Goal: Task Accomplishment & Management: Manage account settings

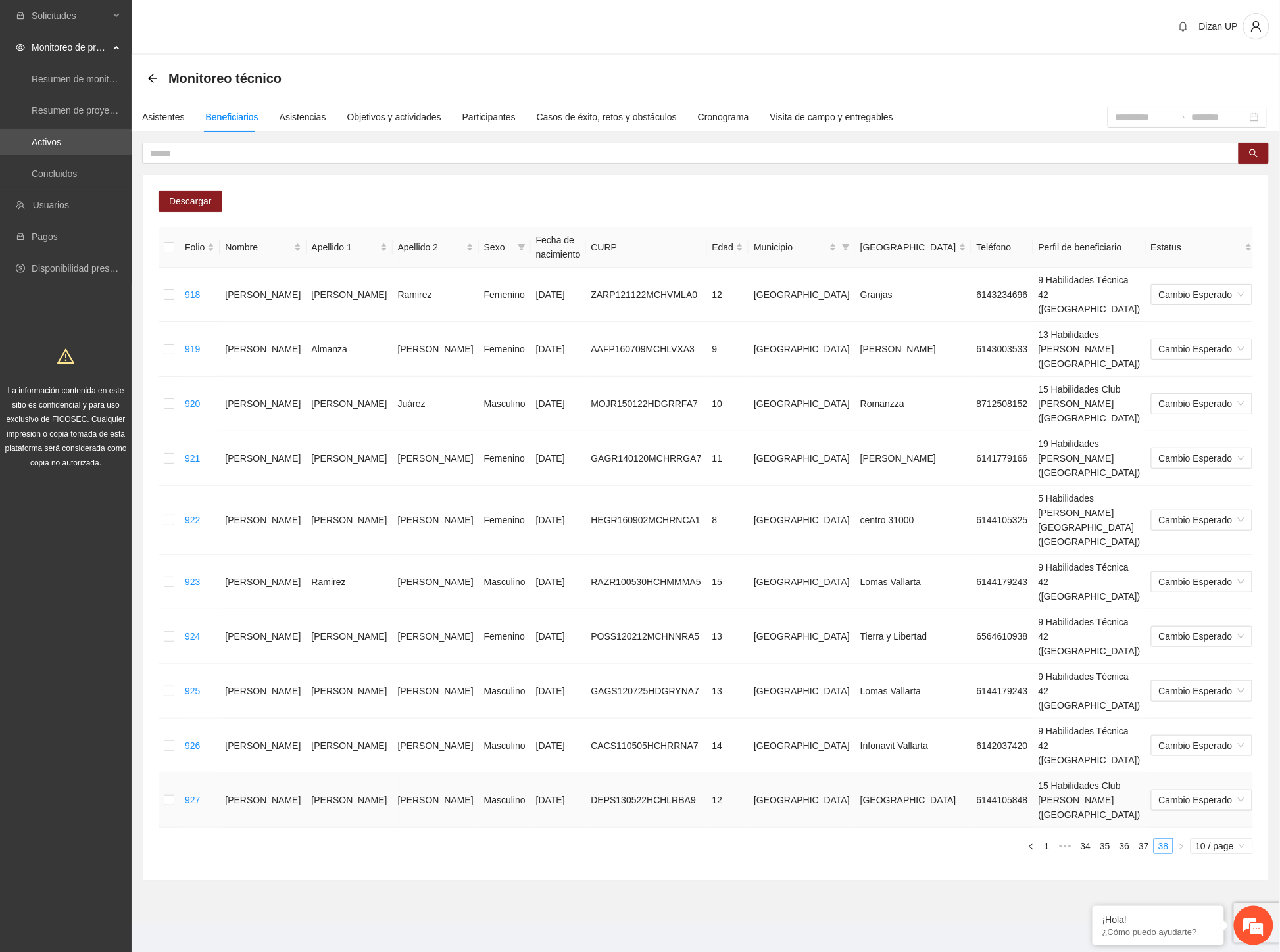
click at [392, 773] on td "[PERSON_NAME]" at bounding box center [435, 800] width 86 height 55
drag, startPoint x: 404, startPoint y: 642, endPoint x: 994, endPoint y: 631, distance: 590.1
click at [994, 773] on tr "927 [PERSON_NAME] Masculino [DATE] DEPS130522HCHLRBA9 12 [GEOGRAPHIC_DATA] 6144…" at bounding box center [752, 800] width 1188 height 55
click at [159, 116] on div "Asistentes" at bounding box center [163, 116] width 43 height 14
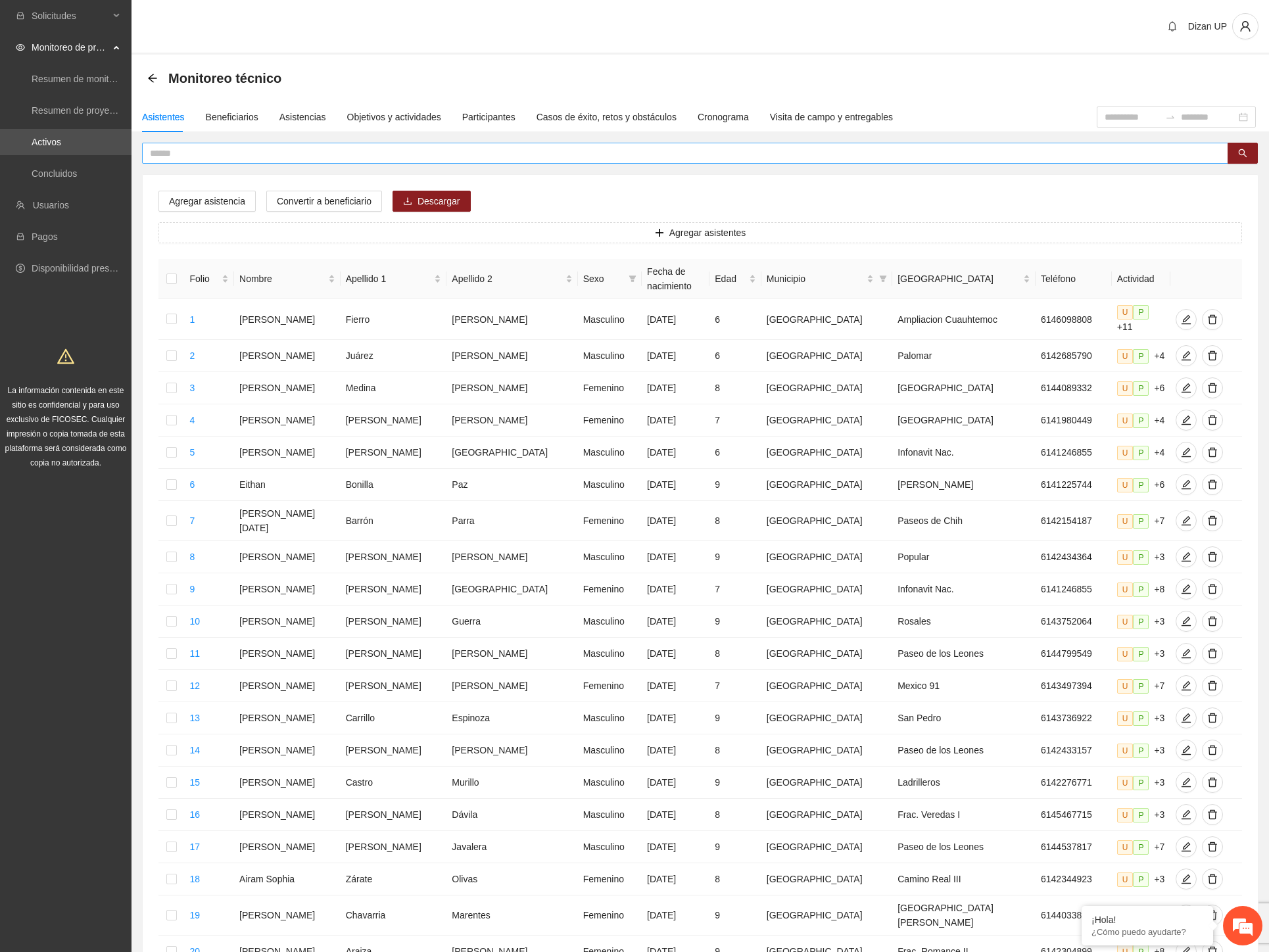
click at [303, 153] on input "text" at bounding box center [679, 153] width 1059 height 14
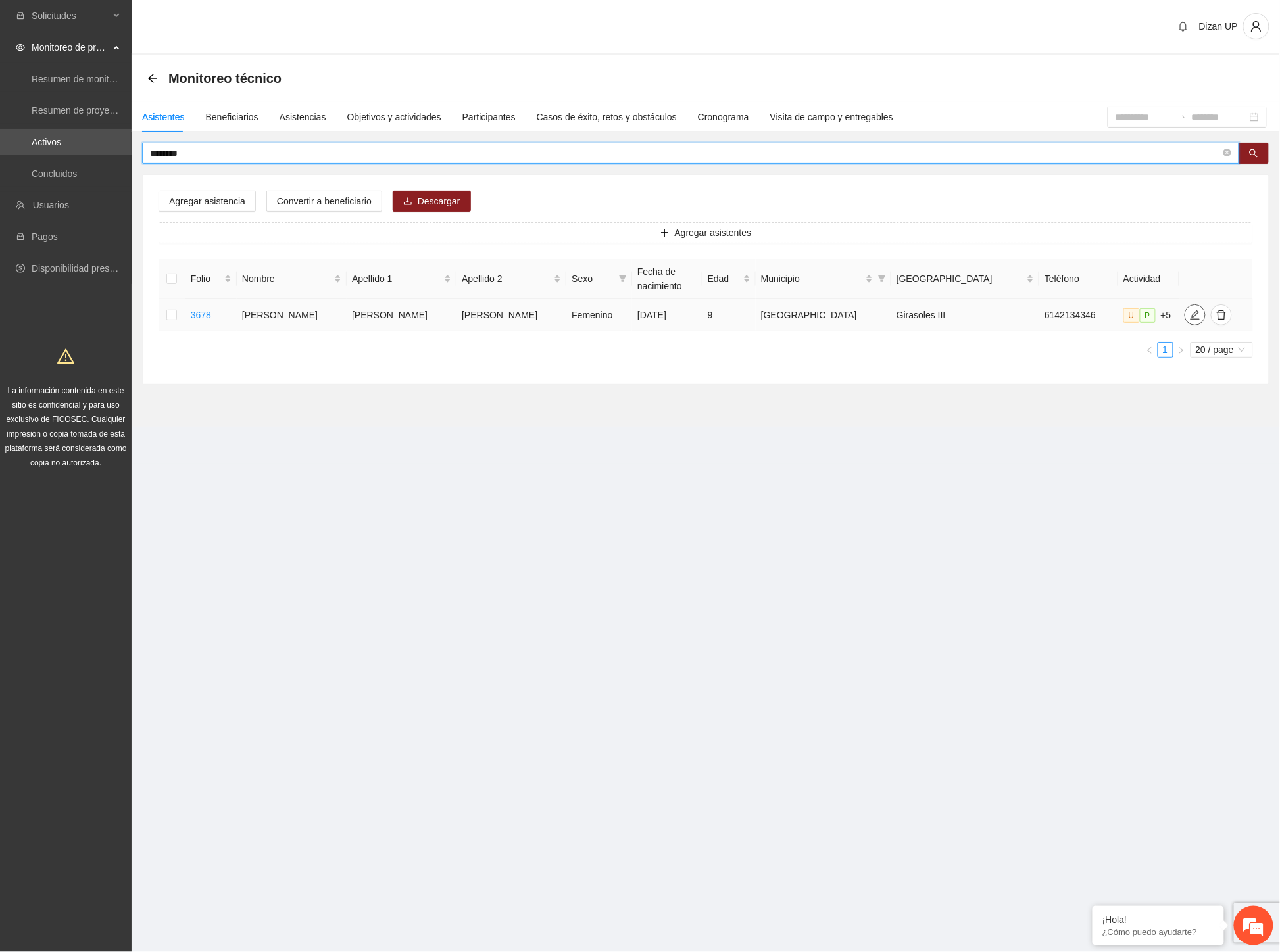
click at [1190, 319] on icon "edit" at bounding box center [1195, 315] width 11 height 11
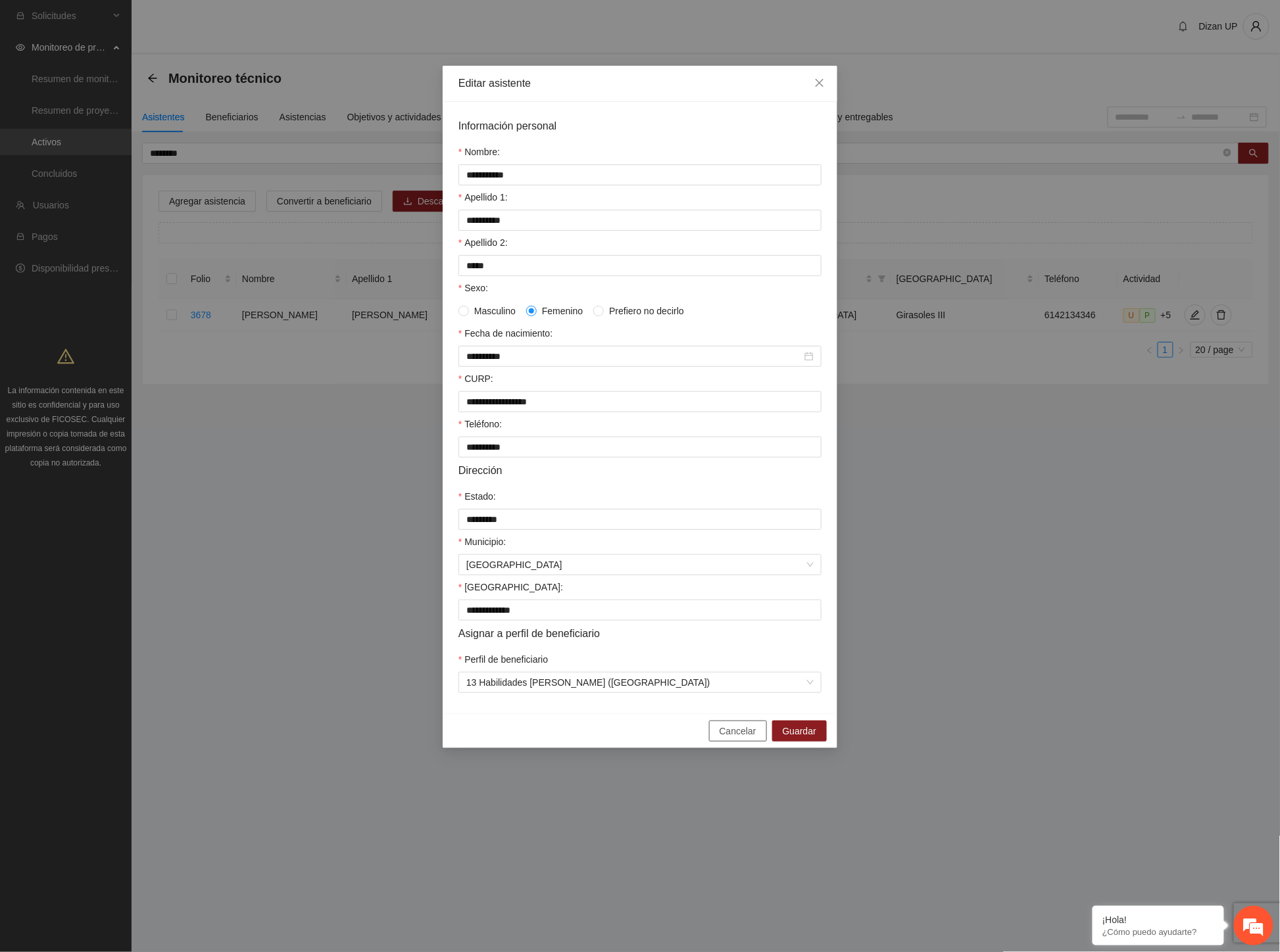
click at [726, 739] on span "Cancelar" at bounding box center [737, 730] width 37 height 14
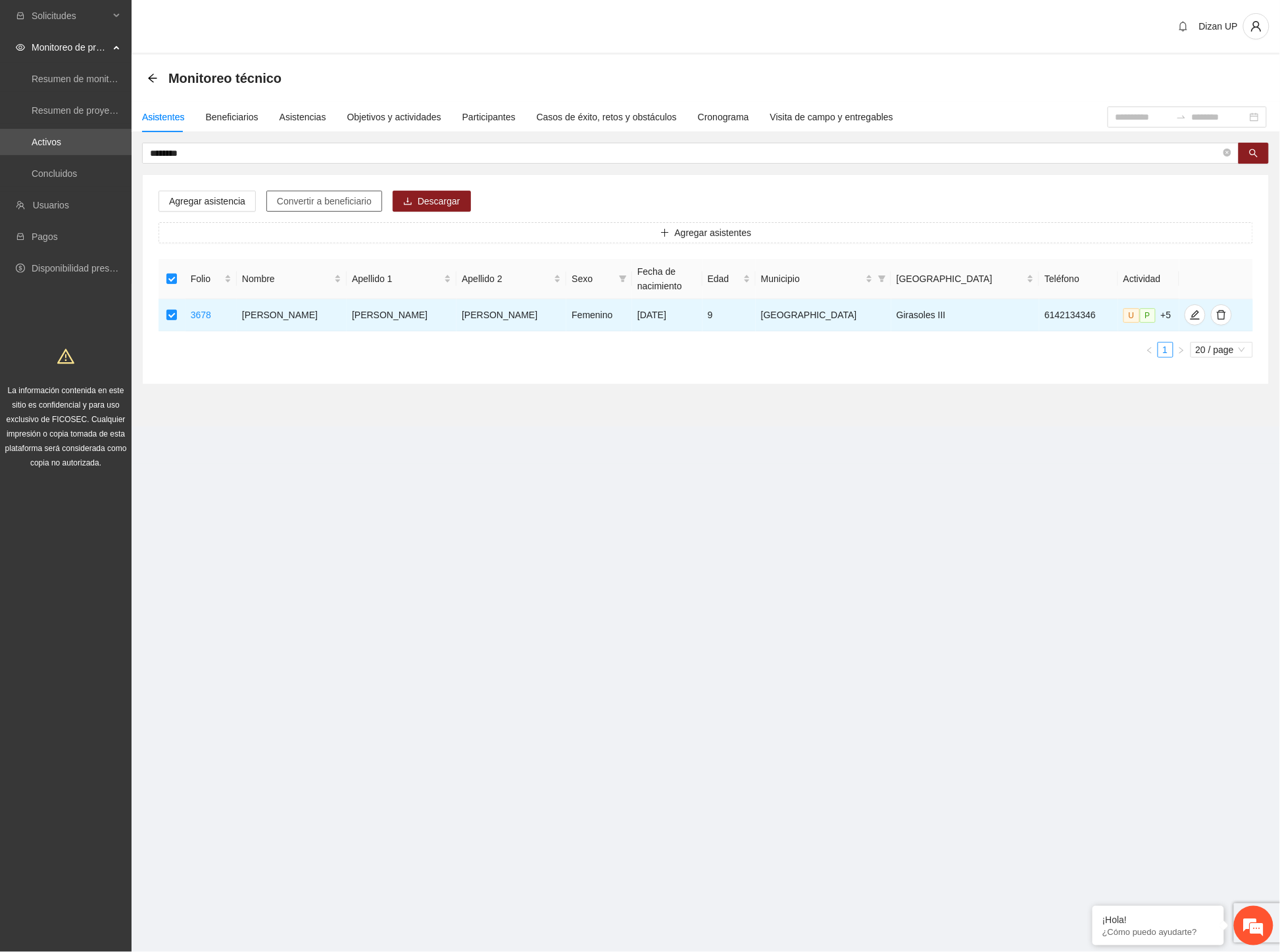
click at [288, 198] on span "Convertir a beneficiario" at bounding box center [324, 201] width 95 height 14
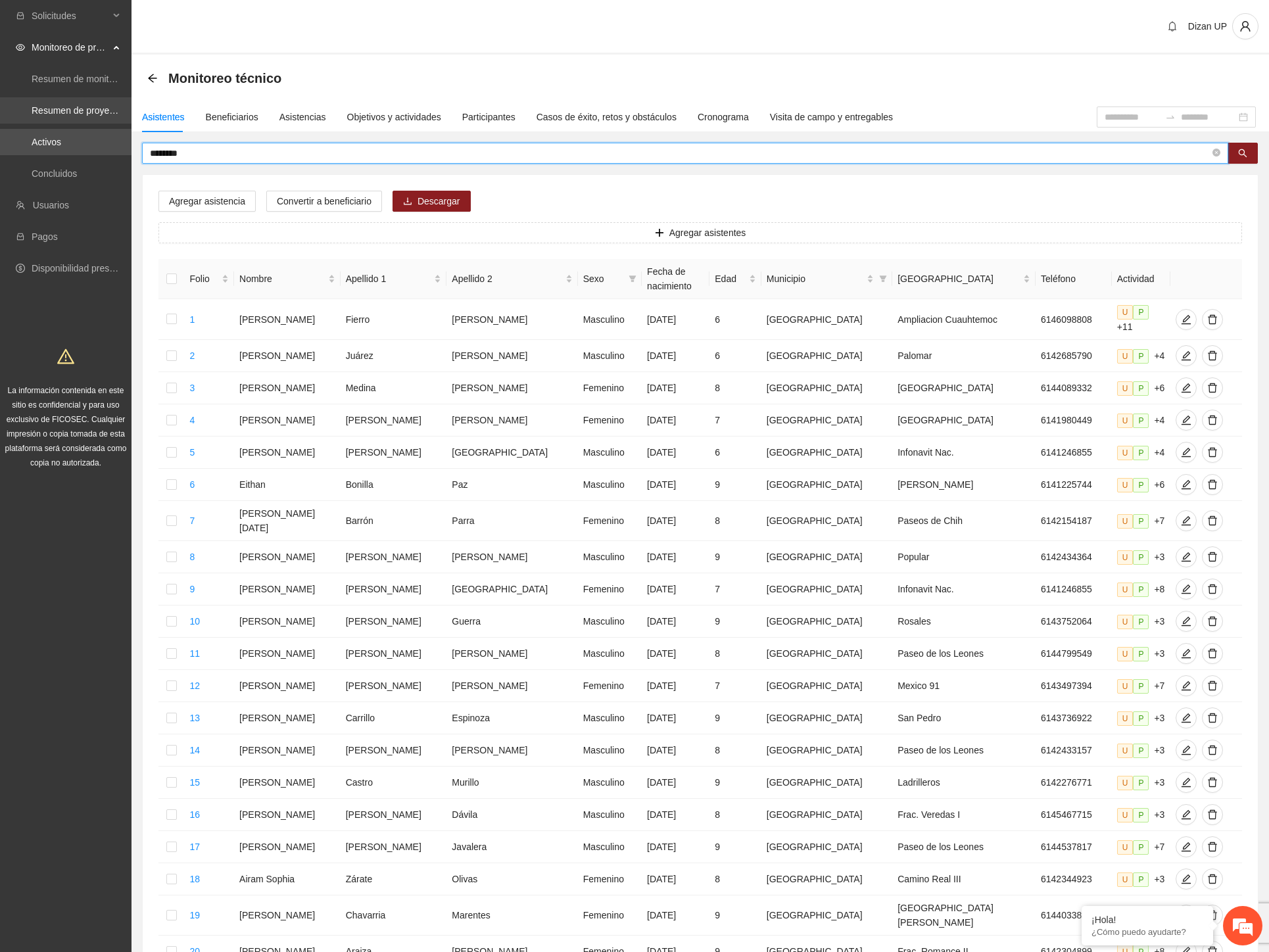
drag, startPoint x: 194, startPoint y: 156, endPoint x: 1, endPoint y: 119, distance: 196.5
click at [1, 123] on section "Solicitudes Monitoreo de proyectos Resumen de monitoreo Resumen de proyectos ap…" at bounding box center [634, 550] width 1269 height 1100
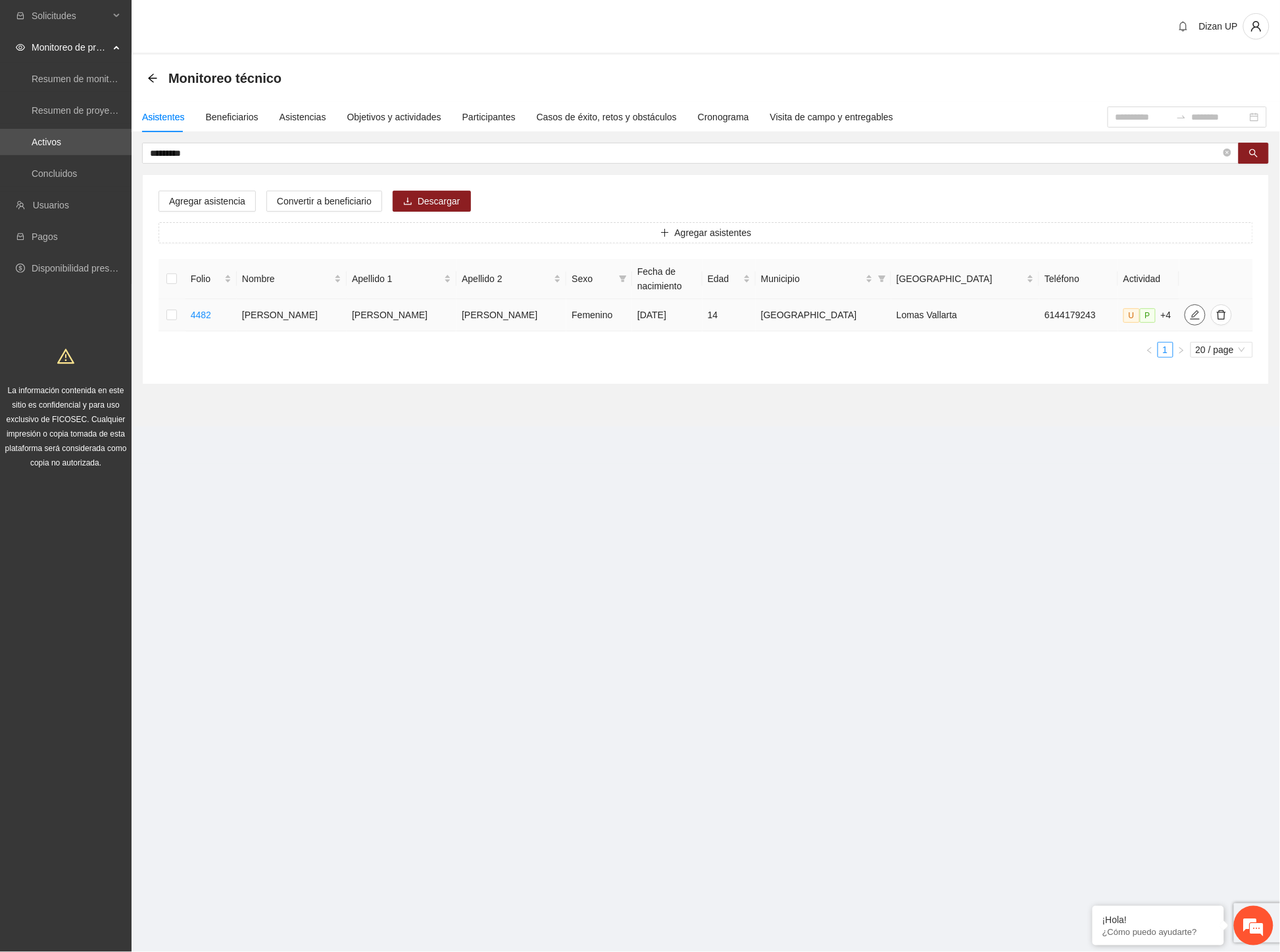
click at [1185, 319] on button "button" at bounding box center [1195, 315] width 21 height 21
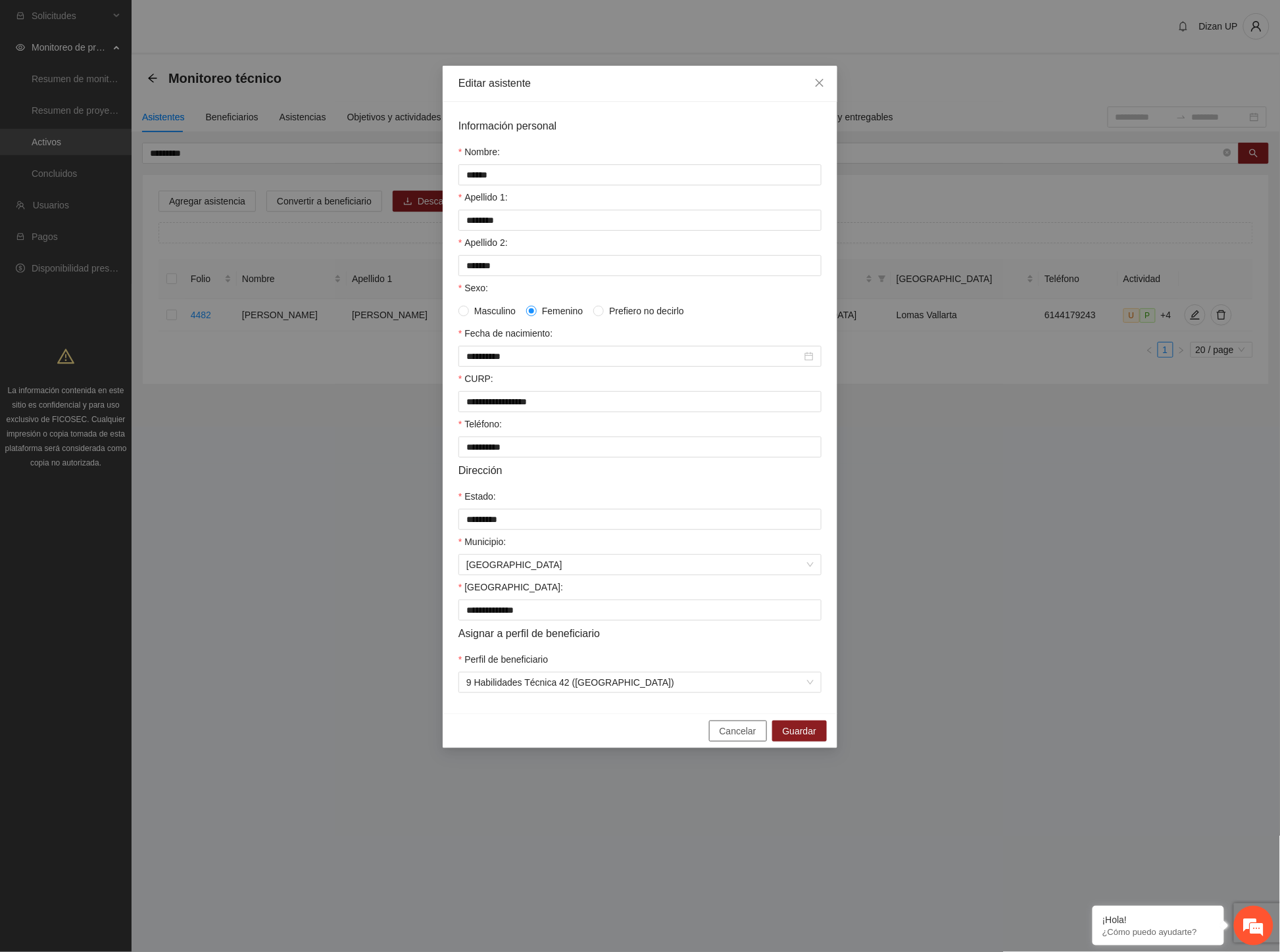
click at [728, 739] on span "Cancelar" at bounding box center [737, 730] width 37 height 14
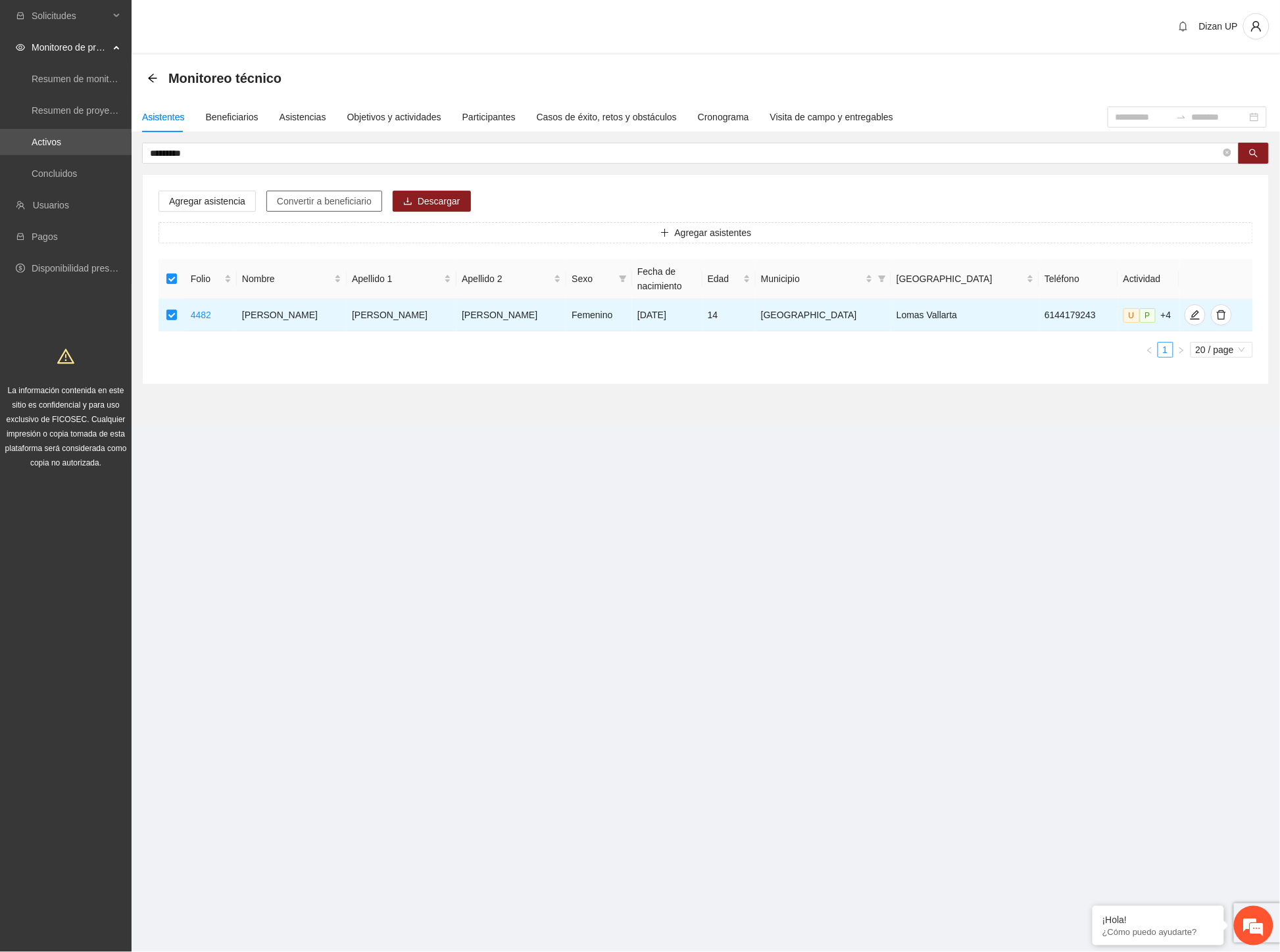
click at [312, 204] on span "Convertir a beneficiario" at bounding box center [324, 201] width 95 height 14
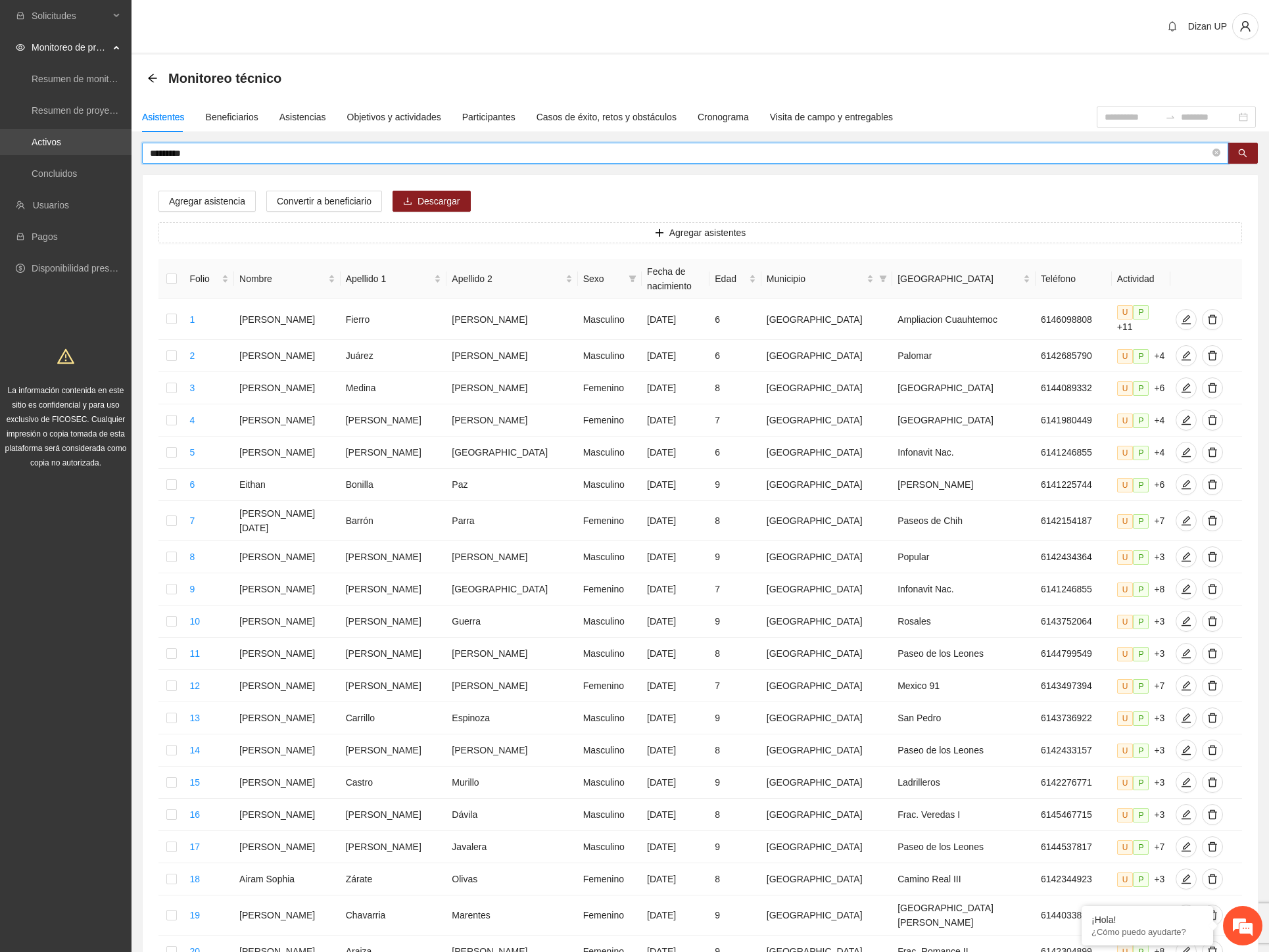
drag, startPoint x: 159, startPoint y: 151, endPoint x: 18, endPoint y: 141, distance: 141.4
click at [18, 141] on section "Solicitudes Monitoreo de proyectos Resumen de monitoreo Resumen de proyectos ap…" at bounding box center [634, 550] width 1269 height 1100
type input "********"
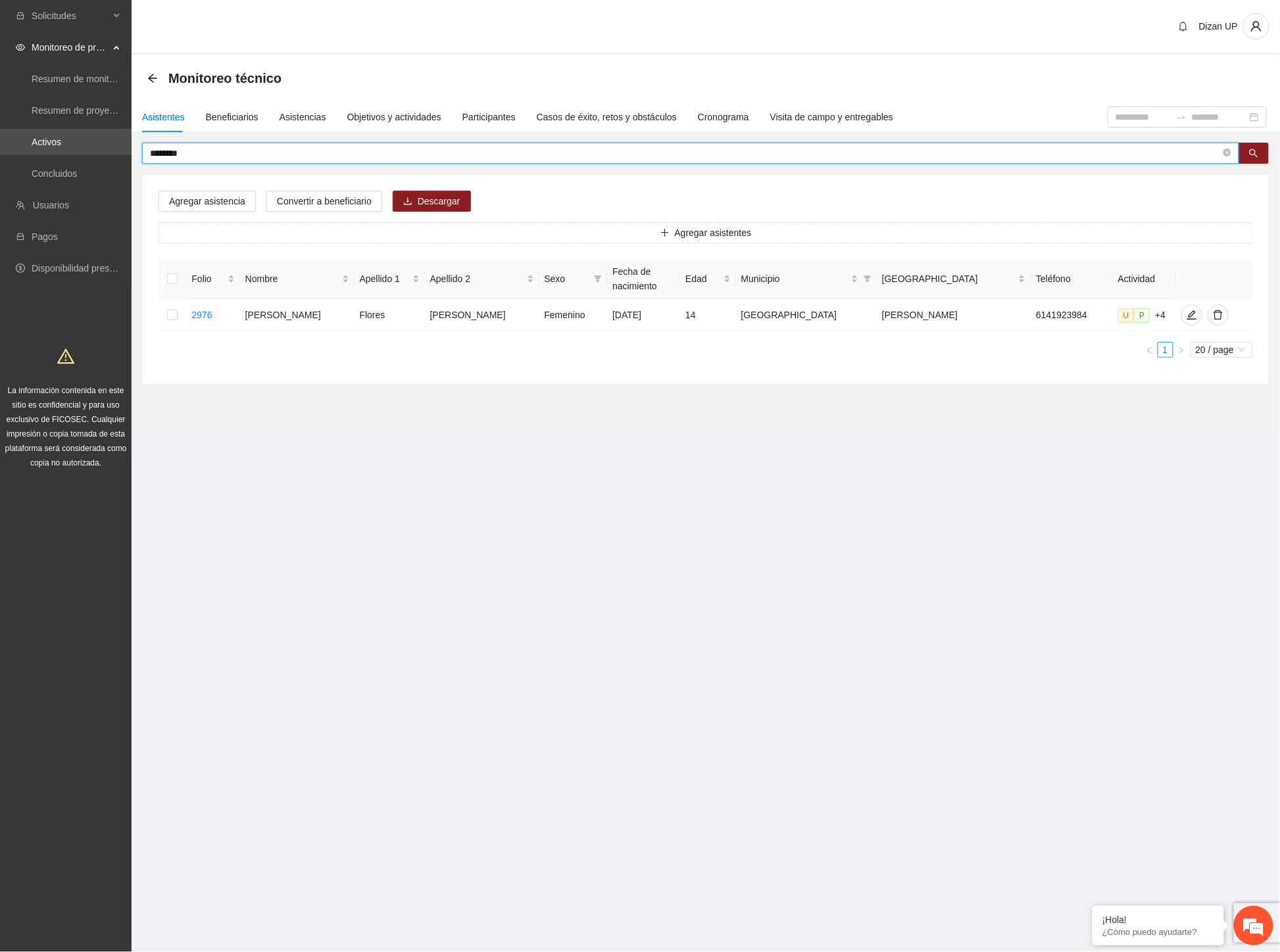
click at [1186, 314] on icon "edit" at bounding box center [1191, 315] width 11 height 11
type input "**********"
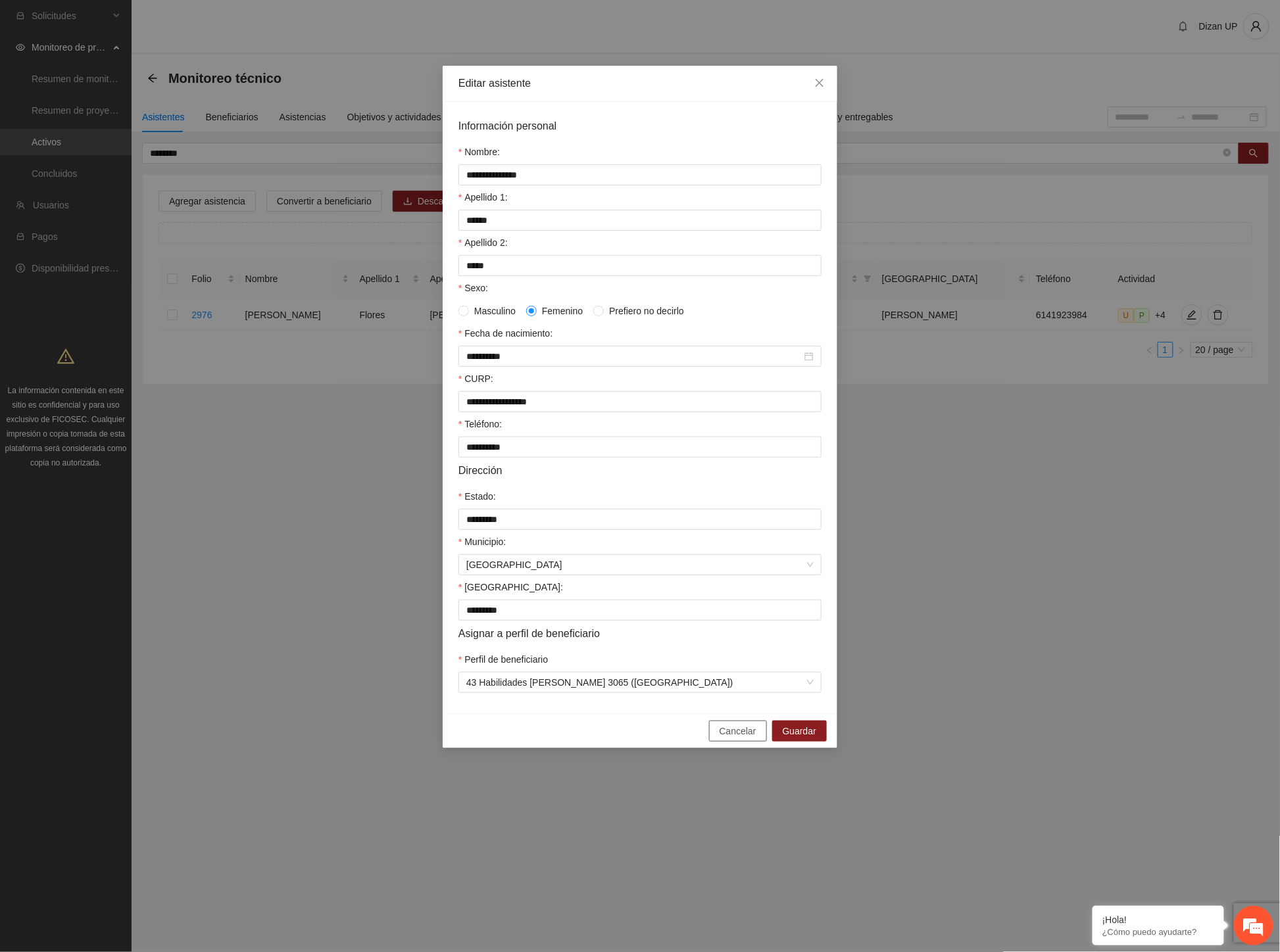
drag, startPoint x: 719, startPoint y: 750, endPoint x: 277, endPoint y: 399, distance: 564.4
click at [719, 742] on button "Cancelar" at bounding box center [737, 731] width 58 height 21
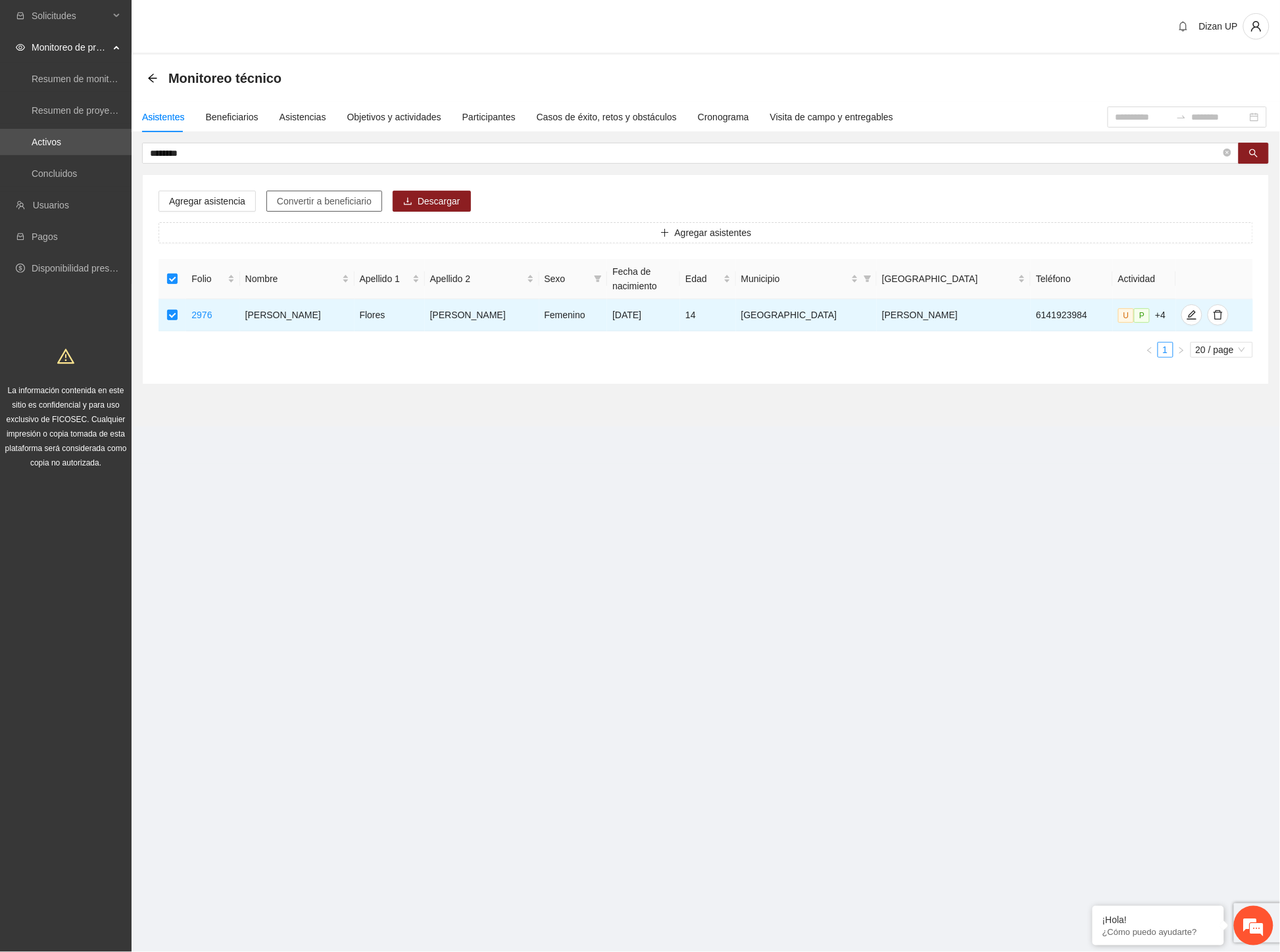
click at [314, 195] on span "Convertir a beneficiario" at bounding box center [324, 201] width 95 height 14
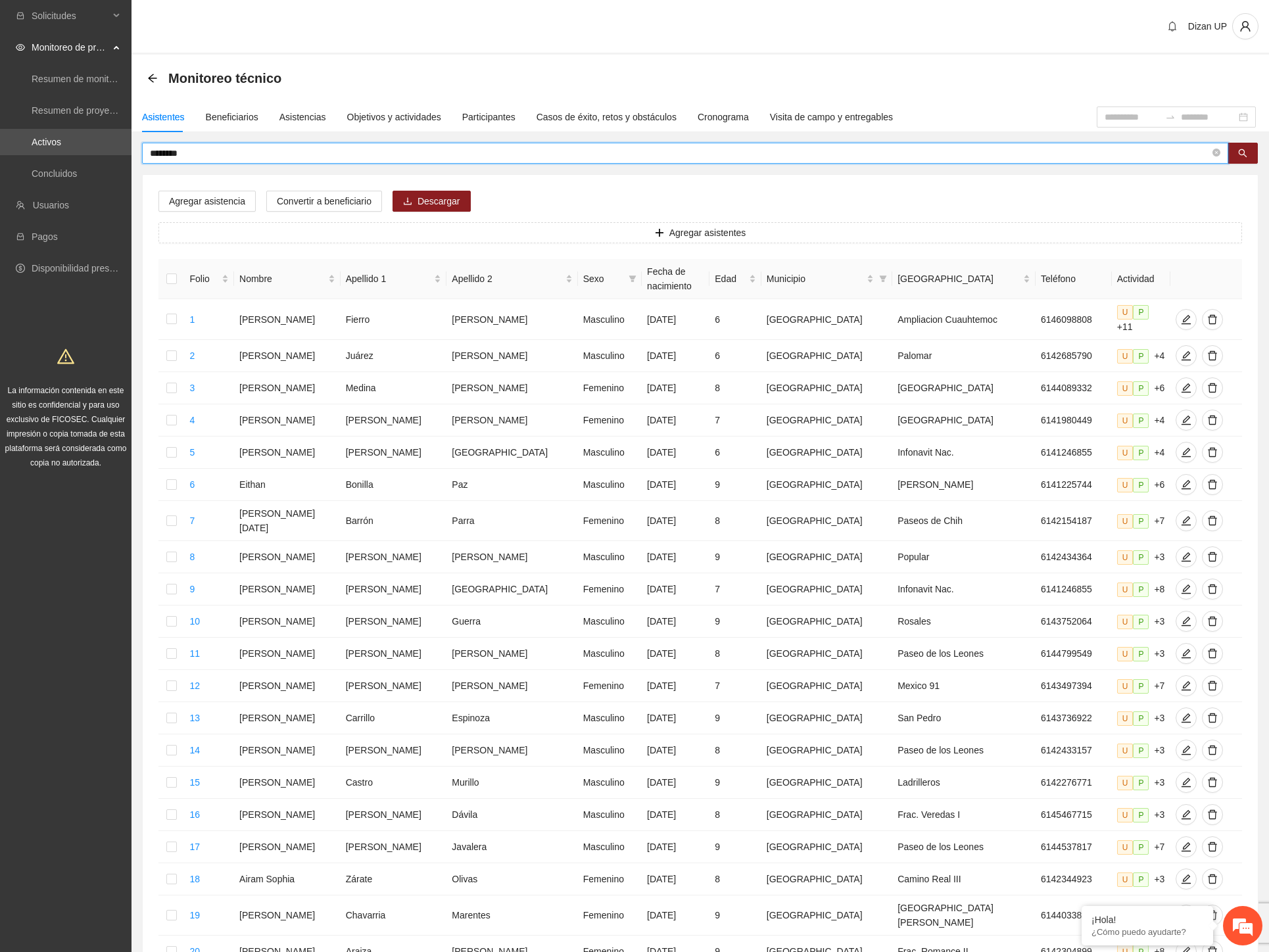
drag, startPoint x: 211, startPoint y: 153, endPoint x: 32, endPoint y: 159, distance: 179.1
click at [32, 159] on section "Solicitudes Monitoreo de proyectos Resumen de monitoreo Resumen de proyectos ap…" at bounding box center [634, 550] width 1269 height 1100
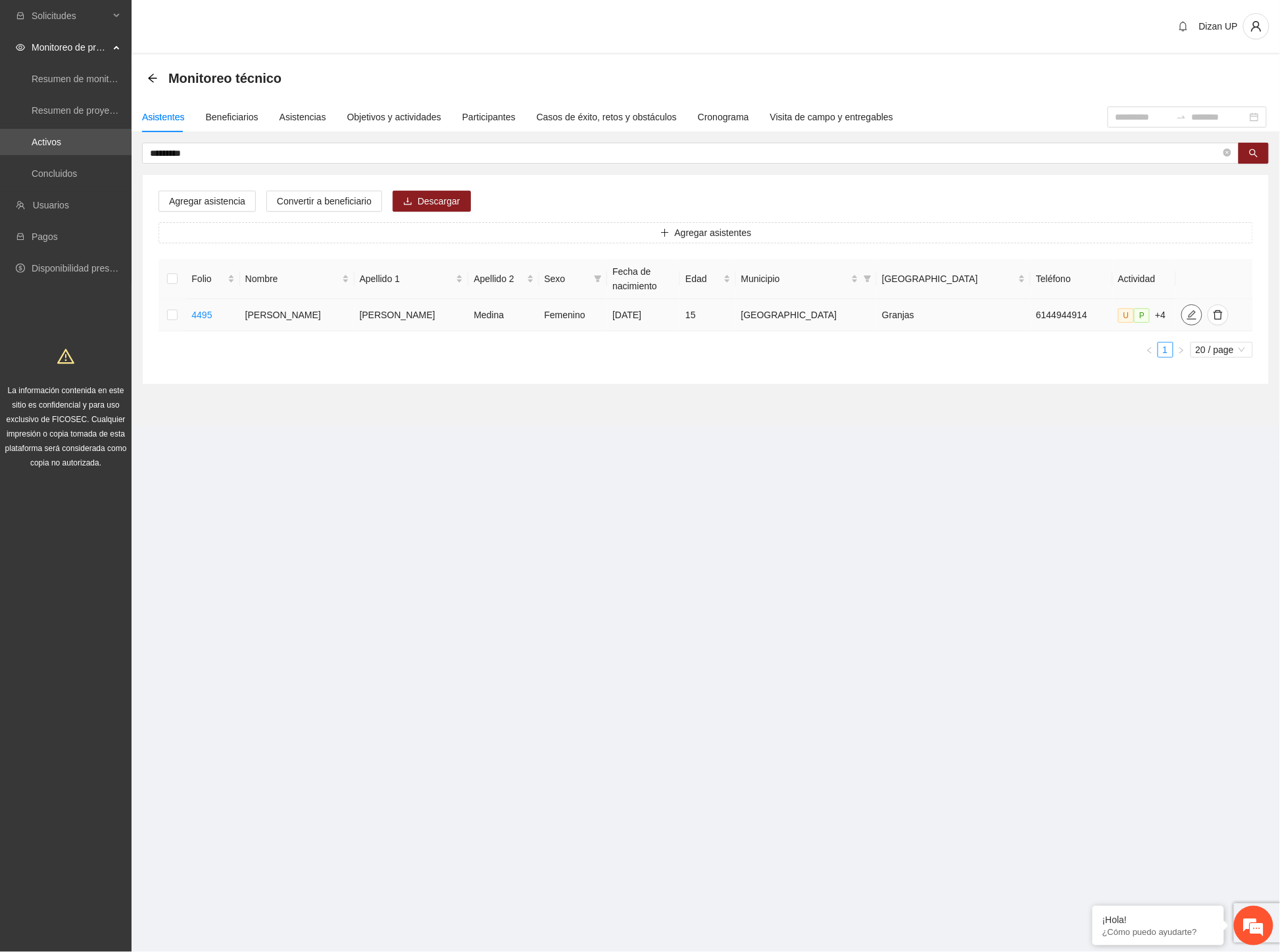
click at [1186, 310] on icon "edit" at bounding box center [1191, 315] width 11 height 11
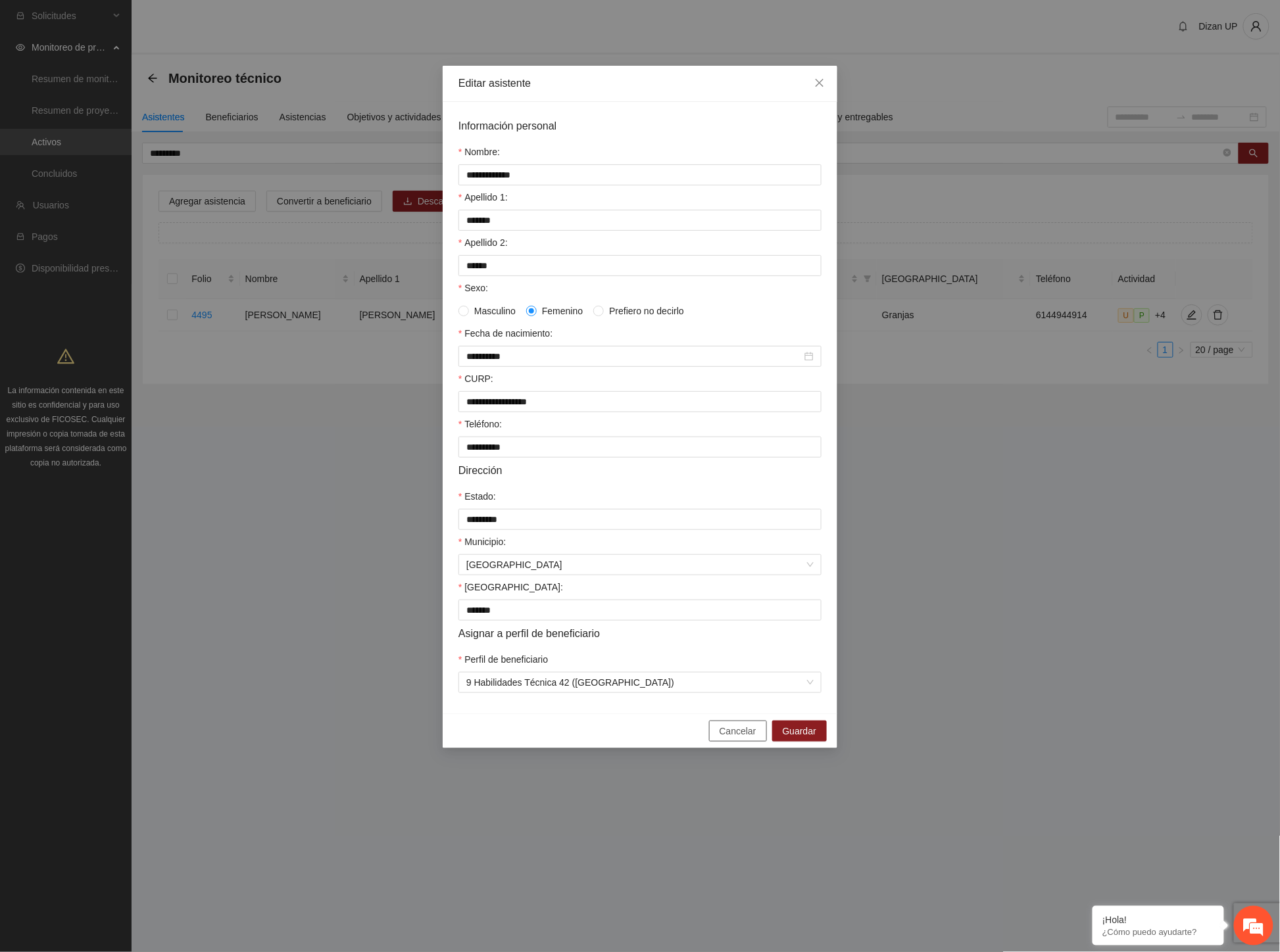
click at [732, 739] on span "Cancelar" at bounding box center [737, 730] width 37 height 14
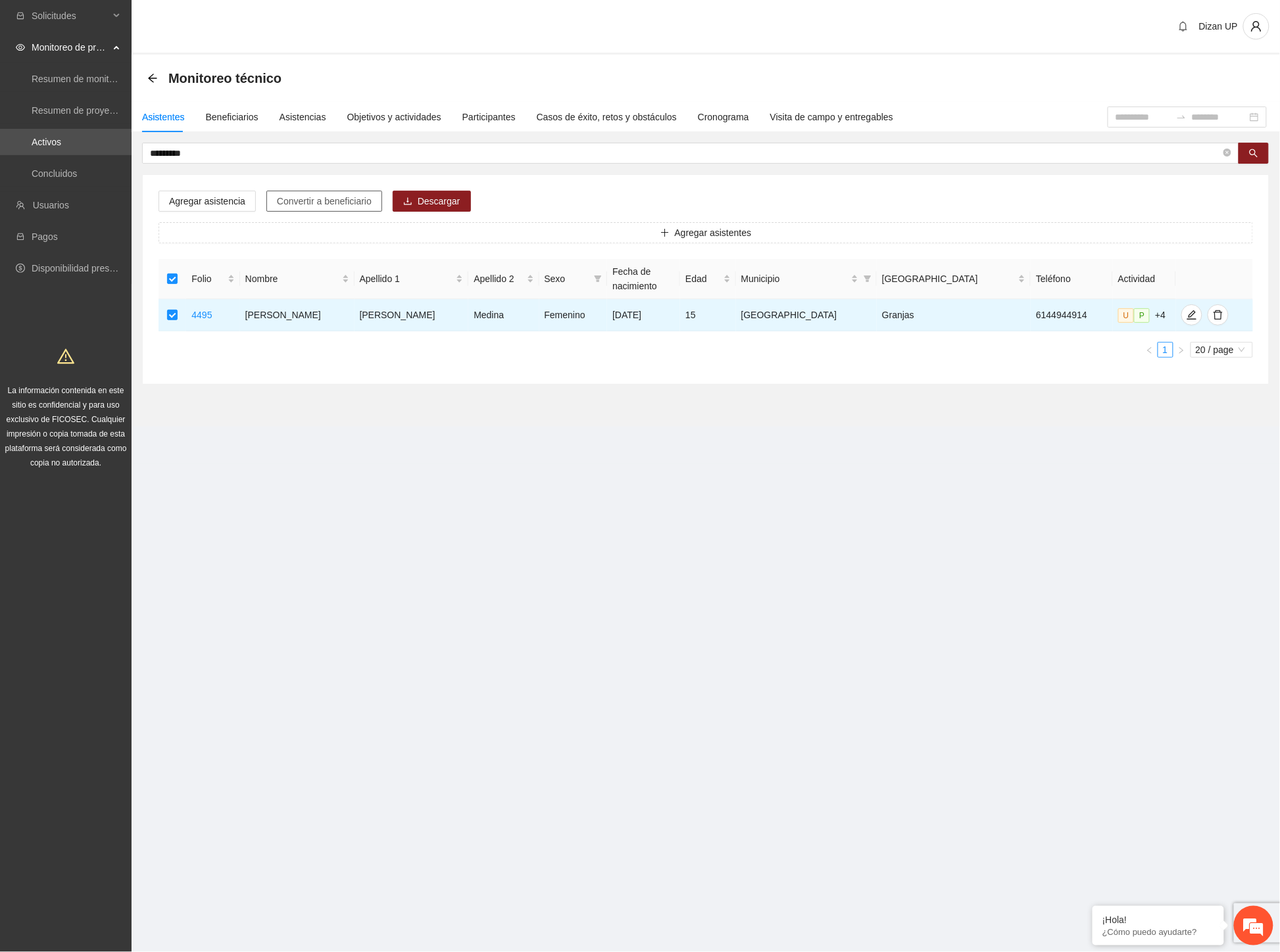
click at [303, 195] on span "Convertir a beneficiario" at bounding box center [324, 201] width 95 height 14
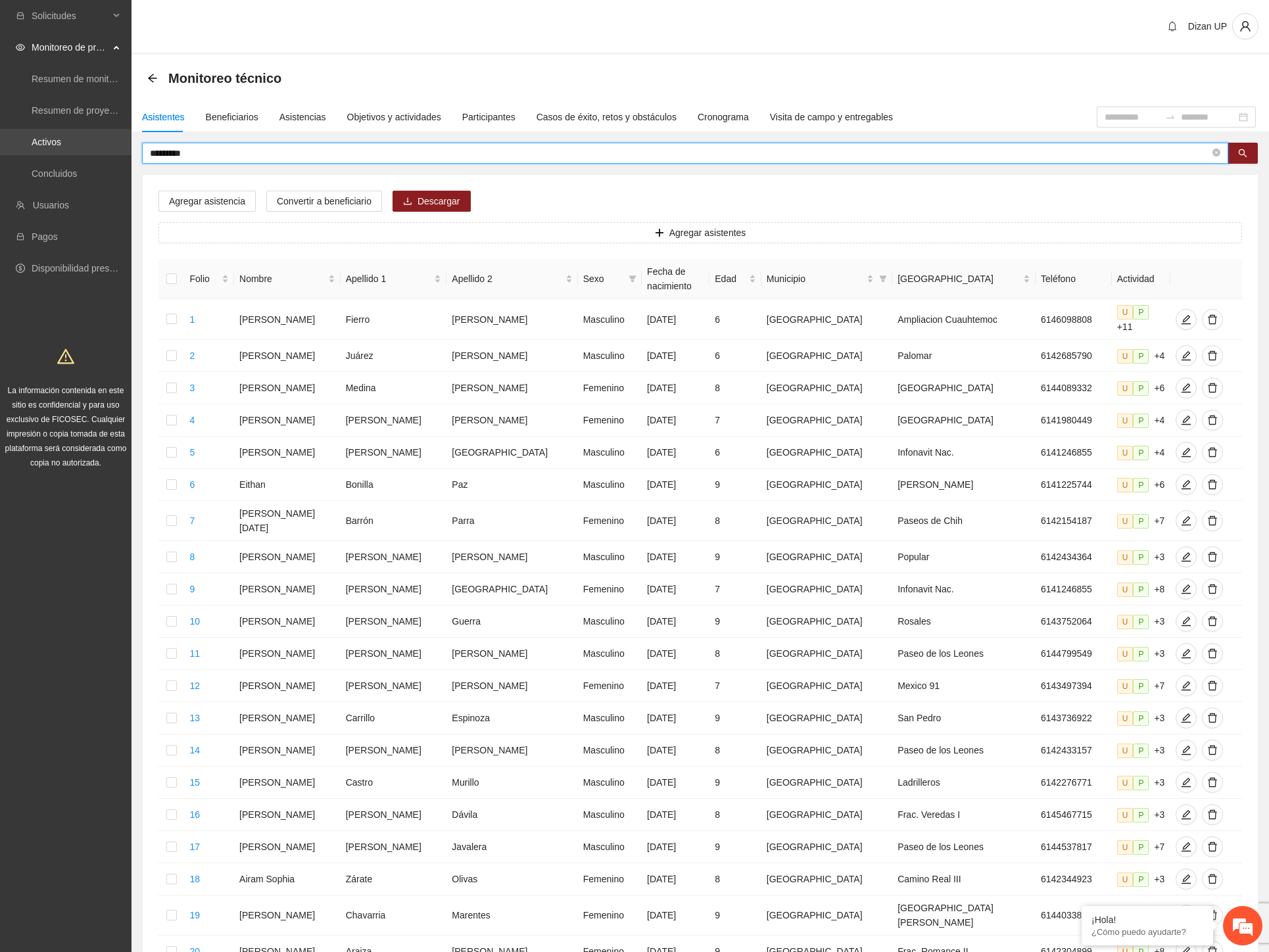
drag, startPoint x: 115, startPoint y: 155, endPoint x: 1, endPoint y: 154, distance: 114.0
click at [1, 155] on section "Solicitudes Monitoreo de proyectos Resumen de monitoreo Resumen de proyectos ap…" at bounding box center [634, 550] width 1269 height 1100
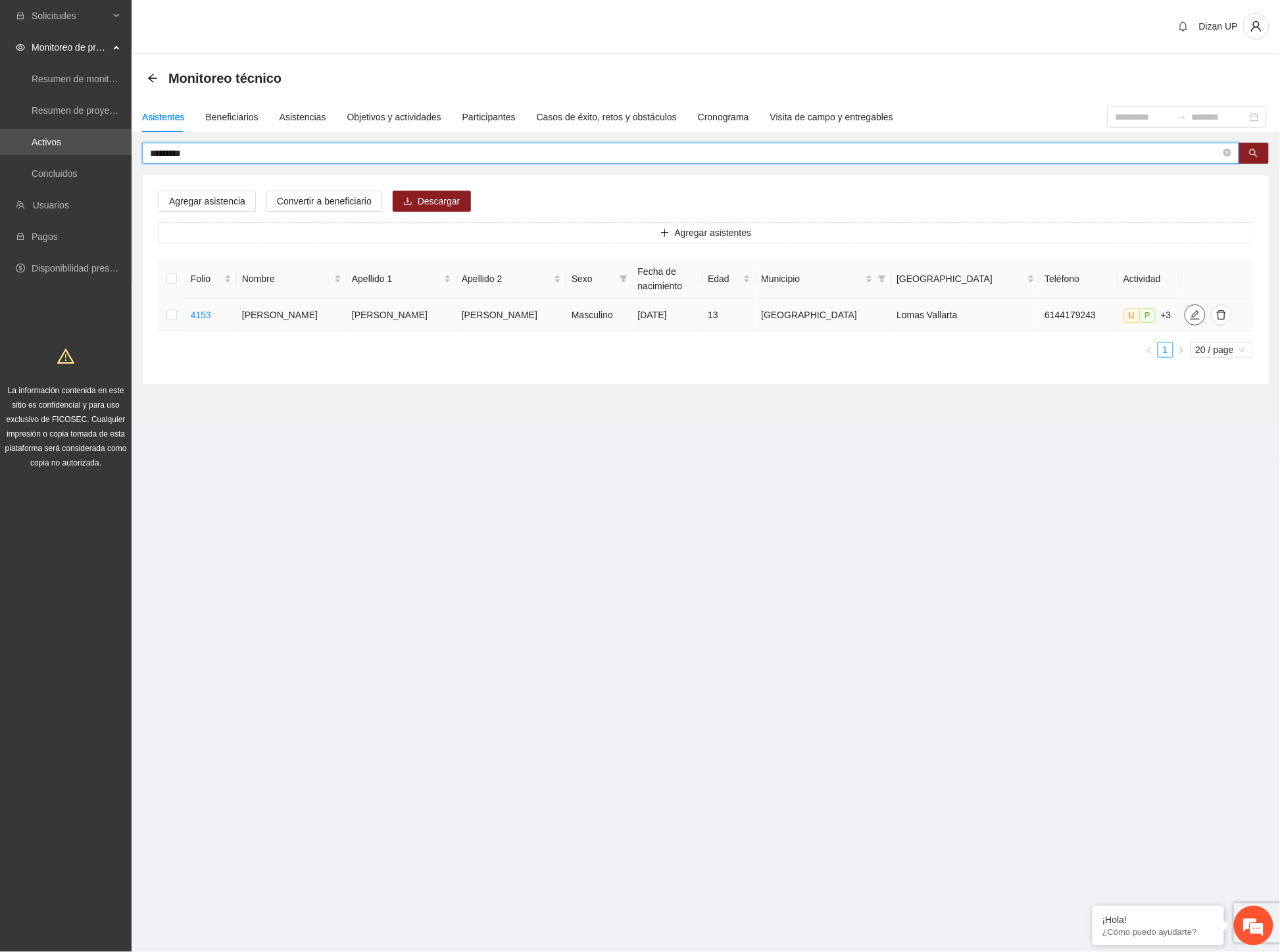
click at [1190, 318] on icon "edit" at bounding box center [1195, 315] width 11 height 11
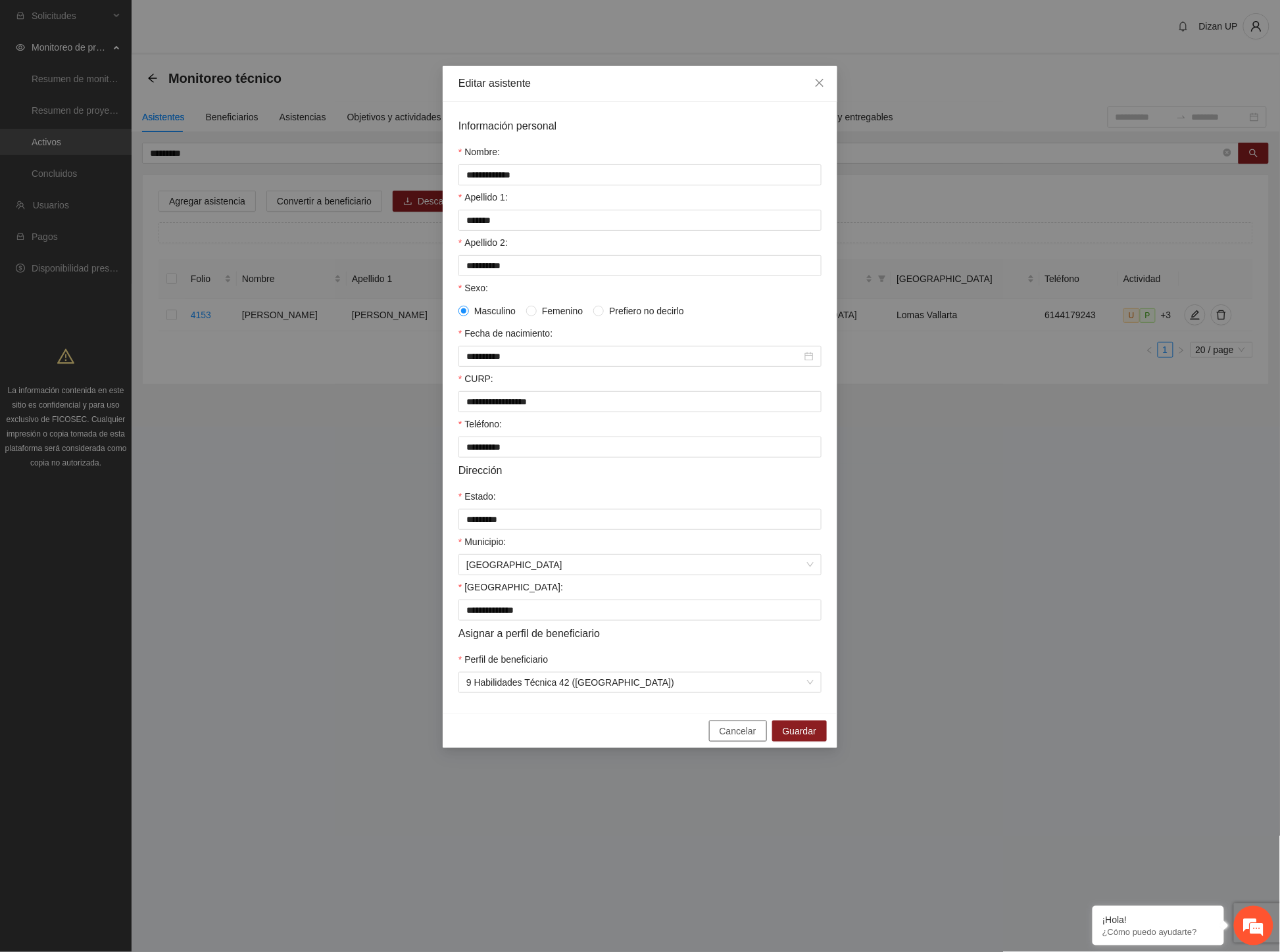
click at [717, 738] on button "Cancelar" at bounding box center [737, 731] width 58 height 21
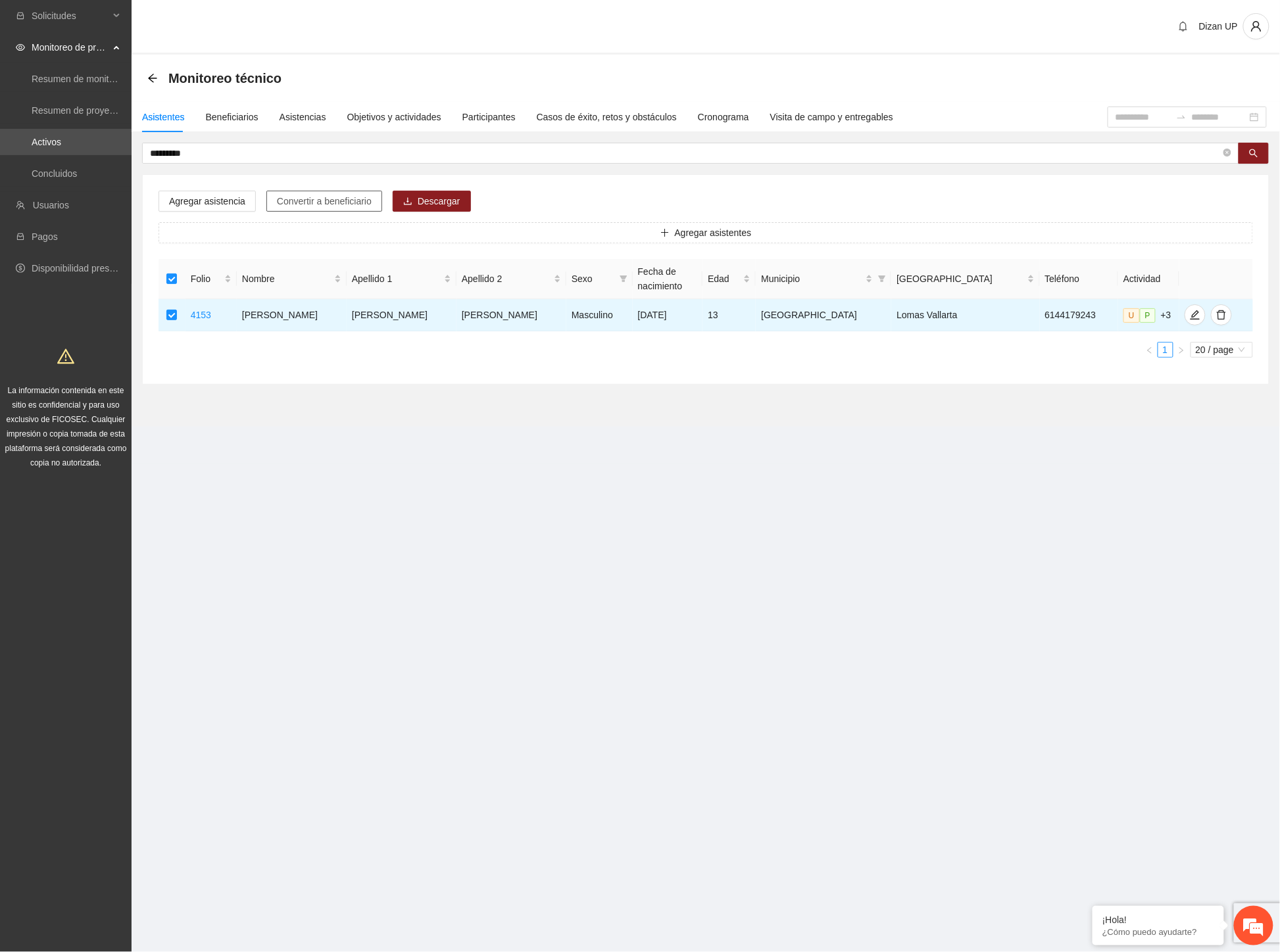
click at [328, 198] on span "Convertir a beneficiario" at bounding box center [324, 201] width 95 height 14
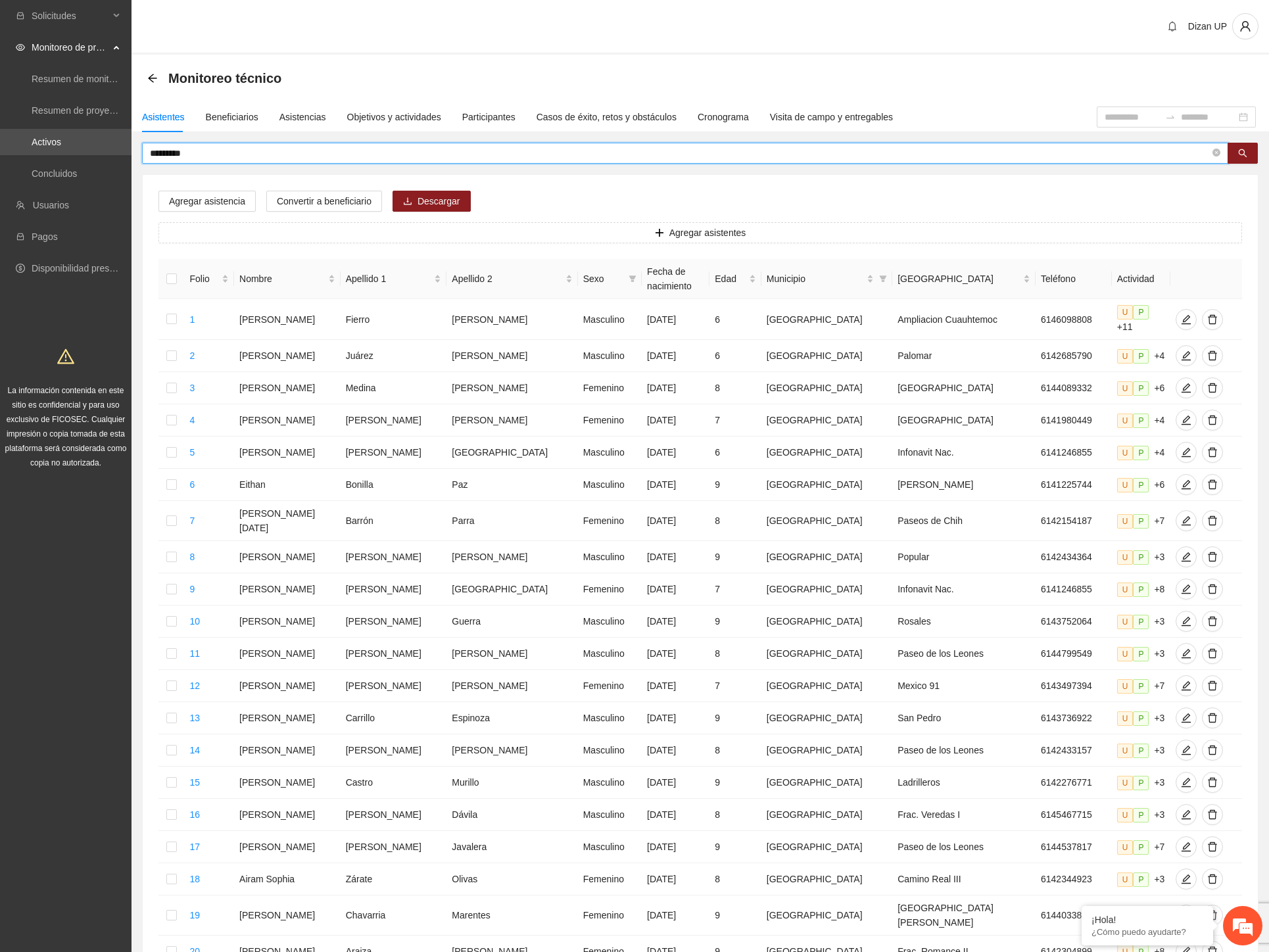
drag, startPoint x: 200, startPoint y: 155, endPoint x: 170, endPoint y: 156, distance: 30.0
click at [170, 156] on input "*********" at bounding box center [679, 153] width 1059 height 14
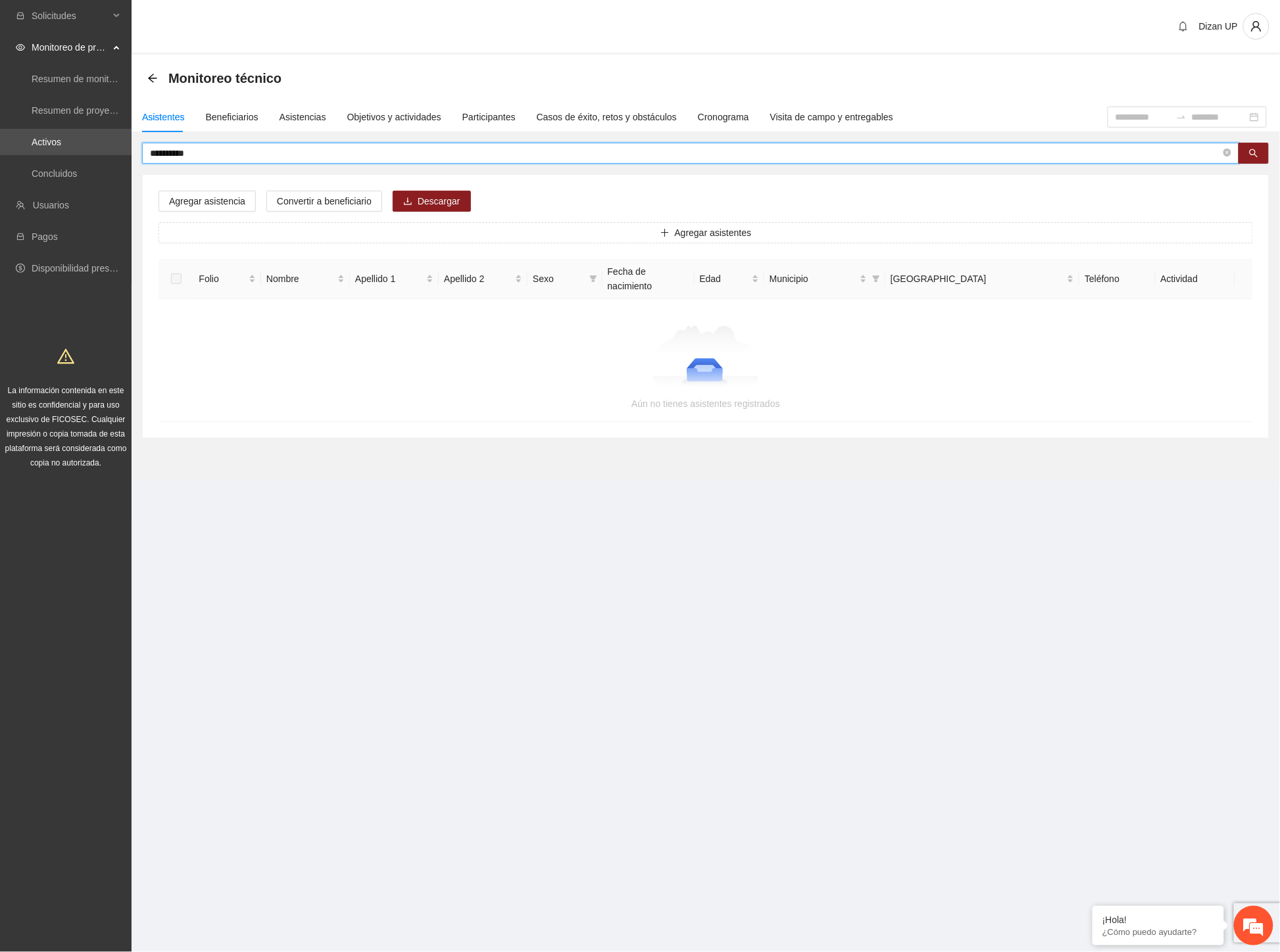
drag, startPoint x: 234, startPoint y: 154, endPoint x: 232, endPoint y: 143, distance: 11.2
click at [234, 148] on input "**********" at bounding box center [685, 153] width 1070 height 14
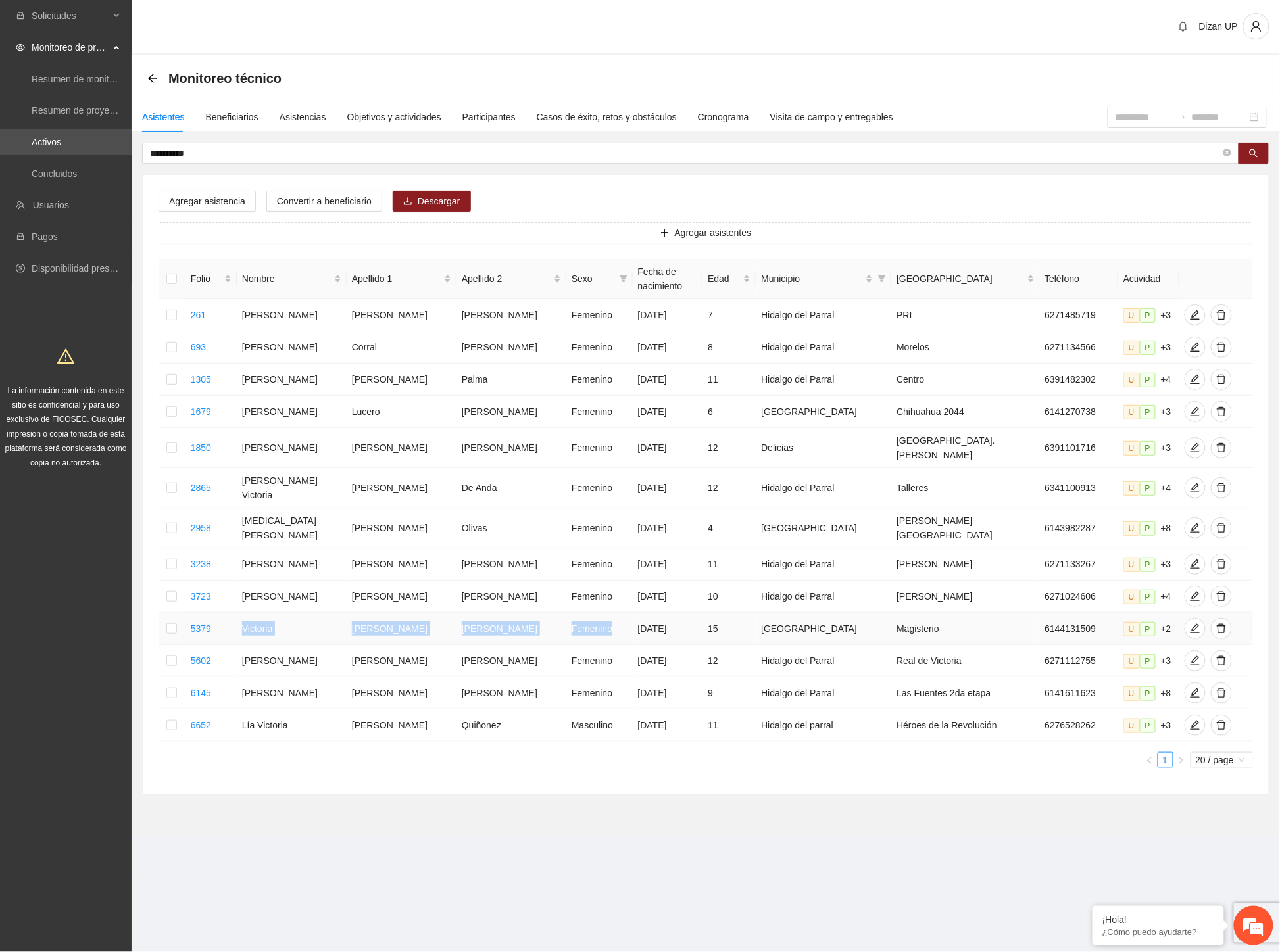
drag, startPoint x: 255, startPoint y: 605, endPoint x: 602, endPoint y: 602, distance: 347.0
click at [602, 612] on tr "5379 [PERSON_NAME] Femenino [DATE] 15 Chihuahua Magisterio 6144131509 U P +2" at bounding box center [706, 628] width 1094 height 32
click at [1191, 624] on icon "edit" at bounding box center [1195, 628] width 9 height 9
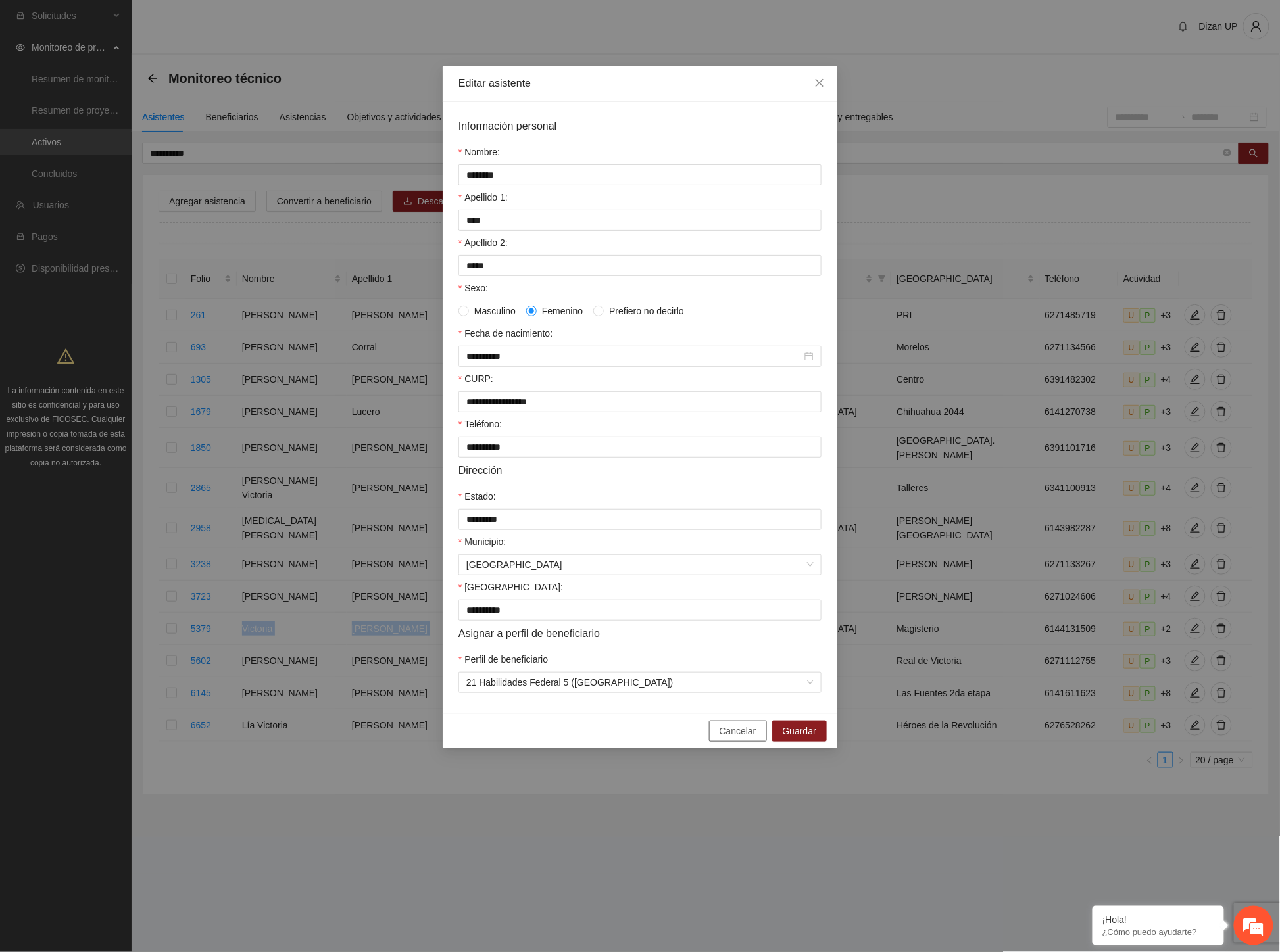
click at [731, 739] on span "Cancelar" at bounding box center [737, 730] width 37 height 14
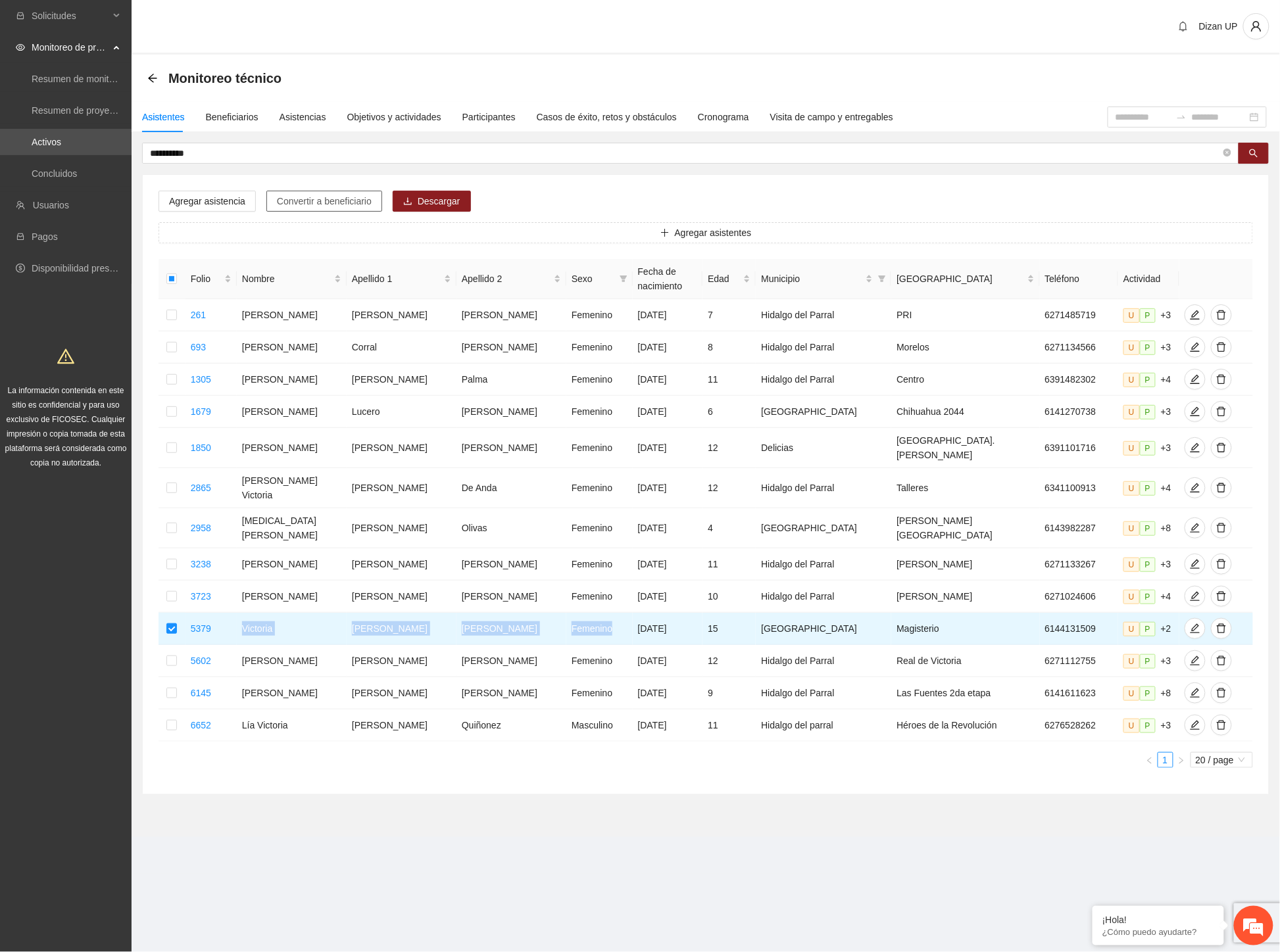
click at [324, 199] on span "Convertir a beneficiario" at bounding box center [324, 201] width 95 height 14
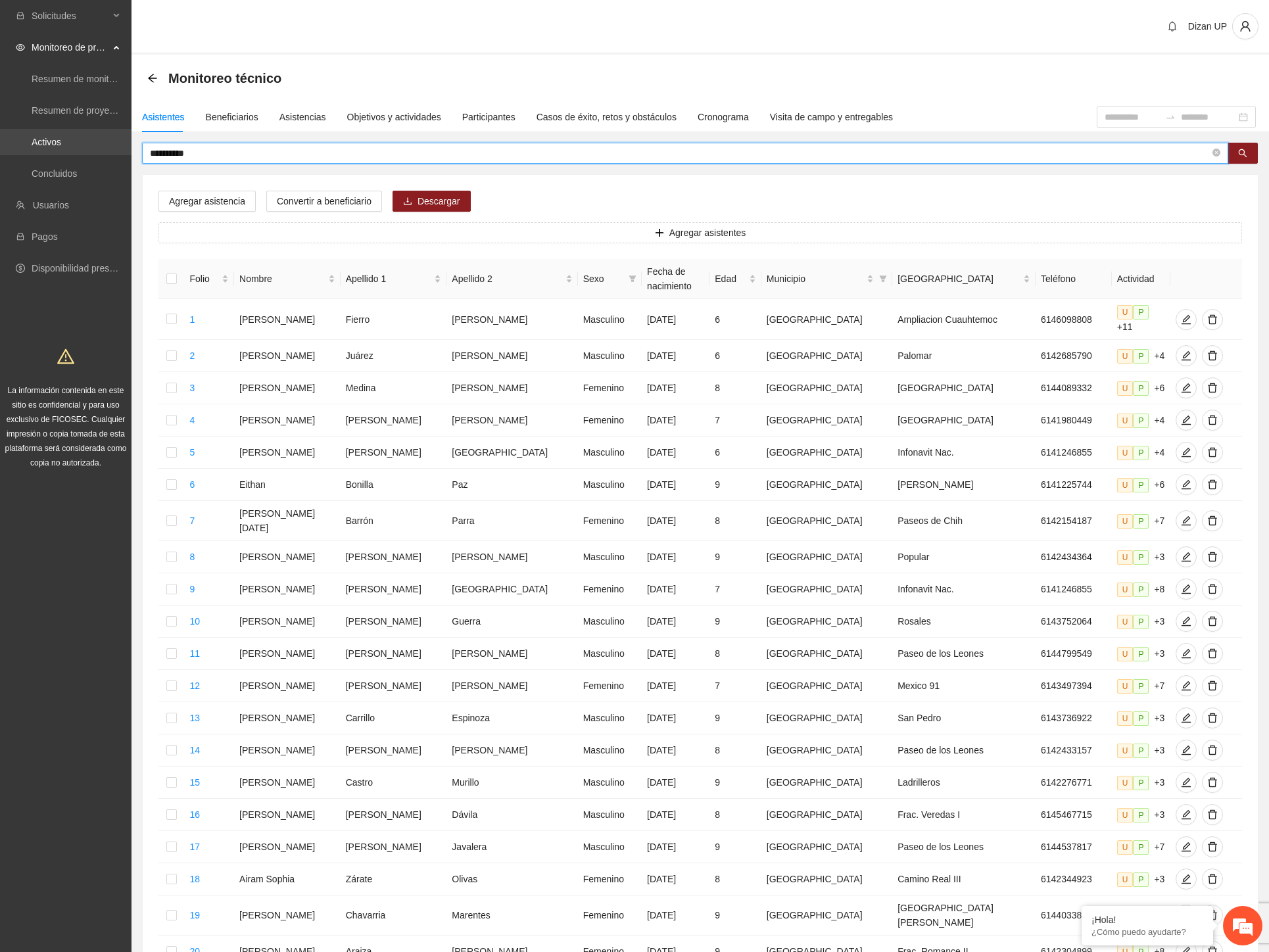
drag, startPoint x: 186, startPoint y: 149, endPoint x: 41, endPoint y: 144, distance: 145.1
click at [44, 144] on section "**********" at bounding box center [634, 550] width 1269 height 1100
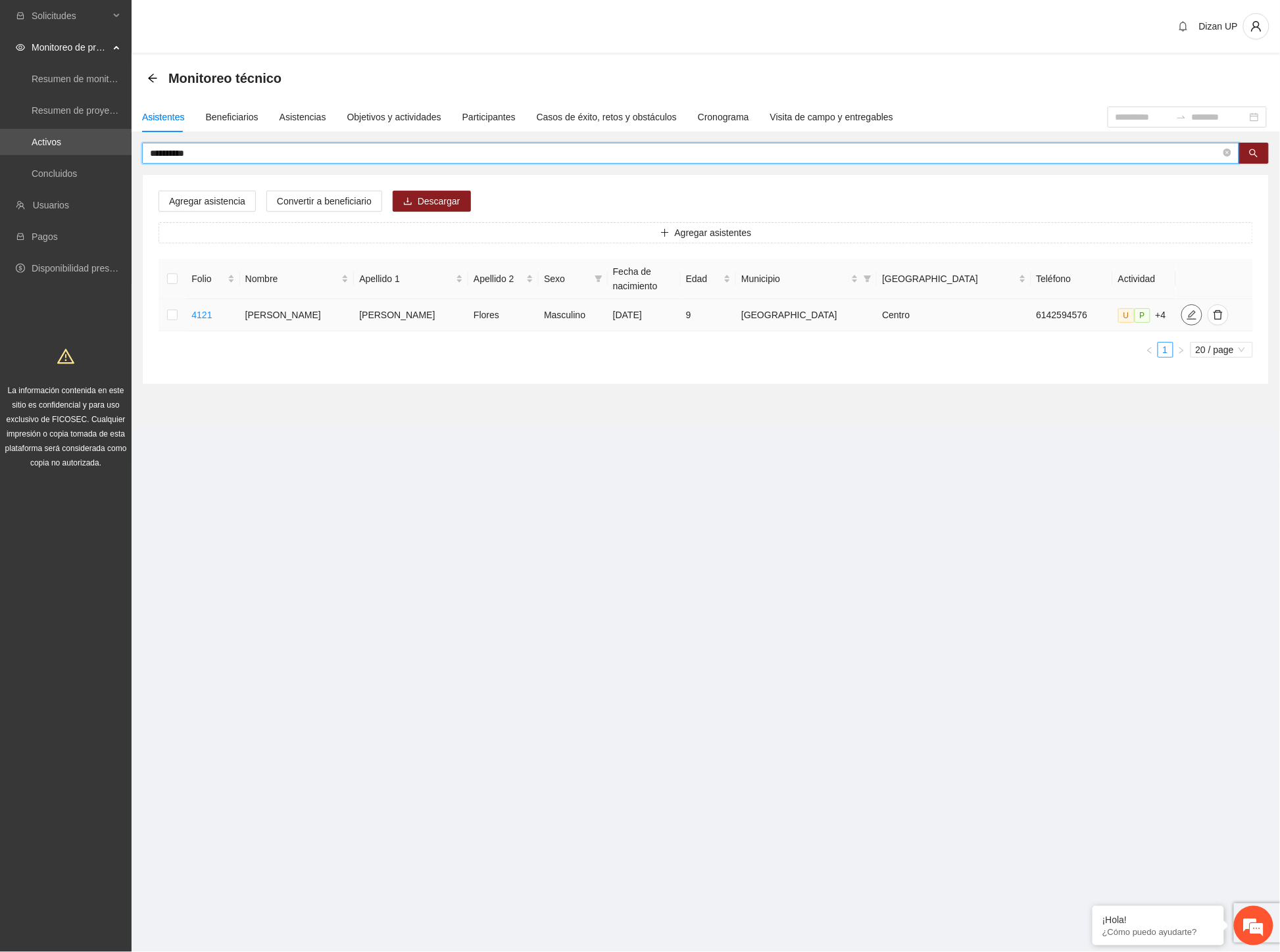
click at [1187, 318] on icon "edit" at bounding box center [1191, 315] width 9 height 9
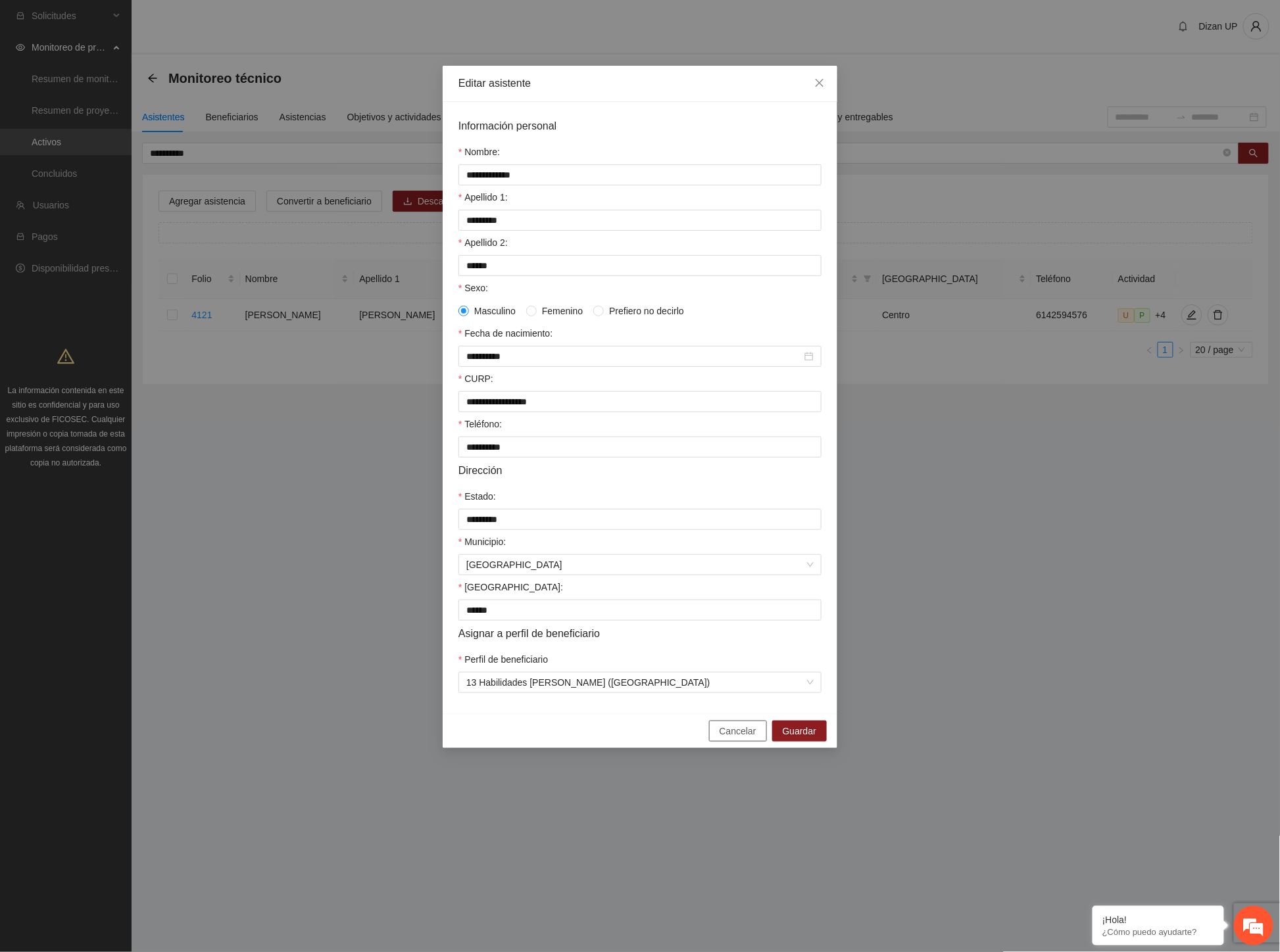
click at [735, 739] on span "Cancelar" at bounding box center [737, 730] width 37 height 14
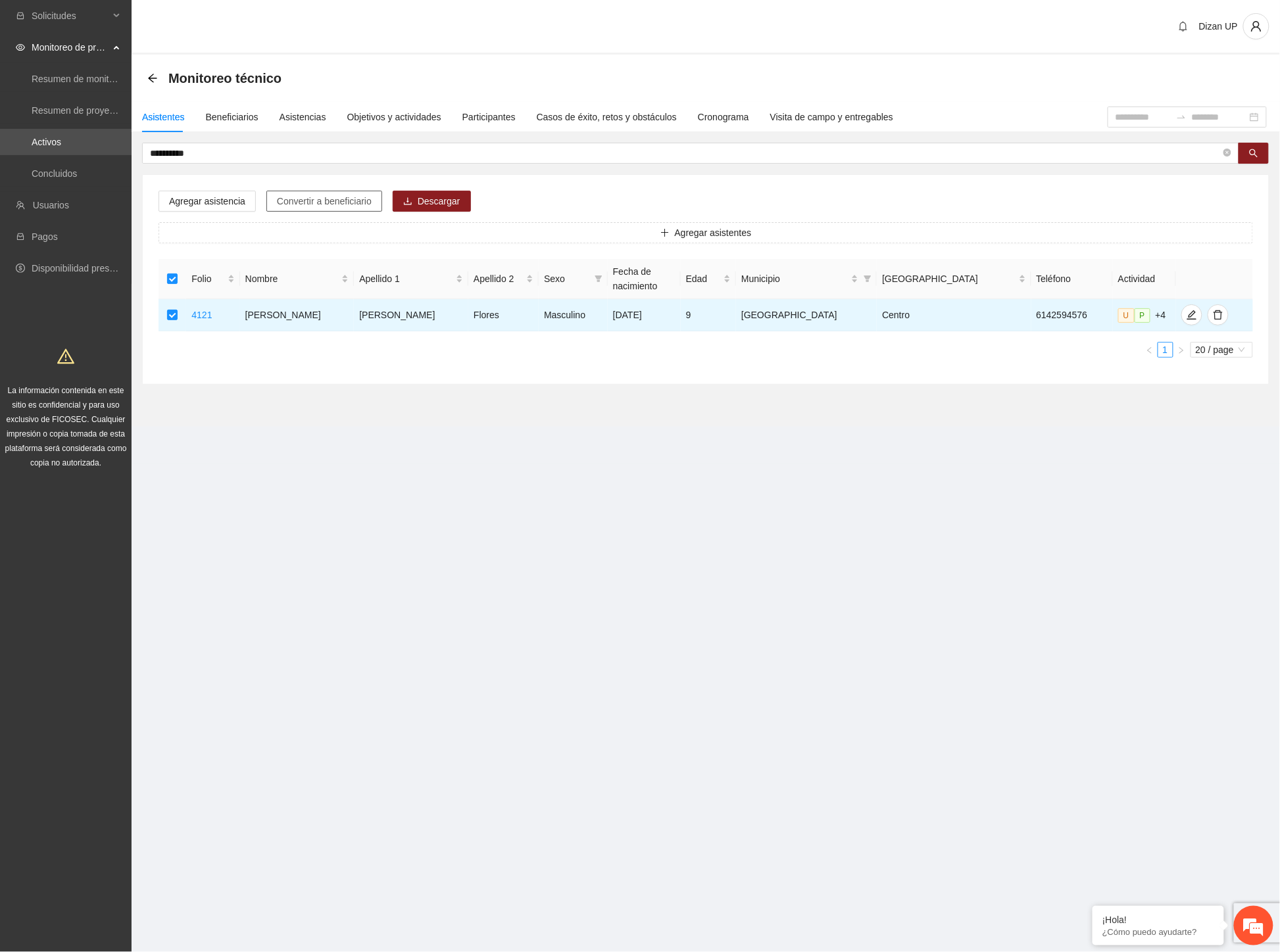
click at [313, 207] on span "Convertir a beneficiario" at bounding box center [324, 201] width 95 height 14
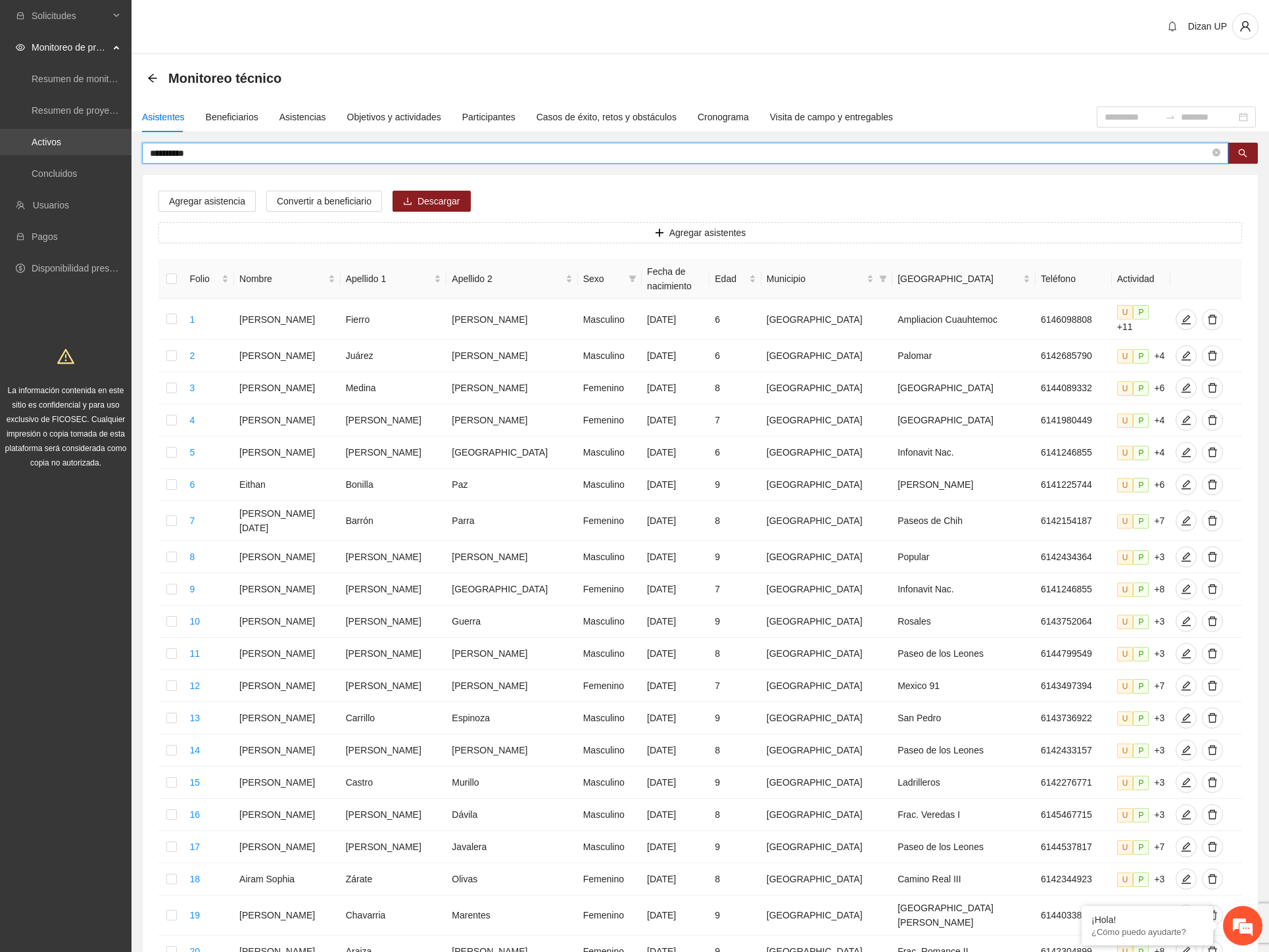
drag, startPoint x: 158, startPoint y: 156, endPoint x: 1, endPoint y: 147, distance: 157.3
click at [4, 153] on section "**********" at bounding box center [634, 550] width 1269 height 1100
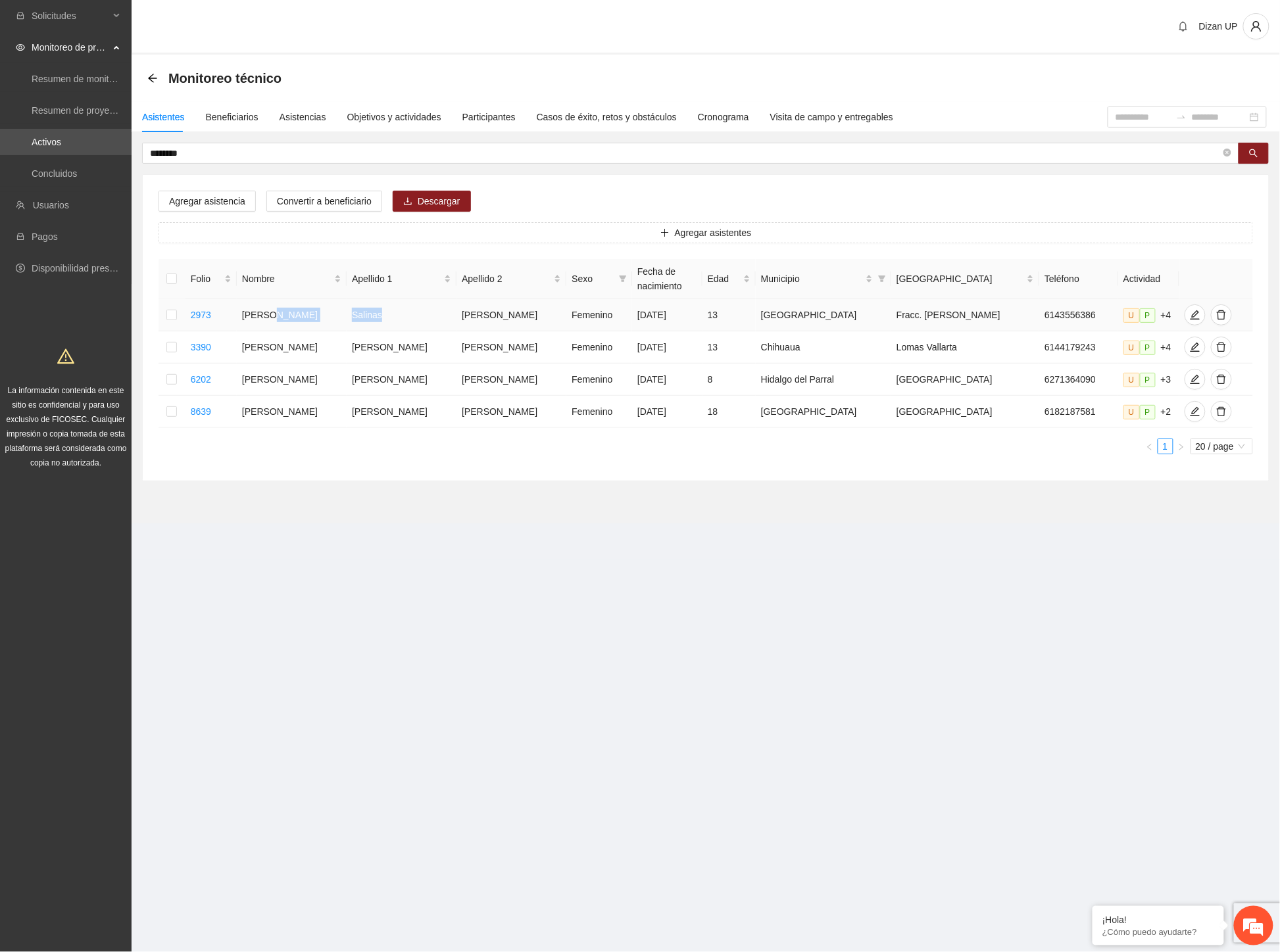
drag, startPoint x: 293, startPoint y: 313, endPoint x: 382, endPoint y: 307, distance: 89.2
click at [382, 307] on tr "2973 [PERSON_NAME] [DATE] 13 Chihuahua Fracc. [PERSON_NAME] 6143556386 U P +4" at bounding box center [706, 315] width 1094 height 32
drag, startPoint x: 365, startPoint y: 349, endPoint x: 840, endPoint y: 335, distance: 475.2
click at [840, 335] on tr "3390 [PERSON_NAME] Femenino [DATE] 13 [GEOGRAPHIC_DATA][PERSON_NAME] 6144179243…" at bounding box center [706, 347] width 1094 height 32
click at [1185, 349] on span "edit" at bounding box center [1195, 347] width 20 height 11
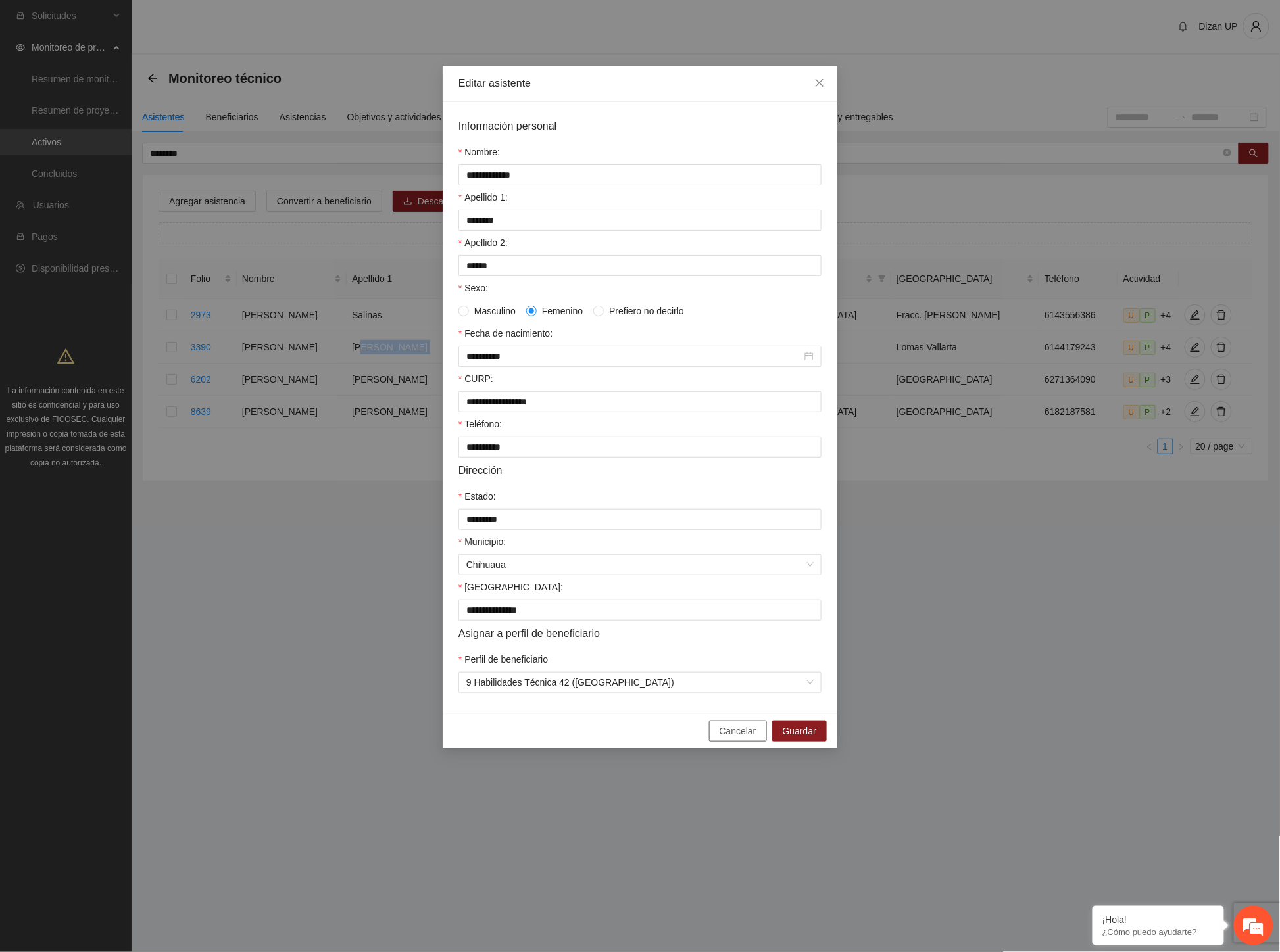
click at [737, 739] on span "Cancelar" at bounding box center [737, 730] width 37 height 14
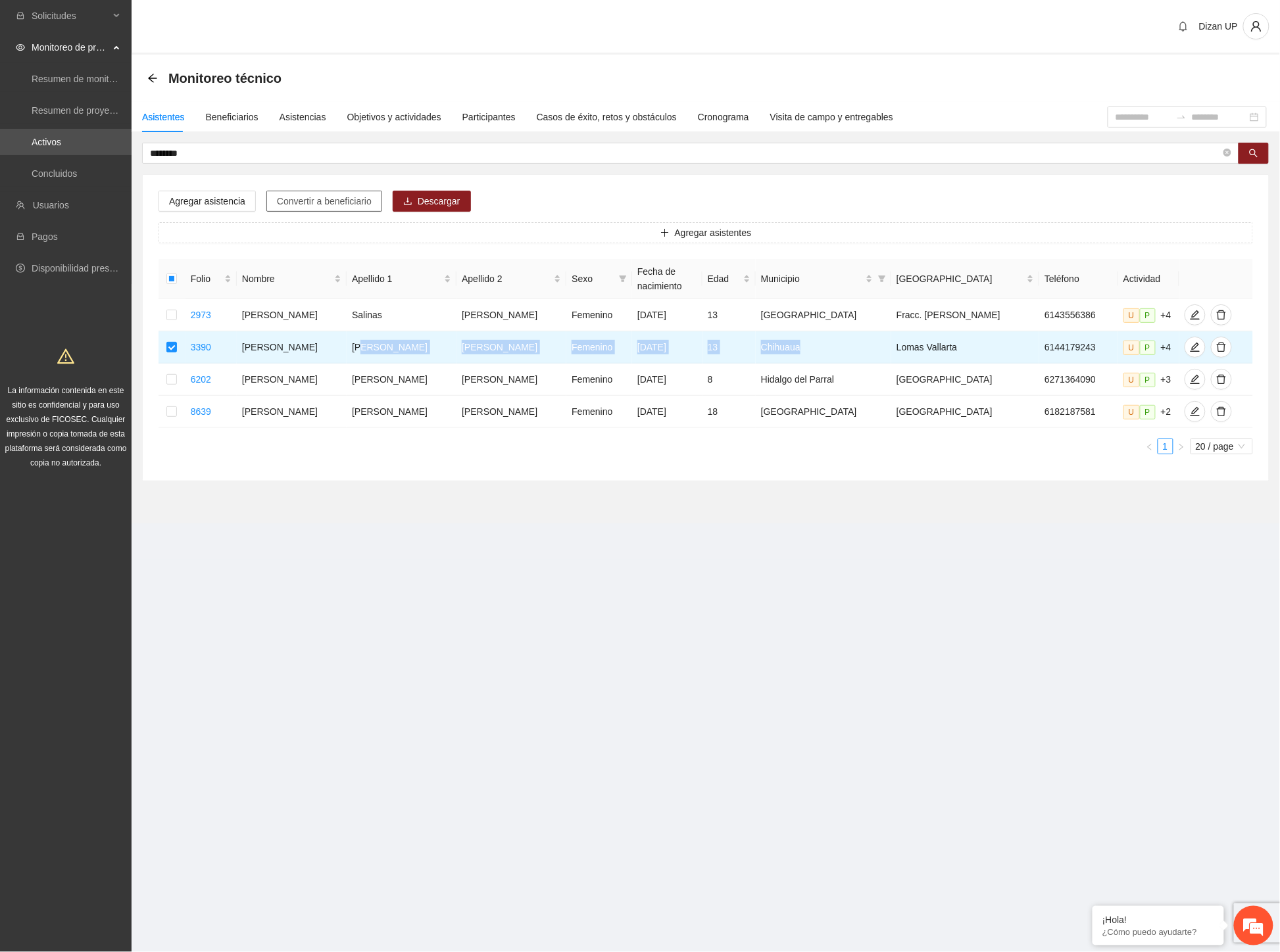
click at [292, 194] on span "Convertir a beneficiario" at bounding box center [324, 201] width 95 height 14
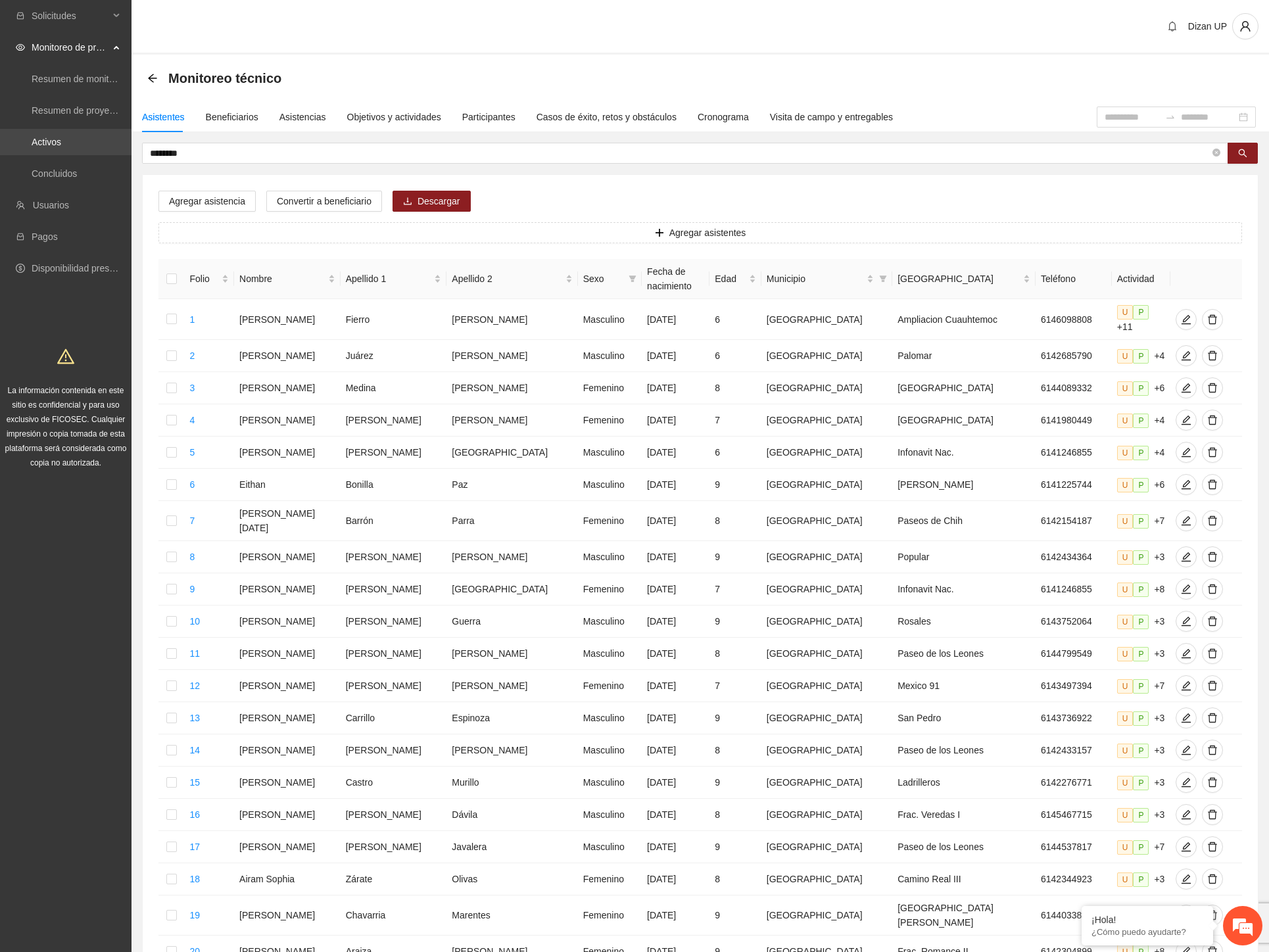
drag, startPoint x: 122, startPoint y: 153, endPoint x: 18, endPoint y: 153, distance: 104.0
click at [18, 153] on section "Solicitudes Monitoreo de proyectos Resumen de monitoreo Resumen de proyectos ap…" at bounding box center [634, 550] width 1269 height 1100
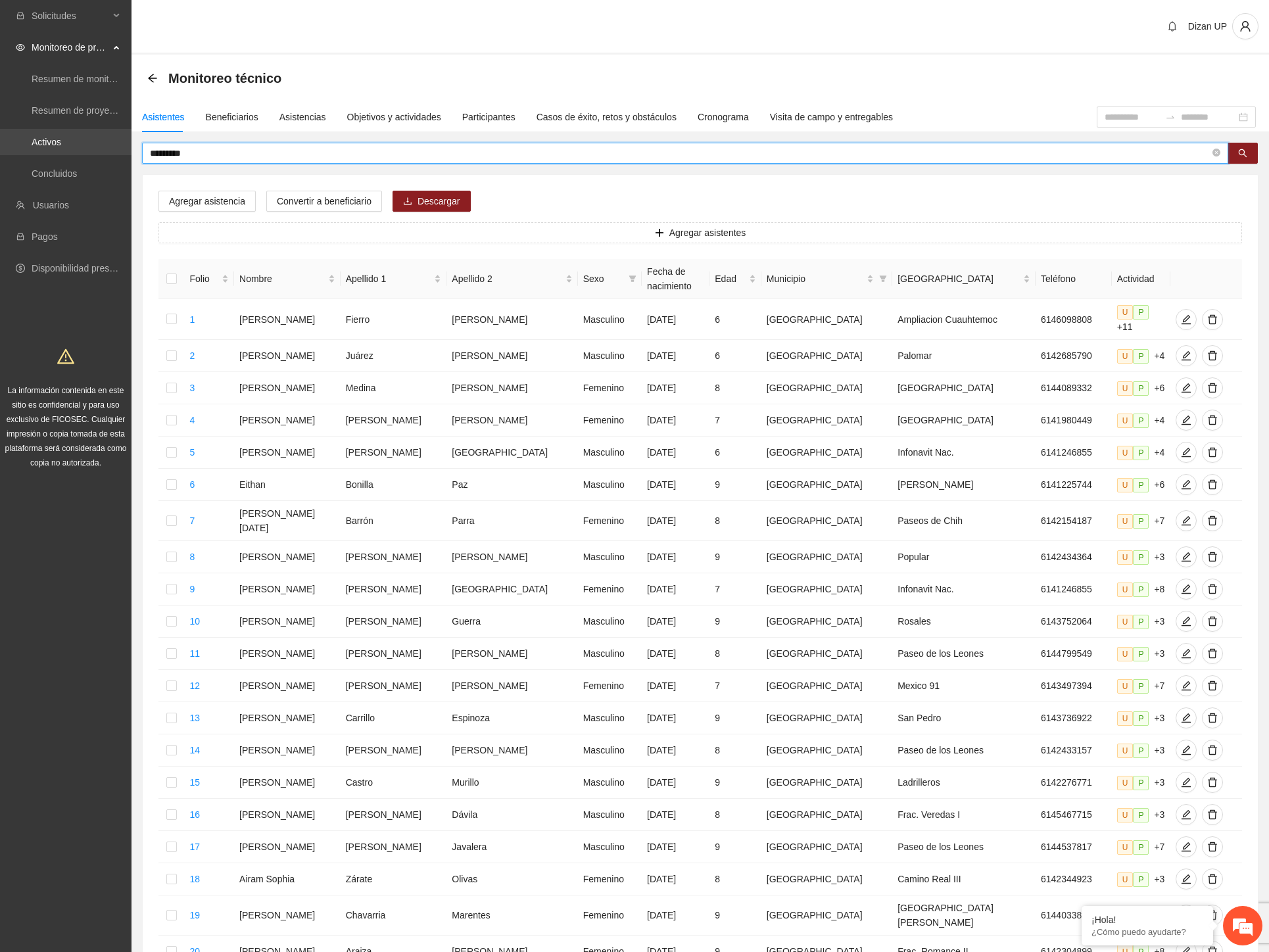
type input "*********"
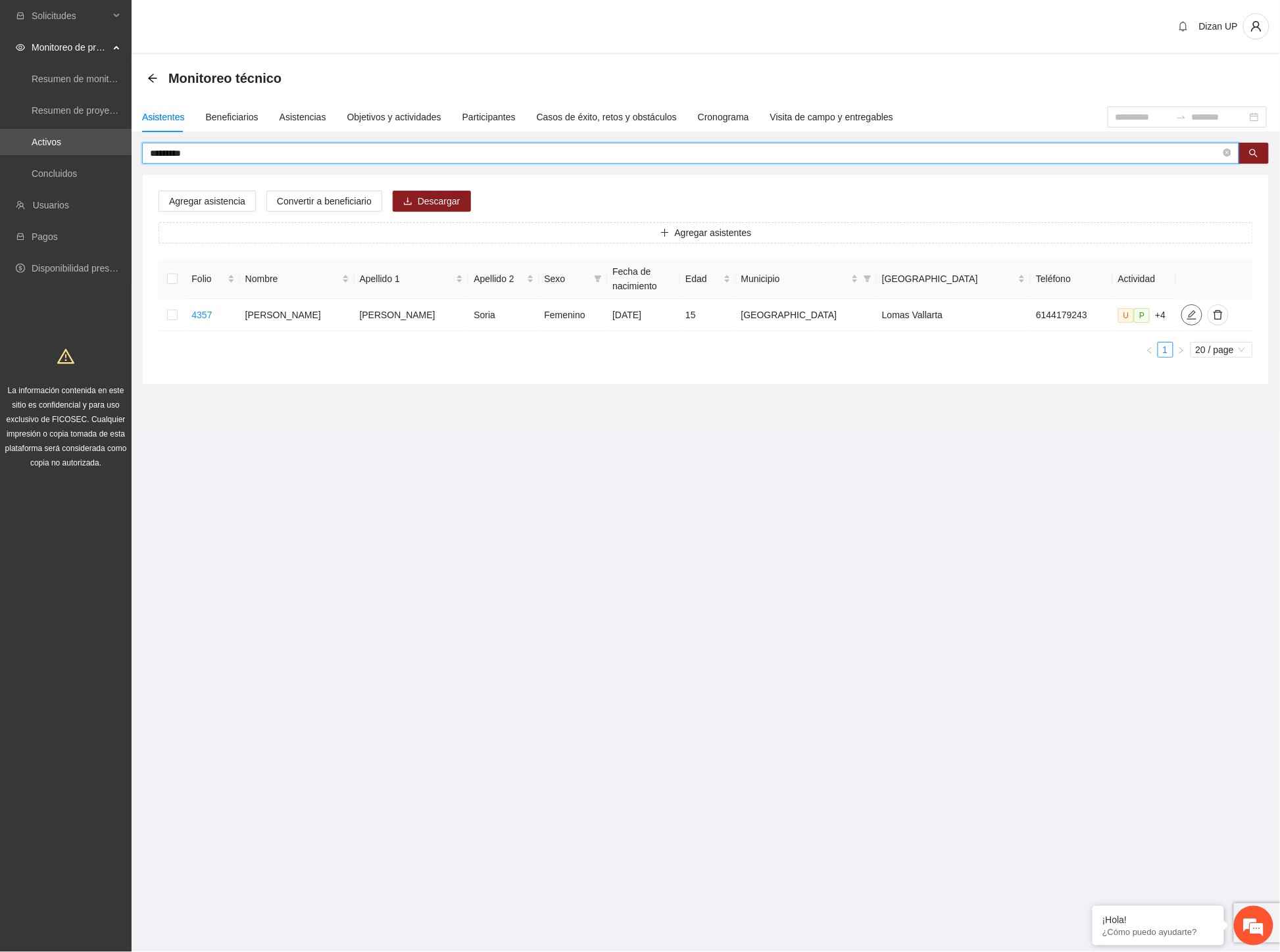
click at [1187, 316] on icon "edit" at bounding box center [1191, 315] width 9 height 9
type input "**********"
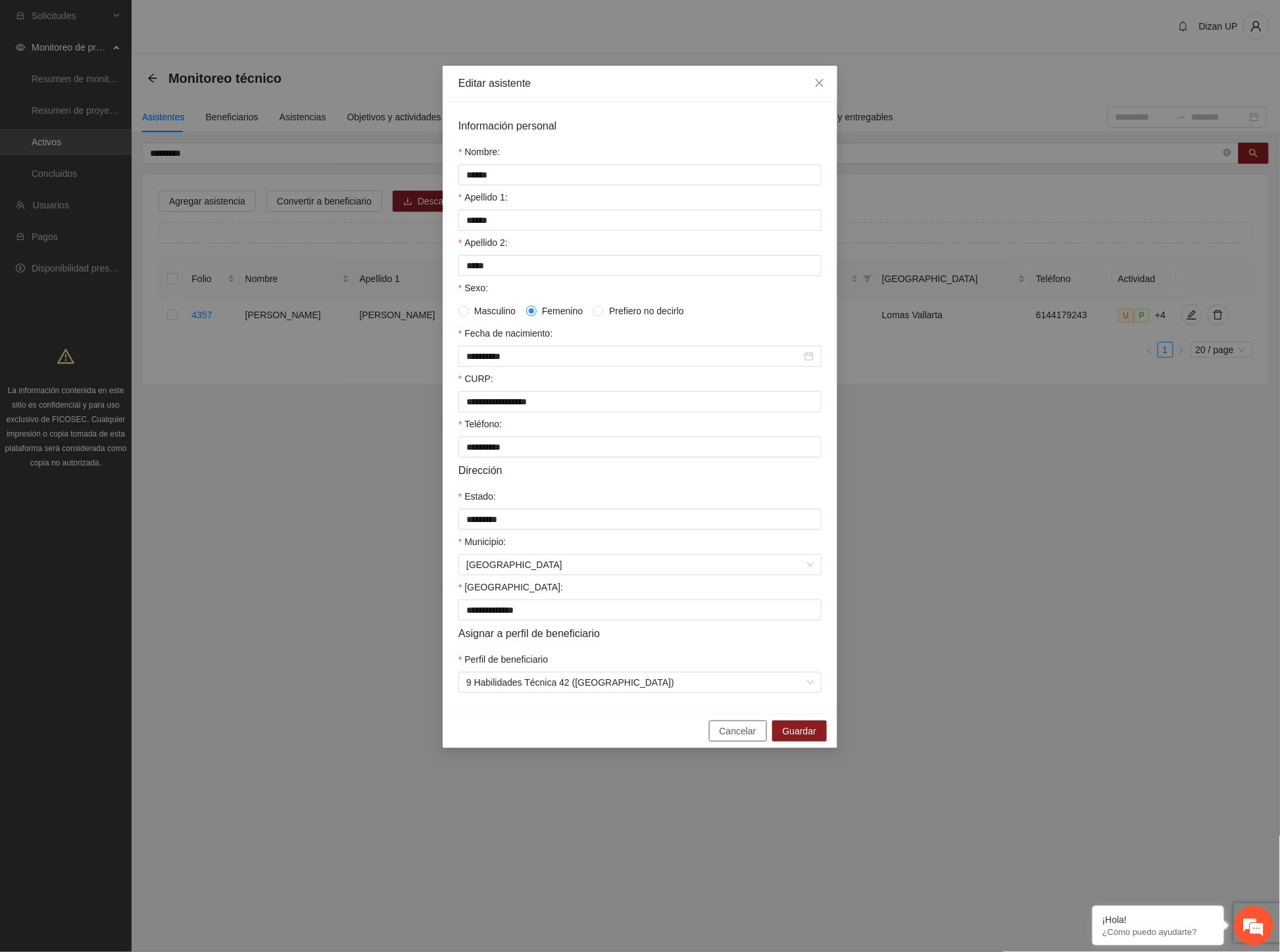
drag, startPoint x: 734, startPoint y: 742, endPoint x: 711, endPoint y: 712, distance: 37.8
click at [737, 739] on span "Cancelar" at bounding box center [737, 730] width 37 height 14
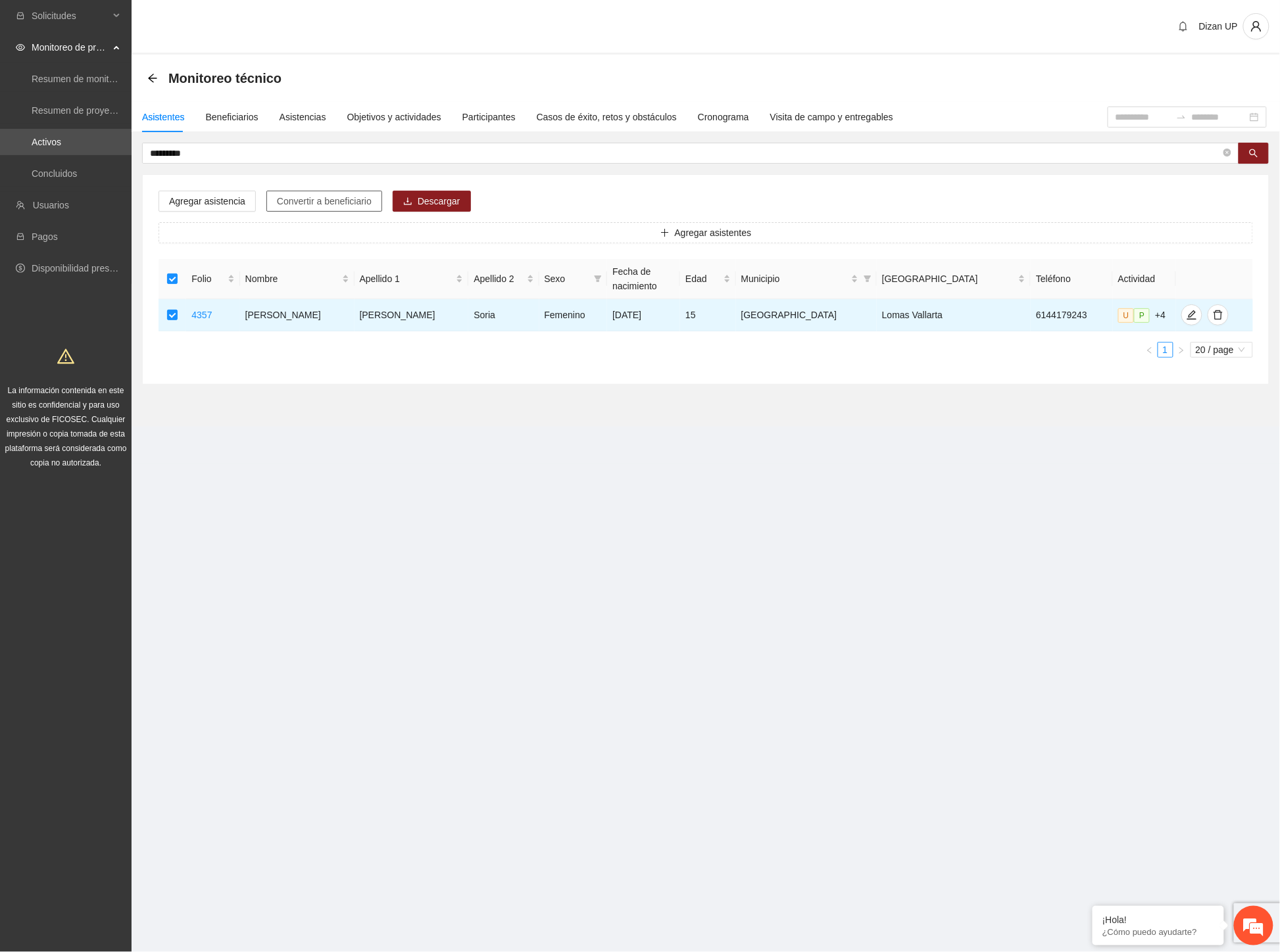
click at [318, 202] on span "Convertir a beneficiario" at bounding box center [324, 201] width 95 height 14
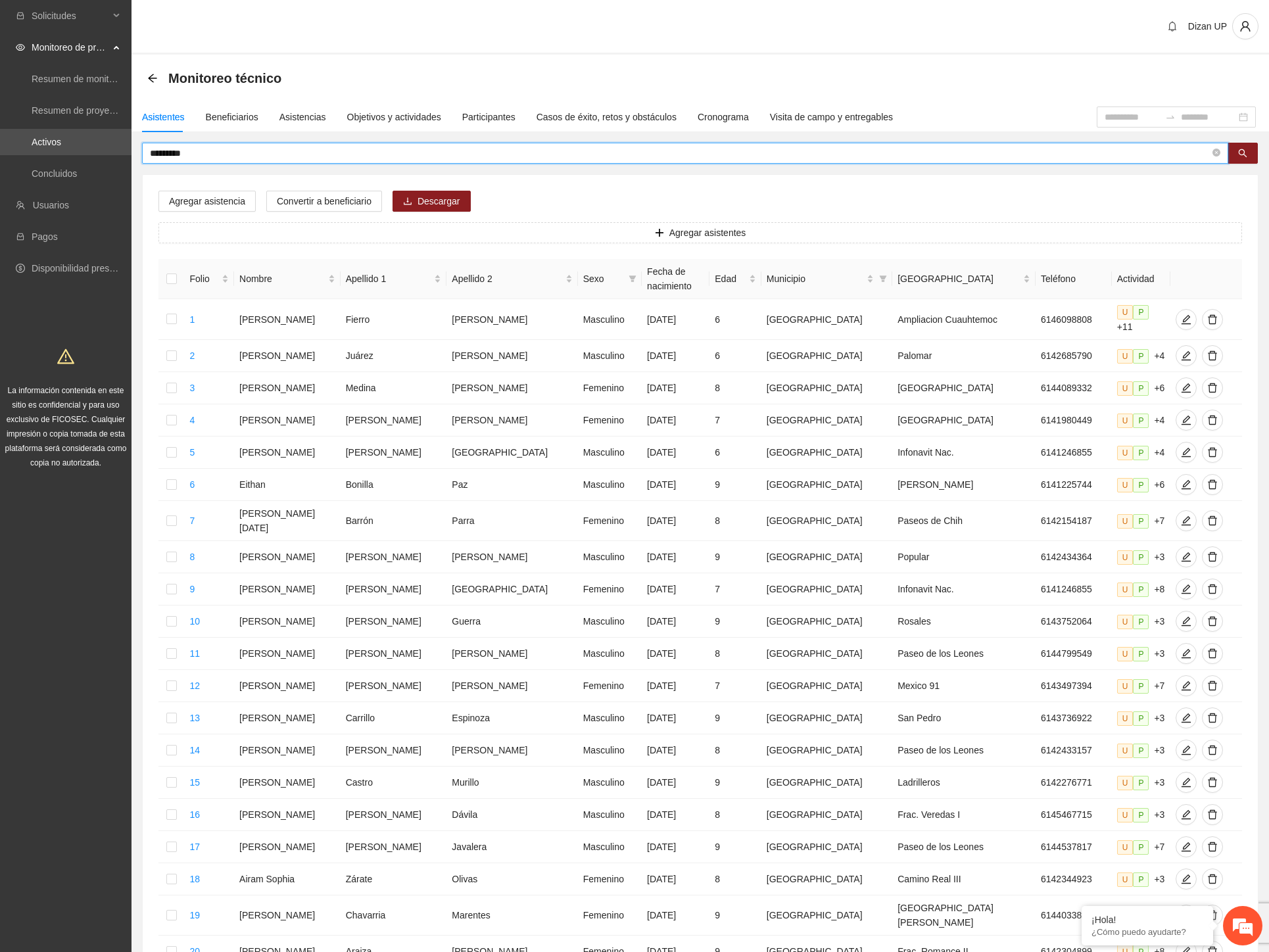
drag, startPoint x: 176, startPoint y: 154, endPoint x: 65, endPoint y: 155, distance: 111.0
click at [65, 154] on section "Solicitudes Monitoreo de proyectos Resumen de monitoreo Resumen de proyectos ap…" at bounding box center [634, 550] width 1269 height 1100
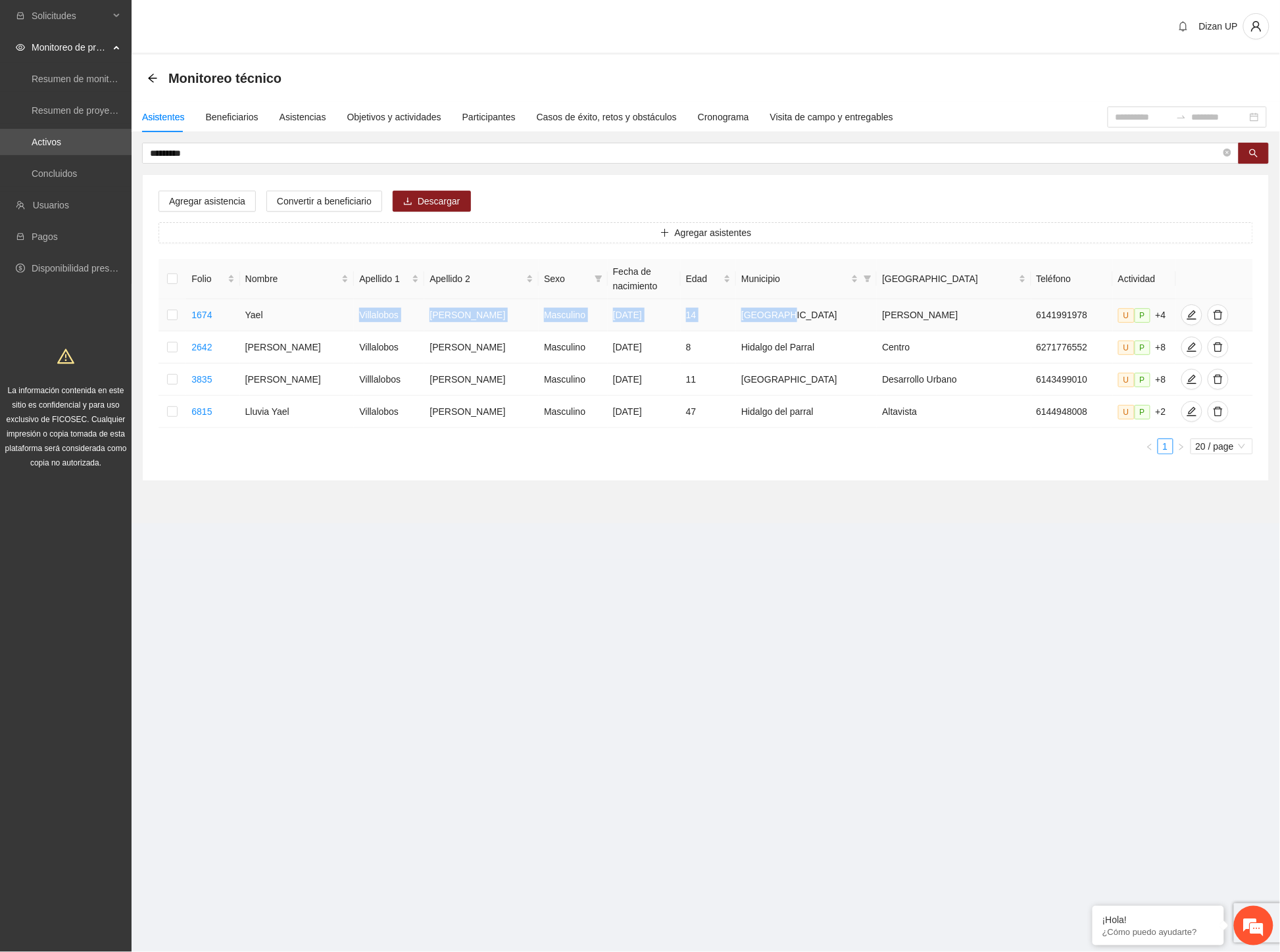
drag, startPoint x: 380, startPoint y: 319, endPoint x: 835, endPoint y: 312, distance: 455.1
click at [849, 310] on tr "1674 [PERSON_NAME] Masculino [DATE] 14 Chihuahua [PERSON_NAME] 6141991978 U P +4" at bounding box center [706, 315] width 1094 height 32
click at [1186, 313] on icon "edit" at bounding box center [1191, 315] width 11 height 11
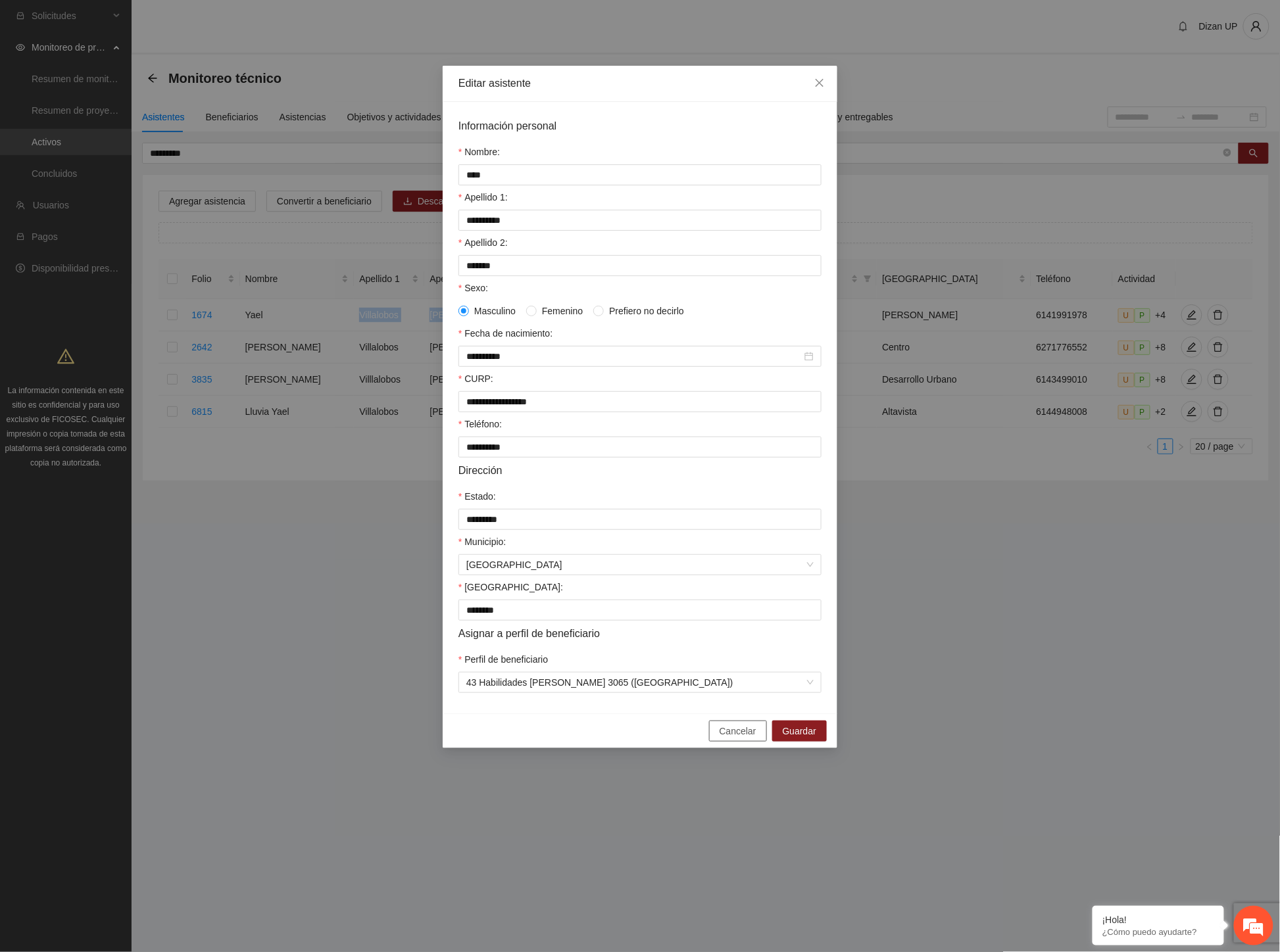
click at [739, 739] on span "Cancelar" at bounding box center [737, 730] width 37 height 14
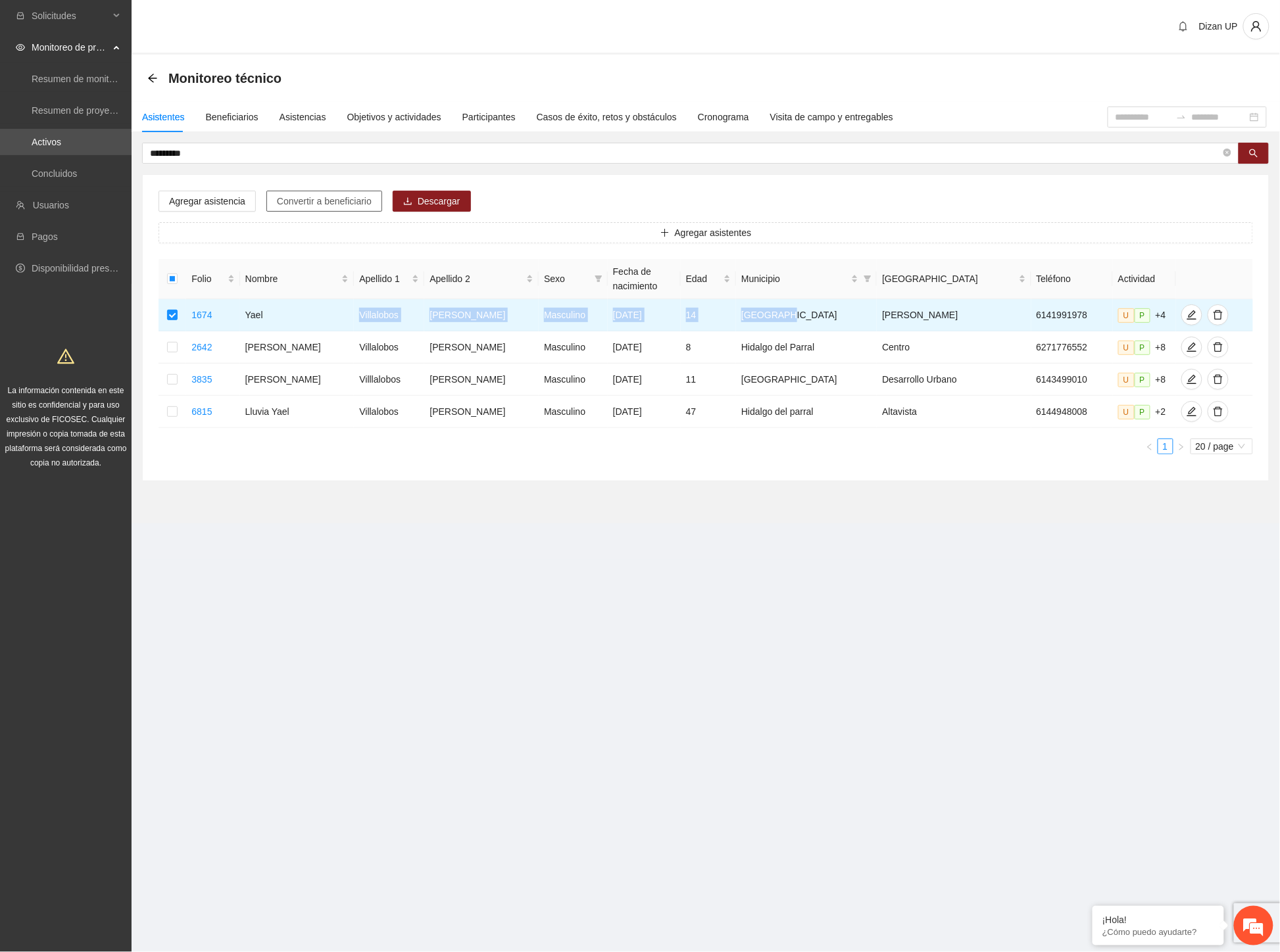
click at [316, 198] on span "Convertir a beneficiario" at bounding box center [324, 201] width 95 height 14
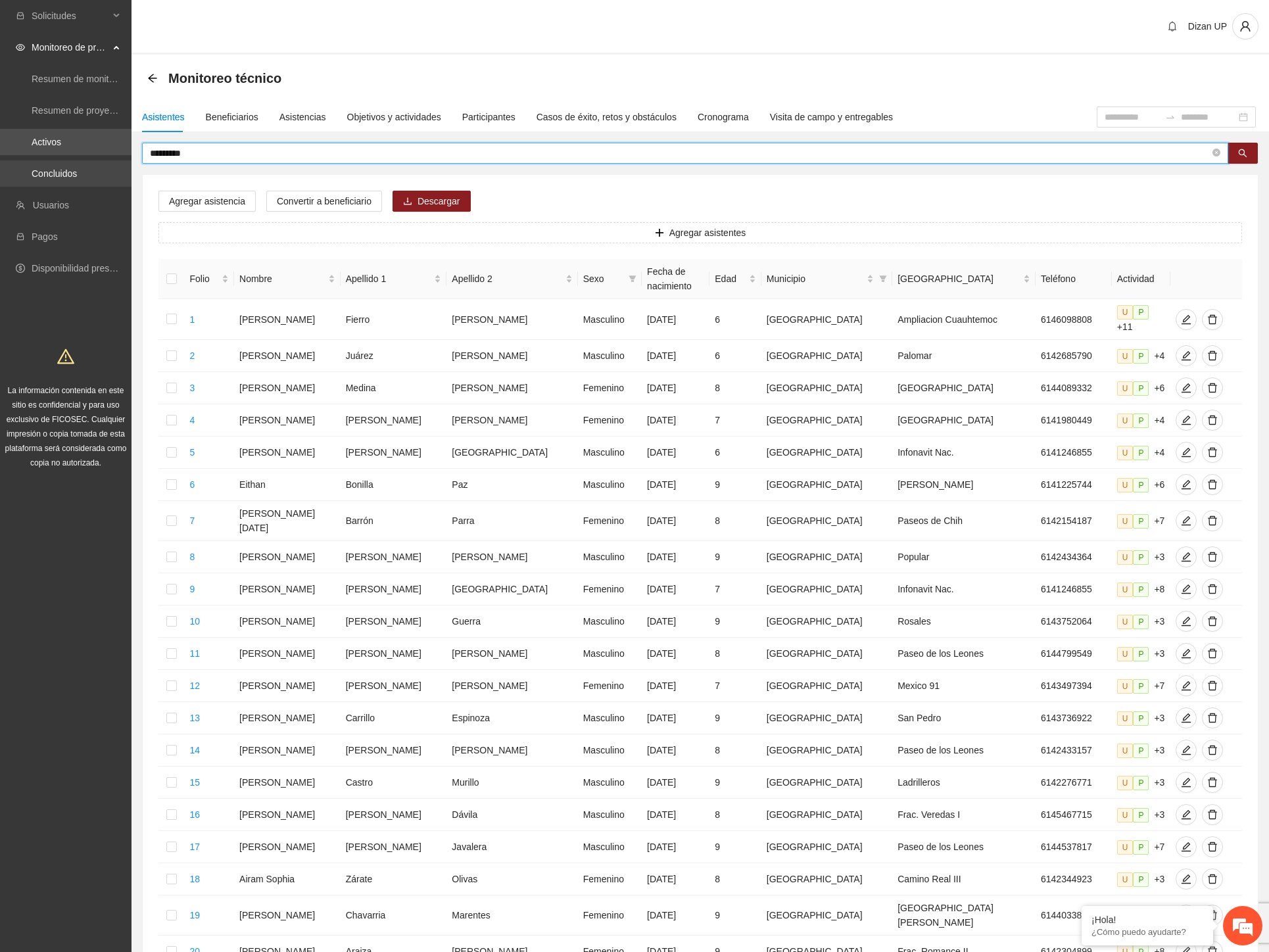
drag, startPoint x: 95, startPoint y: 167, endPoint x: 1, endPoint y: 168, distance: 94.0
click at [1, 168] on section "Solicitudes Monitoreo de proyectos Resumen de monitoreo Resumen de proyectos ap…" at bounding box center [634, 550] width 1269 height 1100
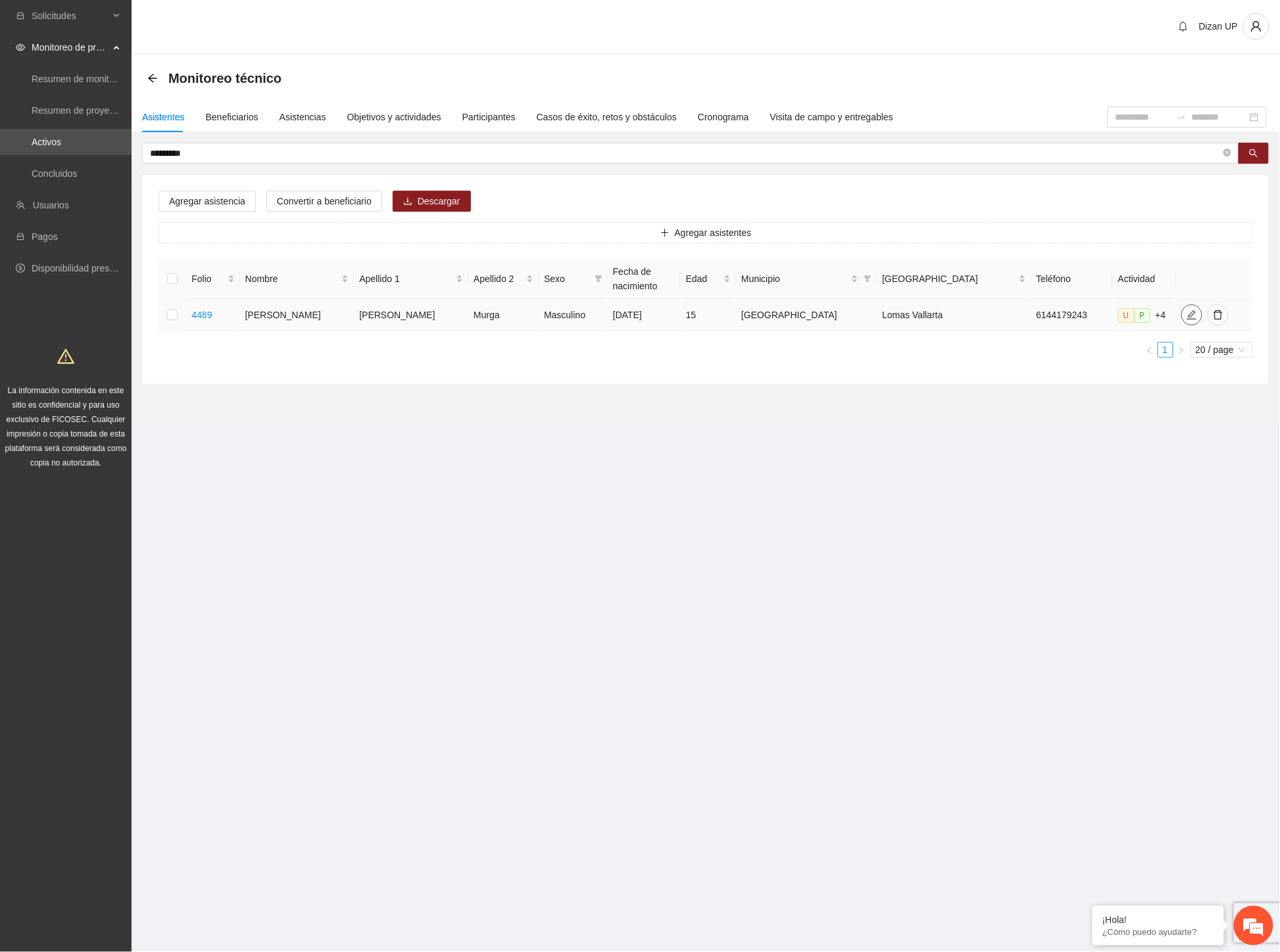
click at [1181, 320] on button "button" at bounding box center [1191, 315] width 21 height 21
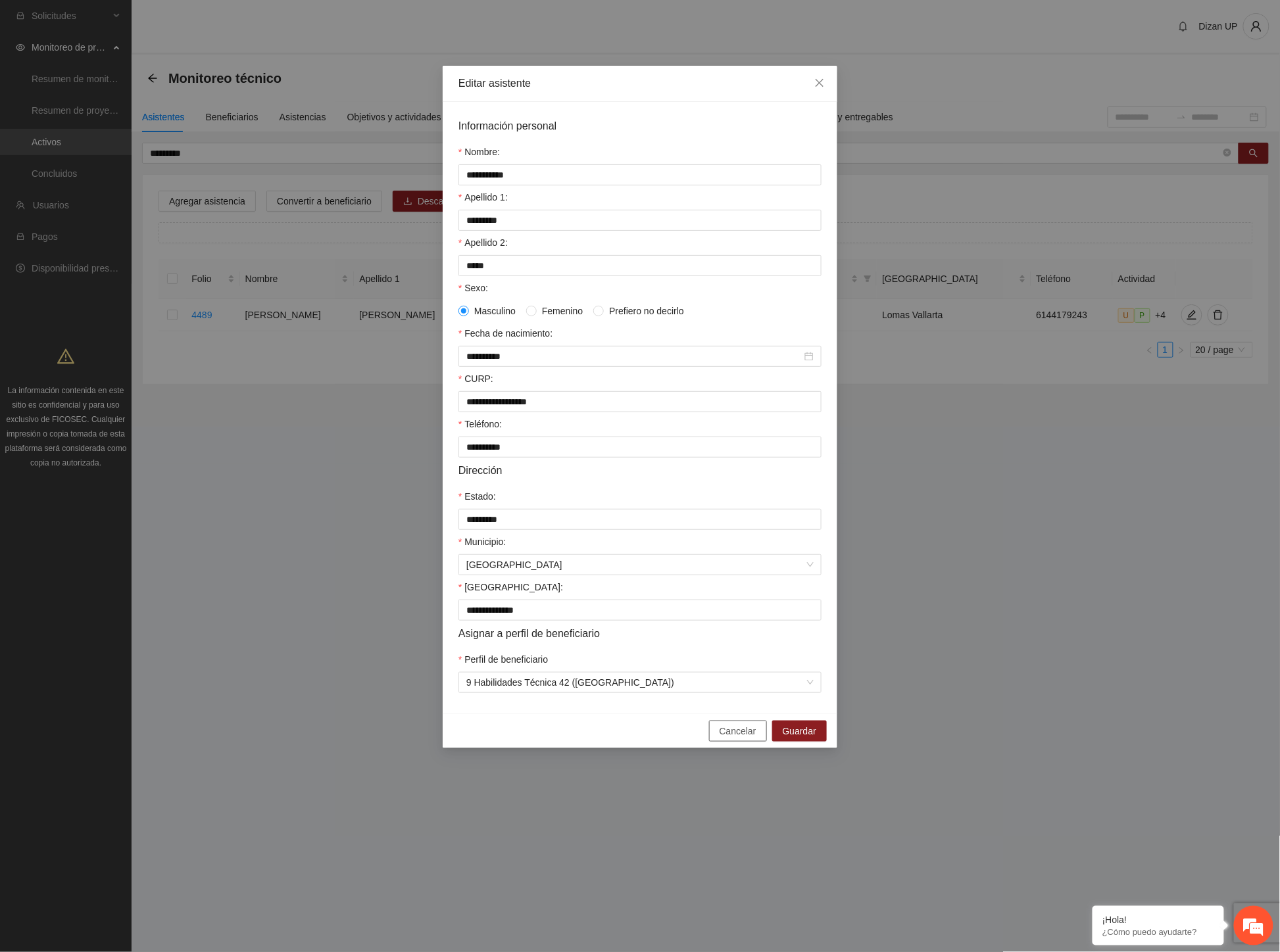
click at [756, 739] on span "Cancelar" at bounding box center [737, 730] width 37 height 14
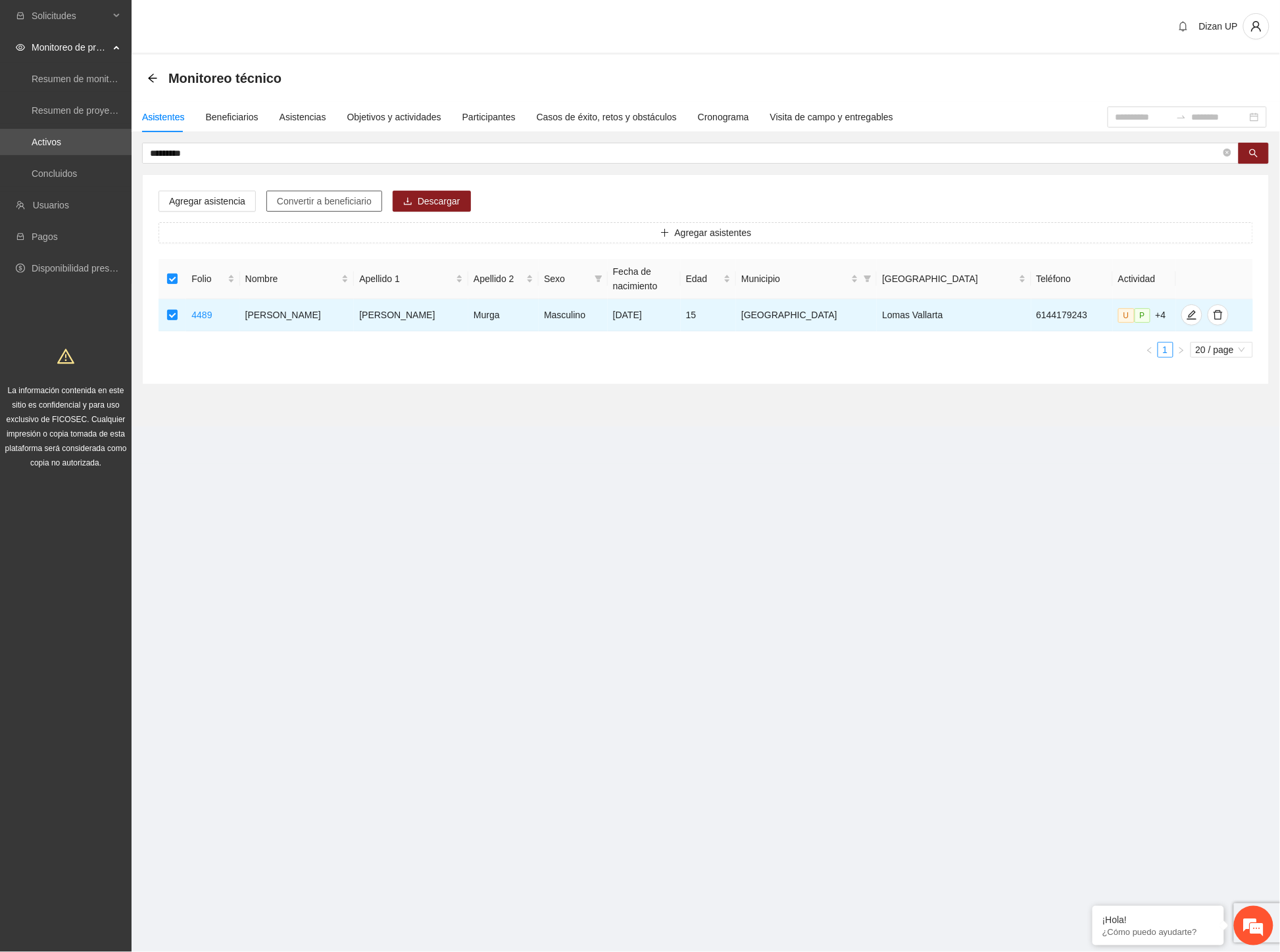
click at [337, 198] on span "Convertir a beneficiario" at bounding box center [324, 201] width 95 height 14
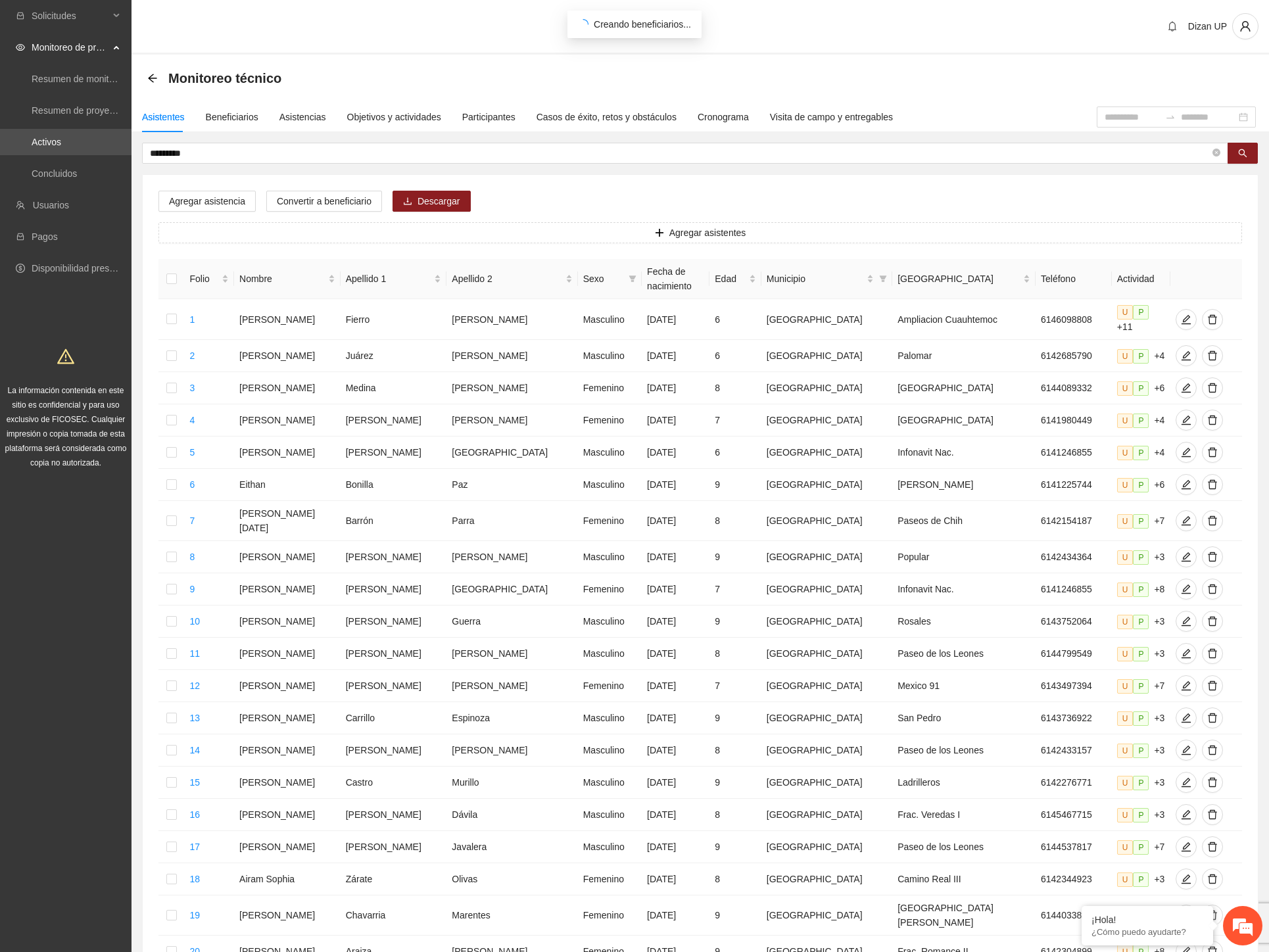
drag, startPoint x: 211, startPoint y: 153, endPoint x: 41, endPoint y: 159, distance: 170.1
click at [41, 159] on section "Solicitudes Monitoreo de proyectos Resumen de monitoreo Resumen de proyectos ap…" at bounding box center [634, 550] width 1269 height 1100
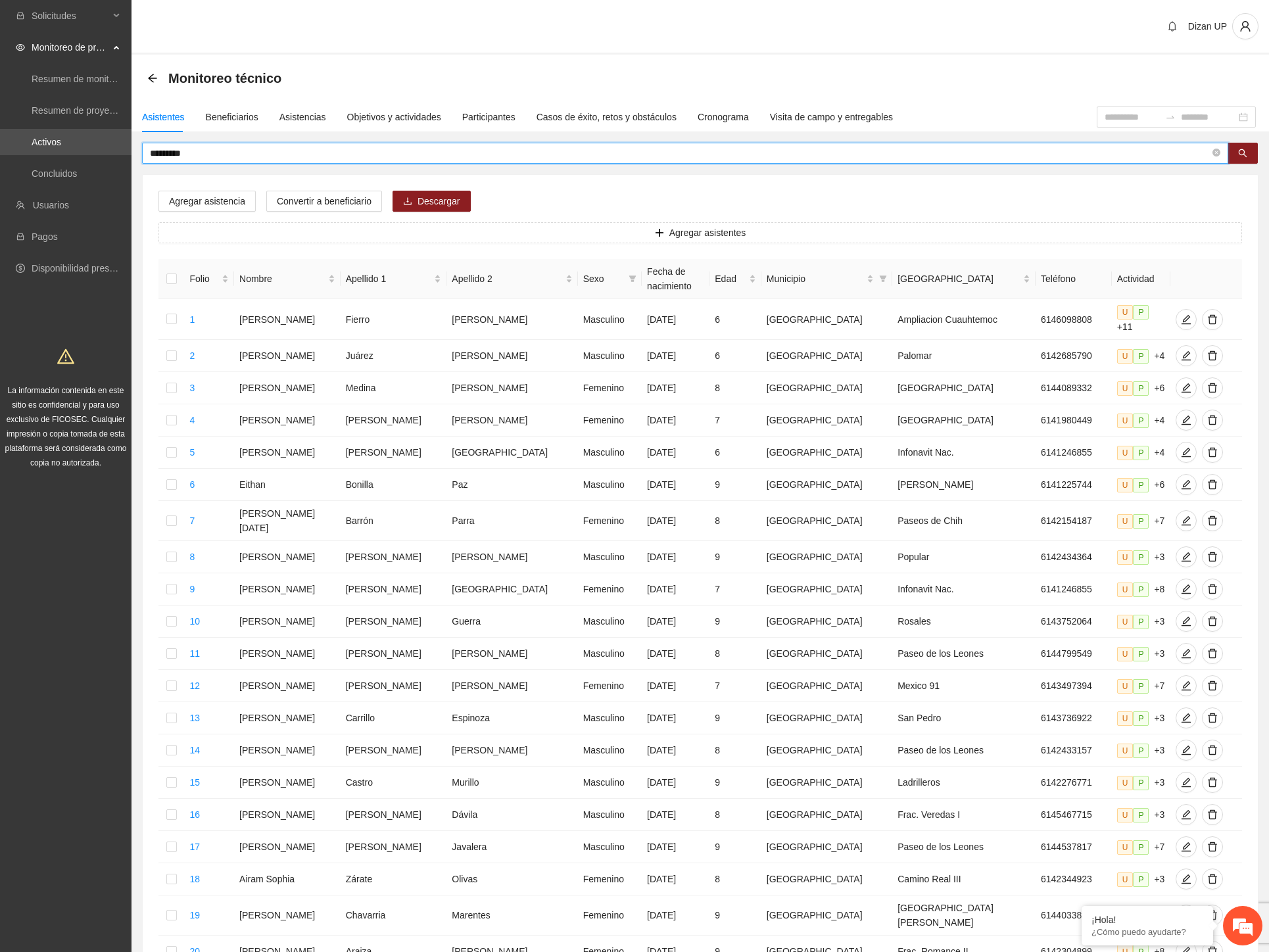
type input "*********"
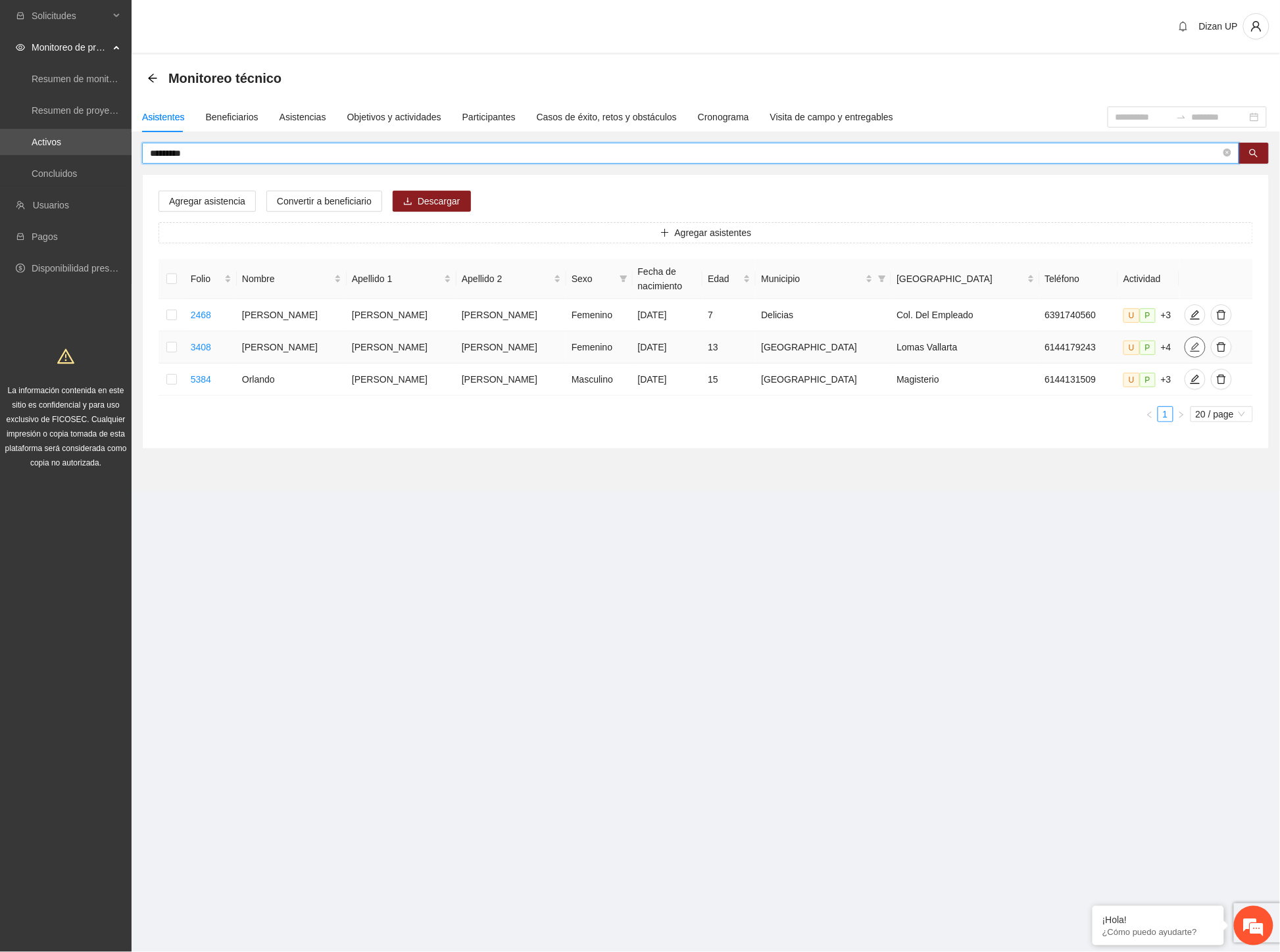
click at [1191, 346] on icon "edit" at bounding box center [1195, 347] width 9 height 9
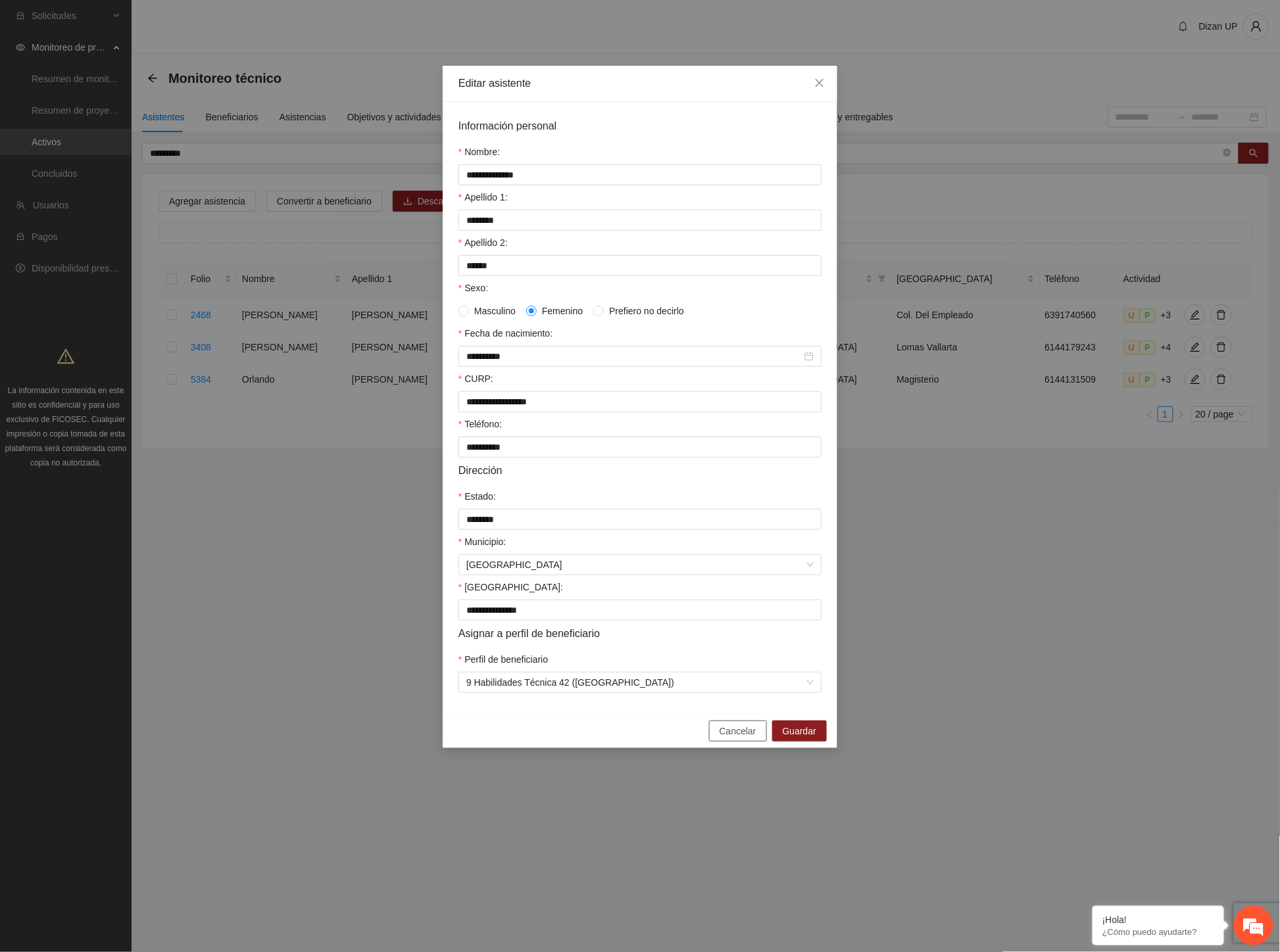
click at [732, 739] on span "Cancelar" at bounding box center [737, 730] width 37 height 14
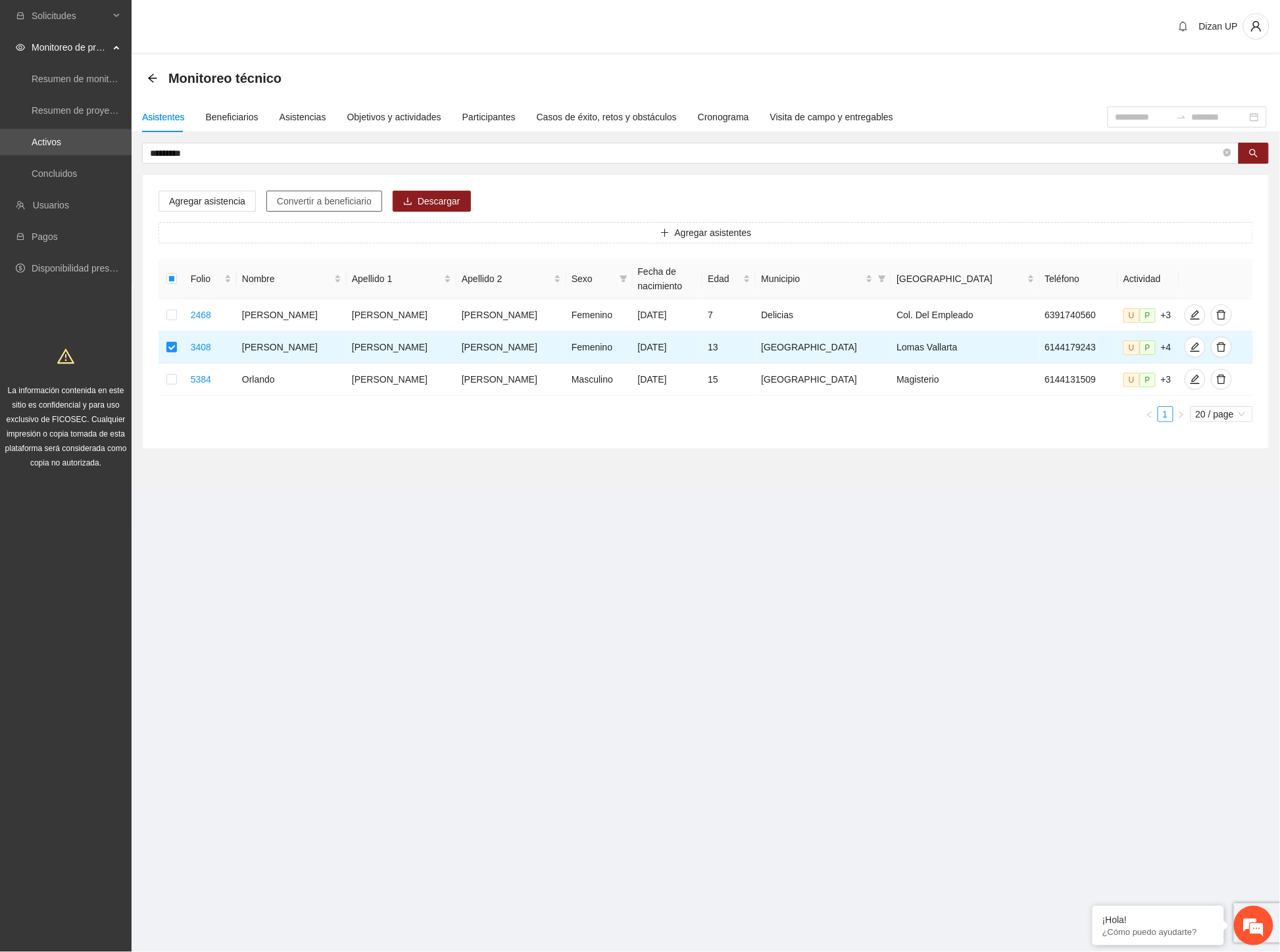
click at [336, 198] on span "Convertir a beneficiario" at bounding box center [324, 201] width 95 height 14
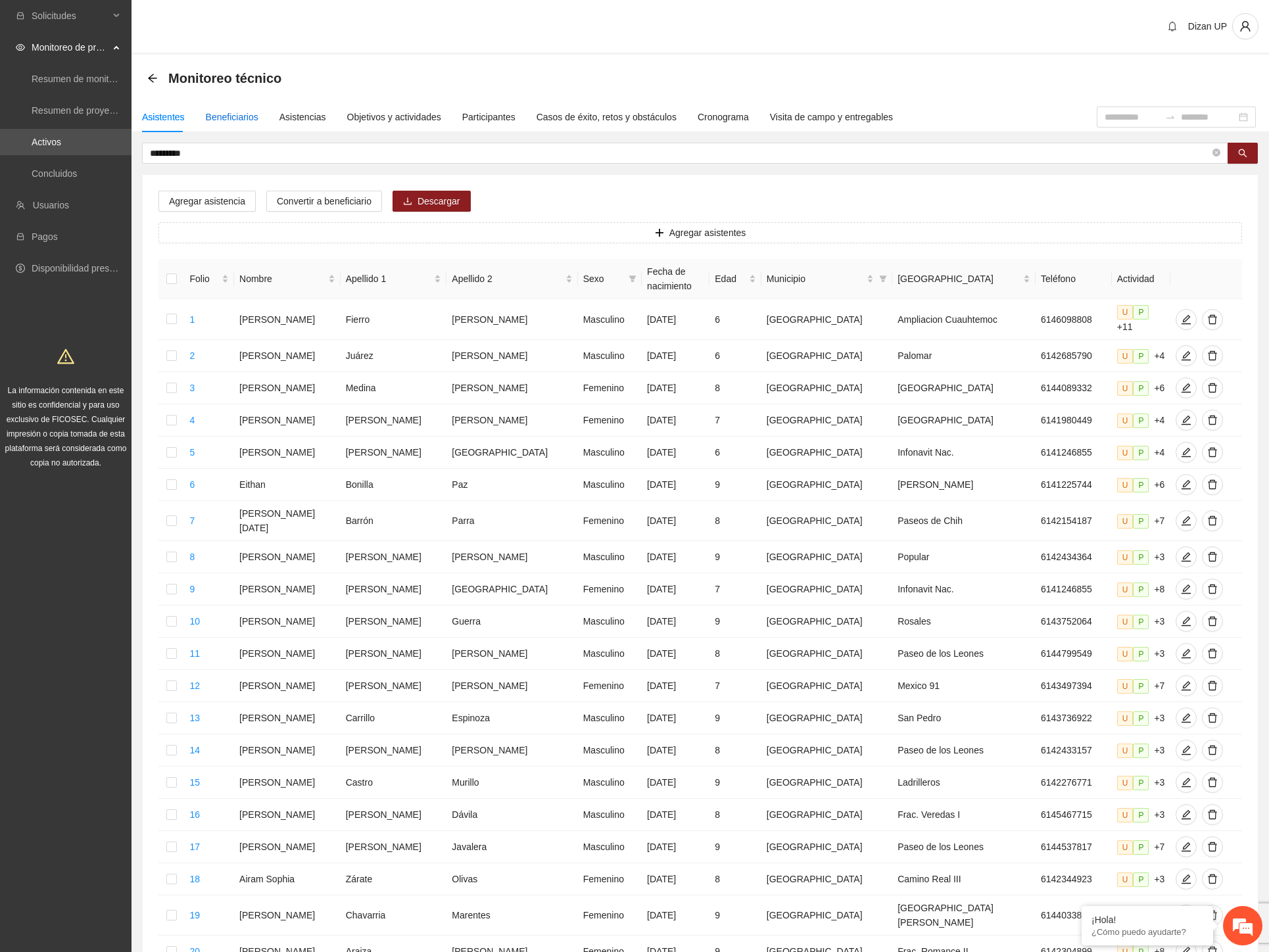
click at [231, 116] on div "Beneficiarios" at bounding box center [232, 116] width 53 height 14
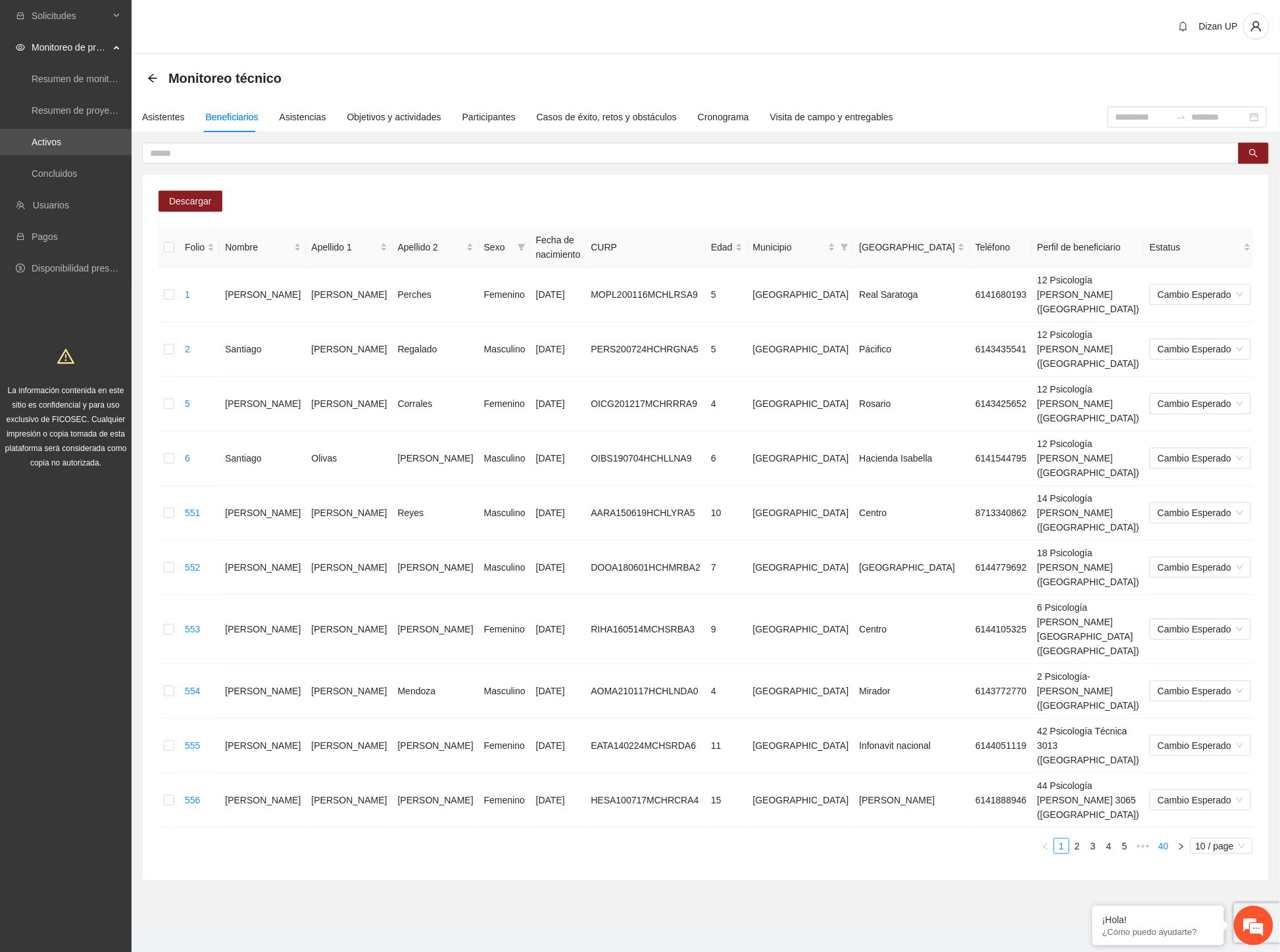
click at [1169, 839] on link "40" at bounding box center [1163, 845] width 18 height 14
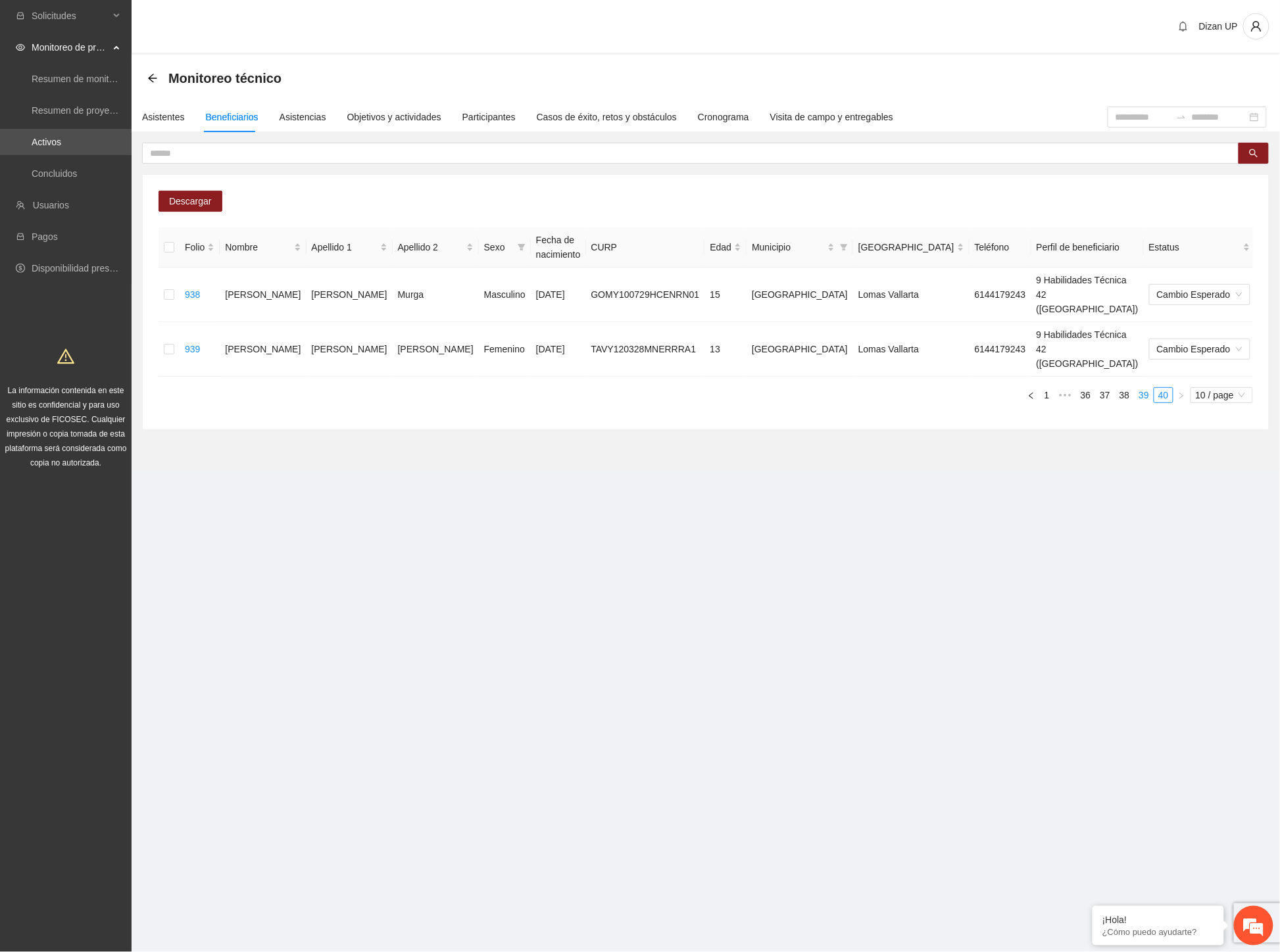
click at [1148, 388] on link "39" at bounding box center [1143, 394] width 18 height 14
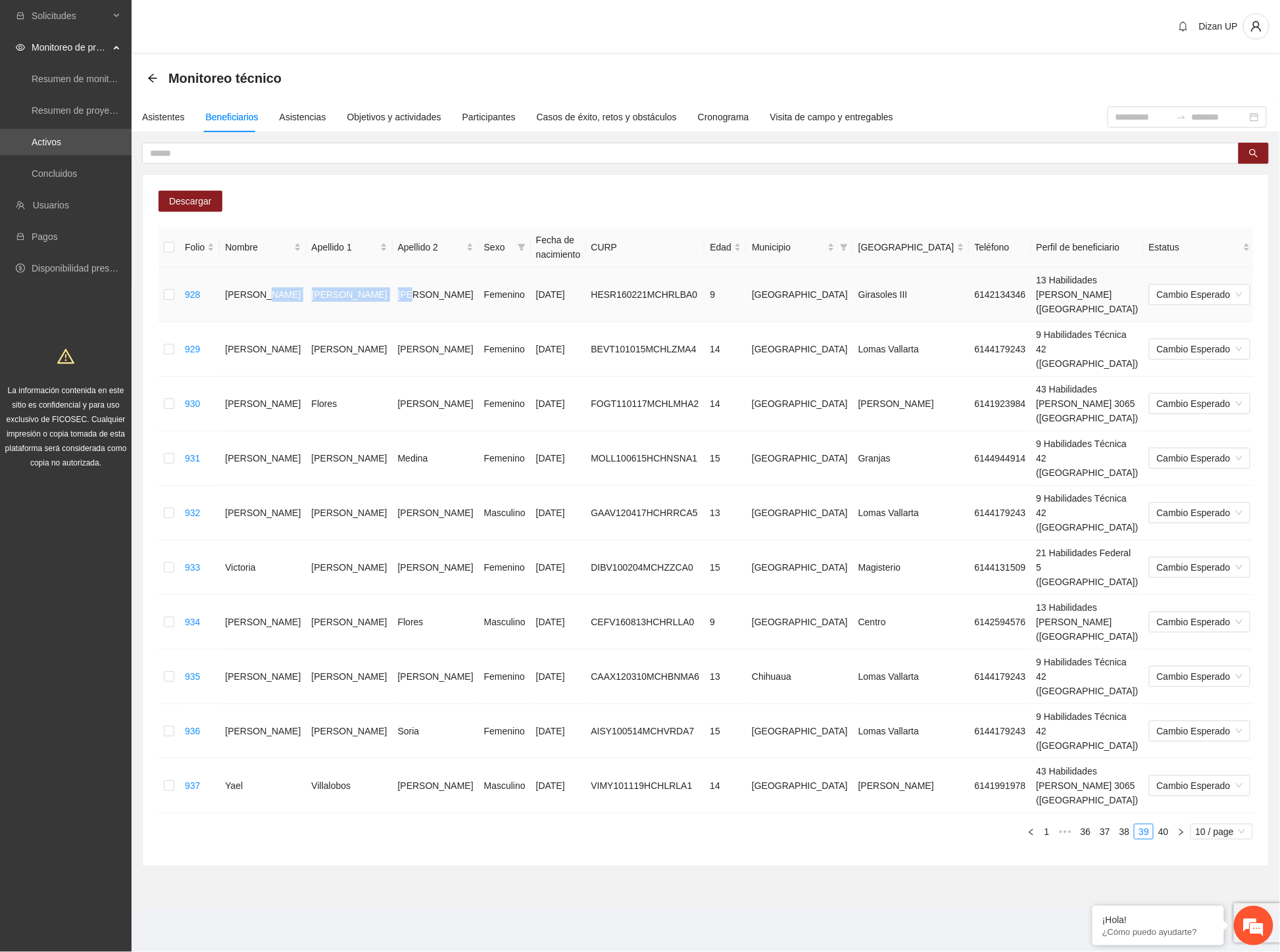
drag, startPoint x: 253, startPoint y: 287, endPoint x: 346, endPoint y: 290, distance: 93.0
click at [346, 290] on tr "928 [PERSON_NAME] [DATE] HESR160221MCHRLBA0 9 Chihuahua Girasoles III 614213434…" at bounding box center [752, 295] width 1186 height 55
drag, startPoint x: 170, startPoint y: 109, endPoint x: 244, endPoint y: 123, distance: 75.3
click at [171, 110] on div "Asistentes" at bounding box center [163, 116] width 43 height 14
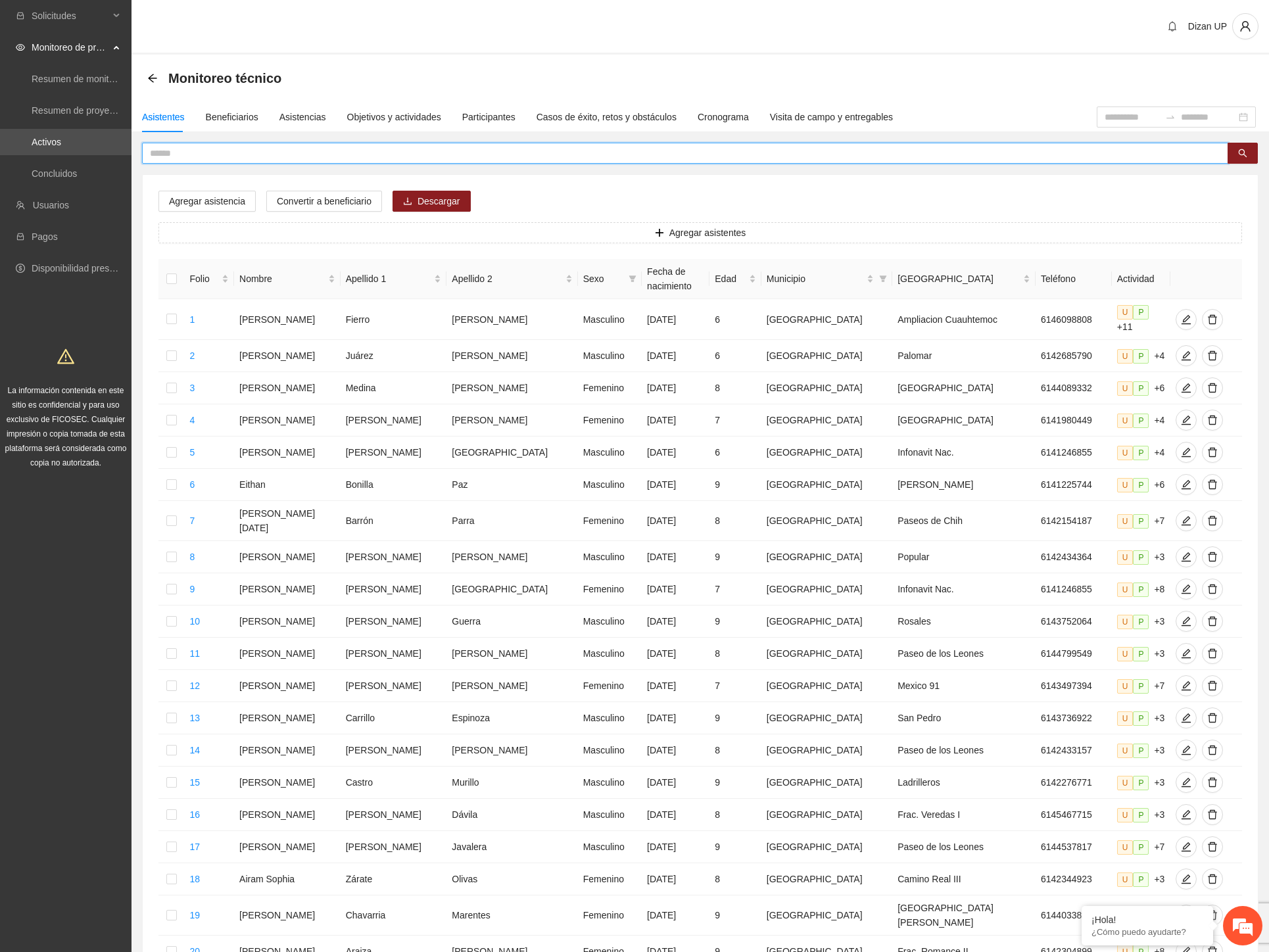
click at [258, 150] on input "text" at bounding box center [679, 153] width 1059 height 14
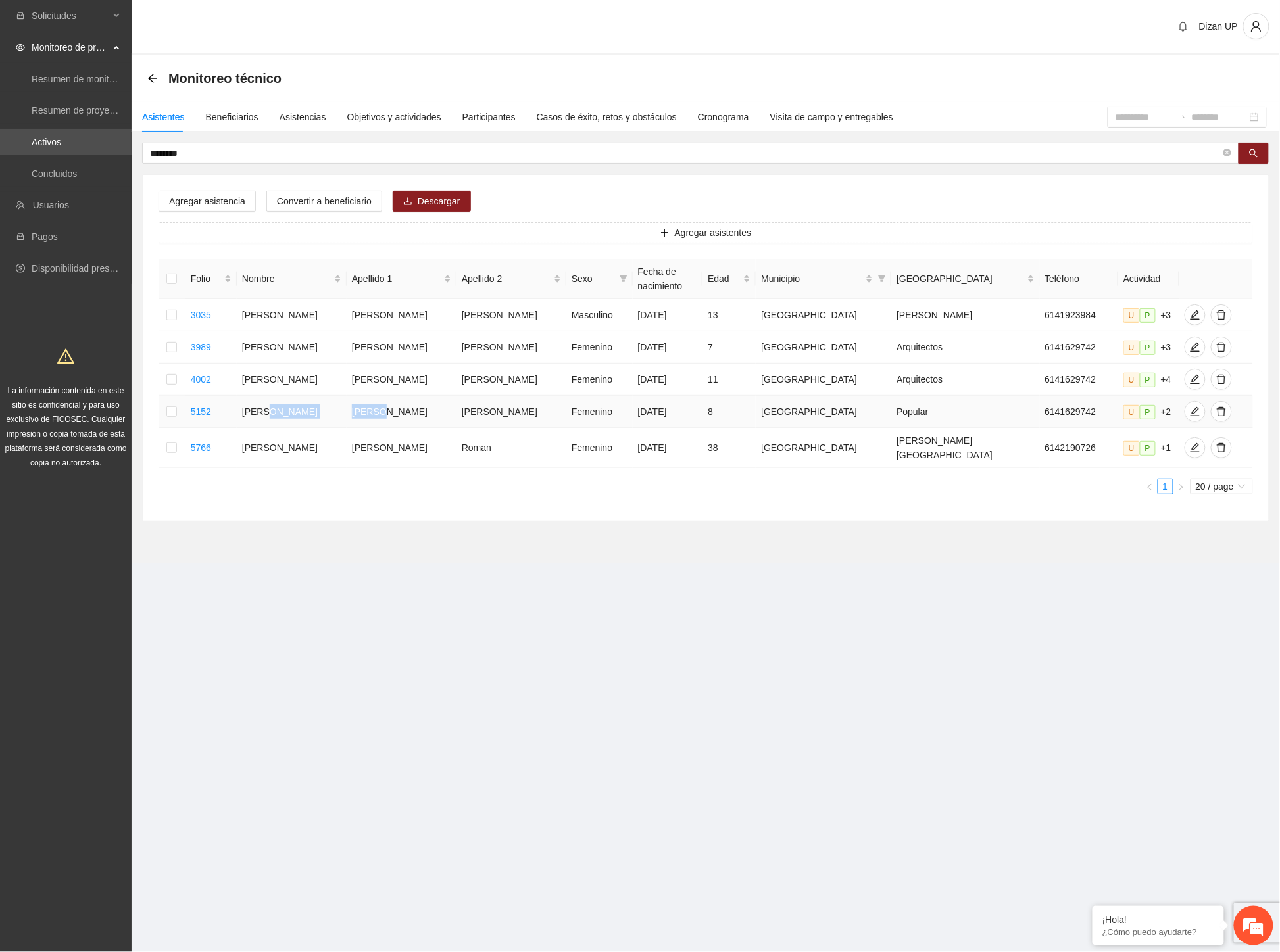
drag, startPoint x: 287, startPoint y: 410, endPoint x: 398, endPoint y: 397, distance: 111.8
click at [398, 397] on tr "5152 [PERSON_NAME] [DATE] 8 Chihuahua Popular 6141629742 U P +2" at bounding box center [706, 412] width 1094 height 32
click at [1190, 409] on icon "edit" at bounding box center [1195, 412] width 11 height 11
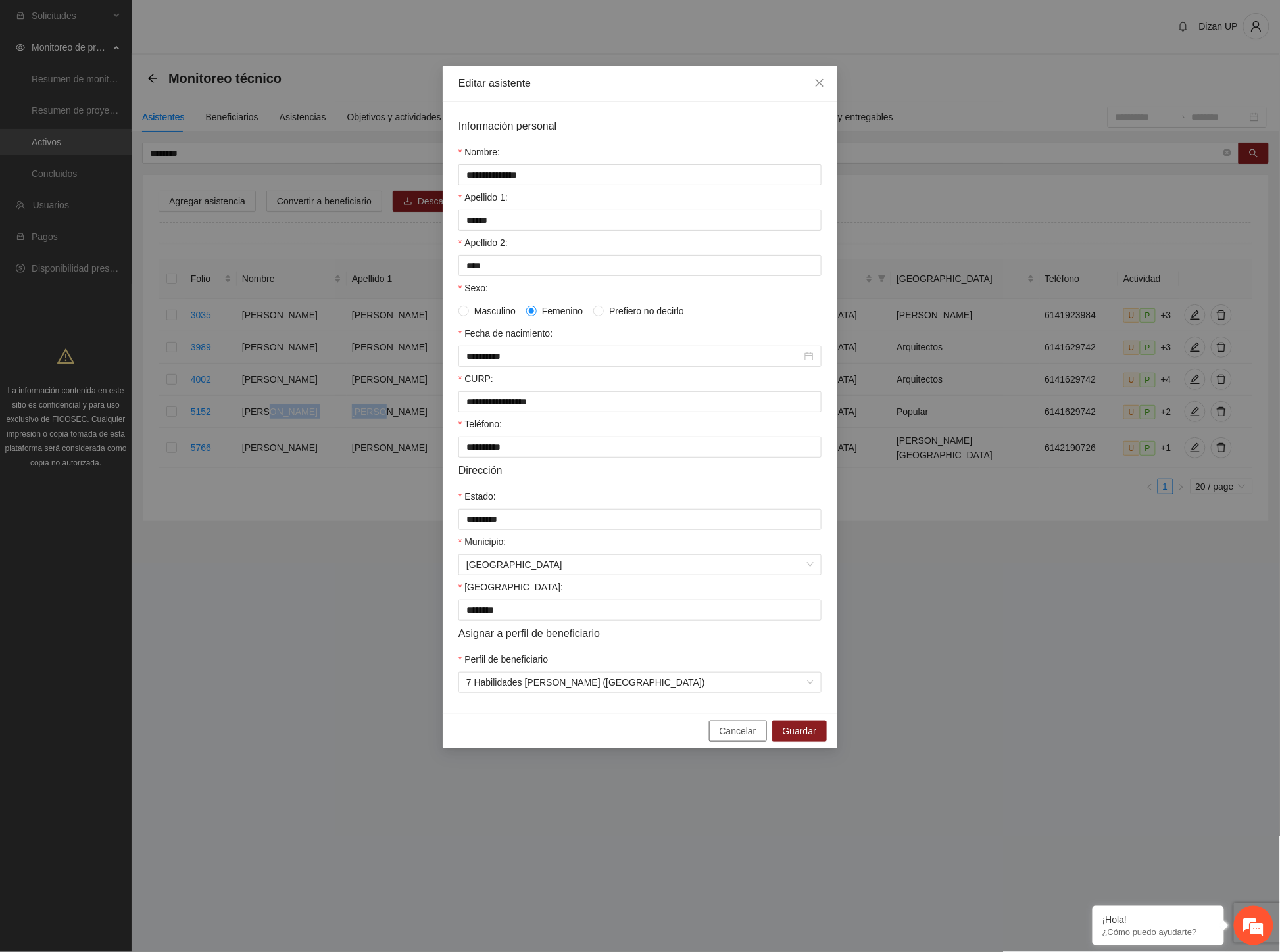
click at [731, 739] on span "Cancelar" at bounding box center [737, 730] width 37 height 14
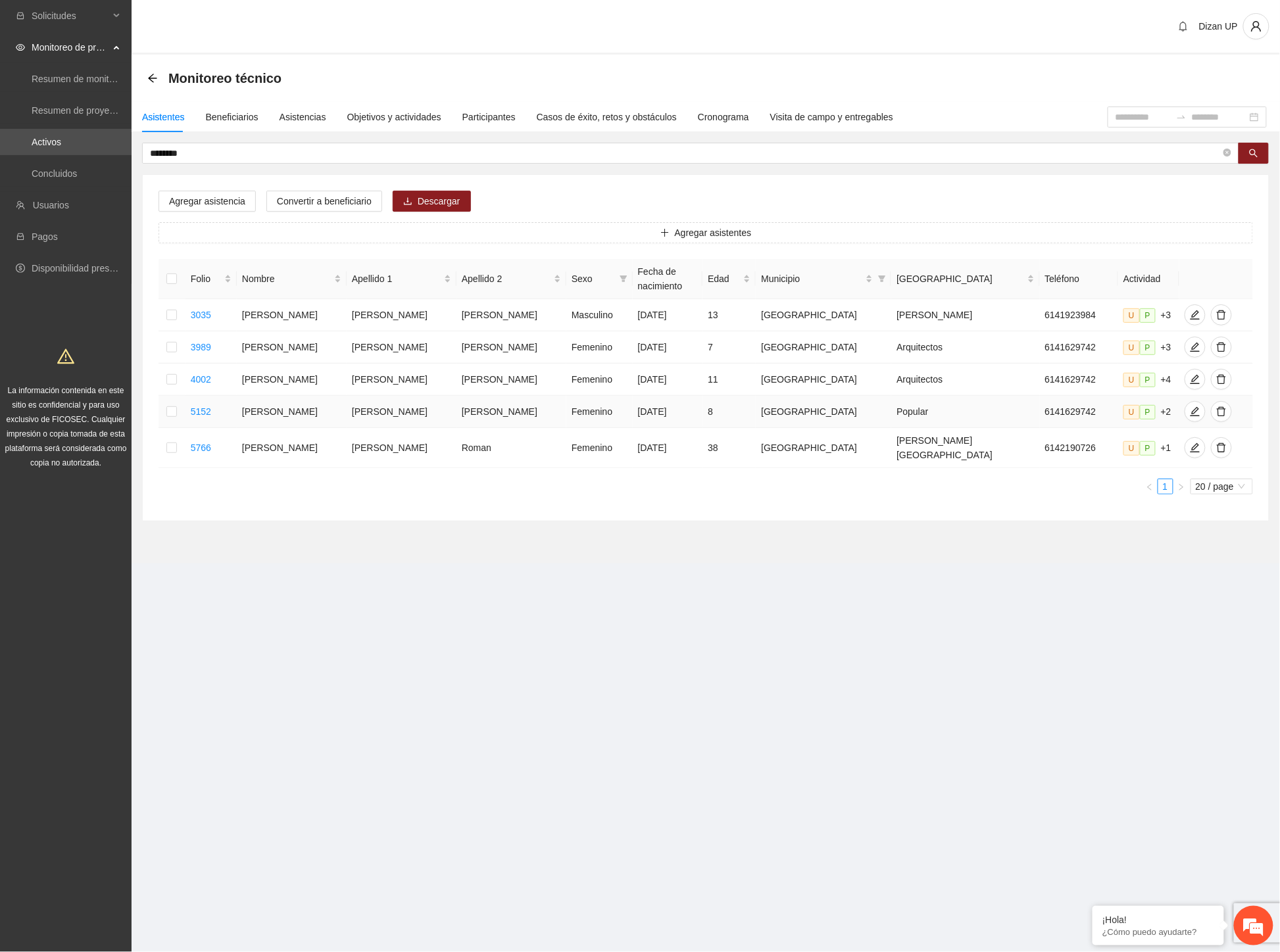
click at [169, 410] on td at bounding box center [172, 412] width 27 height 32
click at [182, 410] on td at bounding box center [172, 412] width 27 height 32
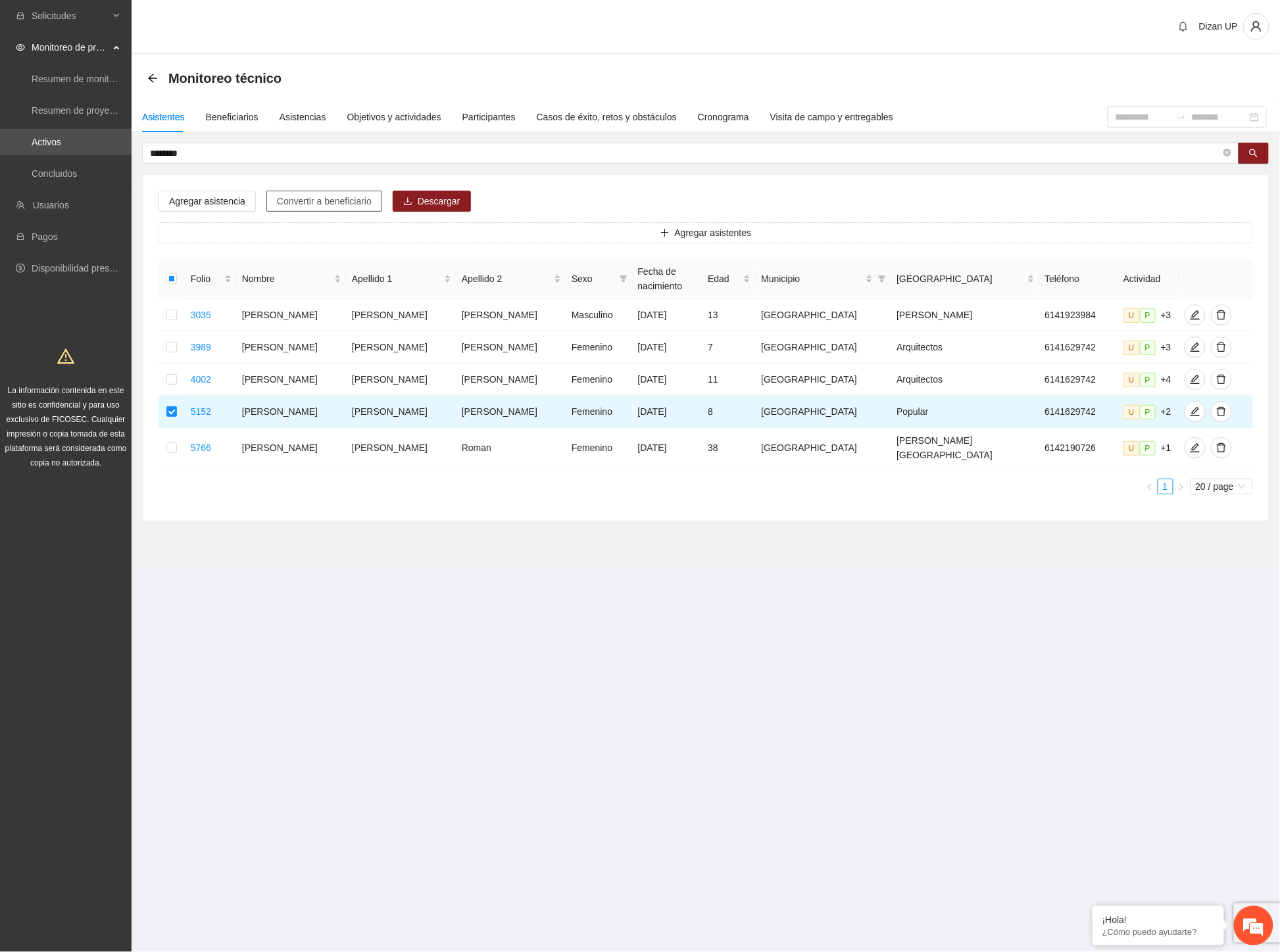
click at [336, 202] on span "Convertir a beneficiario" at bounding box center [324, 201] width 95 height 14
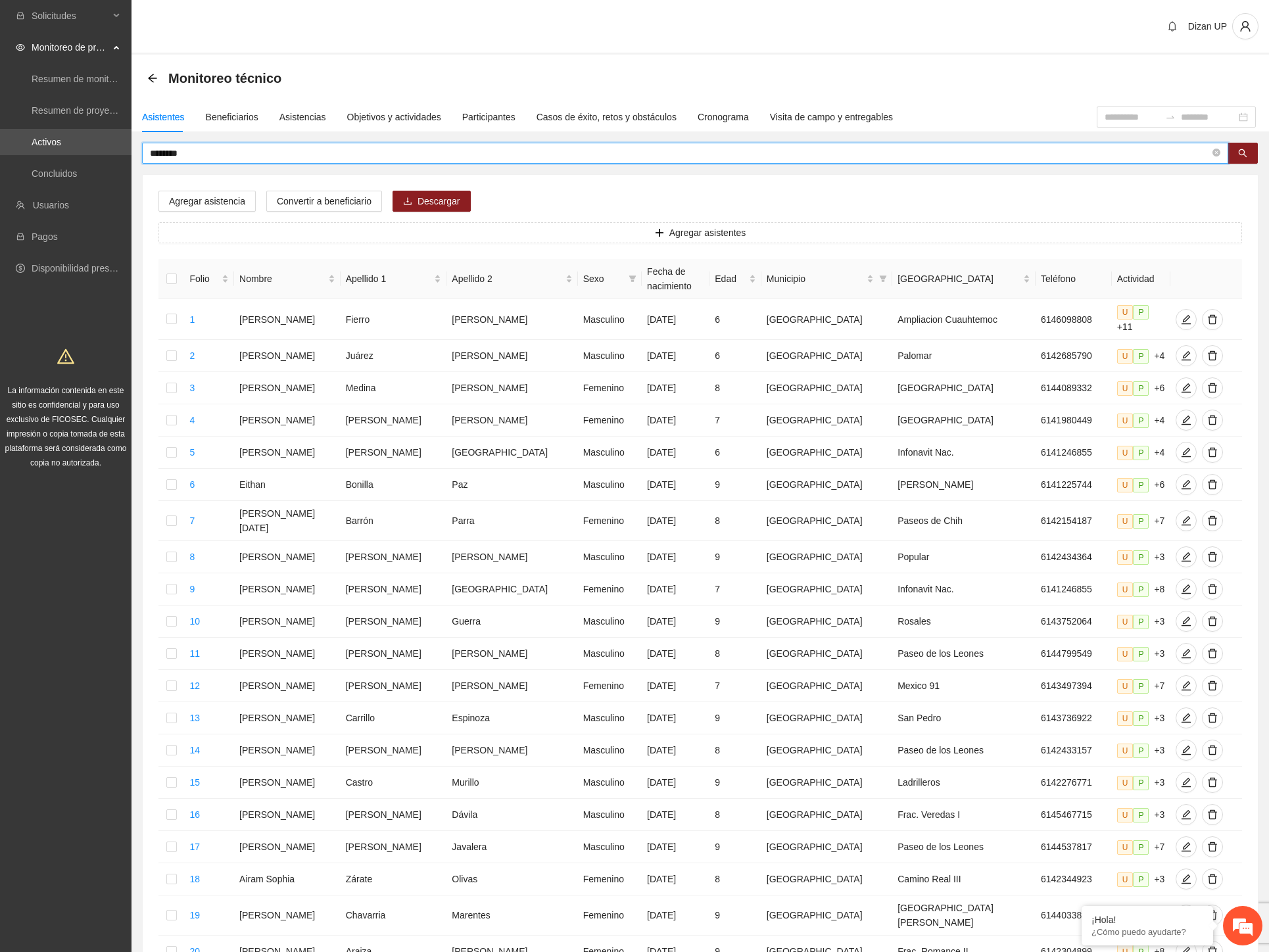
drag, startPoint x: 110, startPoint y: 154, endPoint x: 27, endPoint y: 156, distance: 83.0
click at [27, 156] on section "Solicitudes Monitoreo de proyectos Resumen de monitoreo Resumen de proyectos ap…" at bounding box center [634, 550] width 1269 height 1100
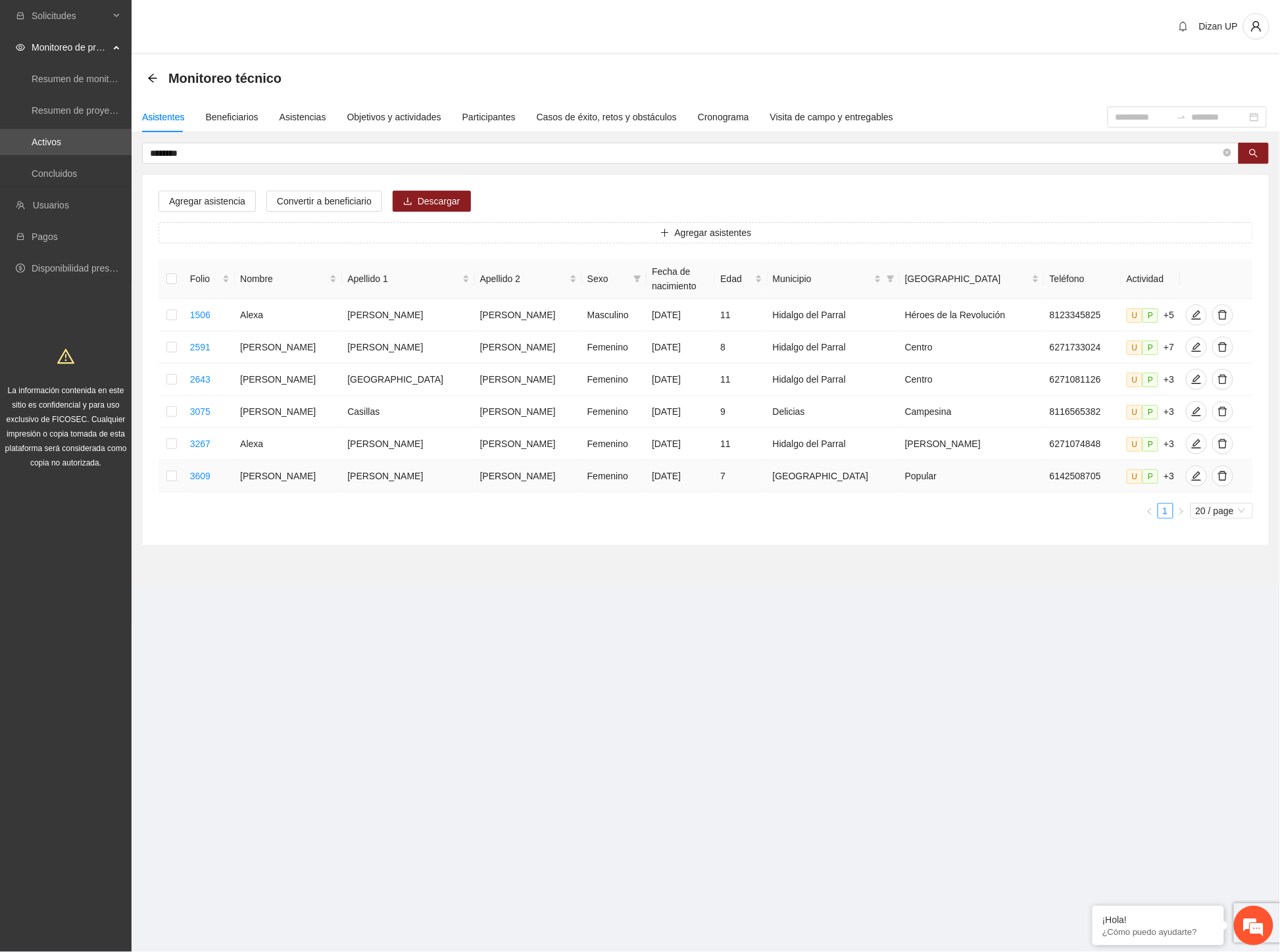
drag, startPoint x: 371, startPoint y: 485, endPoint x: 692, endPoint y: 488, distance: 321.0
click at [692, 488] on tr "3609 [PERSON_NAME] [DATE] 7 Chihuahua Popular 6142508705 U P +3" at bounding box center [706, 476] width 1094 height 32
click at [1191, 477] on icon "edit" at bounding box center [1197, 476] width 11 height 11
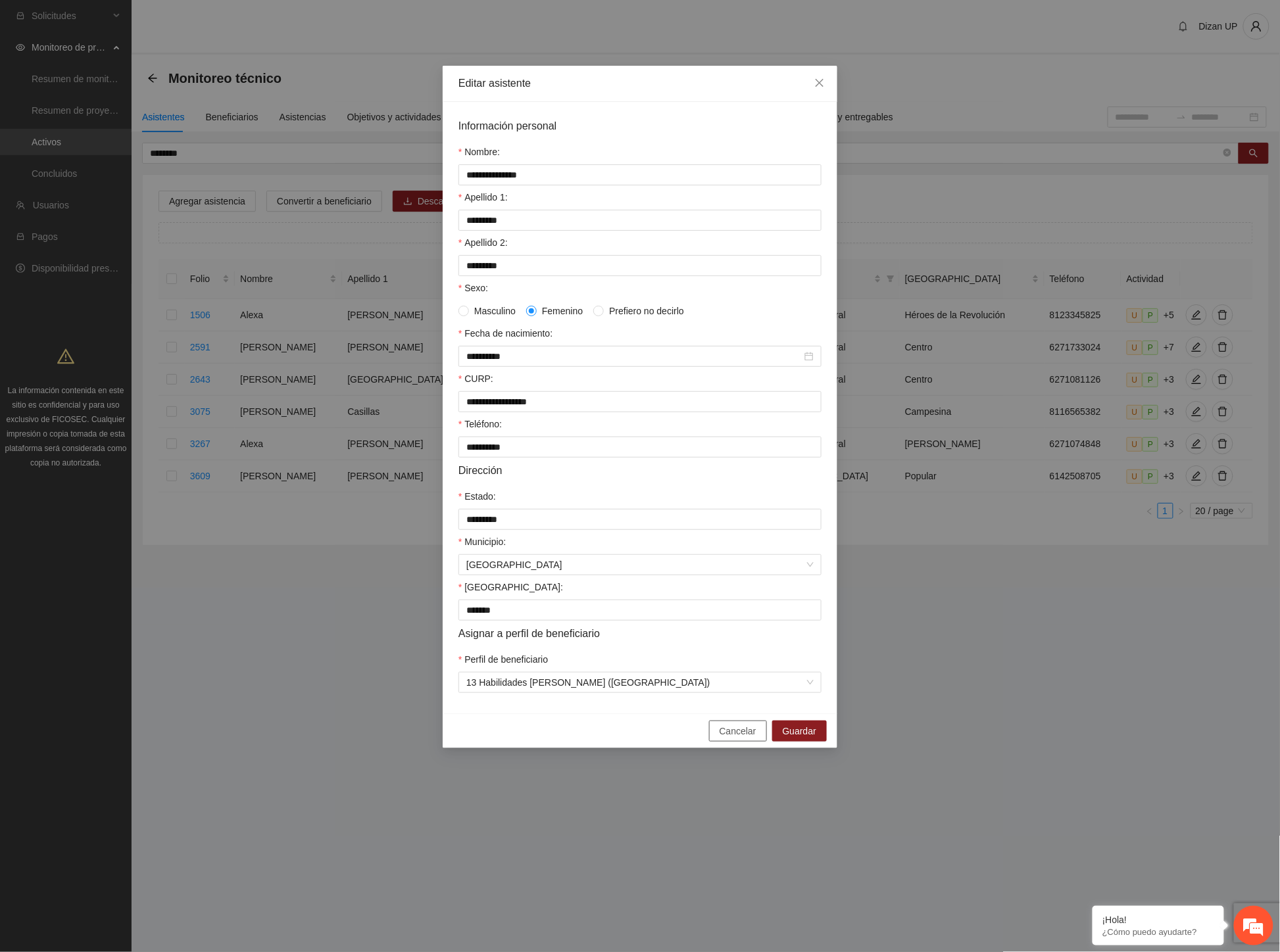
click at [742, 738] on span "Cancelar" at bounding box center [737, 730] width 37 height 14
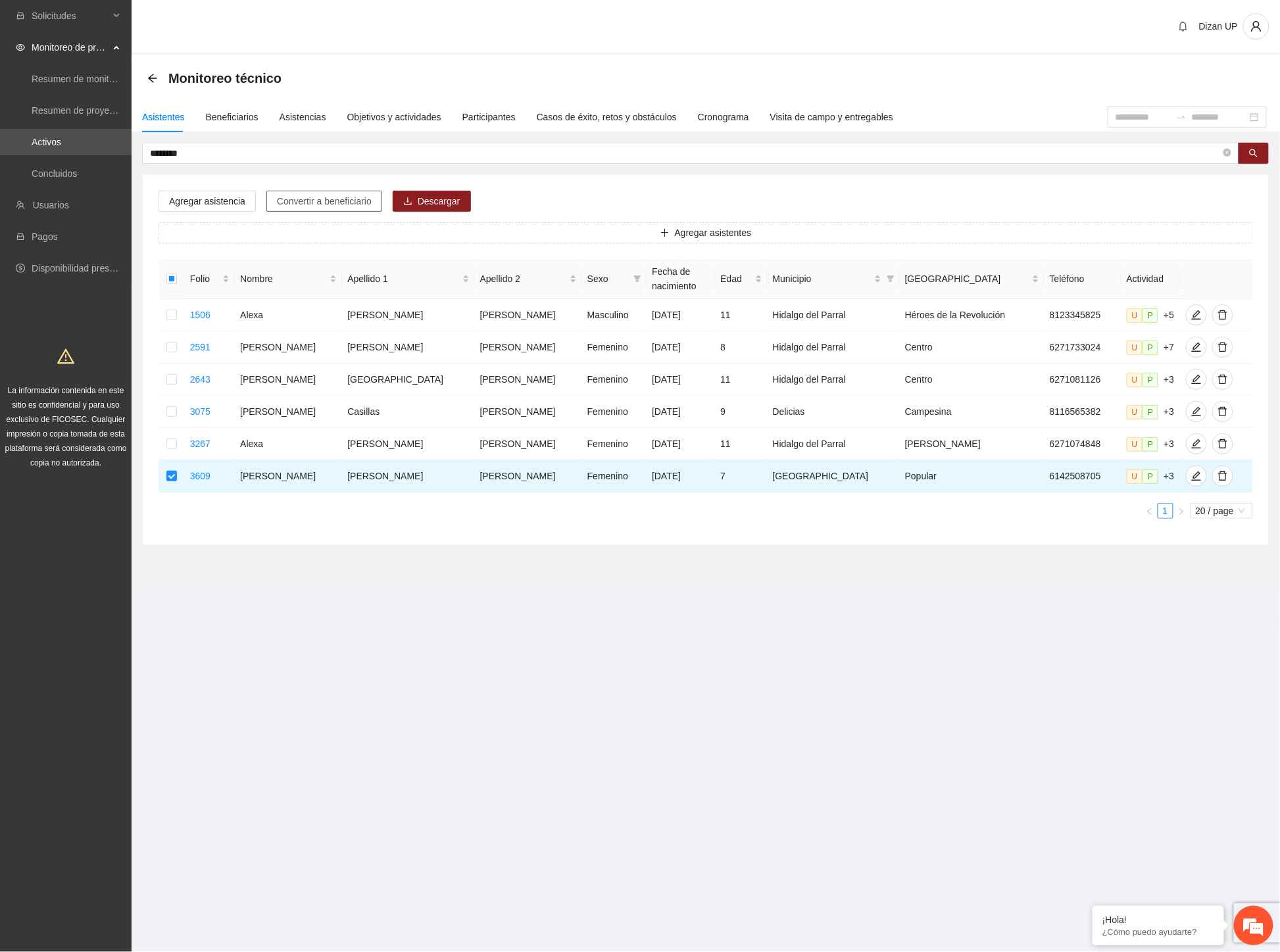
click at [284, 204] on span "Convertir a beneficiario" at bounding box center [324, 201] width 95 height 14
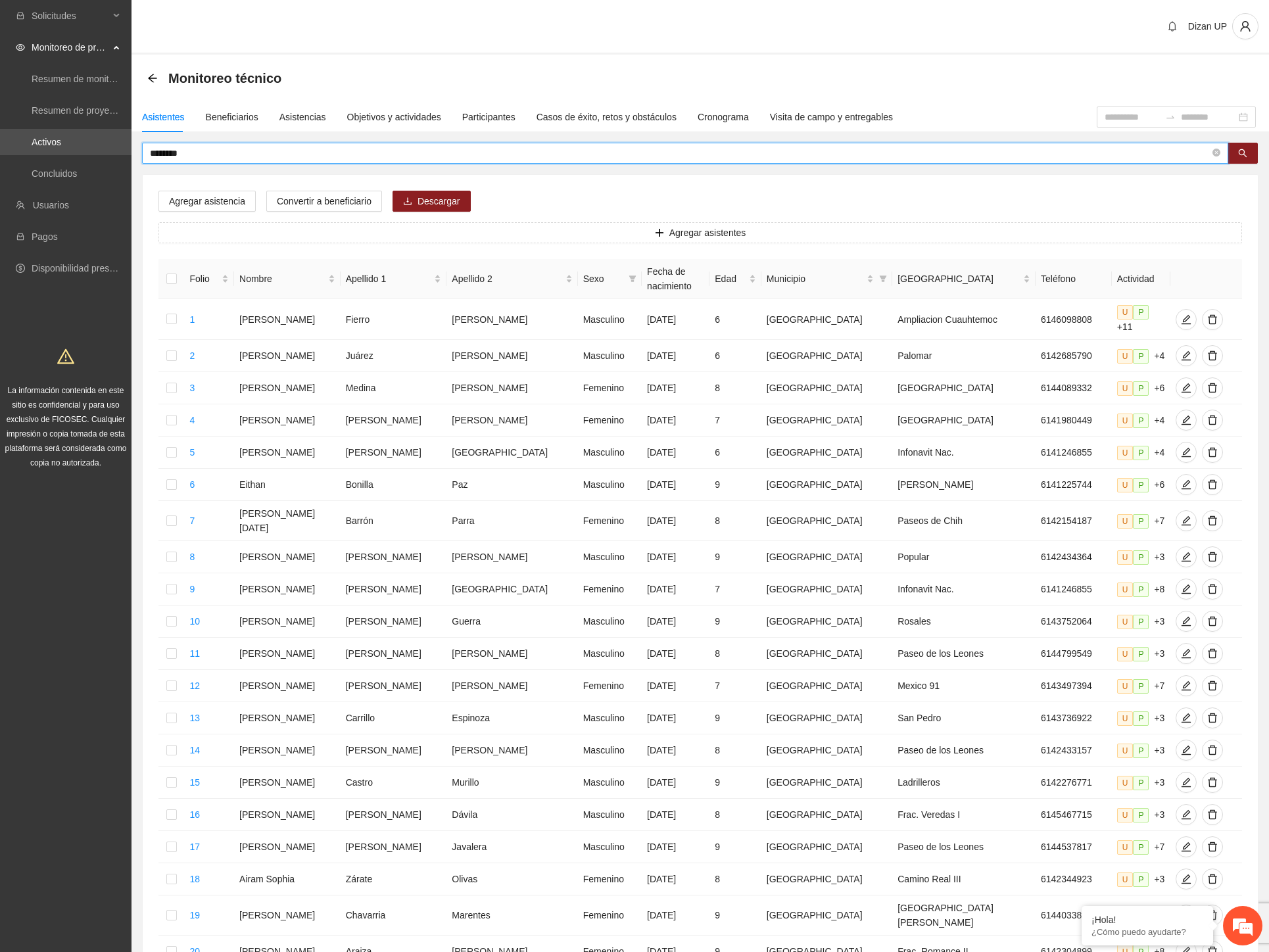
drag, startPoint x: 219, startPoint y: 154, endPoint x: 82, endPoint y: 158, distance: 137.1
click at [82, 158] on section "Solicitudes Monitoreo de proyectos Resumen de monitoreo Resumen de proyectos ap…" at bounding box center [634, 550] width 1269 height 1100
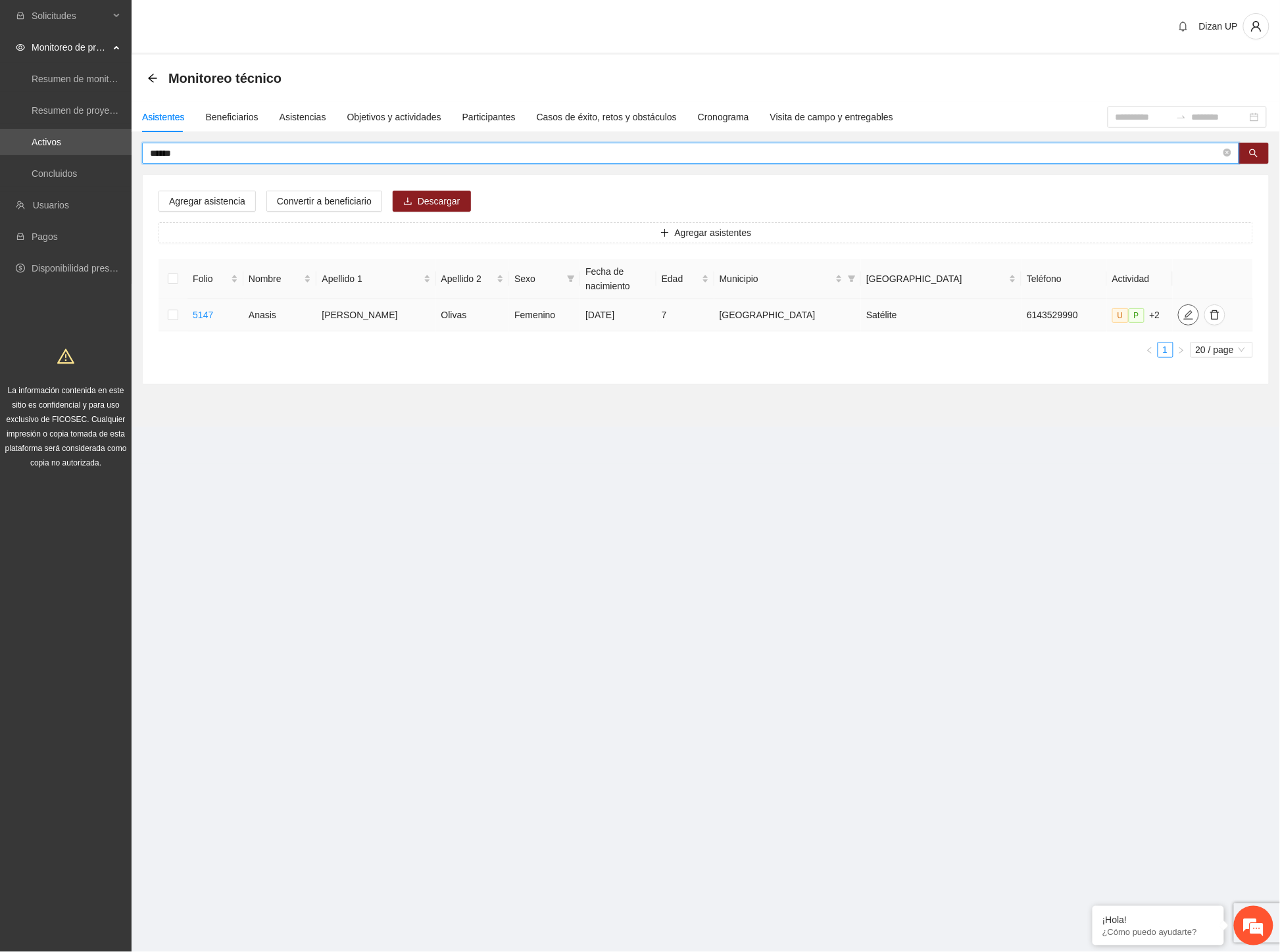
click at [1183, 316] on icon "edit" at bounding box center [1188, 315] width 11 height 11
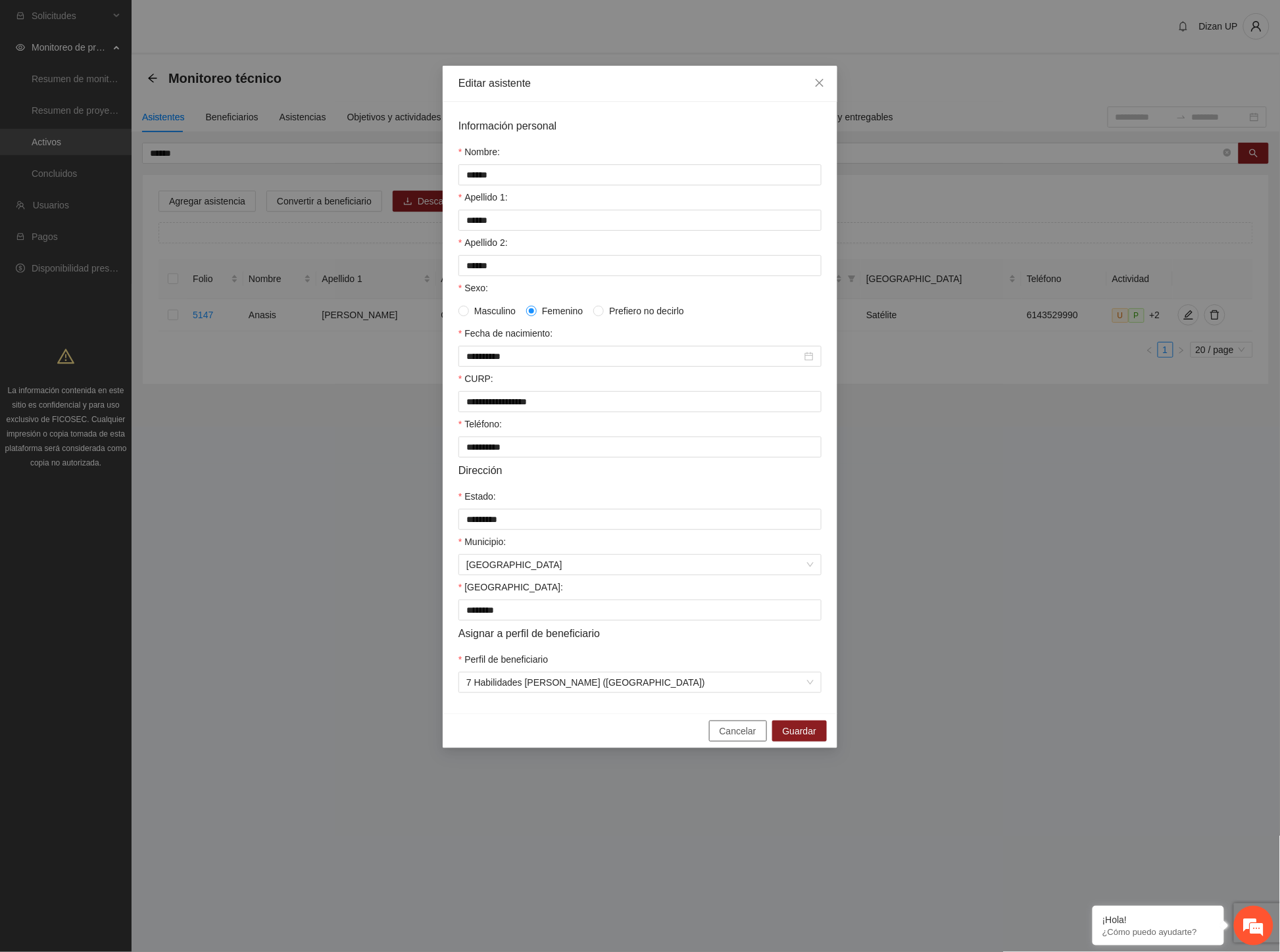
click at [743, 739] on span "Cancelar" at bounding box center [737, 730] width 37 height 14
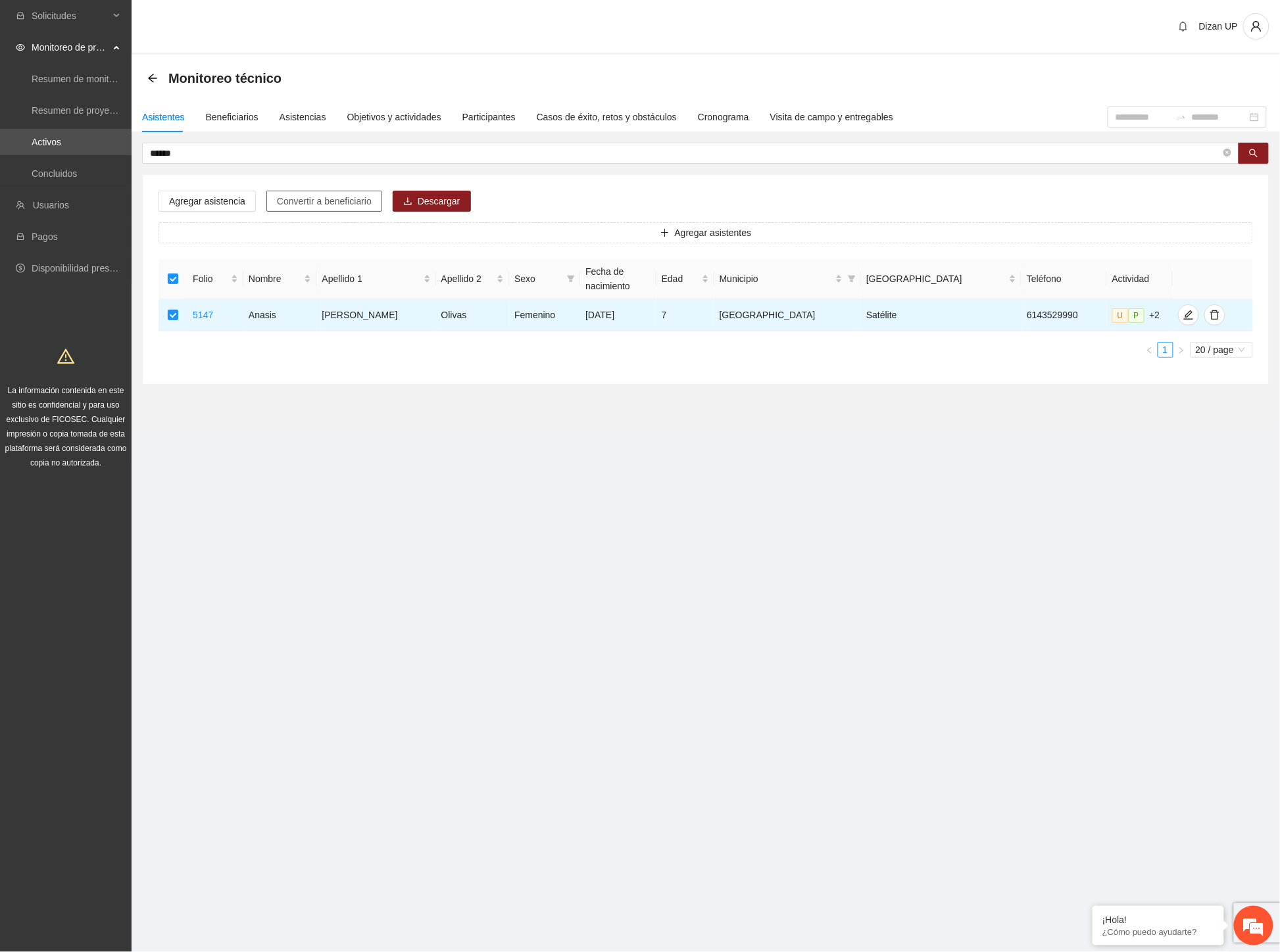
click at [313, 196] on span "Convertir a beneficiario" at bounding box center [324, 201] width 95 height 14
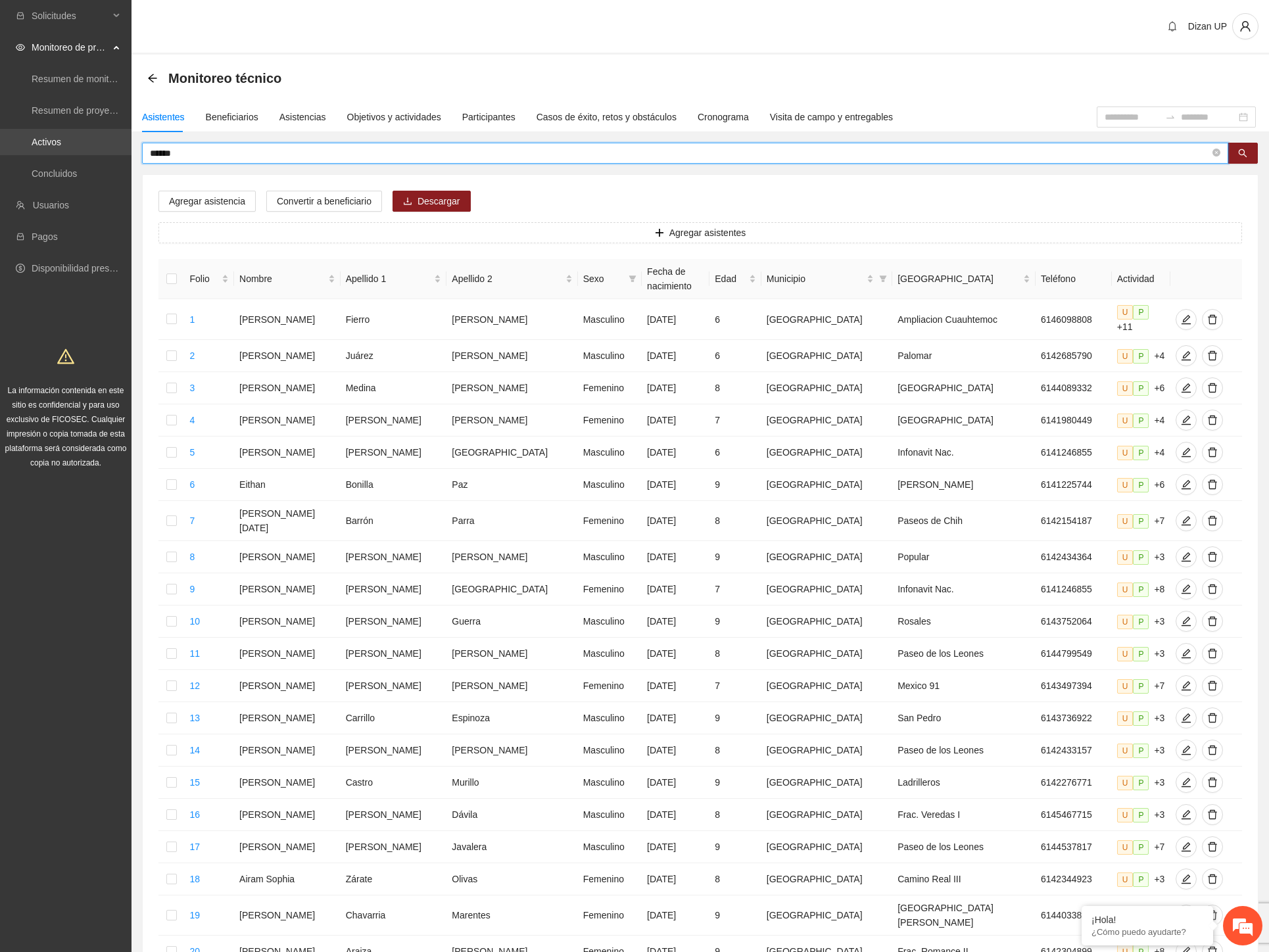
drag, startPoint x: 186, startPoint y: 155, endPoint x: 98, endPoint y: 155, distance: 88.0
click at [98, 155] on section "Solicitudes Monitoreo de proyectos Resumen de monitoreo Resumen de proyectos ap…" at bounding box center [634, 550] width 1269 height 1100
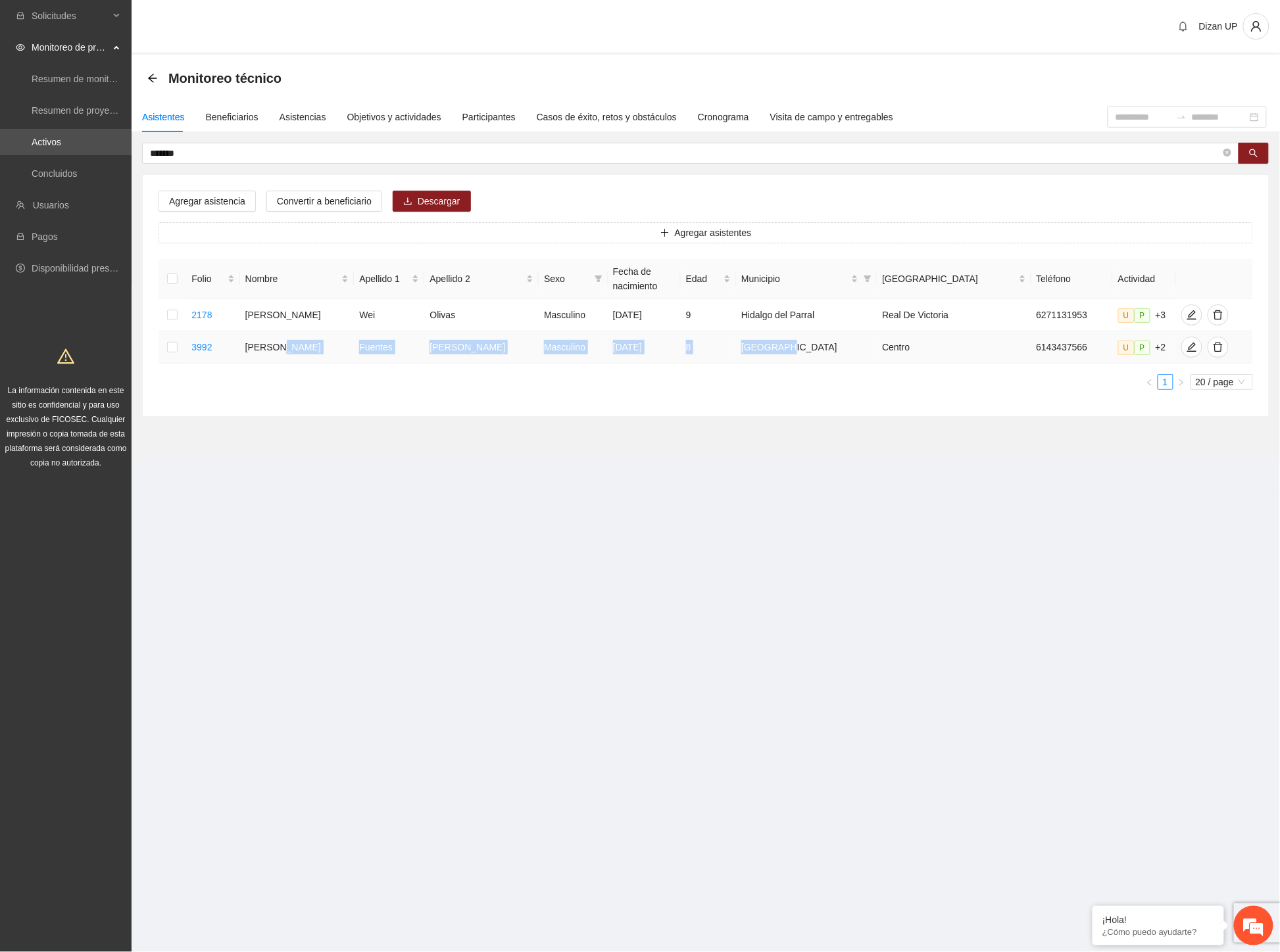
drag, startPoint x: 479, startPoint y: 340, endPoint x: 881, endPoint y: 340, distance: 402.0
click at [881, 340] on tr "3992 [PERSON_NAME] Masculino [DATE] 8 Chihuahua Centro 6143437566 U P +2" at bounding box center [706, 347] width 1094 height 32
click at [1186, 349] on icon "edit" at bounding box center [1191, 347] width 11 height 11
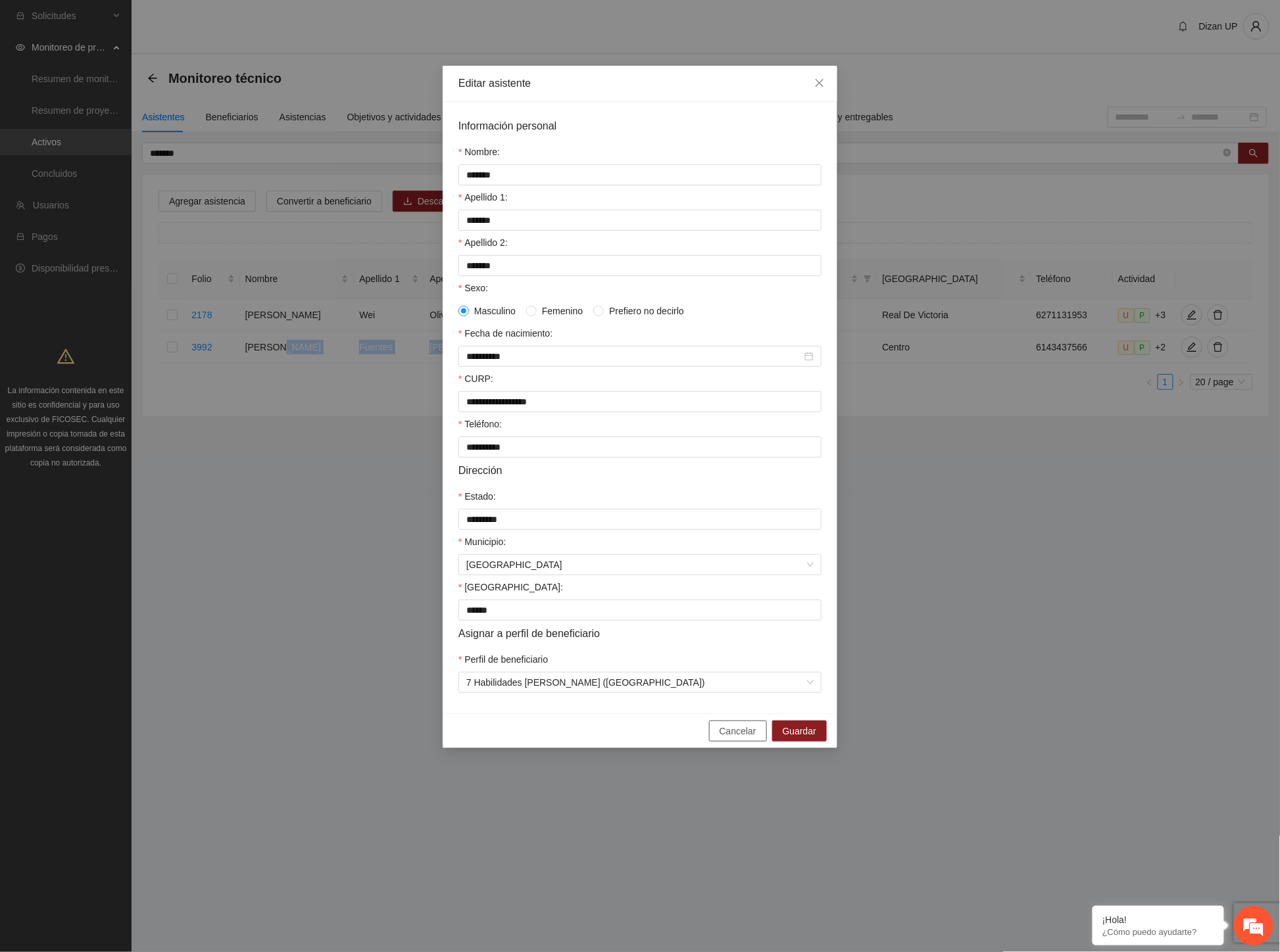
click at [755, 739] on span "Cancelar" at bounding box center [737, 730] width 37 height 14
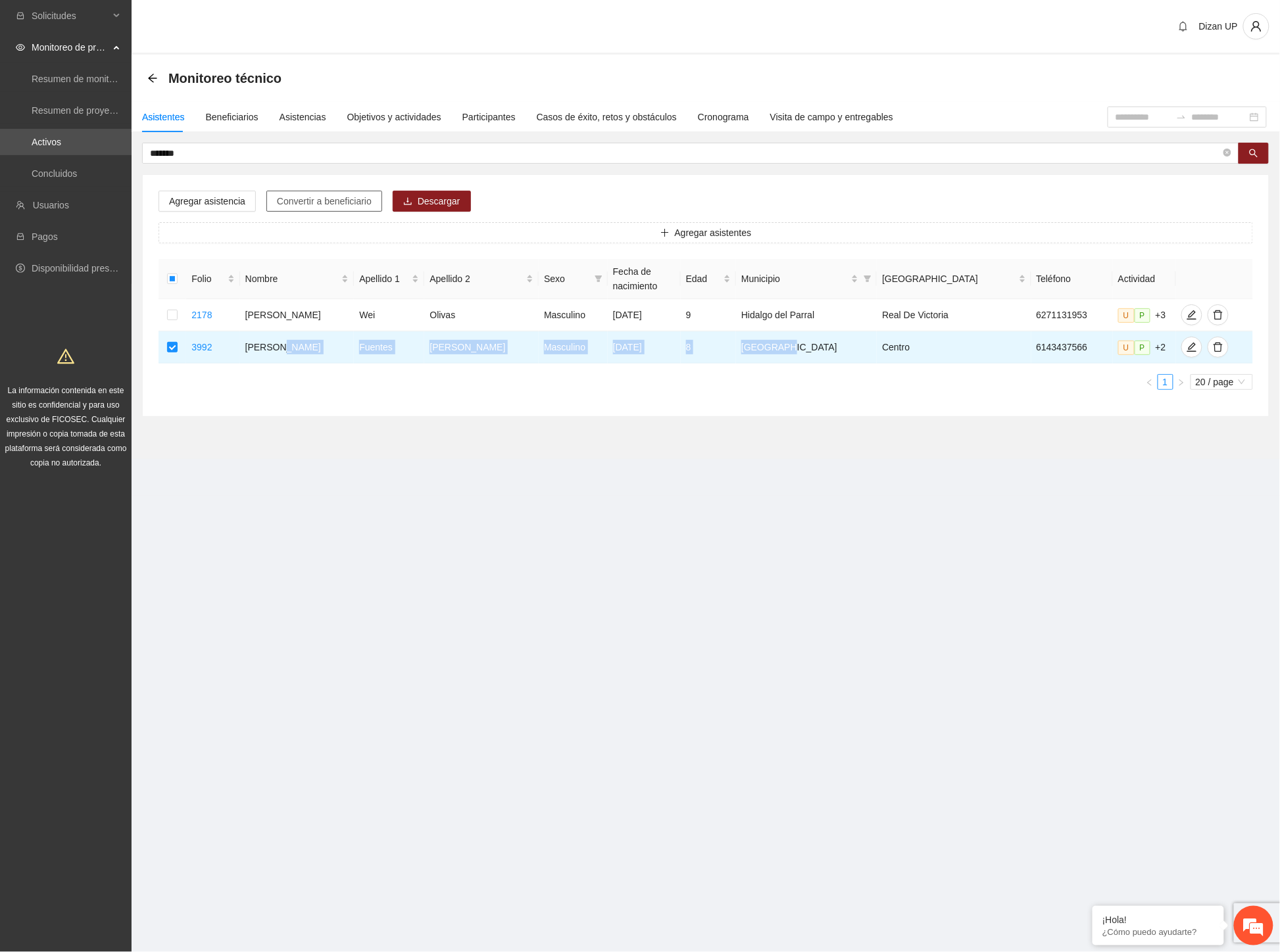
click at [324, 198] on span "Convertir a beneficiario" at bounding box center [324, 201] width 95 height 14
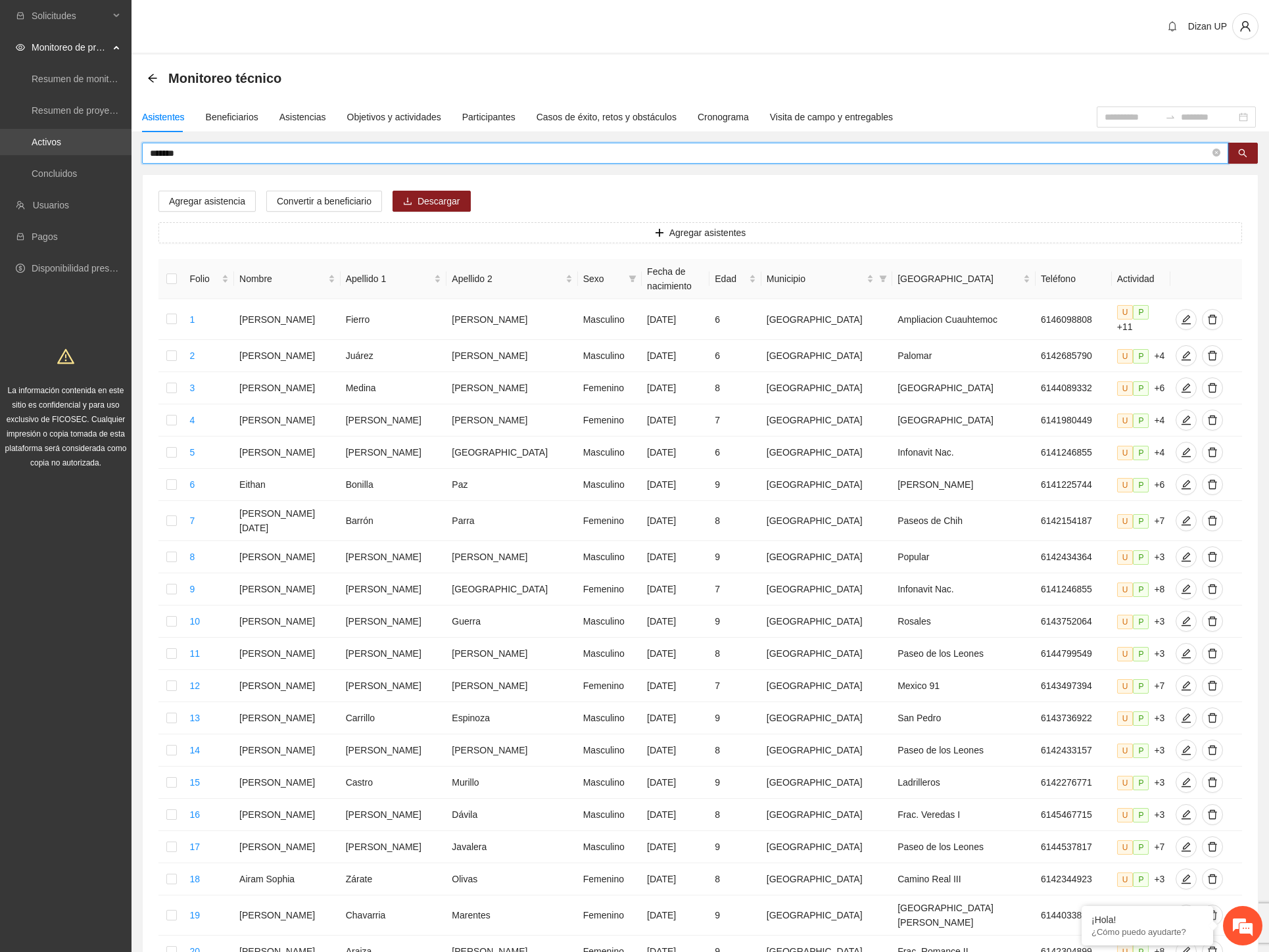
drag, startPoint x: 222, startPoint y: 153, endPoint x: 41, endPoint y: 146, distance: 181.1
click at [41, 146] on section "Solicitudes Monitoreo de proyectos Resumen de monitoreo Resumen de proyectos ap…" at bounding box center [634, 550] width 1269 height 1100
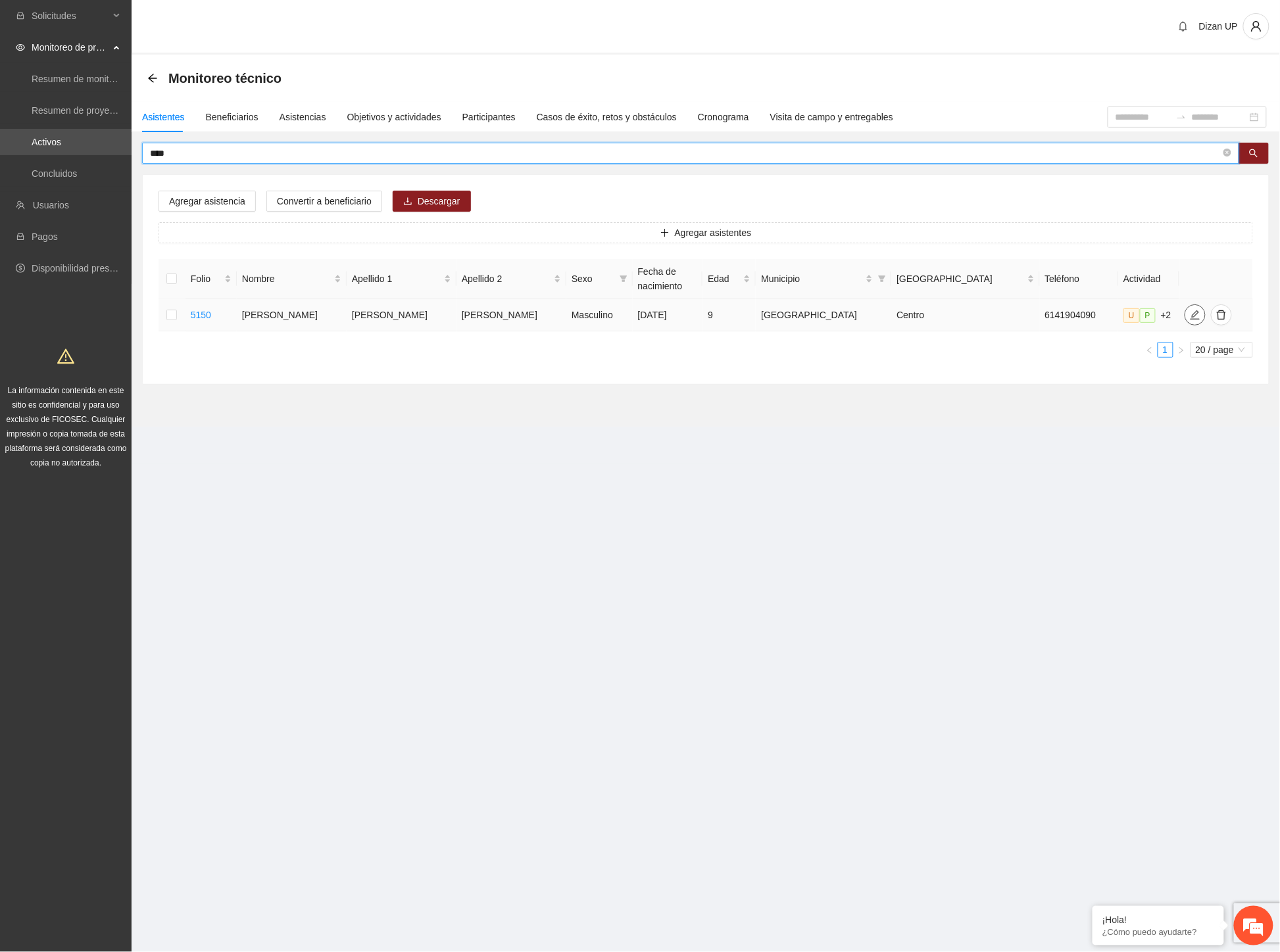
click at [1190, 319] on icon "edit" at bounding box center [1195, 315] width 11 height 11
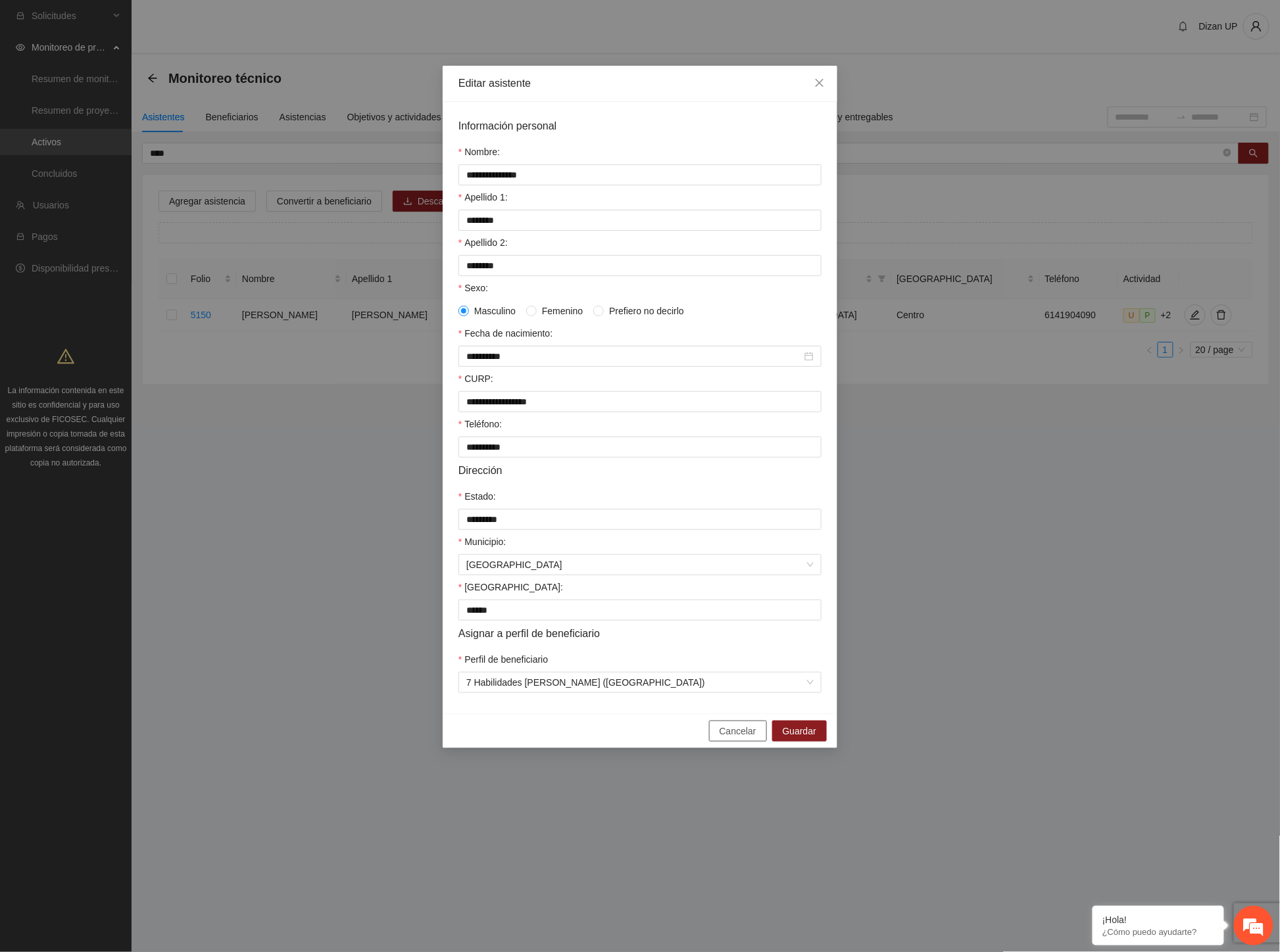
drag, startPoint x: 744, startPoint y: 750, endPoint x: 727, endPoint y: 723, distance: 31.9
click at [744, 739] on span "Cancelar" at bounding box center [737, 730] width 37 height 14
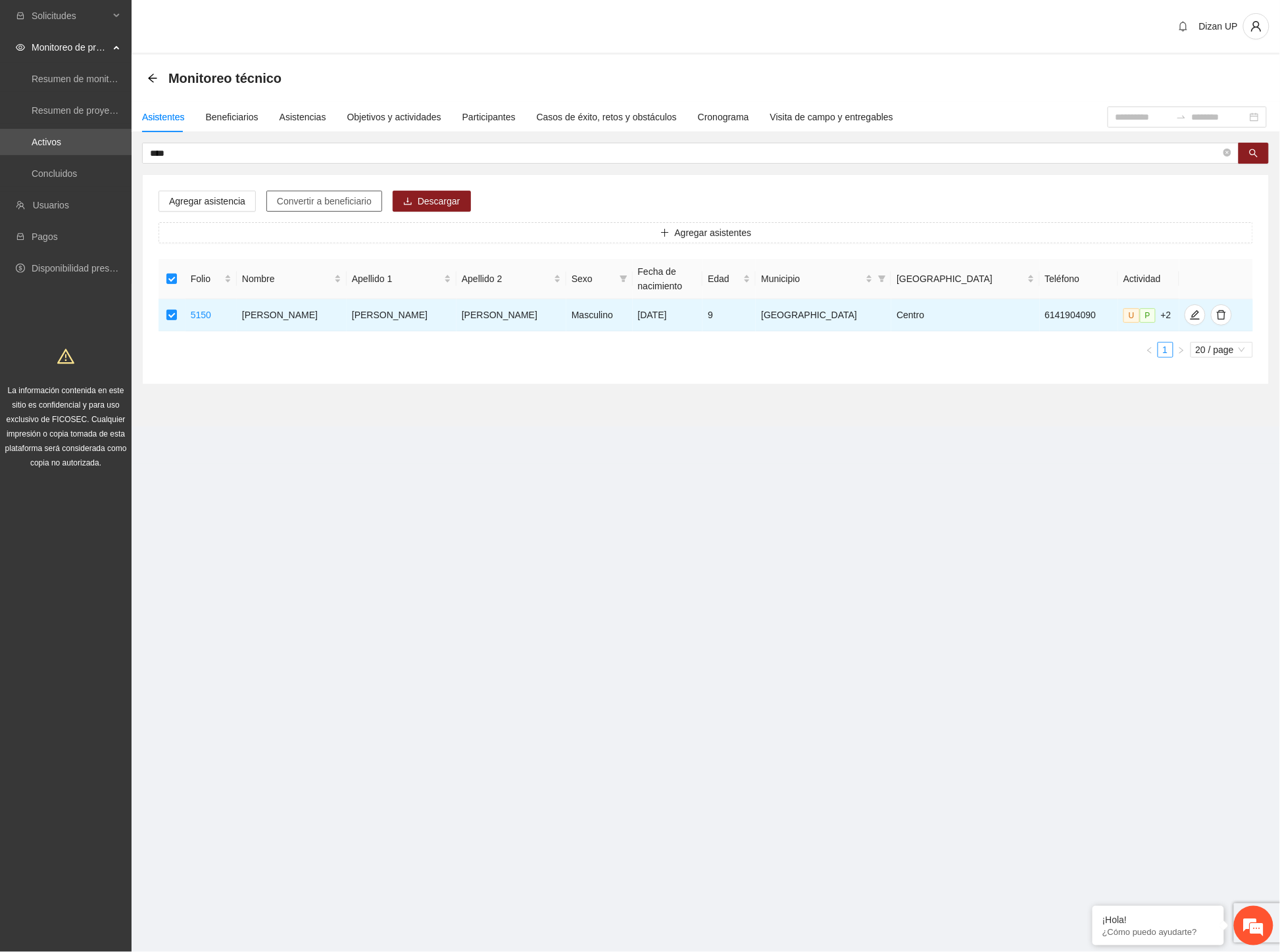
click at [336, 200] on span "Convertir a beneficiario" at bounding box center [324, 201] width 95 height 14
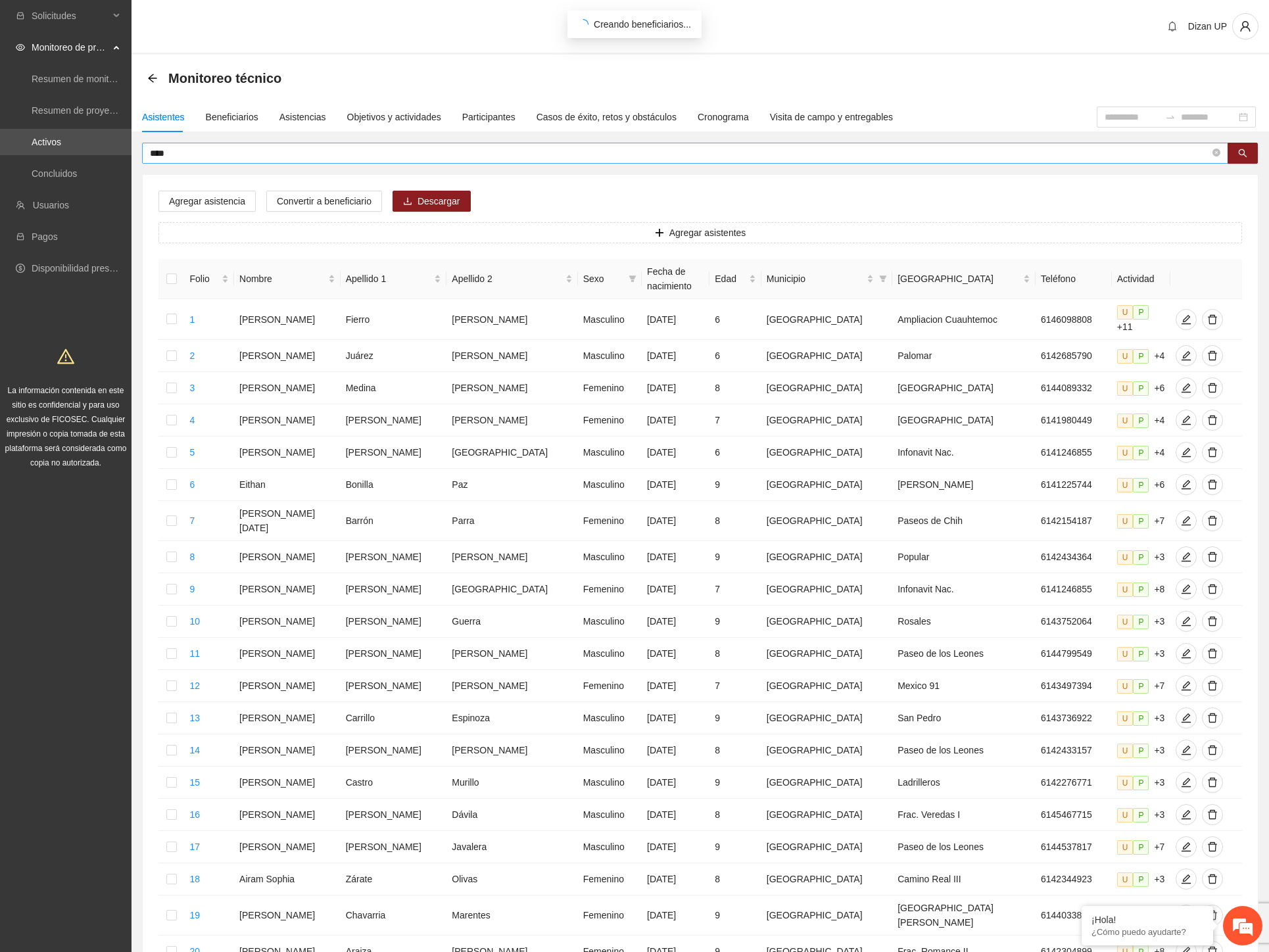
click at [188, 156] on input "****" at bounding box center [679, 153] width 1059 height 14
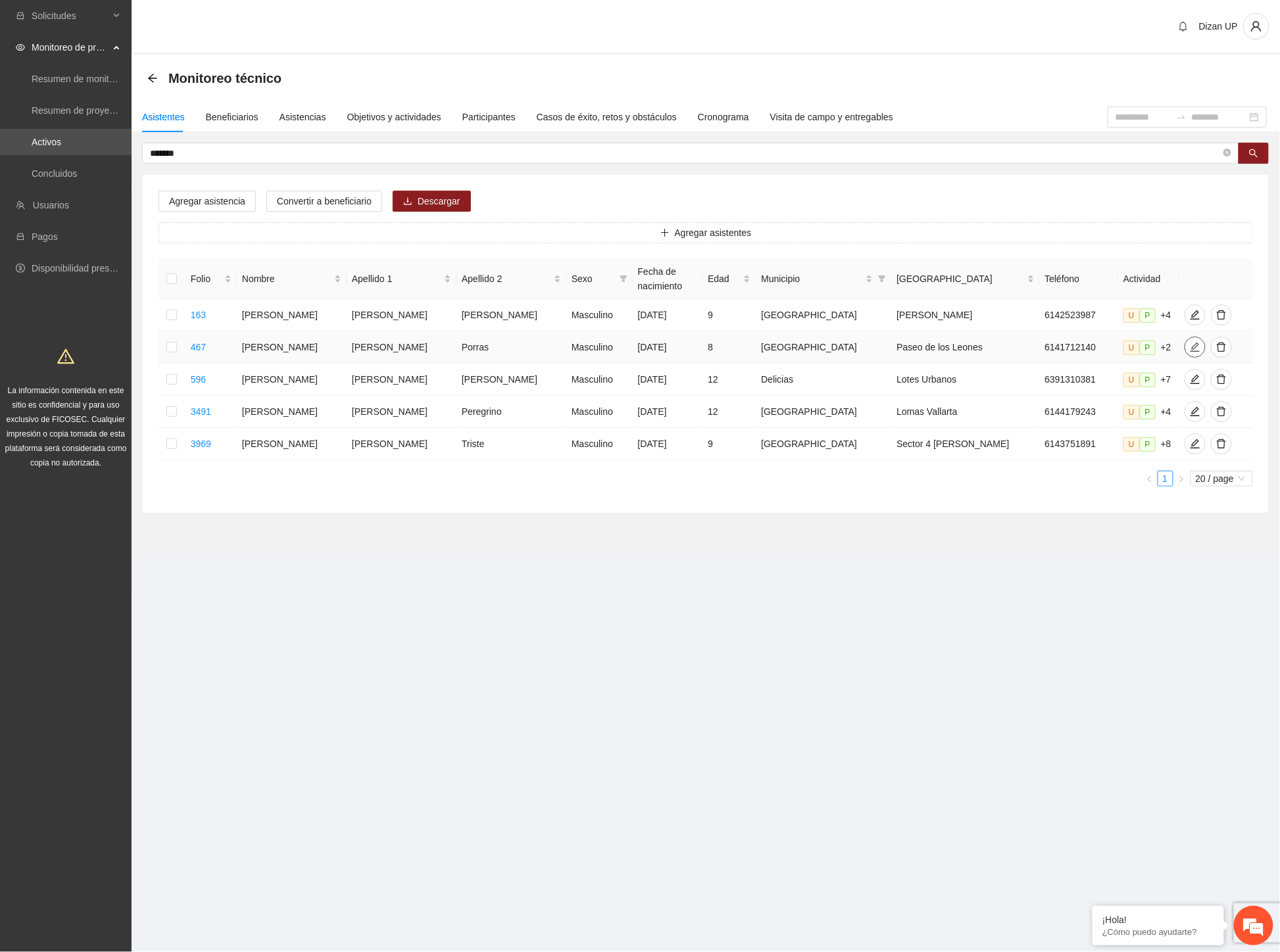
click at [1190, 349] on icon "edit" at bounding box center [1195, 347] width 11 height 11
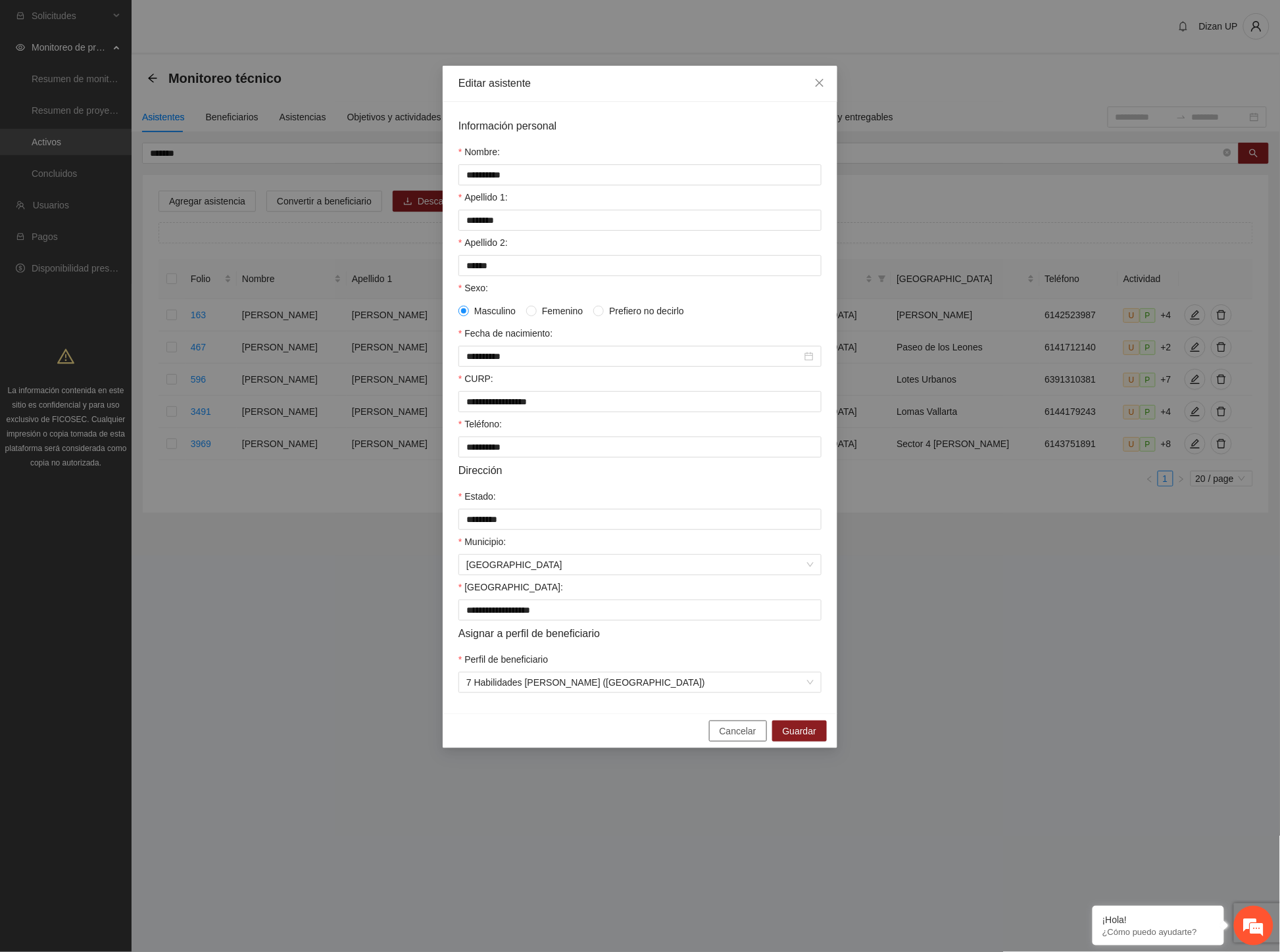
click at [720, 742] on button "Cancelar" at bounding box center [737, 731] width 58 height 21
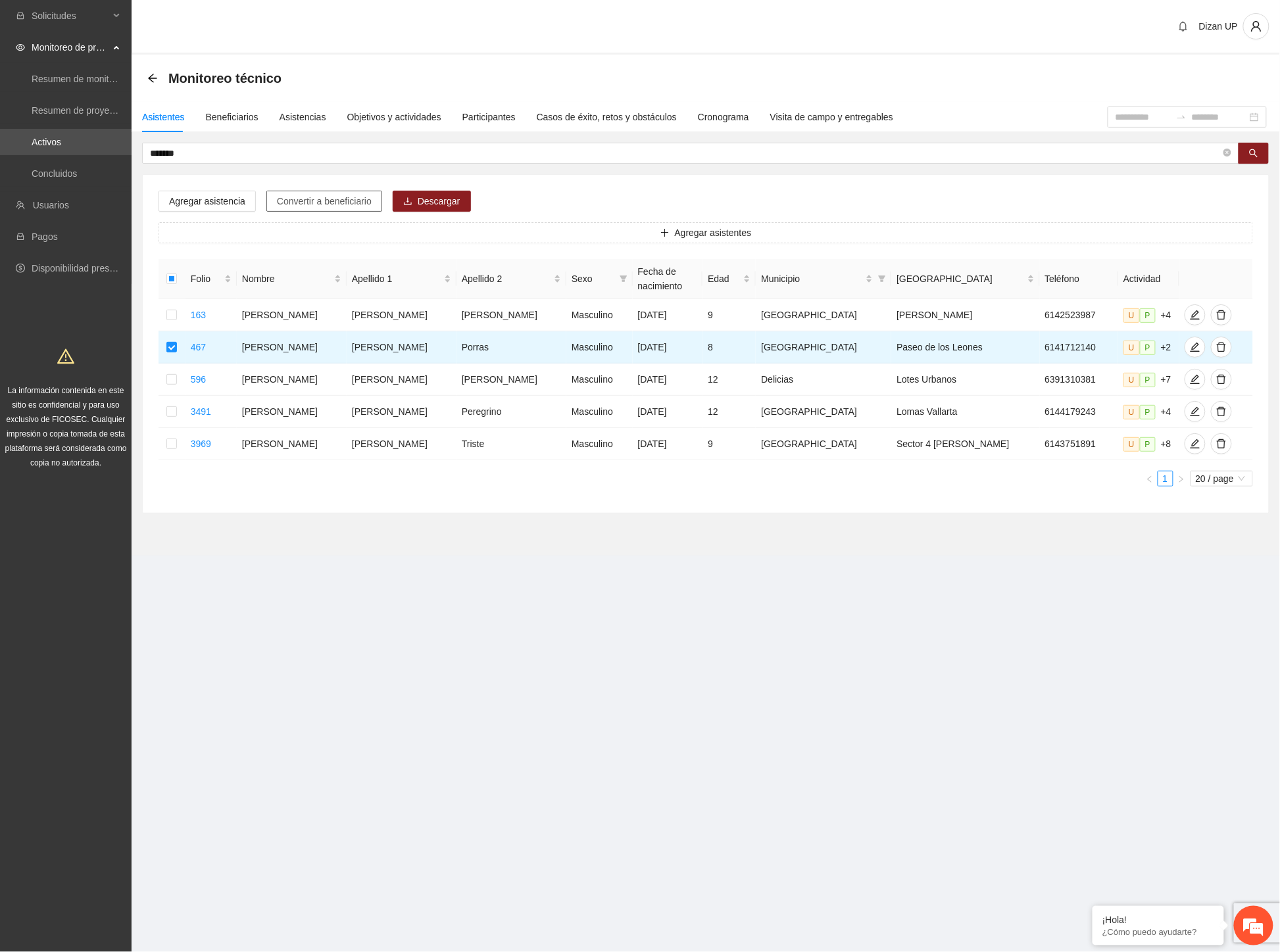
click at [311, 198] on span "Convertir a beneficiario" at bounding box center [324, 201] width 95 height 14
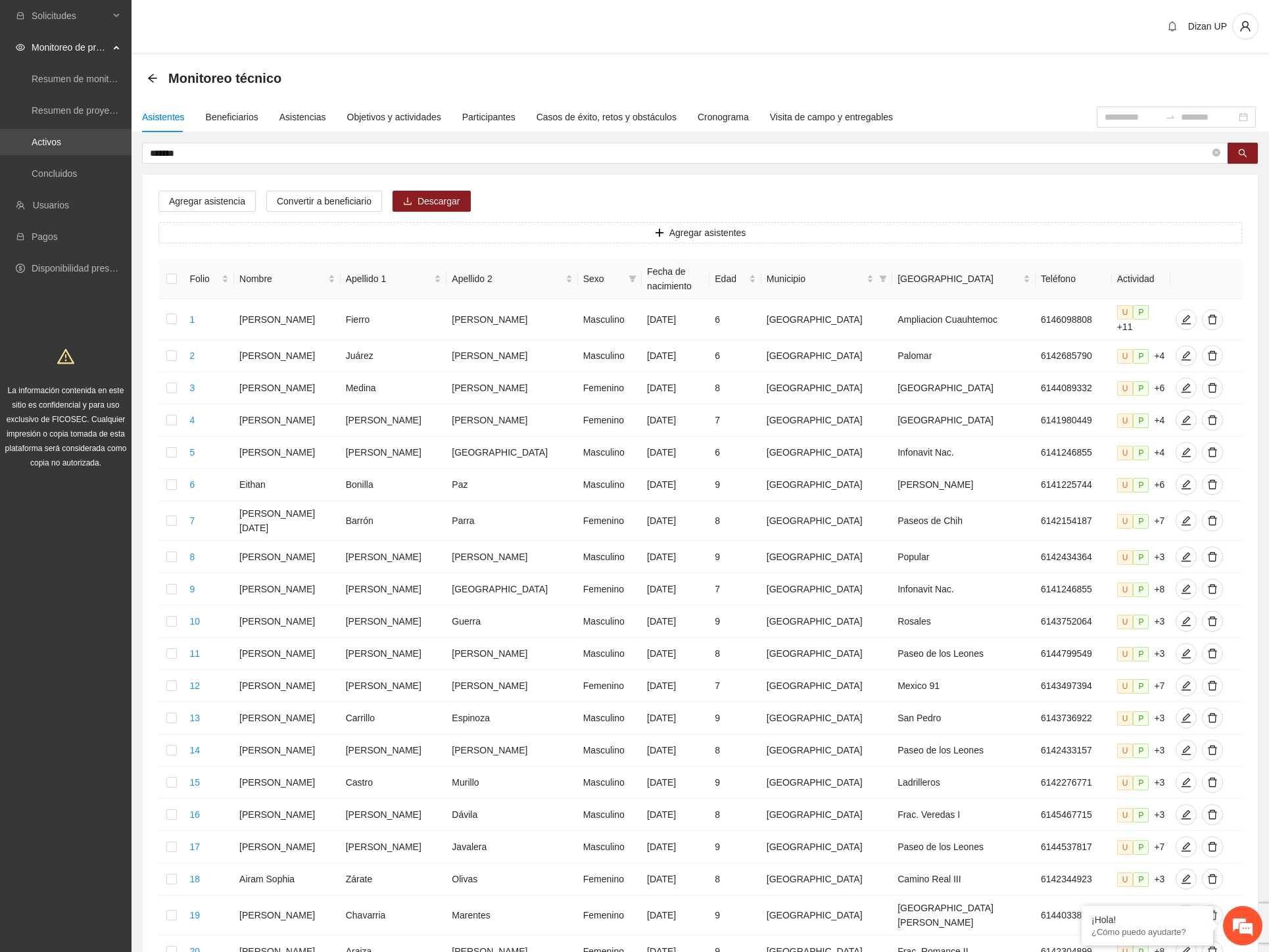
click at [1, 149] on section "Solicitudes Monitoreo de proyectos Resumen de monitoreo Resumen de proyectos ap…" at bounding box center [634, 550] width 1269 height 1100
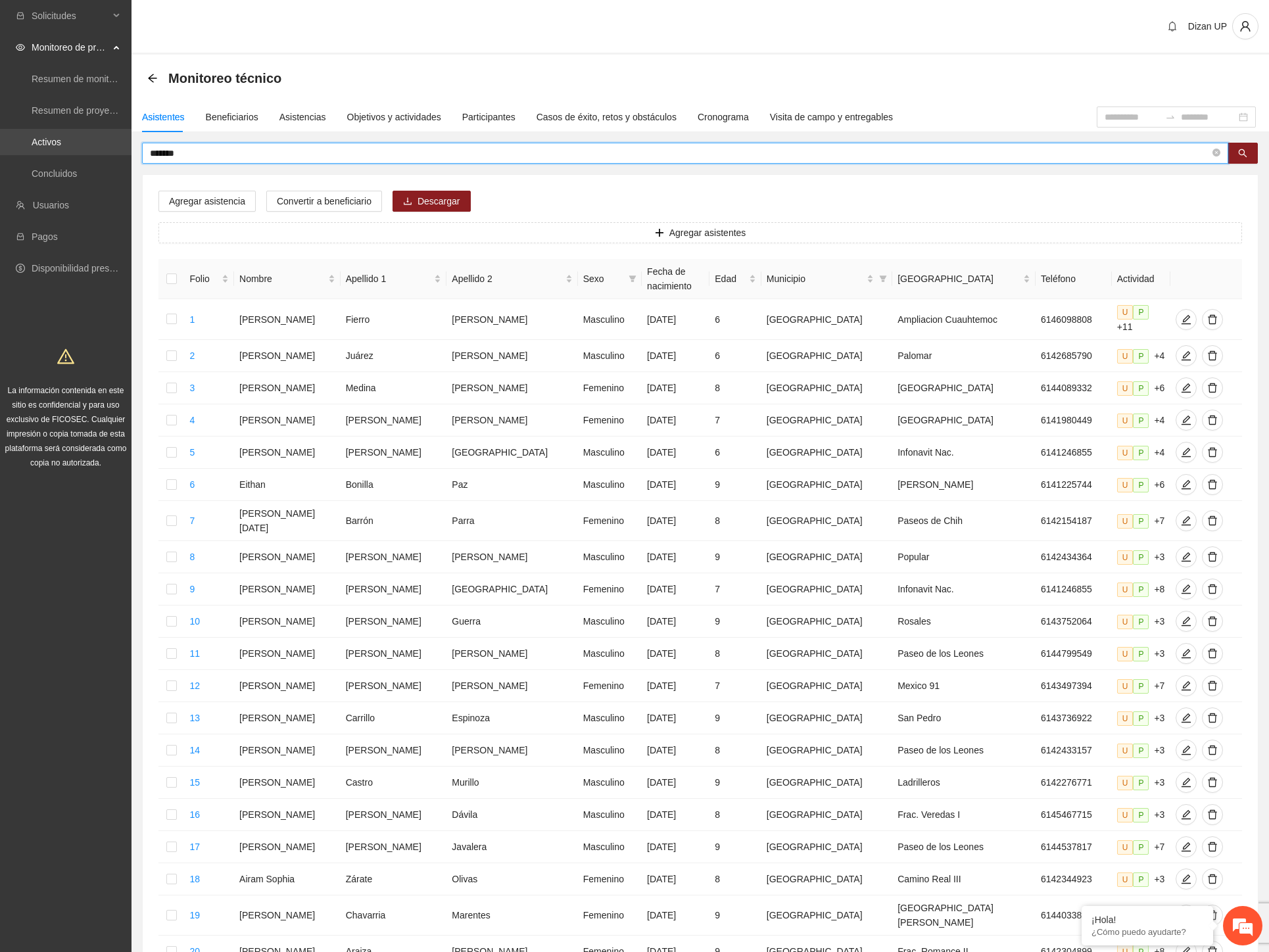
type input "*******"
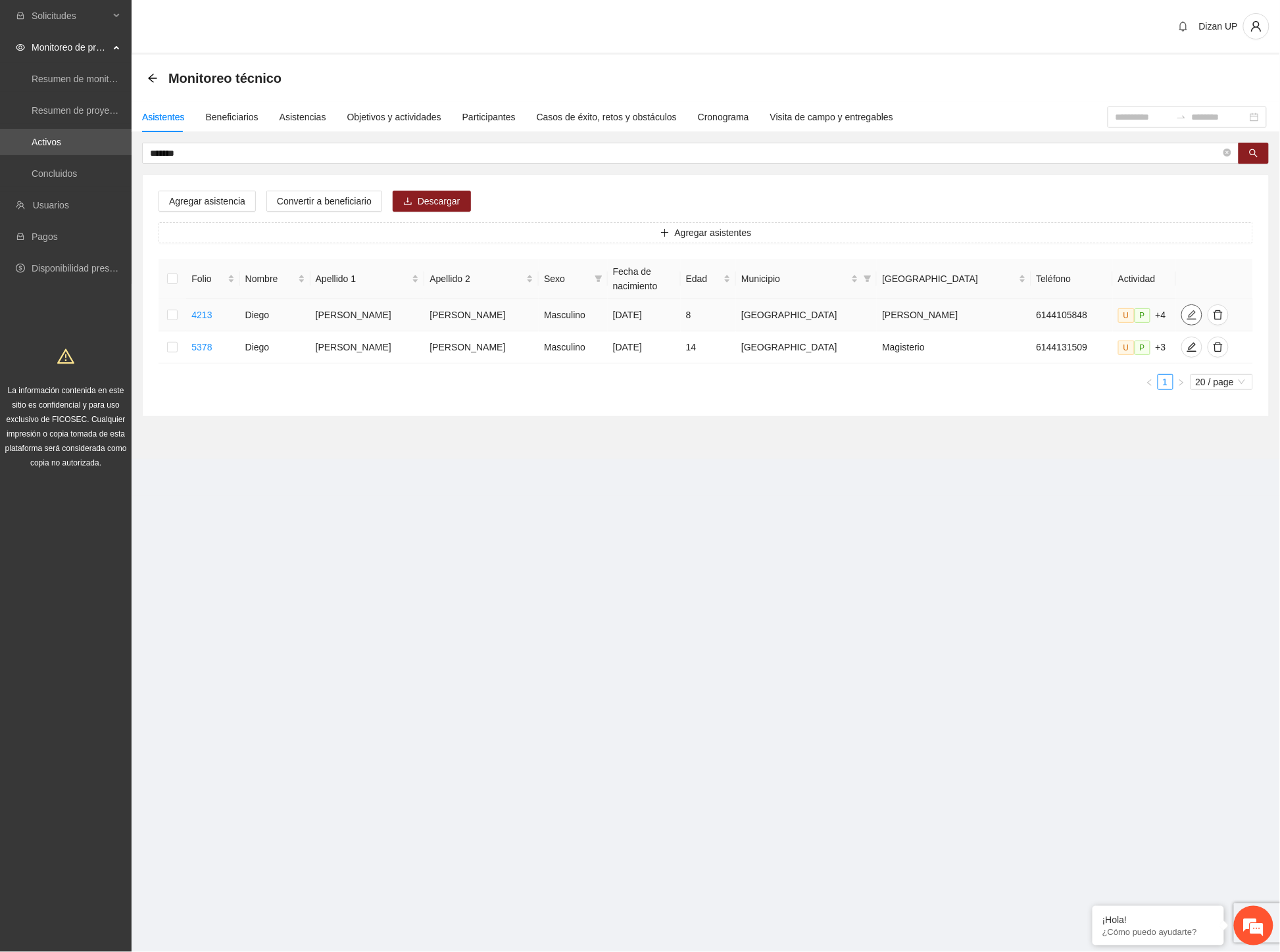
click at [1186, 311] on icon "edit" at bounding box center [1191, 315] width 11 height 11
type input "**********"
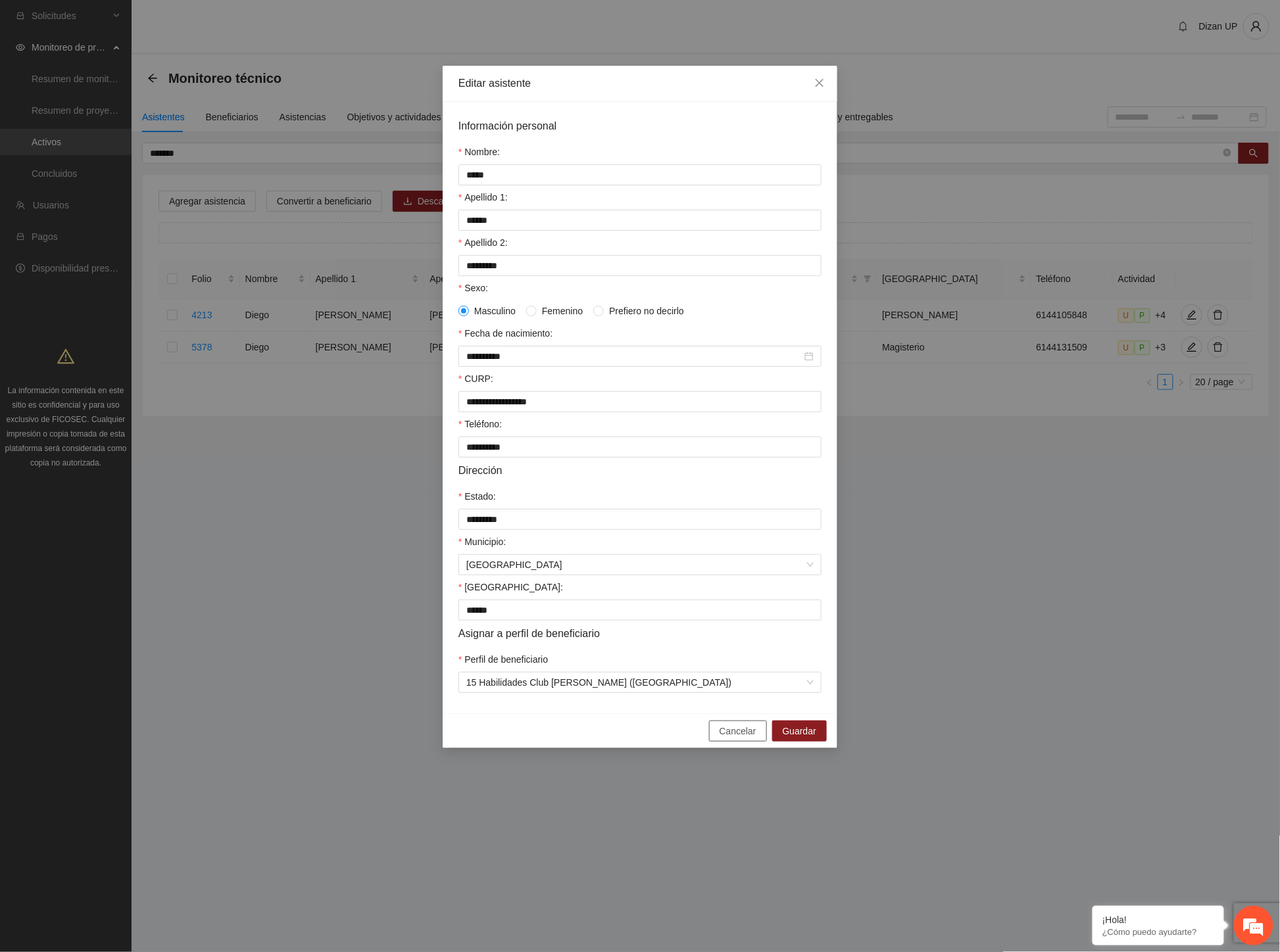
drag, startPoint x: 755, startPoint y: 747, endPoint x: 372, endPoint y: 411, distance: 509.5
click at [753, 739] on span "Cancelar" at bounding box center [737, 730] width 37 height 14
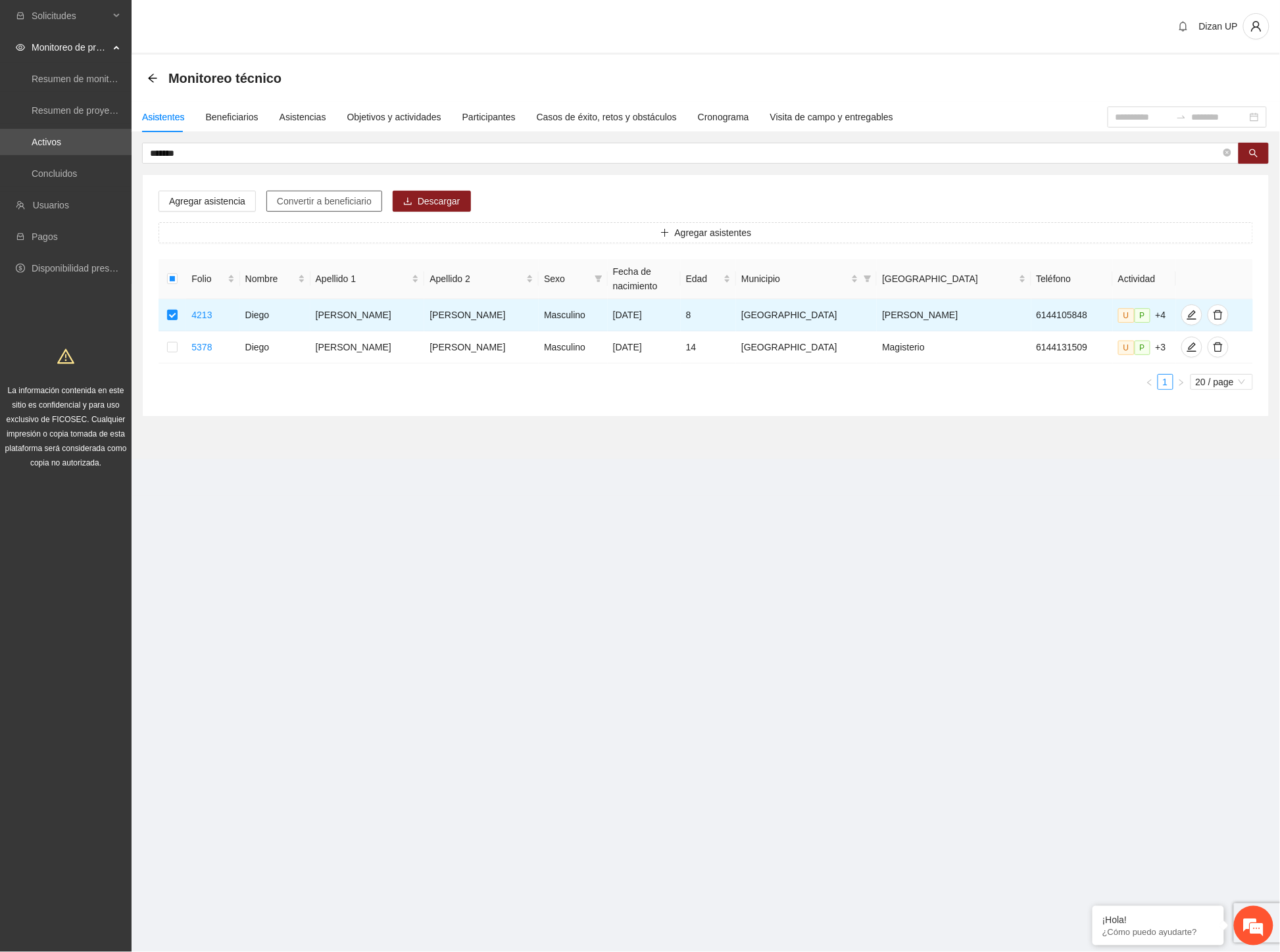
click at [310, 200] on span "Convertir a beneficiario" at bounding box center [324, 201] width 95 height 14
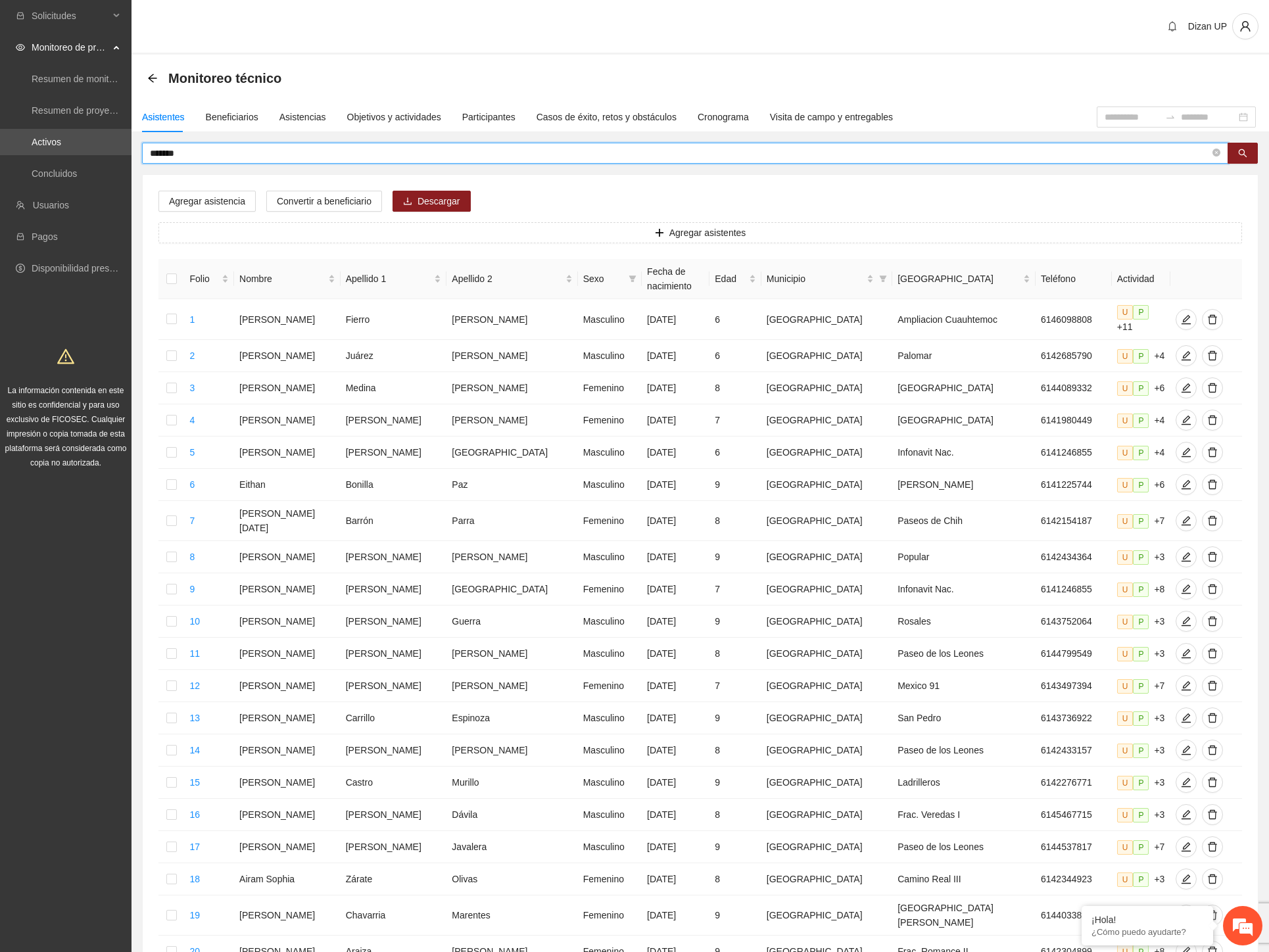
click at [204, 150] on input "*******" at bounding box center [679, 153] width 1059 height 14
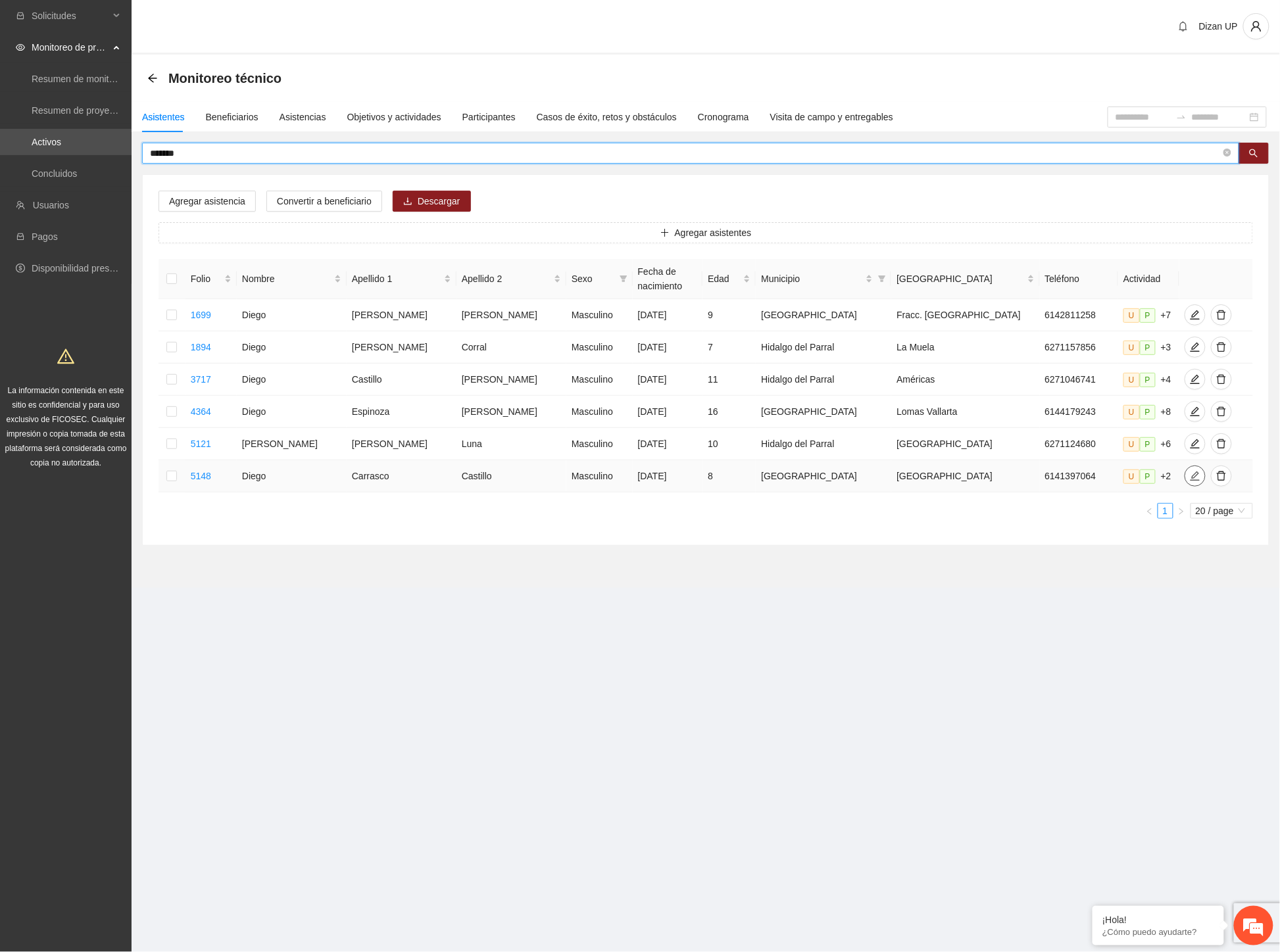
click at [1190, 476] on icon "edit" at bounding box center [1195, 476] width 11 height 11
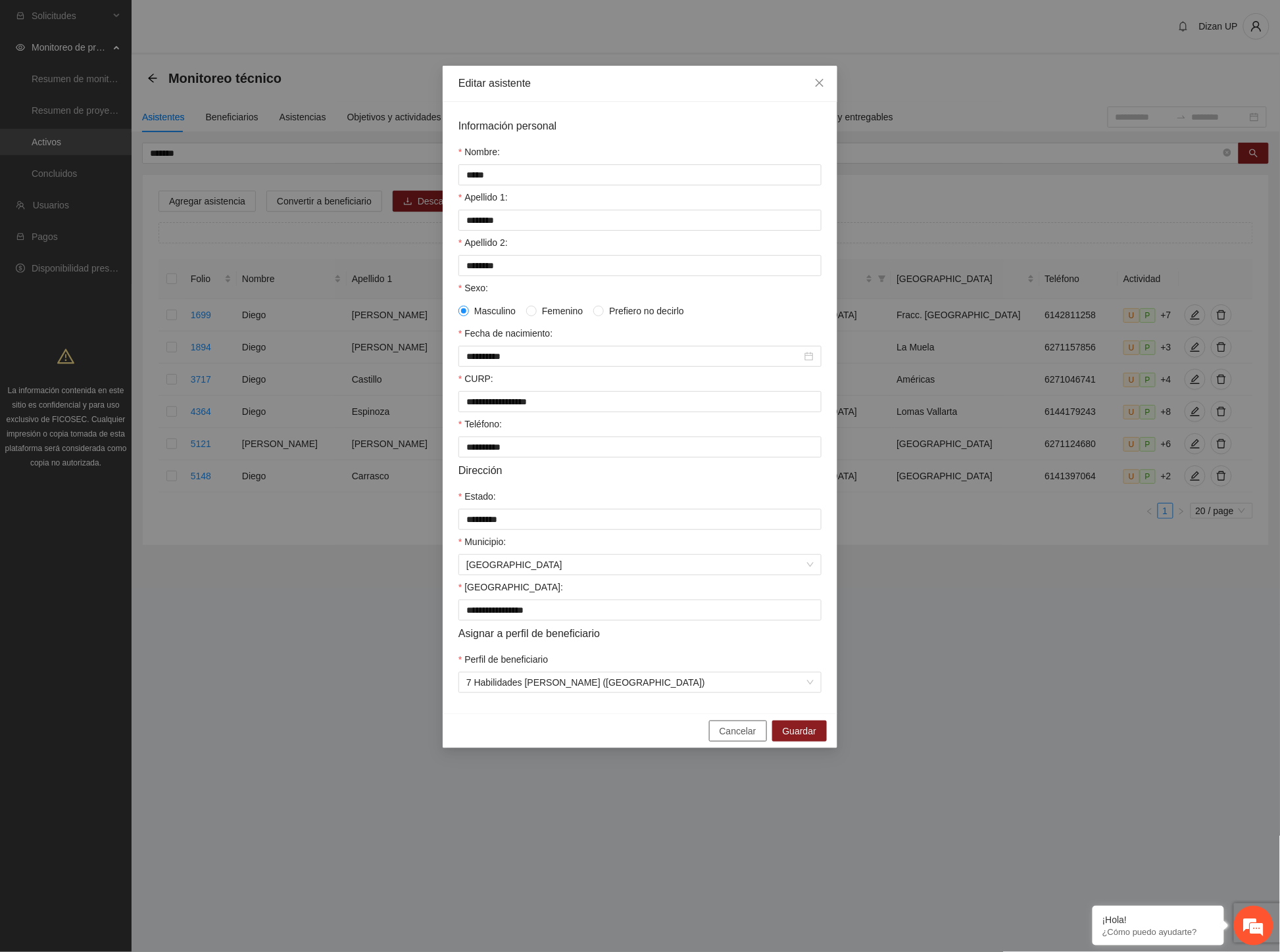
drag, startPoint x: 739, startPoint y: 739, endPoint x: 721, endPoint y: 715, distance: 30.0
click at [738, 738] on span "Cancelar" at bounding box center [737, 730] width 37 height 14
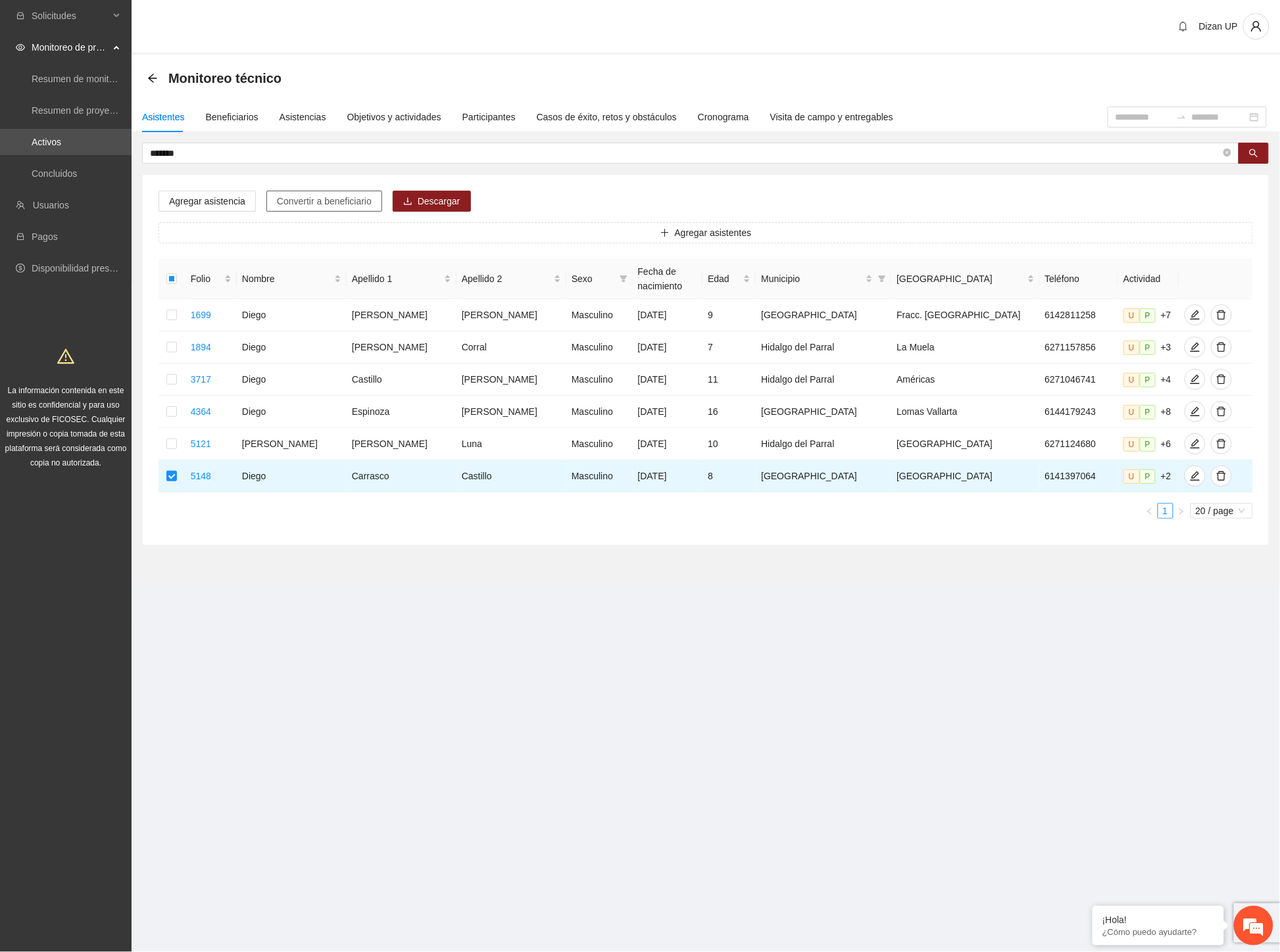
click at [318, 202] on span "Convertir a beneficiario" at bounding box center [324, 201] width 95 height 14
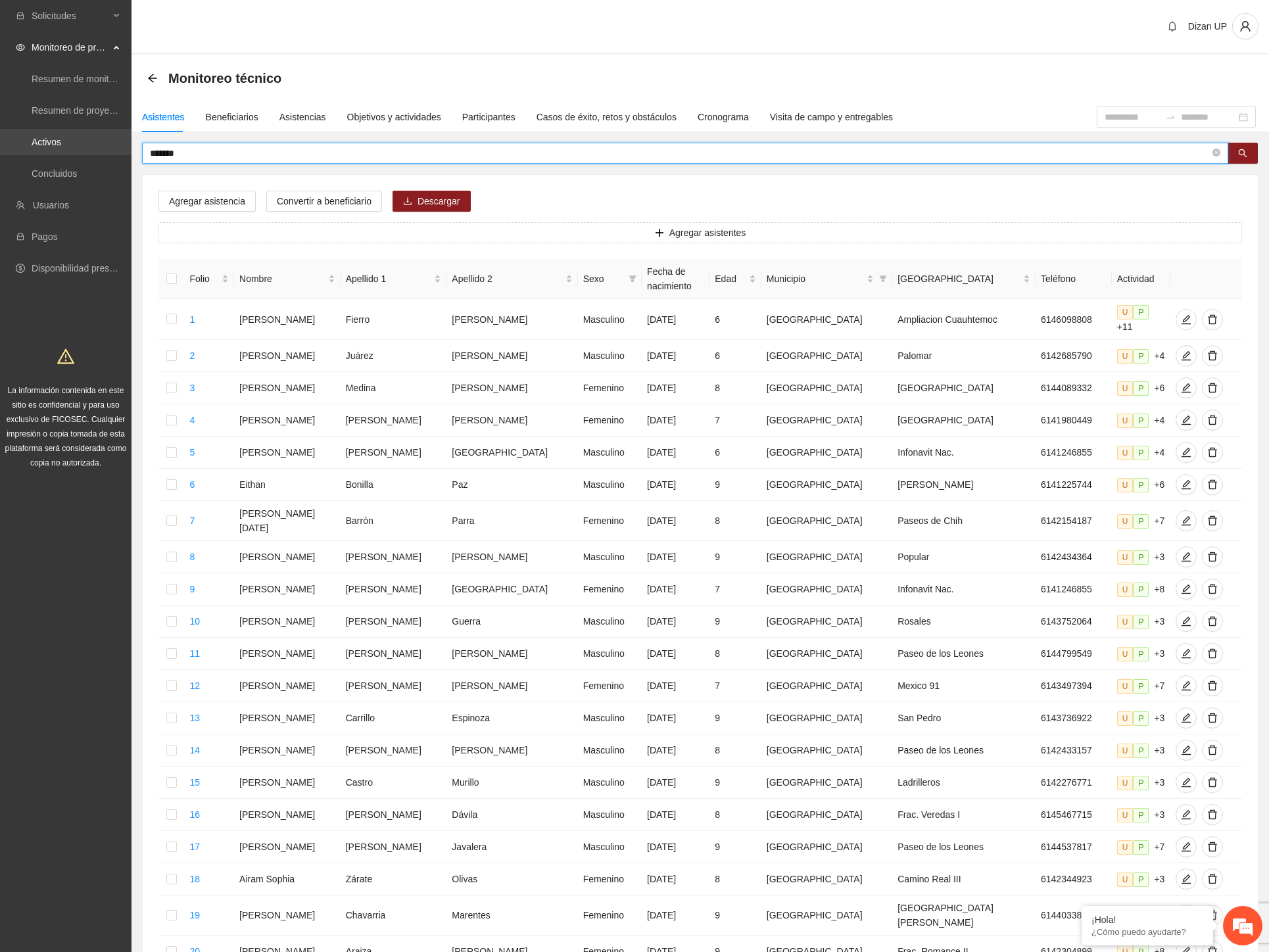
drag, startPoint x: 126, startPoint y: 150, endPoint x: 41, endPoint y: 150, distance: 85.0
click at [41, 150] on section "Solicitudes Monitoreo de proyectos Resumen de monitoreo Resumen de proyectos ap…" at bounding box center [634, 550] width 1269 height 1100
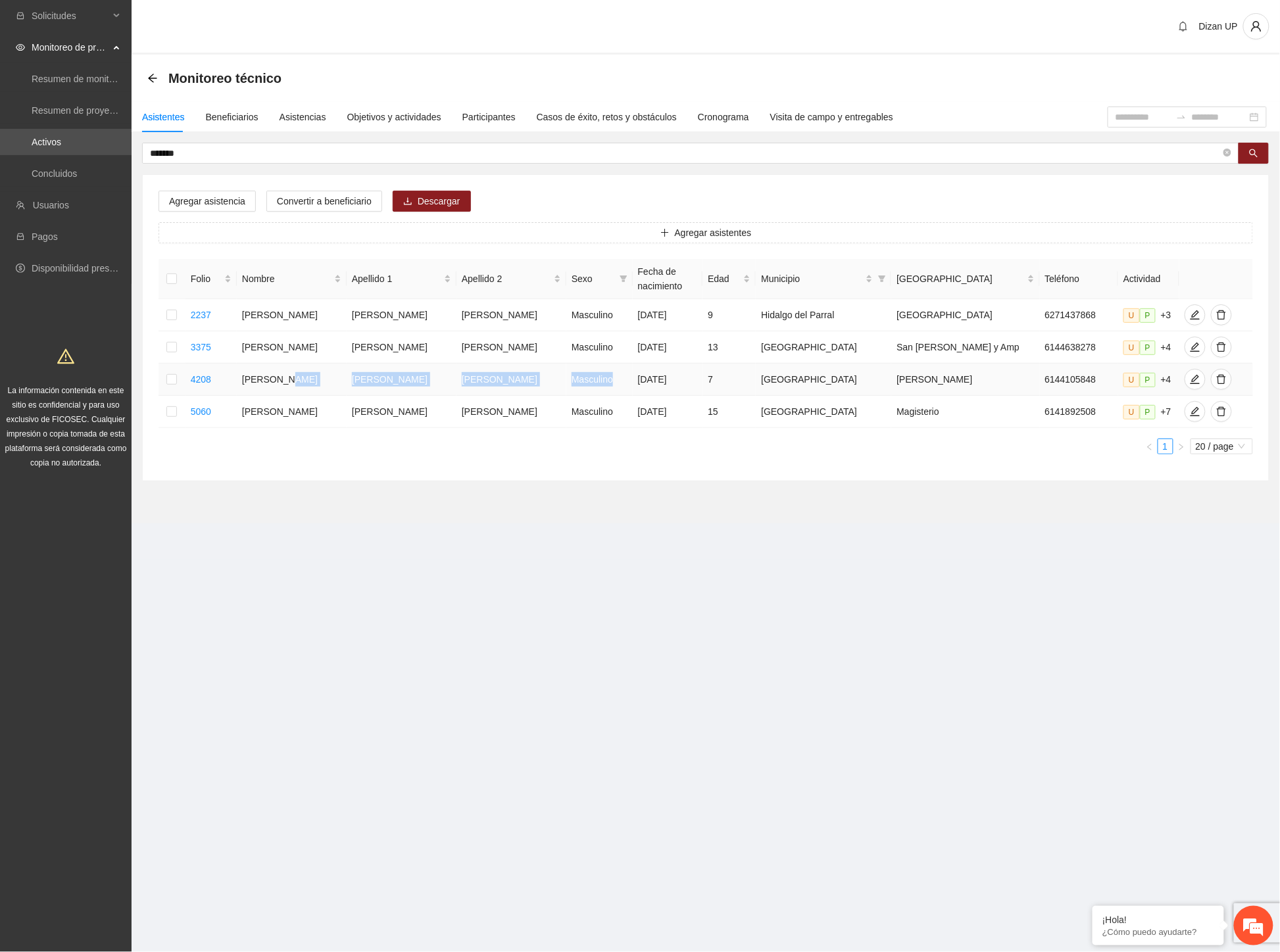
drag, startPoint x: 307, startPoint y: 375, endPoint x: 600, endPoint y: 370, distance: 293.0
click at [600, 370] on tr "4208 [PERSON_NAME] Masculino [DATE] 7 Chihuahua [PERSON_NAME] 6144105848 U P +4" at bounding box center [706, 379] width 1094 height 32
click at [1190, 376] on icon "edit" at bounding box center [1195, 379] width 11 height 11
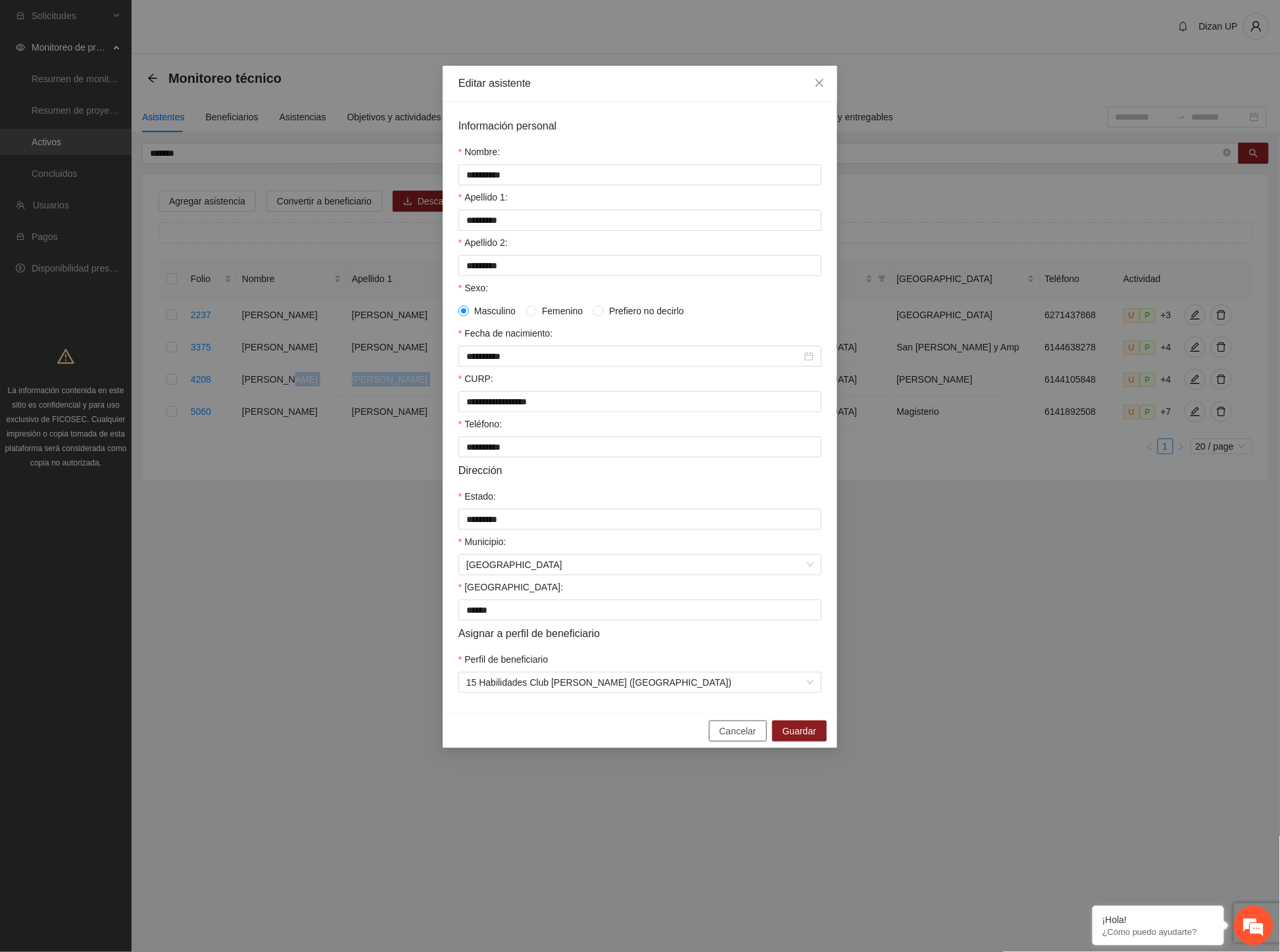
drag, startPoint x: 724, startPoint y: 744, endPoint x: 716, endPoint y: 720, distance: 25.3
click at [724, 739] on span "Cancelar" at bounding box center [737, 730] width 37 height 14
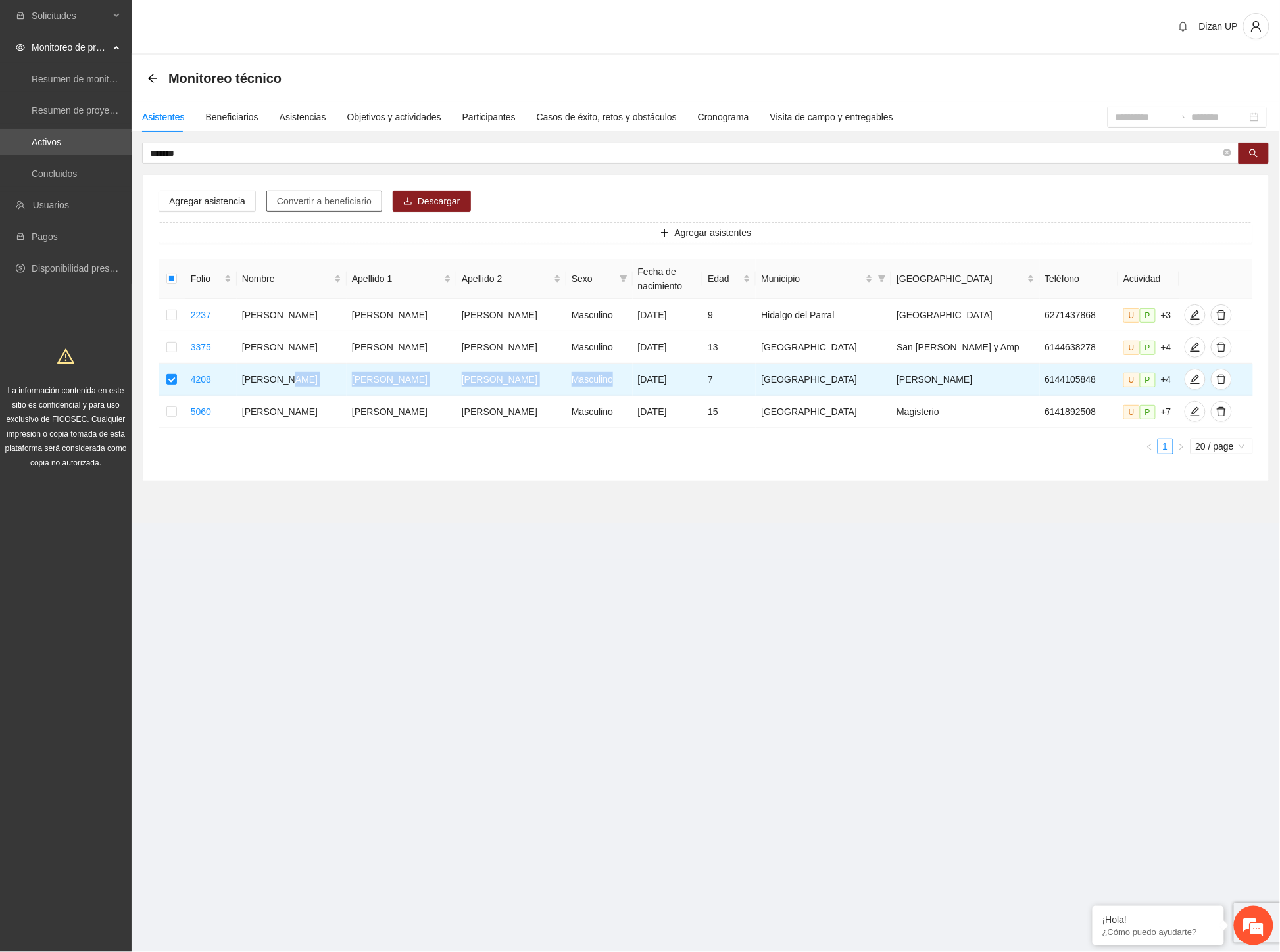
click at [334, 197] on span "Convertir a beneficiario" at bounding box center [324, 201] width 95 height 14
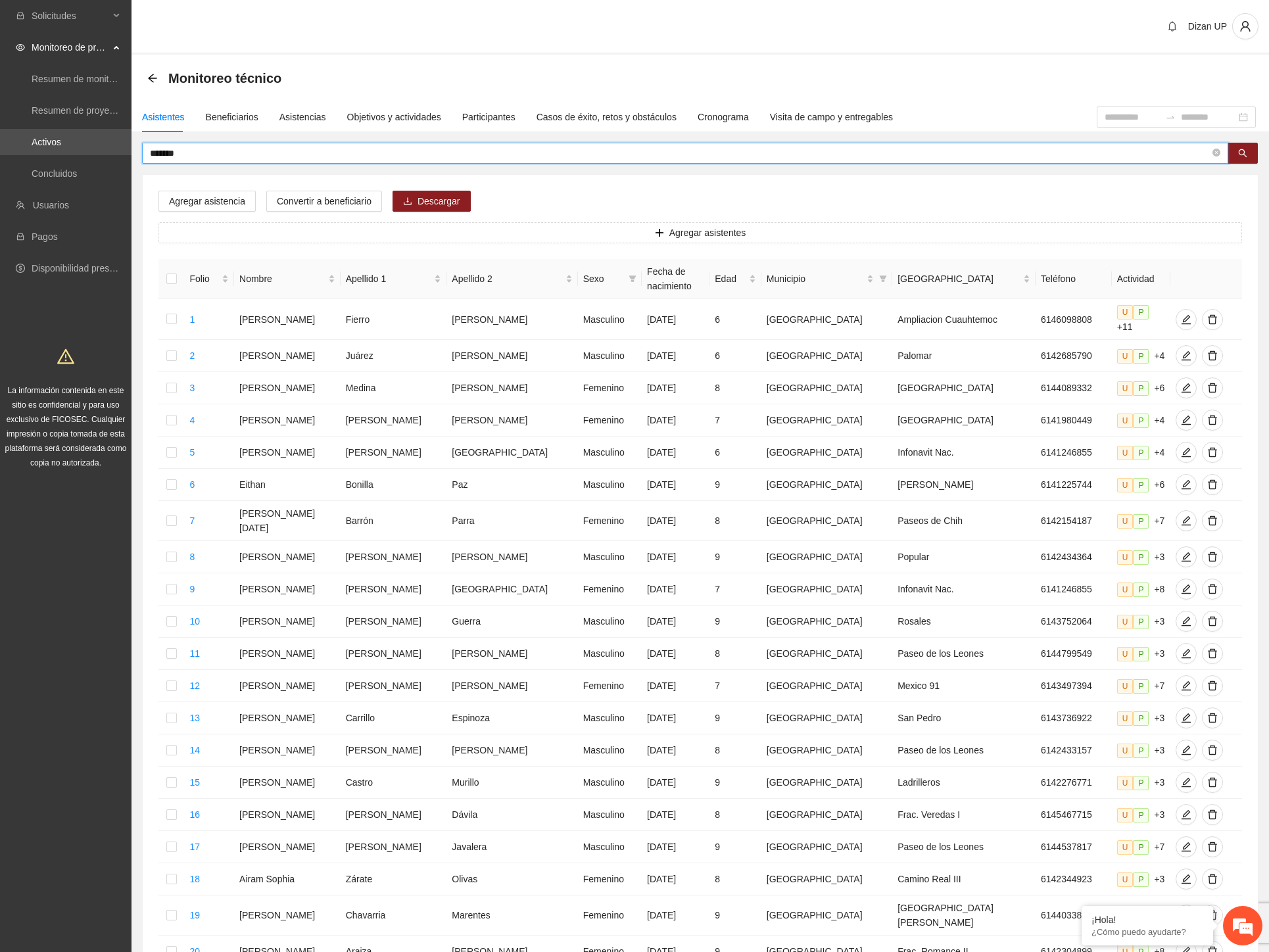
drag, startPoint x: 141, startPoint y: 156, endPoint x: 17, endPoint y: 159, distance: 124.0
click at [18, 159] on section "Solicitudes Monitoreo de proyectos Resumen de monitoreo Resumen de proyectos ap…" at bounding box center [634, 550] width 1269 height 1100
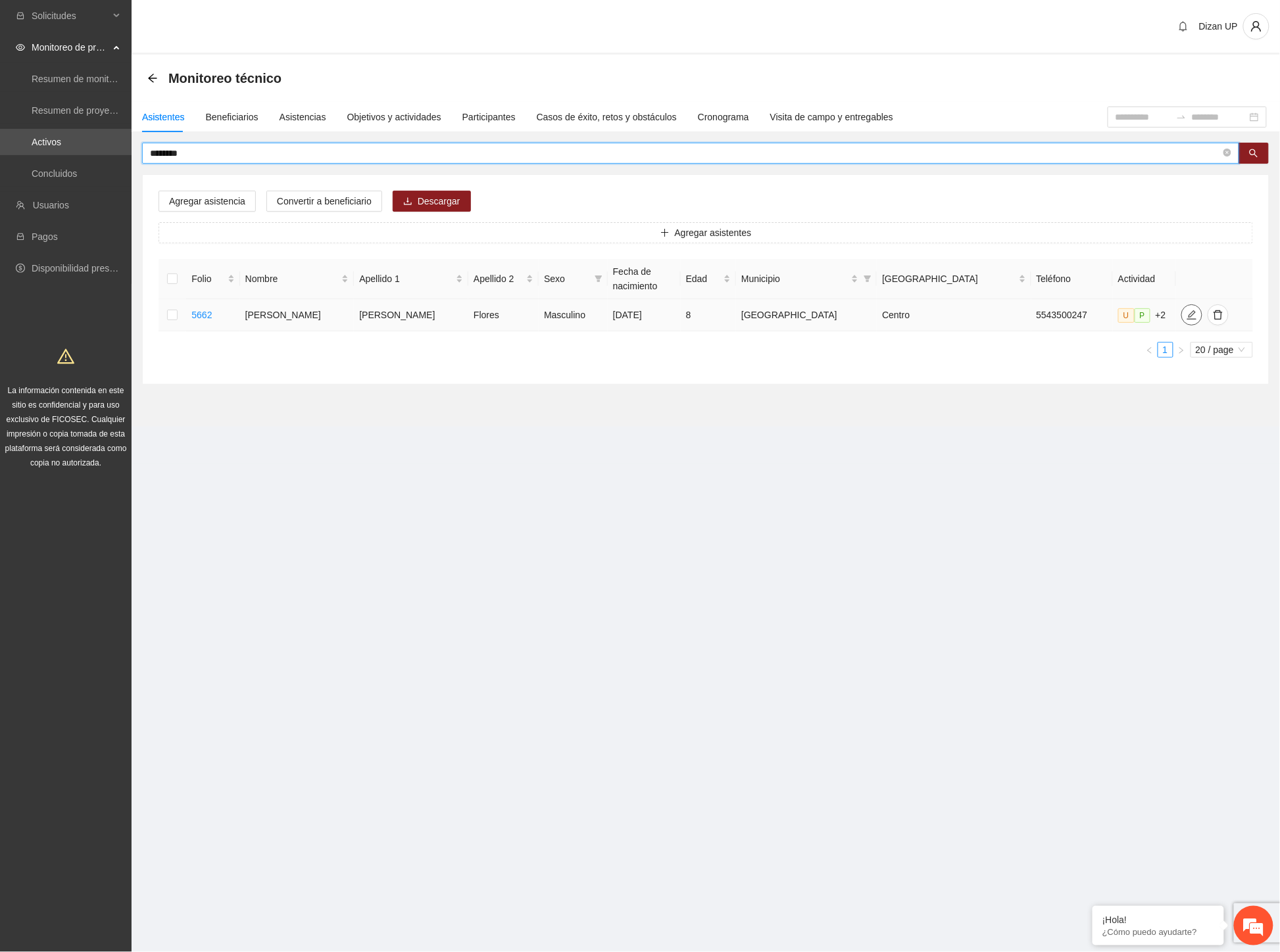
click at [1186, 313] on icon "edit" at bounding box center [1191, 315] width 11 height 11
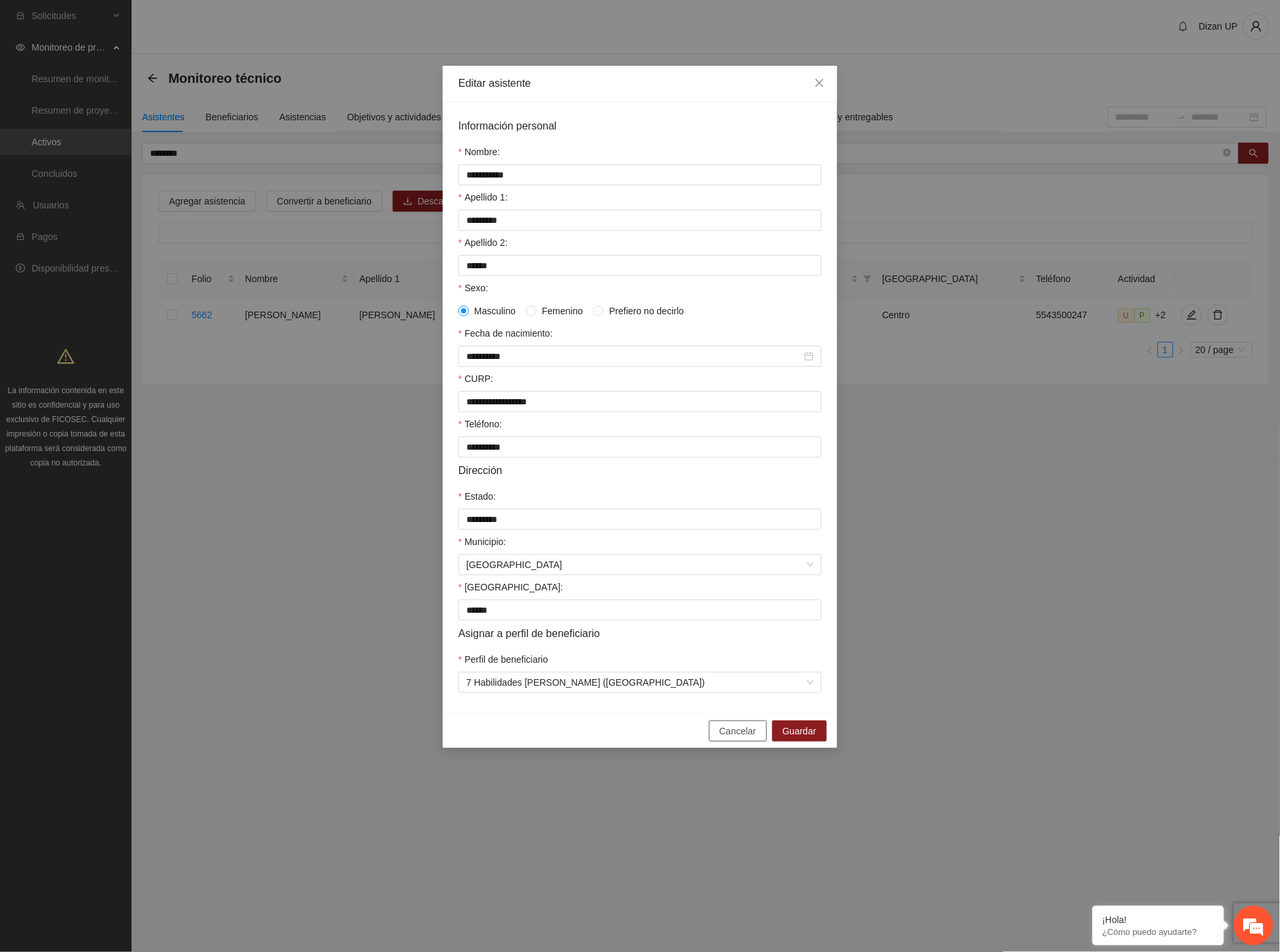
click at [721, 739] on button "Cancelar" at bounding box center [737, 731] width 58 height 21
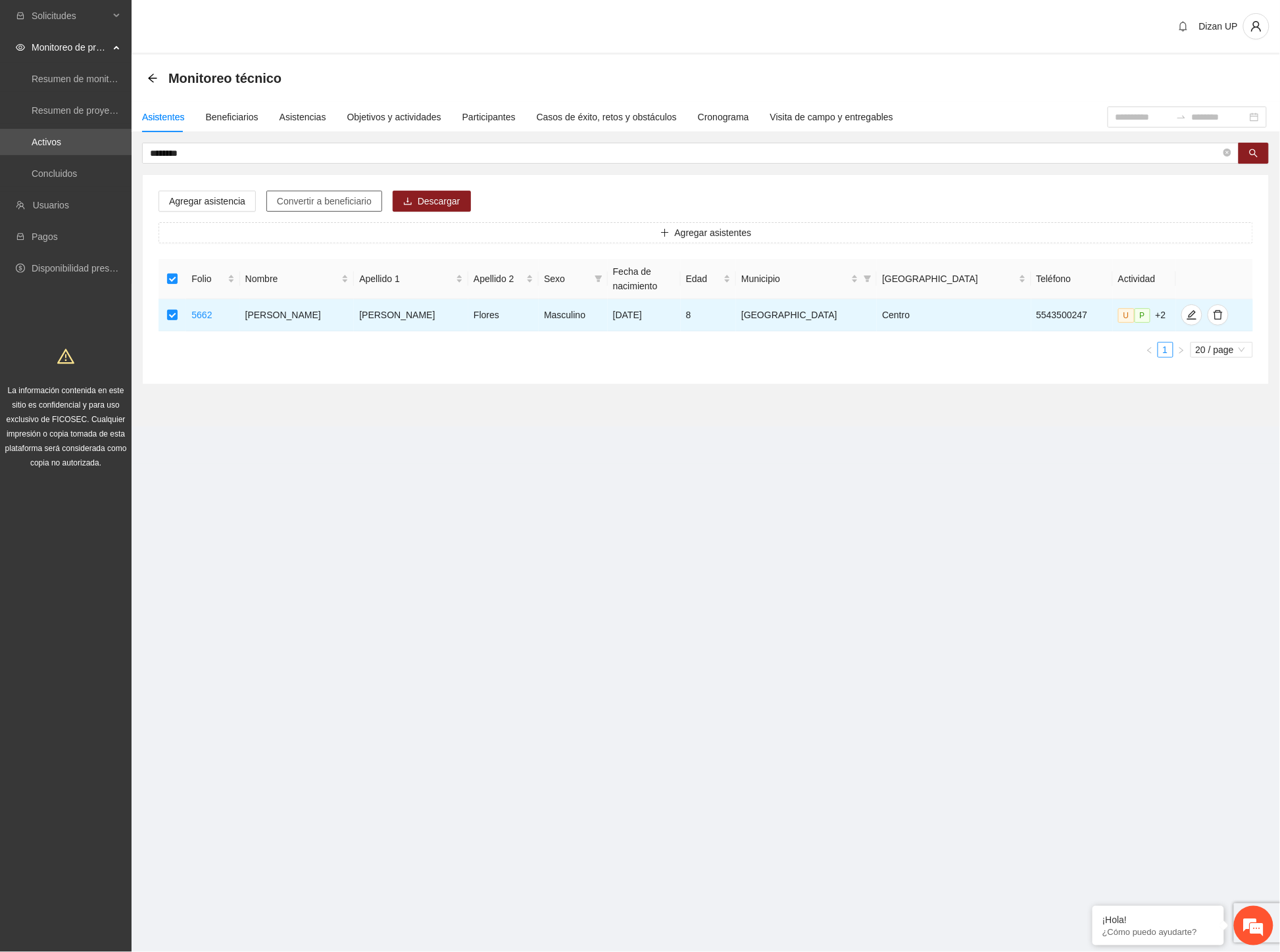
click at [299, 198] on span "Convertir a beneficiario" at bounding box center [324, 201] width 95 height 14
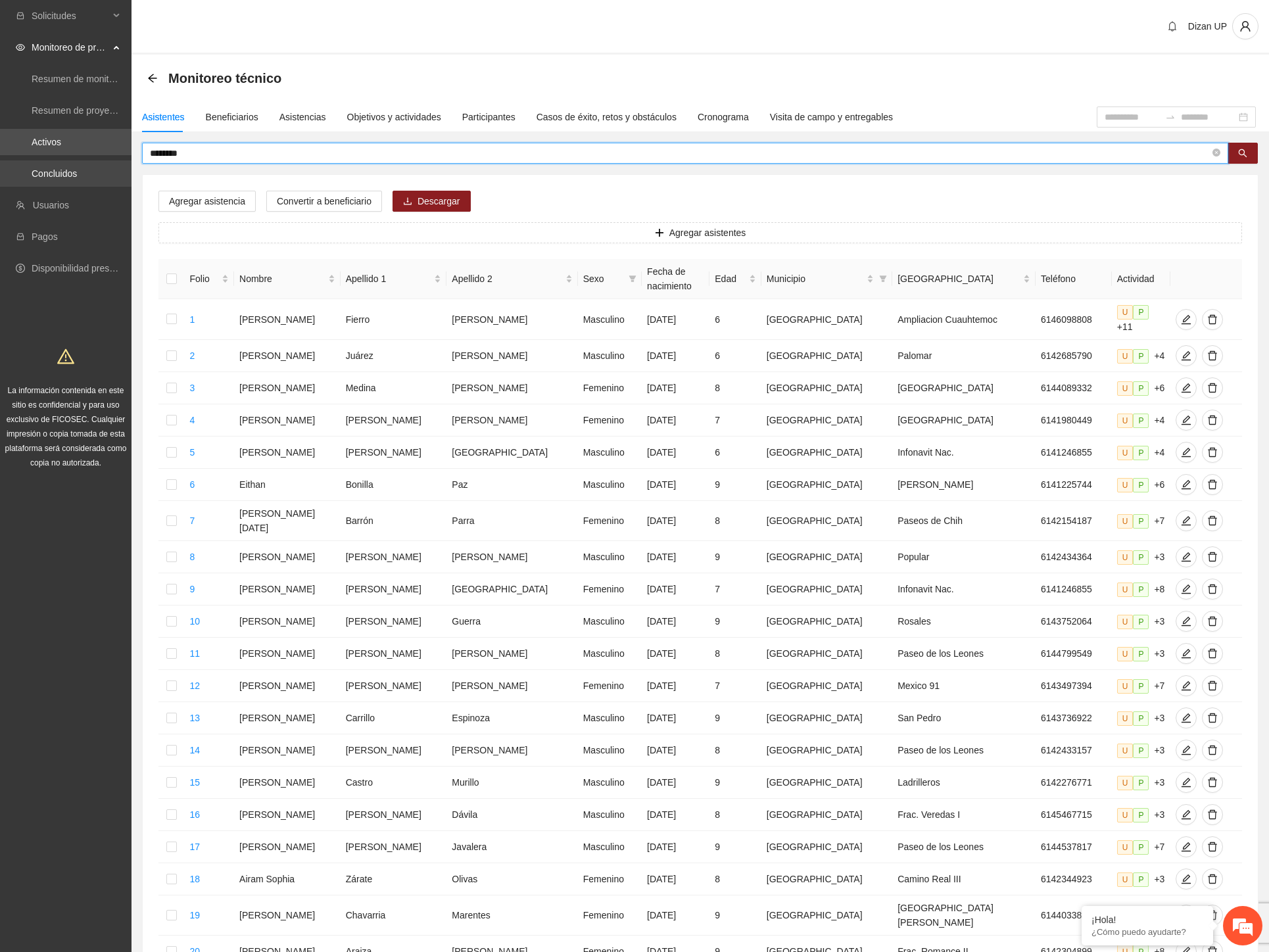
drag, startPoint x: 172, startPoint y: 158, endPoint x: 1, endPoint y: 165, distance: 171.1
click at [1, 165] on section "Solicitudes Monitoreo de proyectos Resumen de monitoreo Resumen de proyectos ap…" at bounding box center [634, 550] width 1269 height 1100
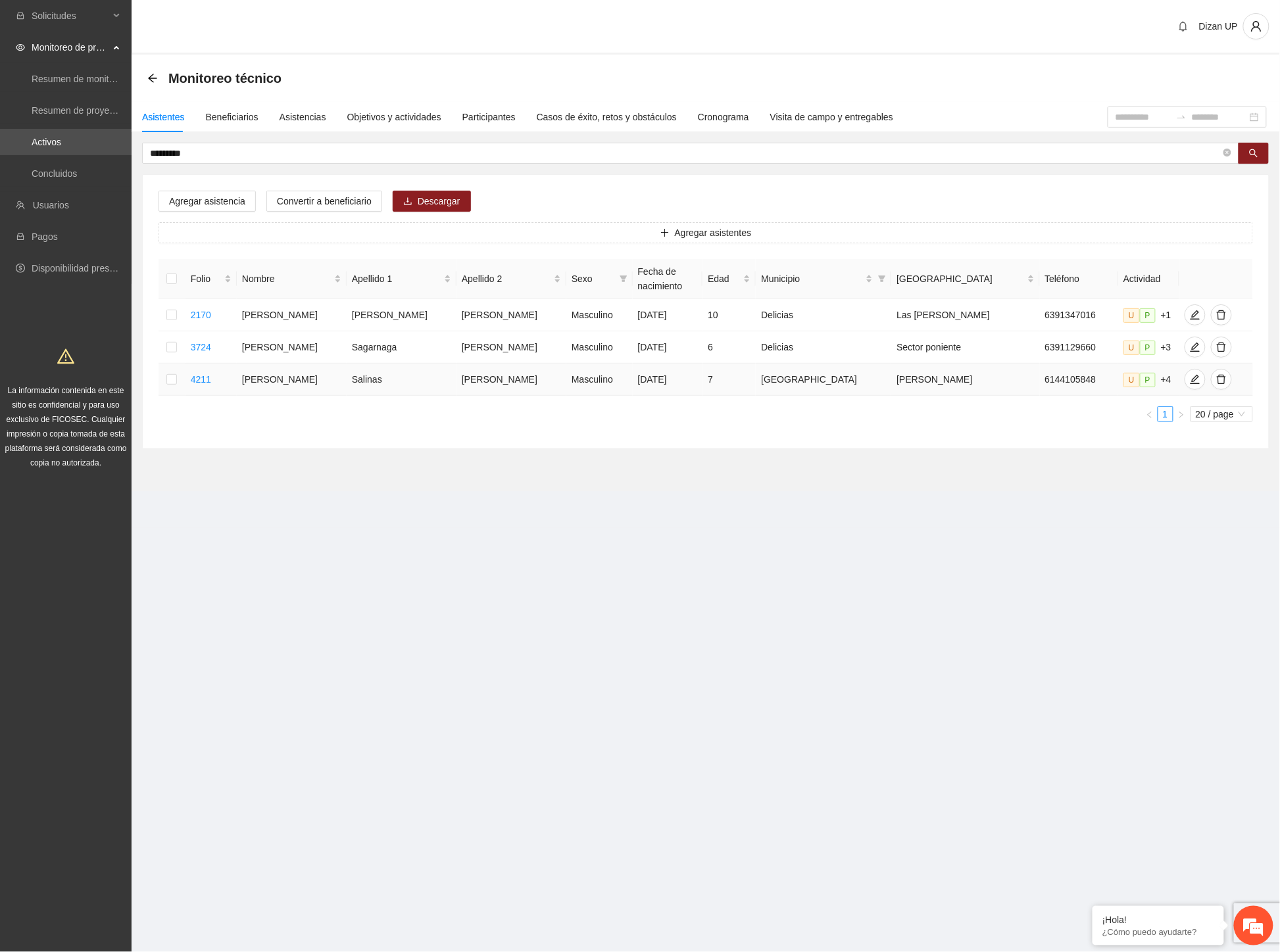
drag, startPoint x: 333, startPoint y: 367, endPoint x: 704, endPoint y: 378, distance: 371.2
click at [704, 378] on tr "4211 [PERSON_NAME] Masculino [DATE] 7 Chihuahua [PERSON_NAME] 6144105848 U P +4" at bounding box center [706, 379] width 1094 height 32
click at [1191, 380] on icon "edit" at bounding box center [1195, 379] width 9 height 9
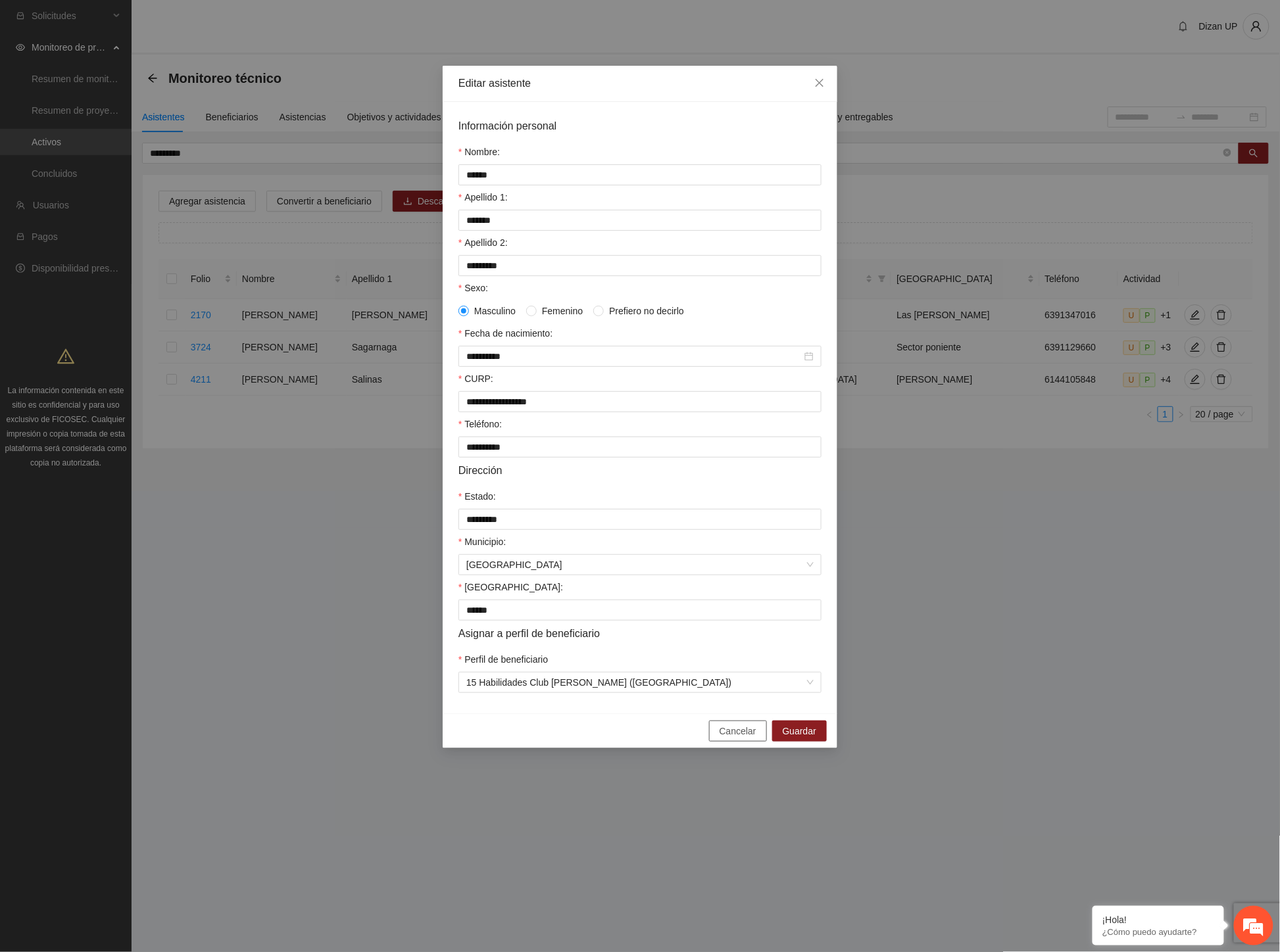
drag, startPoint x: 726, startPoint y: 740, endPoint x: 668, endPoint y: 699, distance: 71.0
click at [725, 739] on span "Cancelar" at bounding box center [737, 730] width 37 height 14
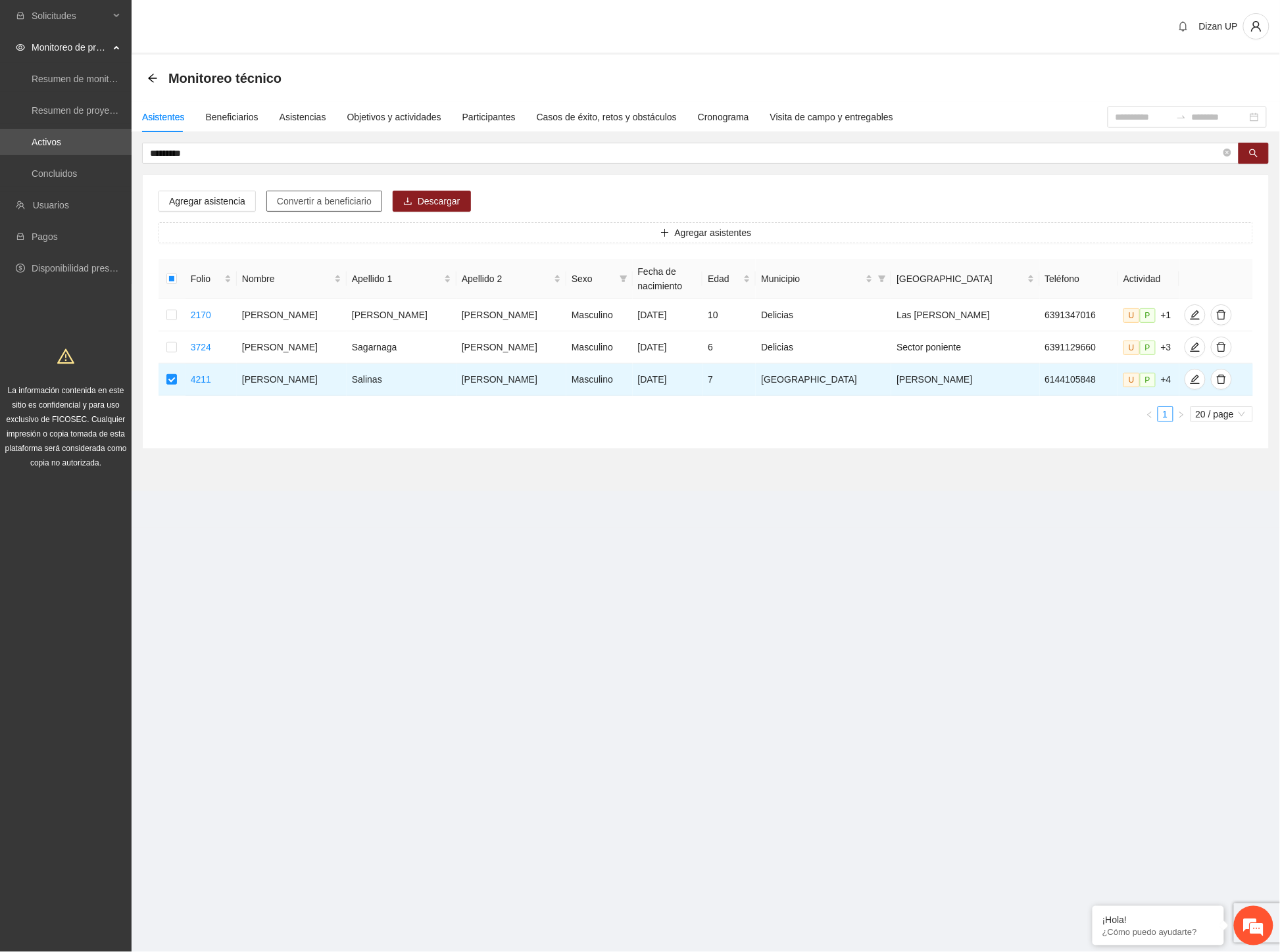
click at [340, 200] on span "Convertir a beneficiario" at bounding box center [324, 201] width 95 height 14
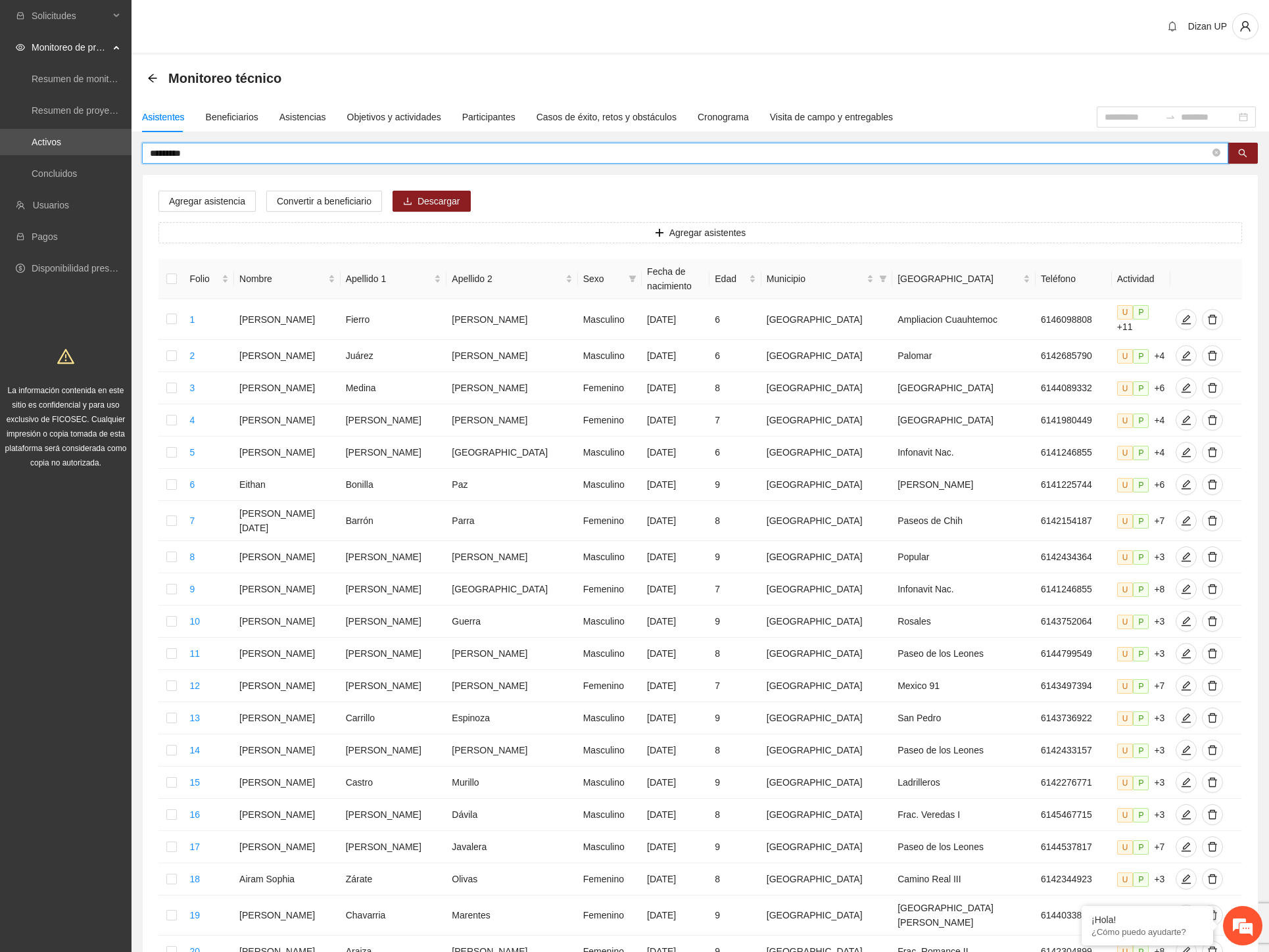
drag, startPoint x: 168, startPoint y: 155, endPoint x: 44, endPoint y: 158, distance: 124.0
click at [44, 158] on section "Solicitudes Monitoreo de proyectos Resumen de monitoreo Resumen de proyectos ap…" at bounding box center [634, 550] width 1269 height 1100
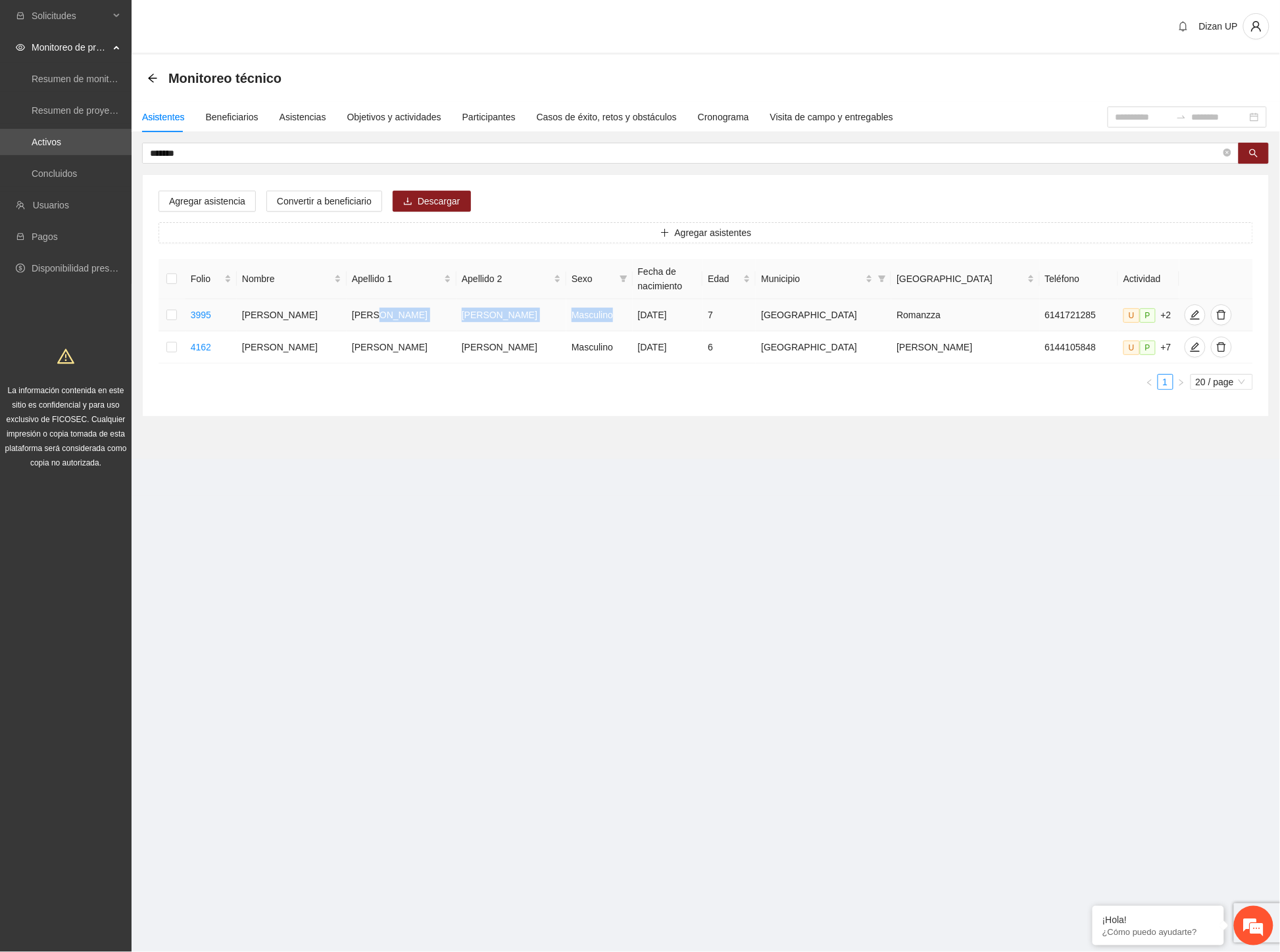
drag, startPoint x: 516, startPoint y: 316, endPoint x: 582, endPoint y: 316, distance: 66.0
click at [582, 316] on tr "3995 [PERSON_NAME] Masculino [DATE] 7 Chihuahua Romanzza 6141721285 U P +2" at bounding box center [706, 315] width 1094 height 32
click at [1190, 316] on icon "edit" at bounding box center [1195, 315] width 11 height 11
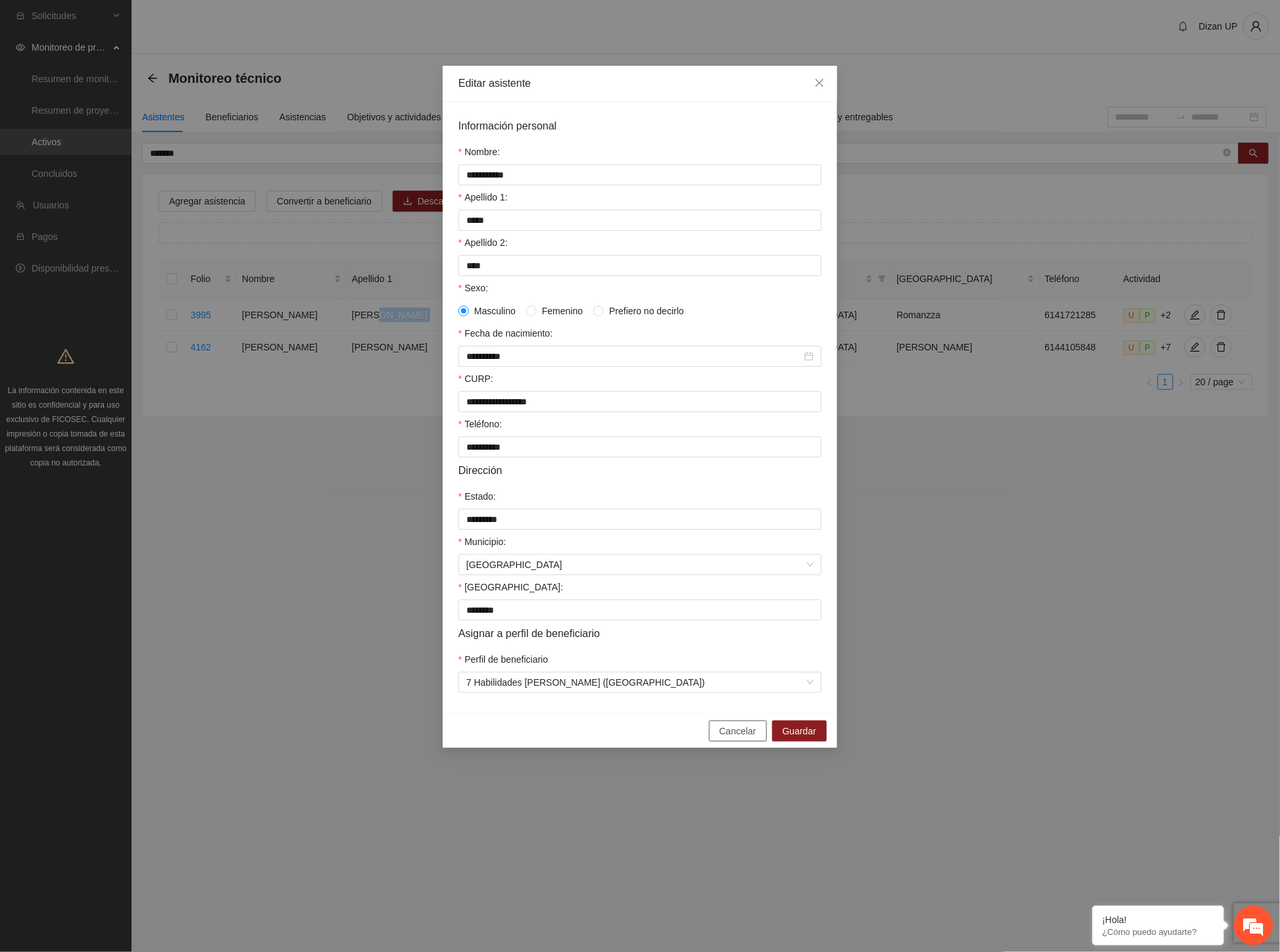
drag, startPoint x: 733, startPoint y: 739, endPoint x: 550, endPoint y: 552, distance: 261.6
click at [731, 739] on span "Cancelar" at bounding box center [737, 730] width 37 height 14
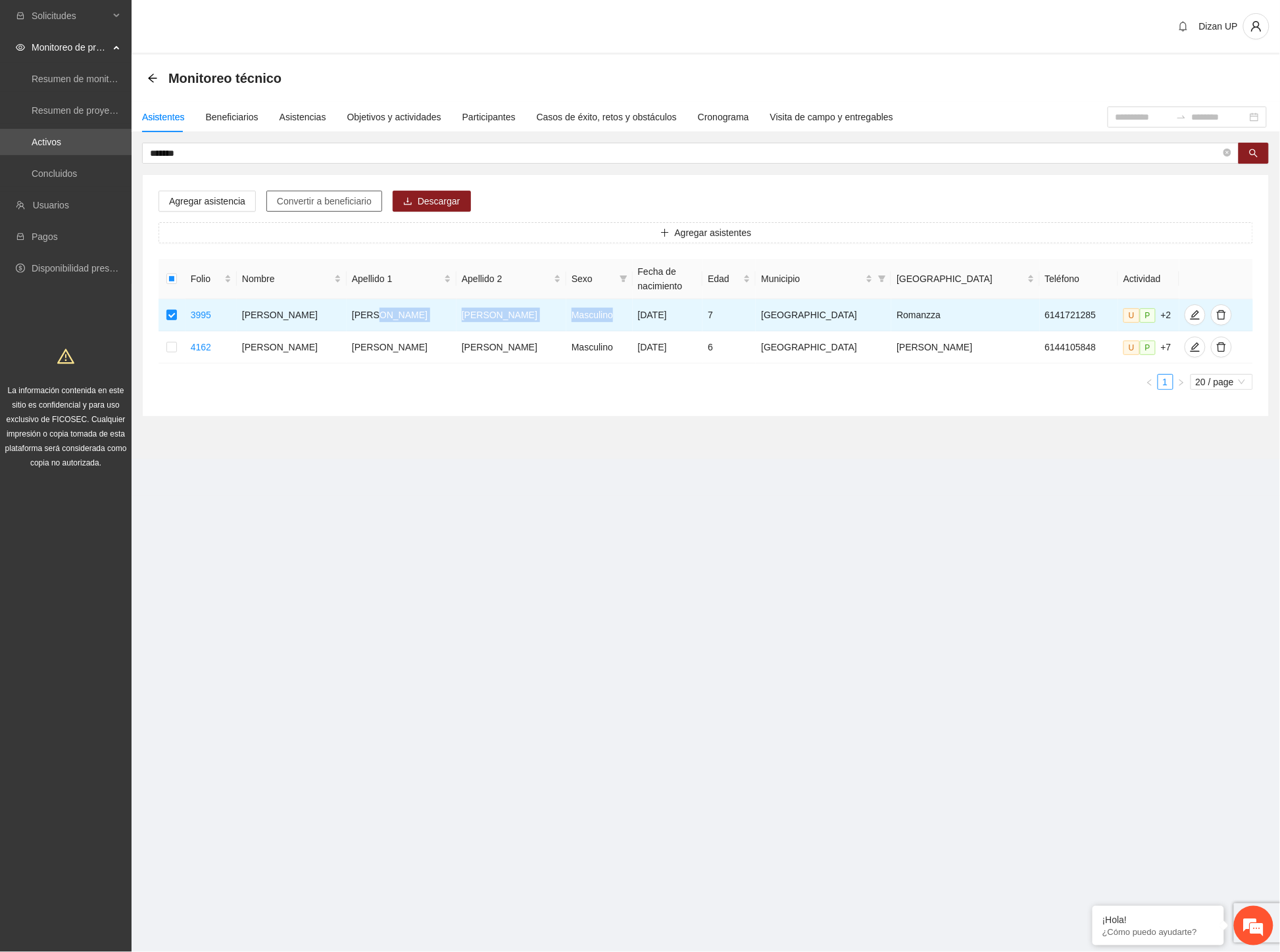
drag, startPoint x: 310, startPoint y: 202, endPoint x: 357, endPoint y: 196, distance: 47.4
click at [311, 202] on span "Convertir a beneficiario" at bounding box center [324, 201] width 95 height 14
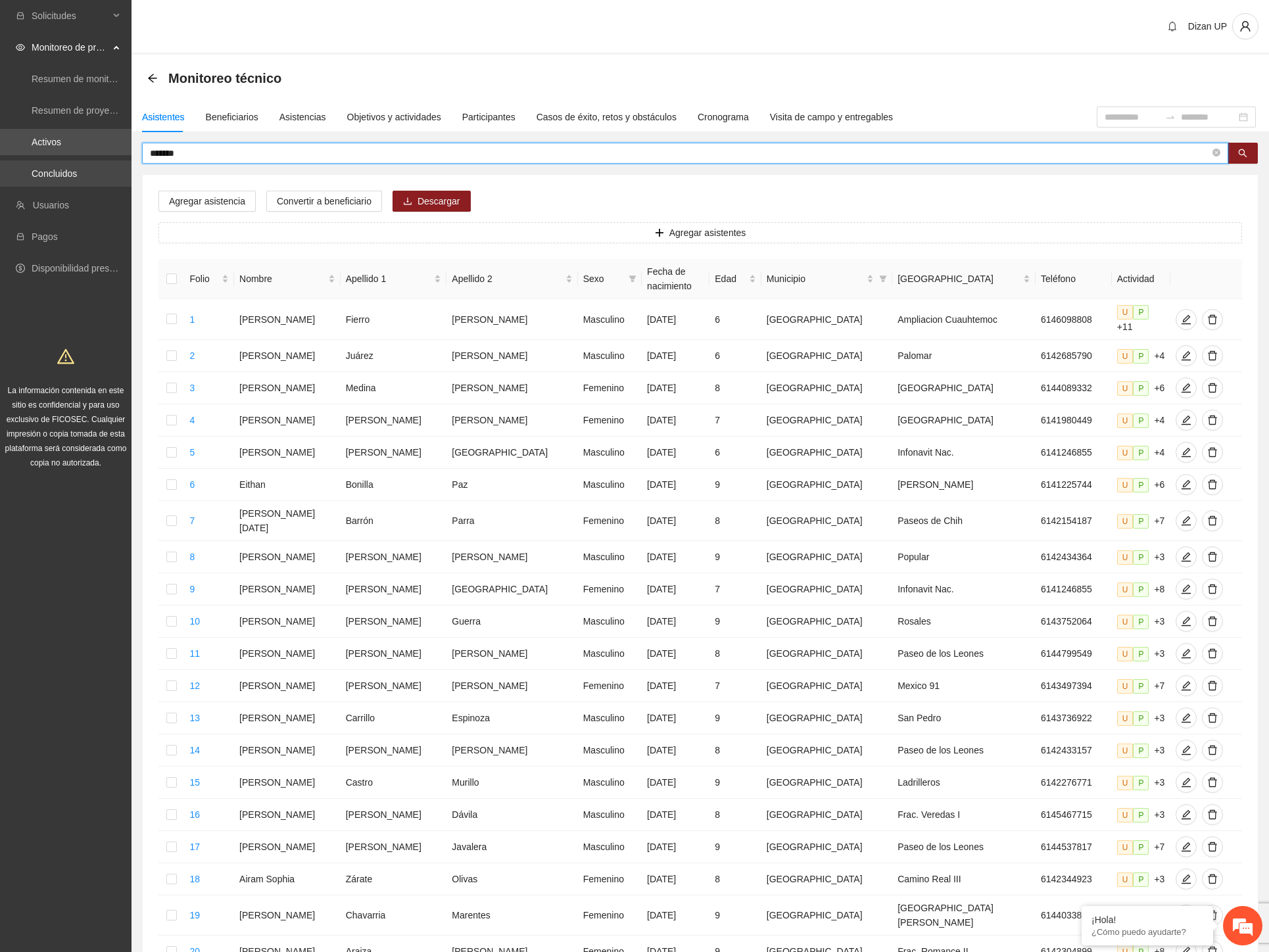
drag, startPoint x: 196, startPoint y: 154, endPoint x: 1, endPoint y: 166, distance: 195.4
click at [1, 165] on section "Solicitudes Monitoreo de proyectos Resumen de monitoreo Resumen de proyectos ap…" at bounding box center [634, 550] width 1269 height 1100
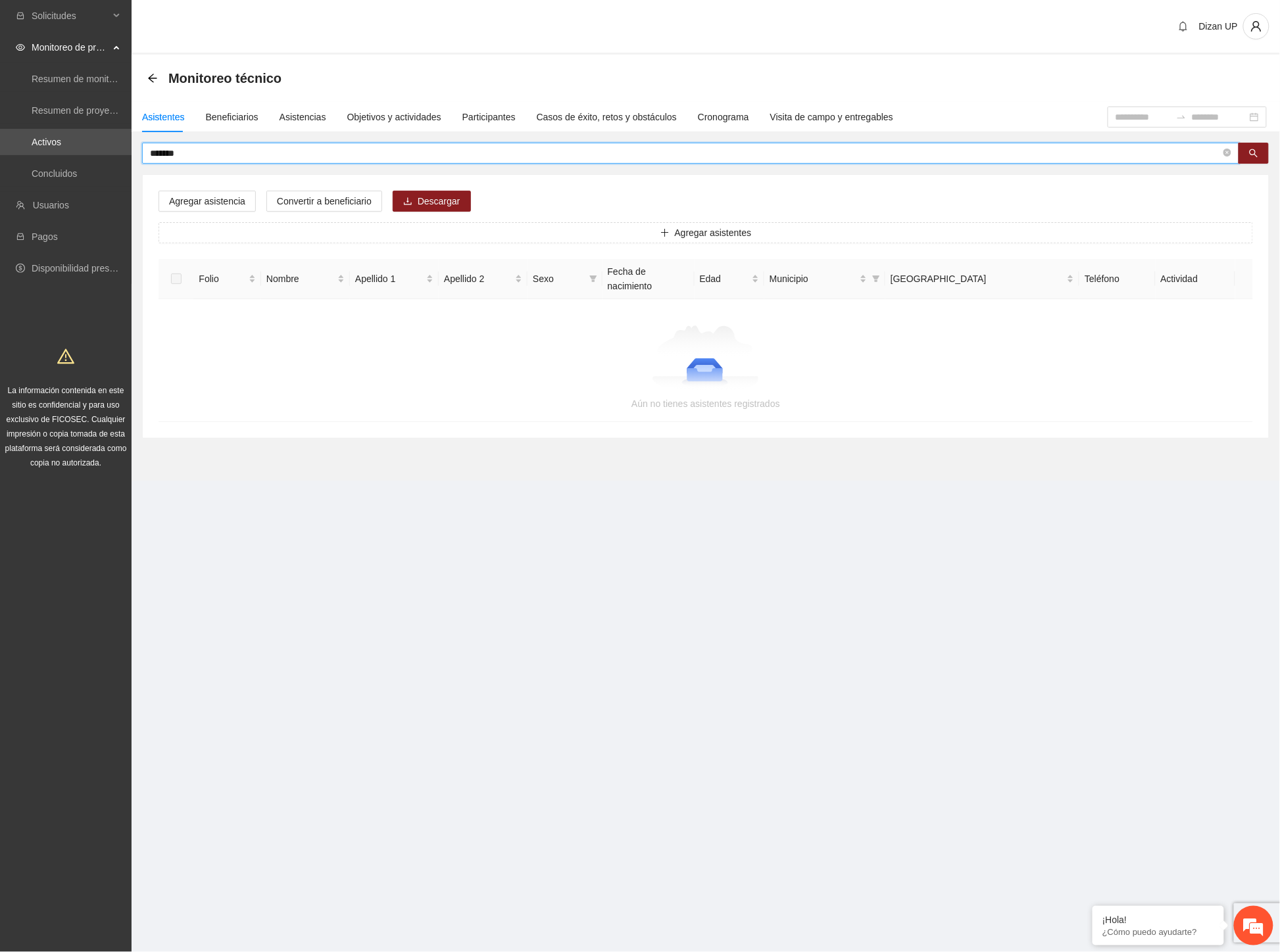
click at [154, 153] on input "*******" at bounding box center [685, 153] width 1070 height 14
click at [213, 147] on input "*******" at bounding box center [685, 153] width 1070 height 14
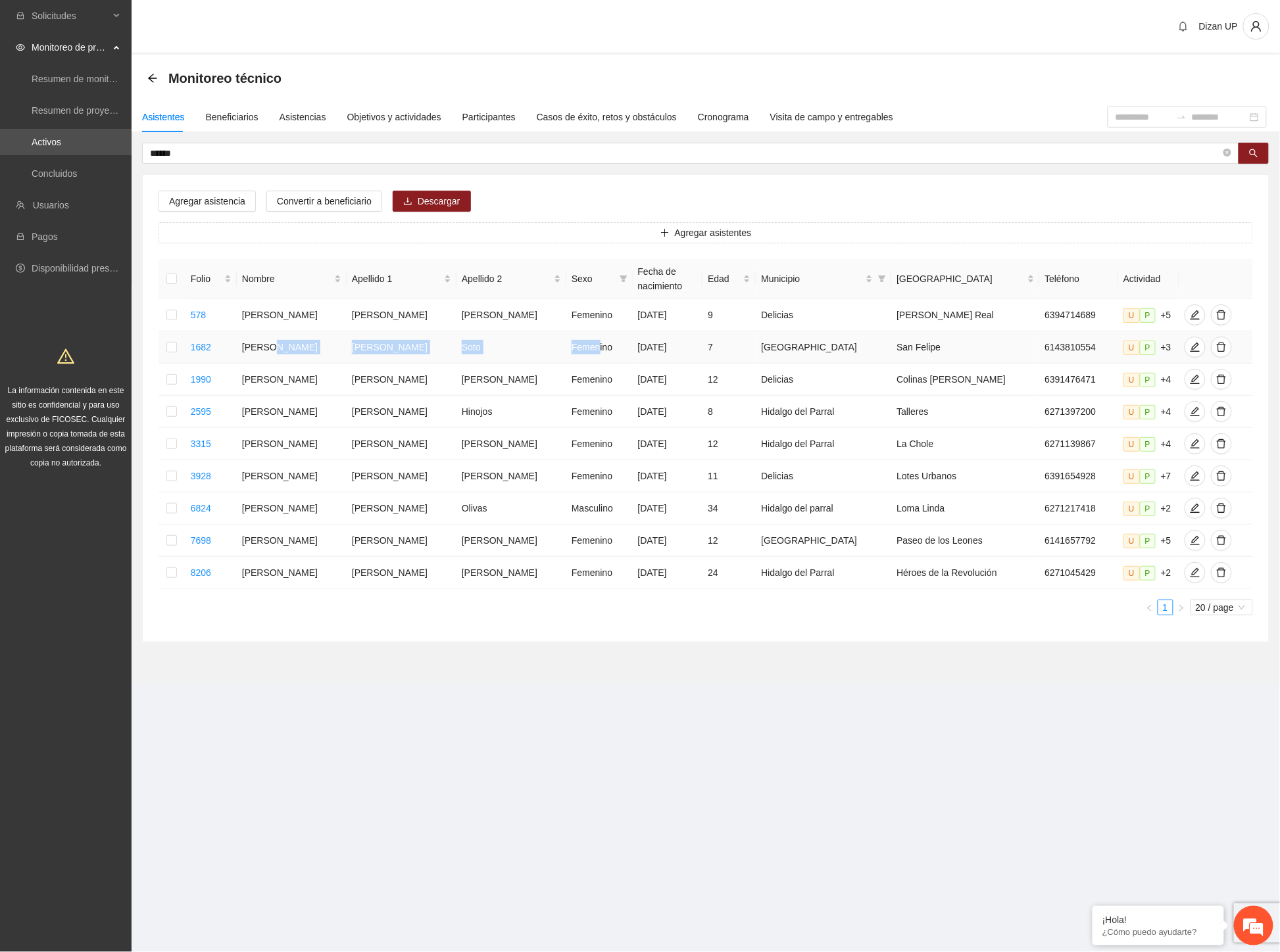
drag, startPoint x: 294, startPoint y: 351, endPoint x: 557, endPoint y: 343, distance: 263.1
click at [557, 343] on tr "1682 [PERSON_NAME] [DATE] 7 [GEOGRAPHIC_DATA][PERSON_NAME] 6143810554 U P +3" at bounding box center [706, 347] width 1094 height 32
click at [1190, 352] on icon "edit" at bounding box center [1195, 347] width 11 height 11
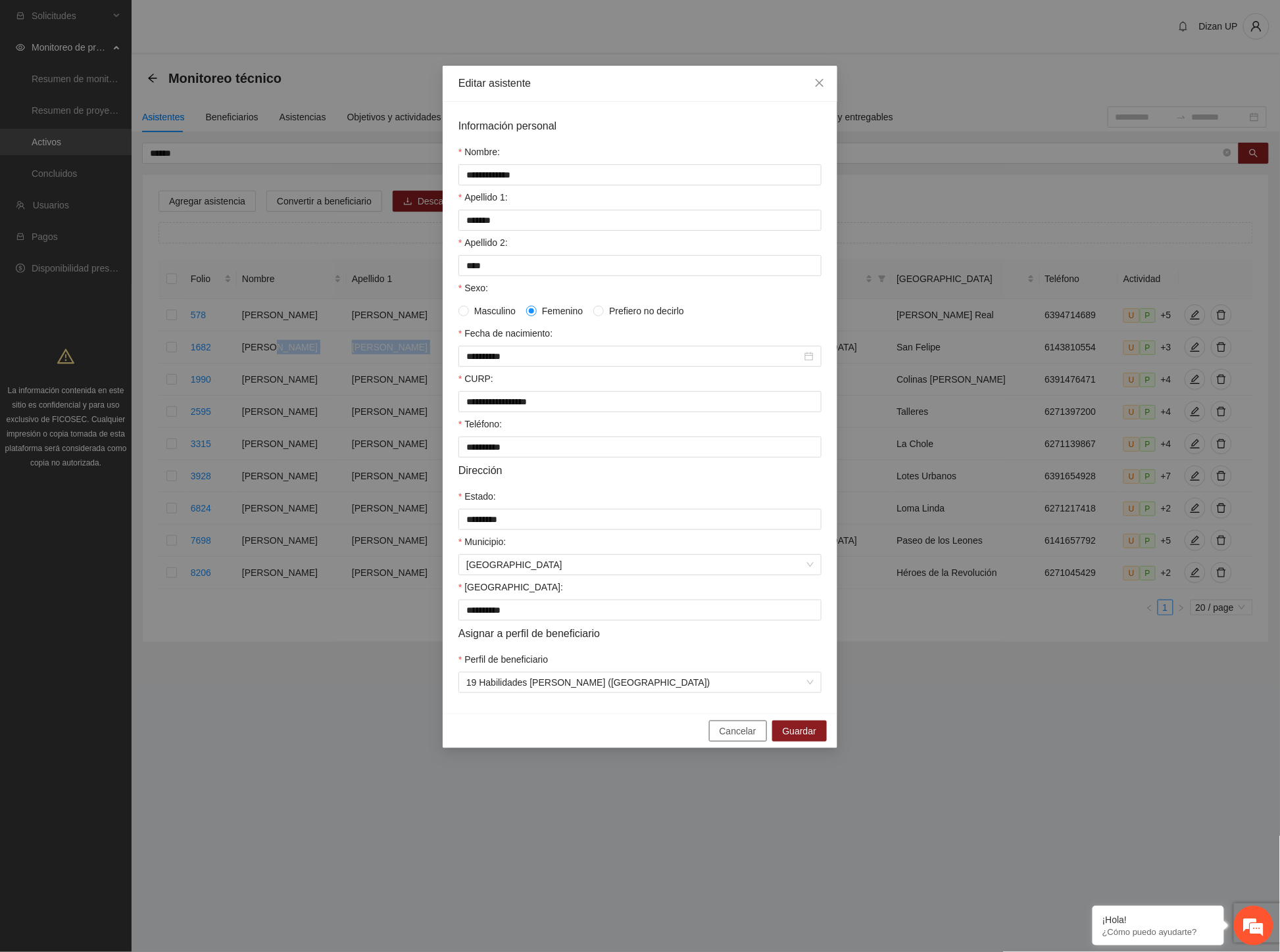
click at [734, 739] on span "Cancelar" at bounding box center [737, 730] width 37 height 14
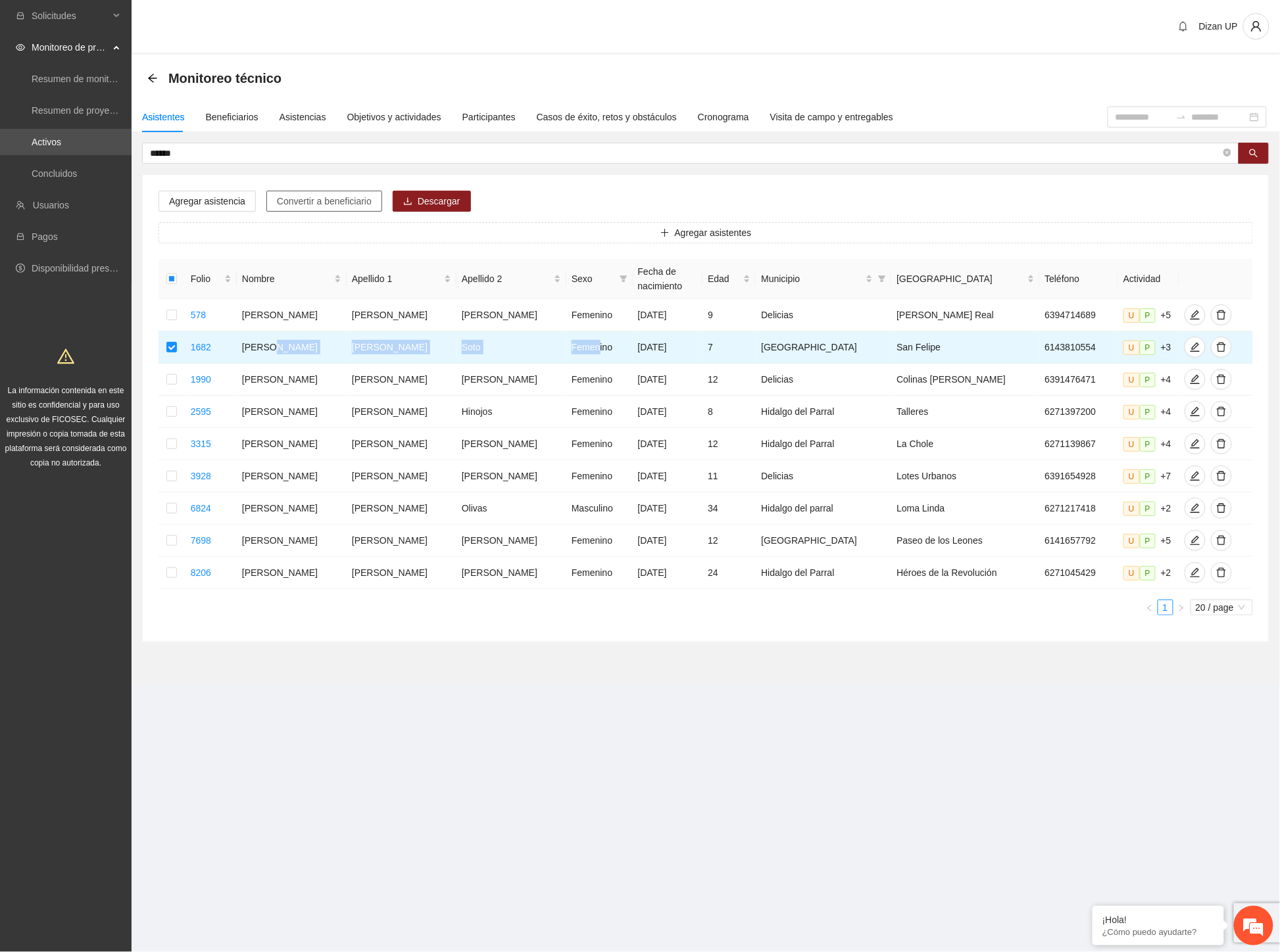
click at [319, 198] on span "Convertir a beneficiario" at bounding box center [324, 201] width 95 height 14
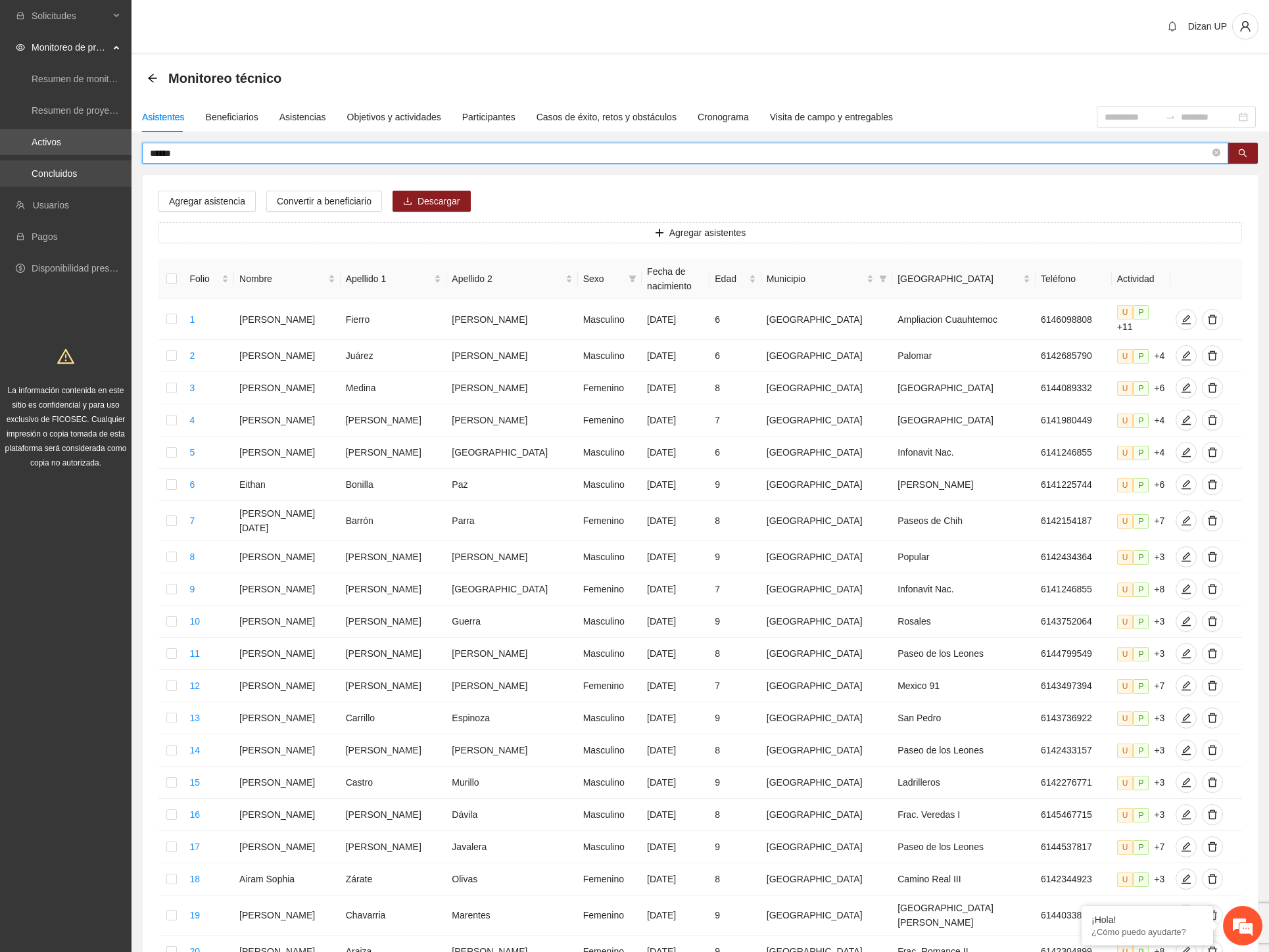
drag, startPoint x: 113, startPoint y: 156, endPoint x: 1, endPoint y: 160, distance: 112.1
click at [1, 159] on section "Solicitudes Monitoreo de proyectos Resumen de monitoreo Resumen de proyectos ap…" at bounding box center [634, 550] width 1269 height 1100
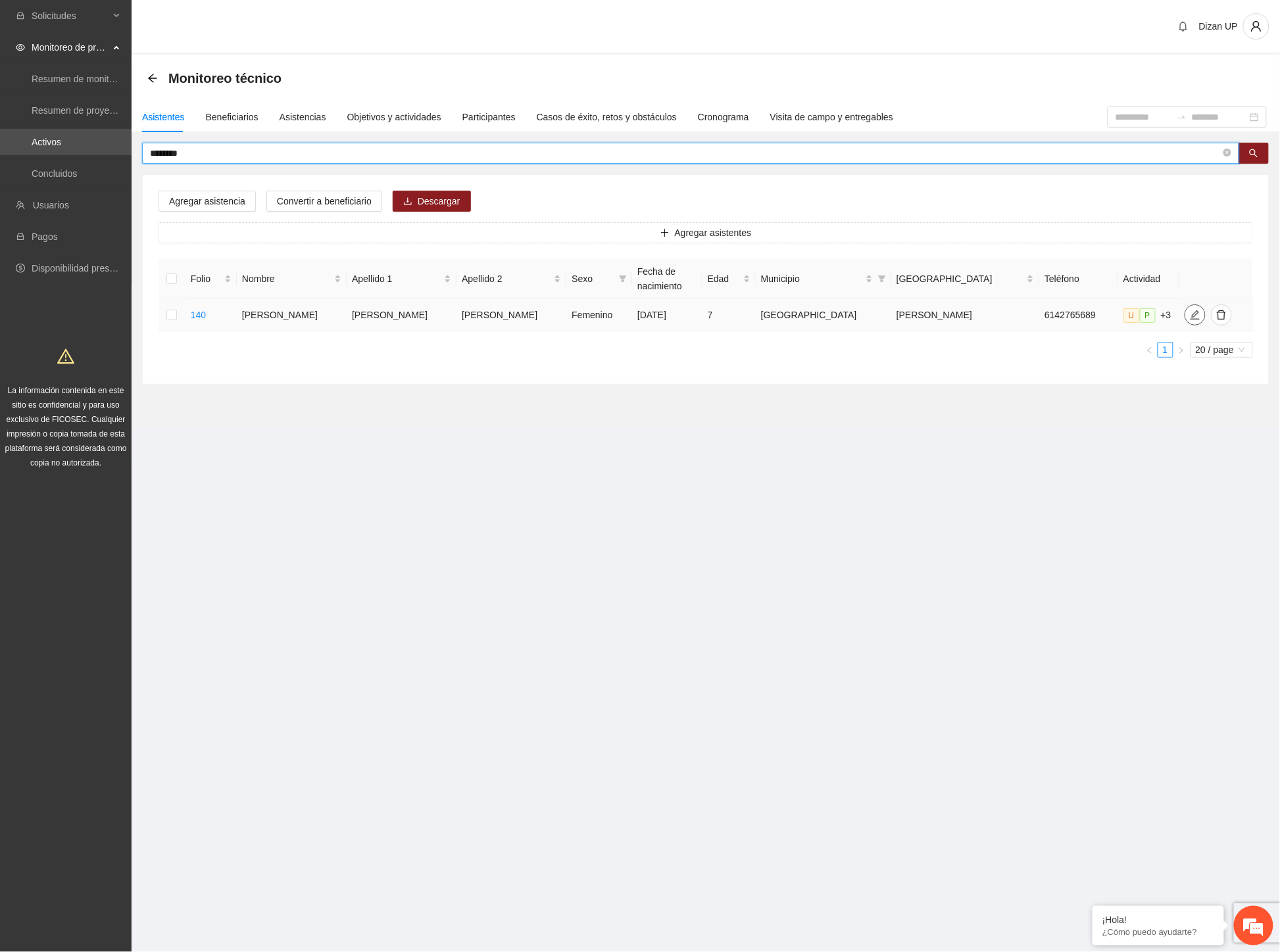
click at [1191, 313] on icon "edit" at bounding box center [1195, 315] width 9 height 9
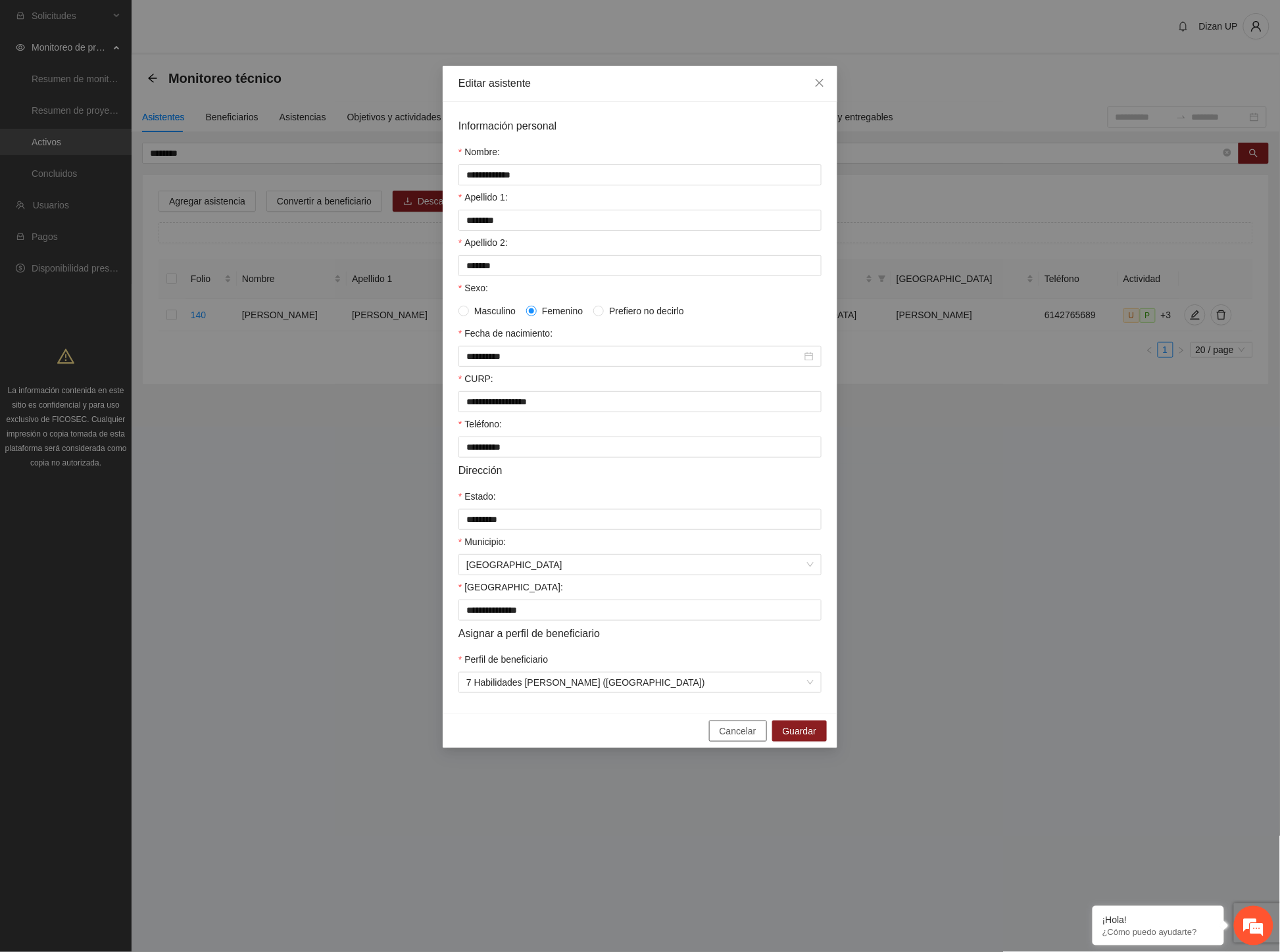
drag, startPoint x: 723, startPoint y: 744, endPoint x: 705, endPoint y: 722, distance: 28.4
click at [722, 739] on span "Cancelar" at bounding box center [737, 730] width 37 height 14
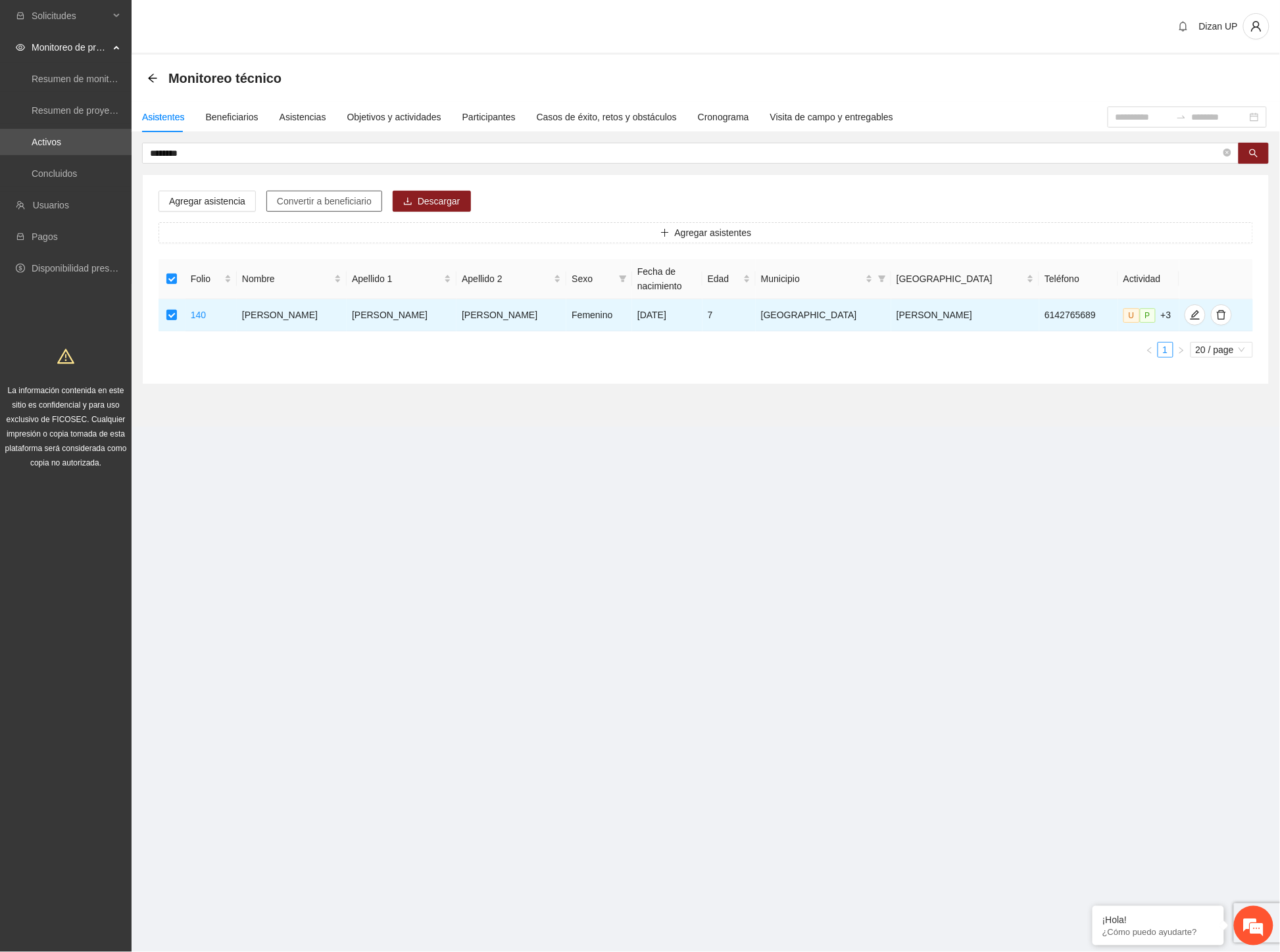
click at [316, 198] on span "Convertir a beneficiario" at bounding box center [324, 201] width 95 height 14
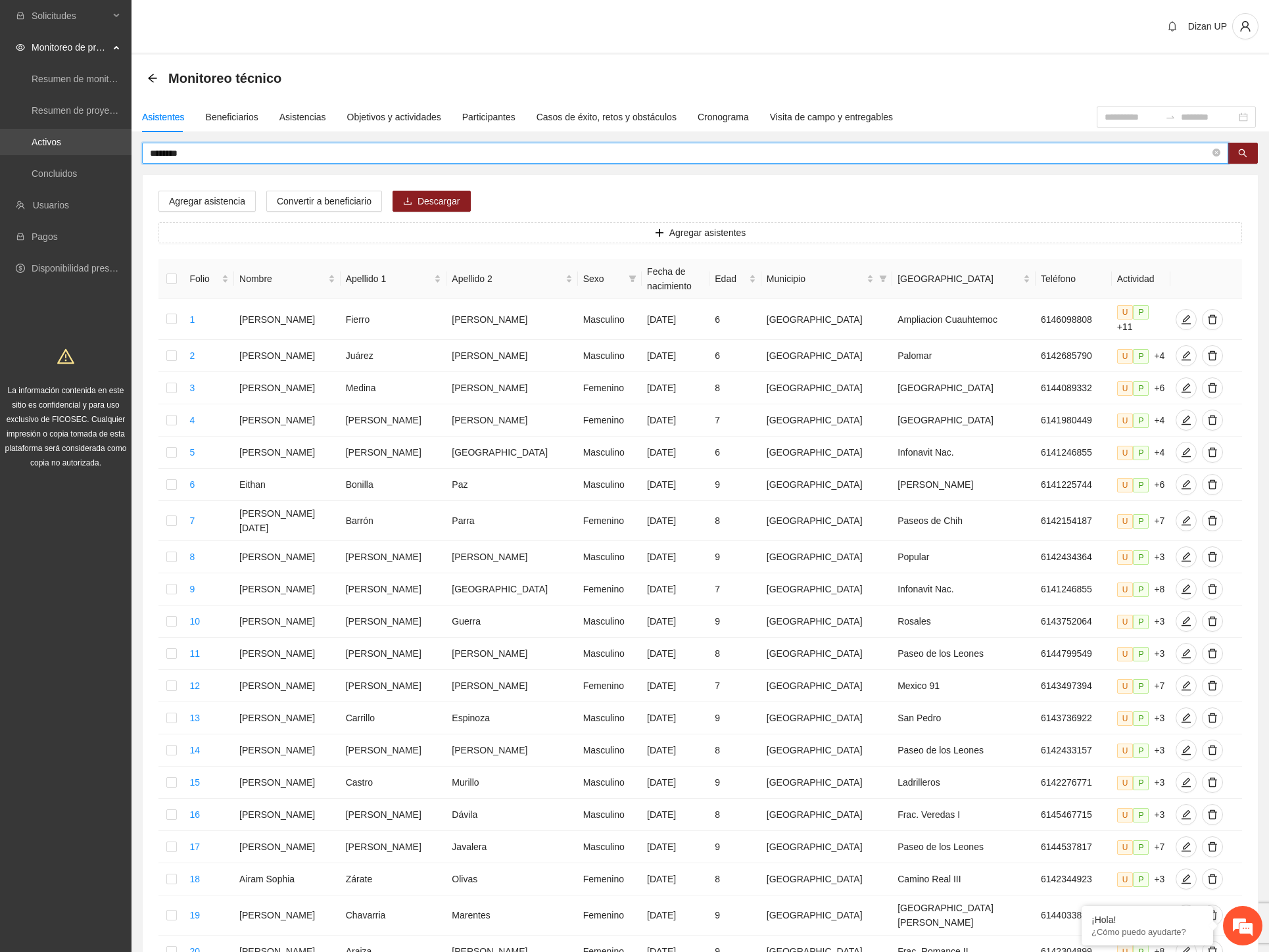
drag, startPoint x: 136, startPoint y: 151, endPoint x: 18, endPoint y: 153, distance: 118.0
click at [21, 153] on section "Solicitudes Monitoreo de proyectos Resumen de monitoreo Resumen de proyectos ap…" at bounding box center [634, 550] width 1269 height 1100
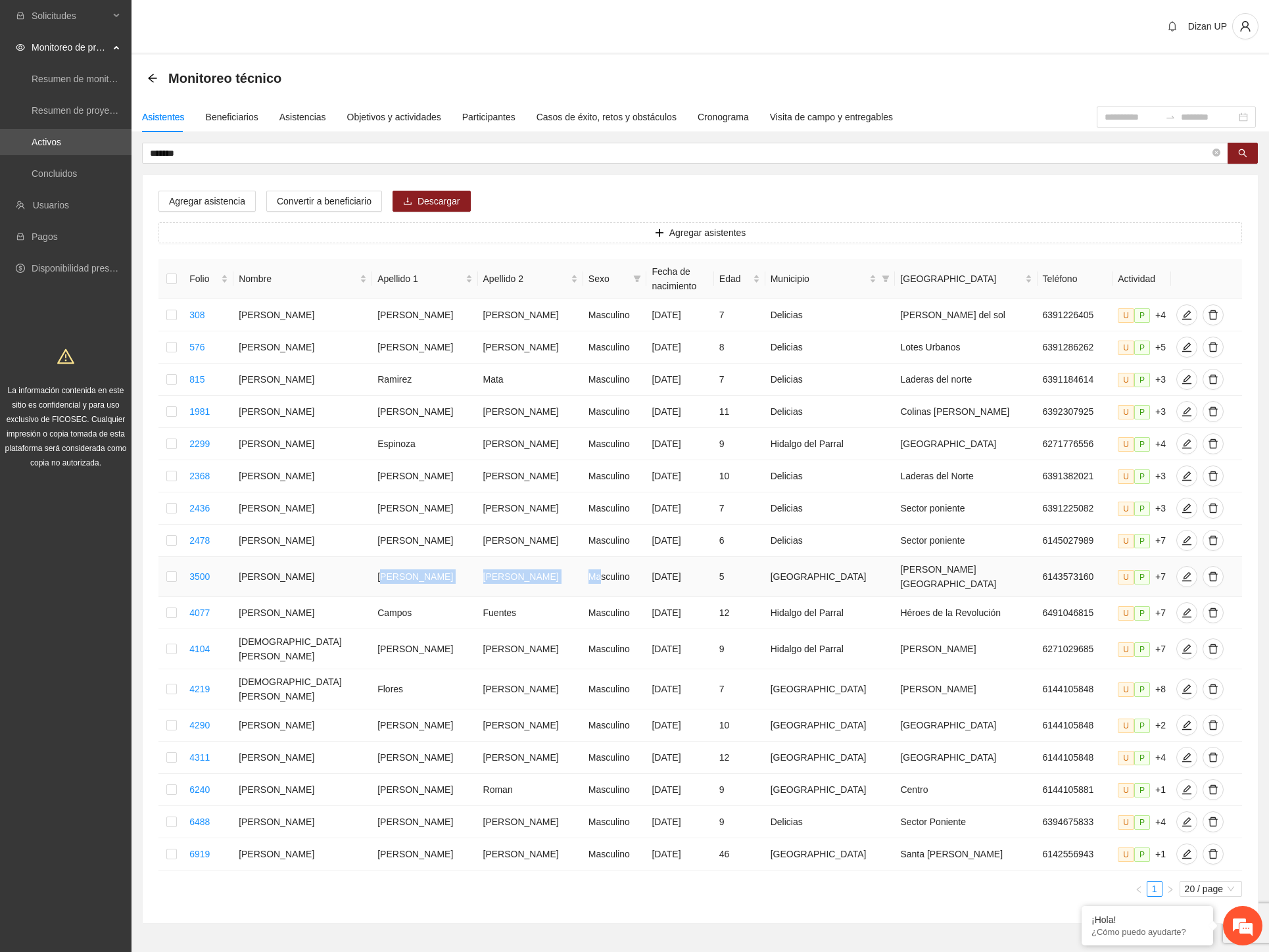
drag, startPoint x: 376, startPoint y: 572, endPoint x: 539, endPoint y: 567, distance: 163.1
click at [539, 567] on tr "3500 [PERSON_NAME] Masculino [DATE] 5 [GEOGRAPHIC_DATA][PERSON_NAME] U P +7" at bounding box center [700, 576] width 1083 height 40
click at [1181, 573] on icon "edit" at bounding box center [1186, 576] width 11 height 11
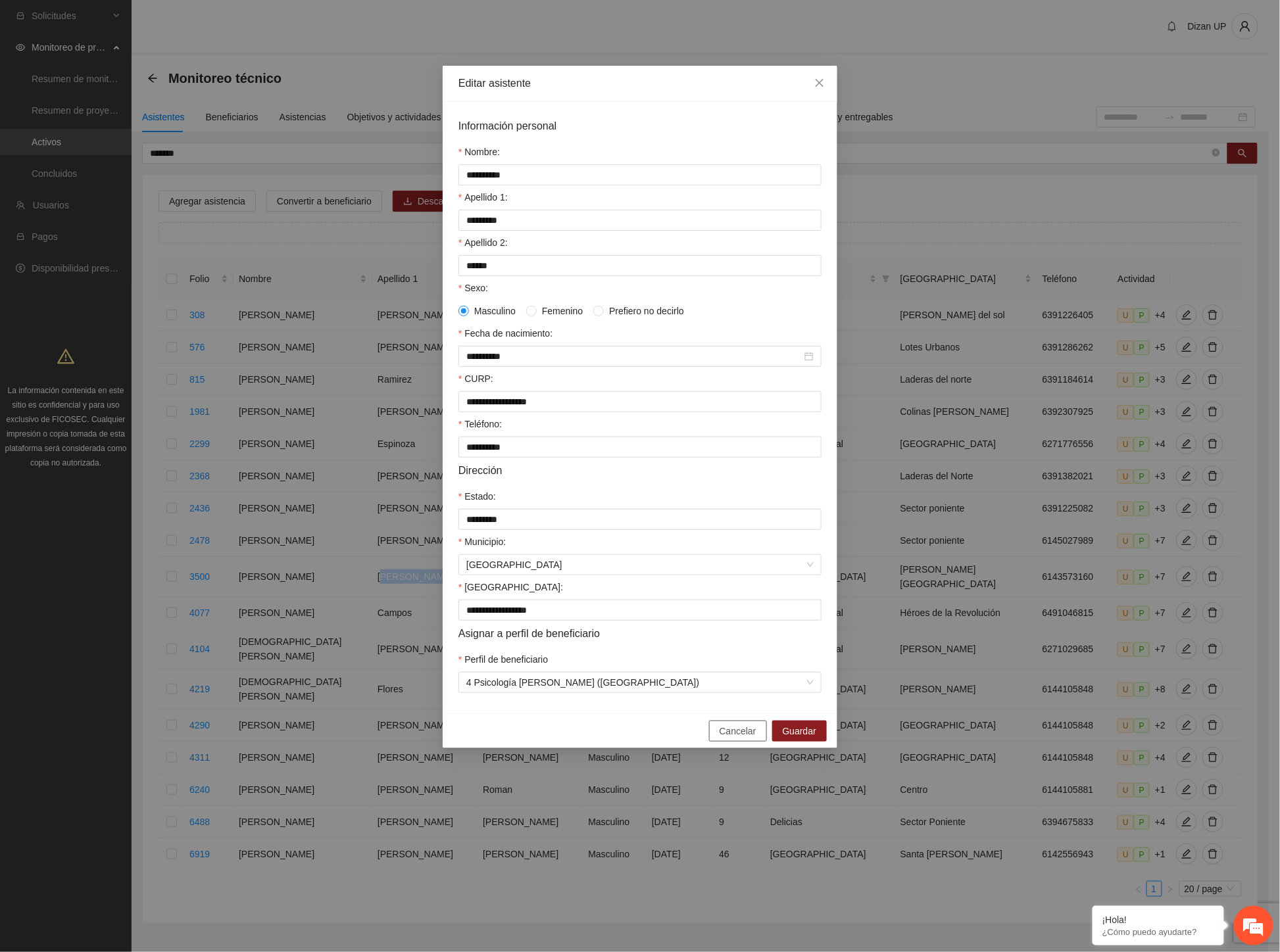
click at [740, 739] on span "Cancelar" at bounding box center [737, 730] width 37 height 14
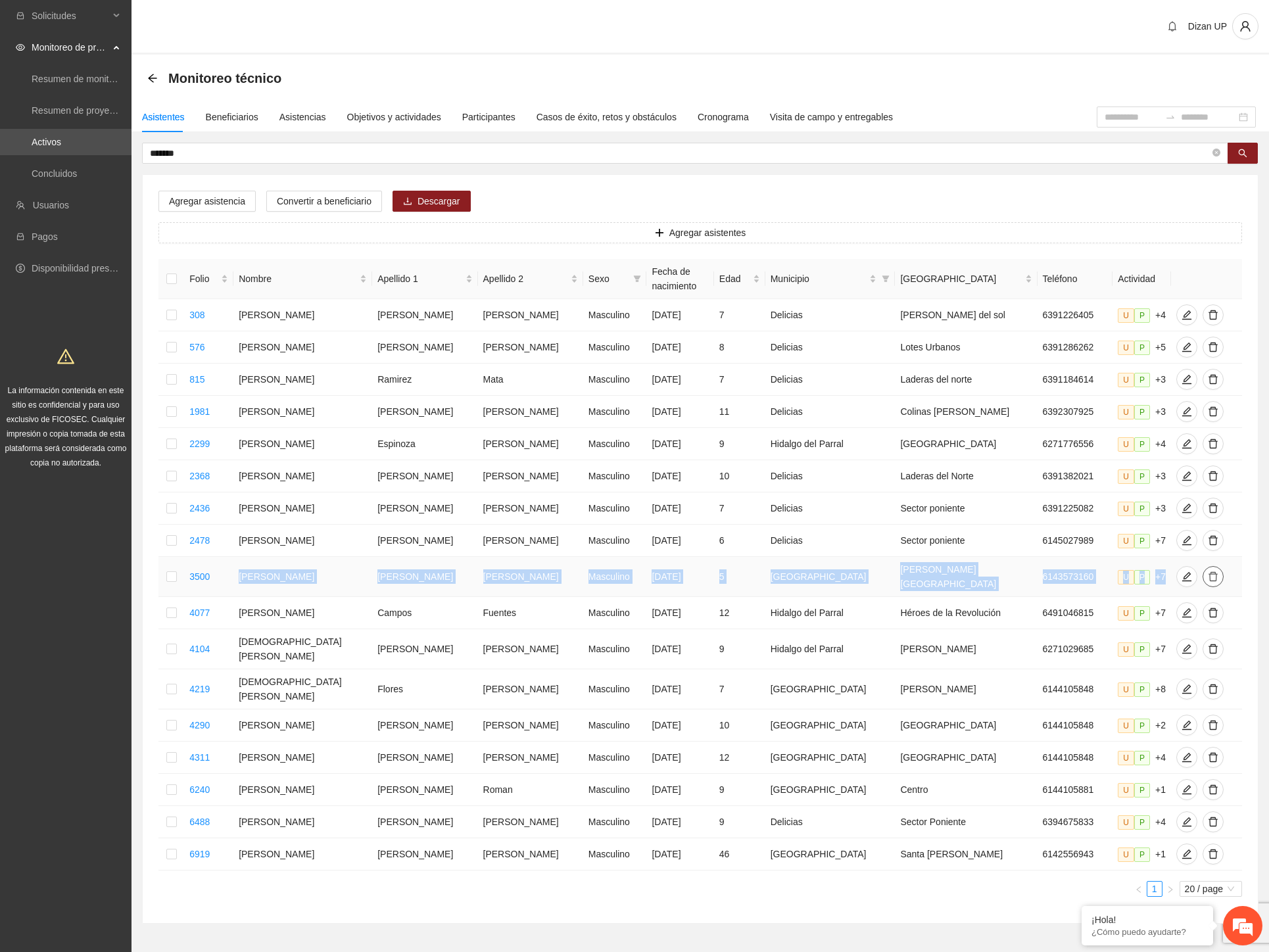
drag, startPoint x: 255, startPoint y: 572, endPoint x: 1185, endPoint y: 568, distance: 930.0
click at [1185, 568] on tr "3500 [PERSON_NAME] Masculino [DATE] 5 [GEOGRAPHIC_DATA][PERSON_NAME] U P +7" at bounding box center [700, 576] width 1083 height 40
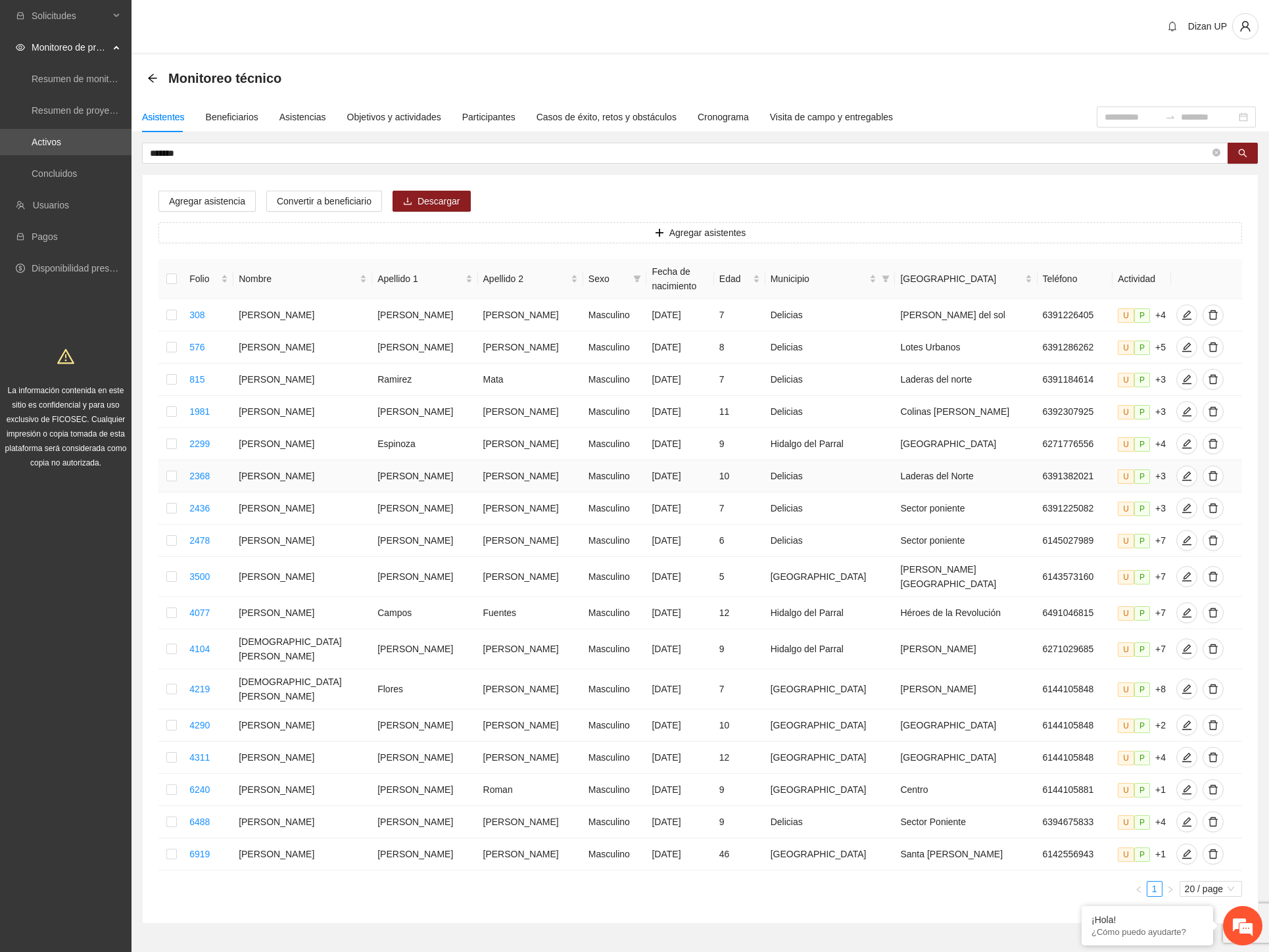
click at [899, 472] on td "Laderas del Norte" at bounding box center [965, 476] width 142 height 32
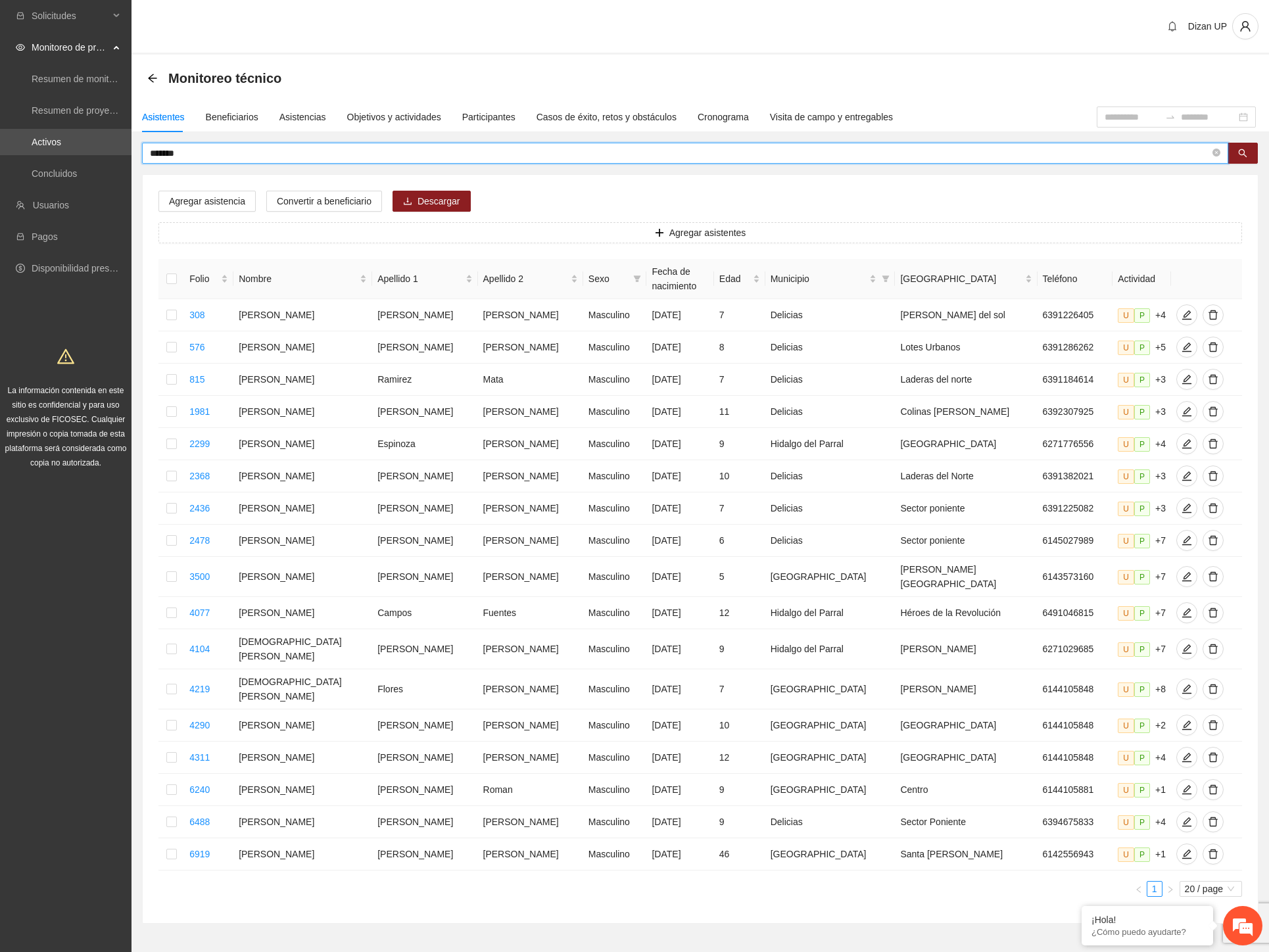
drag, startPoint x: 188, startPoint y: 151, endPoint x: 5, endPoint y: 155, distance: 183.0
click at [5, 155] on section "Solicitudes Monitoreo de proyectos Resumen de monitoreo Resumen de proyectos ap…" at bounding box center [634, 501] width 1269 height 1002
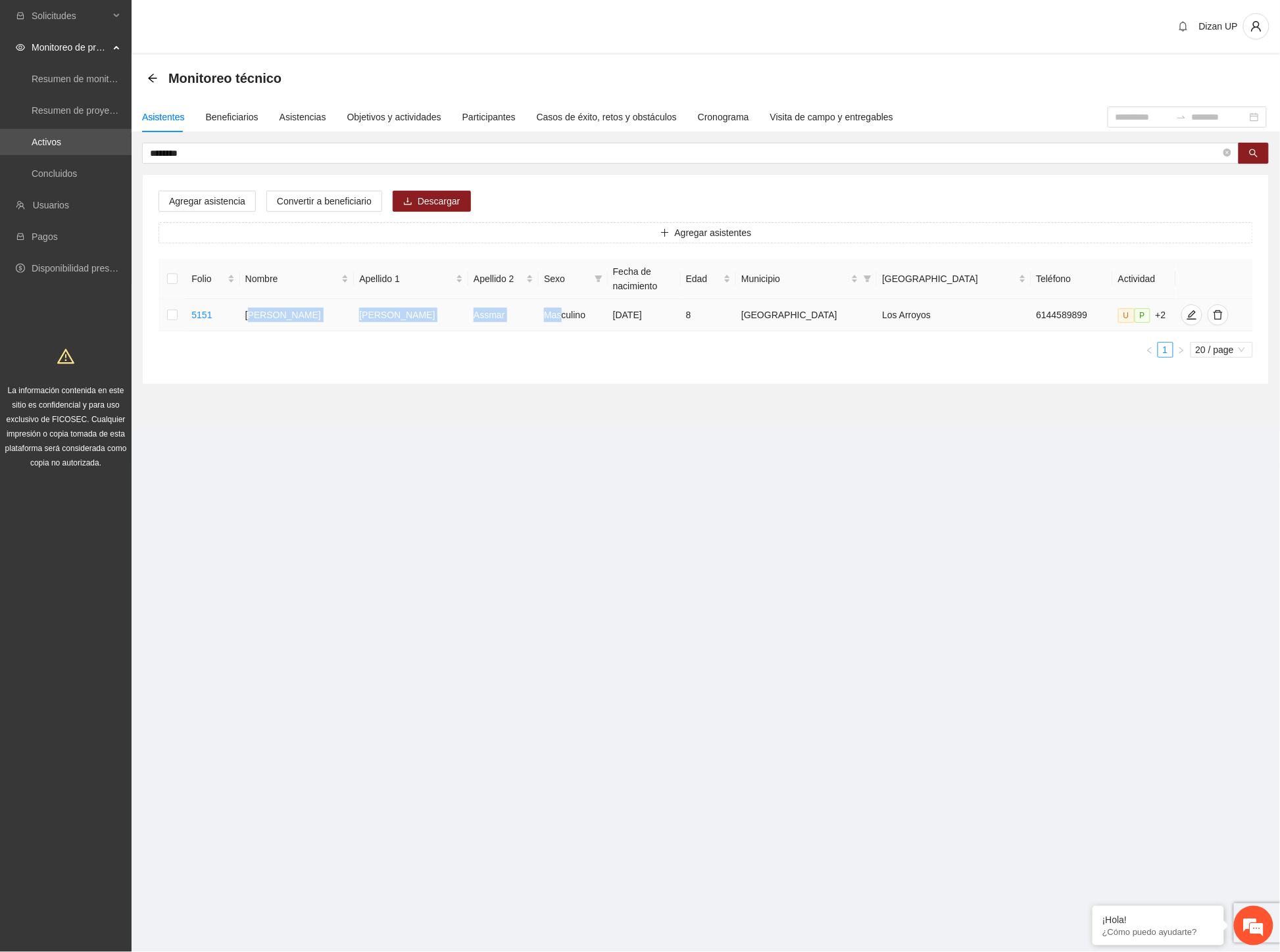
drag, startPoint x: 266, startPoint y: 317, endPoint x: 524, endPoint y: 321, distance: 258.0
click at [552, 325] on tr "5151 [PERSON_NAME] [DATE] 8 [GEOGRAPHIC_DATA] 6144589899 U P +2" at bounding box center [706, 315] width 1094 height 32
click at [1186, 311] on icon "edit" at bounding box center [1191, 315] width 11 height 11
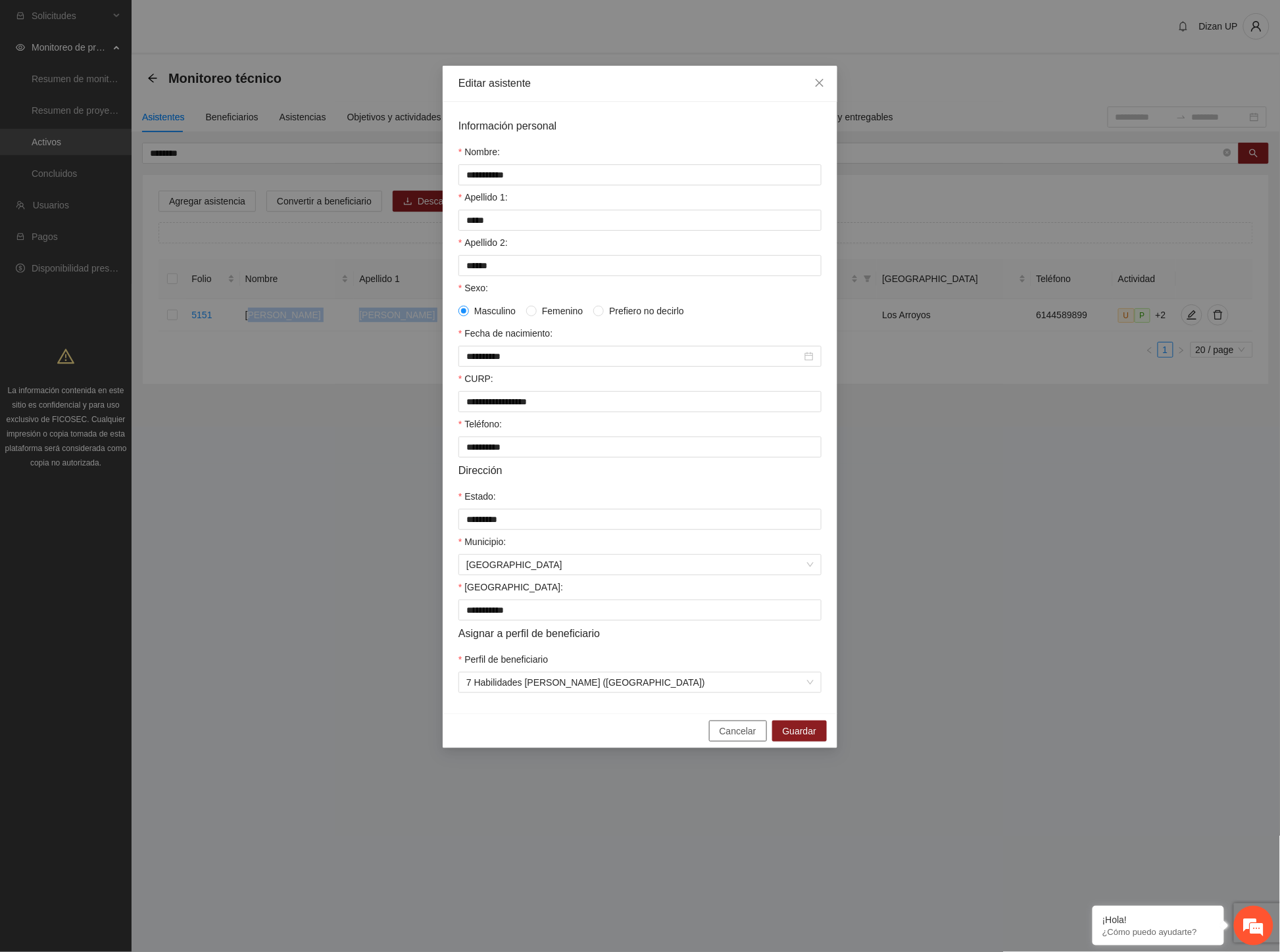
click at [734, 739] on span "Cancelar" at bounding box center [737, 730] width 37 height 14
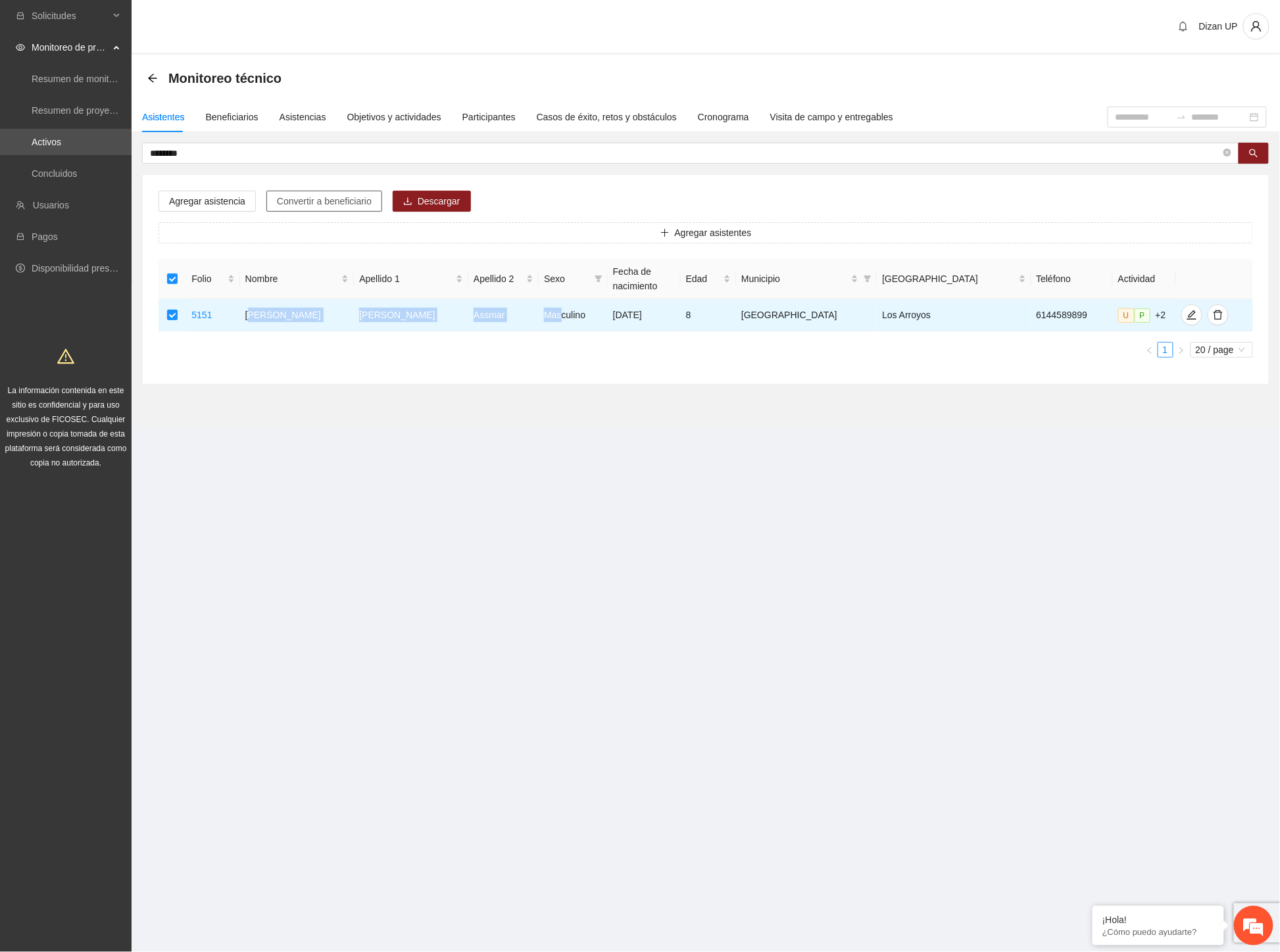
click at [337, 204] on span "Convertir a beneficiario" at bounding box center [324, 201] width 95 height 14
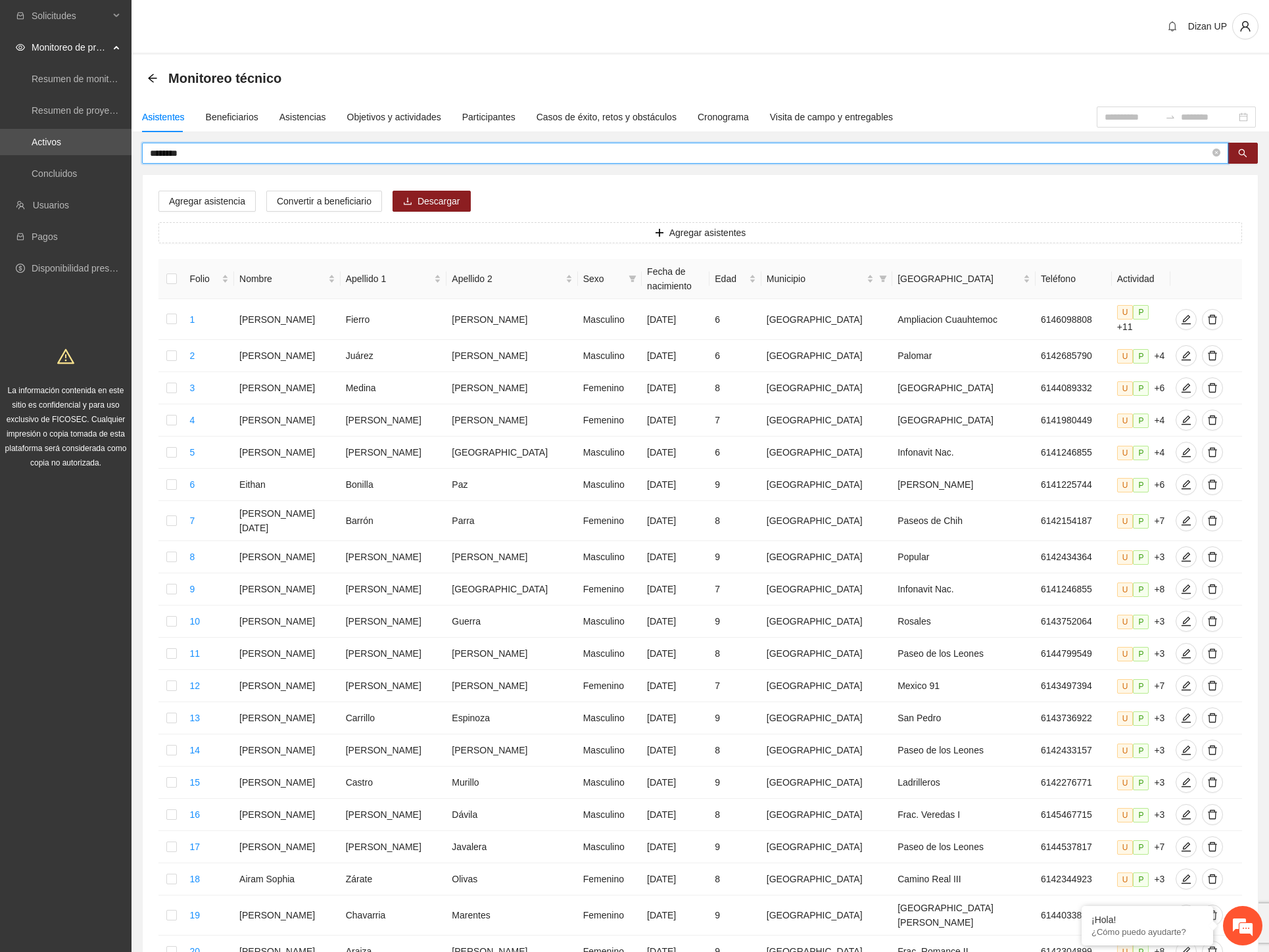
drag, startPoint x: 174, startPoint y: 155, endPoint x: 18, endPoint y: 155, distance: 156.0
click at [18, 155] on section "Solicitudes Monitoreo de proyectos Resumen de monitoreo Resumen de proyectos ap…" at bounding box center [634, 550] width 1269 height 1100
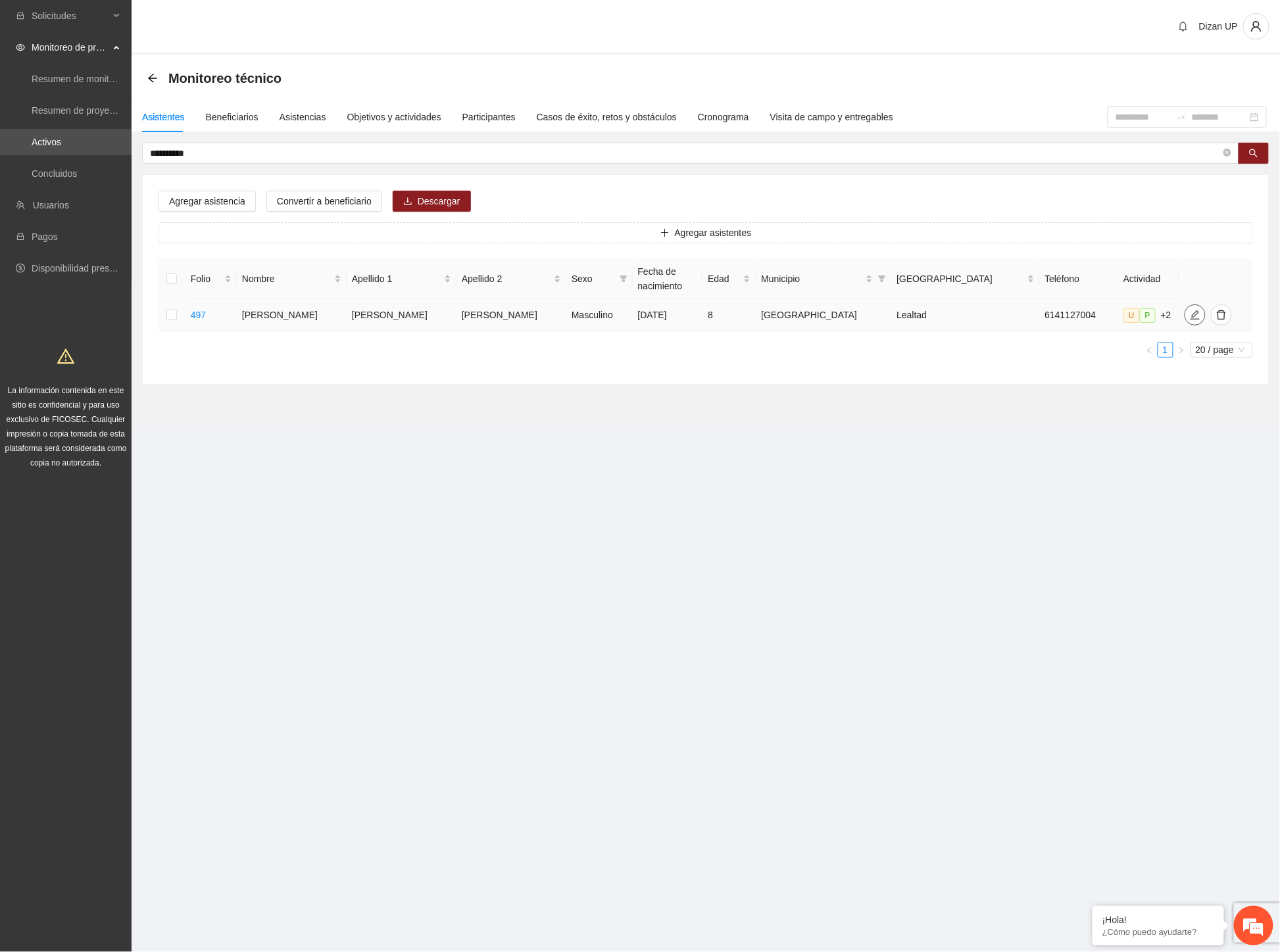
click at [1190, 313] on icon "edit" at bounding box center [1195, 315] width 11 height 11
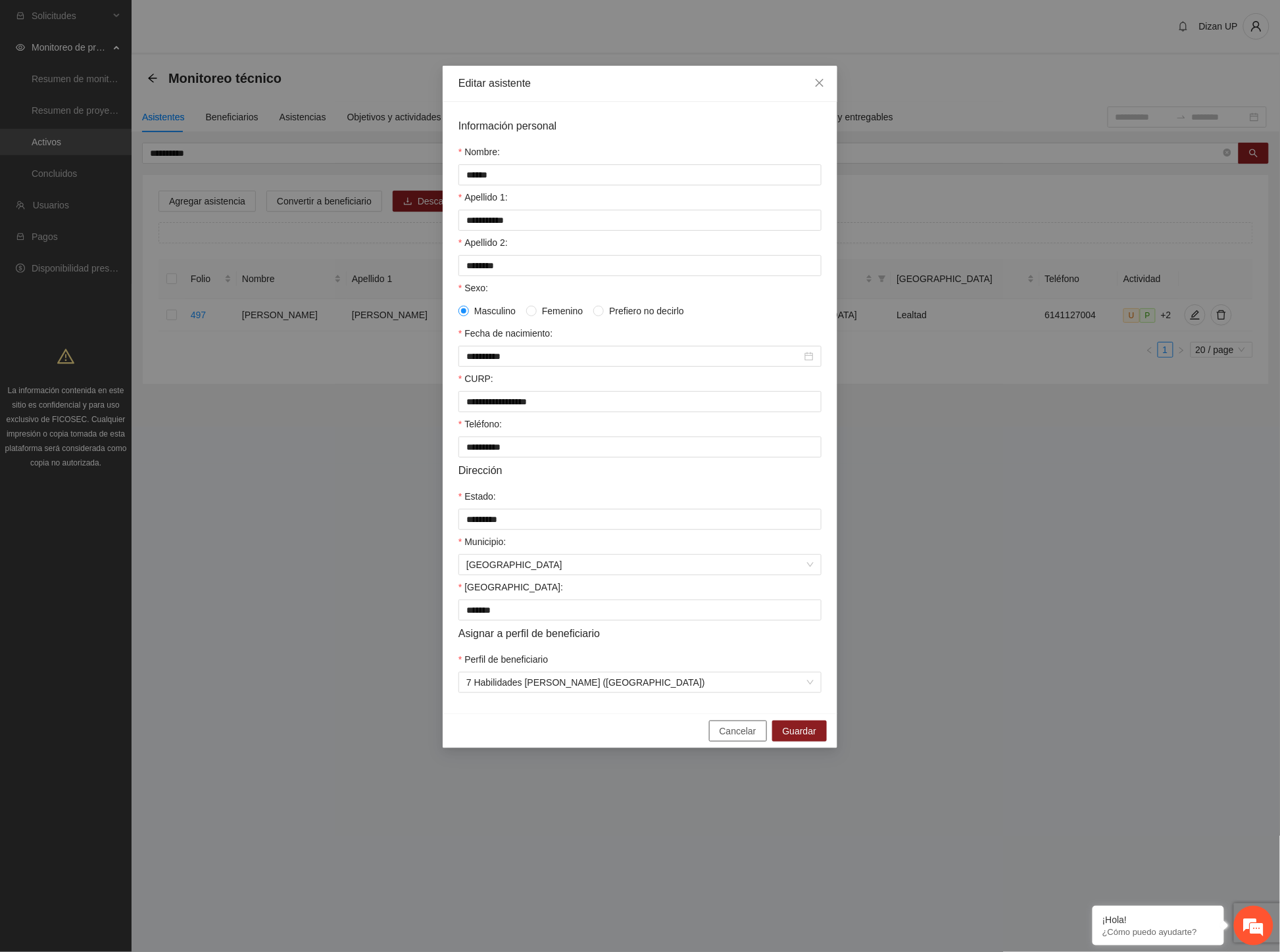
drag, startPoint x: 747, startPoint y: 743, endPoint x: 376, endPoint y: 494, distance: 446.8
click at [737, 739] on span "Cancelar" at bounding box center [737, 730] width 37 height 14
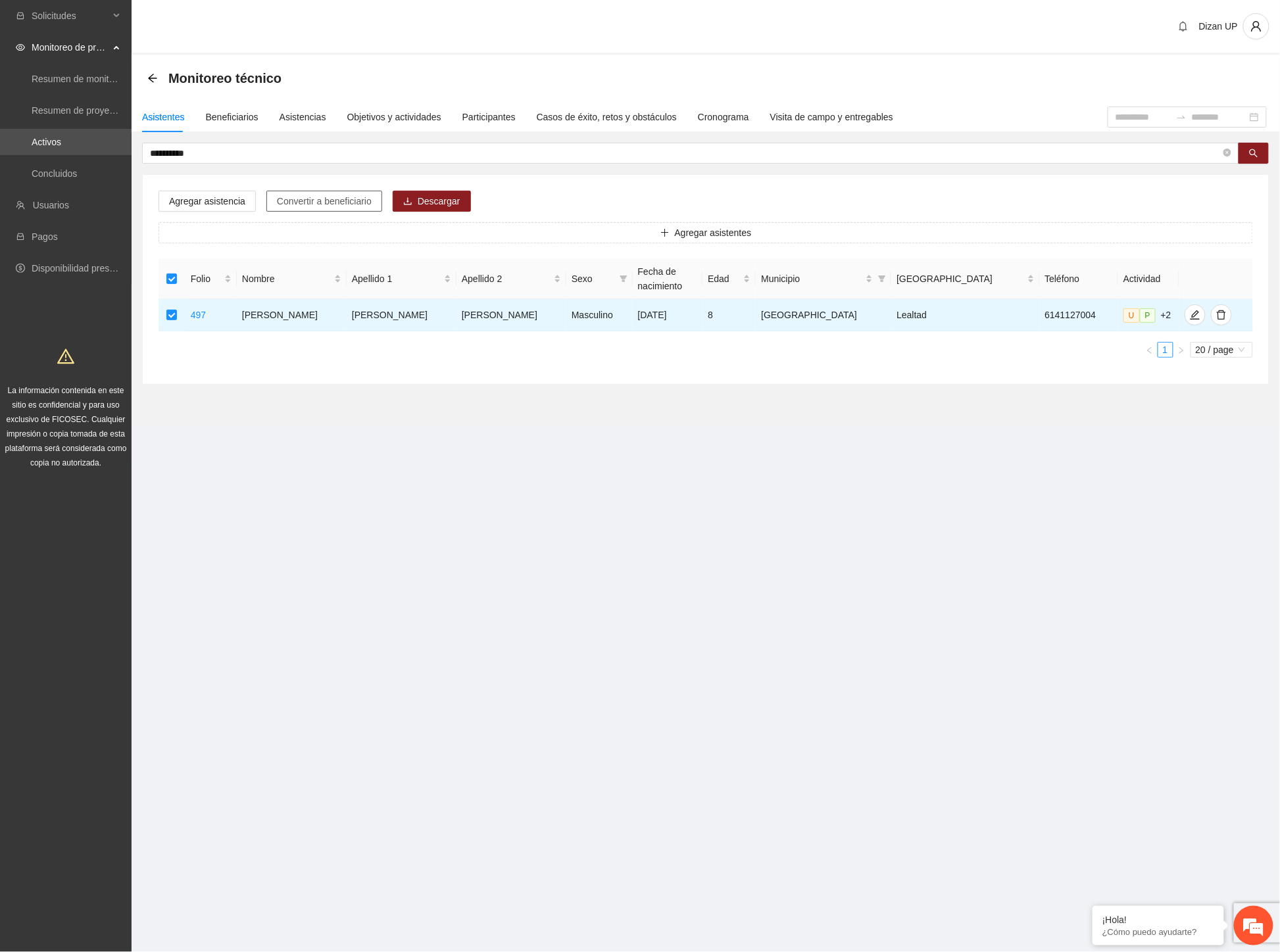
click at [313, 200] on span "Convertir a beneficiario" at bounding box center [324, 201] width 95 height 14
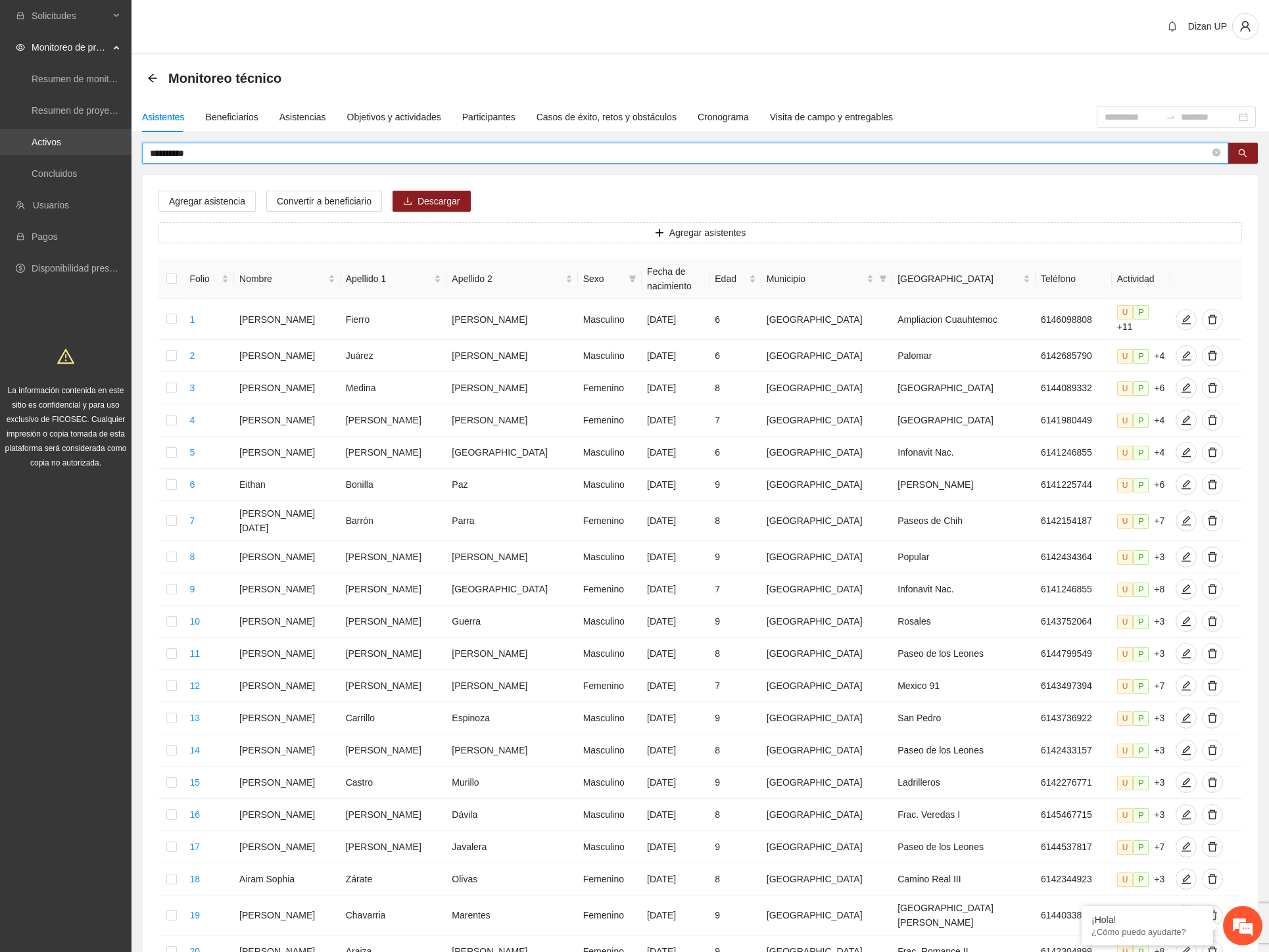
drag, startPoint x: 178, startPoint y: 147, endPoint x: 8, endPoint y: 146, distance: 170.0
click at [8, 145] on section "**********" at bounding box center [634, 550] width 1269 height 1100
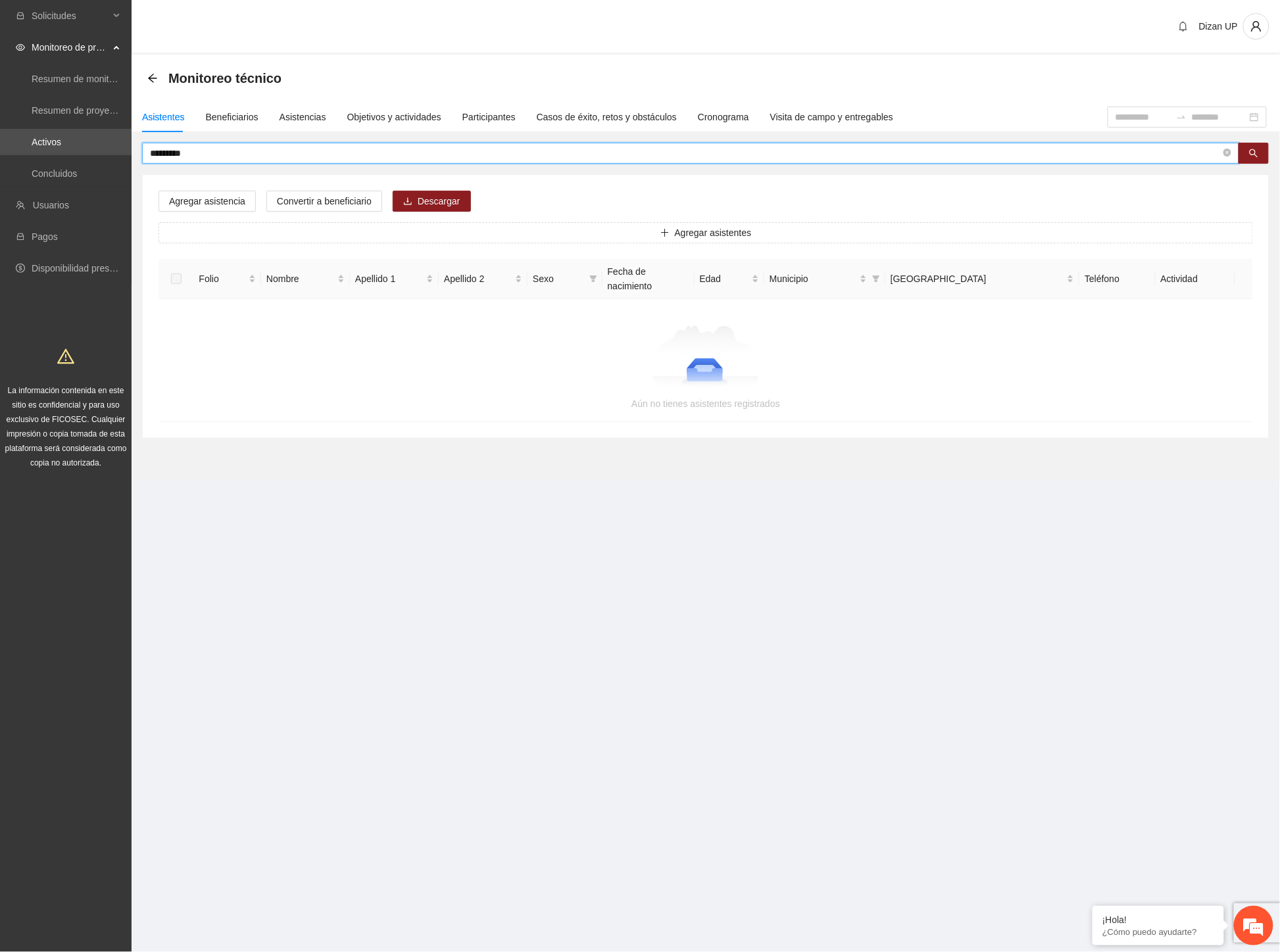
click at [207, 155] on input "*********" at bounding box center [685, 153] width 1070 height 14
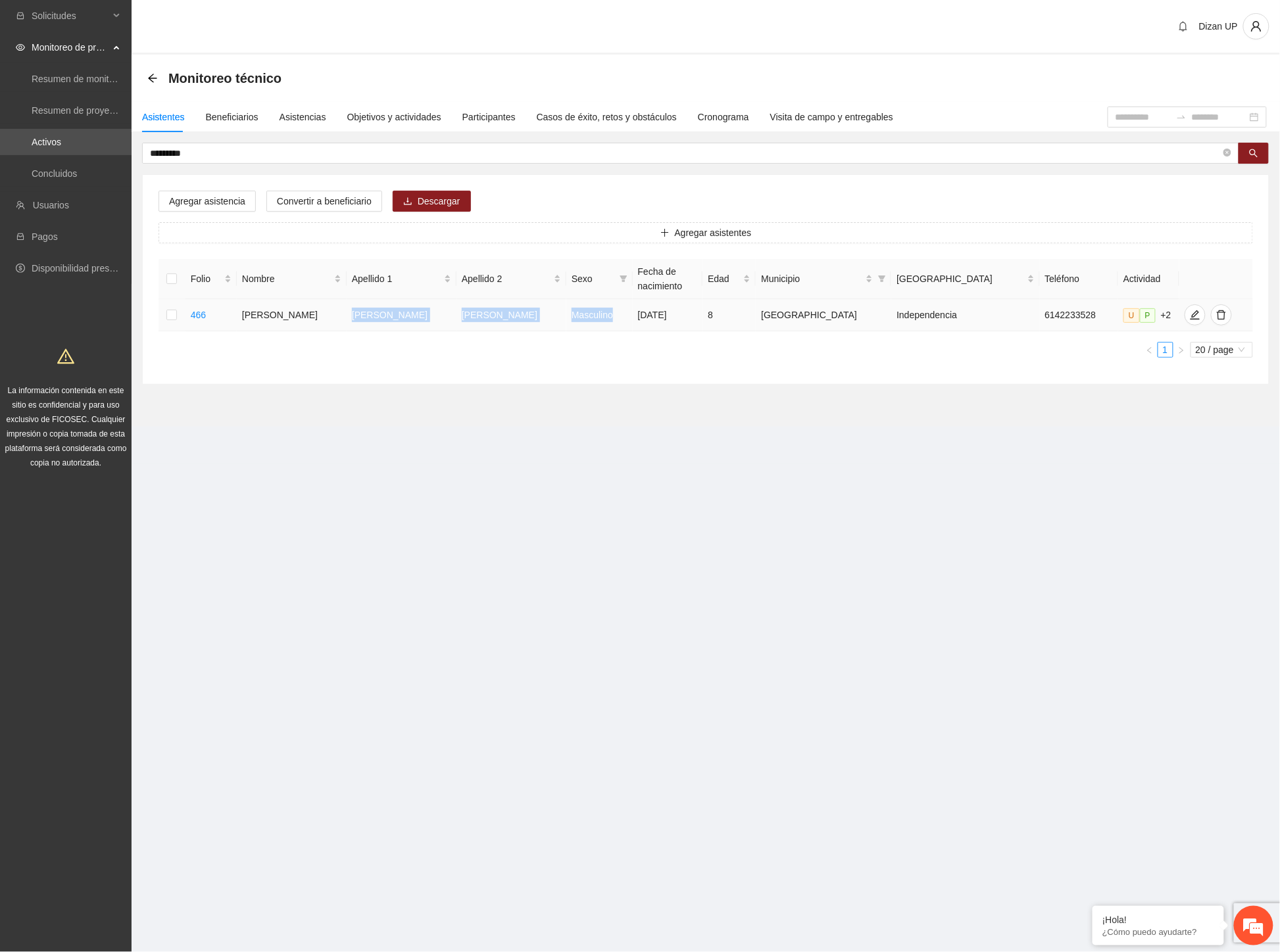
drag, startPoint x: 383, startPoint y: 313, endPoint x: 592, endPoint y: 323, distance: 209.2
click at [591, 323] on tr "466 [PERSON_NAME] Masculino [DATE] 8 Chihuahua Independencia 6142233528 U P +2" at bounding box center [706, 315] width 1094 height 32
click at [1190, 319] on icon "edit" at bounding box center [1195, 315] width 11 height 11
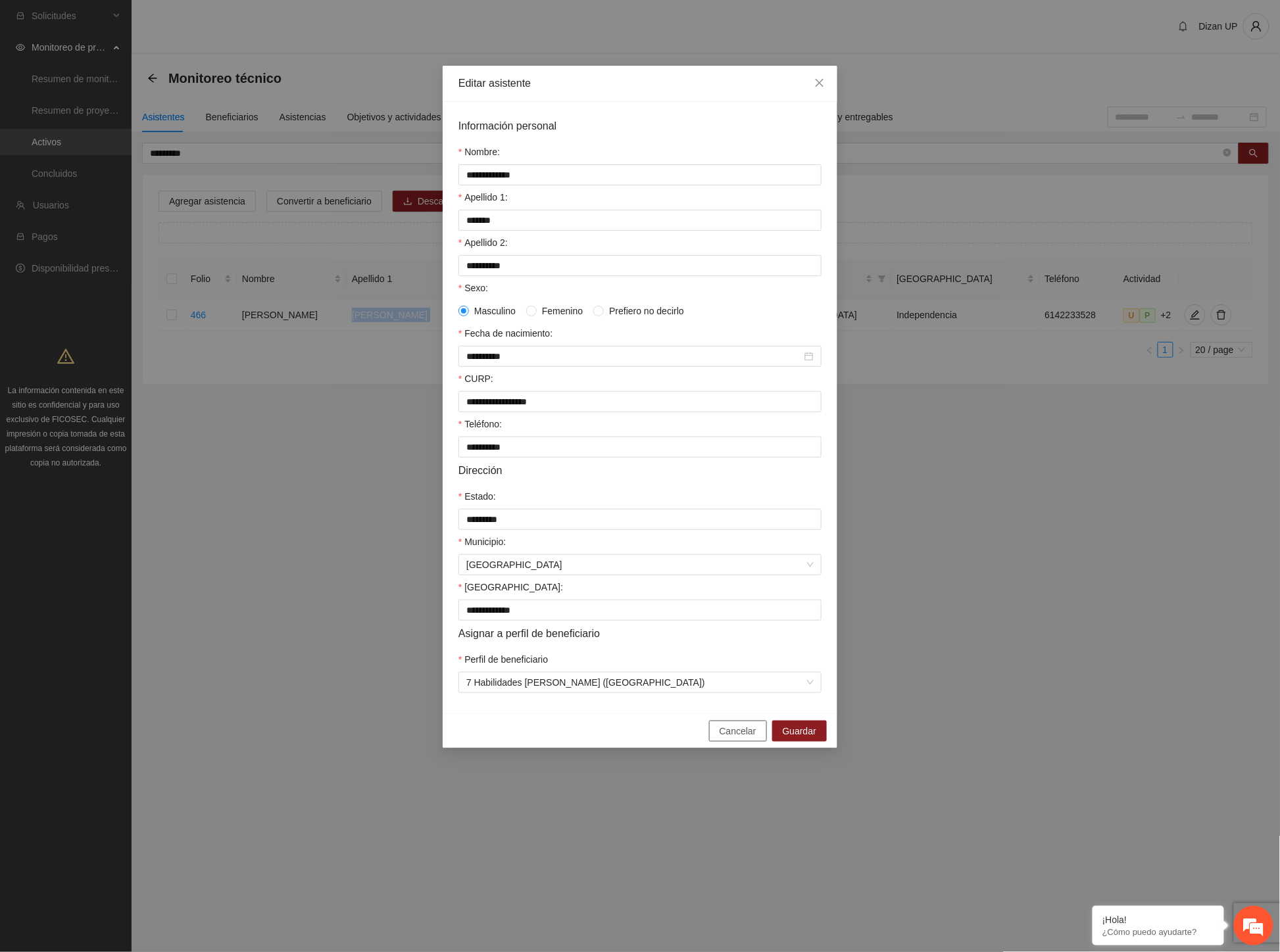
drag, startPoint x: 739, startPoint y: 744, endPoint x: 726, endPoint y: 724, distance: 23.9
click at [738, 739] on span "Cancelar" at bounding box center [737, 730] width 37 height 14
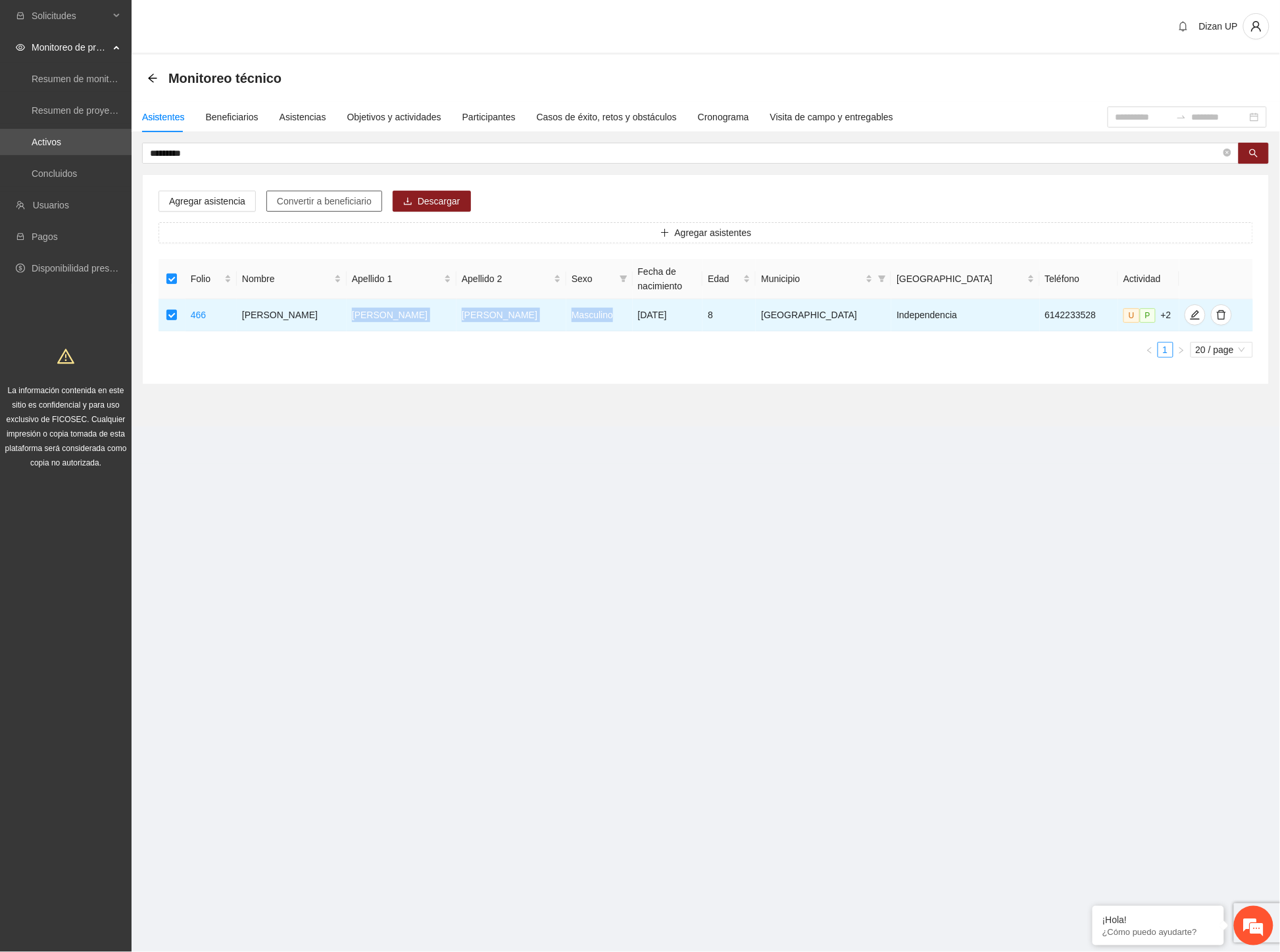
click at [314, 195] on span "Convertir a beneficiario" at bounding box center [324, 201] width 95 height 14
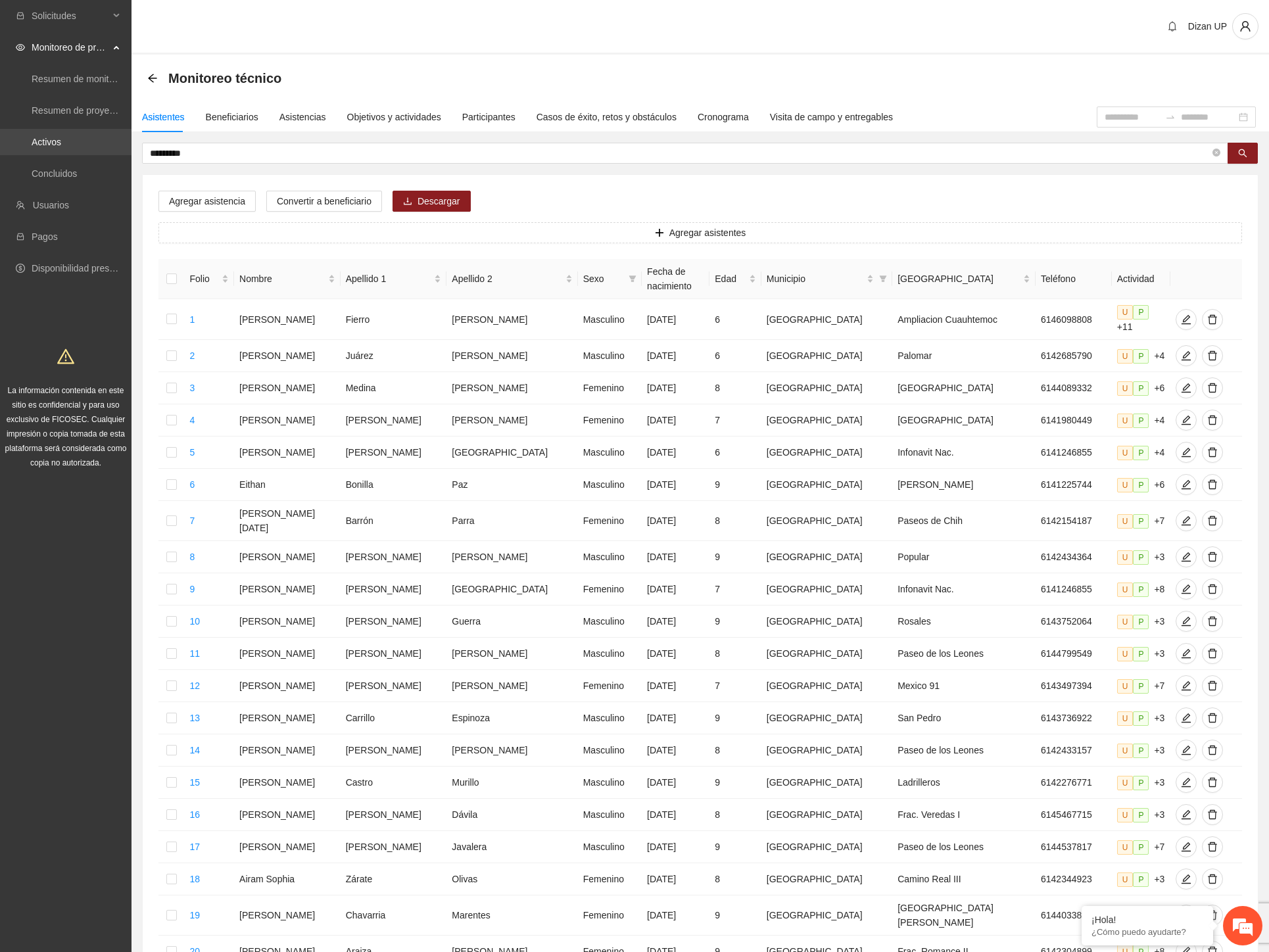
click at [1, 152] on section "Solicitudes Monitoreo de proyectos Resumen de monitoreo Resumen de proyectos ap…" at bounding box center [634, 550] width 1269 height 1100
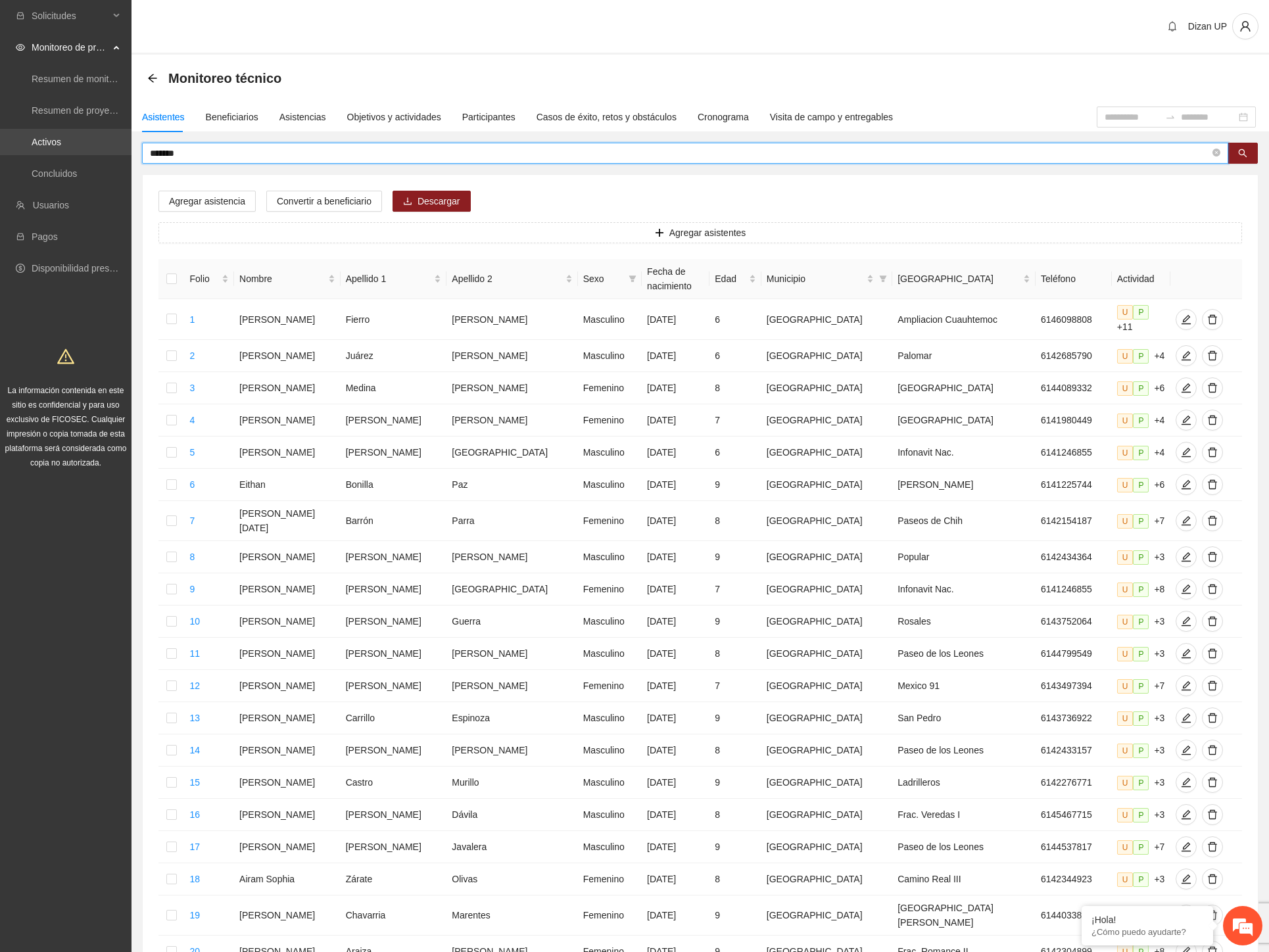
type input "*******"
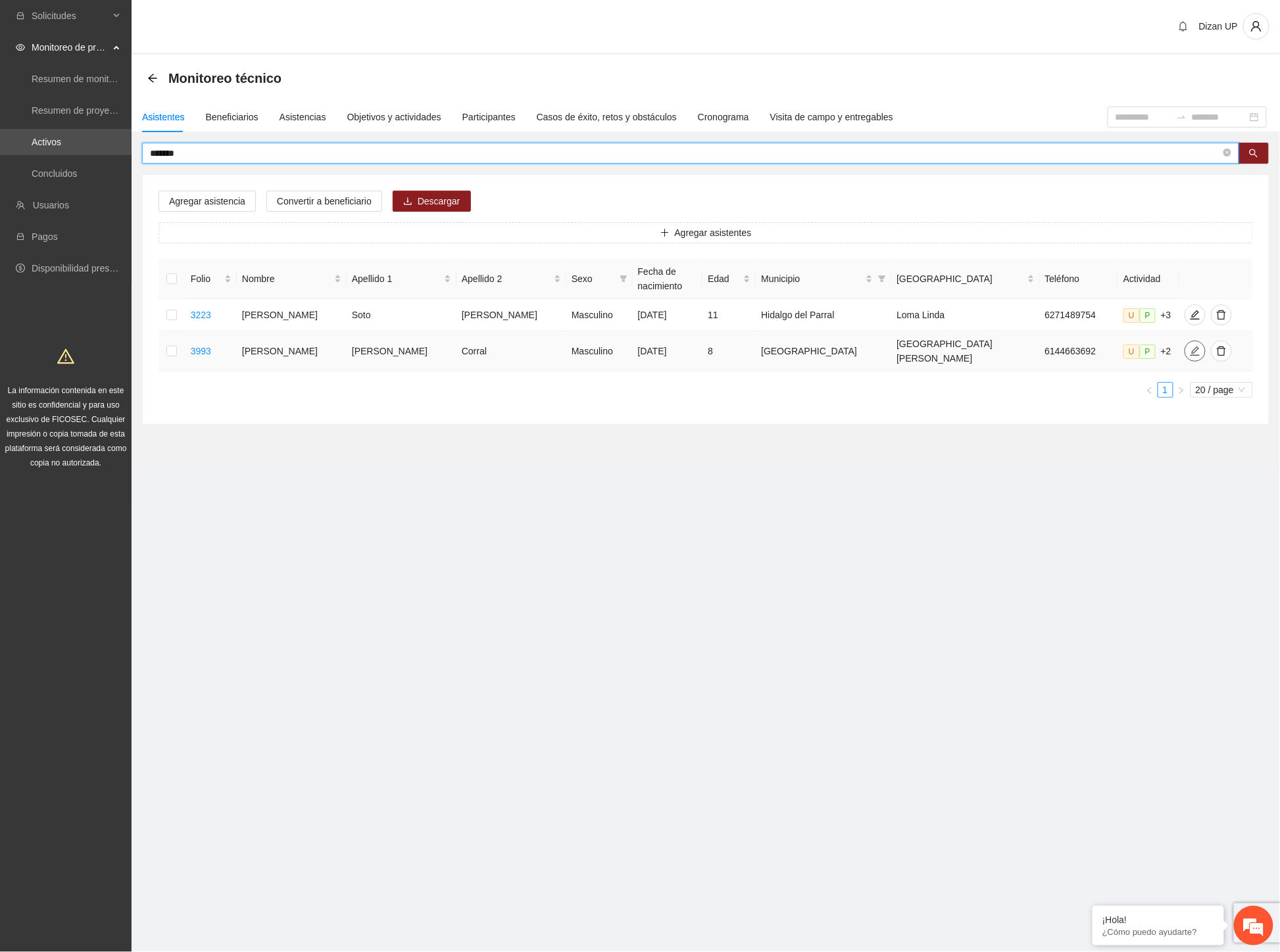
click at [1190, 346] on icon "edit" at bounding box center [1195, 351] width 11 height 11
type input "**********"
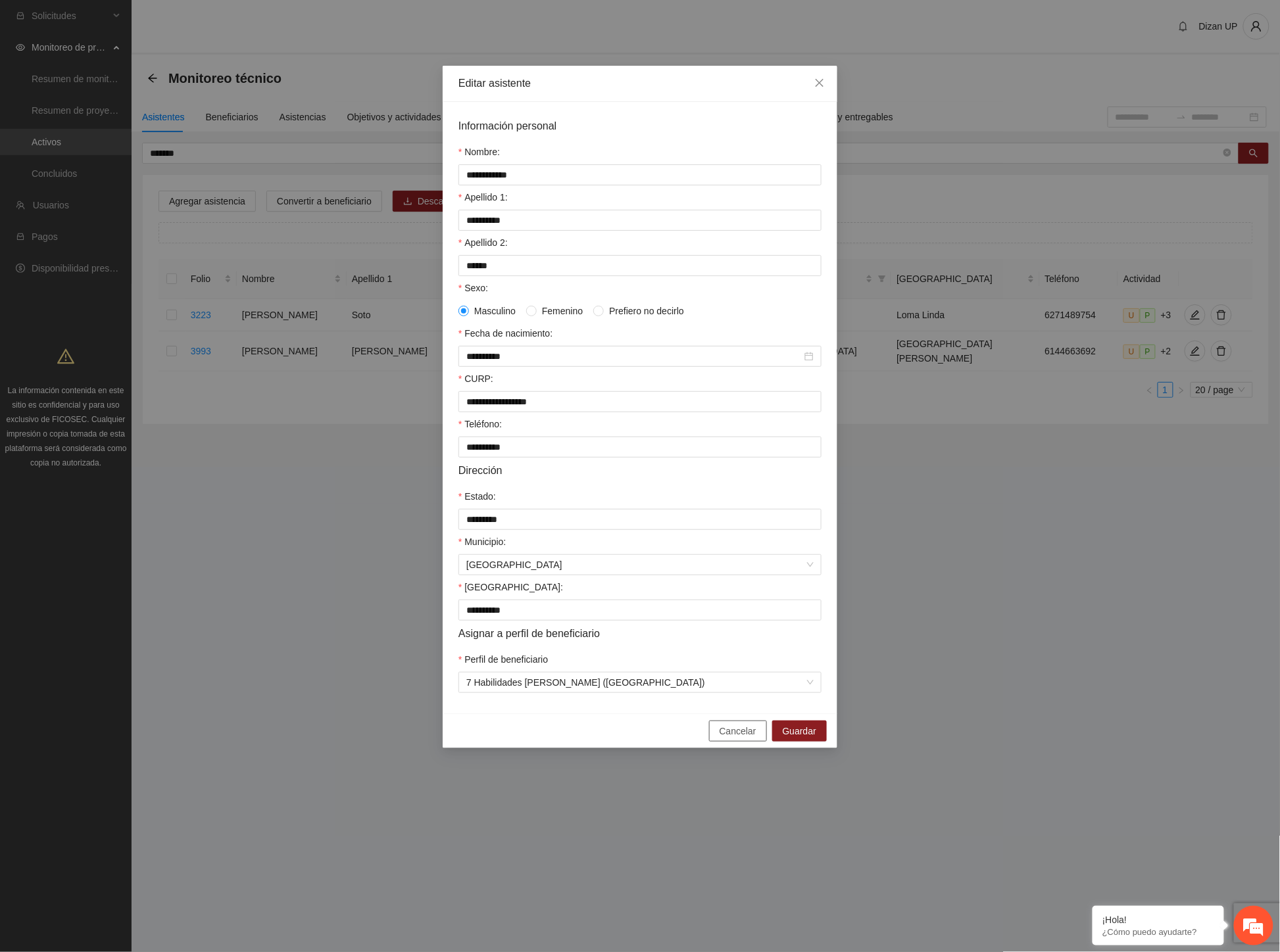
drag, startPoint x: 741, startPoint y: 740, endPoint x: 713, endPoint y: 713, distance: 38.9
click at [740, 739] on span "Cancelar" at bounding box center [737, 730] width 37 height 14
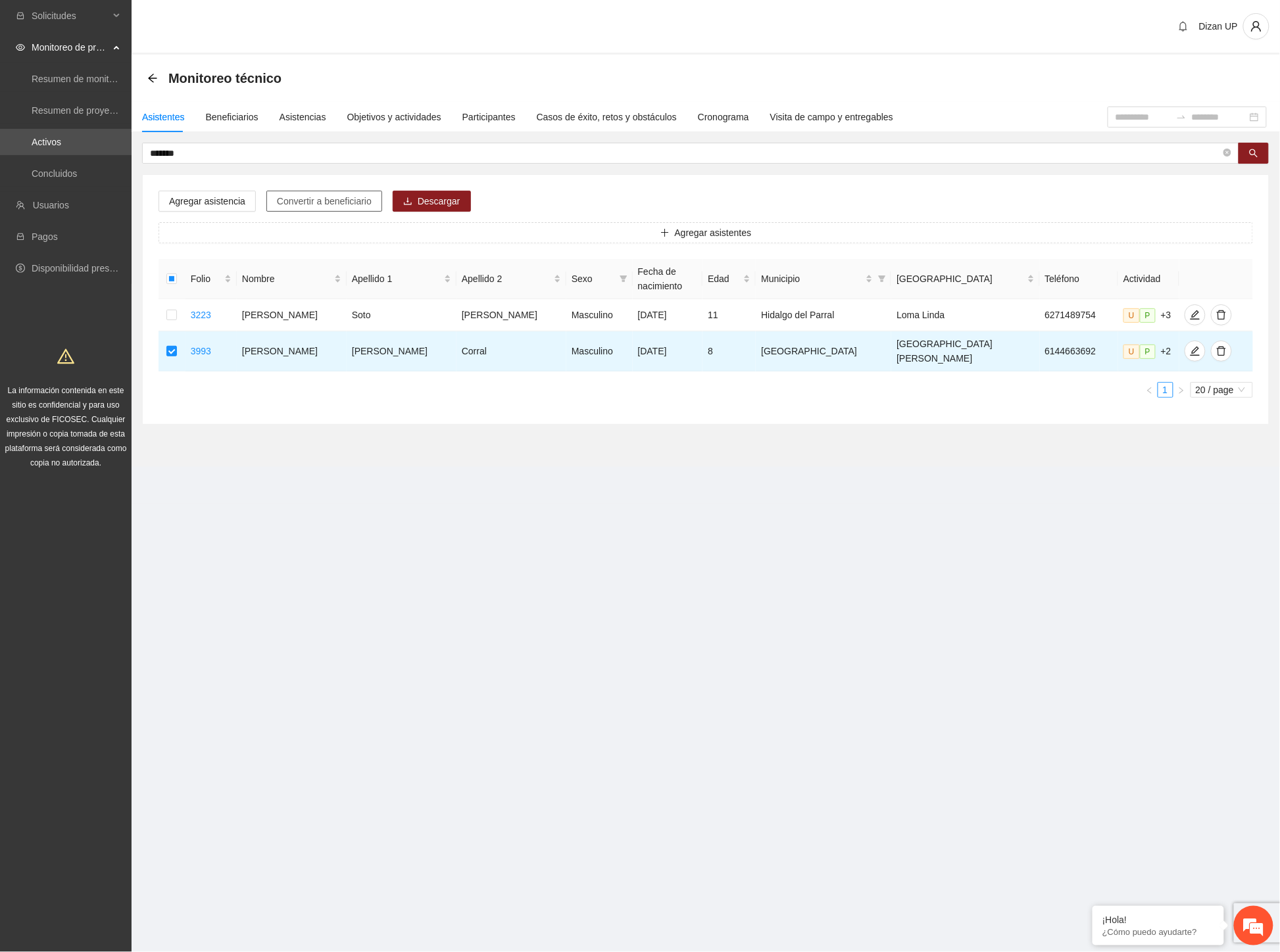
click at [314, 200] on span "Convertir a beneficiario" at bounding box center [324, 201] width 95 height 14
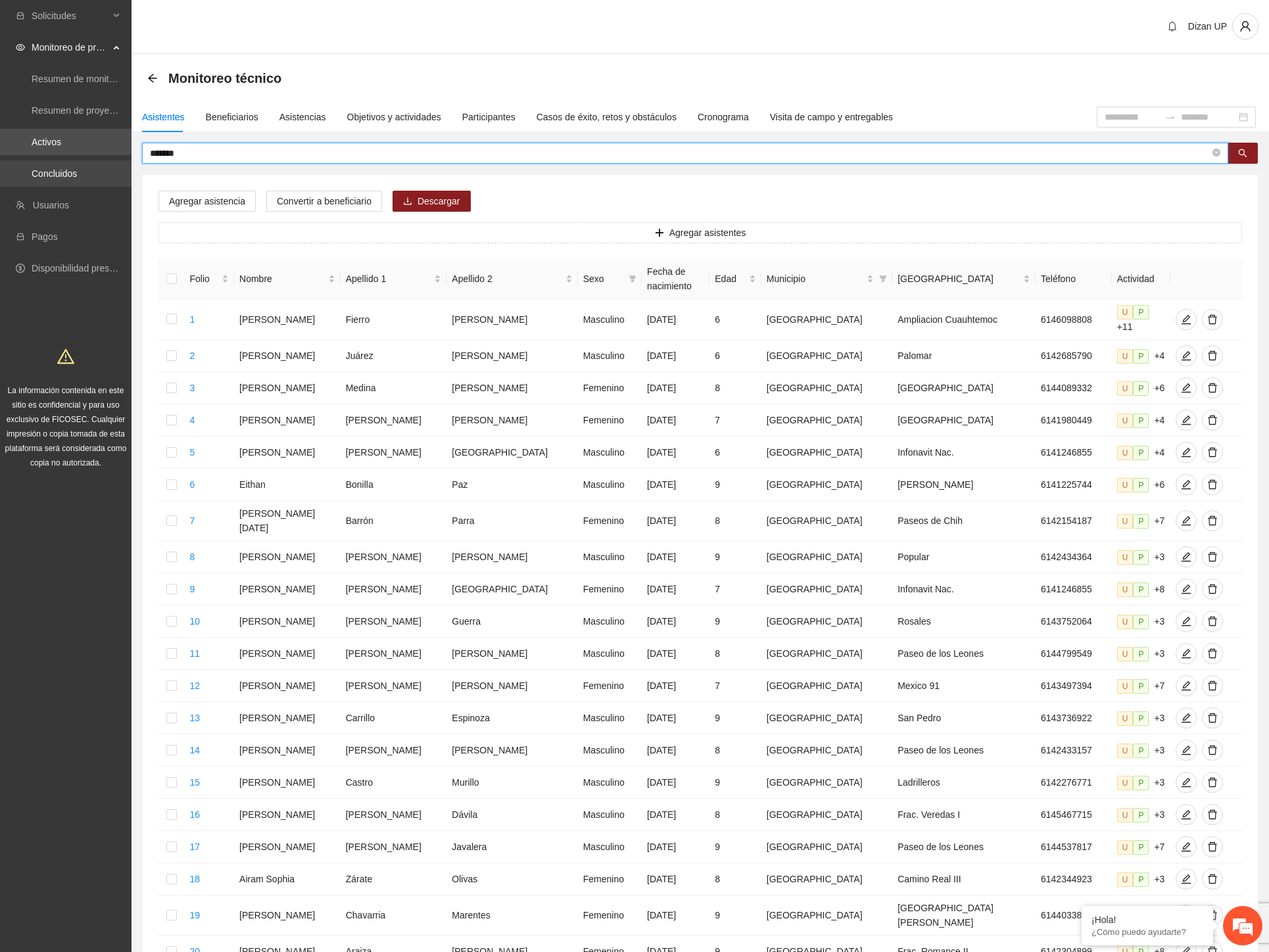
drag, startPoint x: 201, startPoint y: 147, endPoint x: 33, endPoint y: 160, distance: 168.5
click at [34, 160] on section "Solicitudes Monitoreo de proyectos Resumen de monitoreo Resumen de proyectos ap…" at bounding box center [634, 550] width 1269 height 1100
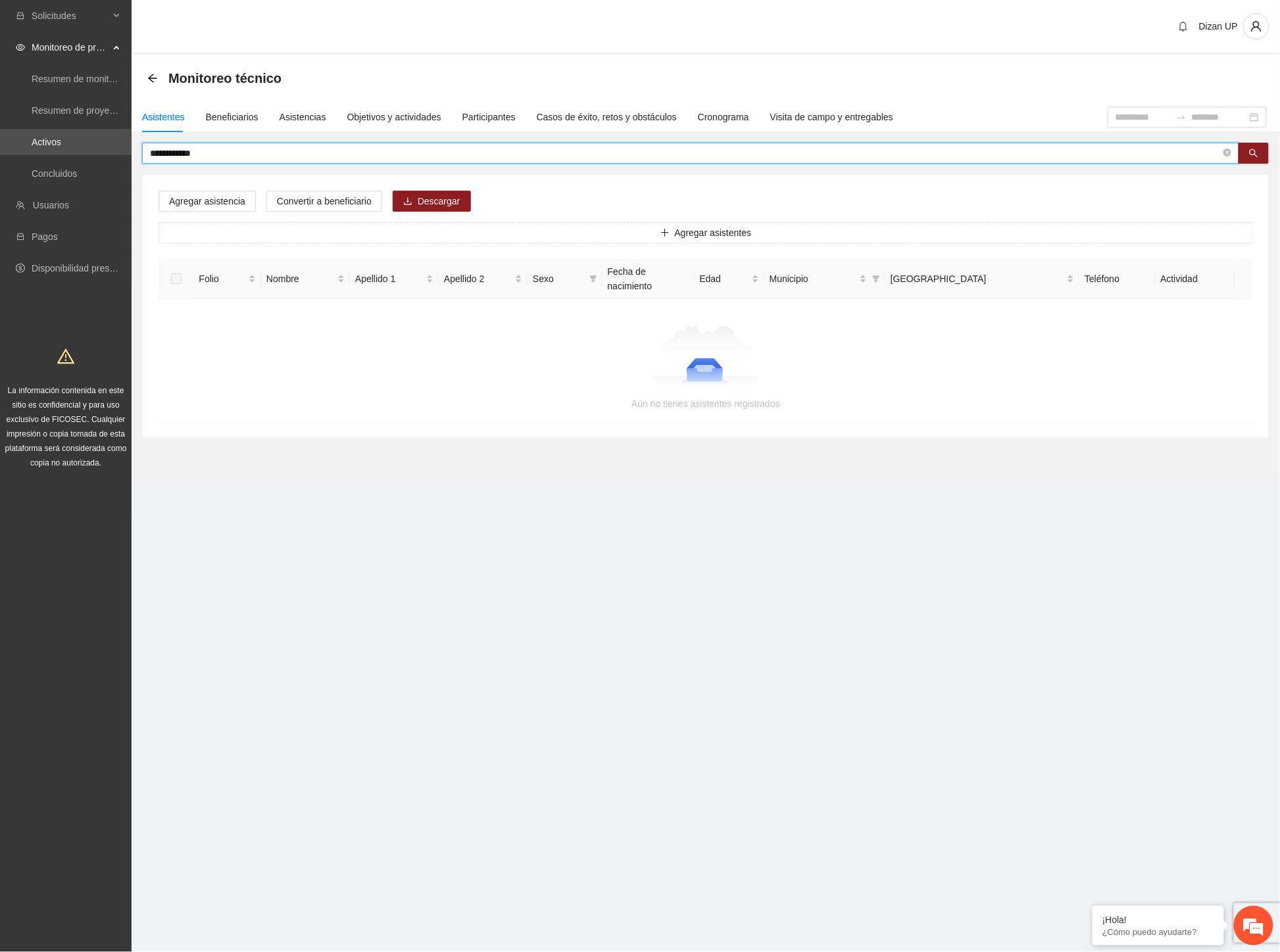
click at [247, 156] on input "**********" at bounding box center [685, 153] width 1070 height 14
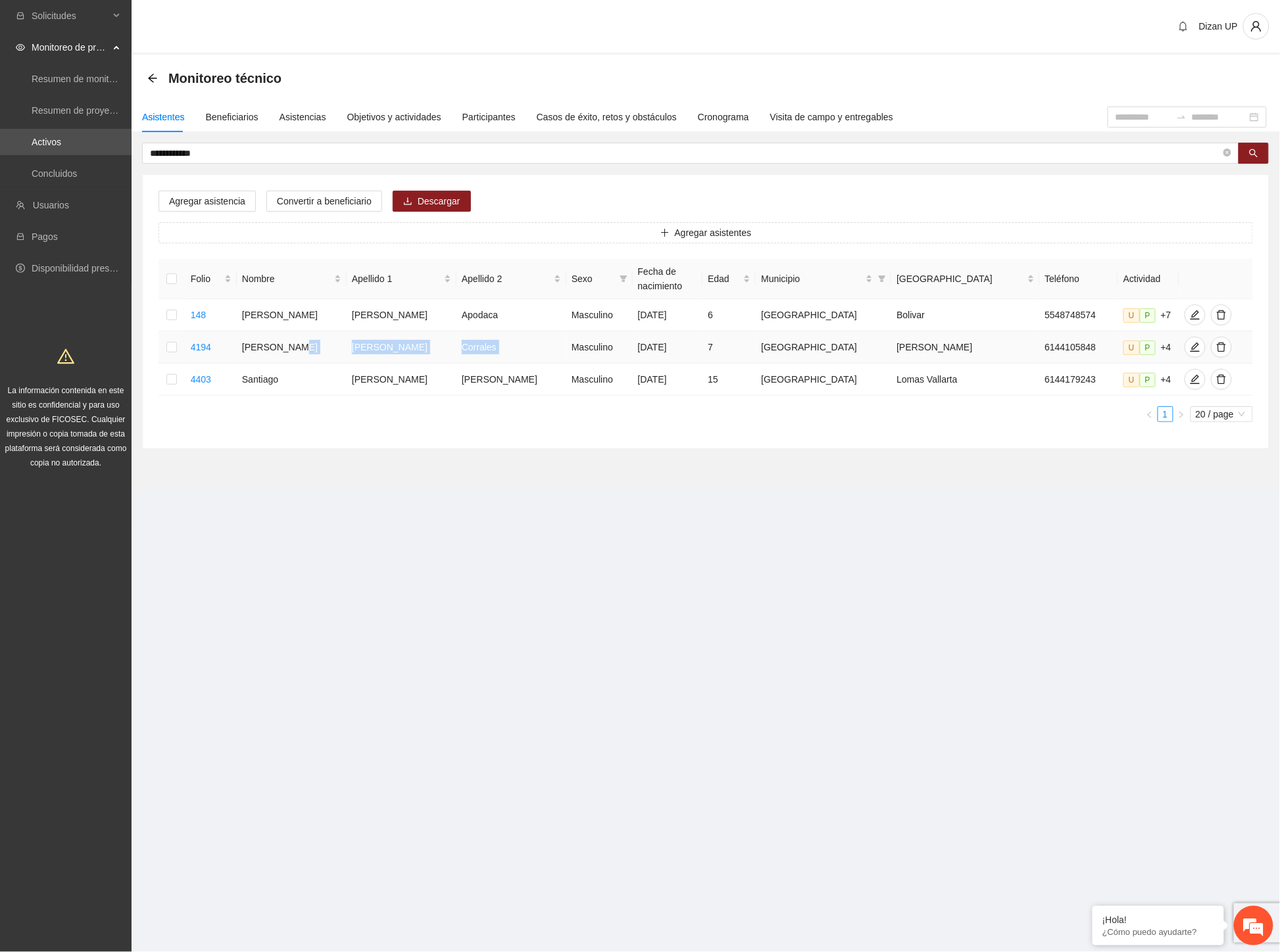
drag, startPoint x: 307, startPoint y: 349, endPoint x: 534, endPoint y: 334, distance: 227.5
click at [534, 334] on tr "4194 [PERSON_NAME] [PERSON_NAME] Corrales Masculino [DATE] 7 Chihuahua [PERSON_…" at bounding box center [706, 347] width 1094 height 32
click at [1190, 347] on icon "edit" at bounding box center [1195, 347] width 11 height 11
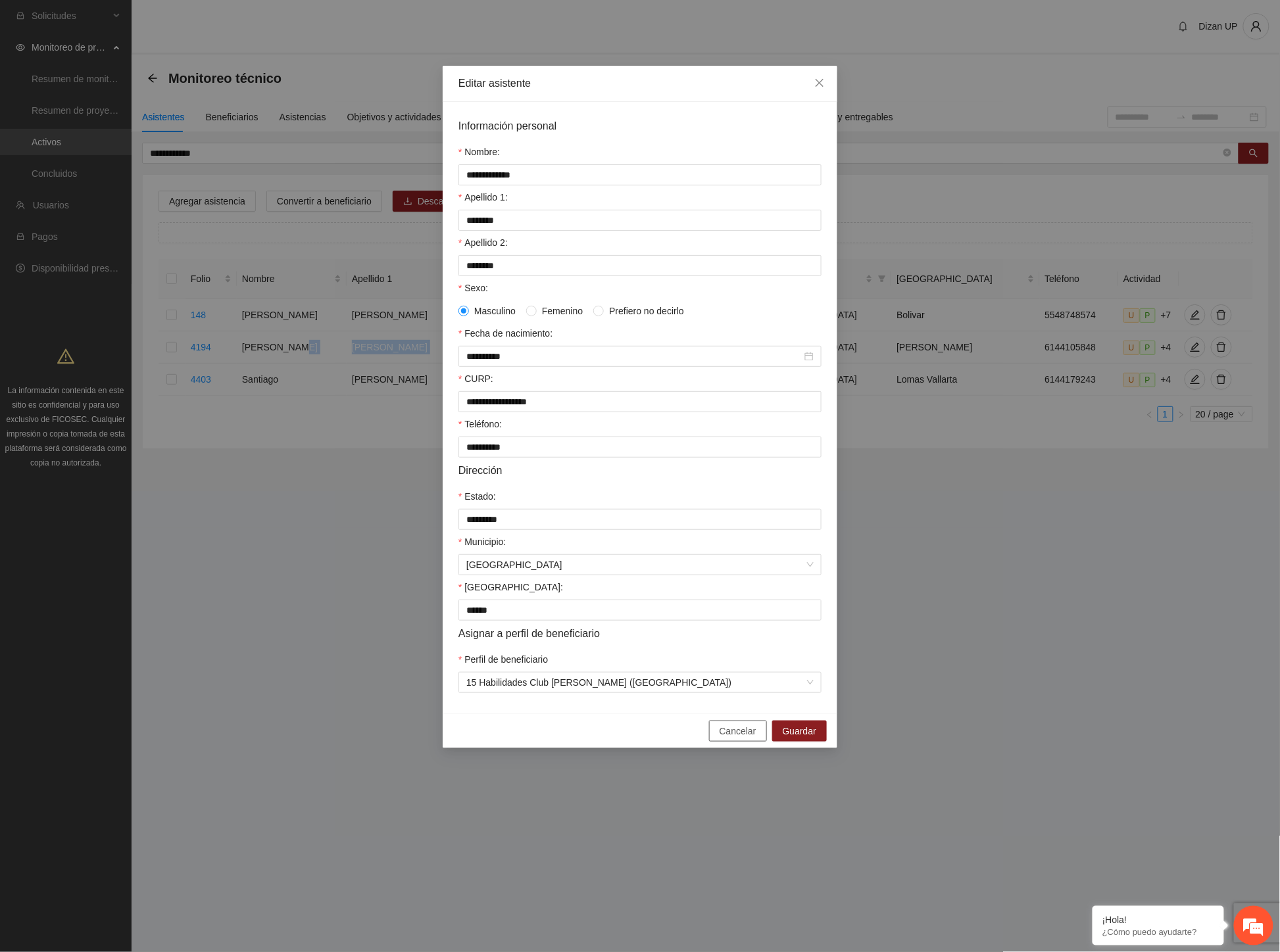
drag, startPoint x: 760, startPoint y: 742, endPoint x: 742, endPoint y: 735, distance: 19.3
click at [755, 742] on button "Cancelar" at bounding box center [737, 731] width 58 height 21
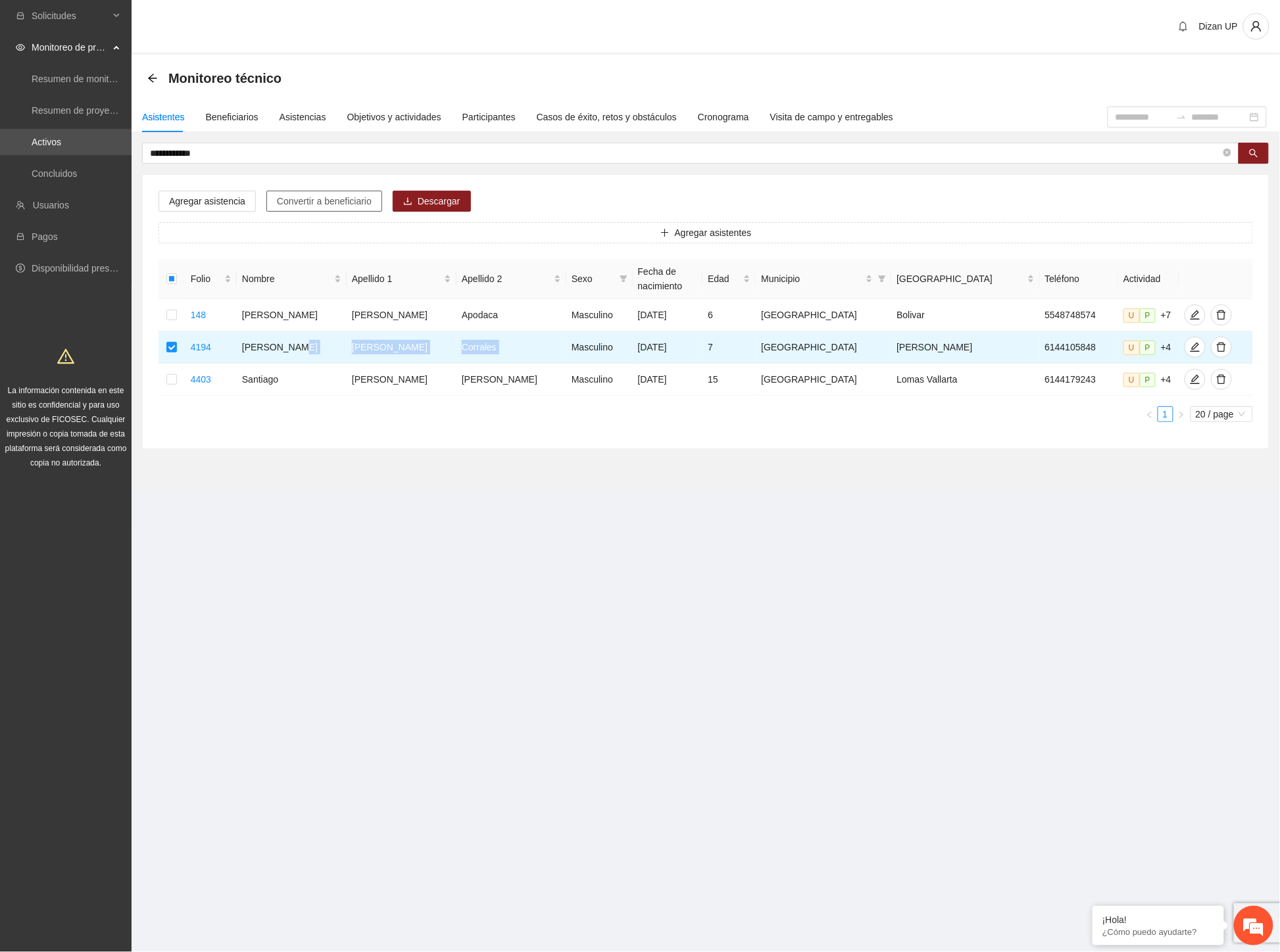
drag, startPoint x: 304, startPoint y: 205, endPoint x: 329, endPoint y: 201, distance: 25.3
click at [307, 204] on span "Convertir a beneficiario" at bounding box center [324, 201] width 95 height 14
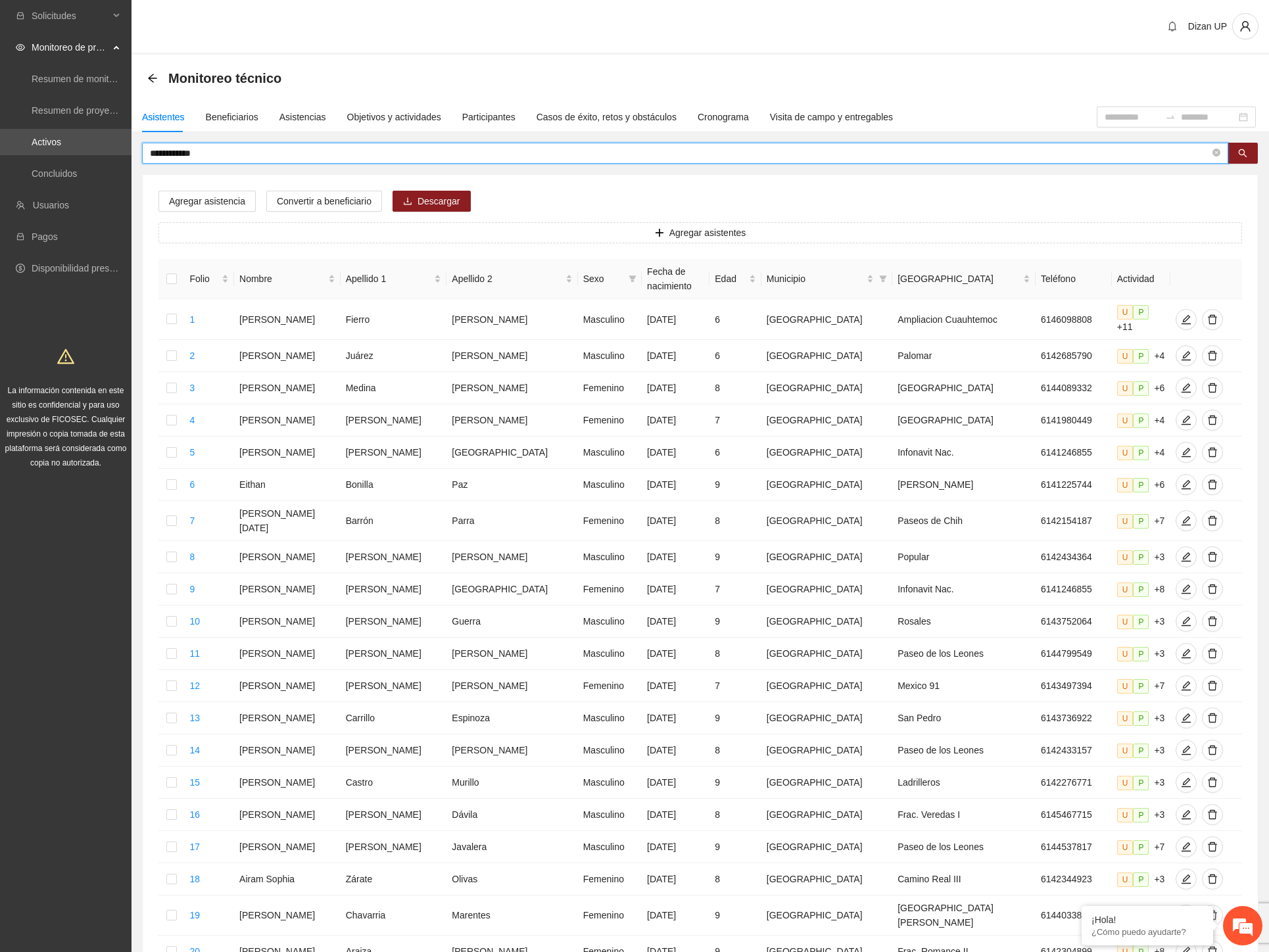
drag, startPoint x: 234, startPoint y: 146, endPoint x: 1, endPoint y: 156, distance: 233.2
click at [1, 156] on section "**********" at bounding box center [634, 550] width 1269 height 1100
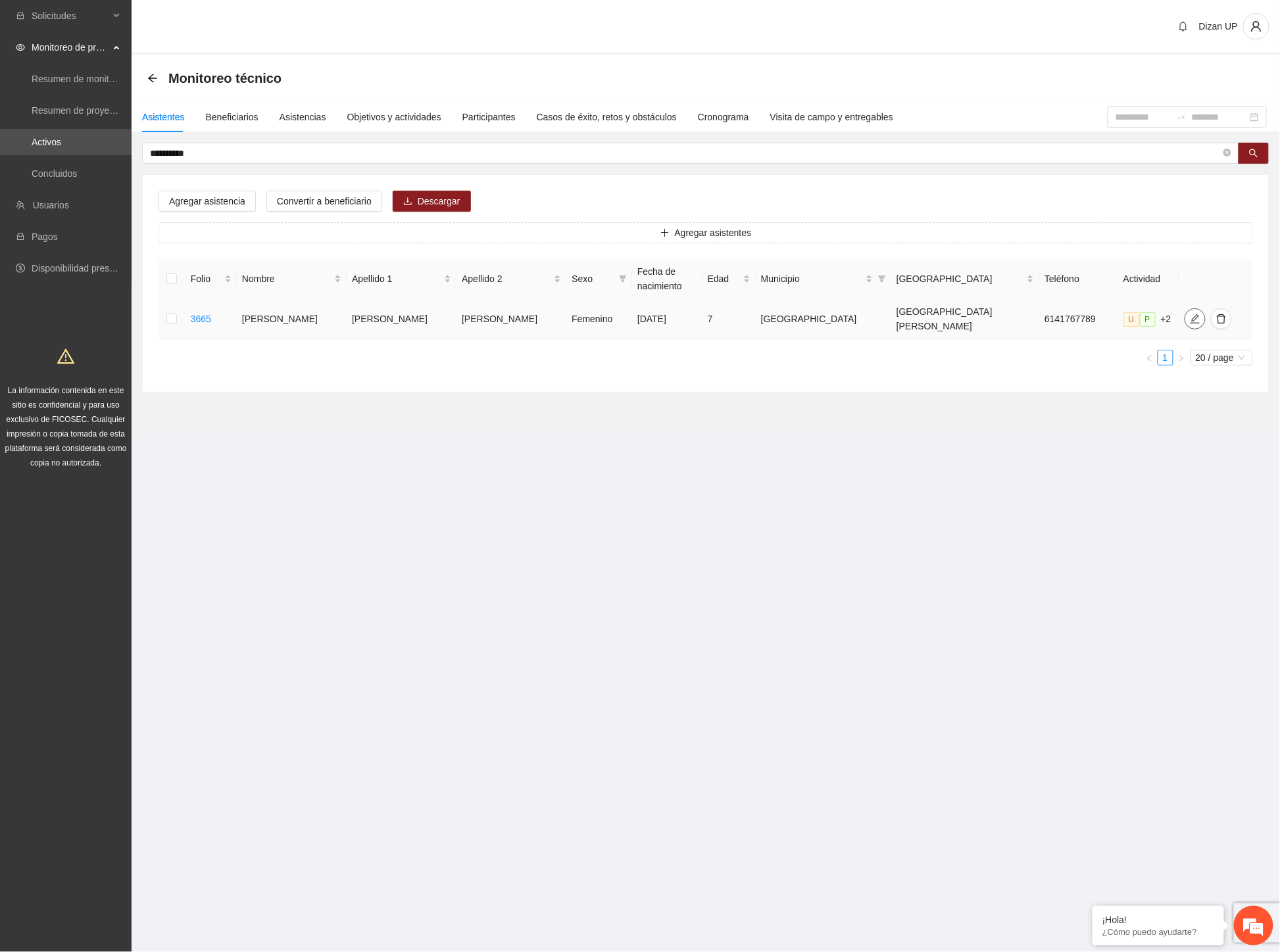
click at [1190, 314] on icon "edit" at bounding box center [1195, 319] width 11 height 11
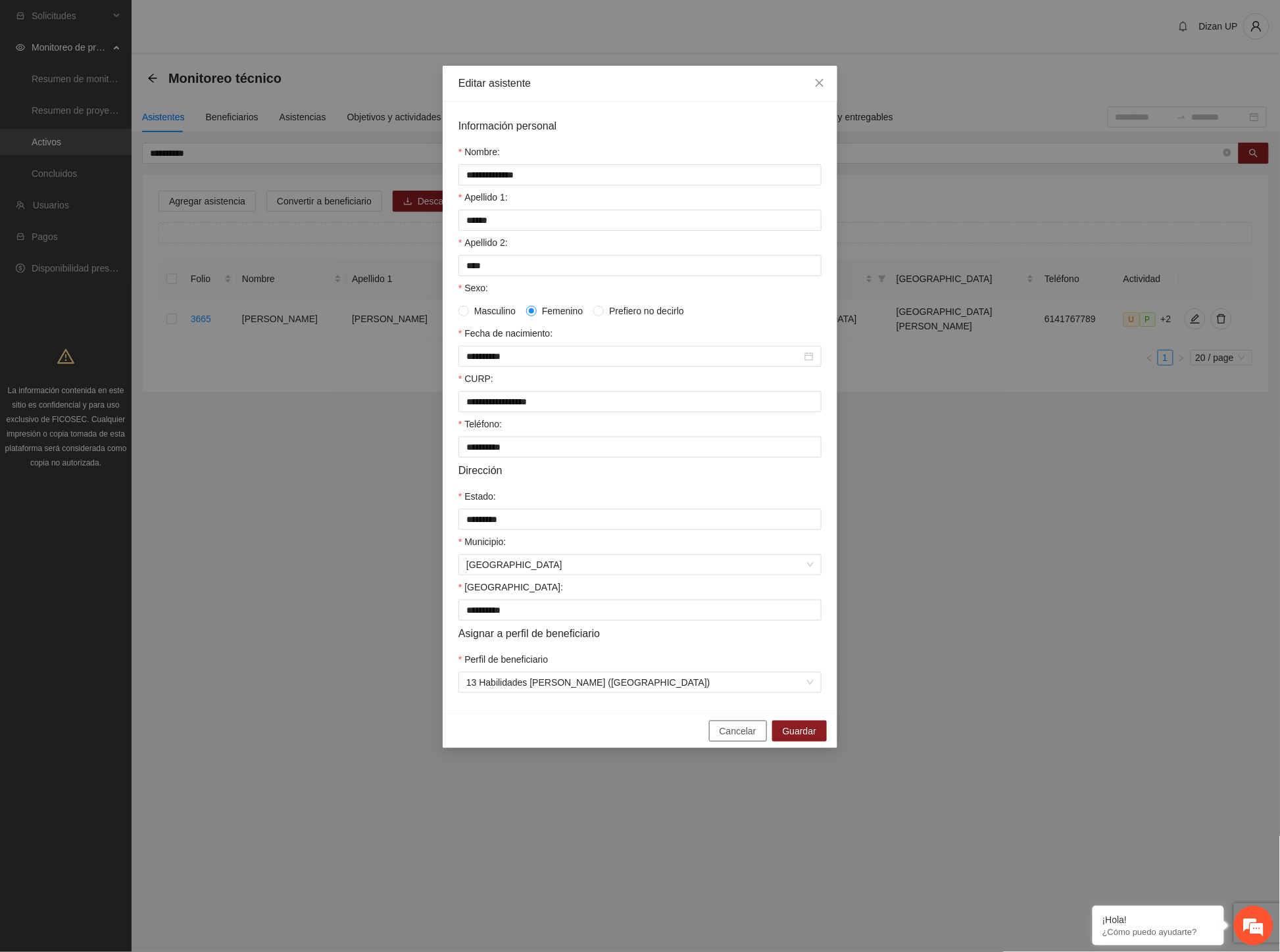
click at [726, 739] on span "Cancelar" at bounding box center [737, 730] width 37 height 14
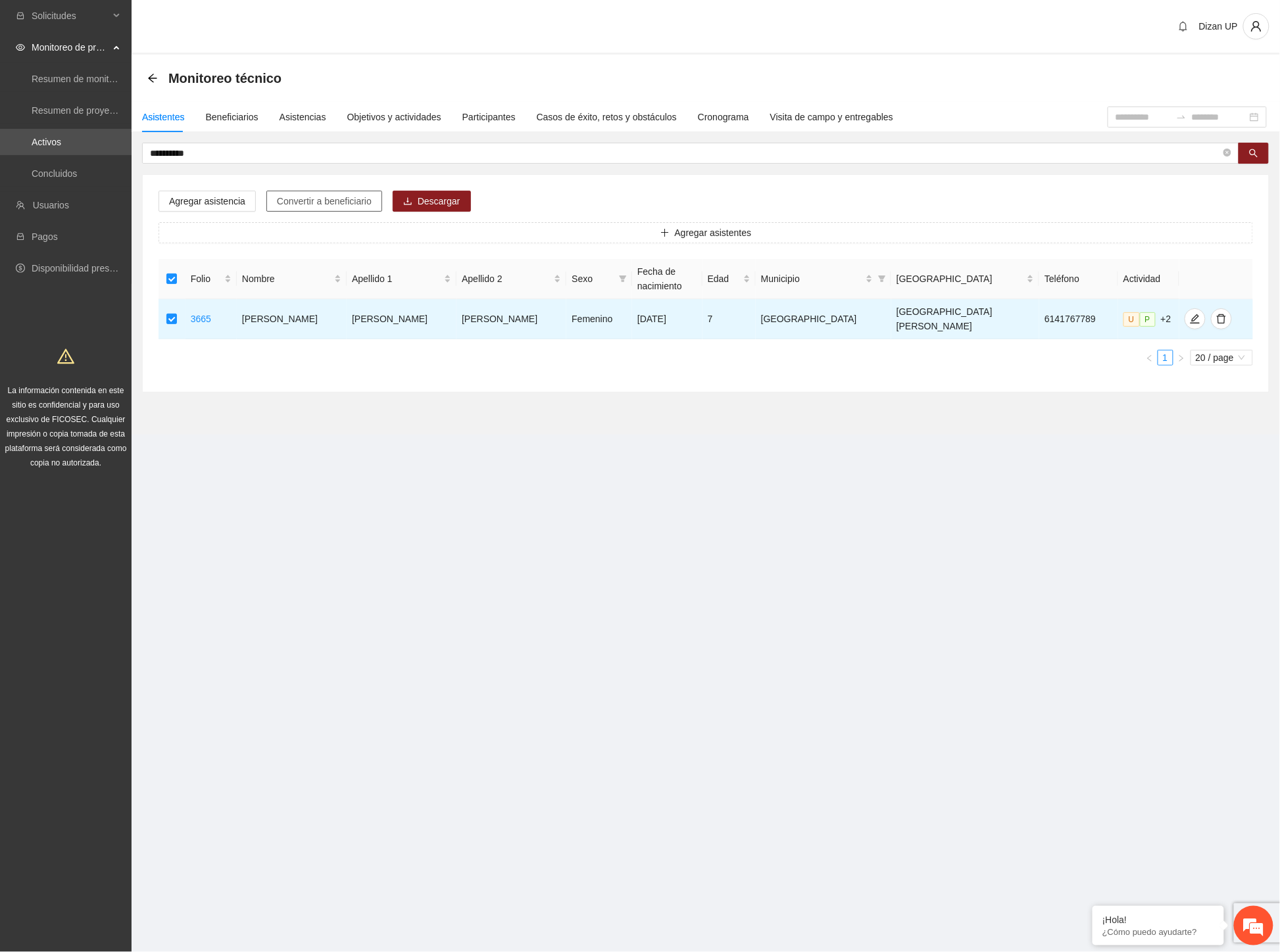
click at [297, 194] on span "Convertir a beneficiario" at bounding box center [324, 201] width 95 height 14
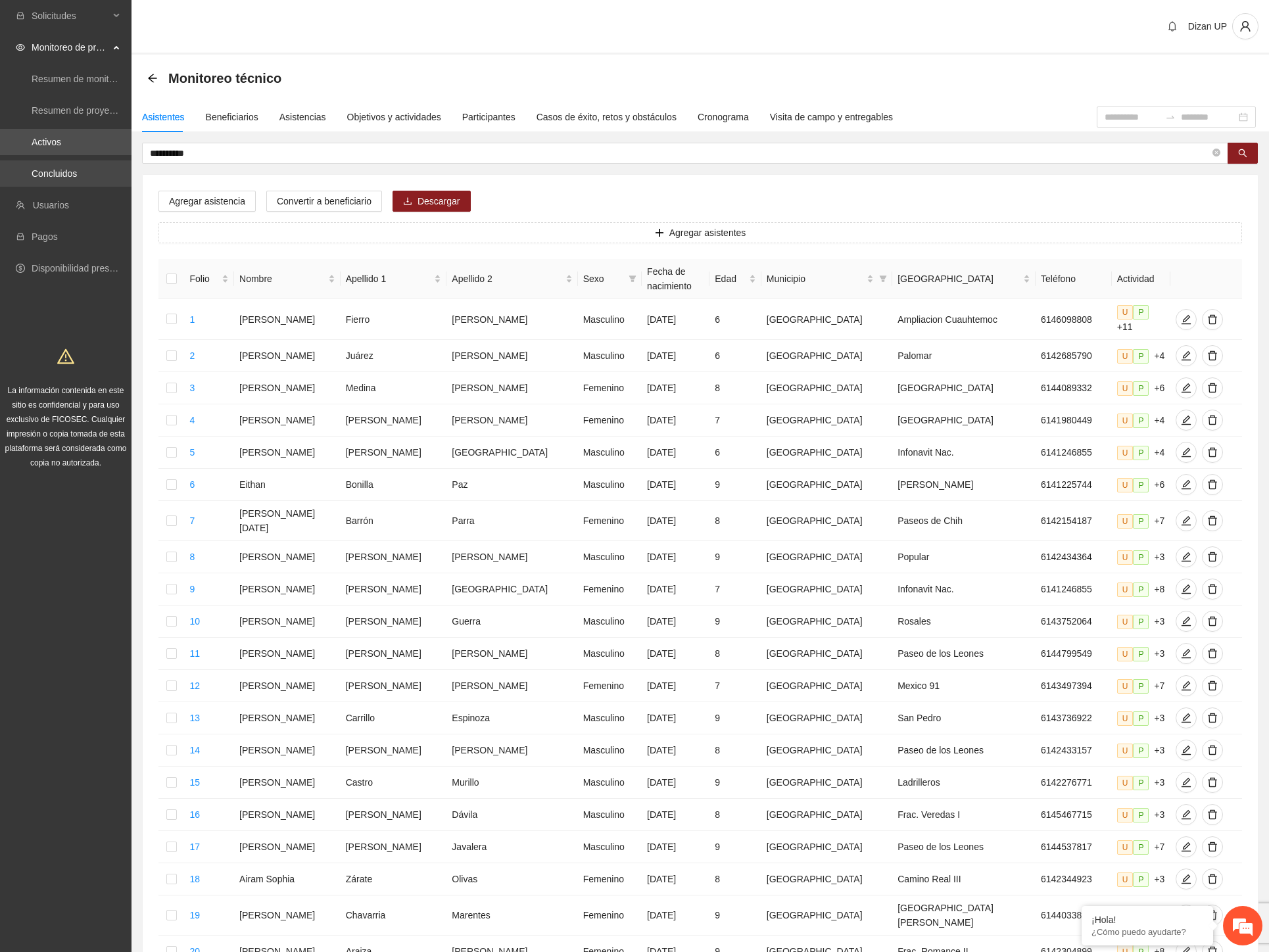
click at [1, 161] on section "**********" at bounding box center [634, 550] width 1269 height 1100
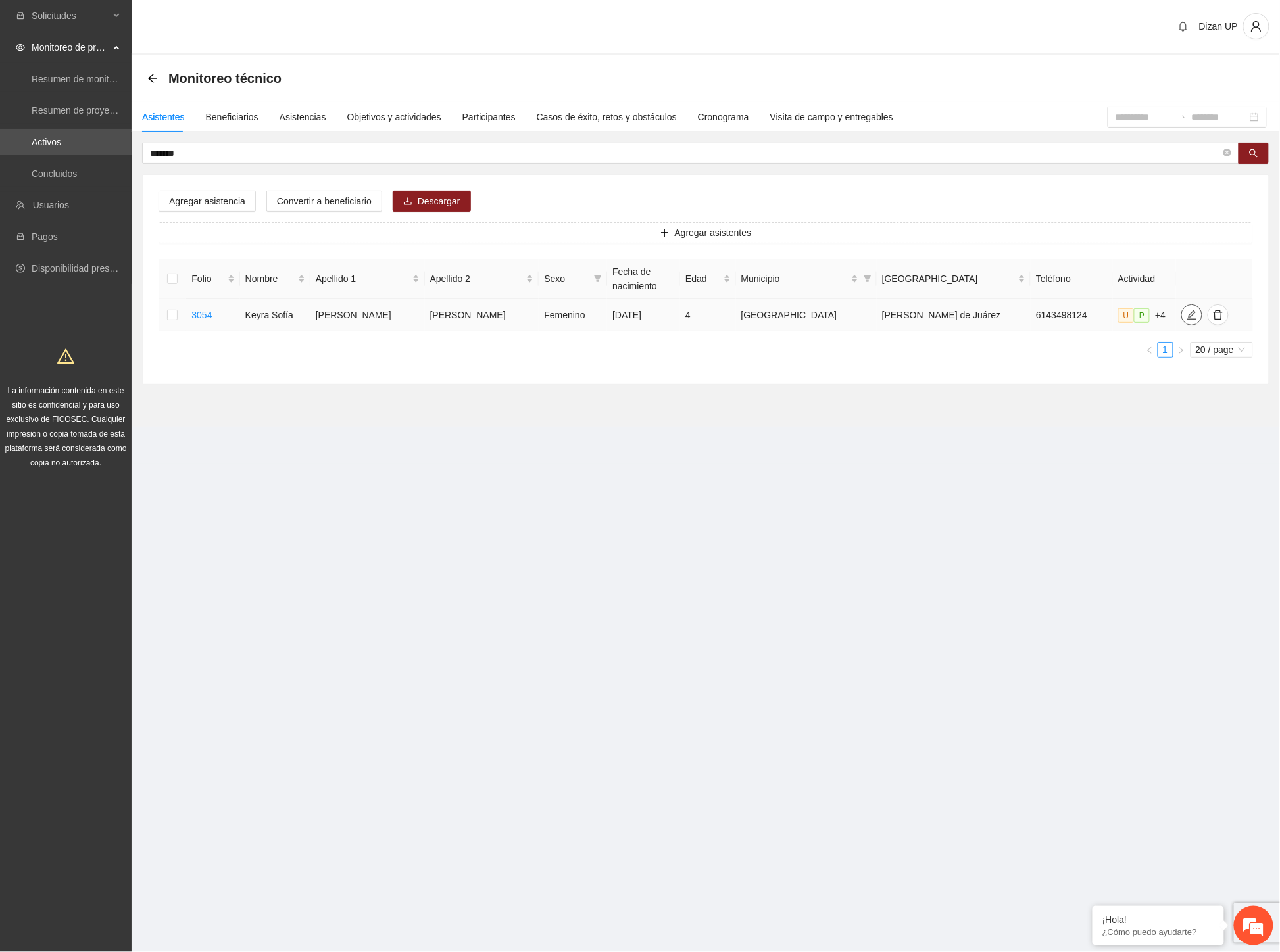
click at [1186, 320] on icon "edit" at bounding box center [1191, 315] width 11 height 11
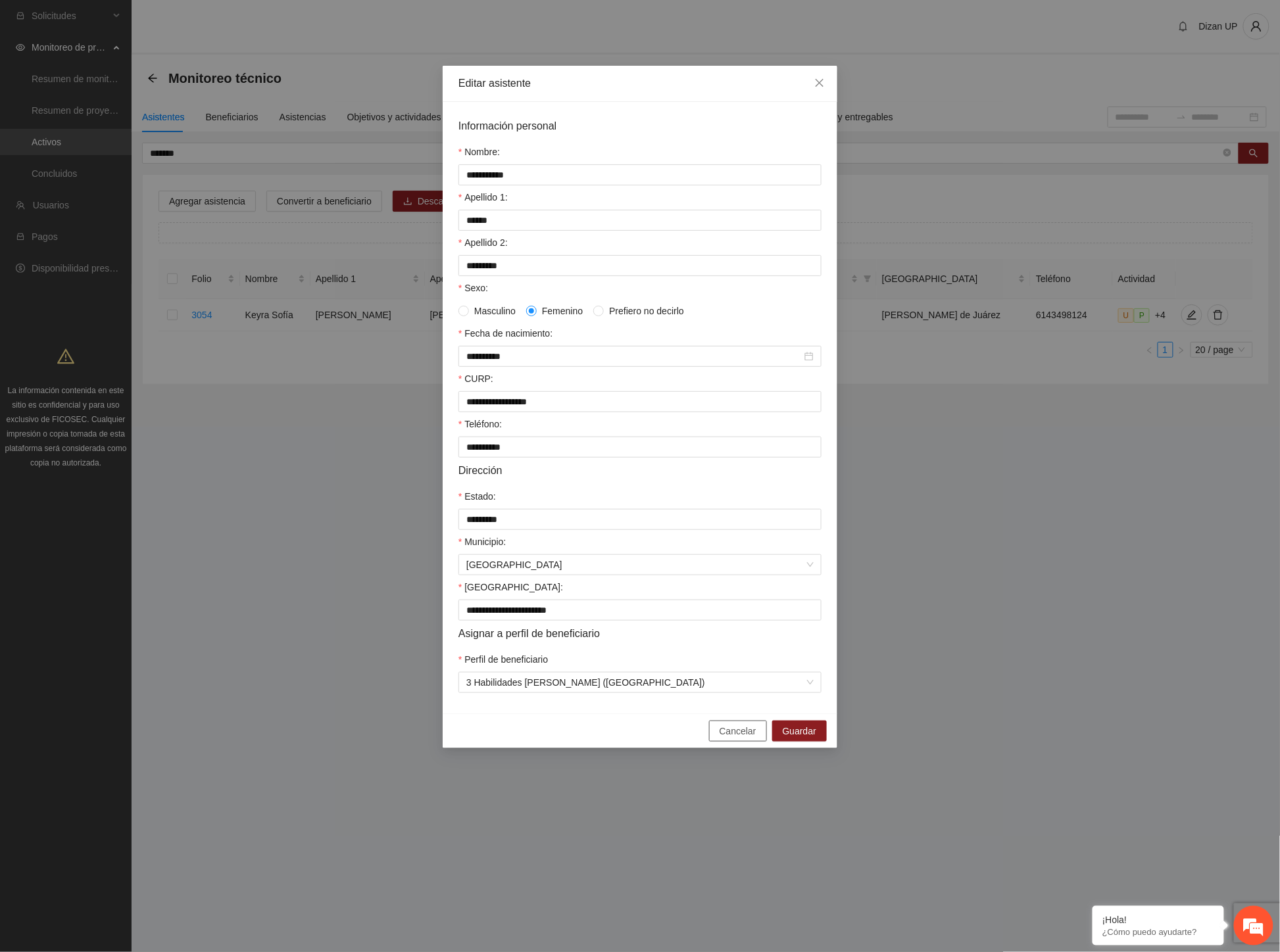
click at [735, 736] on span "Cancelar" at bounding box center [737, 730] width 37 height 14
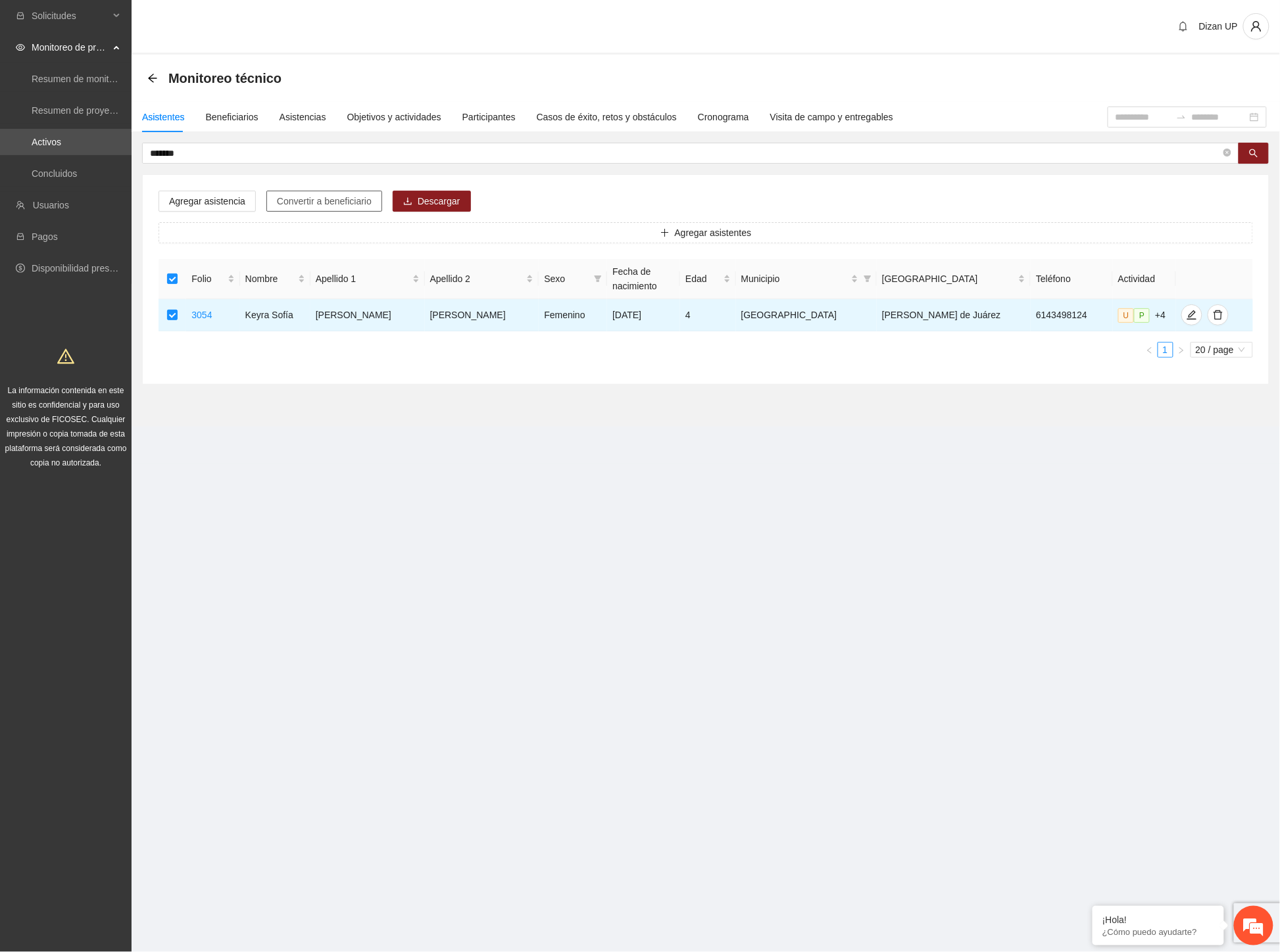
click at [297, 199] on span "Convertir a beneficiario" at bounding box center [324, 201] width 95 height 14
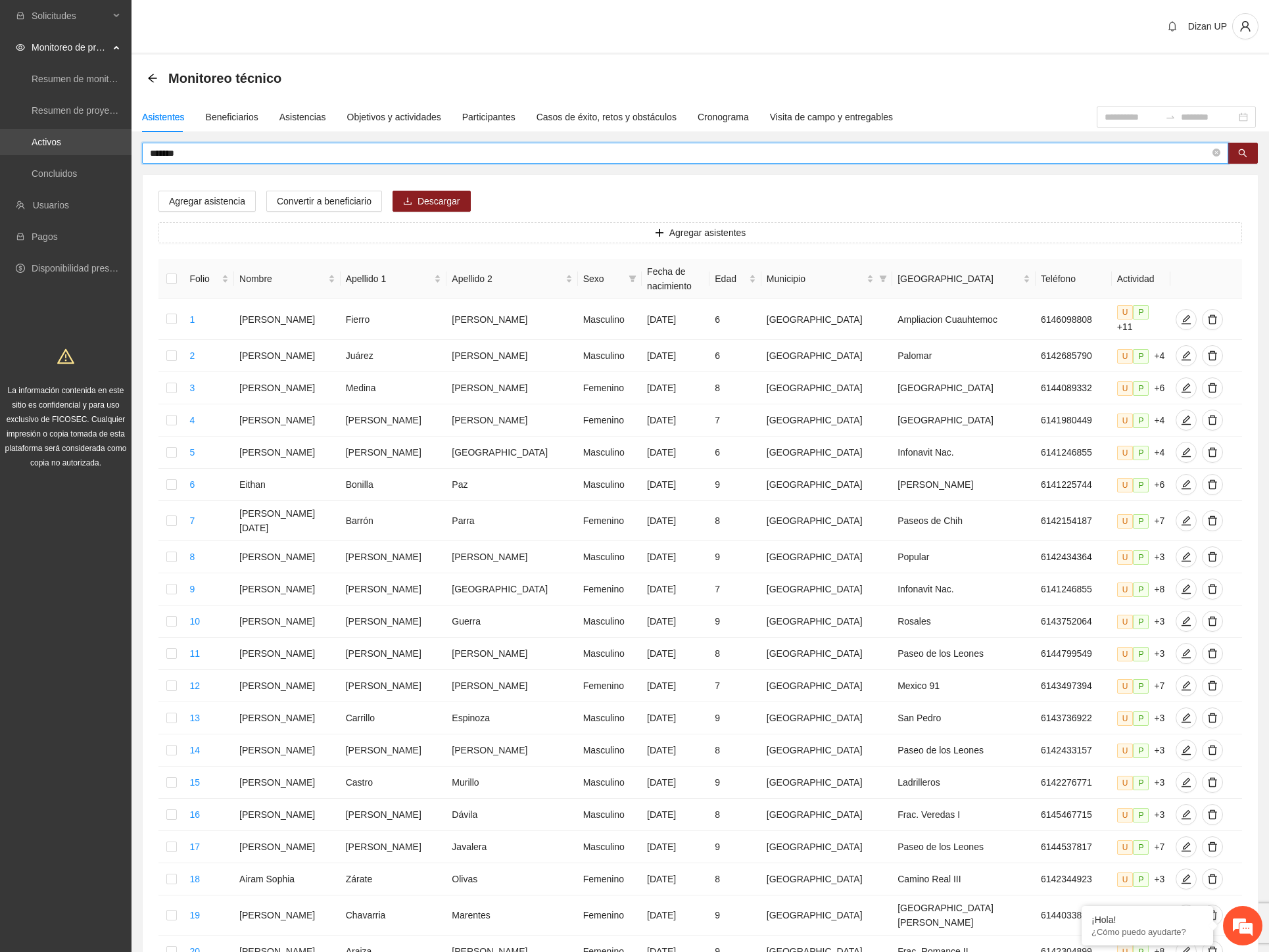
drag, startPoint x: 186, startPoint y: 153, endPoint x: 1, endPoint y: 136, distance: 185.8
click at [1, 139] on section "Solicitudes Monitoreo de proyectos Resumen de monitoreo Resumen de proyectos ap…" at bounding box center [634, 550] width 1269 height 1100
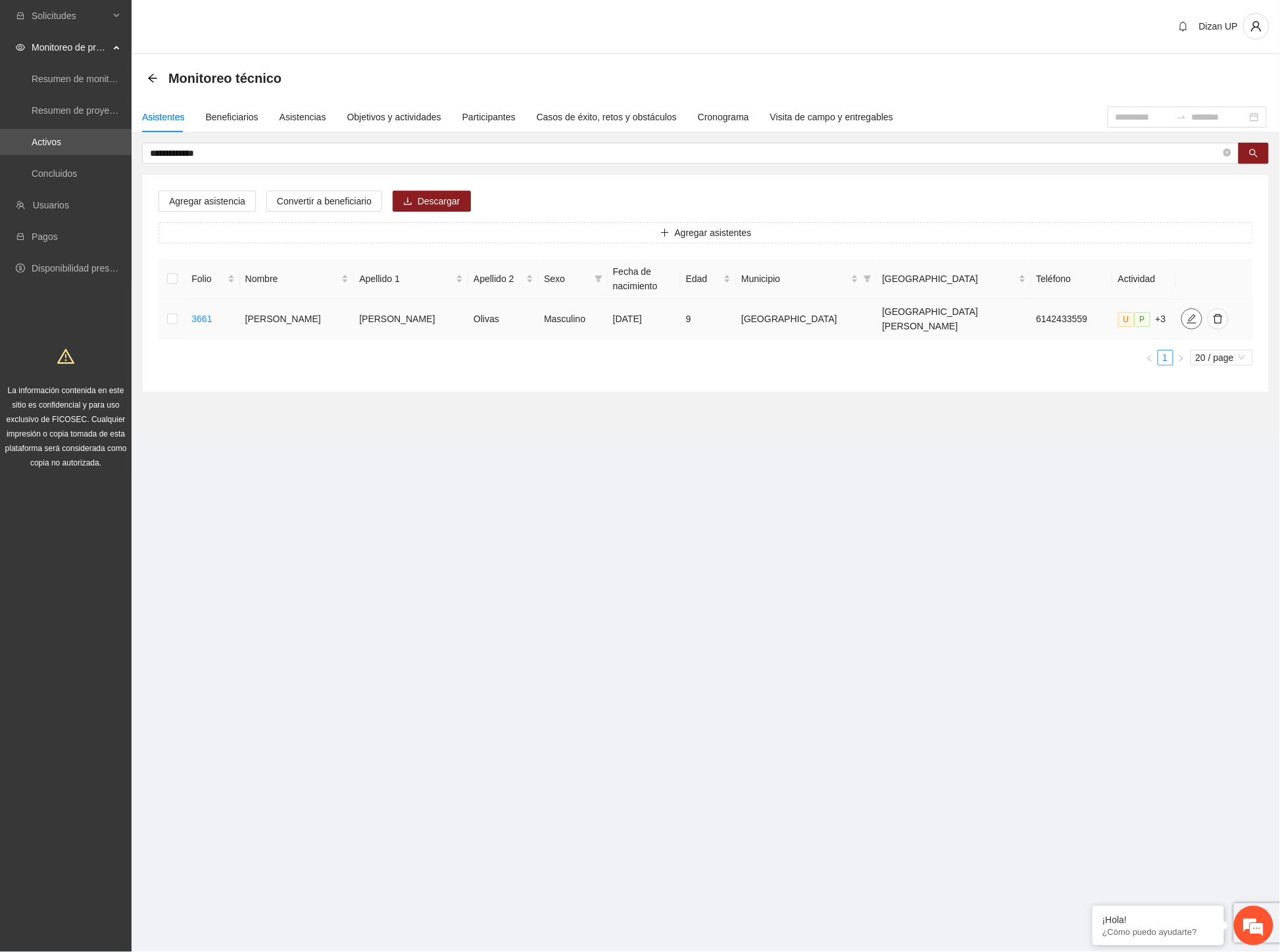
click at [1182, 314] on span "edit" at bounding box center [1191, 319] width 20 height 11
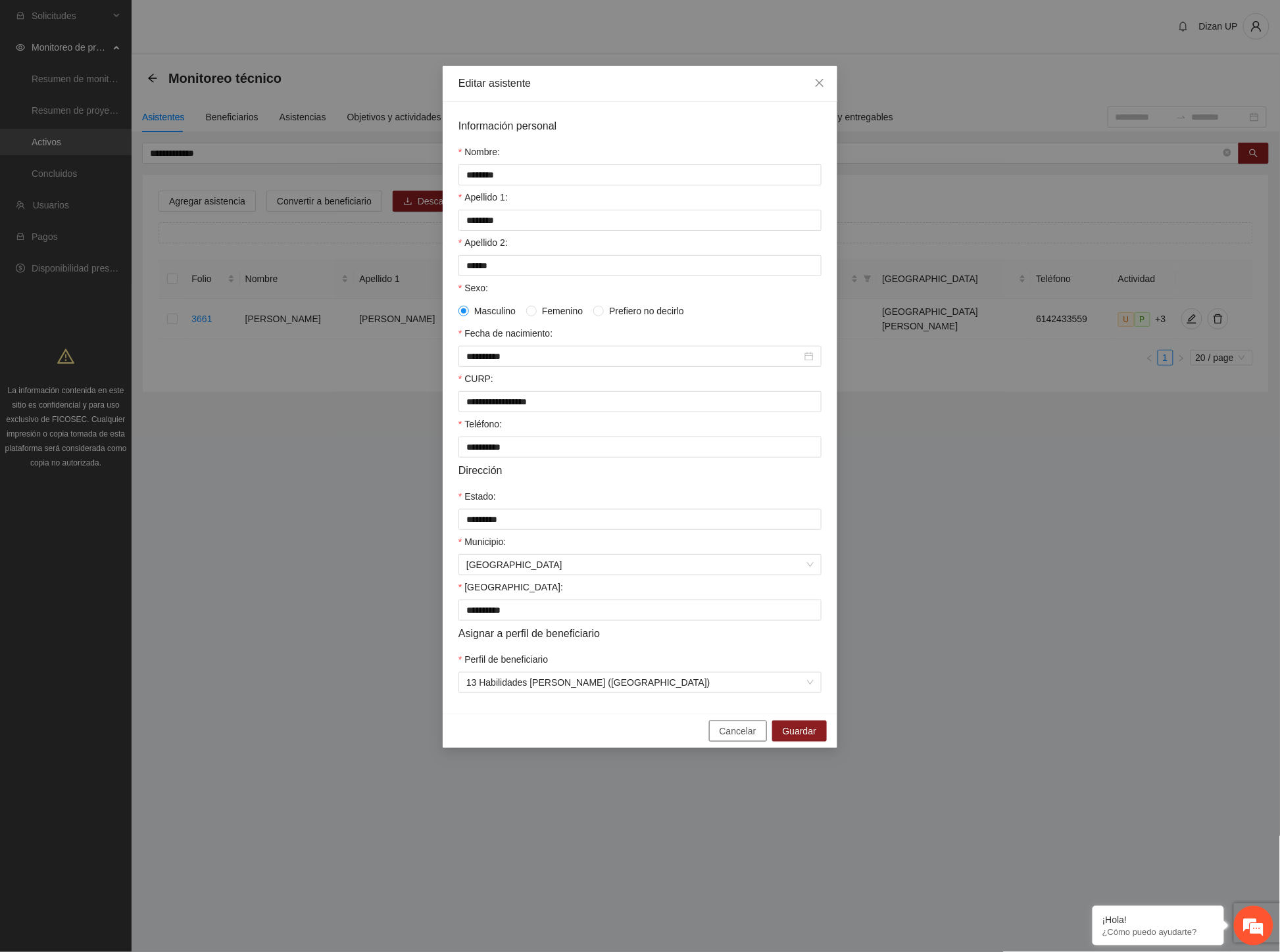
click at [723, 739] on span "Cancelar" at bounding box center [737, 730] width 37 height 14
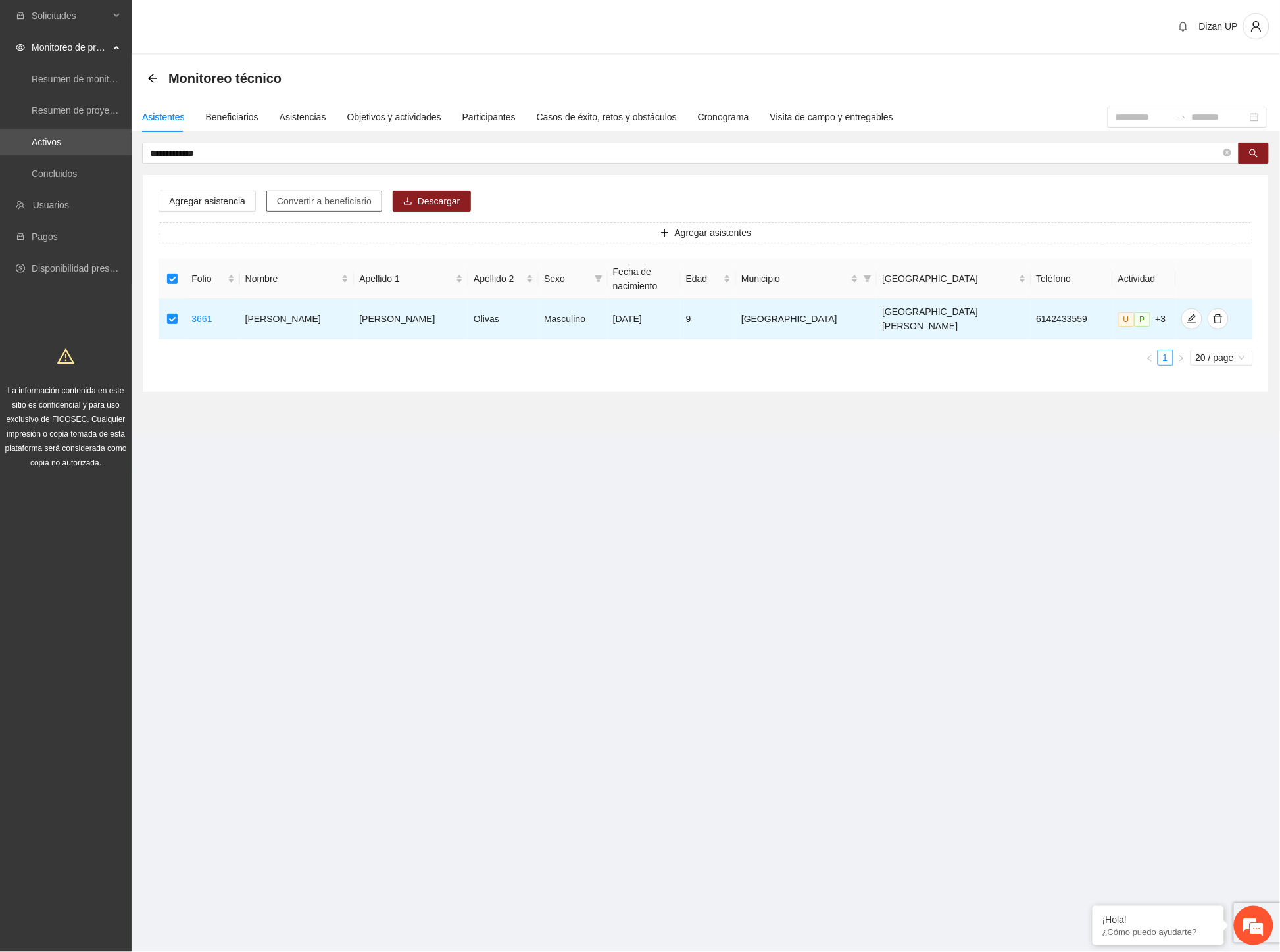
drag, startPoint x: 293, startPoint y: 204, endPoint x: 452, endPoint y: 218, distance: 159.6
click at [294, 204] on span "Convertir a beneficiario" at bounding box center [324, 201] width 95 height 14
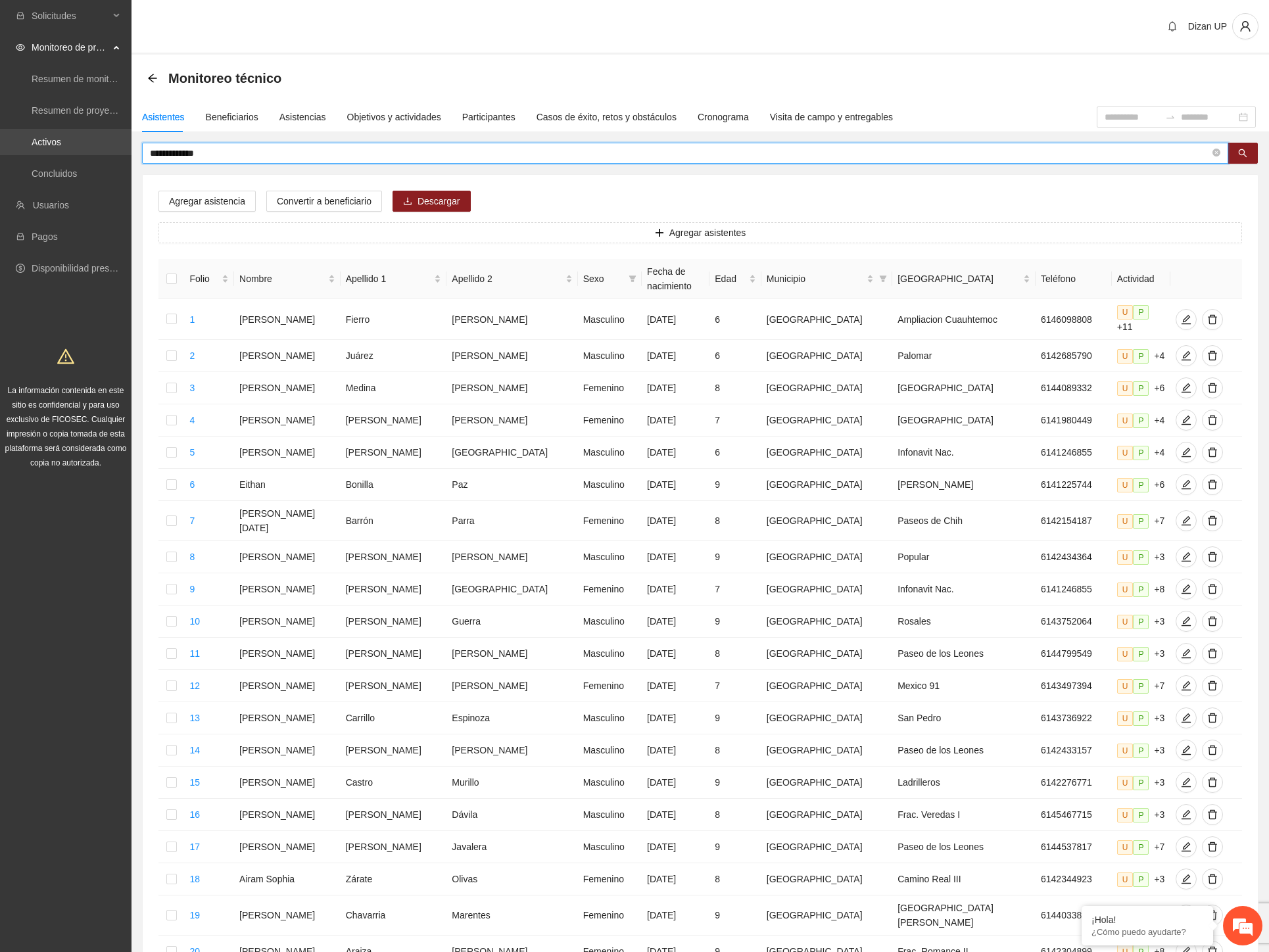
drag, startPoint x: 210, startPoint y: 151, endPoint x: 1, endPoint y: 132, distance: 209.9
click at [1, 132] on section "**********" at bounding box center [634, 550] width 1269 height 1100
type input "******"
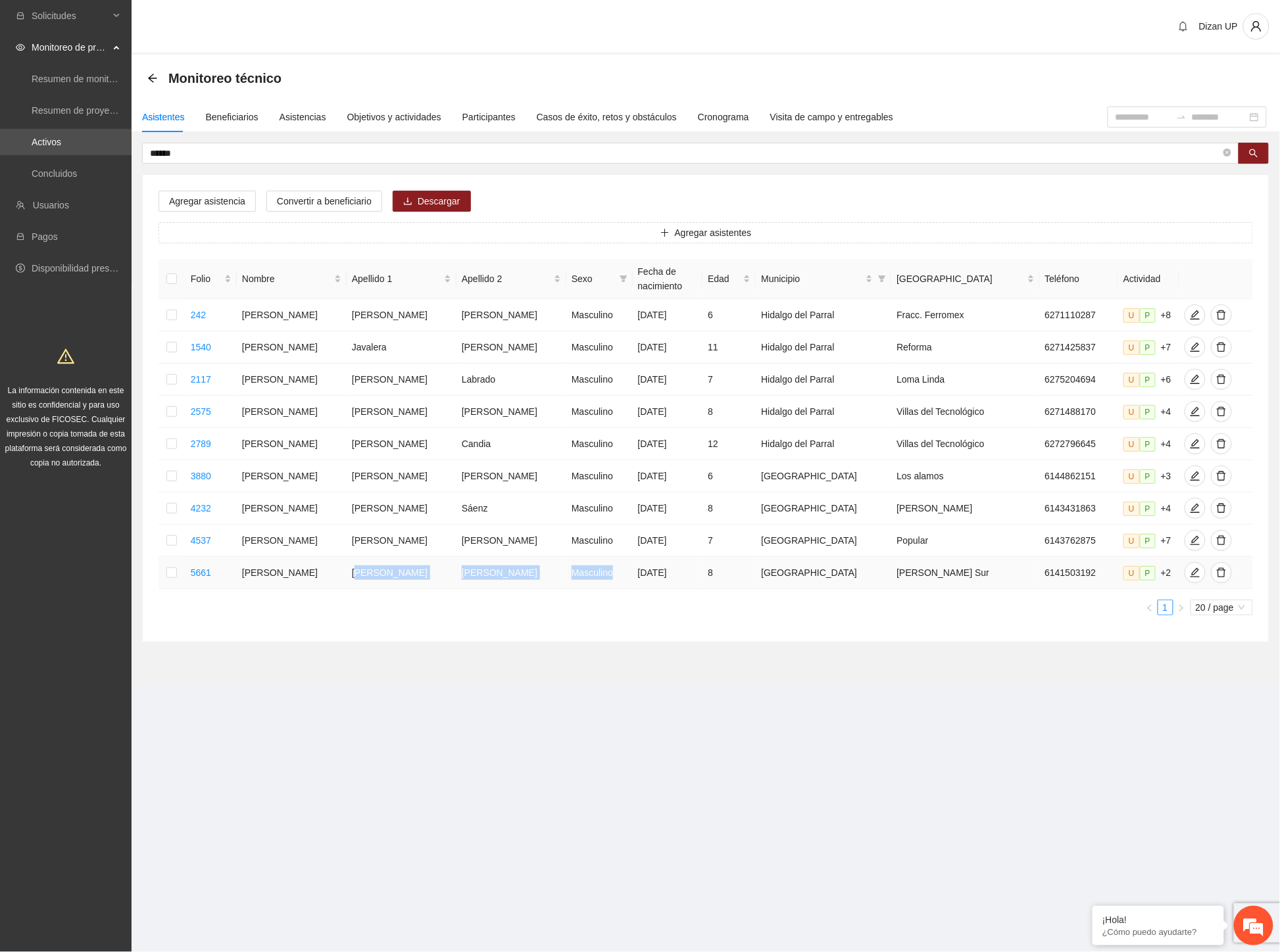
drag, startPoint x: 360, startPoint y: 585, endPoint x: 576, endPoint y: 589, distance: 216.0
click at [576, 589] on tr "5661 [PERSON_NAME] Masculino [DATE] 8 [GEOGRAPHIC_DATA][PERSON_NAME] 6141503192…" at bounding box center [706, 573] width 1094 height 32
click at [1190, 578] on icon "edit" at bounding box center [1195, 573] width 11 height 11
type input "**********"
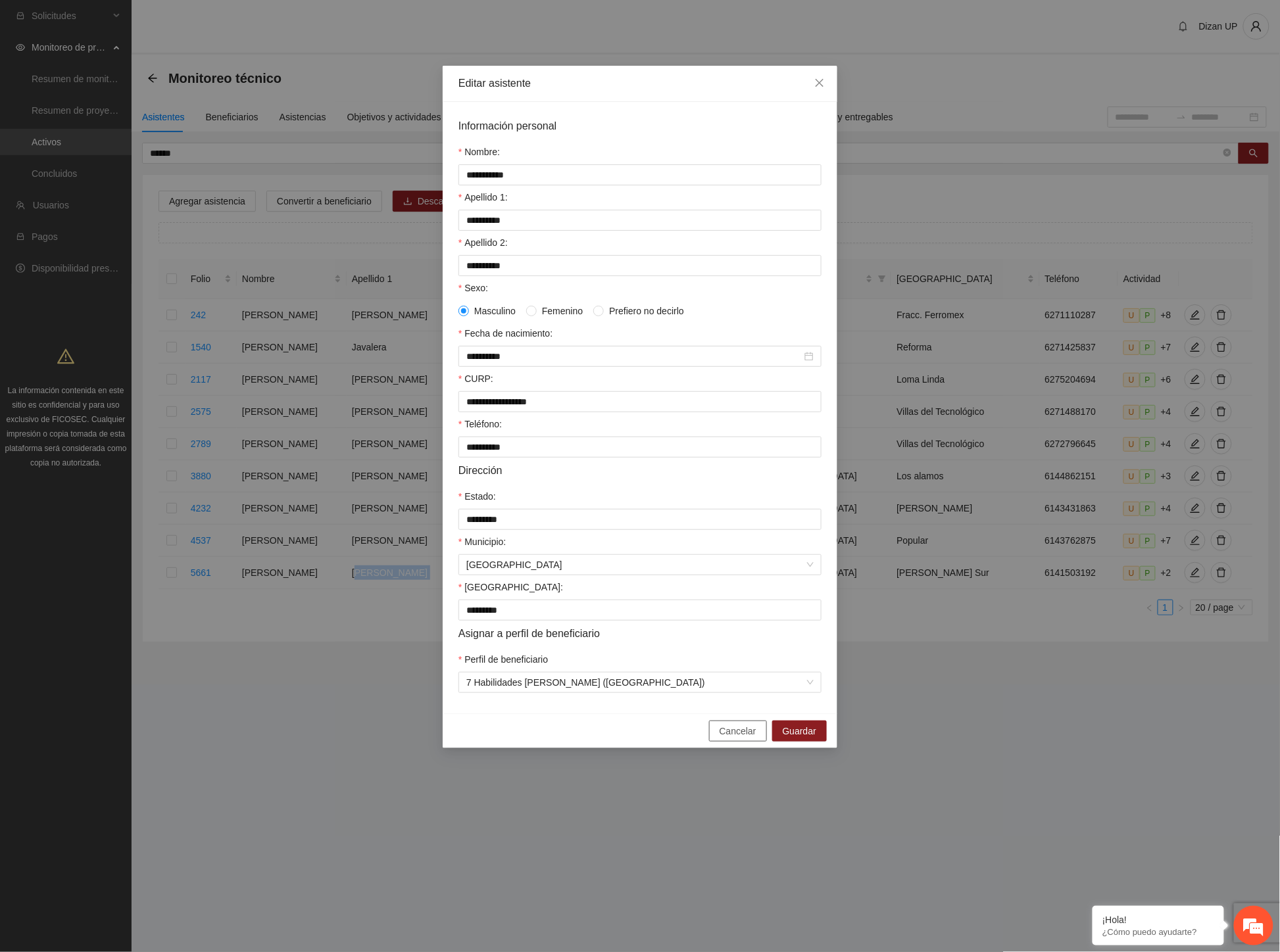
drag, startPoint x: 732, startPoint y: 748, endPoint x: 640, endPoint y: 730, distance: 93.7
click at [730, 739] on span "Cancelar" at bounding box center [737, 730] width 37 height 14
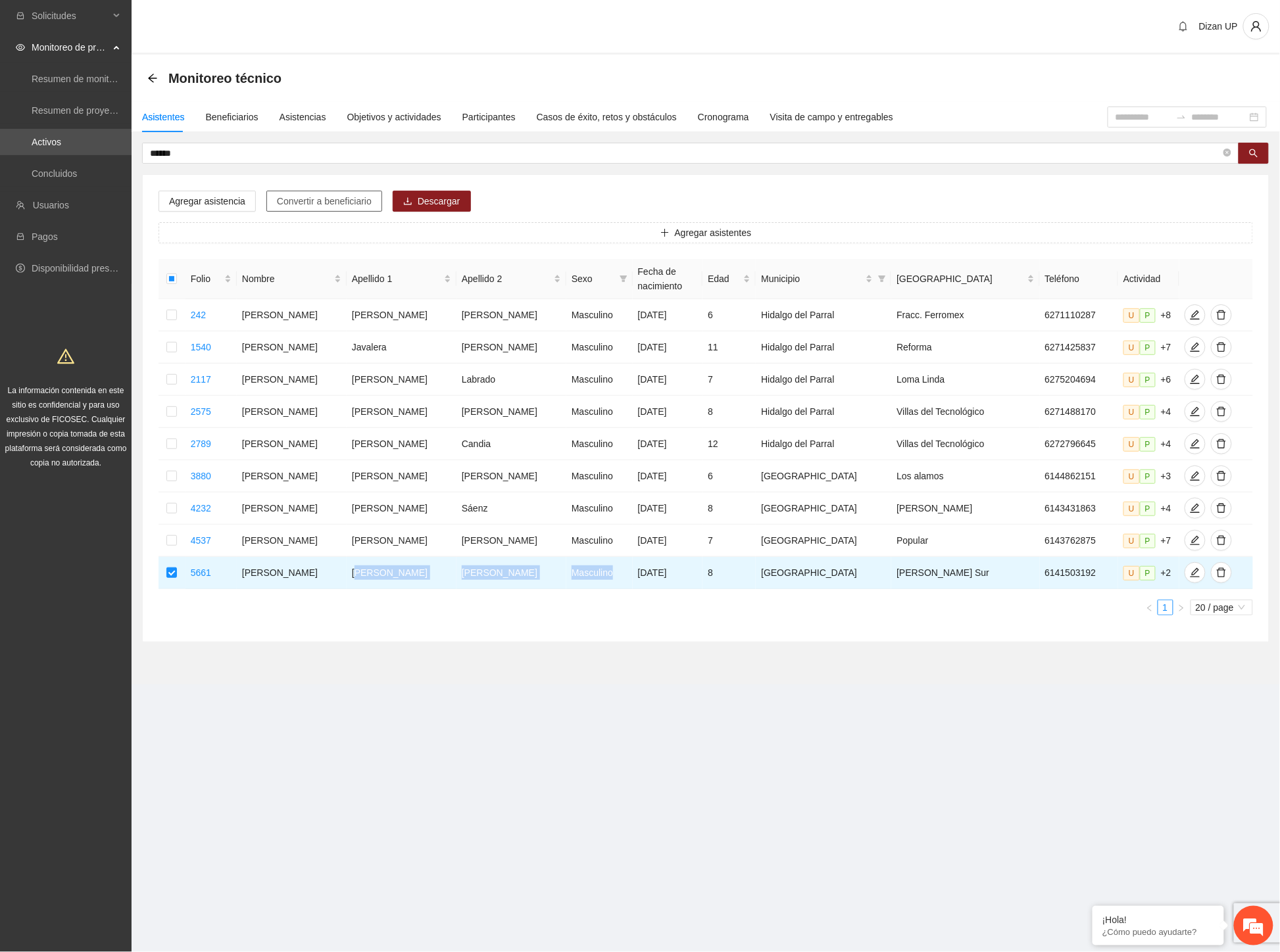
click at [339, 198] on span "Convertir a beneficiario" at bounding box center [324, 201] width 95 height 14
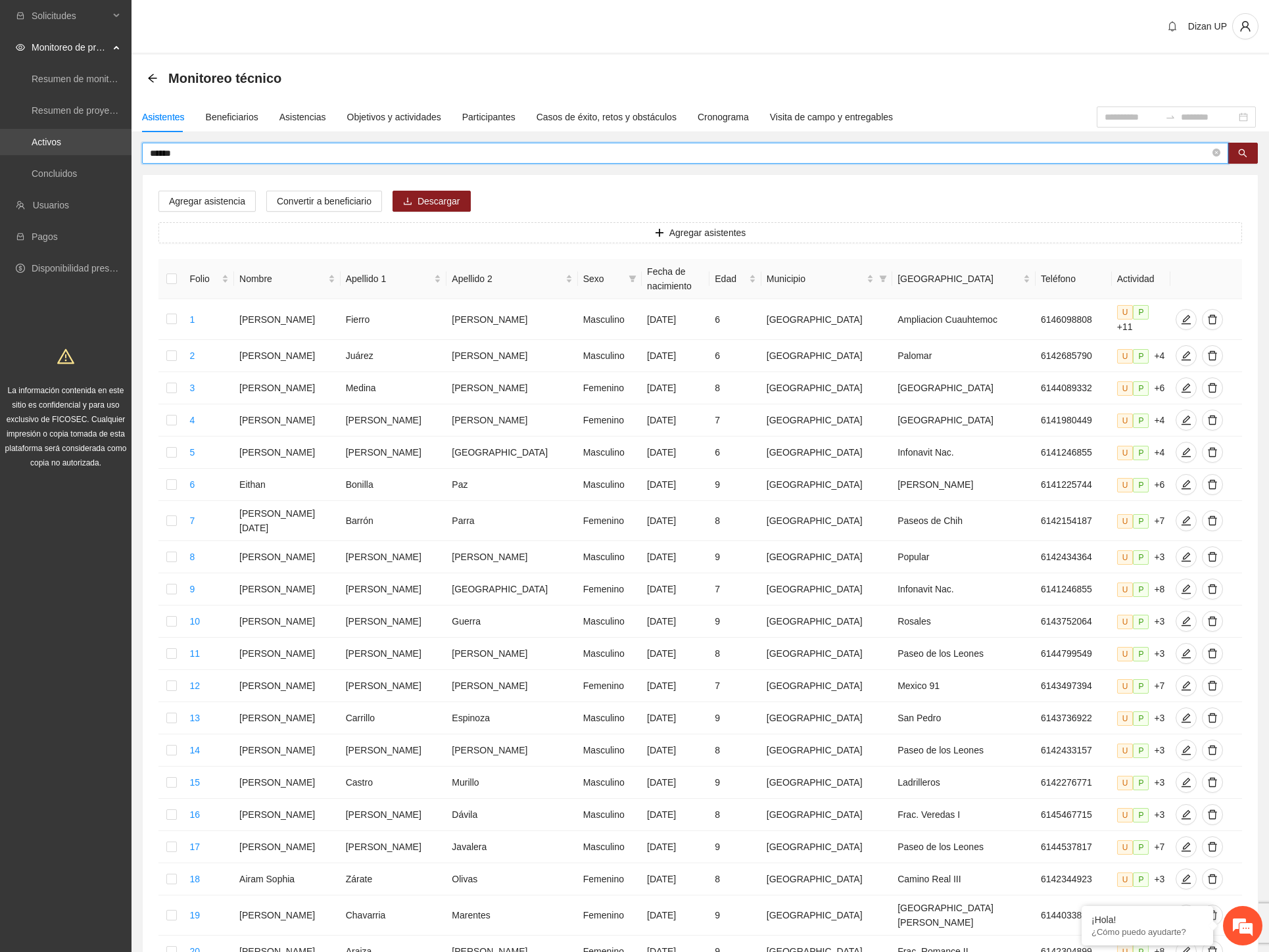
drag, startPoint x: 231, startPoint y: 153, endPoint x: 75, endPoint y: 148, distance: 156.1
click at [75, 148] on section "Solicitudes Monitoreo de proyectos Resumen de monitoreo Resumen de proyectos ap…" at bounding box center [634, 550] width 1269 height 1100
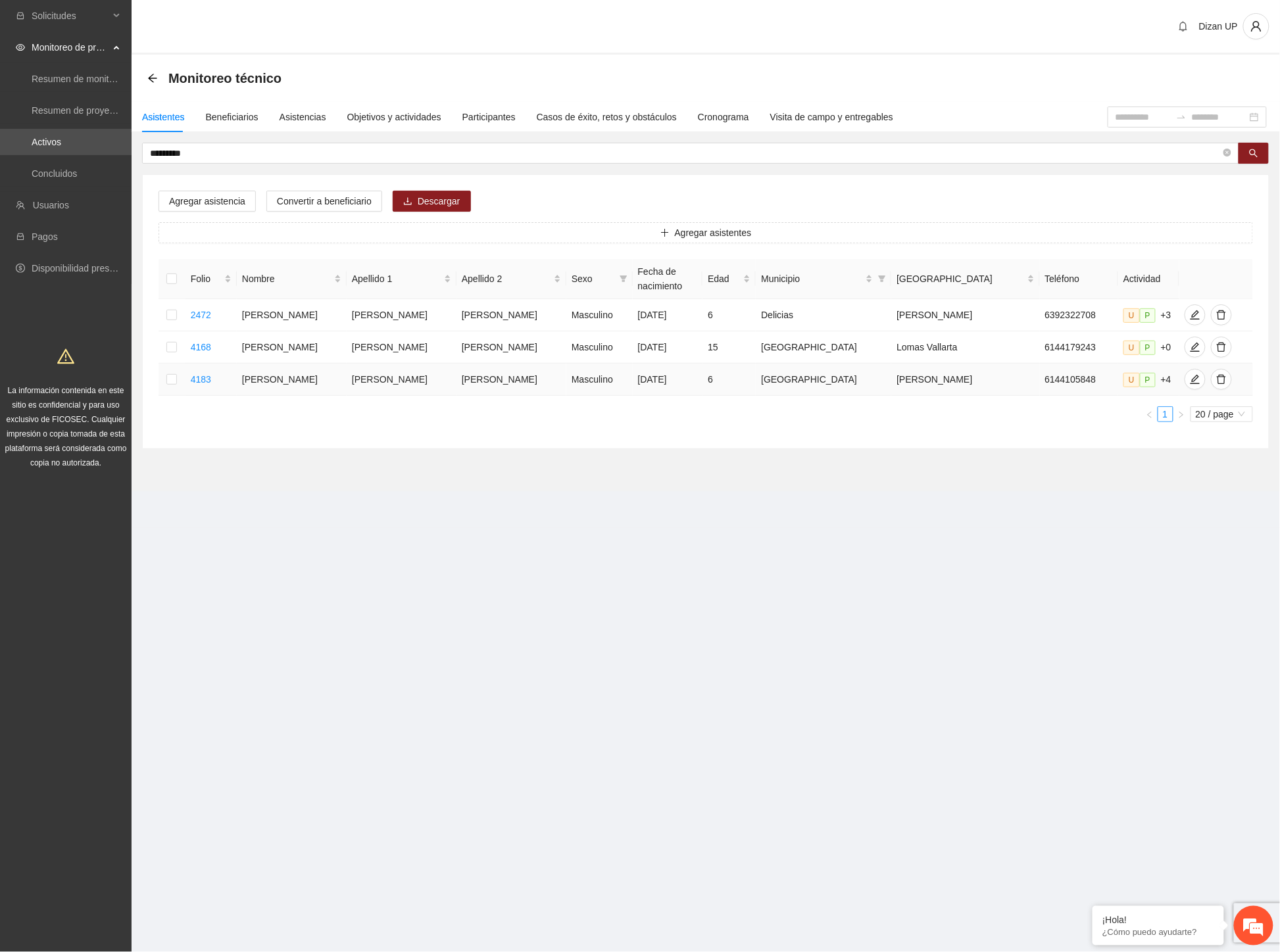
click at [346, 382] on td "[PERSON_NAME]" at bounding box center [292, 379] width 110 height 32
click at [1191, 380] on icon "edit" at bounding box center [1195, 379] width 9 height 9
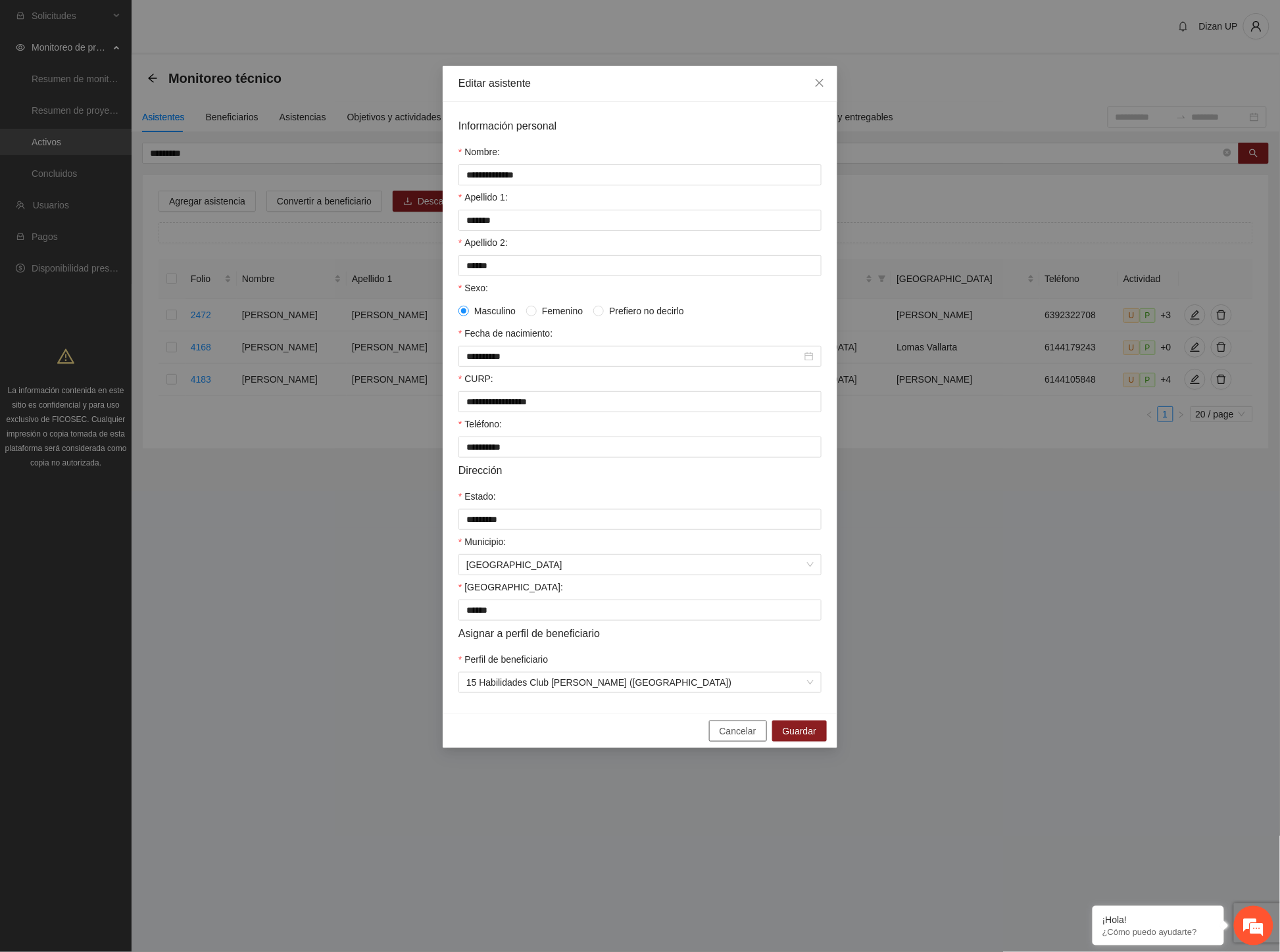
click at [716, 742] on button "Cancelar" at bounding box center [737, 731] width 58 height 21
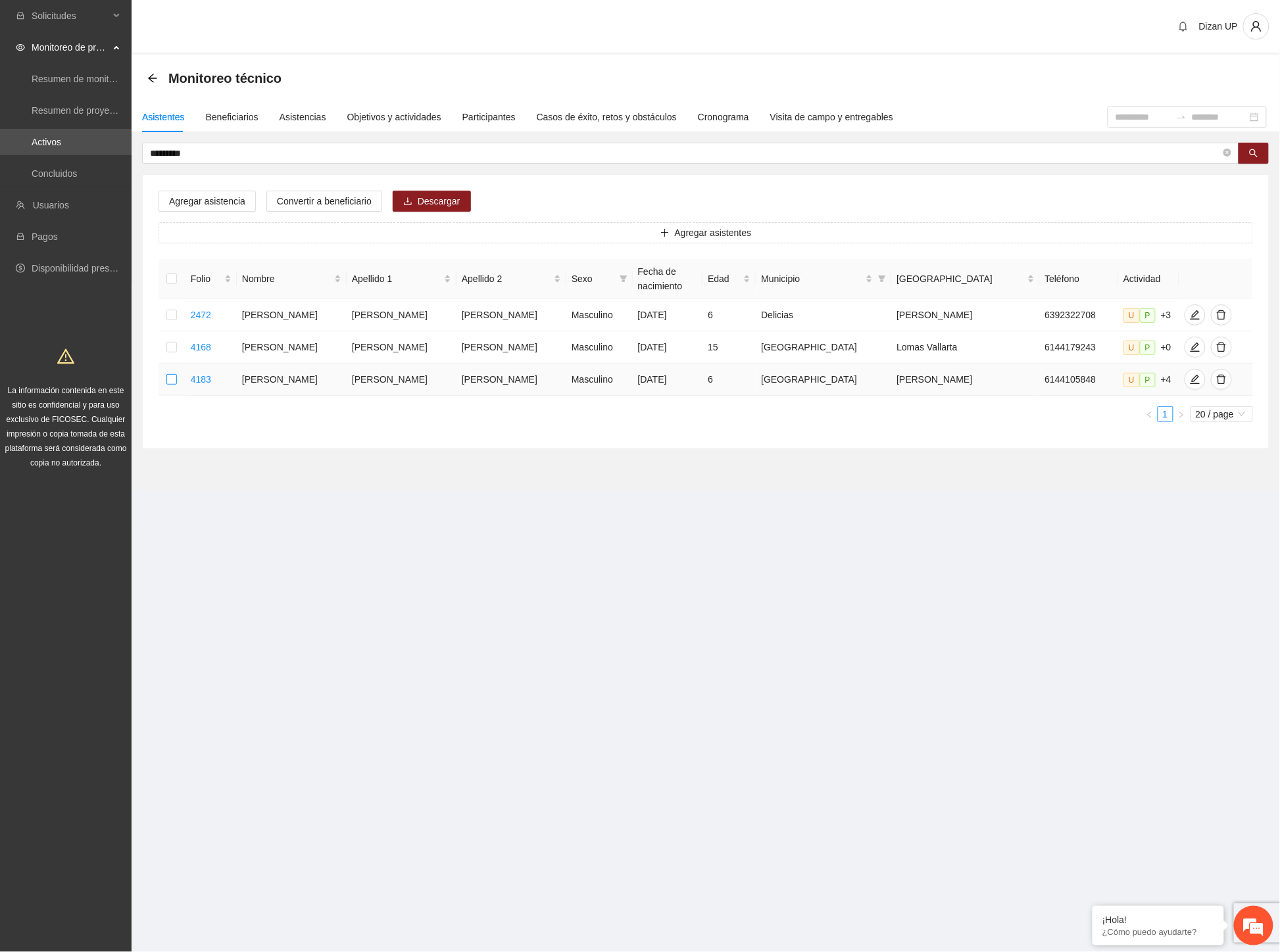
click at [178, 366] on td at bounding box center [172, 379] width 27 height 32
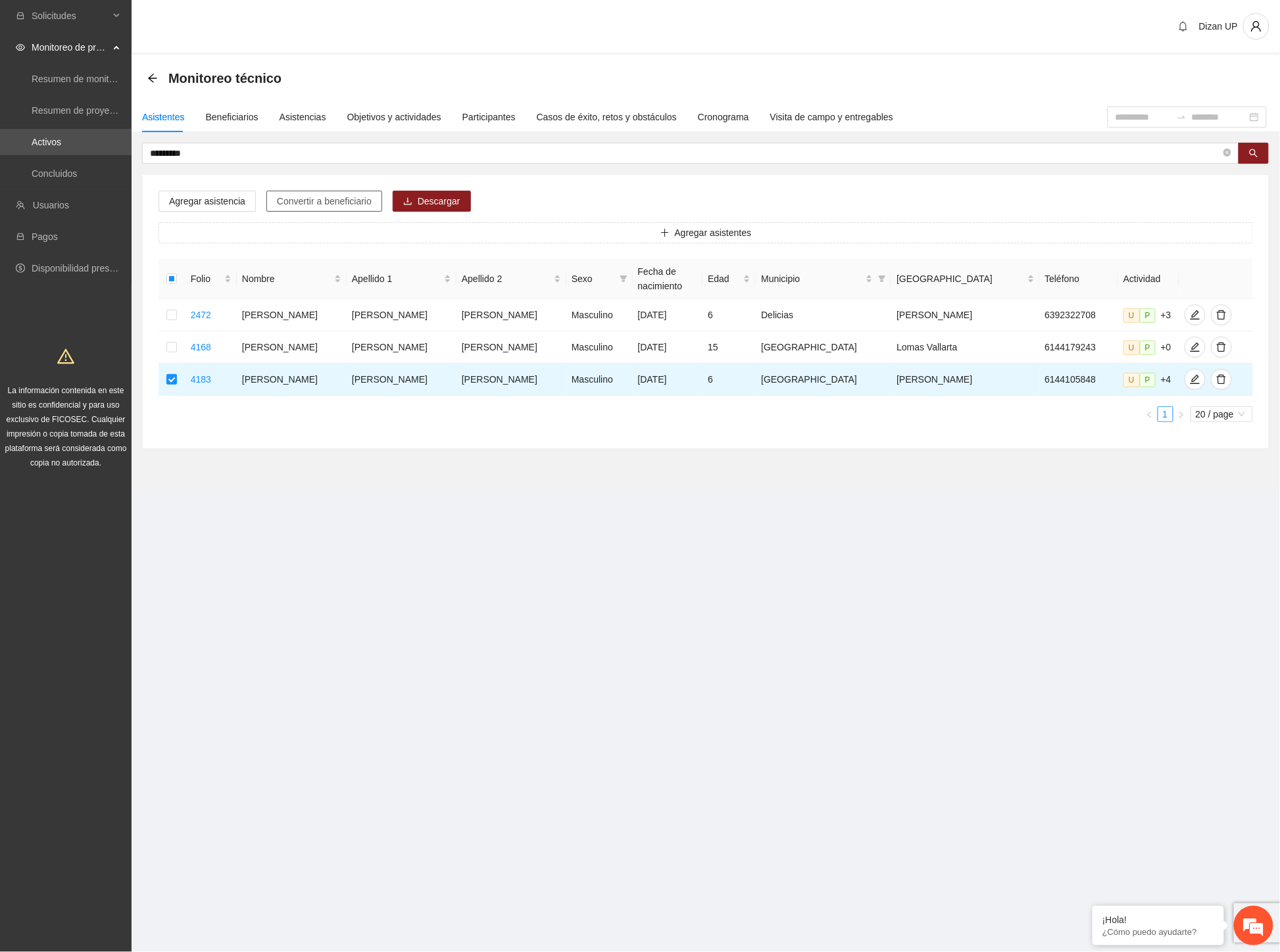
drag, startPoint x: 364, startPoint y: 201, endPoint x: 386, endPoint y: 206, distance: 22.6
click at [365, 201] on span "Convertir a beneficiario" at bounding box center [324, 201] width 95 height 14
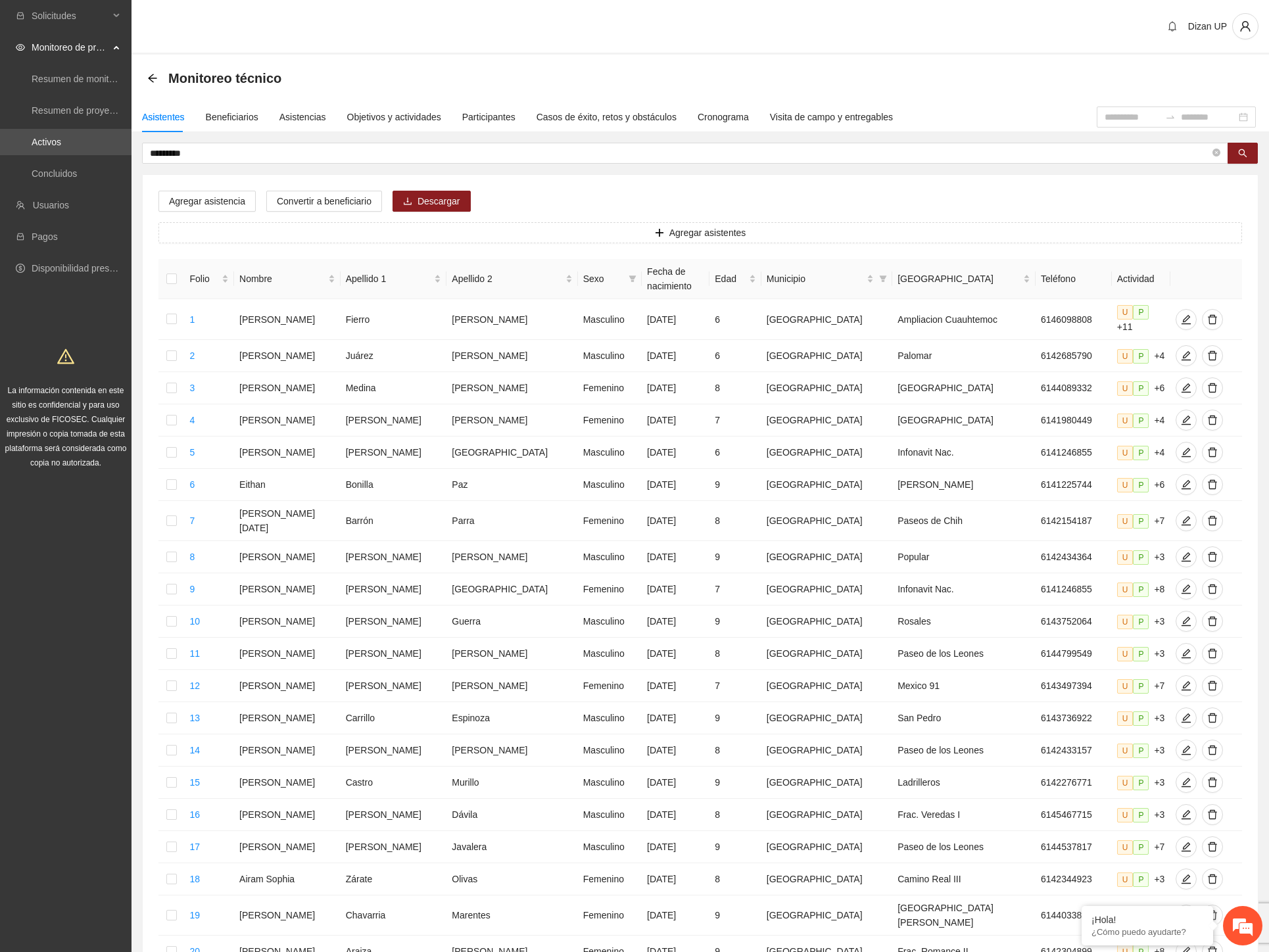
drag, startPoint x: 59, startPoint y: 152, endPoint x: 1, endPoint y: 156, distance: 58.1
click at [2, 155] on section "Solicitudes Monitoreo de proyectos Resumen de monitoreo Resumen de proyectos ap…" at bounding box center [634, 550] width 1269 height 1100
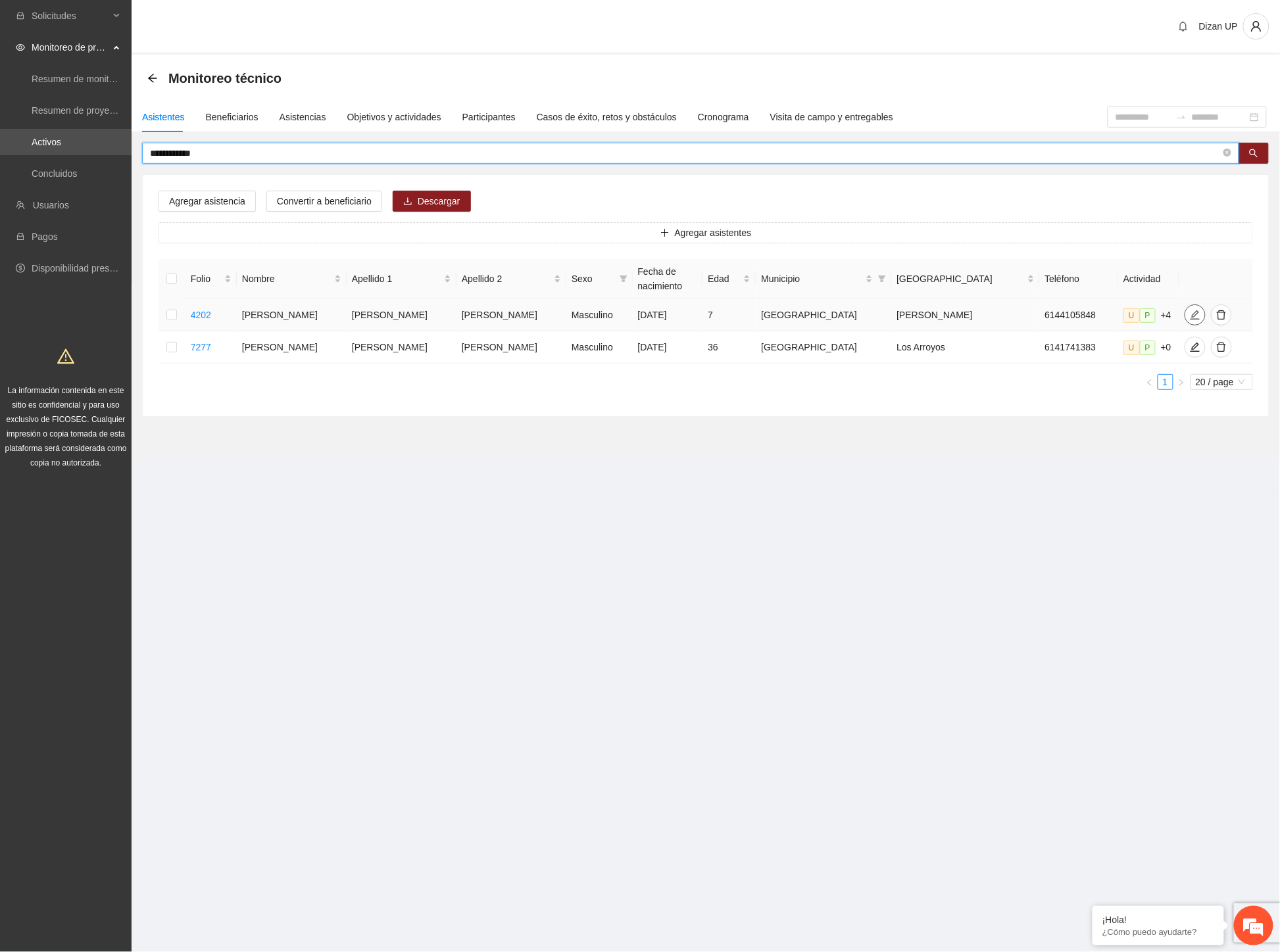
click at [1190, 316] on icon "edit" at bounding box center [1195, 315] width 11 height 11
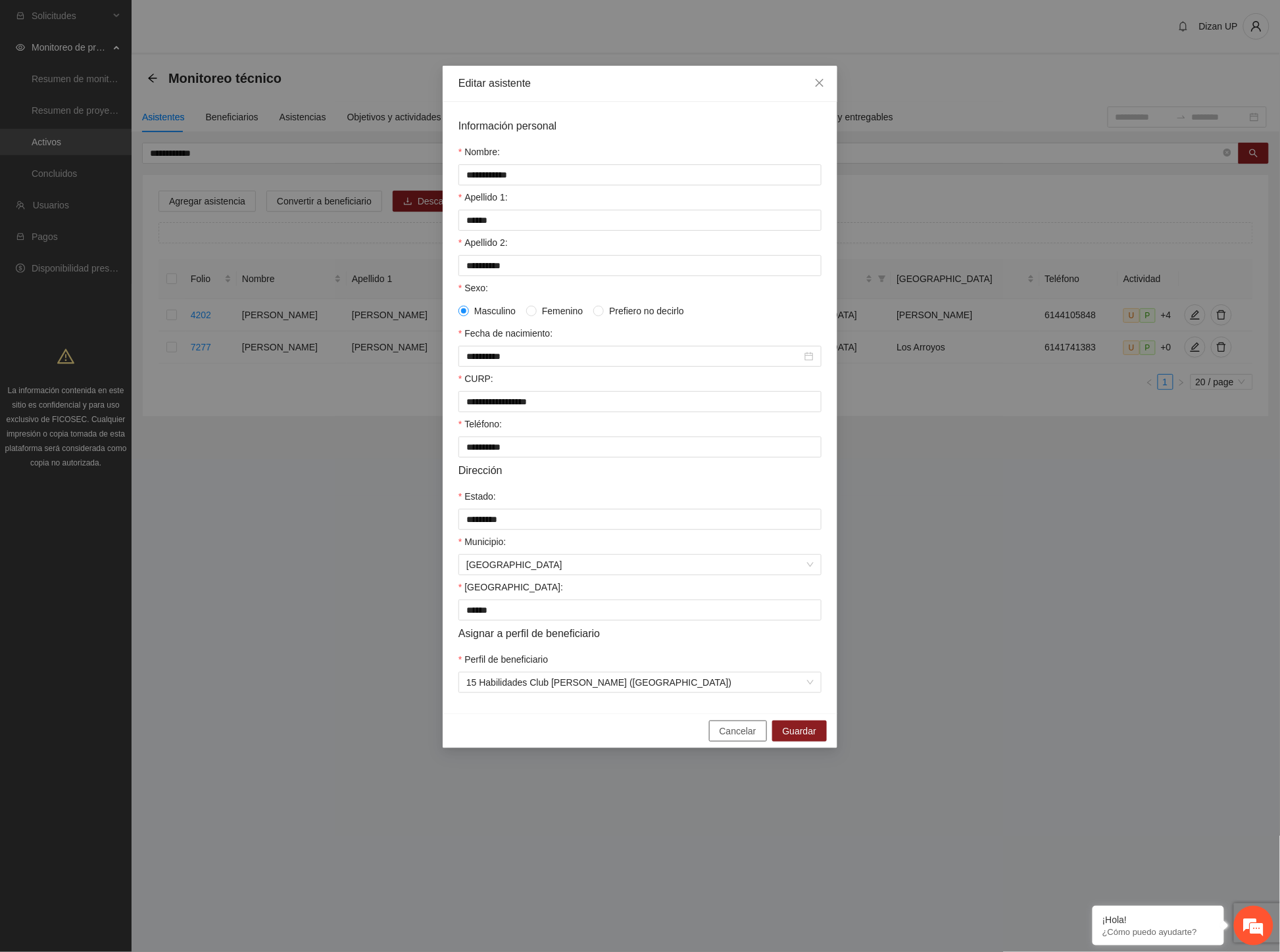
drag, startPoint x: 722, startPoint y: 745, endPoint x: 691, endPoint y: 706, distance: 49.8
click at [721, 740] on button "Cancelar" at bounding box center [737, 731] width 58 height 21
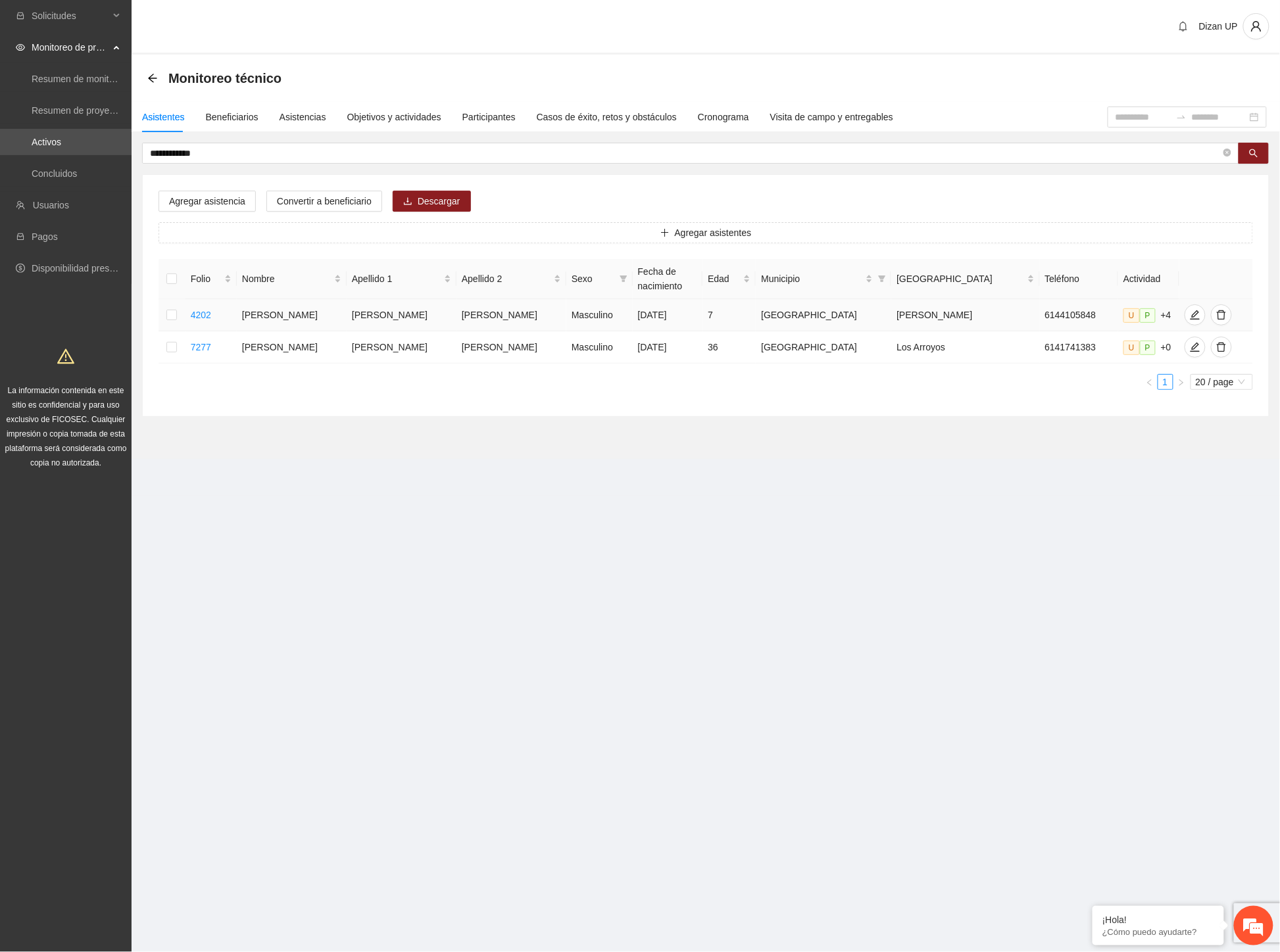
click at [175, 313] on td at bounding box center [172, 315] width 27 height 32
click at [181, 307] on td at bounding box center [172, 315] width 27 height 32
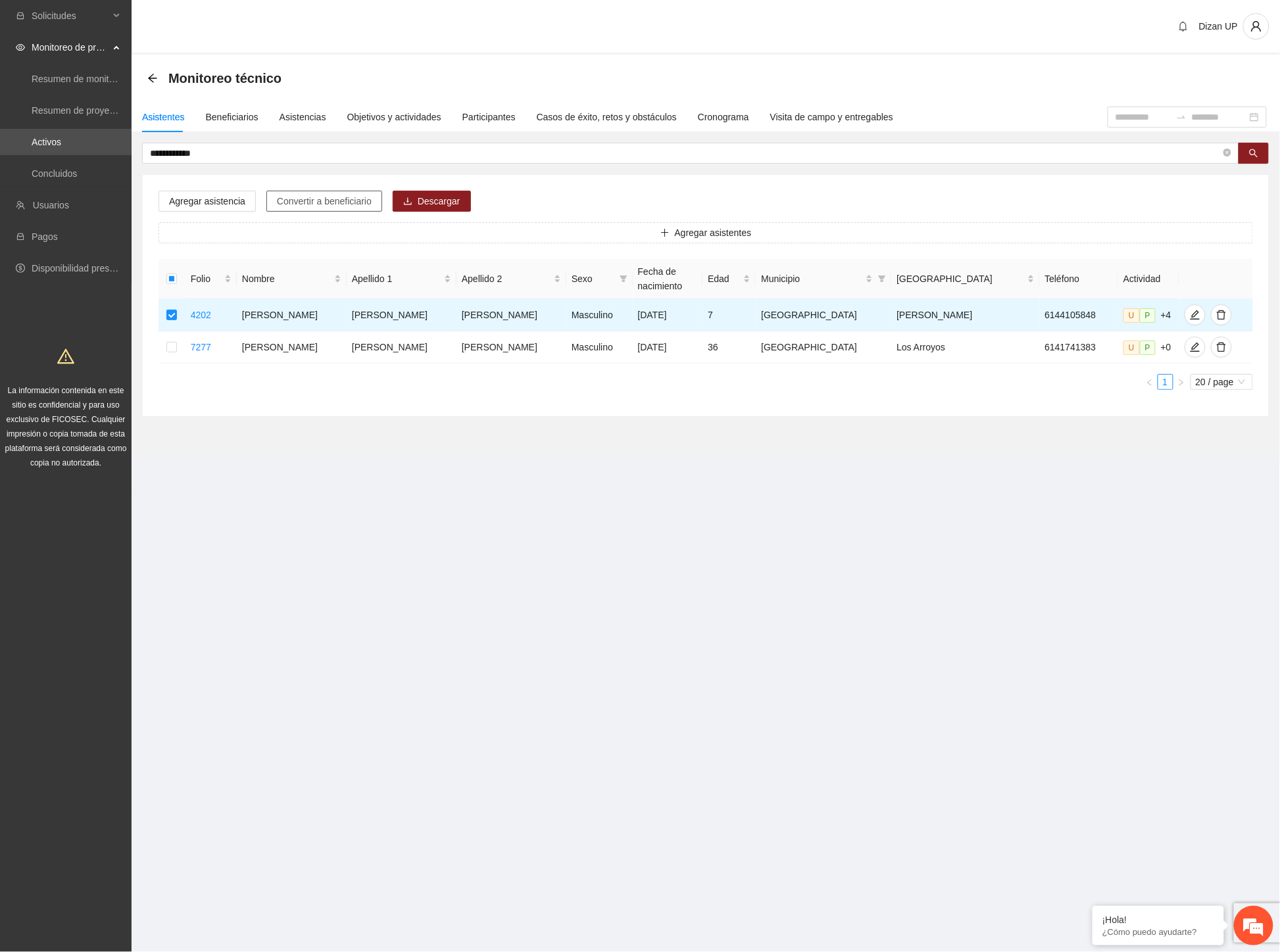
drag, startPoint x: 329, startPoint y: 195, endPoint x: 360, endPoint y: 191, distance: 31.3
click at [331, 195] on span "Convertir a beneficiario" at bounding box center [324, 201] width 95 height 14
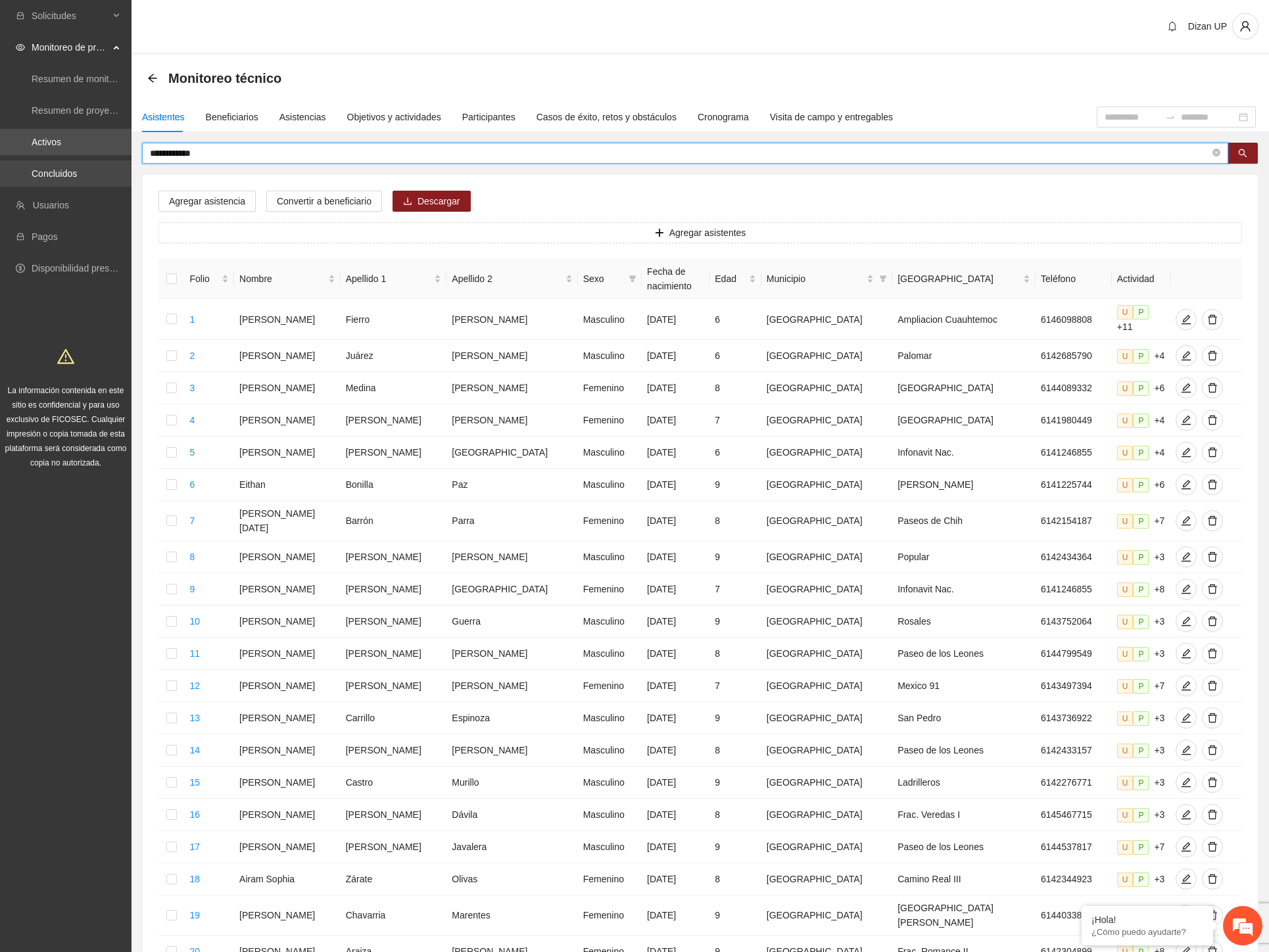
drag, startPoint x: 204, startPoint y: 155, endPoint x: 1, endPoint y: 161, distance: 203.1
click at [1, 160] on section "**********" at bounding box center [634, 550] width 1269 height 1100
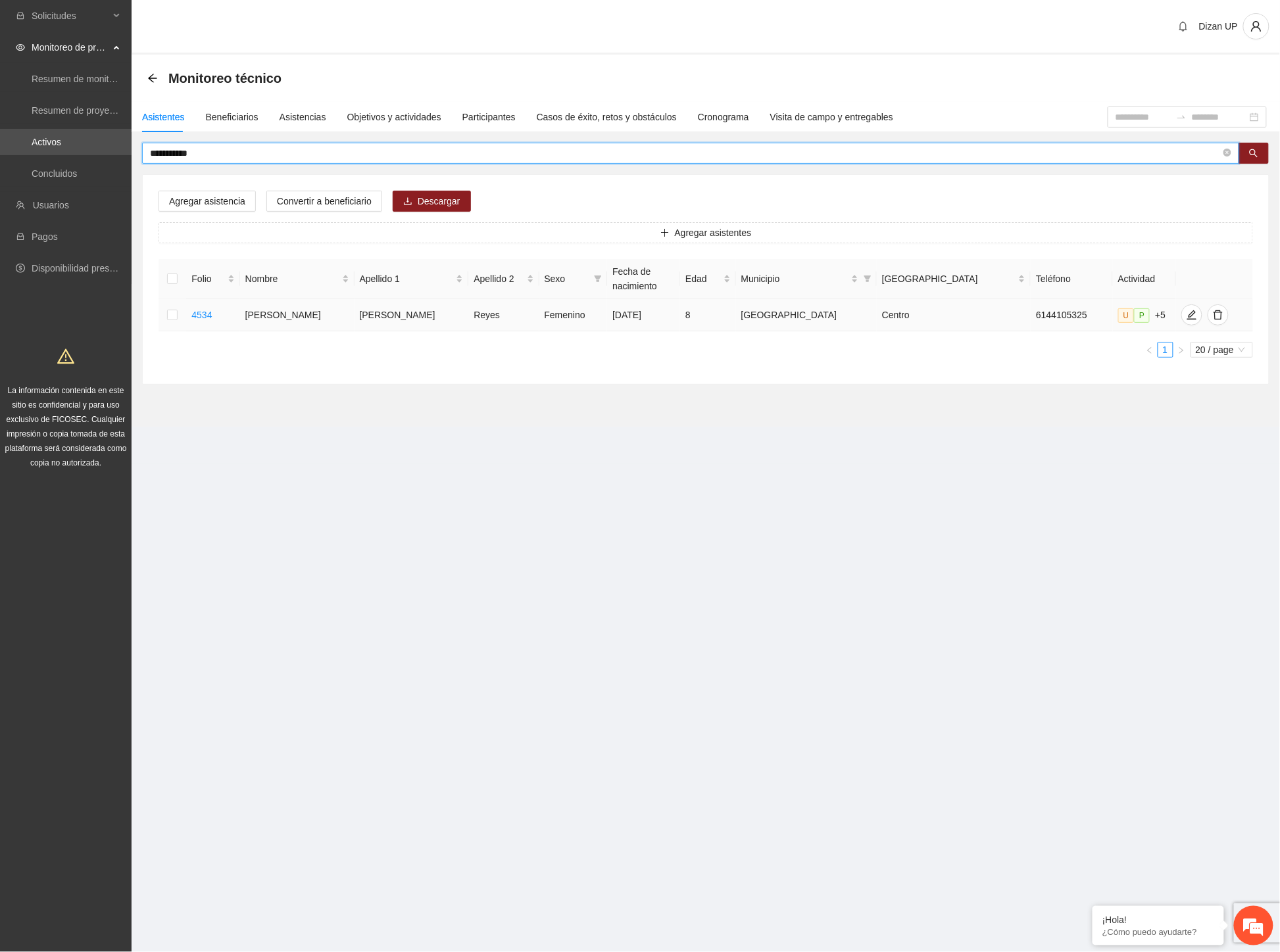
click at [562, 325] on tr "4534 [PERSON_NAME] Femenino [DATE] 8 Chihuahua Centro 6144105325 U P +5" at bounding box center [706, 315] width 1094 height 32
click at [803, 322] on td "[GEOGRAPHIC_DATA]" at bounding box center [806, 315] width 141 height 32
drag, startPoint x: 1176, startPoint y: 316, endPoint x: 1155, endPoint y: 307, distance: 22.8
click at [1186, 313] on icon "edit" at bounding box center [1191, 315] width 11 height 11
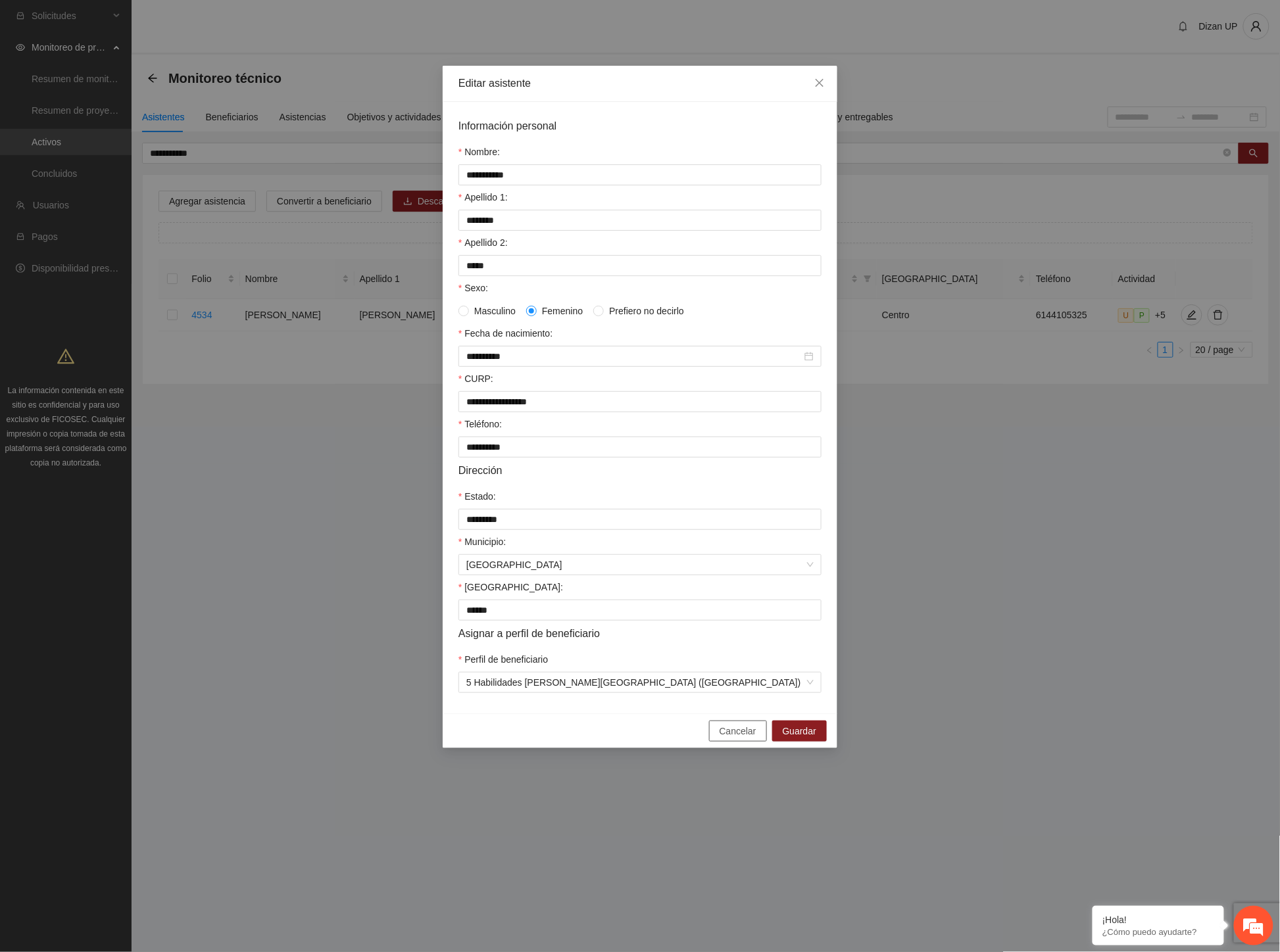
click at [740, 739] on span "Cancelar" at bounding box center [737, 730] width 37 height 14
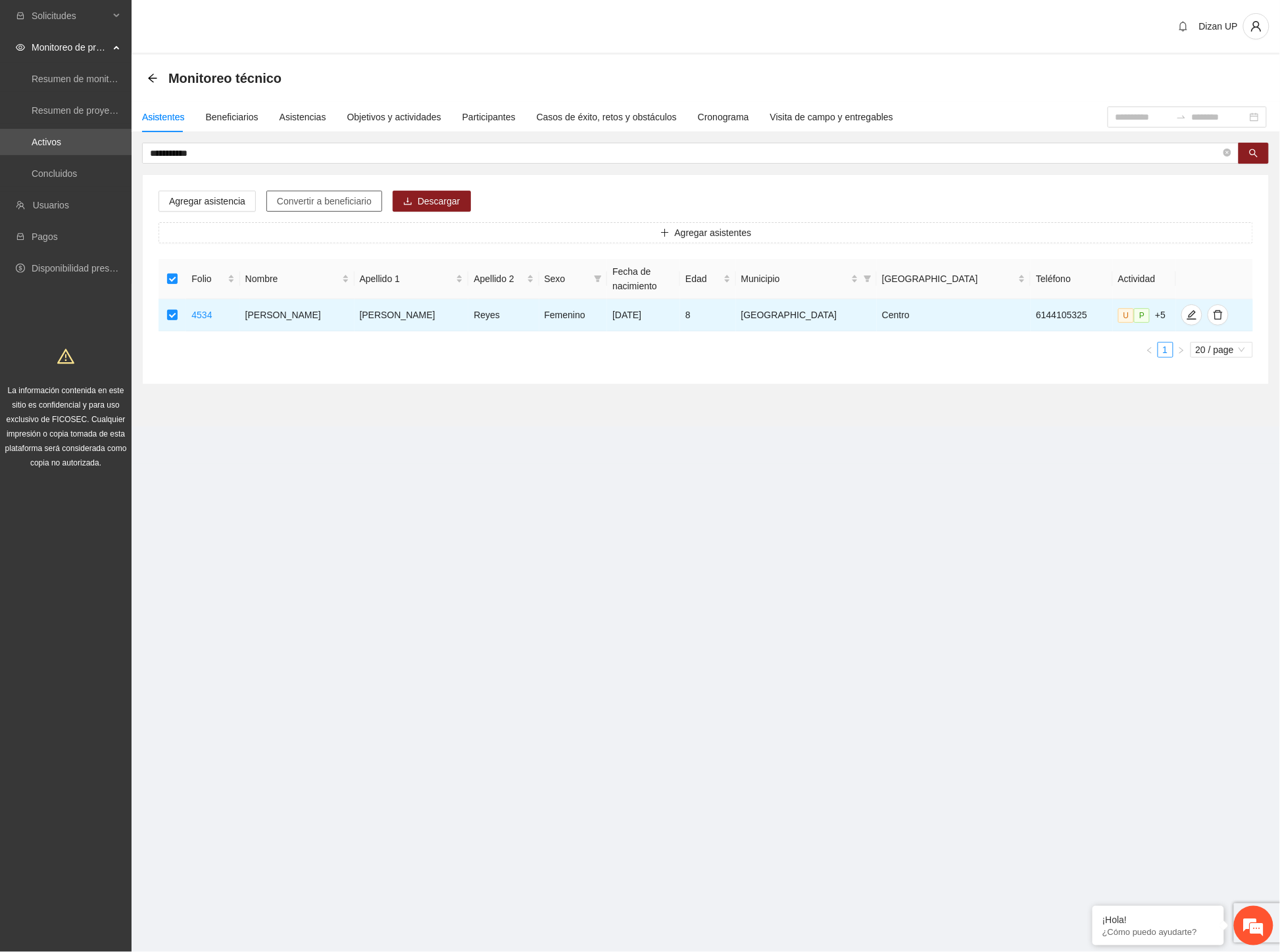
drag, startPoint x: 313, startPoint y: 202, endPoint x: 372, endPoint y: 198, distance: 59.1
click at [319, 198] on span "Convertir a beneficiario" at bounding box center [324, 201] width 95 height 14
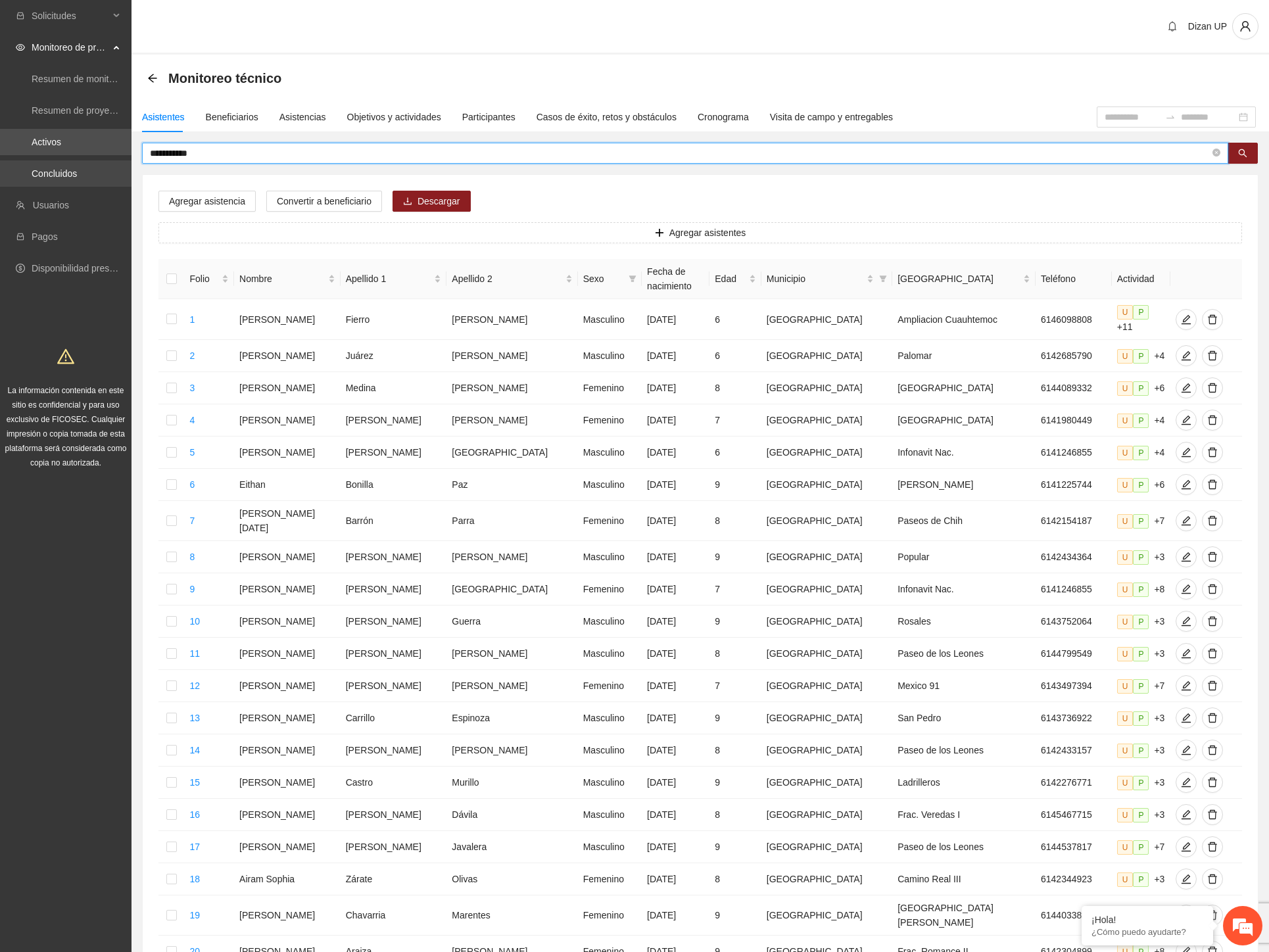
drag, startPoint x: 69, startPoint y: 159, endPoint x: 1, endPoint y: 160, distance: 68.0
click at [1, 161] on section "**********" at bounding box center [634, 550] width 1269 height 1100
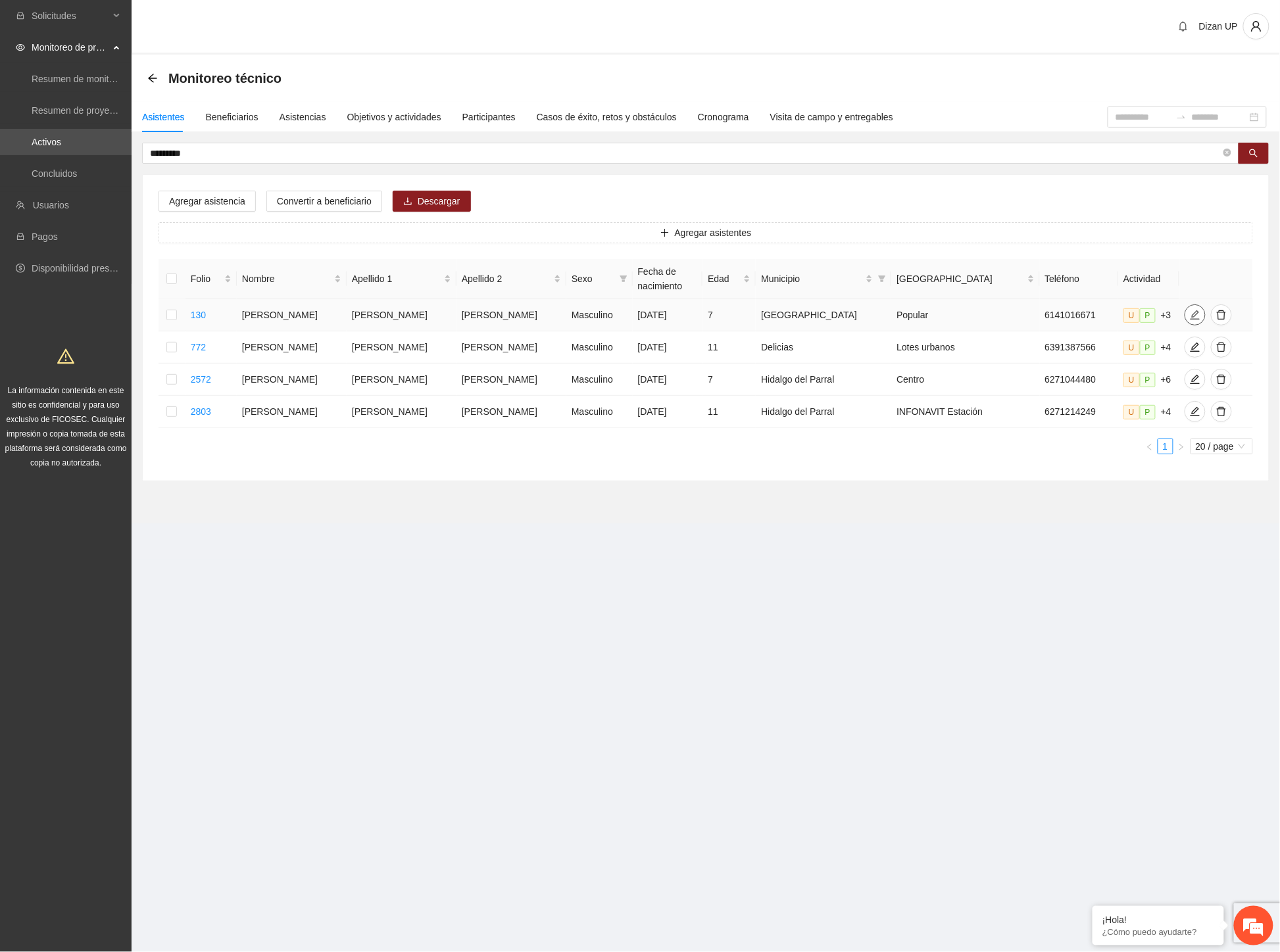
click at [1190, 313] on icon "edit" at bounding box center [1195, 315] width 11 height 11
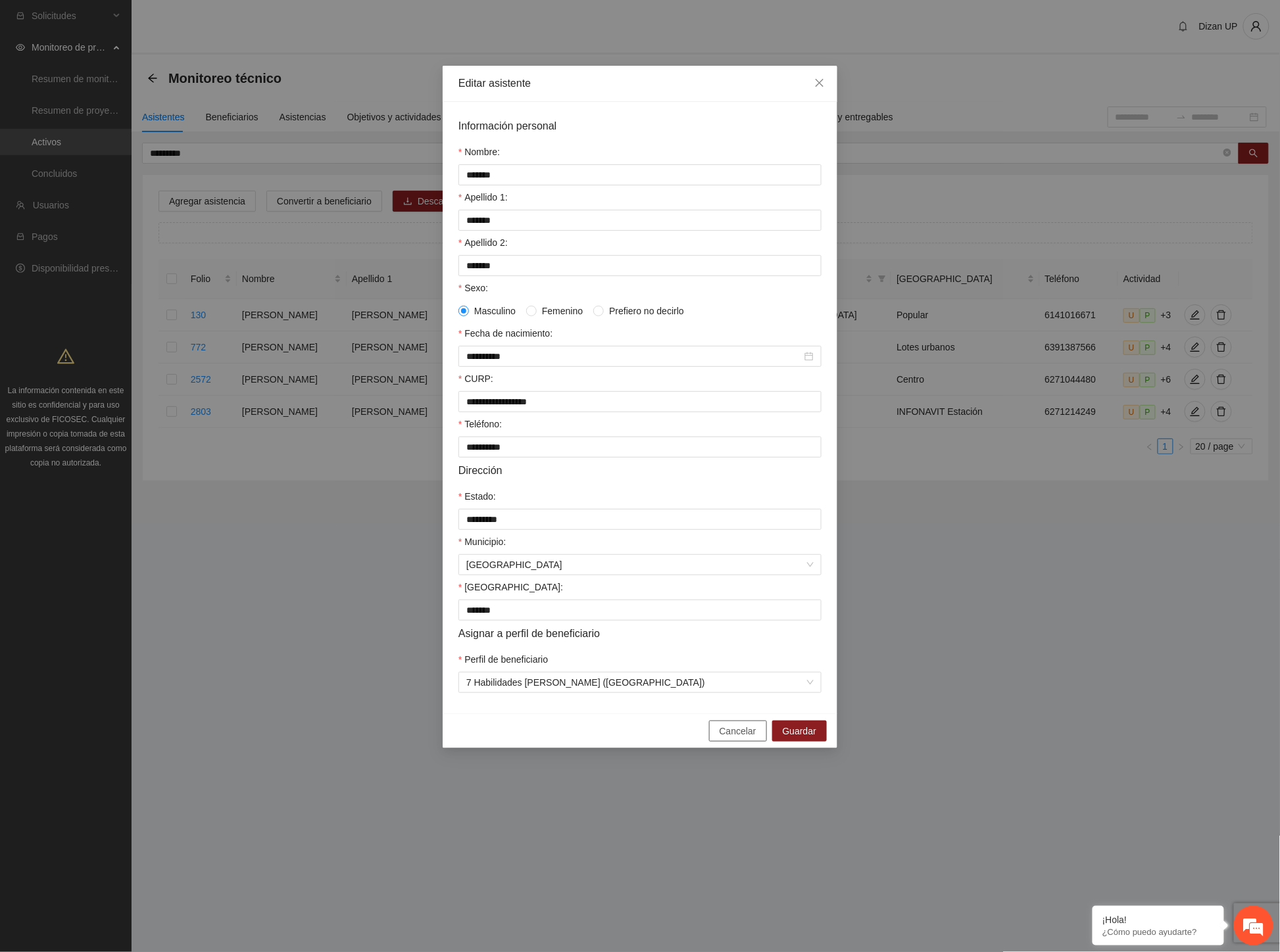
click at [744, 738] on span "Cancelar" at bounding box center [737, 730] width 37 height 14
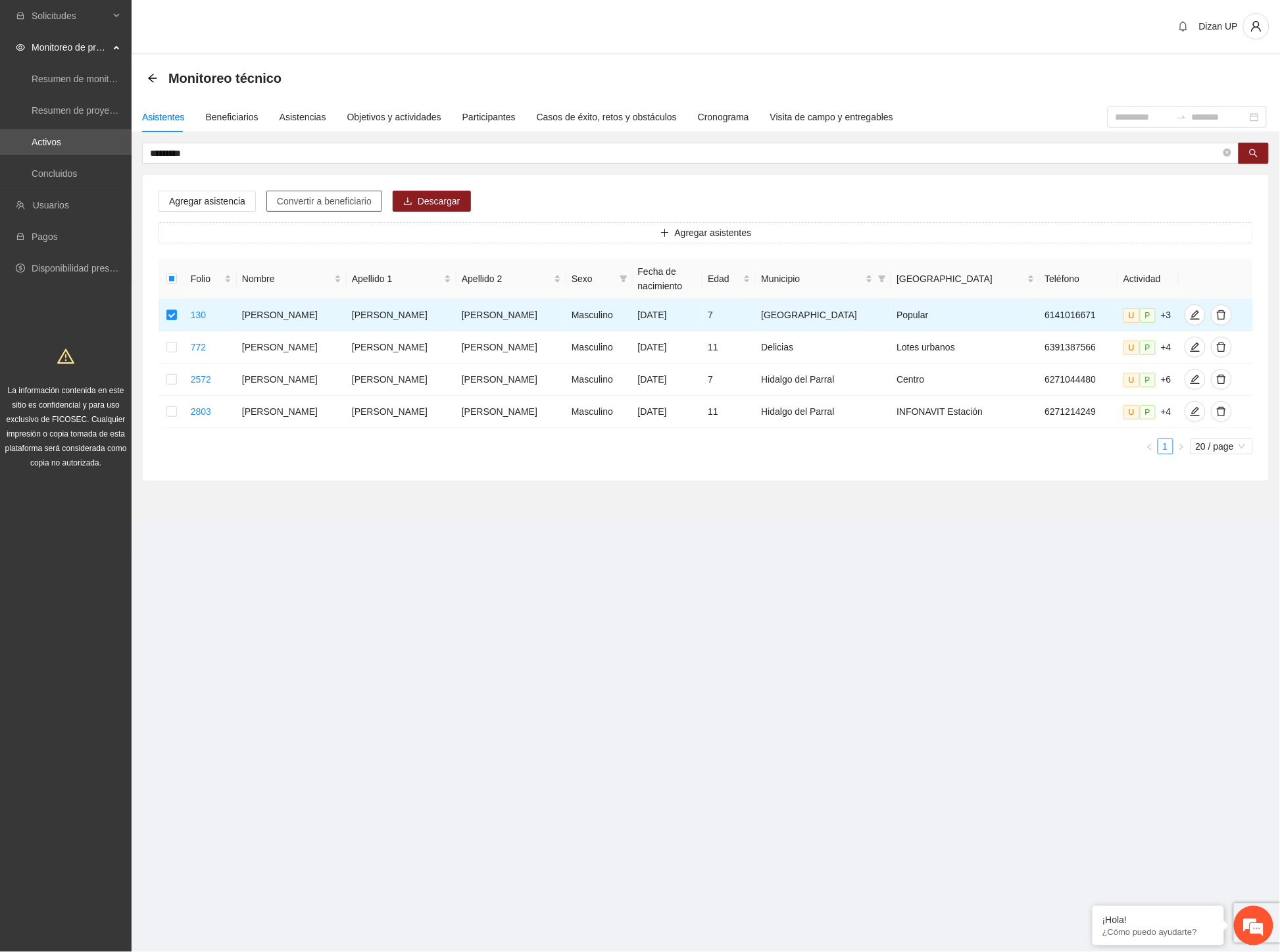
click at [332, 202] on span "Convertir a beneficiario" at bounding box center [324, 201] width 95 height 14
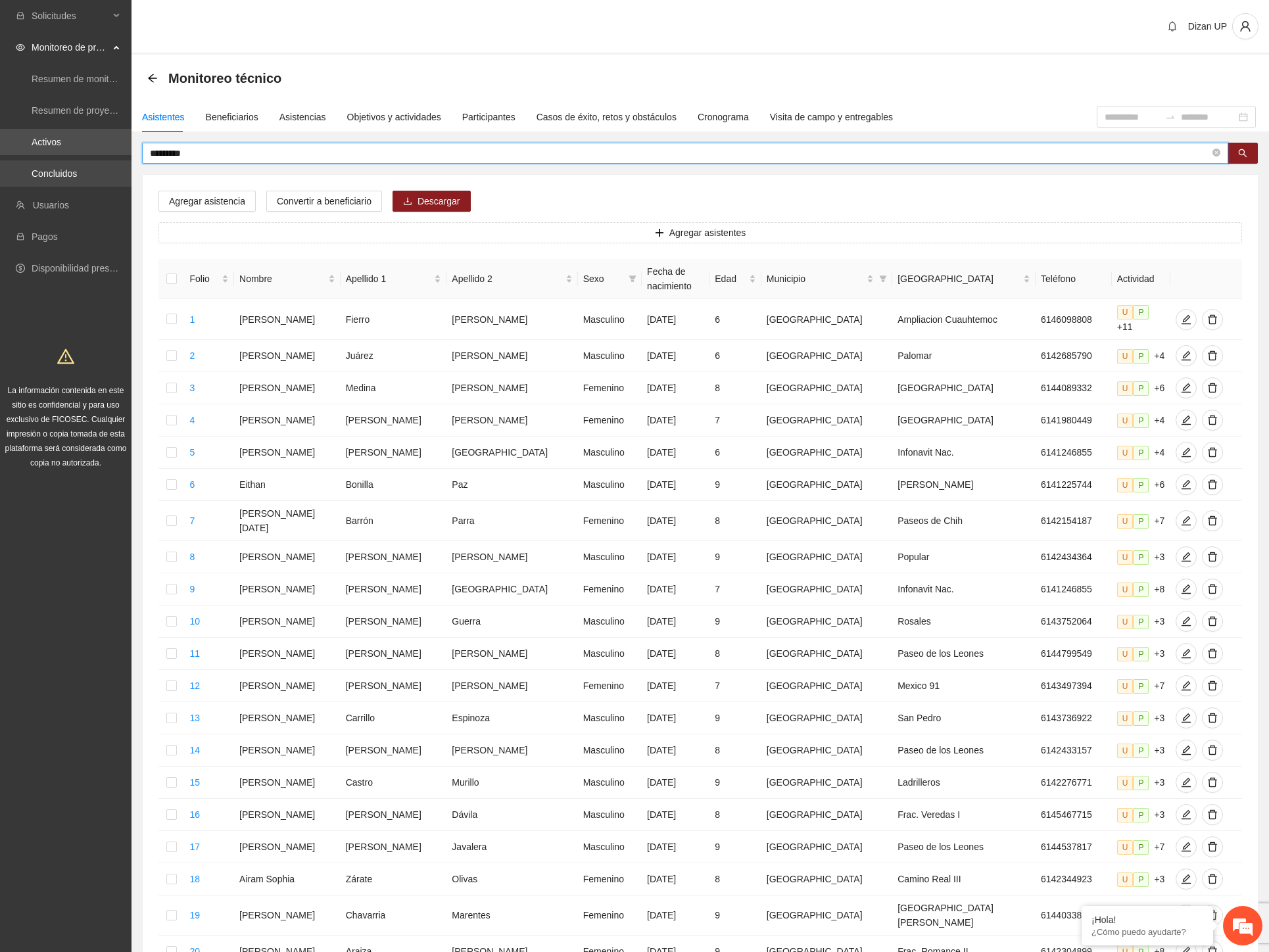
drag, startPoint x: 204, startPoint y: 156, endPoint x: 1, endPoint y: 163, distance: 203.1
click at [1, 163] on section "Solicitudes Monitoreo de proyectos Resumen de monitoreo Resumen de proyectos ap…" at bounding box center [634, 550] width 1269 height 1100
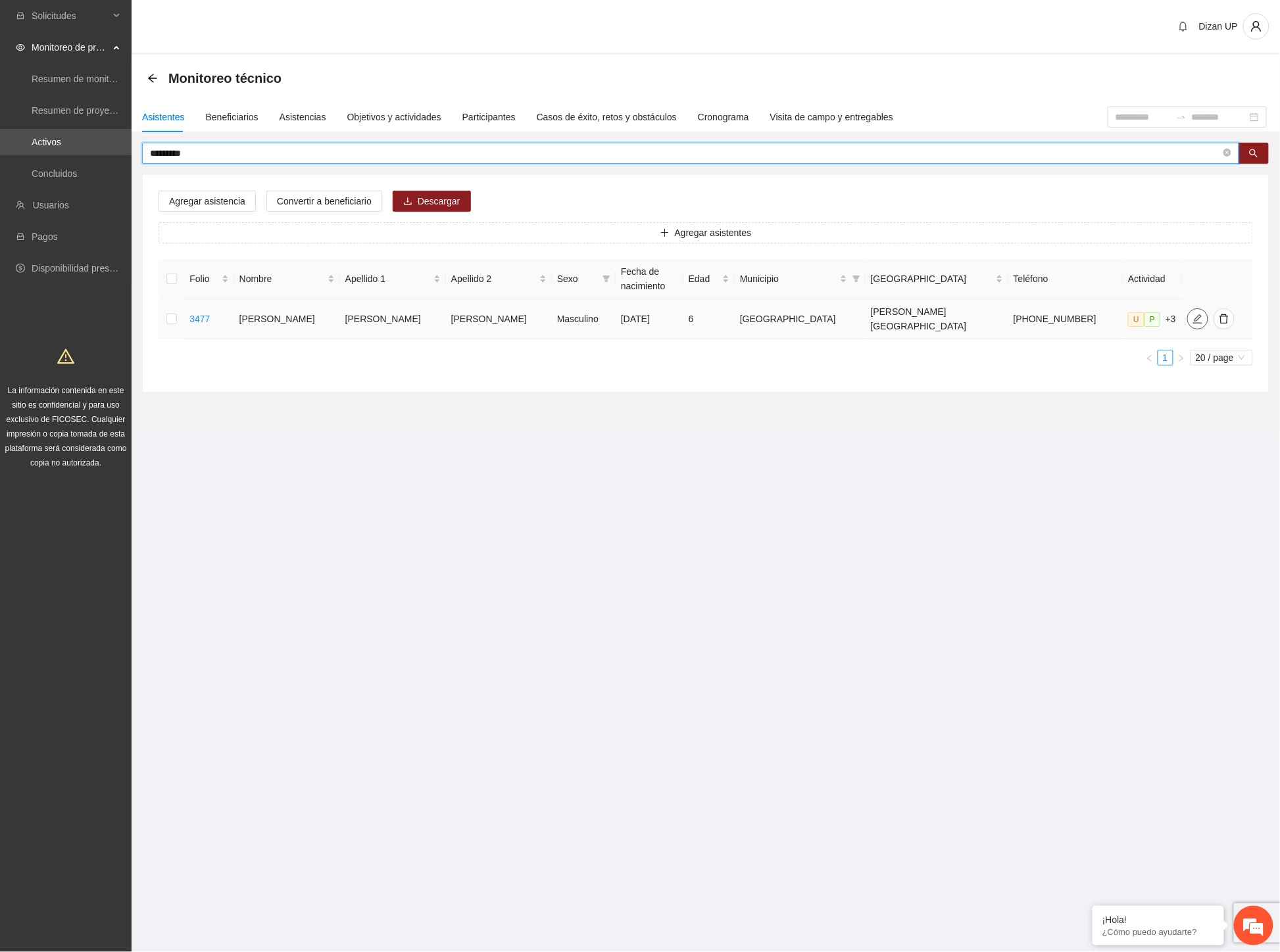
click at [1187, 320] on button "button" at bounding box center [1197, 319] width 21 height 21
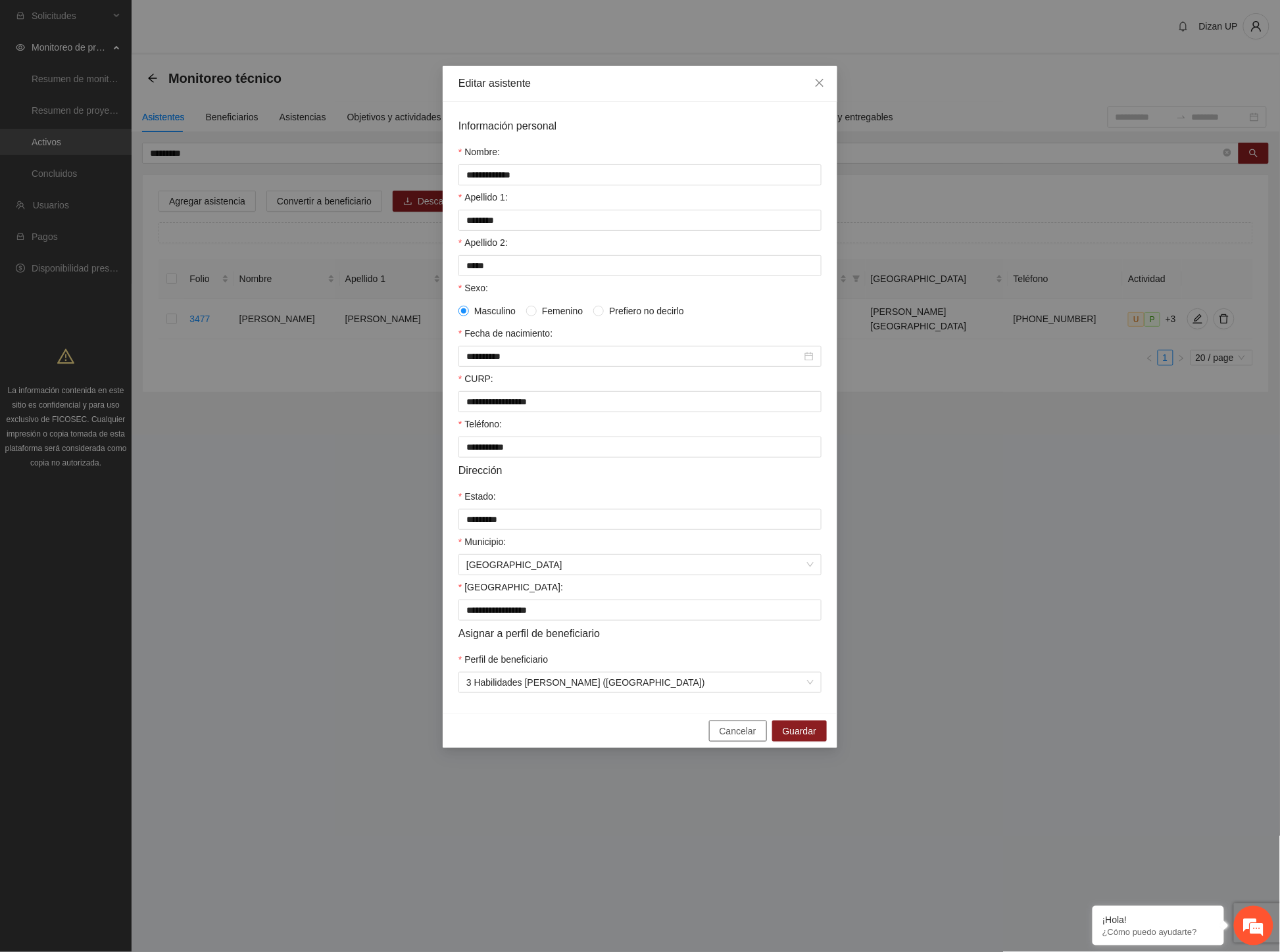
drag, startPoint x: 739, startPoint y: 739, endPoint x: 423, endPoint y: 488, distance: 403.6
click at [734, 739] on span "Cancelar" at bounding box center [737, 730] width 37 height 14
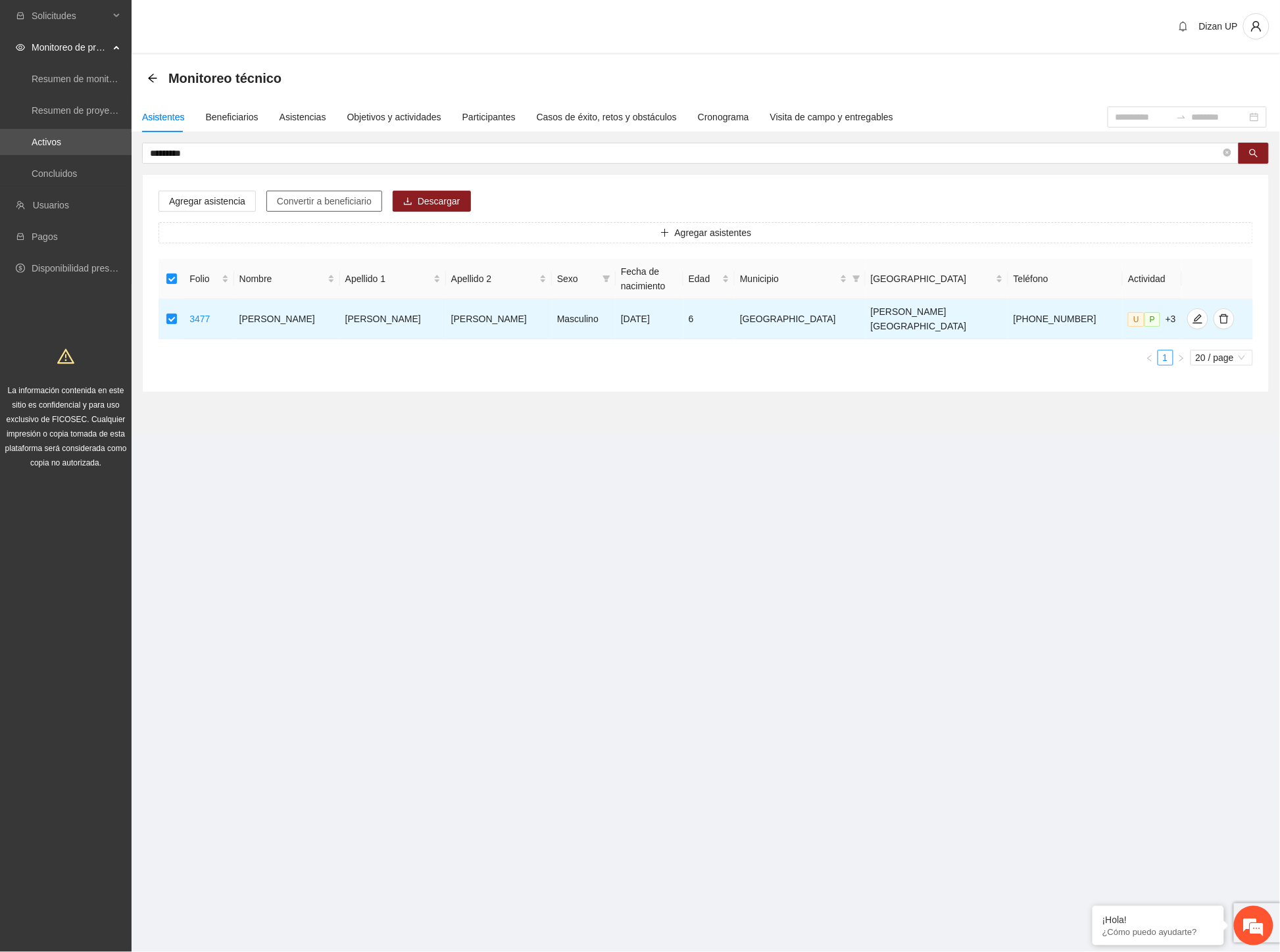
click at [277, 201] on span "Convertir a beneficiario" at bounding box center [324, 201] width 95 height 14
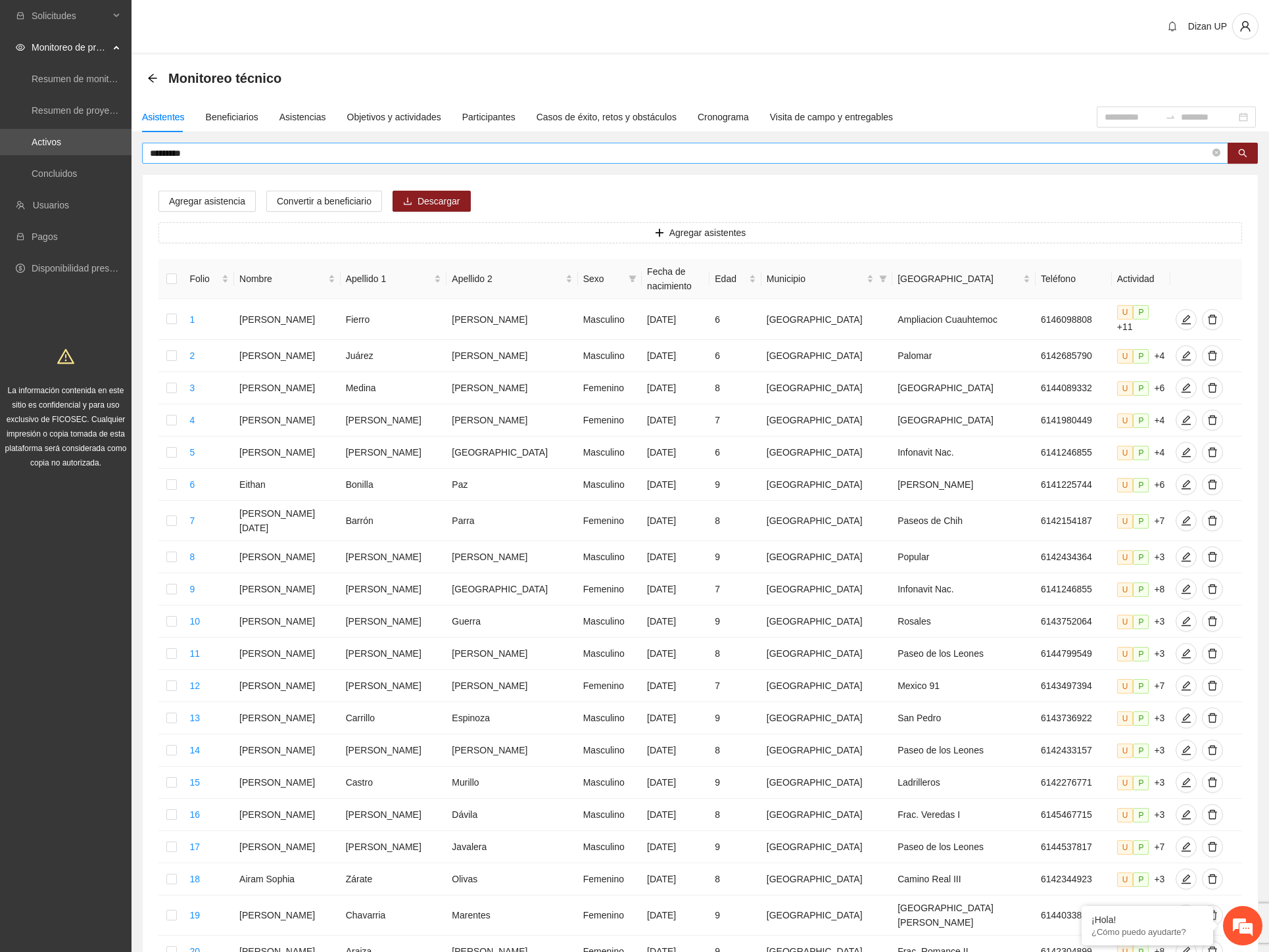
click at [200, 155] on input "*********" at bounding box center [679, 153] width 1059 height 14
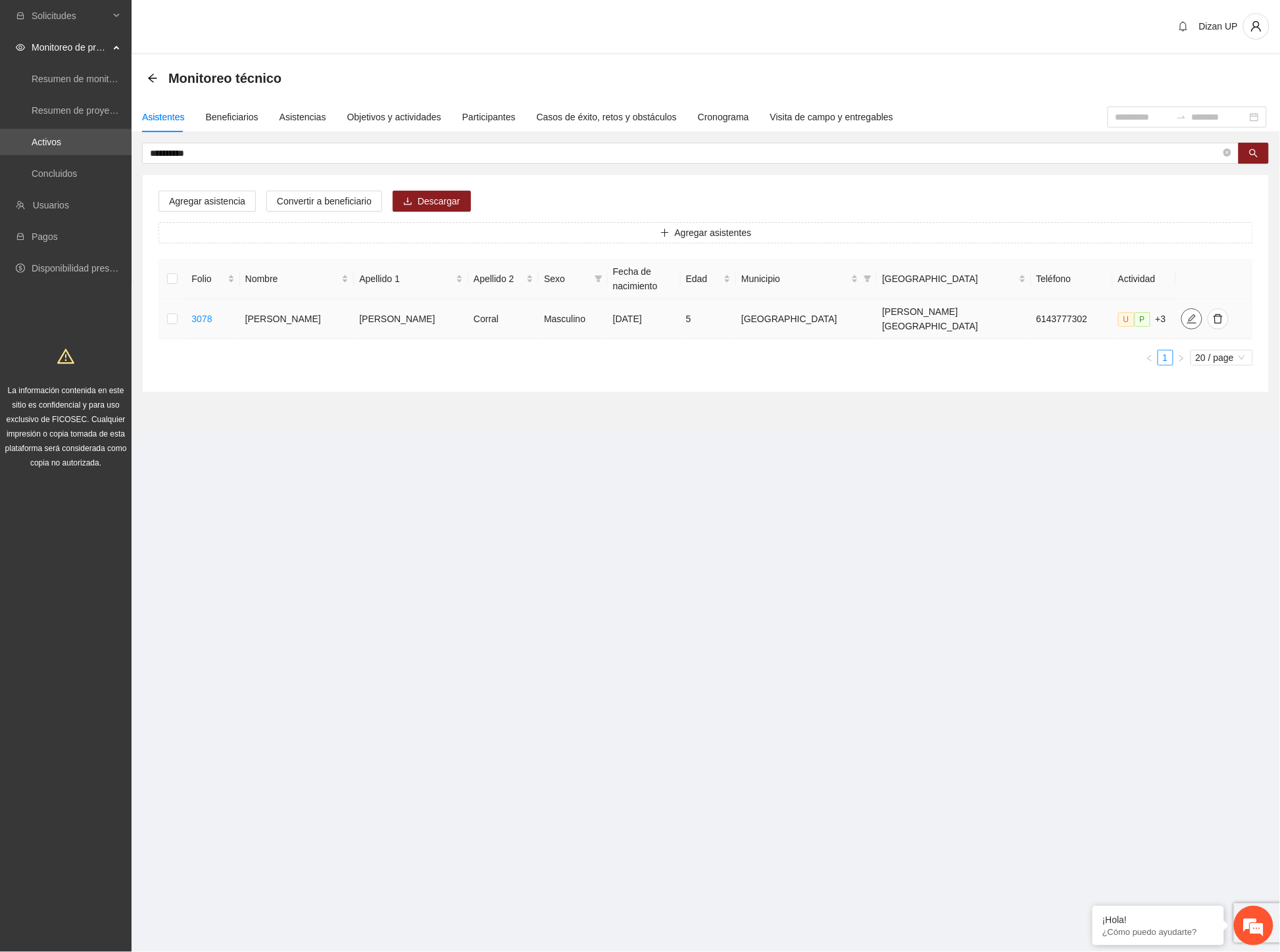
click at [1187, 314] on icon "edit" at bounding box center [1191, 319] width 9 height 9
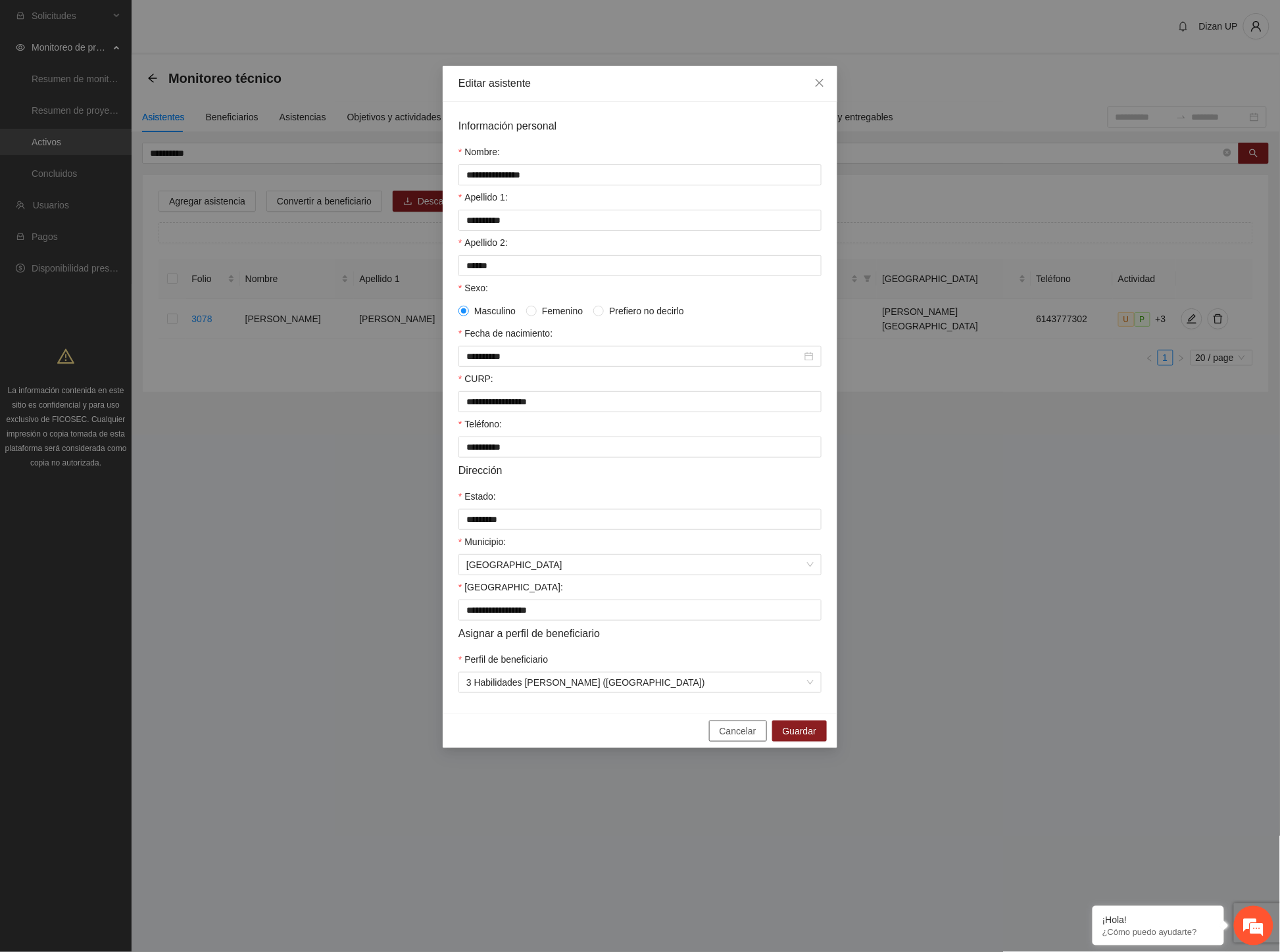
click at [753, 739] on span "Cancelar" at bounding box center [737, 730] width 37 height 14
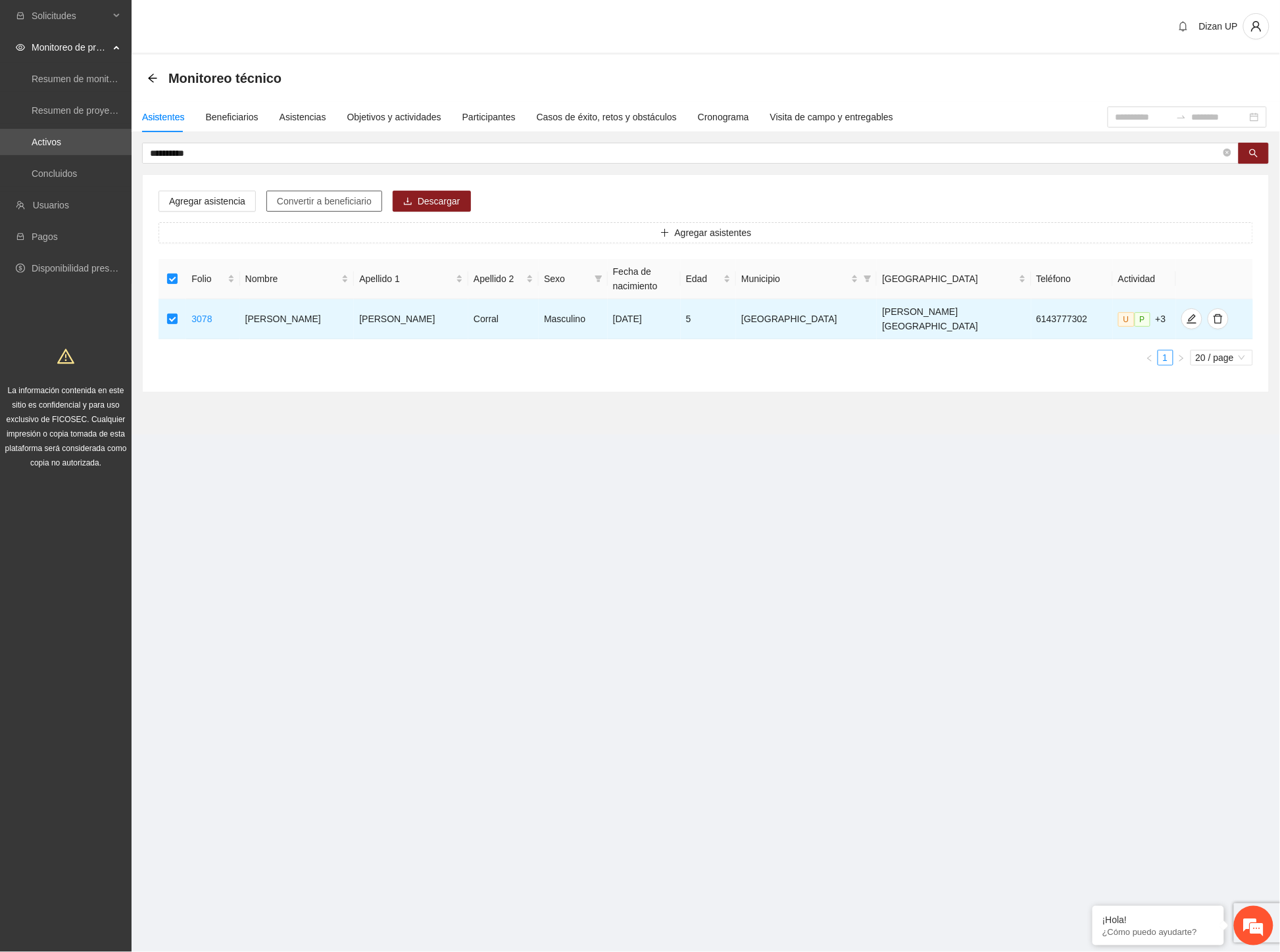
click at [342, 198] on span "Convertir a beneficiario" at bounding box center [324, 201] width 95 height 14
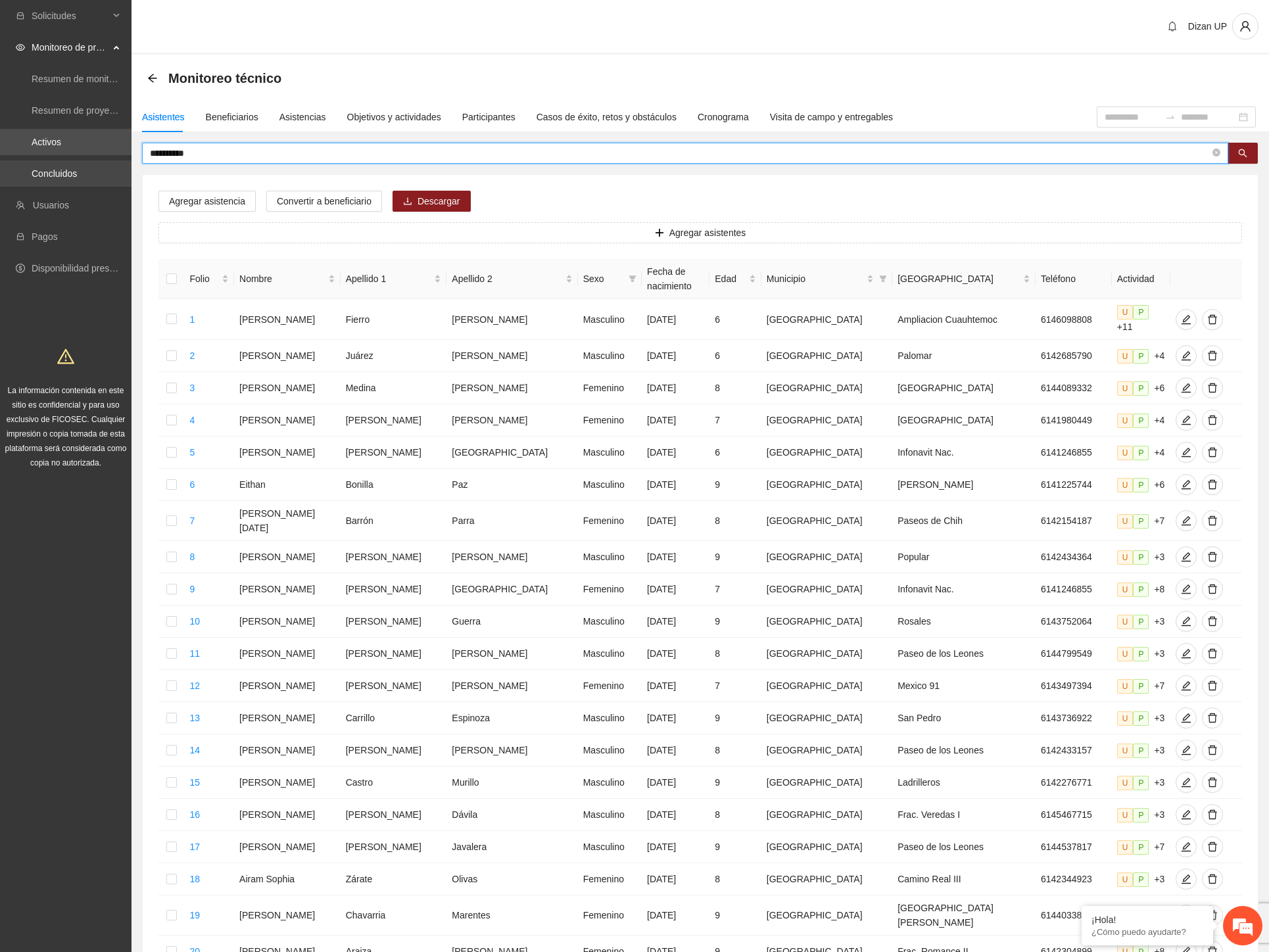
drag, startPoint x: 207, startPoint y: 155, endPoint x: 21, endPoint y: 162, distance: 186.1
click at [21, 162] on section "**********" at bounding box center [634, 550] width 1269 height 1100
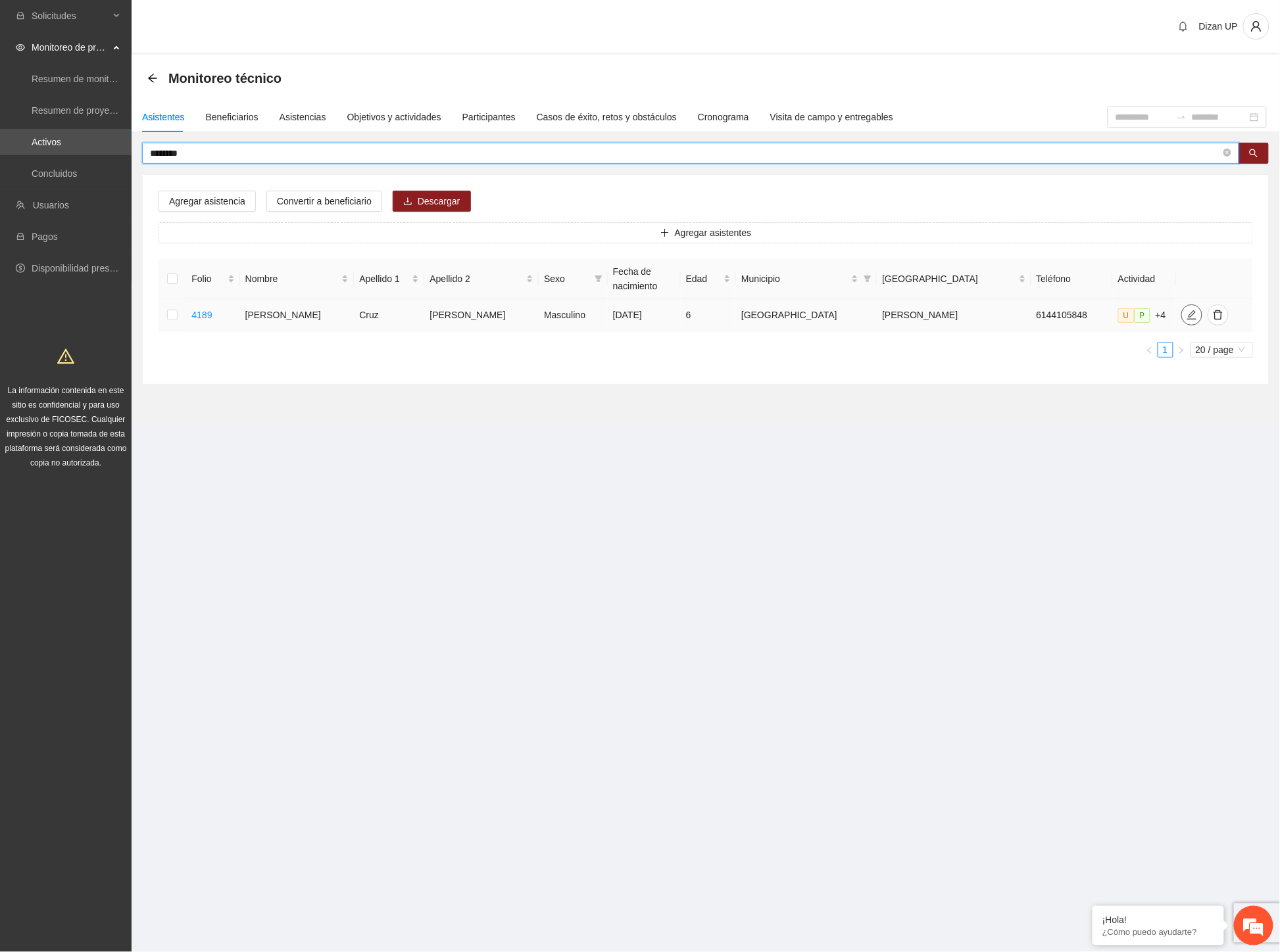
click at [1182, 314] on span "edit" at bounding box center [1191, 315] width 20 height 11
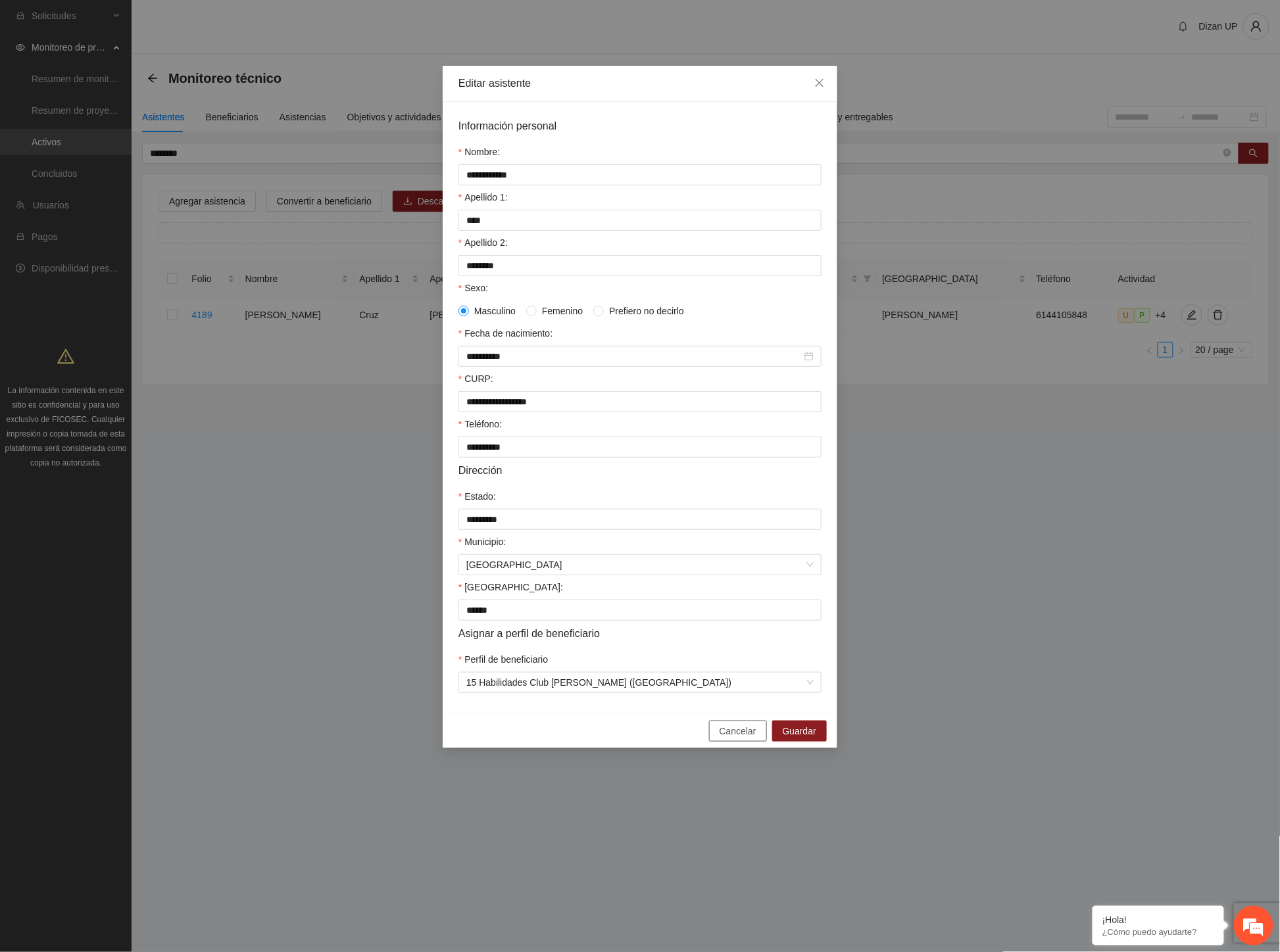
drag, startPoint x: 747, startPoint y: 743, endPoint x: 713, endPoint y: 718, distance: 42.2
click at [746, 739] on span "Cancelar" at bounding box center [737, 730] width 37 height 14
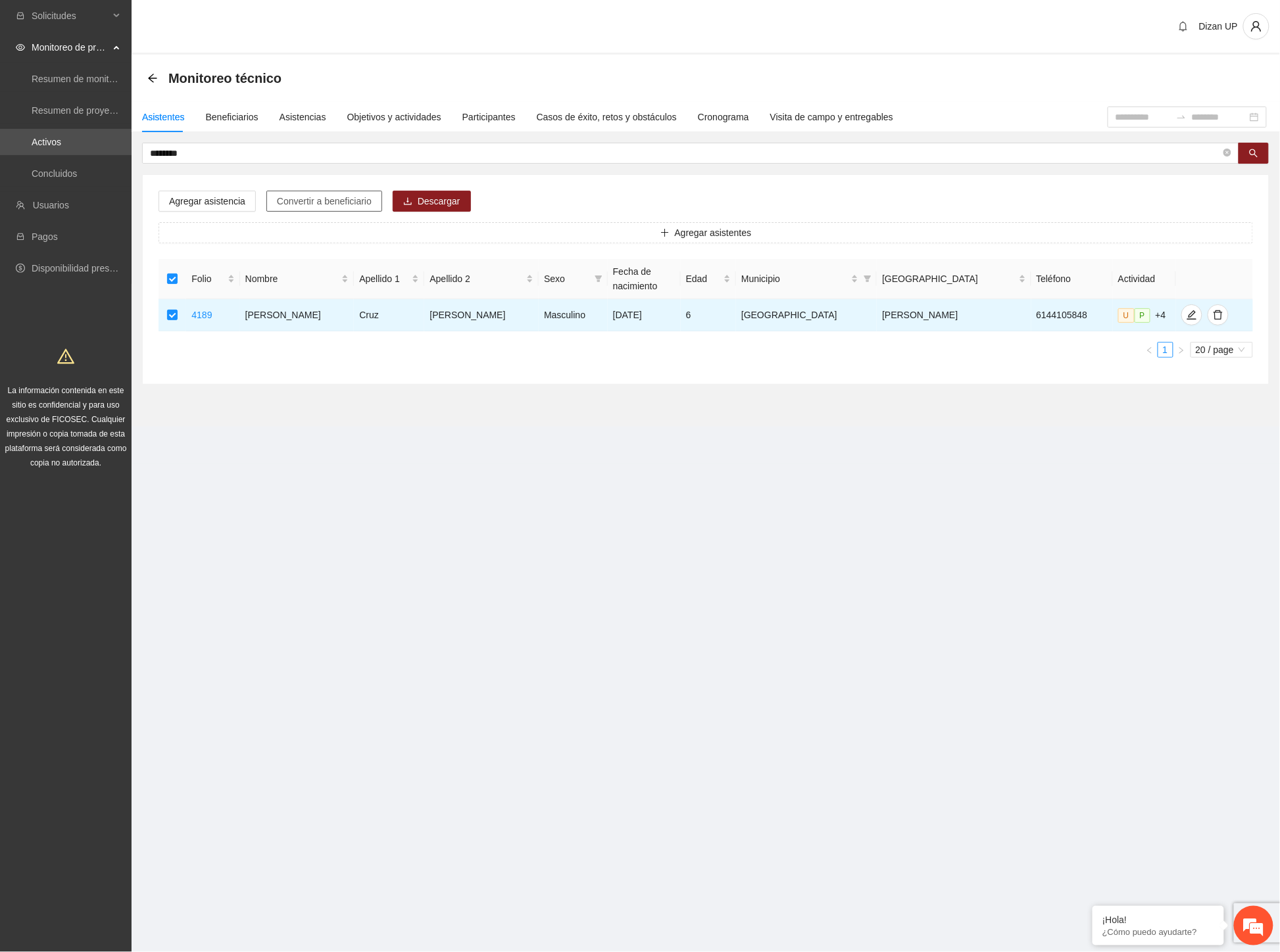
click at [325, 202] on span "Convertir a beneficiario" at bounding box center [324, 201] width 95 height 14
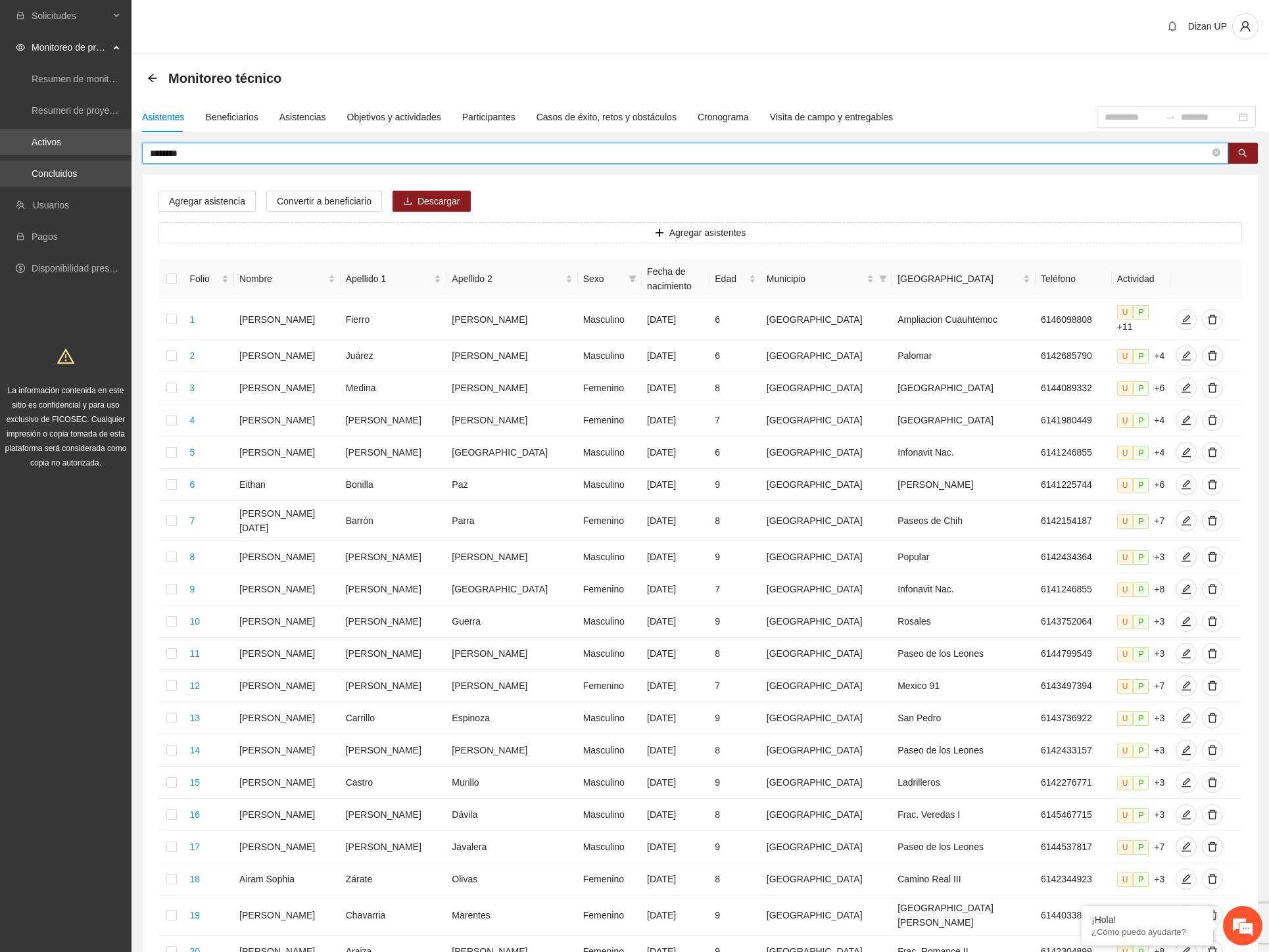
drag, startPoint x: 178, startPoint y: 152, endPoint x: 1, endPoint y: 165, distance: 177.5
click at [1, 165] on section "Solicitudes Monitoreo de proyectos Resumen de monitoreo Resumen de proyectos ap…" at bounding box center [634, 550] width 1269 height 1100
click at [178, 152] on input "*****" at bounding box center [679, 153] width 1059 height 14
type input "*****"
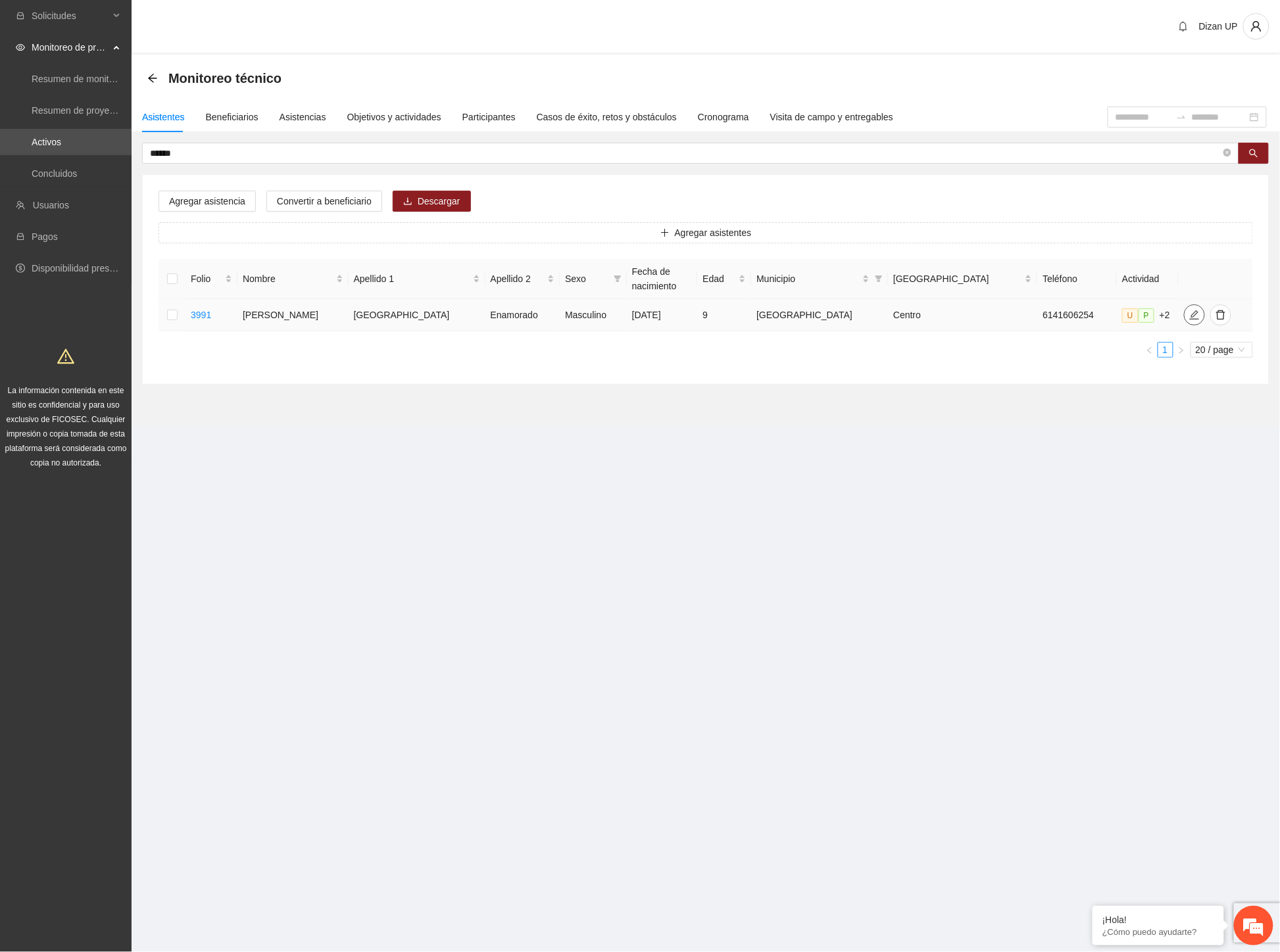
click at [1185, 313] on span "edit" at bounding box center [1194, 315] width 20 height 11
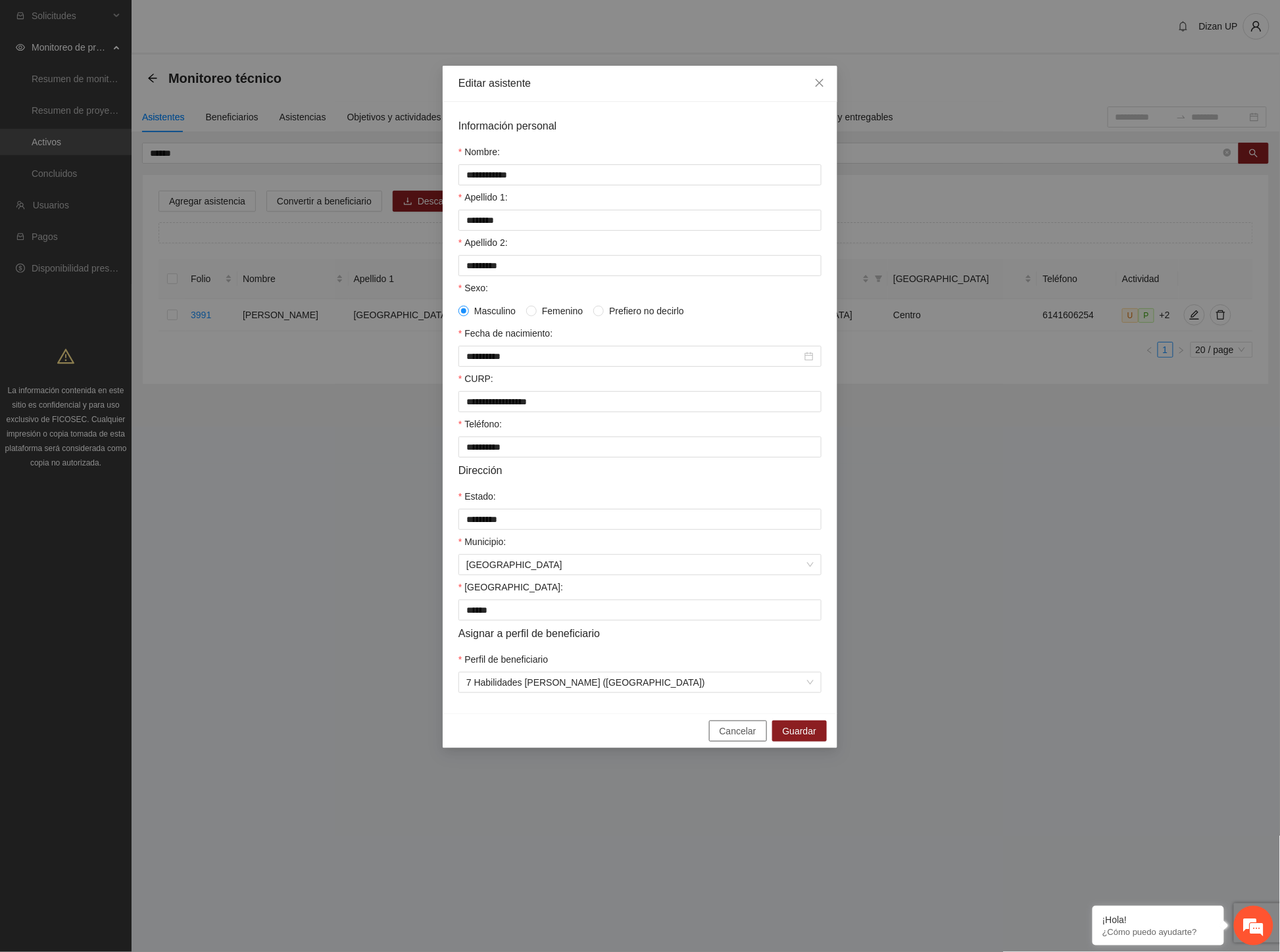
drag, startPoint x: 733, startPoint y: 739, endPoint x: 700, endPoint y: 721, distance: 37.6
click at [722, 736] on span "Cancelar" at bounding box center [737, 730] width 37 height 14
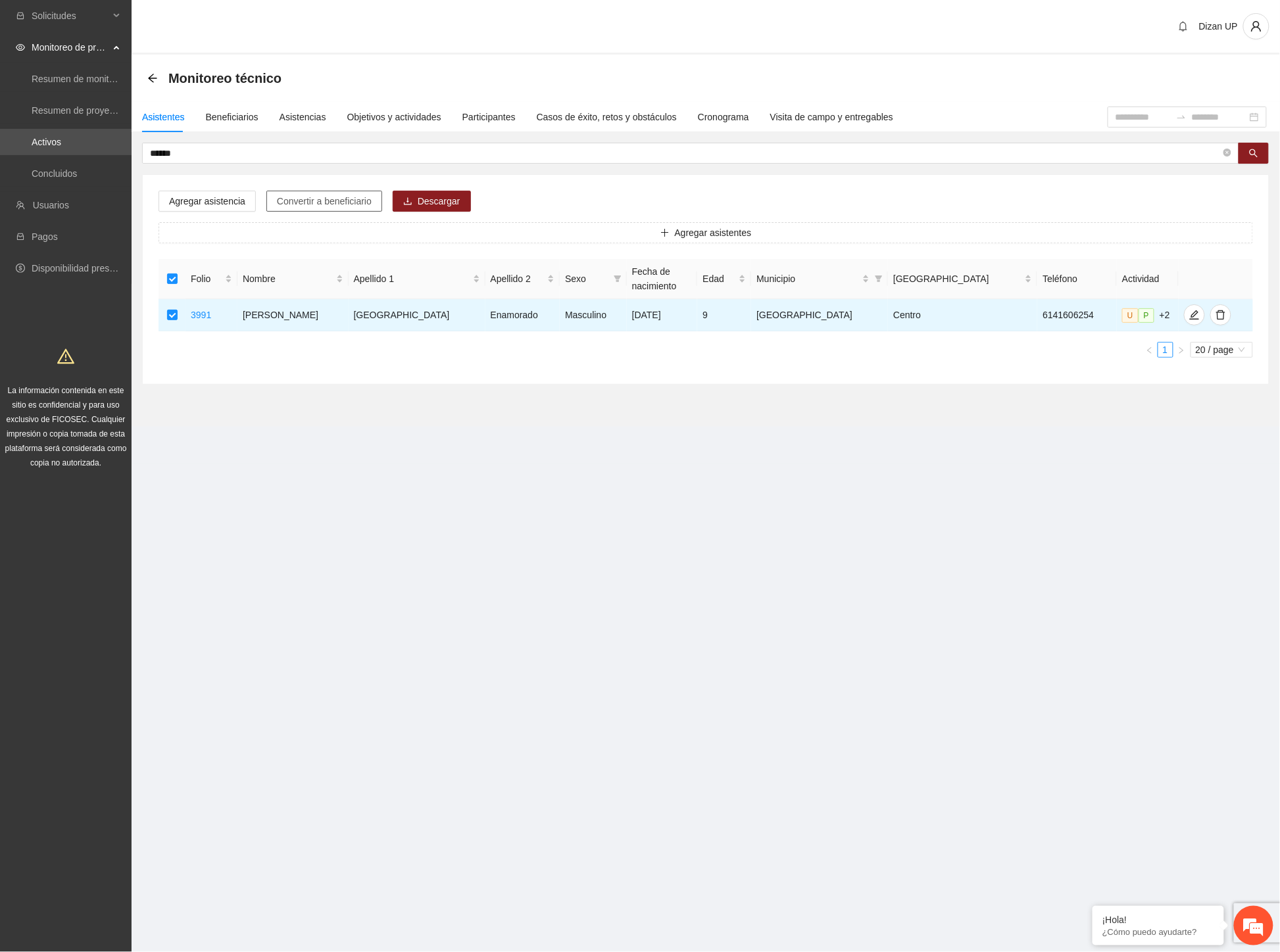
click at [289, 204] on span "Convertir a beneficiario" at bounding box center [324, 201] width 95 height 14
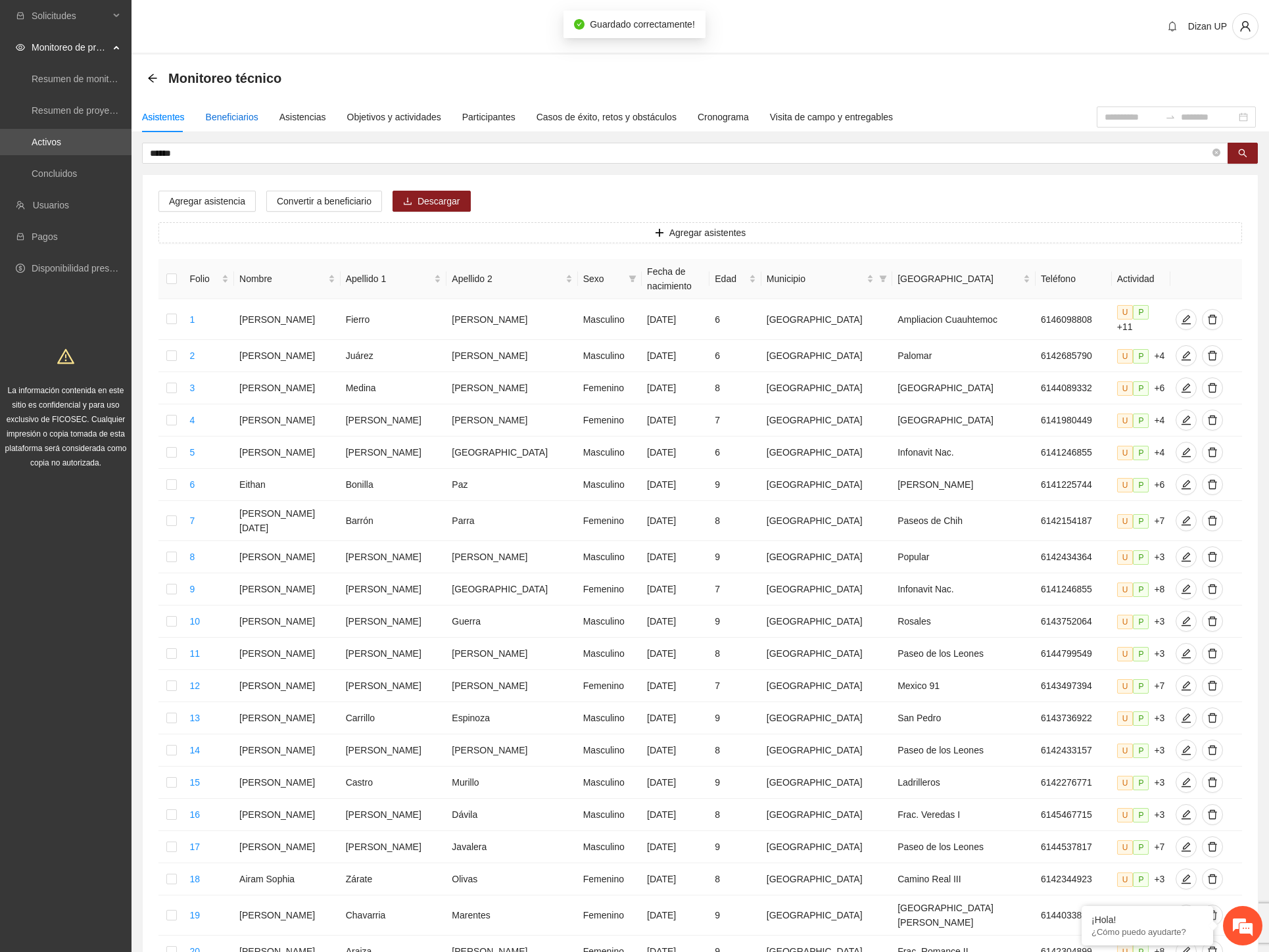
click at [234, 120] on div "Beneficiarios" at bounding box center [232, 116] width 53 height 14
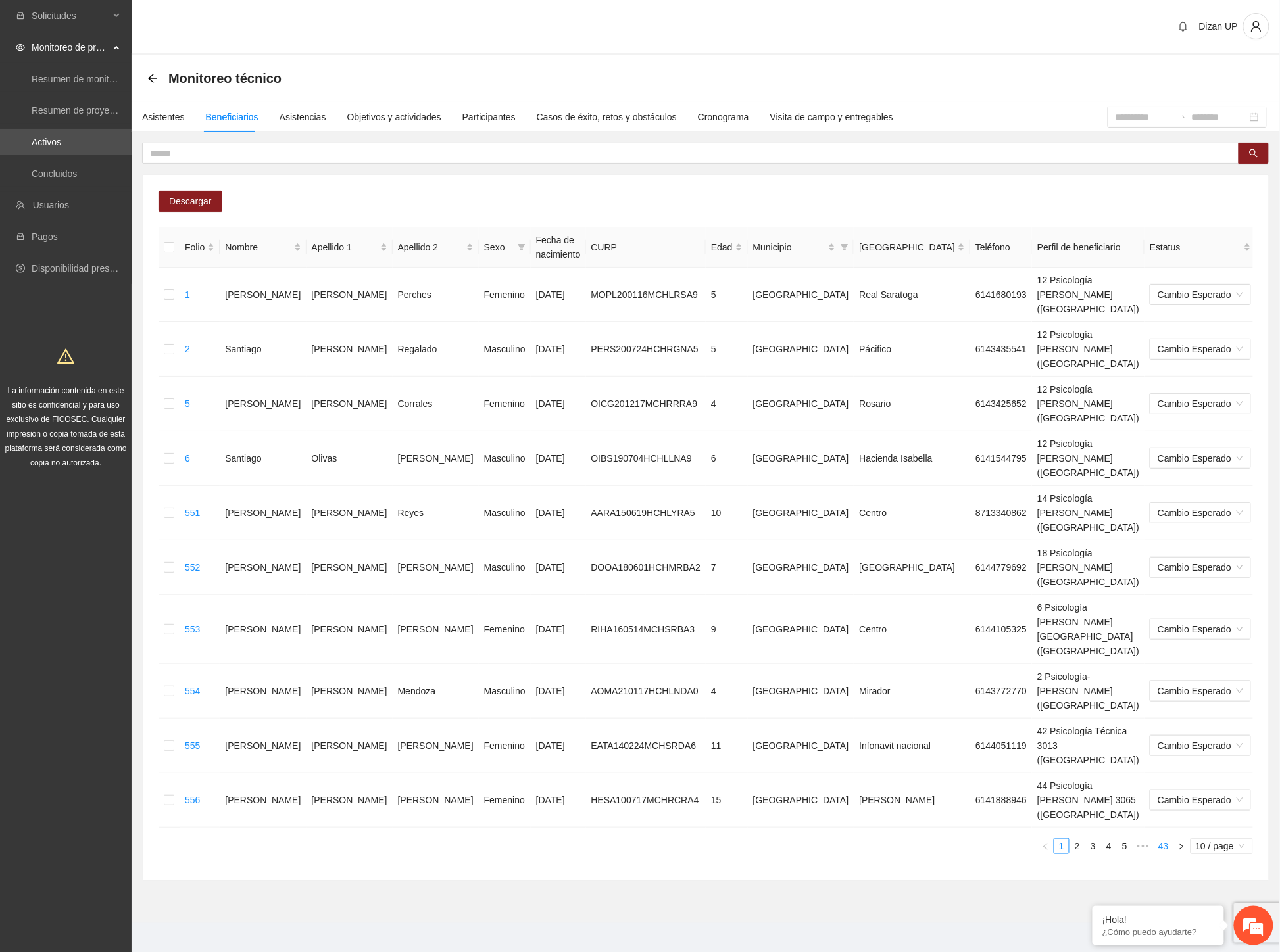
click at [1165, 839] on link "43" at bounding box center [1163, 845] width 18 height 14
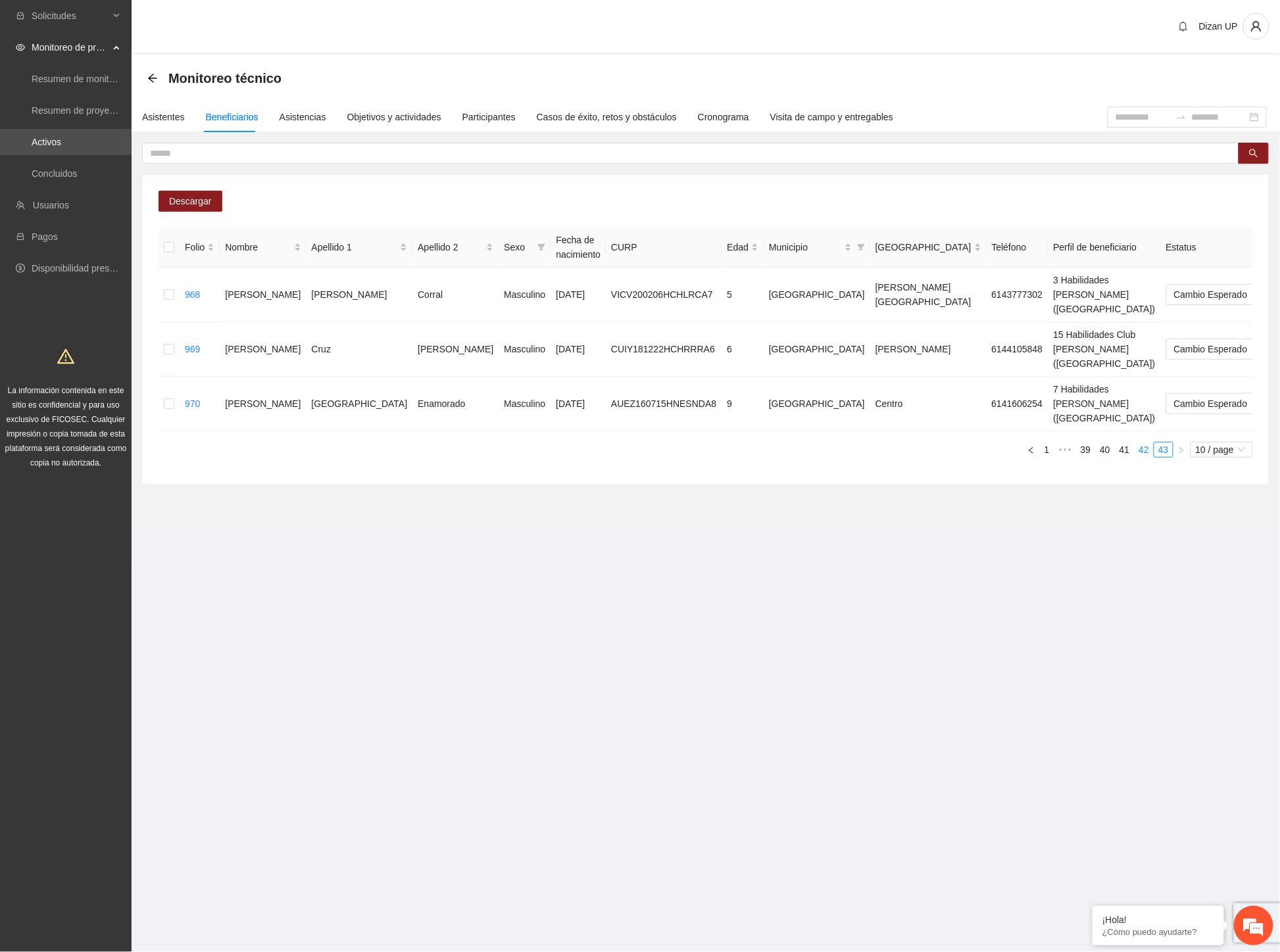
click at [1139, 443] on link "42" at bounding box center [1143, 449] width 18 height 14
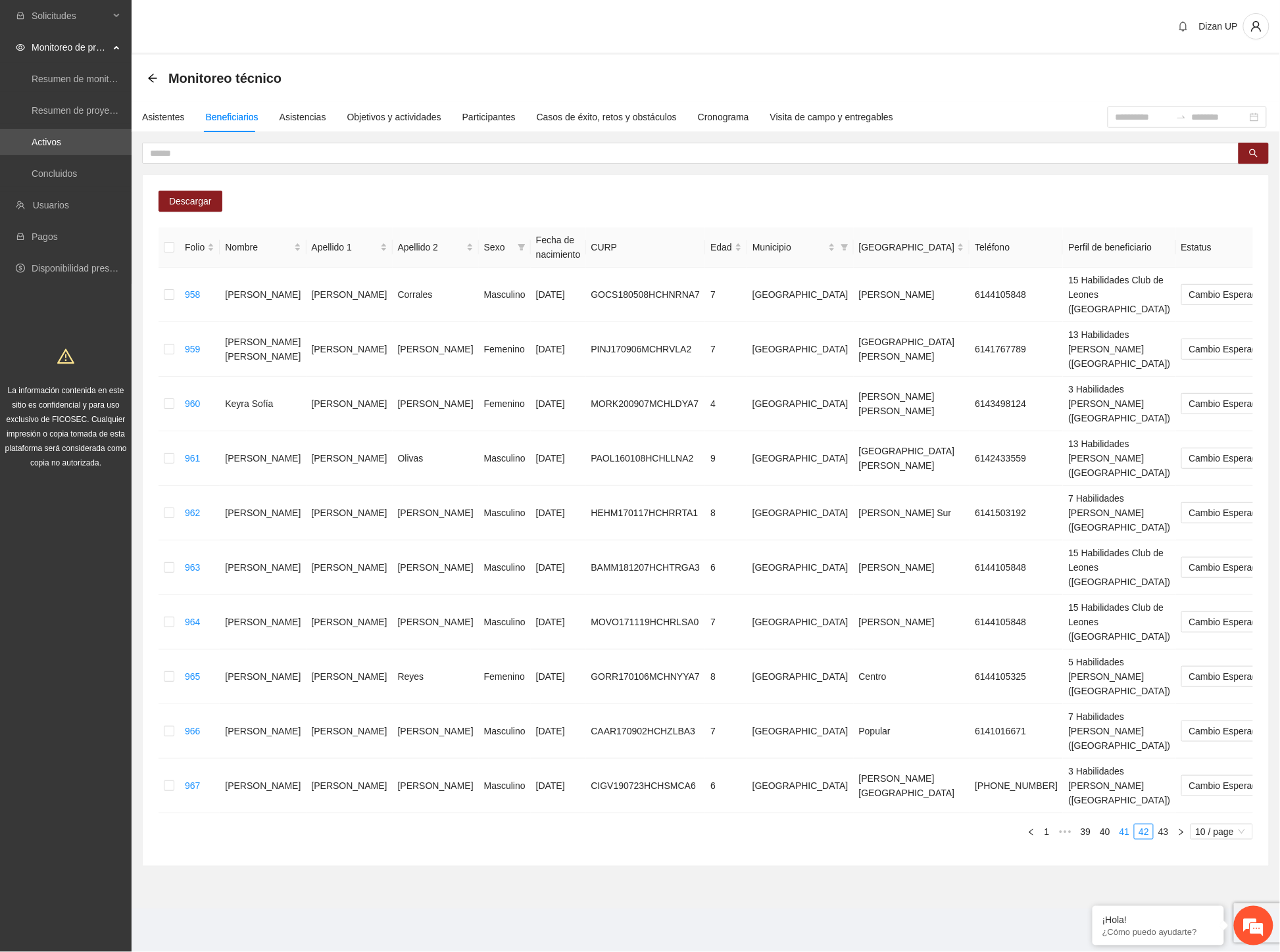
click at [1127, 839] on link "41" at bounding box center [1124, 845] width 18 height 14
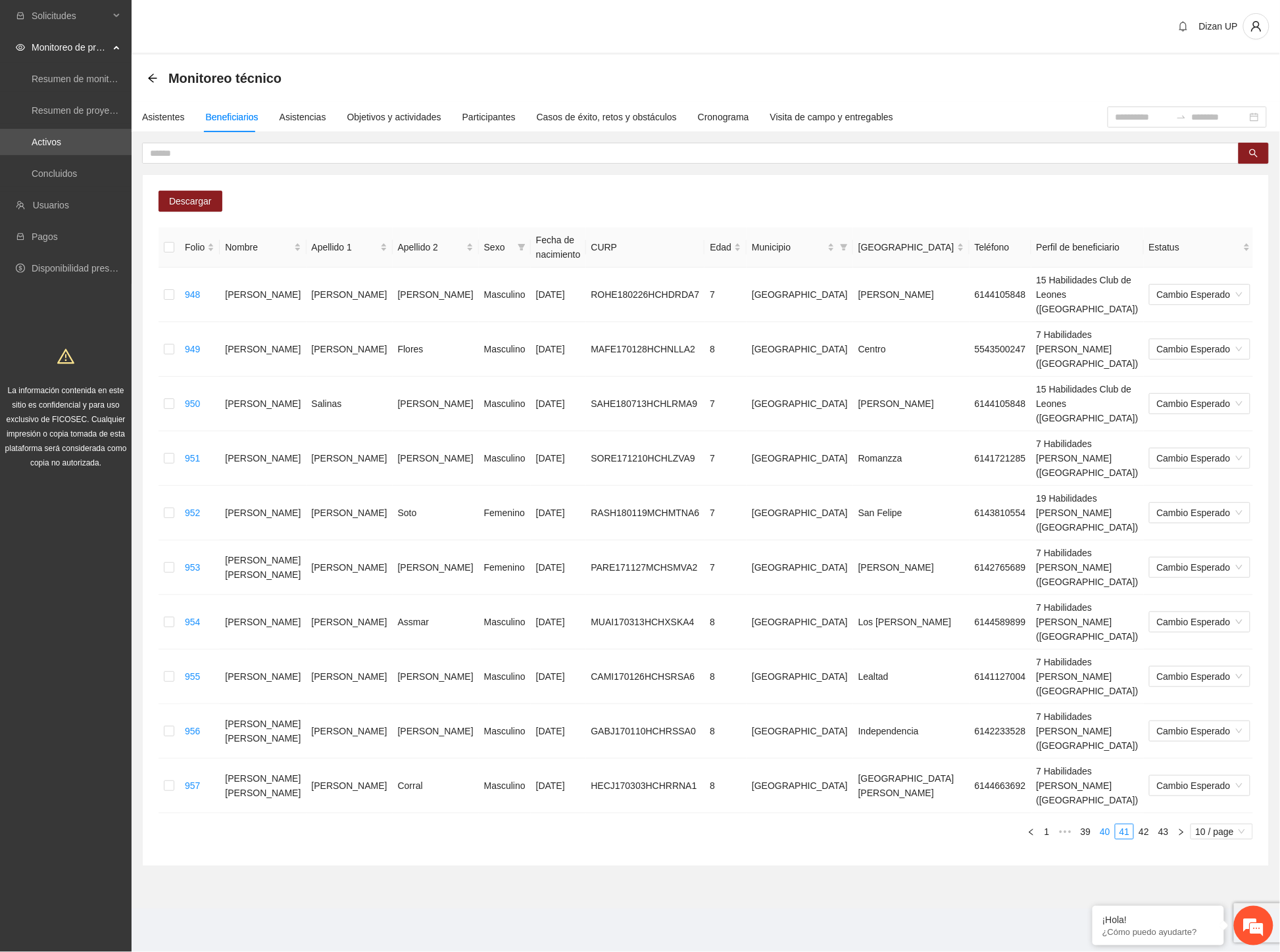
click at [1109, 824] on link "40" at bounding box center [1105, 831] width 18 height 14
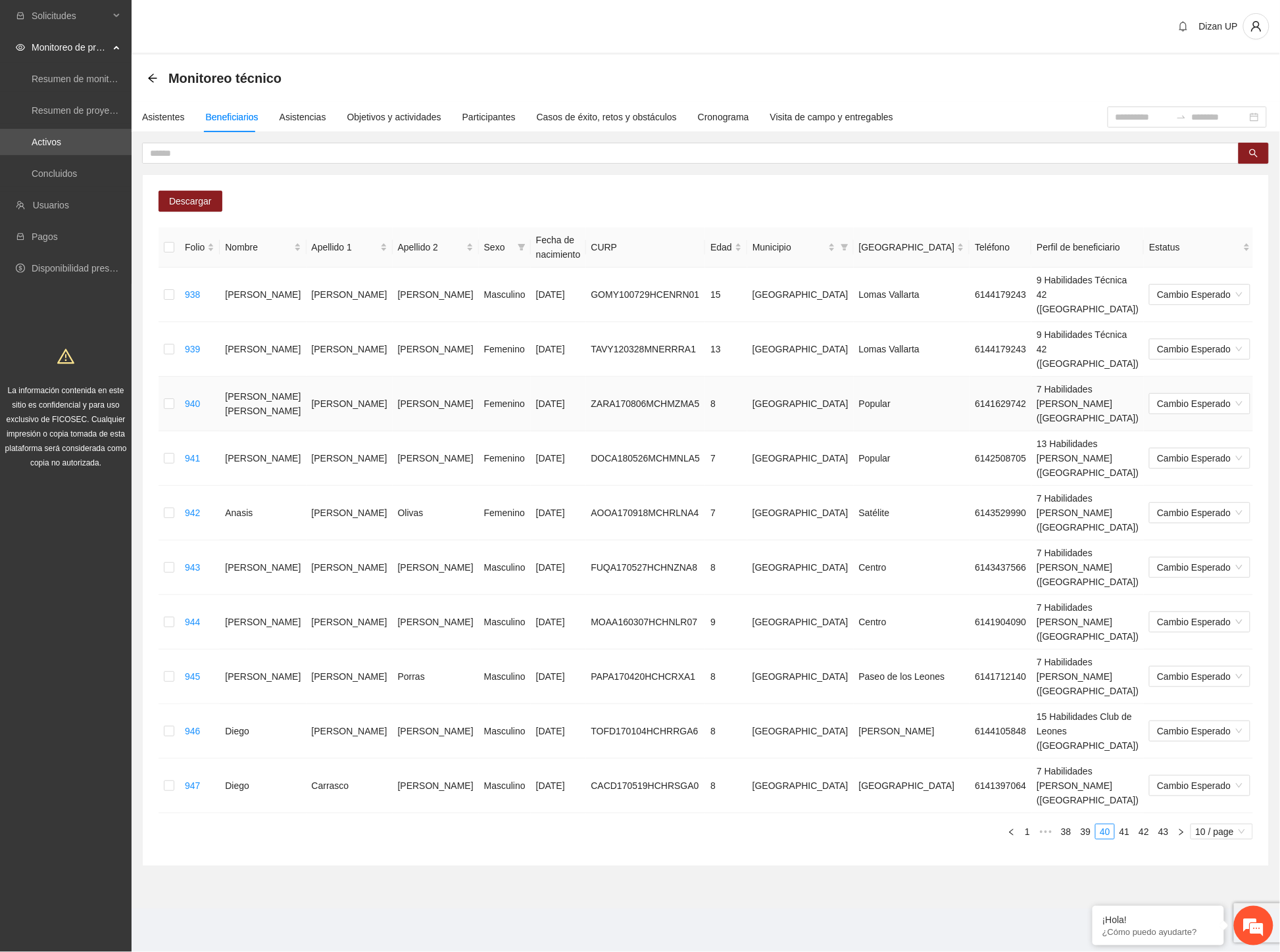
click at [253, 376] on td "[PERSON_NAME]" at bounding box center [262, 403] width 86 height 55
click at [180, 204] on span "Descargar" at bounding box center [190, 201] width 43 height 14
click at [386, 117] on div "Objetivos y actividades" at bounding box center [394, 116] width 94 height 14
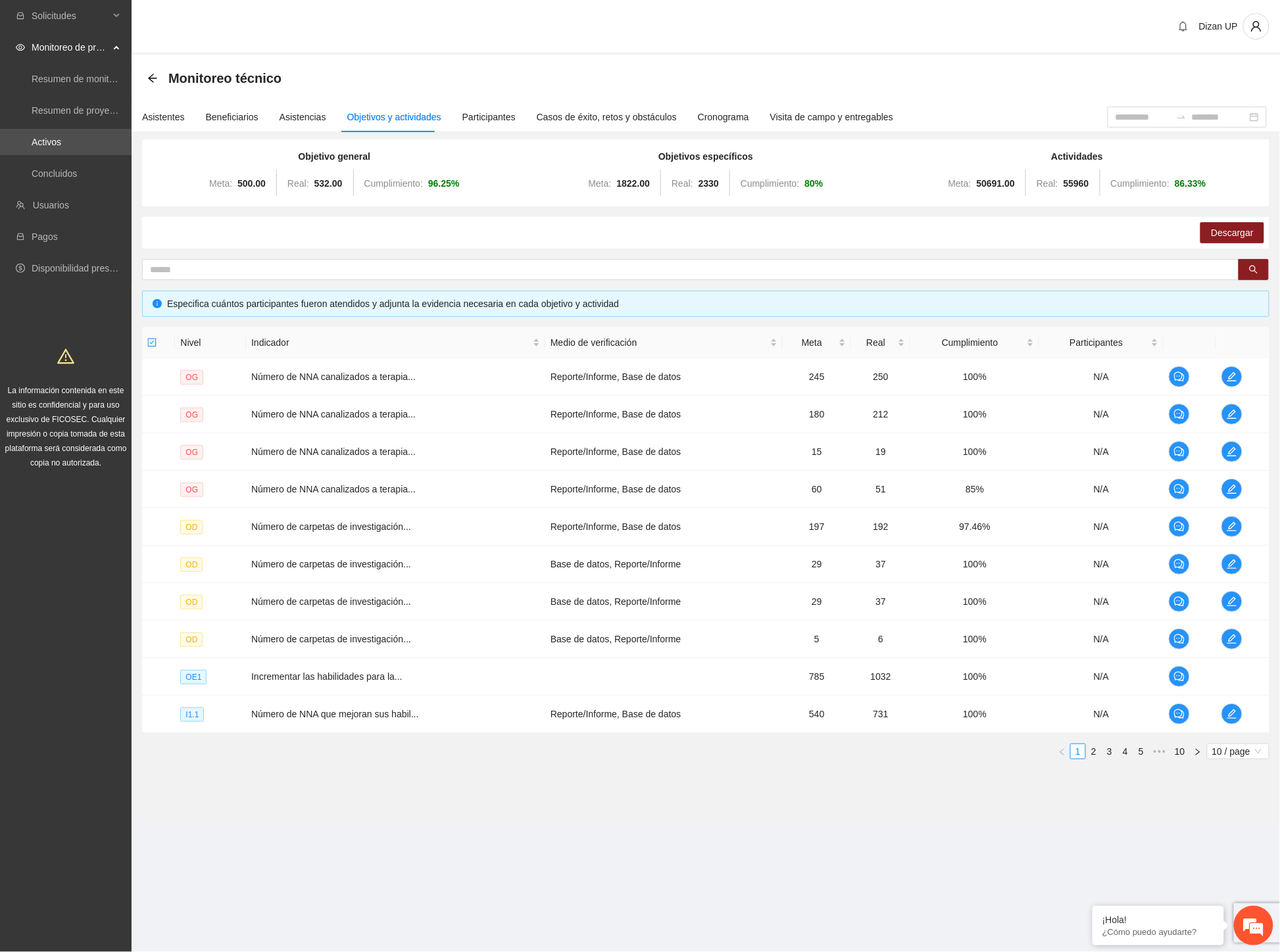
click at [902, 739] on div "Nivel Indicador Medio de verificación Meta Real Cumplimiento Participantes OG N…" at bounding box center [706, 543] width 1127 height 432
click at [1235, 712] on icon "edit" at bounding box center [1232, 714] width 11 height 11
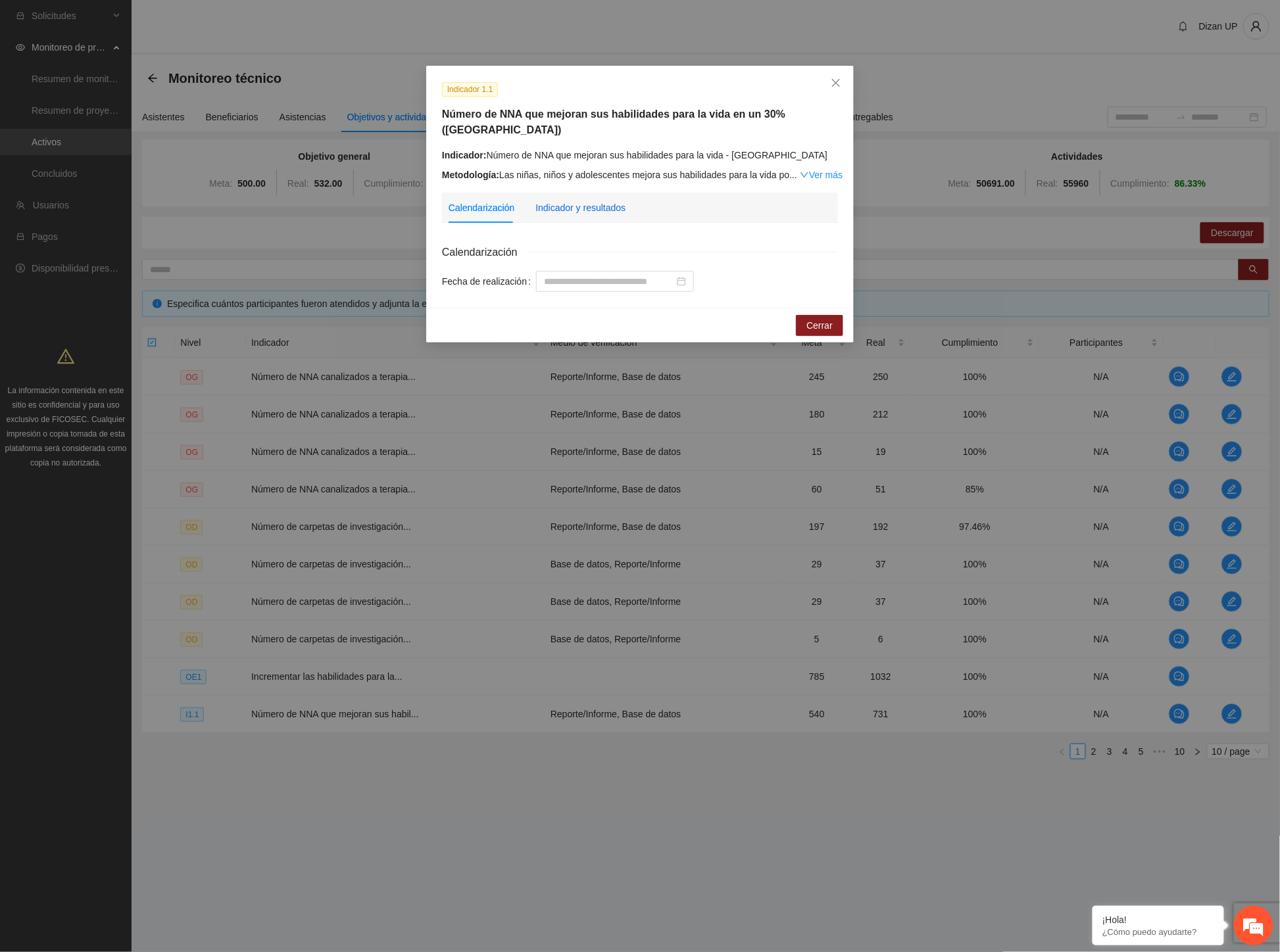
click at [597, 201] on div "Indicador y resultados" at bounding box center [580, 207] width 90 height 14
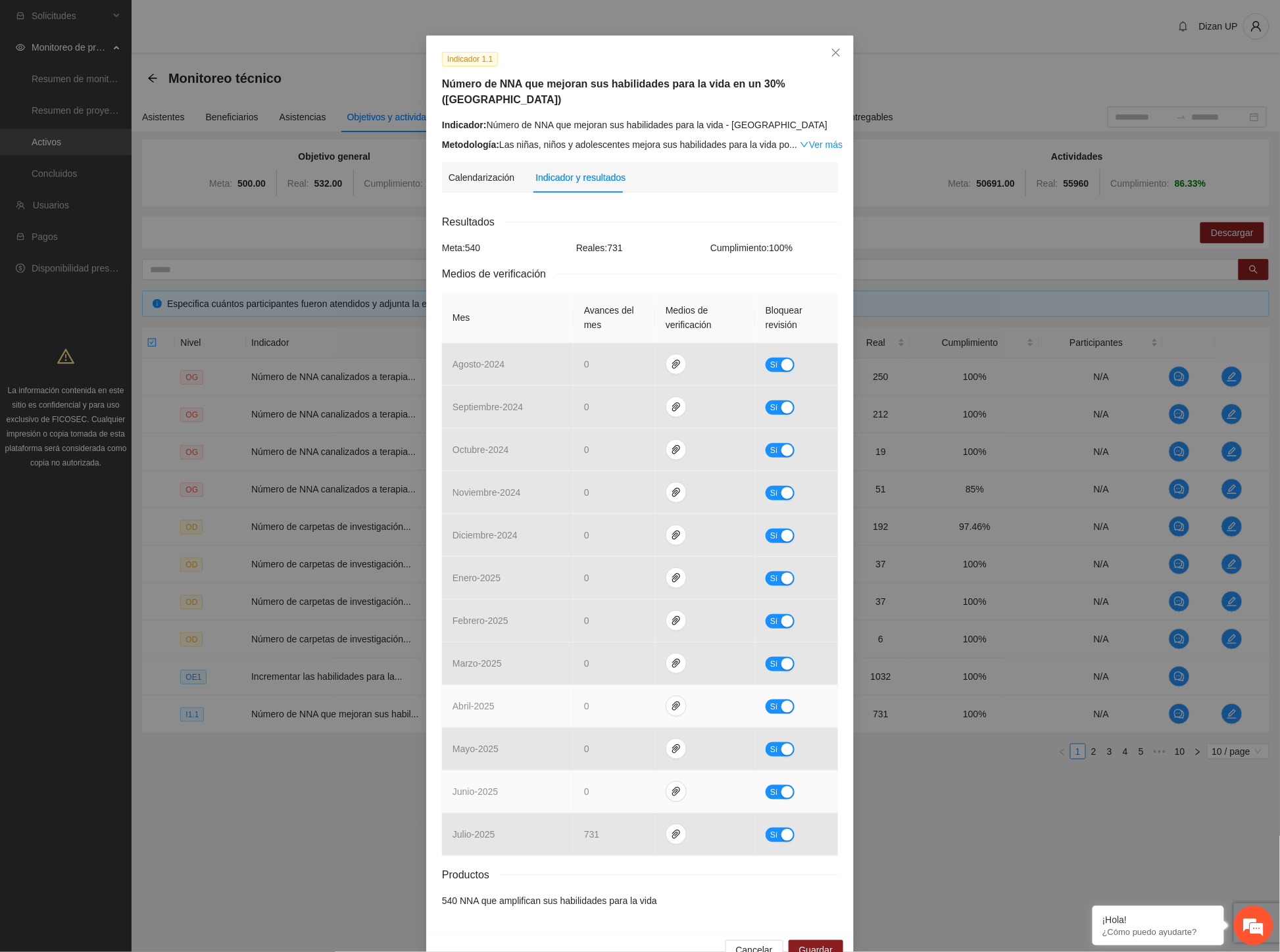
scroll to position [47, 0]
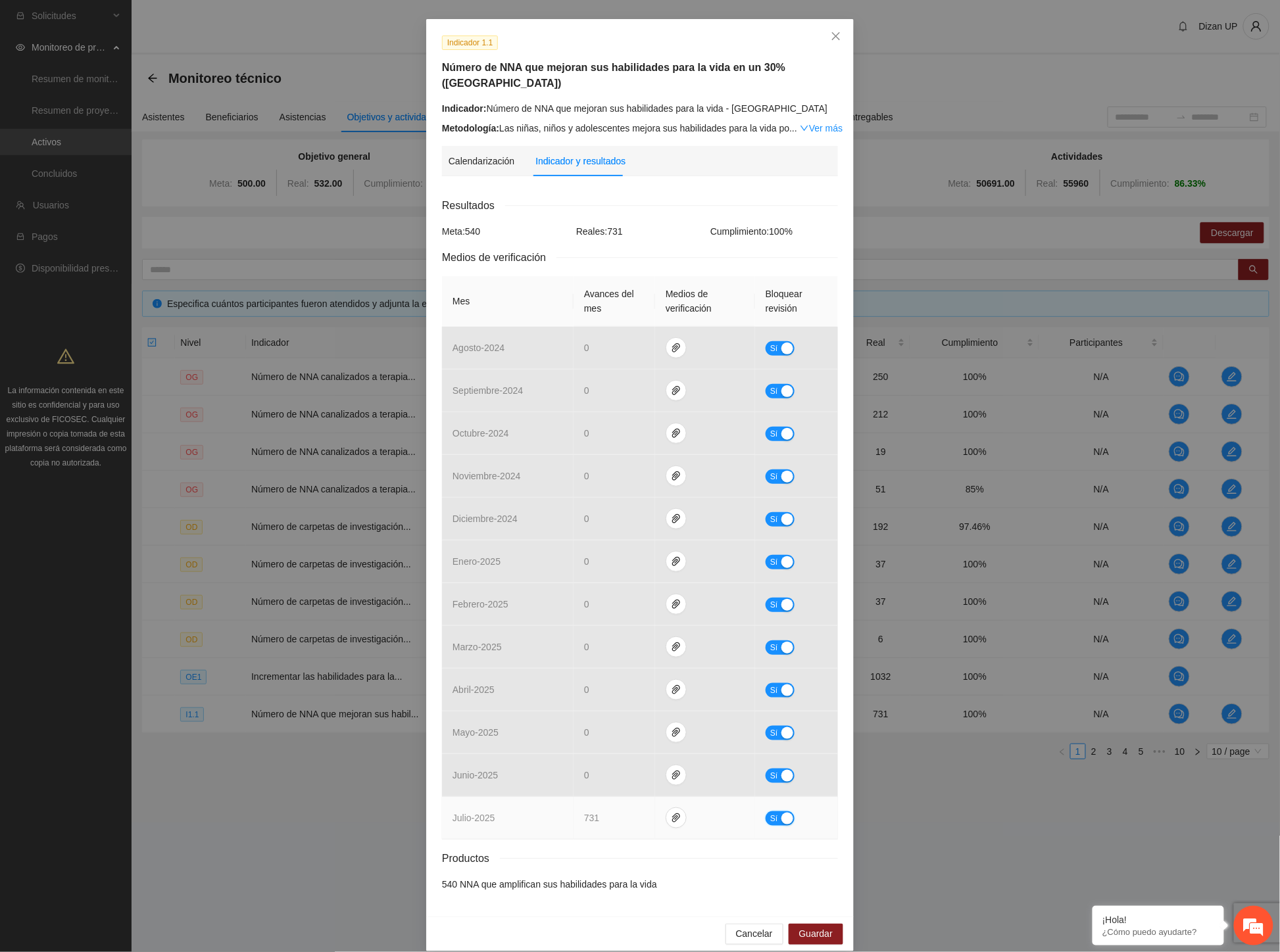
drag, startPoint x: 784, startPoint y: 801, endPoint x: 733, endPoint y: 807, distance: 51.4
click at [781, 812] on div "button" at bounding box center [787, 818] width 12 height 12
drag, startPoint x: 604, startPoint y: 802, endPoint x: 494, endPoint y: 782, distance: 111.8
click at [507, 796] on tr "julio - 2025 *** No" at bounding box center [640, 818] width 396 height 43
type input "***"
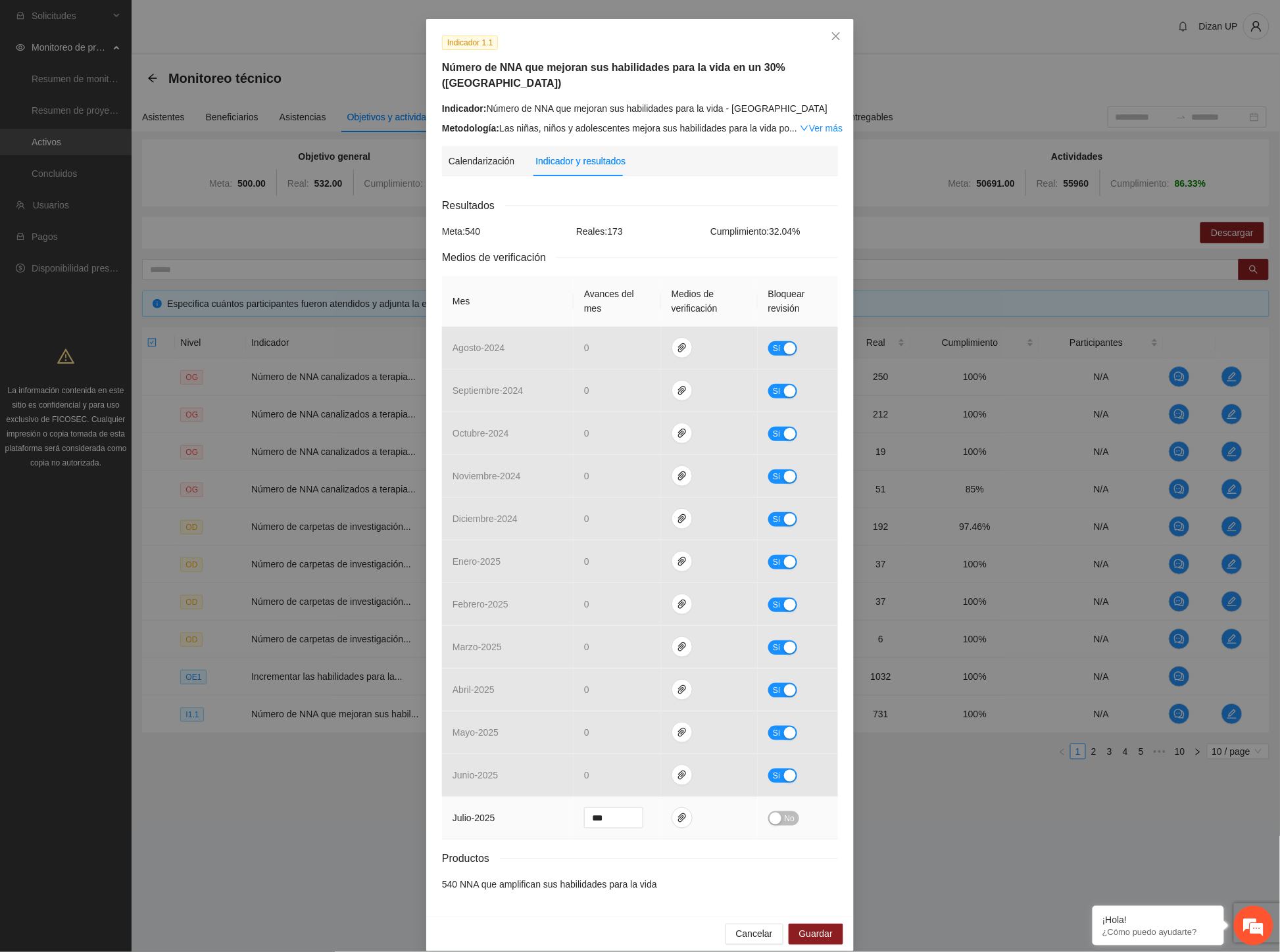
click at [785, 811] on span "No" at bounding box center [789, 818] width 10 height 14
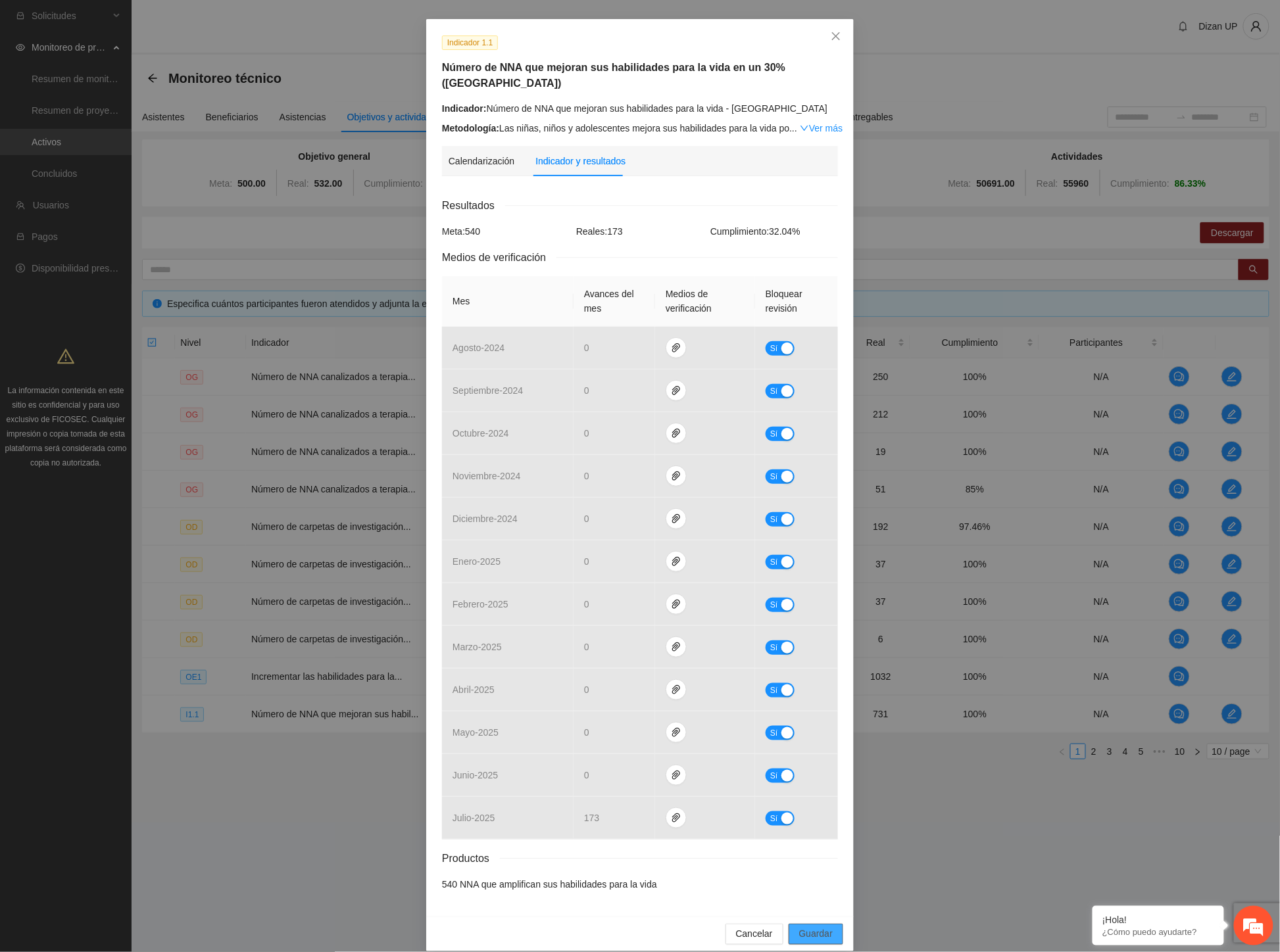
click at [805, 927] on span "Guardar" at bounding box center [816, 934] width 34 height 14
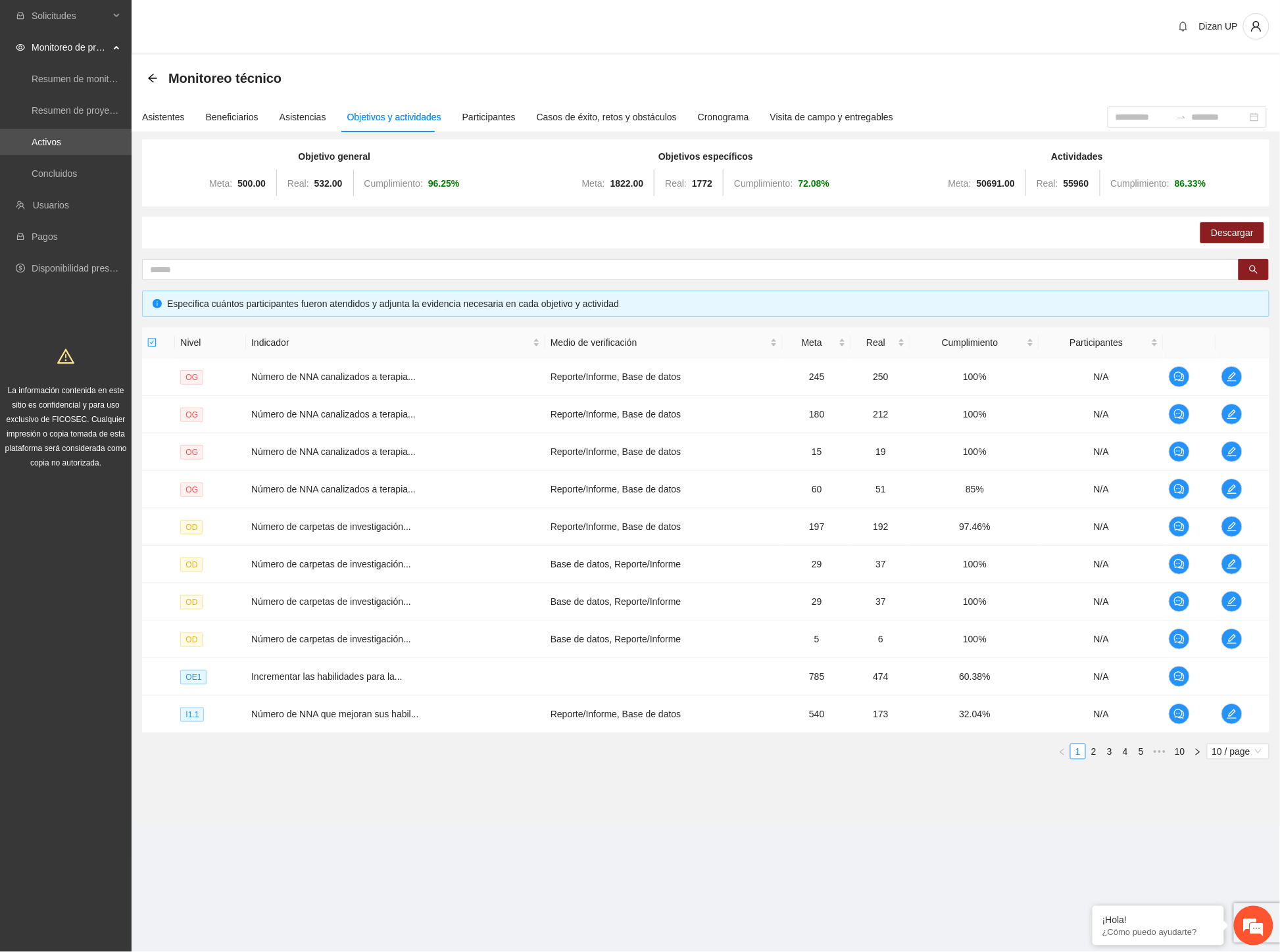
scroll to position [0, 0]
click at [912, 694] on td "60.38%" at bounding box center [974, 677] width 129 height 38
click at [1227, 718] on icon "edit" at bounding box center [1232, 714] width 11 height 11
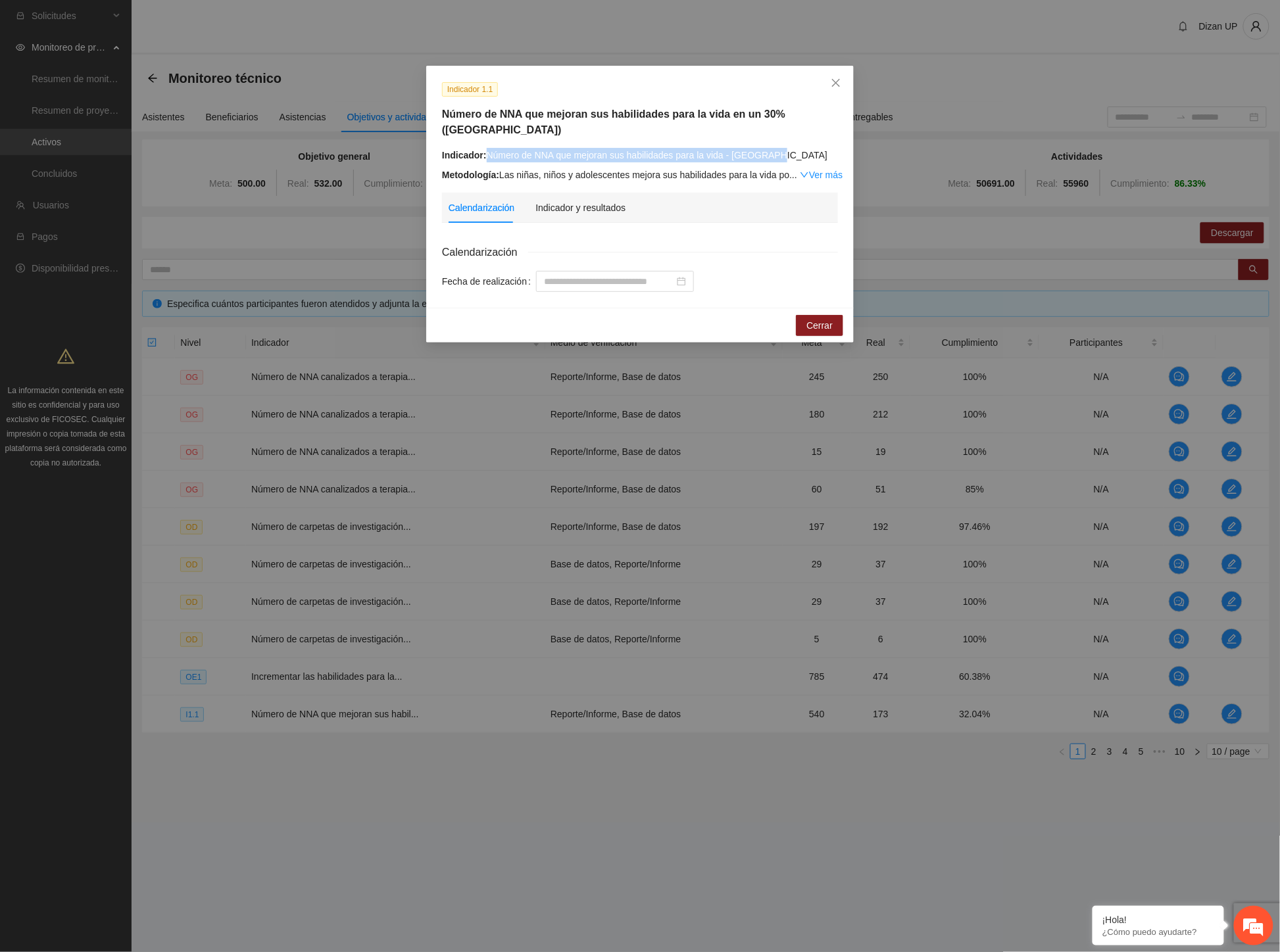
drag, startPoint x: 487, startPoint y: 139, endPoint x: 782, endPoint y: 134, distance: 295.0
click at [782, 148] on div "Indicador: Número de NNA que mejoran sus habilidades para la vida - Chihuahua" at bounding box center [640, 155] width 396 height 14
copy div "Número de NNA que mejoran sus habilidades para la vida - [GEOGRAPHIC_DATA]"
click at [810, 170] on link "Ver más" at bounding box center [821, 175] width 43 height 11
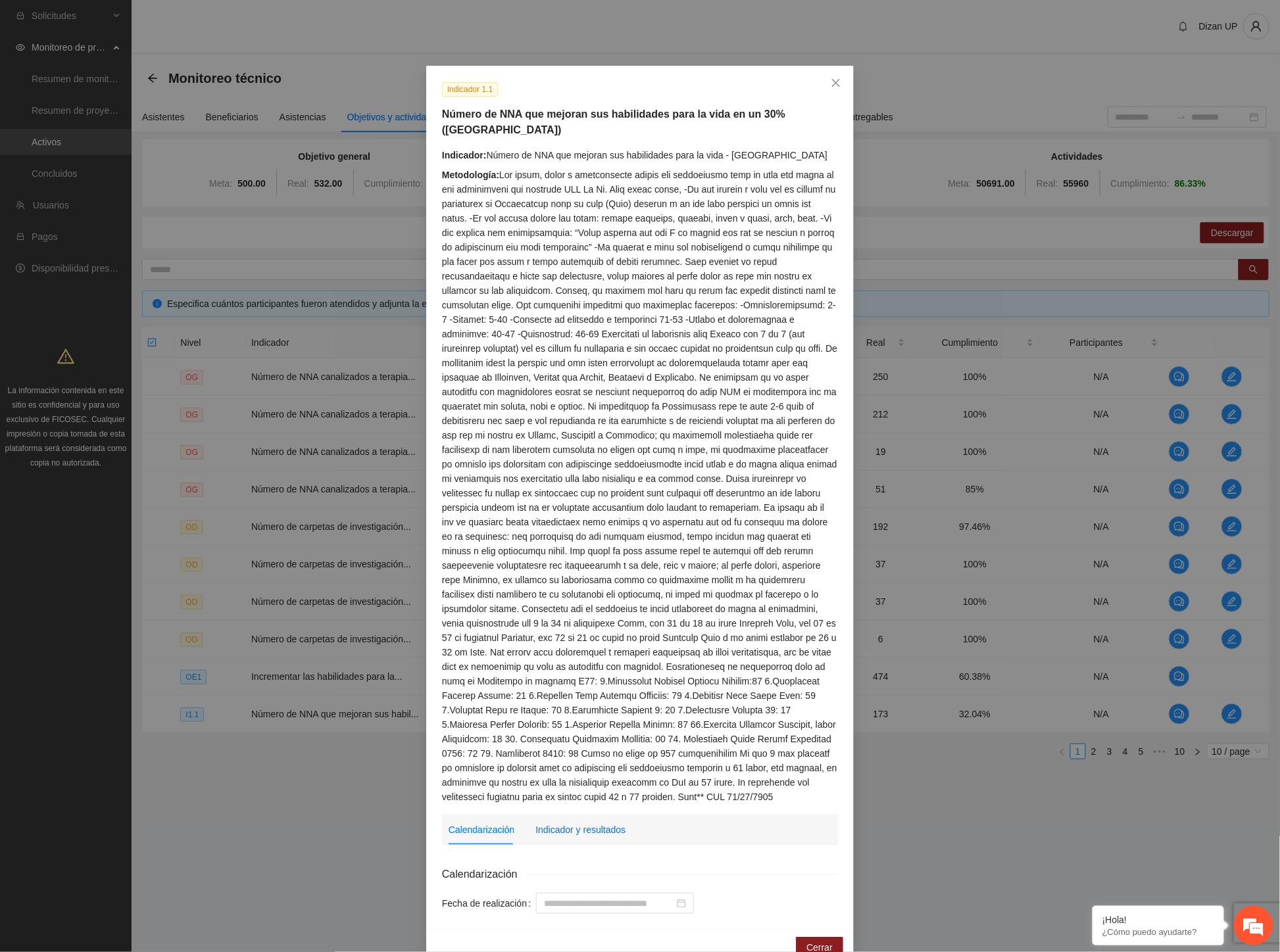
click at [590, 823] on div "Indicador y resultados" at bounding box center [580, 830] width 90 height 14
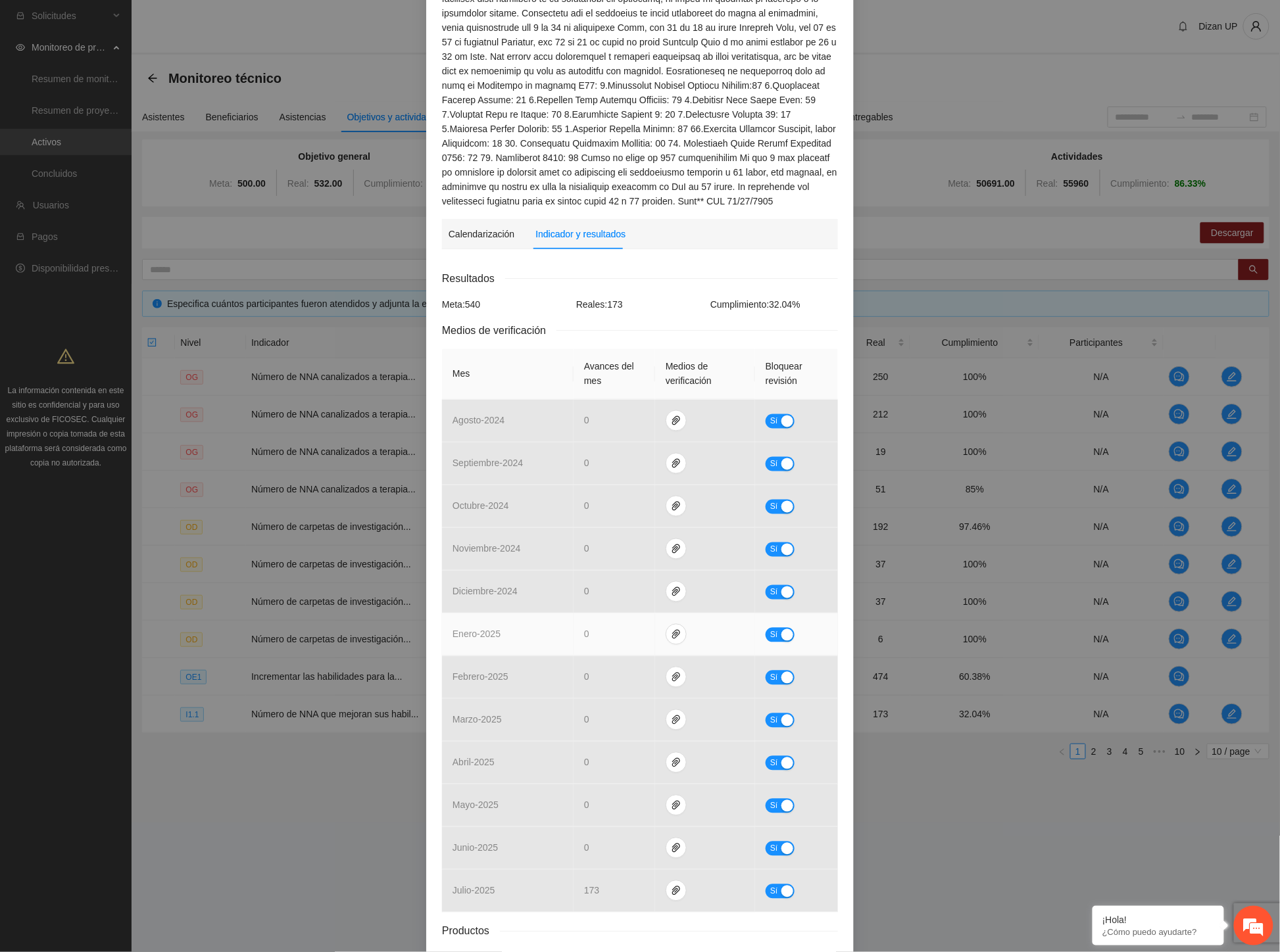
scroll to position [654, 0]
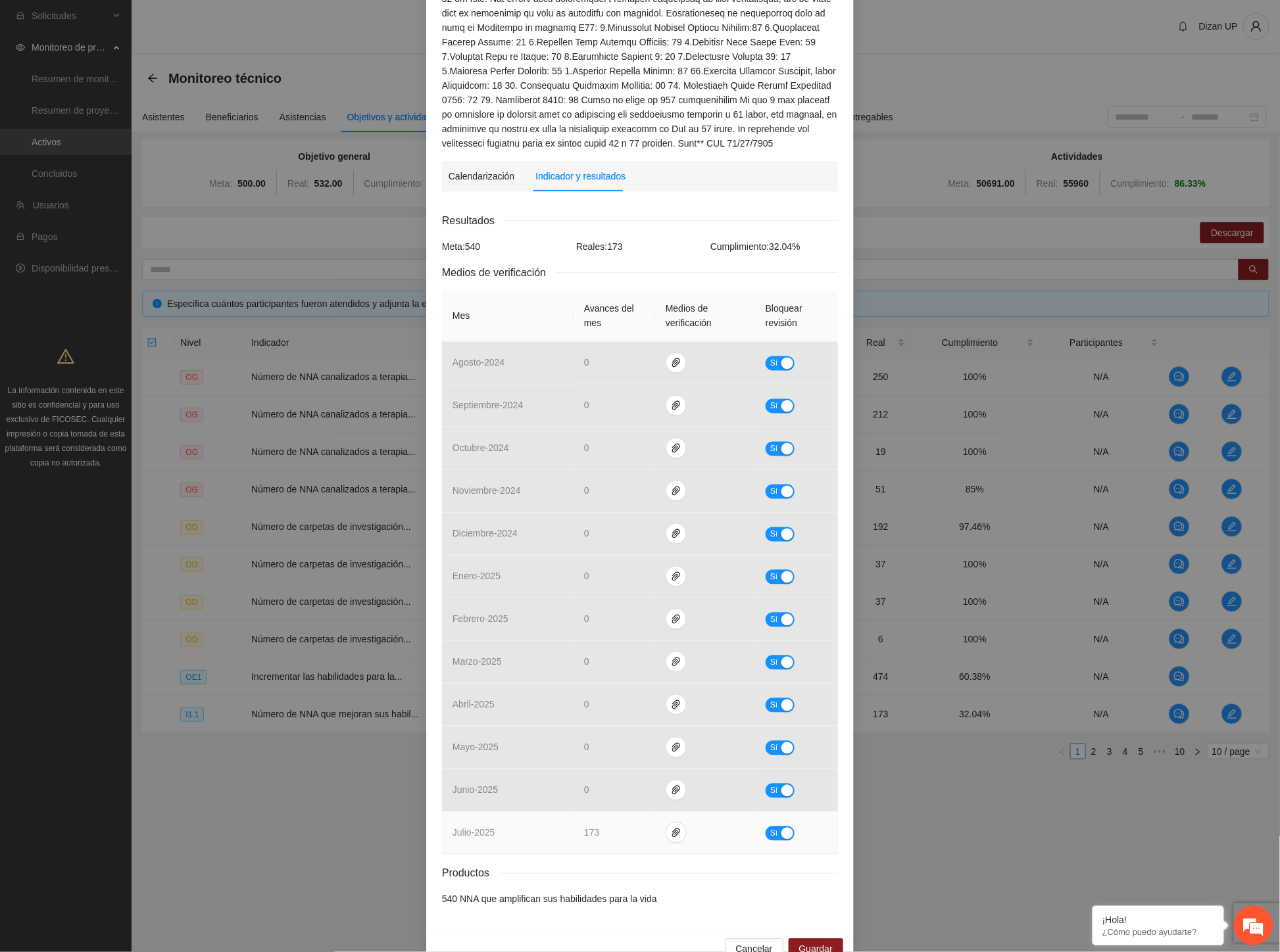
click at [772, 827] on button "Sí" at bounding box center [779, 833] width 29 height 14
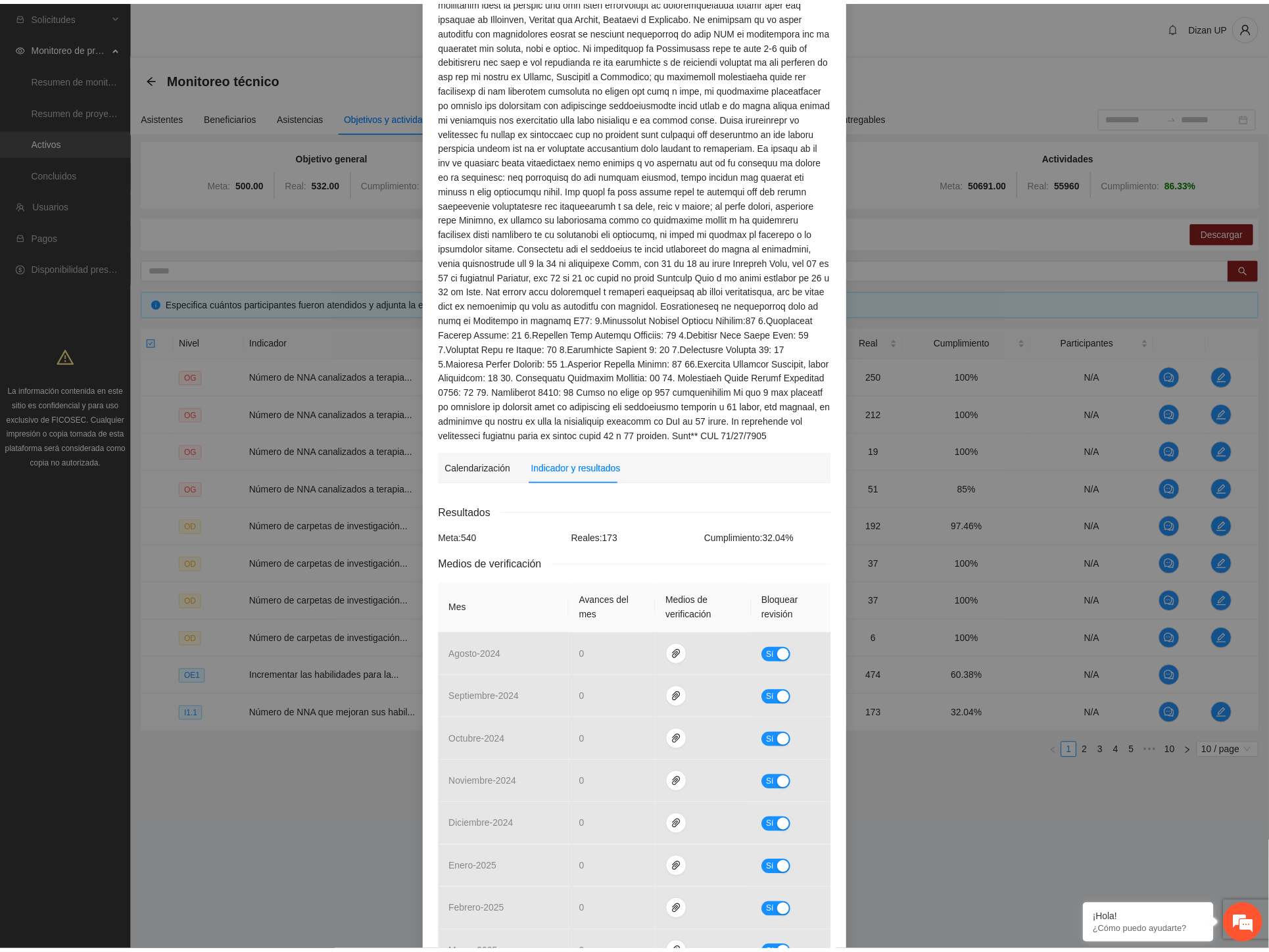
scroll to position [0, 0]
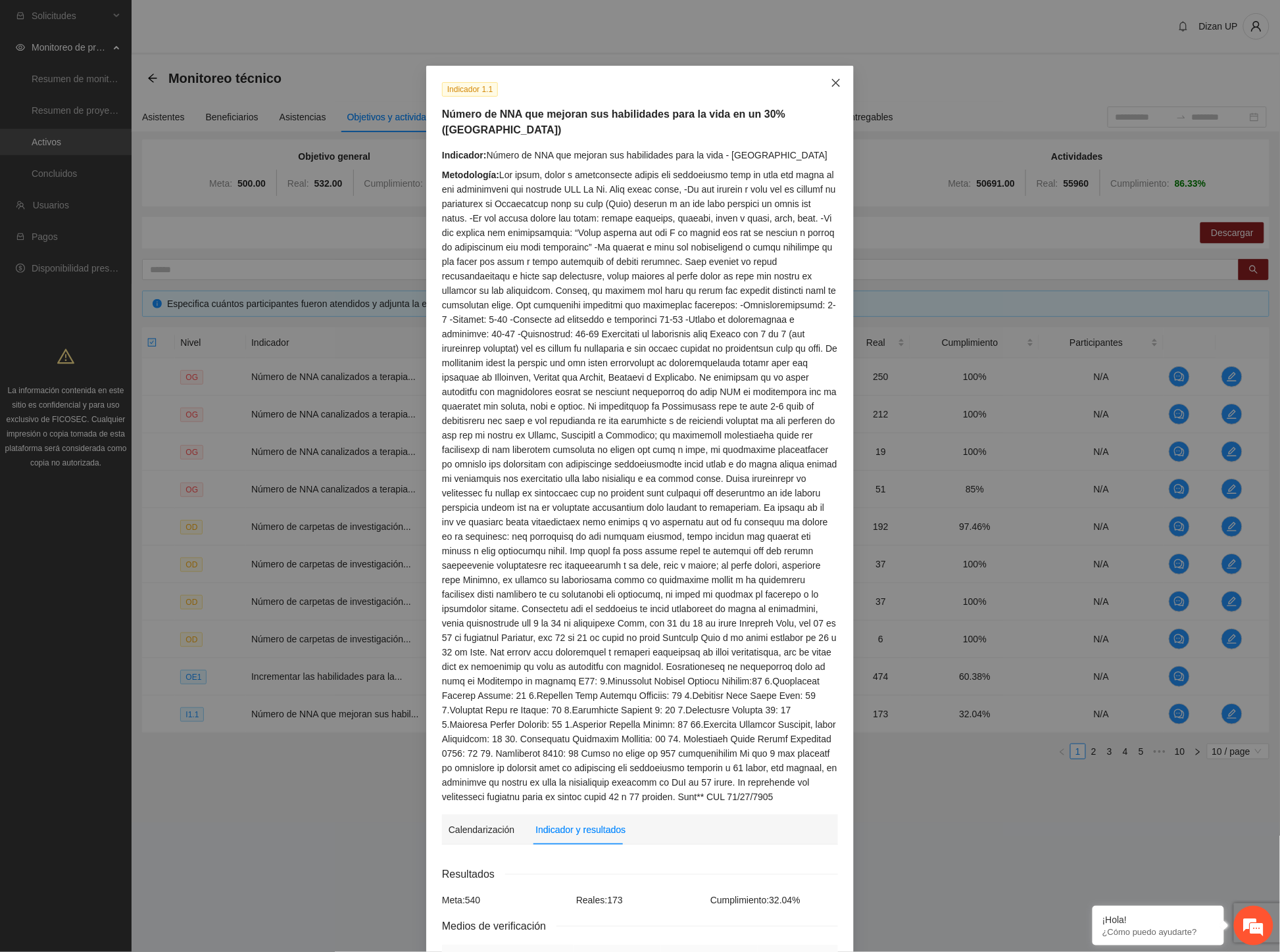
click at [832, 82] on icon "close" at bounding box center [836, 83] width 8 height 8
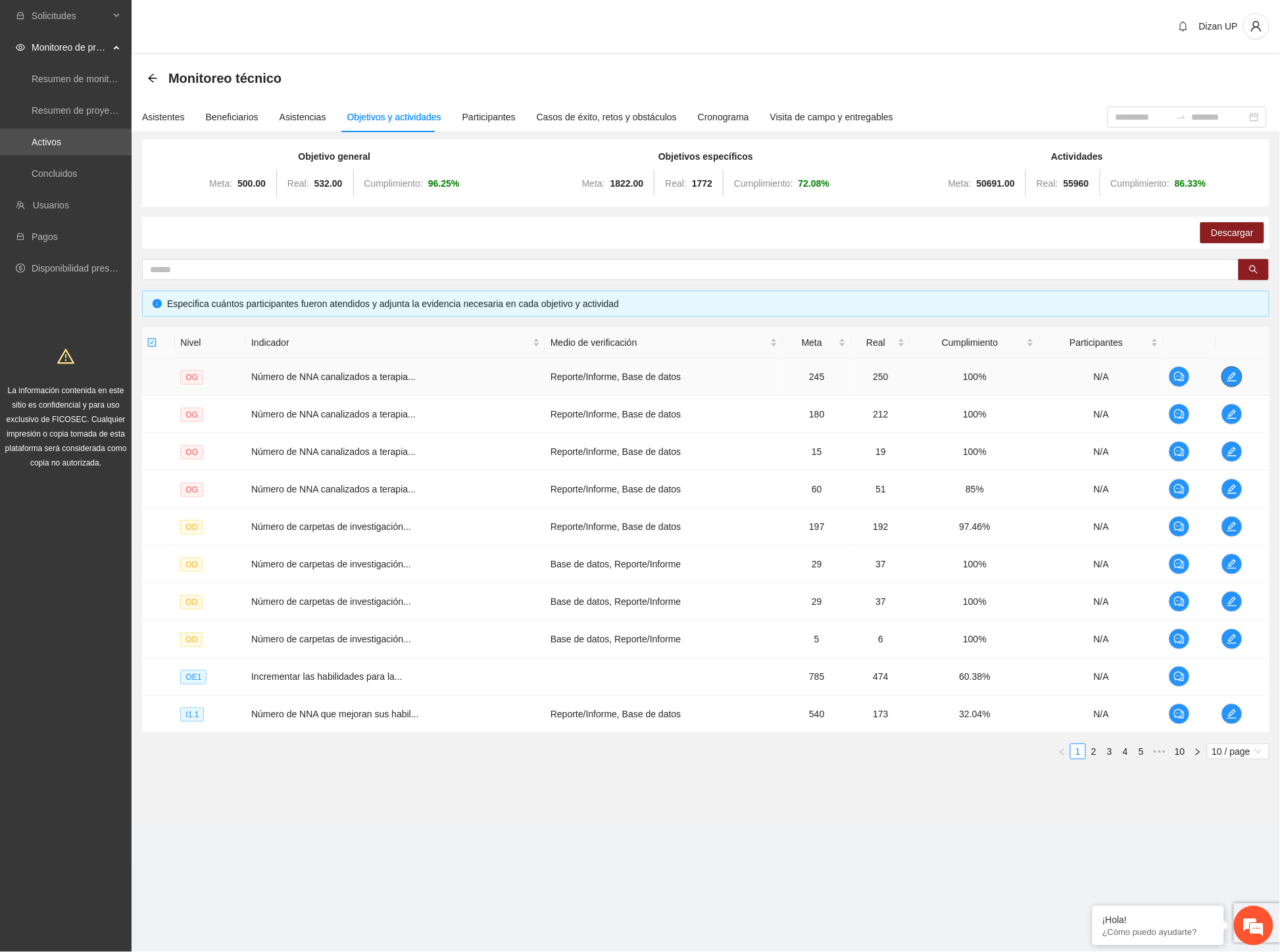
click at [1228, 376] on icon "edit" at bounding box center [1232, 376] width 11 height 11
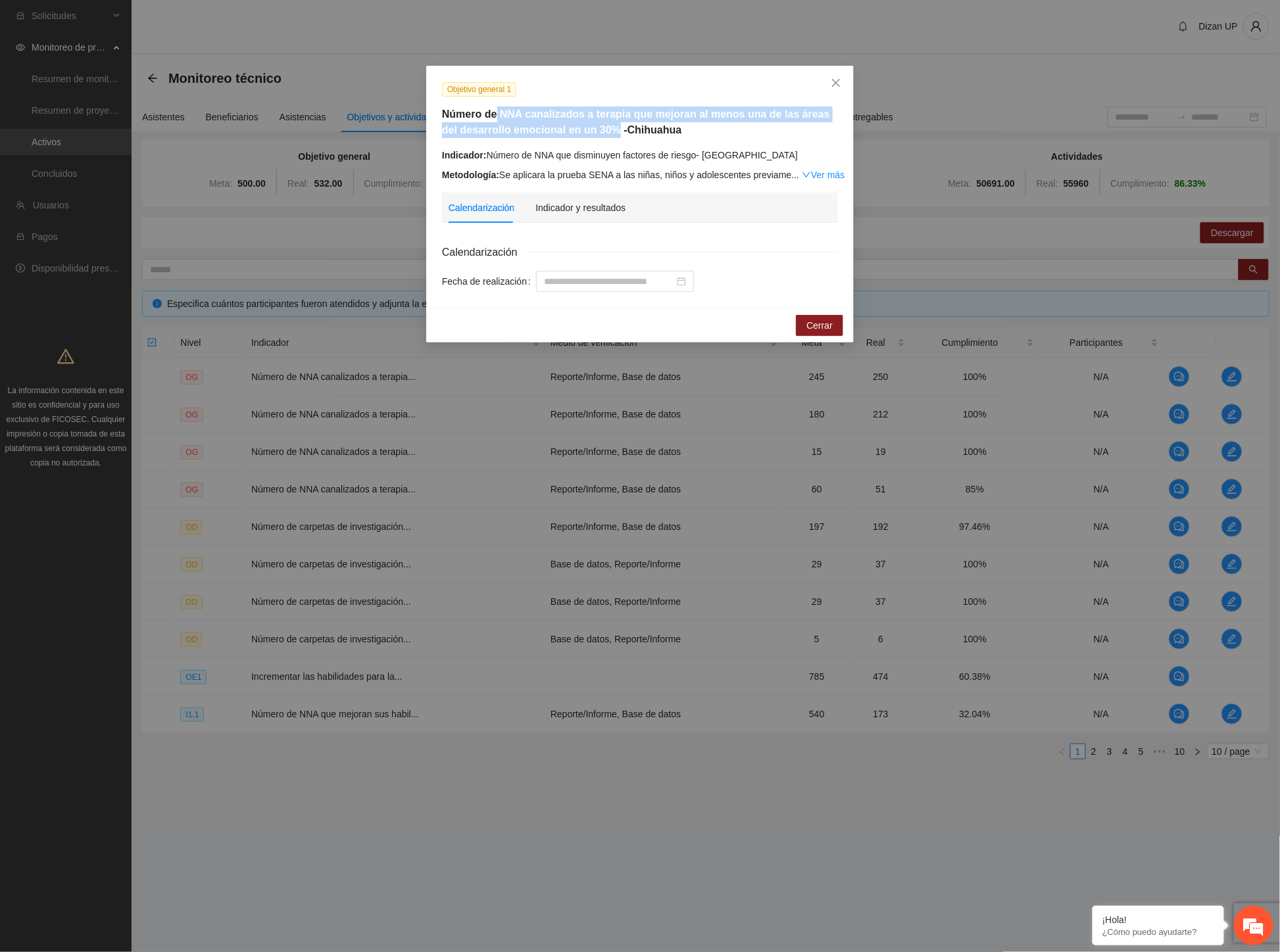
drag, startPoint x: 497, startPoint y: 110, endPoint x: 595, endPoint y: 132, distance: 100.4
click at [595, 132] on h5 "Número de NNA canalizados a terapia que mejoran al menos una de las áreas del d…" at bounding box center [640, 122] width 396 height 32
copy h5 "NNA canalizados a terapia que mejoran al menos una de las áreas del desarrollo …"
click at [812, 324] on span "Cerrar" at bounding box center [819, 325] width 26 height 14
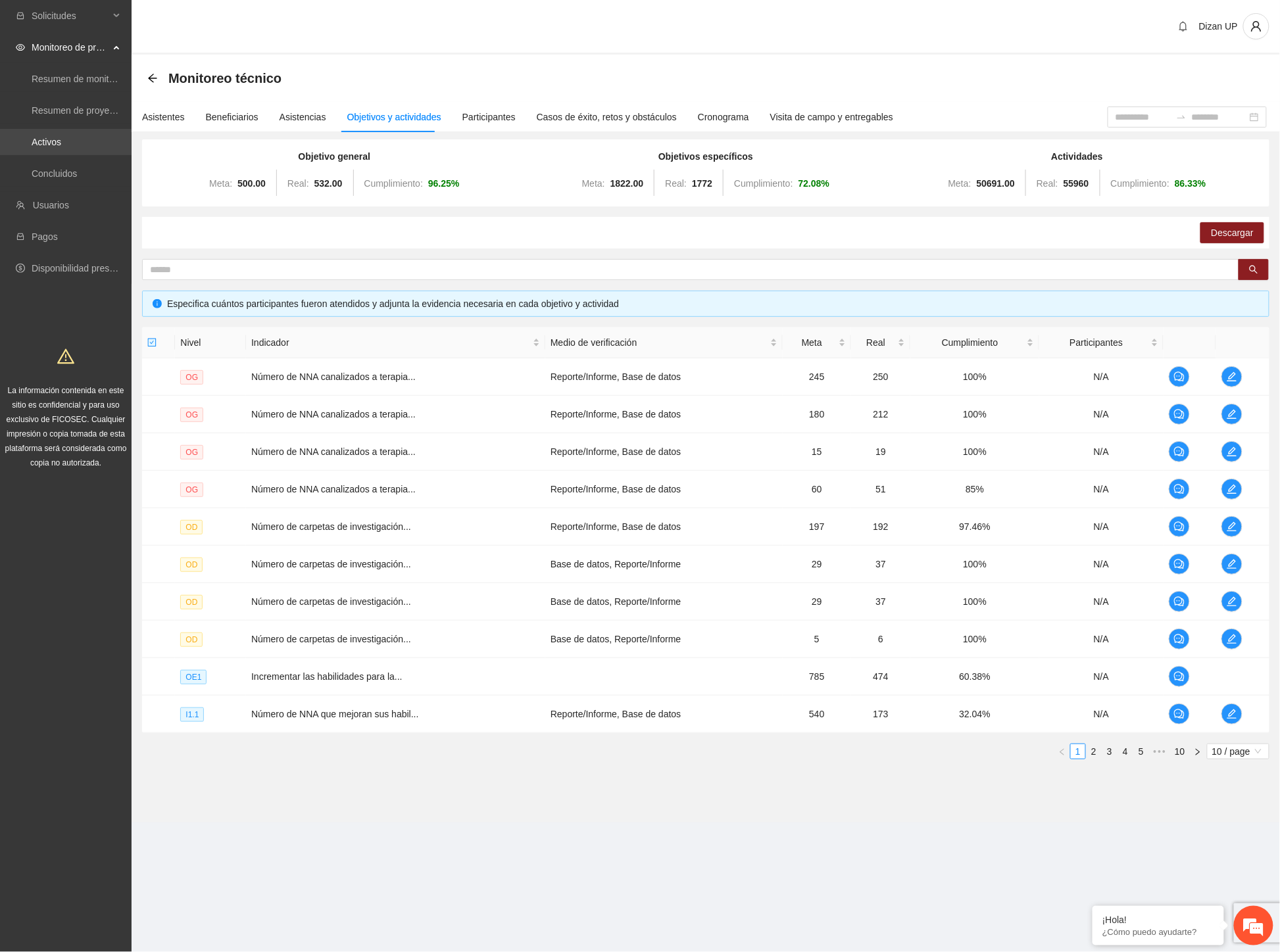
click at [61, 139] on link "Activos" at bounding box center [46, 142] width 29 height 11
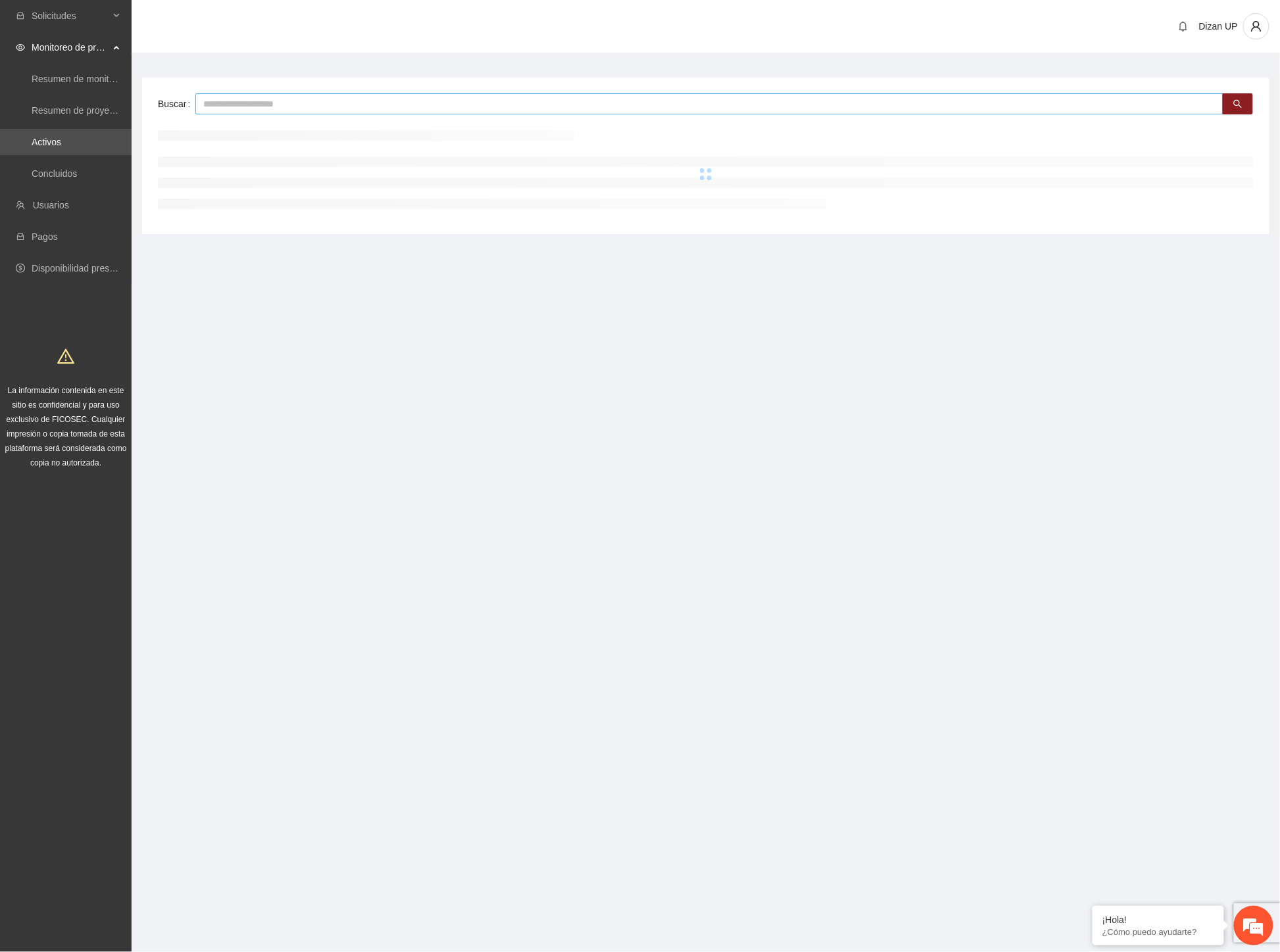
click at [241, 101] on input "text" at bounding box center [710, 104] width 1028 height 21
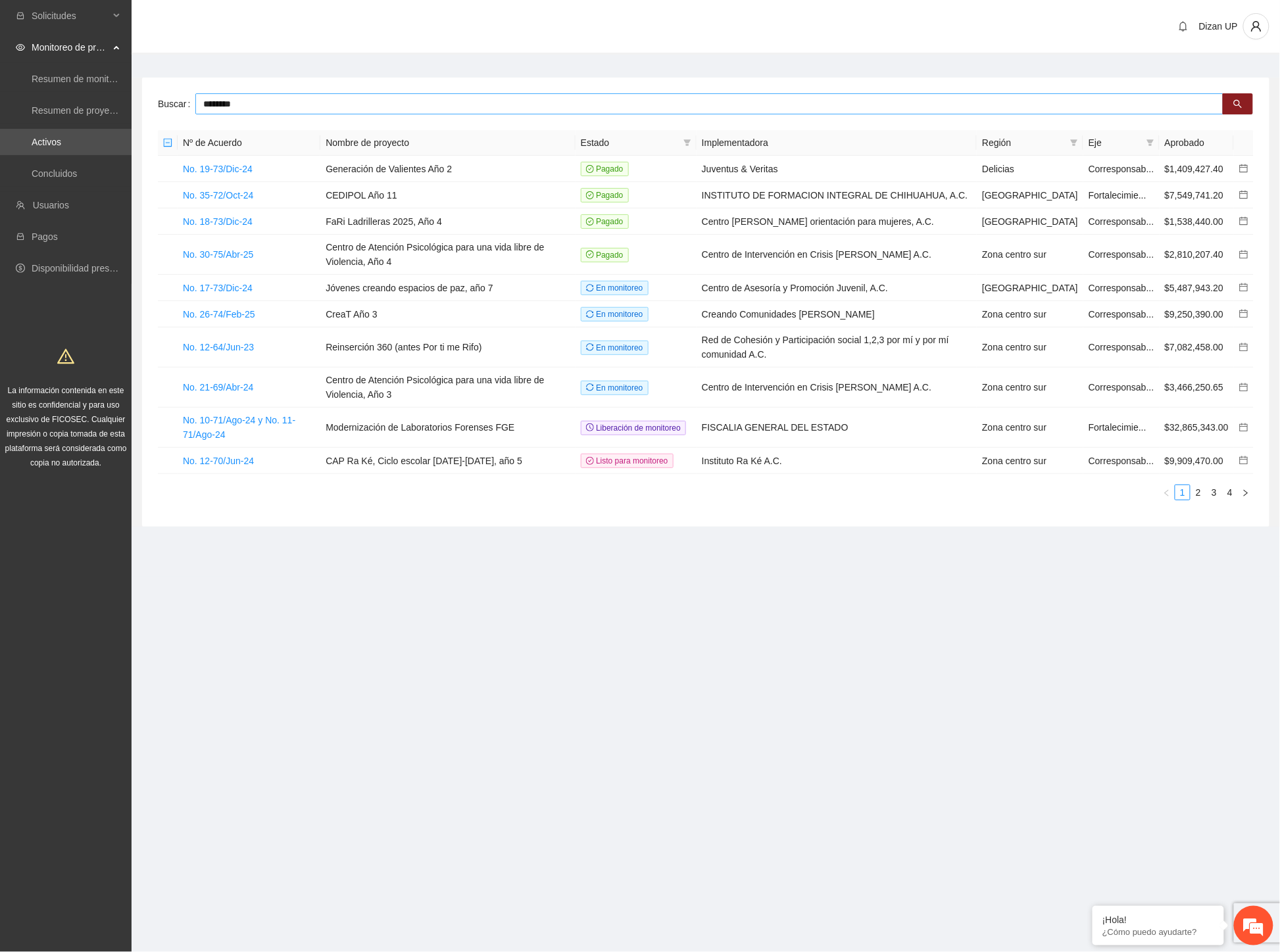
type input "********"
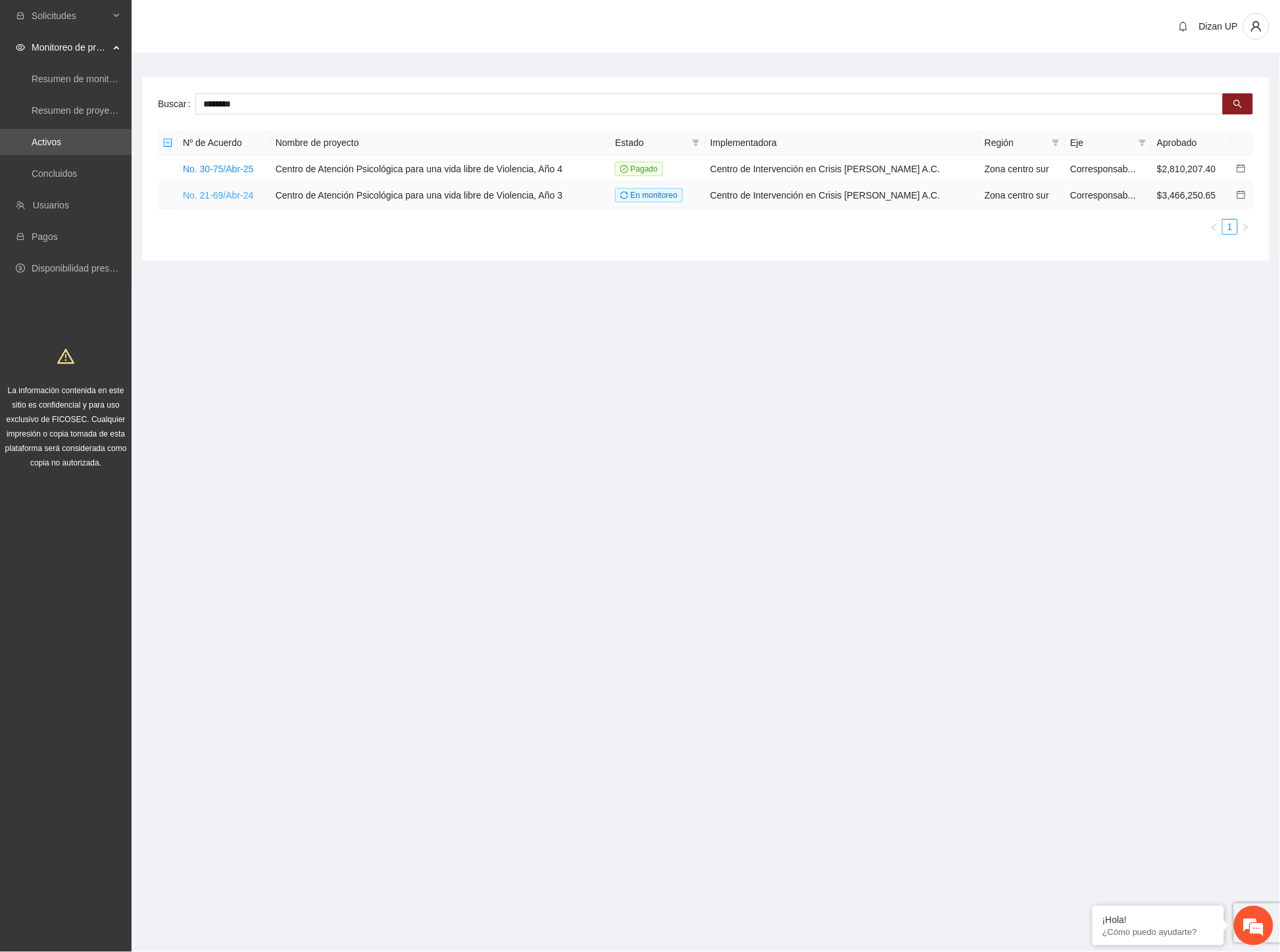
click at [228, 190] on link "No. 21-69/Abr-24" at bounding box center [218, 195] width 71 height 11
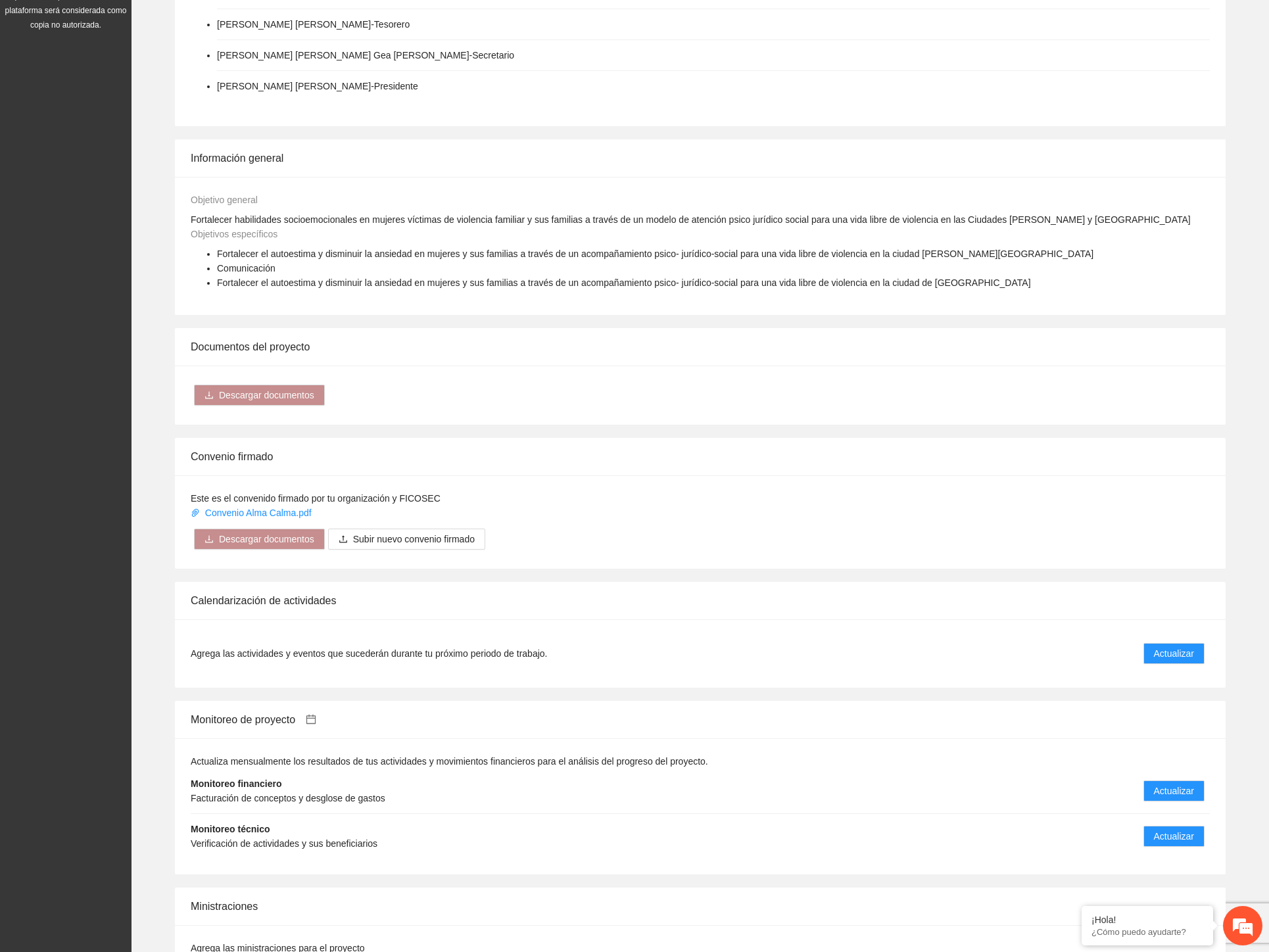
scroll to position [802, 0]
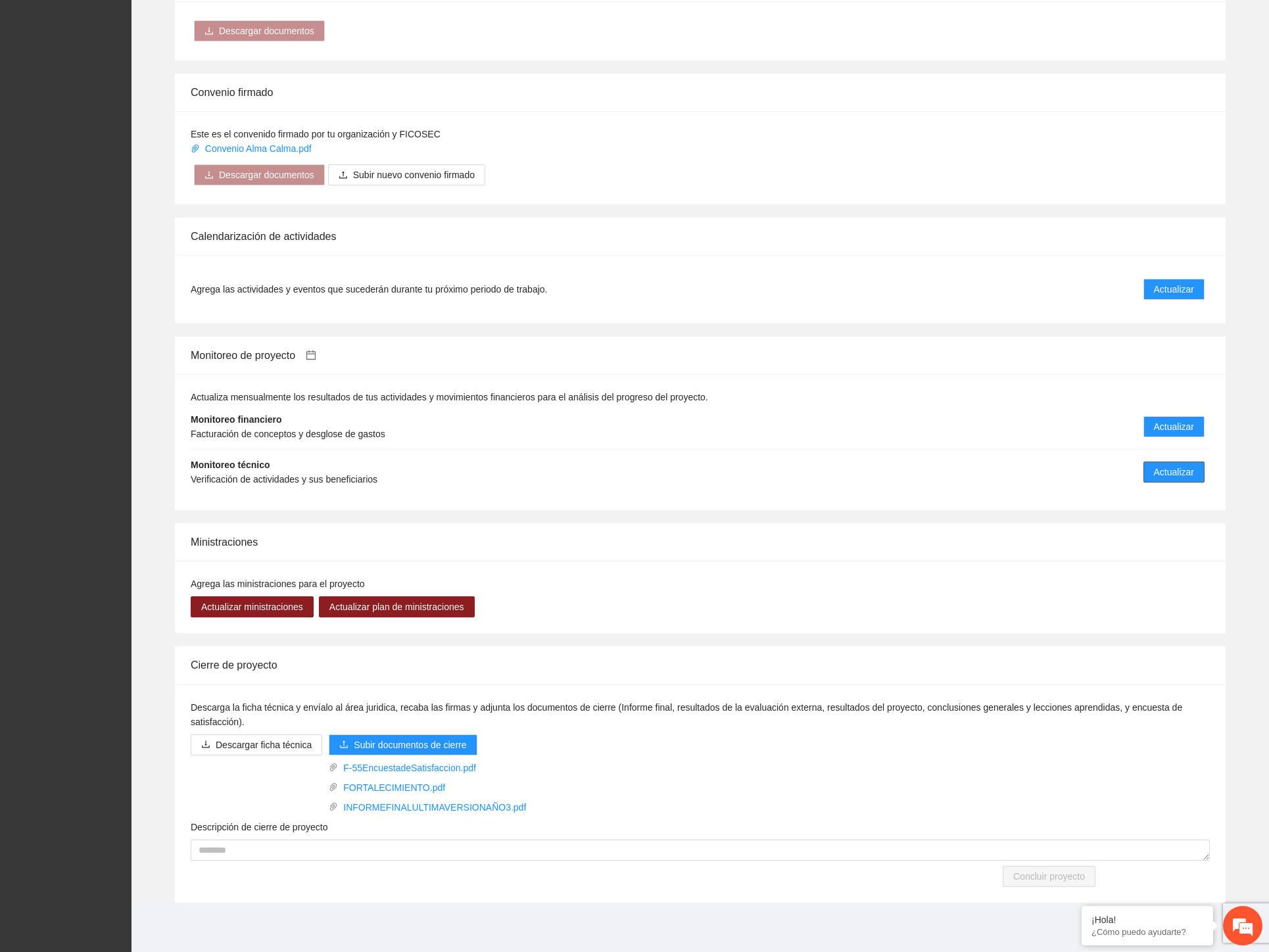
click at [1180, 476] on span "Actualizar" at bounding box center [1174, 472] width 40 height 14
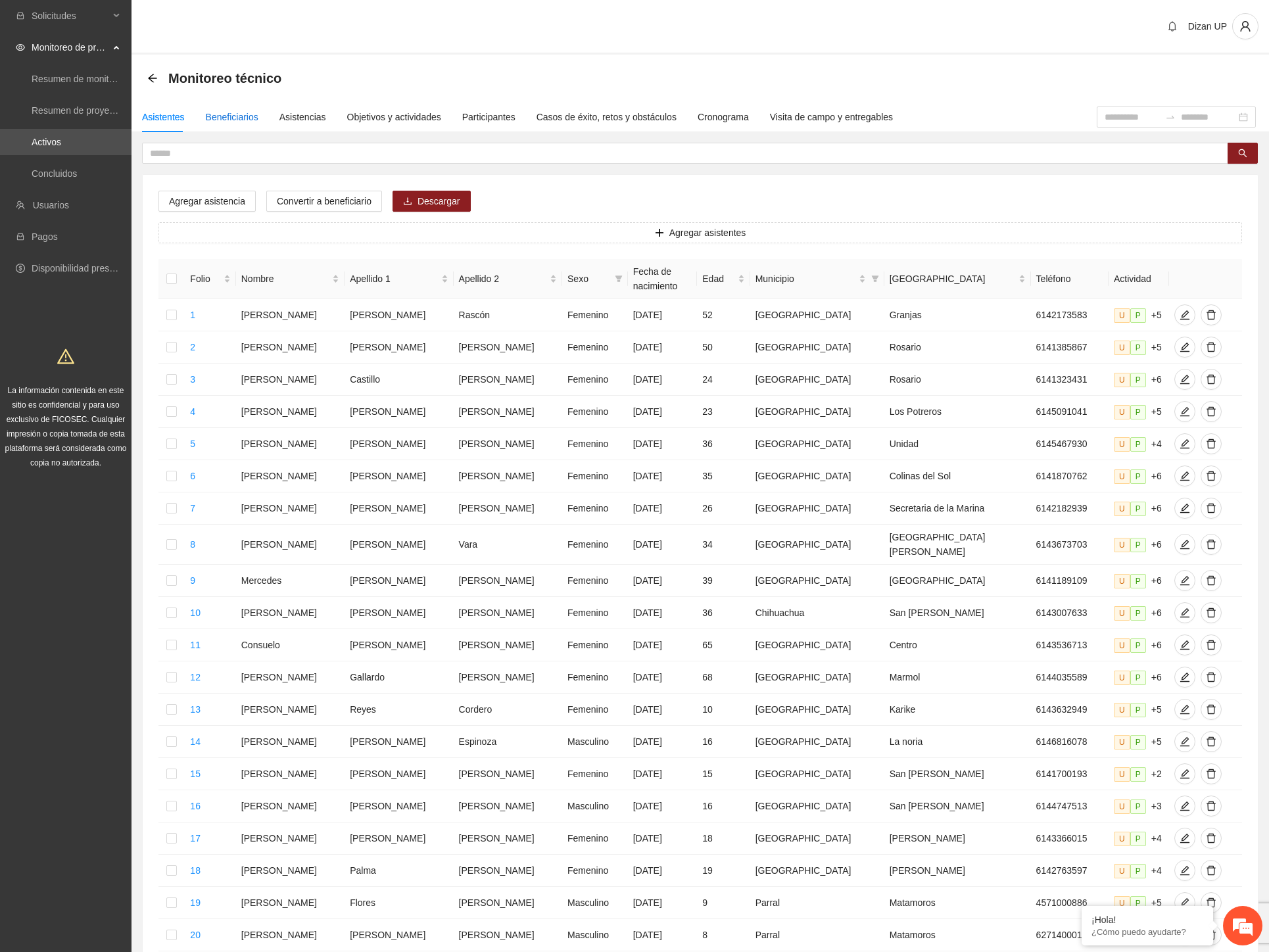
click at [225, 122] on div "Beneficiarios" at bounding box center [232, 116] width 53 height 14
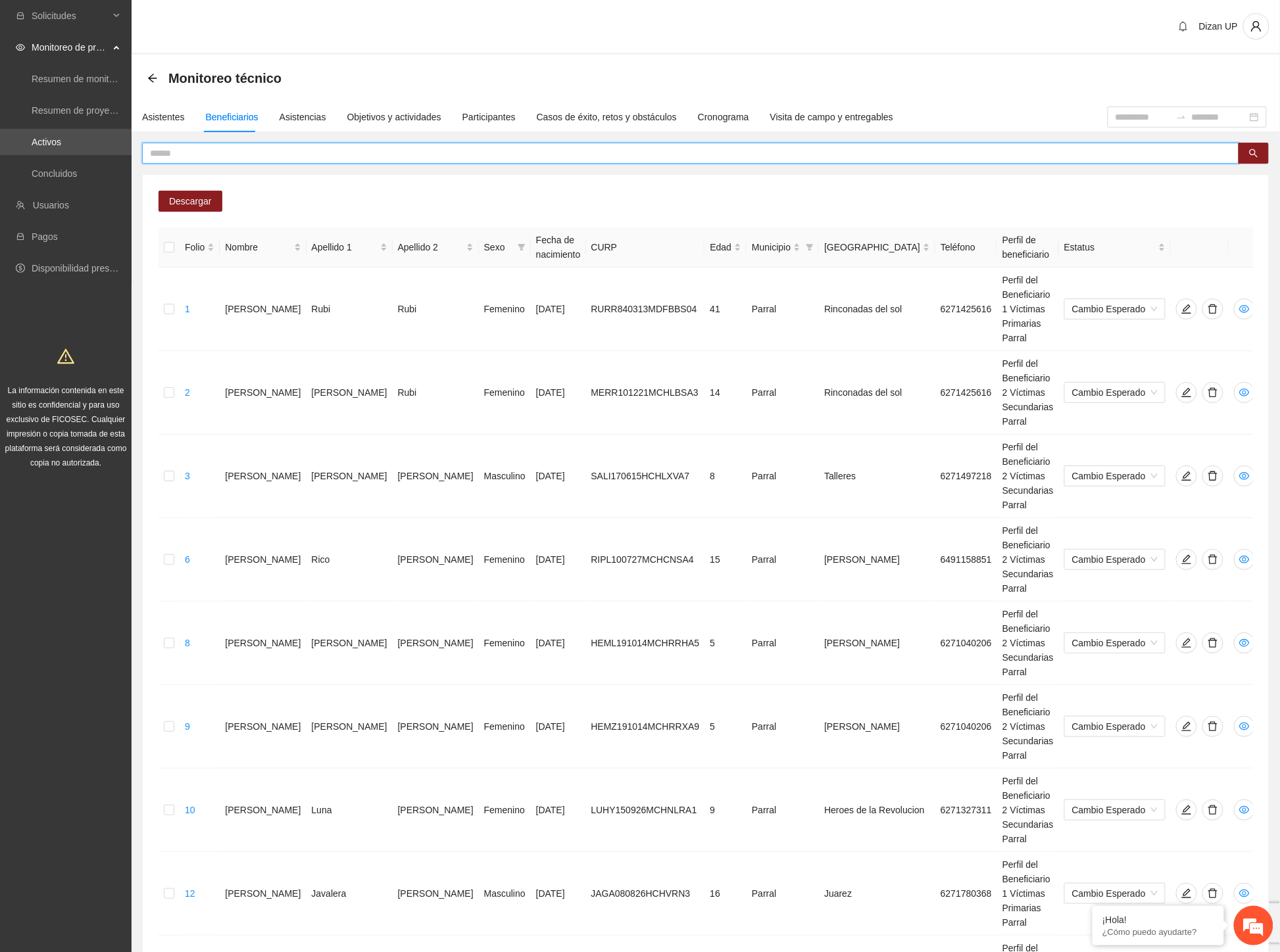
click at [239, 155] on input "text" at bounding box center [685, 153] width 1070 height 14
type input "*******"
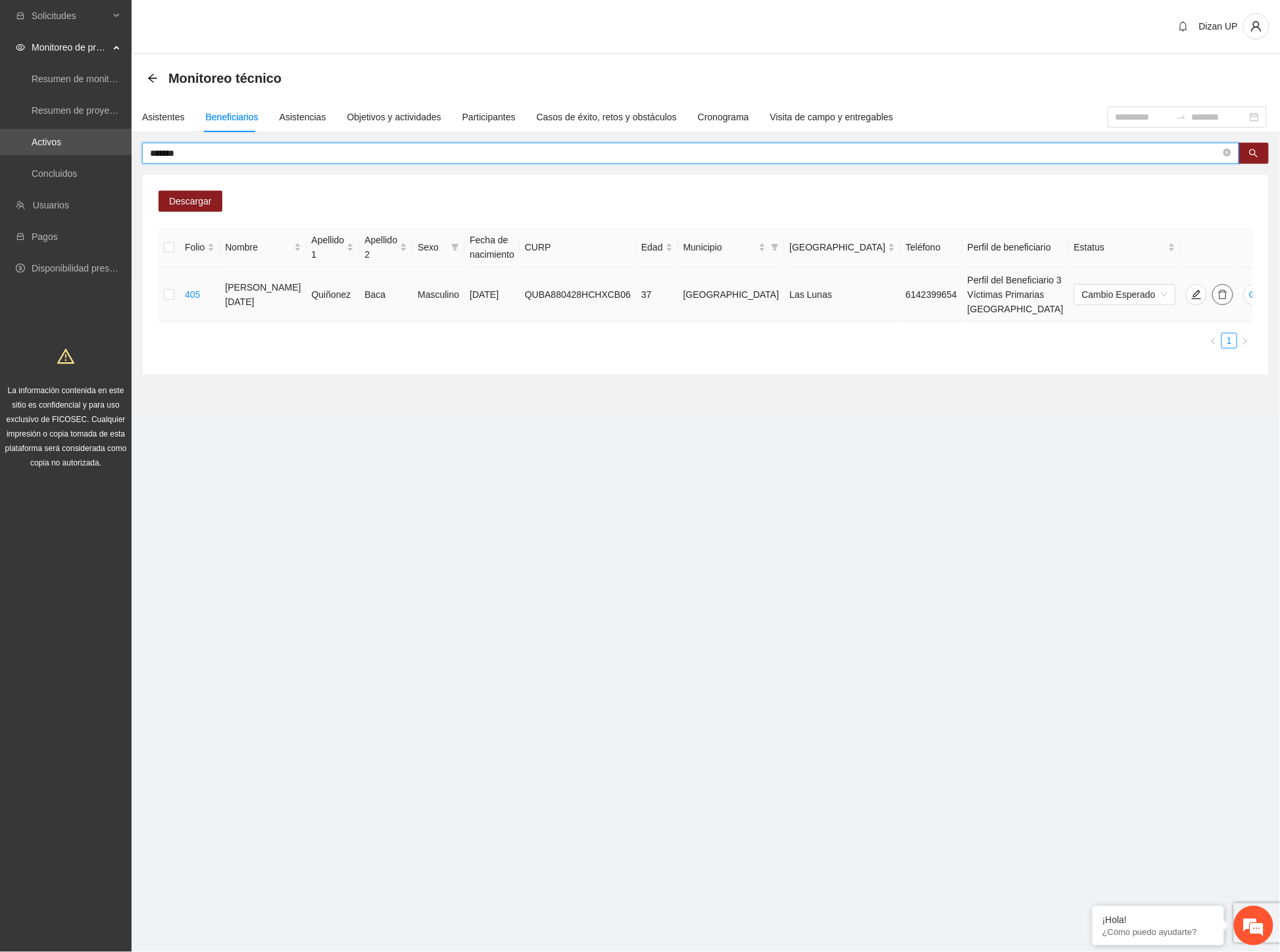
click at [1218, 289] on icon "delete" at bounding box center [1223, 295] width 11 height 11
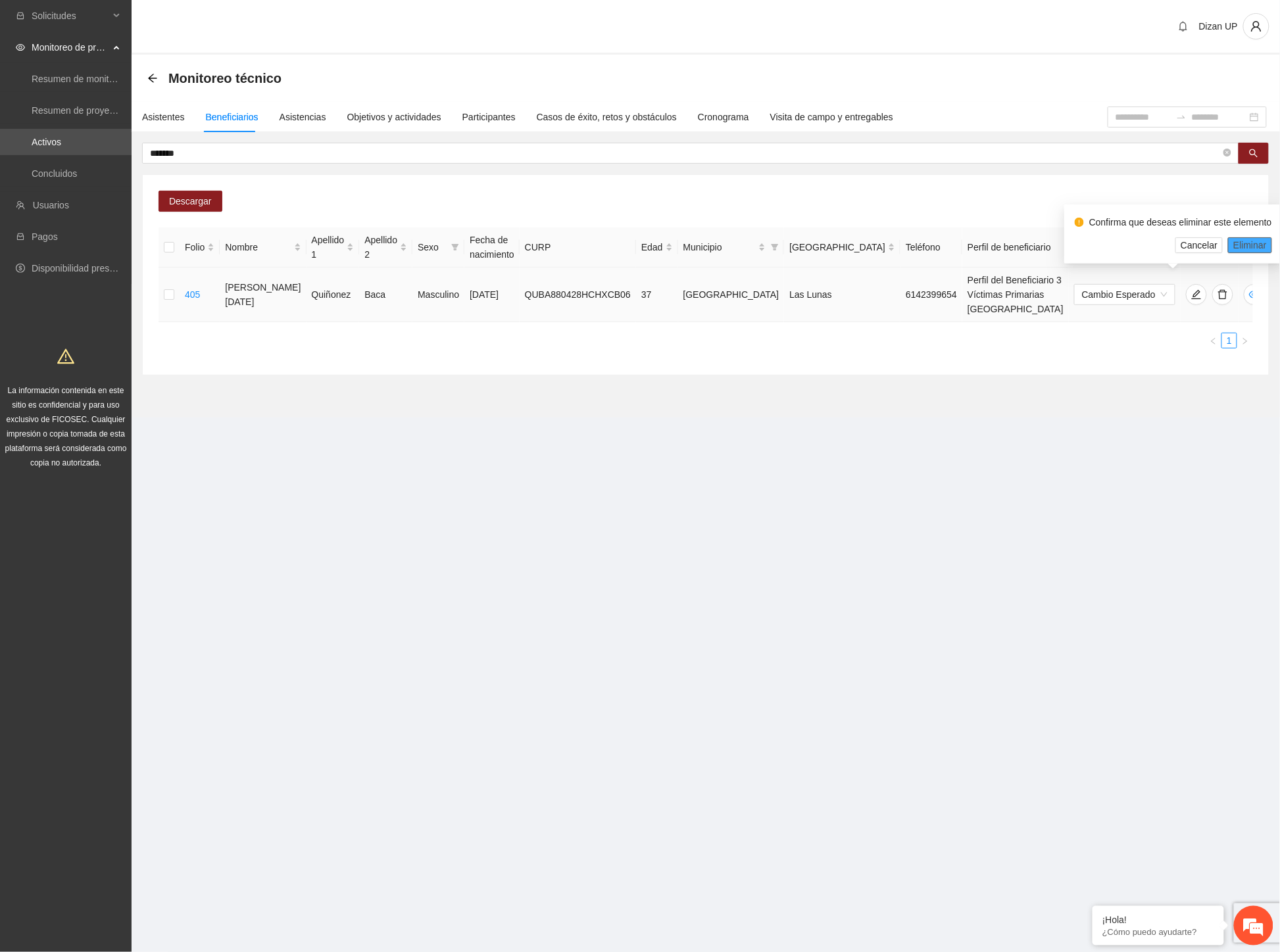
drag, startPoint x: 1245, startPoint y: 249, endPoint x: 1259, endPoint y: 240, distance: 16.6
click at [1245, 249] on span "Eliminar" at bounding box center [1250, 245] width 34 height 14
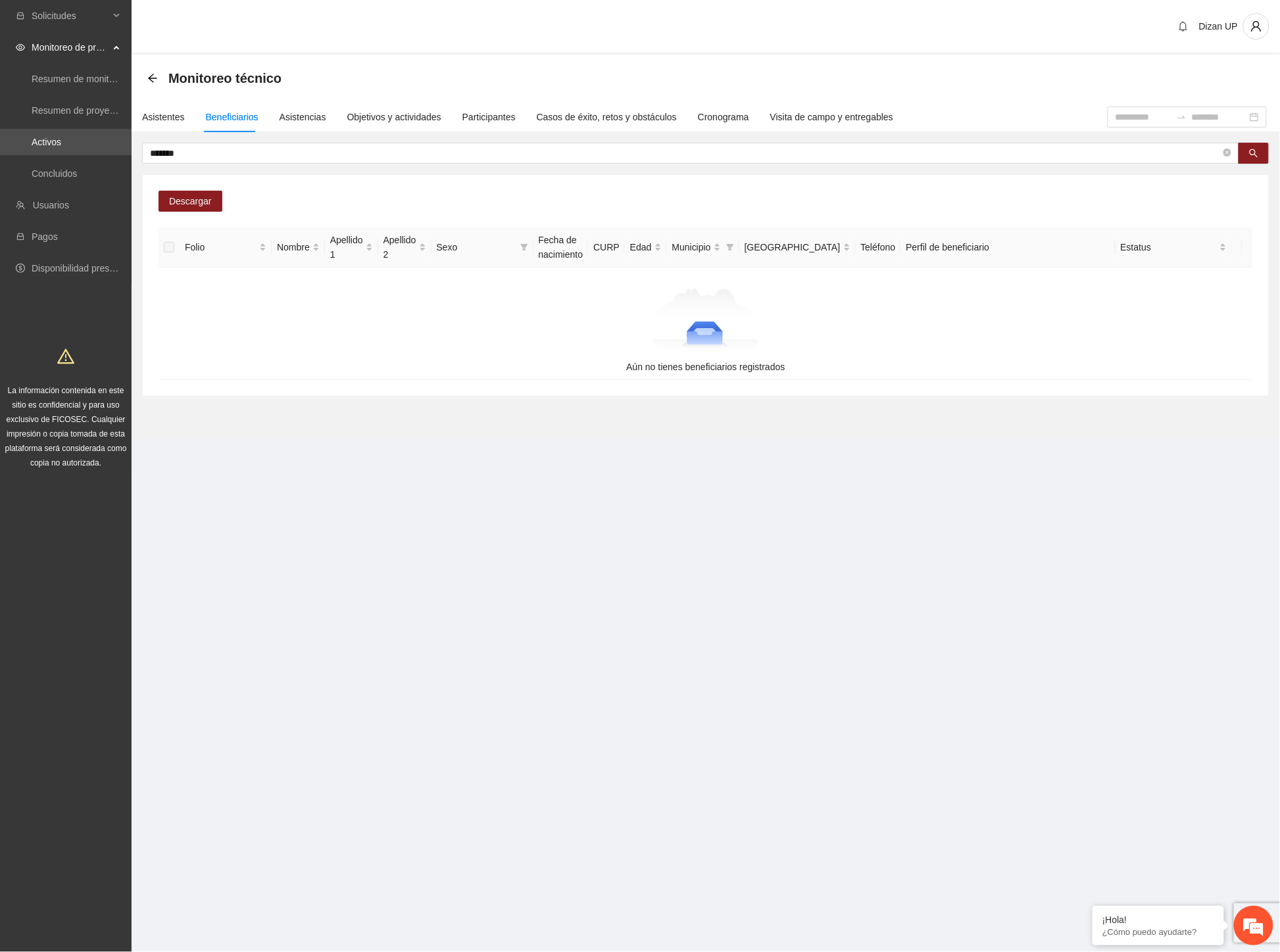
click at [778, 441] on section "Dizan UP Monitoreo técnico Asistentes Beneficiarios Asistencias Objetivos y act…" at bounding box center [706, 237] width 1148 height 476
click at [244, 156] on input "*******" at bounding box center [685, 153] width 1070 height 14
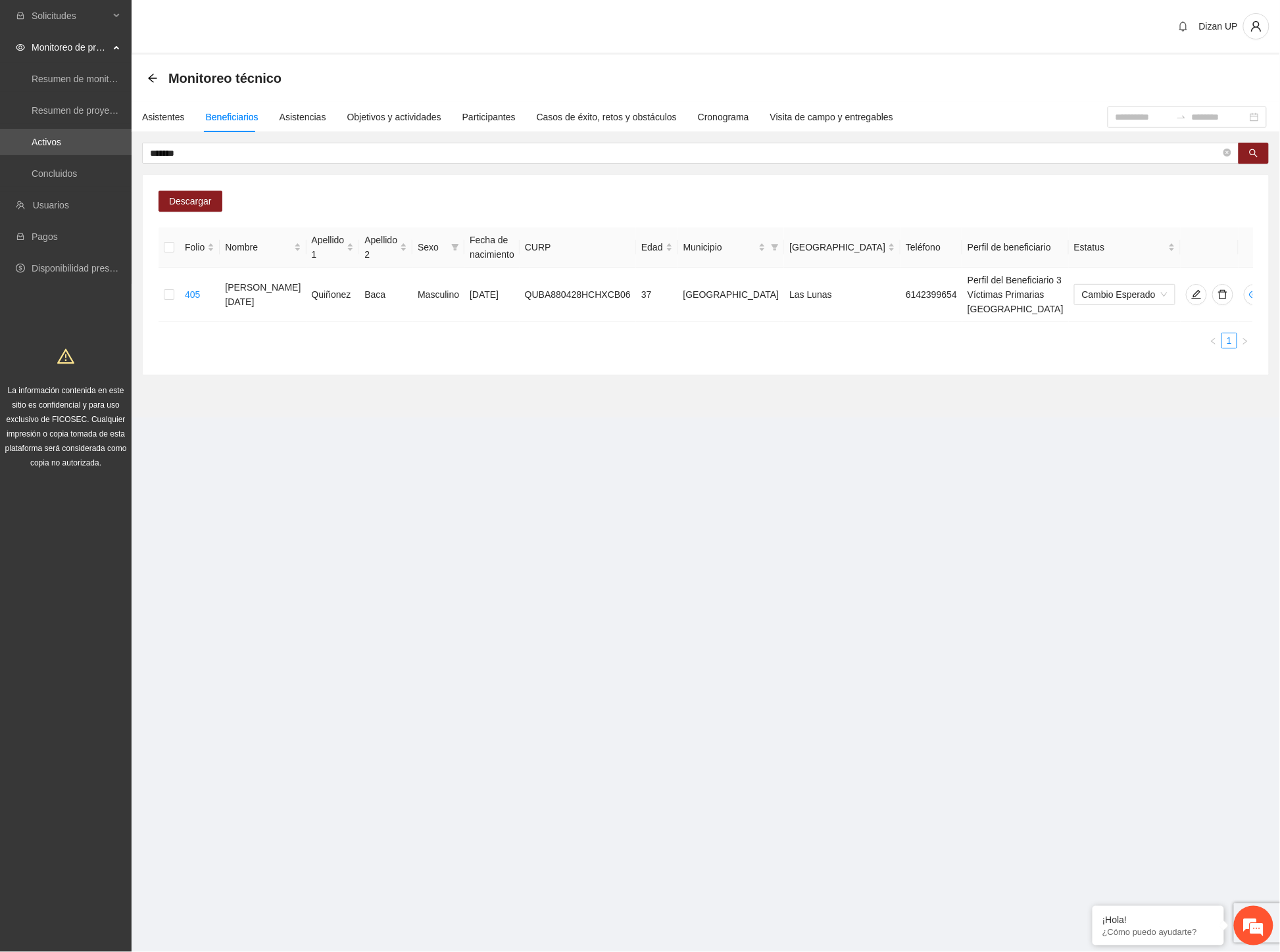
click at [933, 373] on section "Monitoreo técnico Asistentes Beneficiarios Asistencias Objetivos y actividades …" at bounding box center [706, 236] width 1148 height 363
click at [1218, 292] on icon "delete" at bounding box center [1222, 295] width 9 height 9
click at [1248, 244] on span "Eliminar" at bounding box center [1250, 245] width 34 height 14
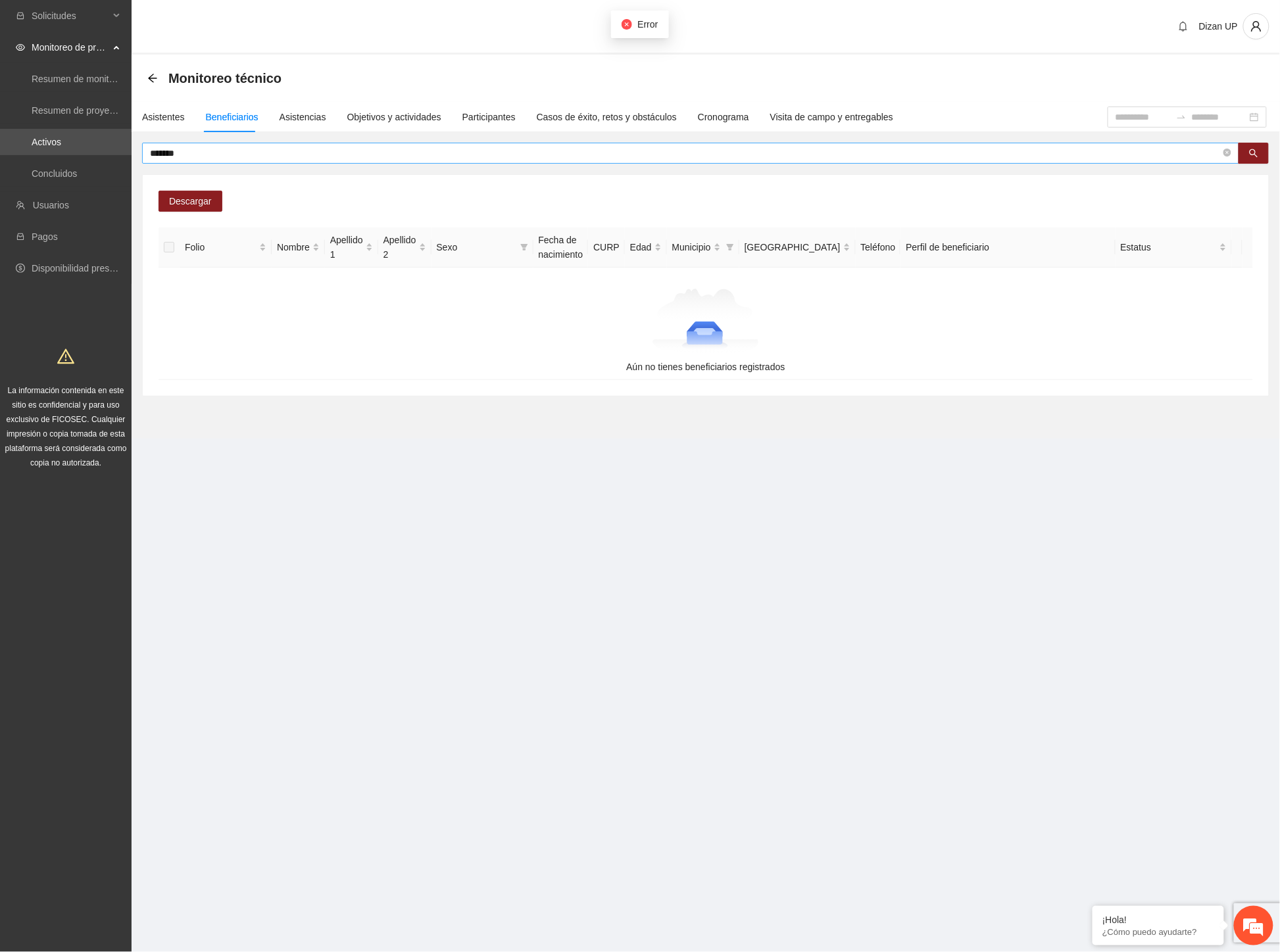
click at [214, 147] on input "*******" at bounding box center [685, 153] width 1070 height 14
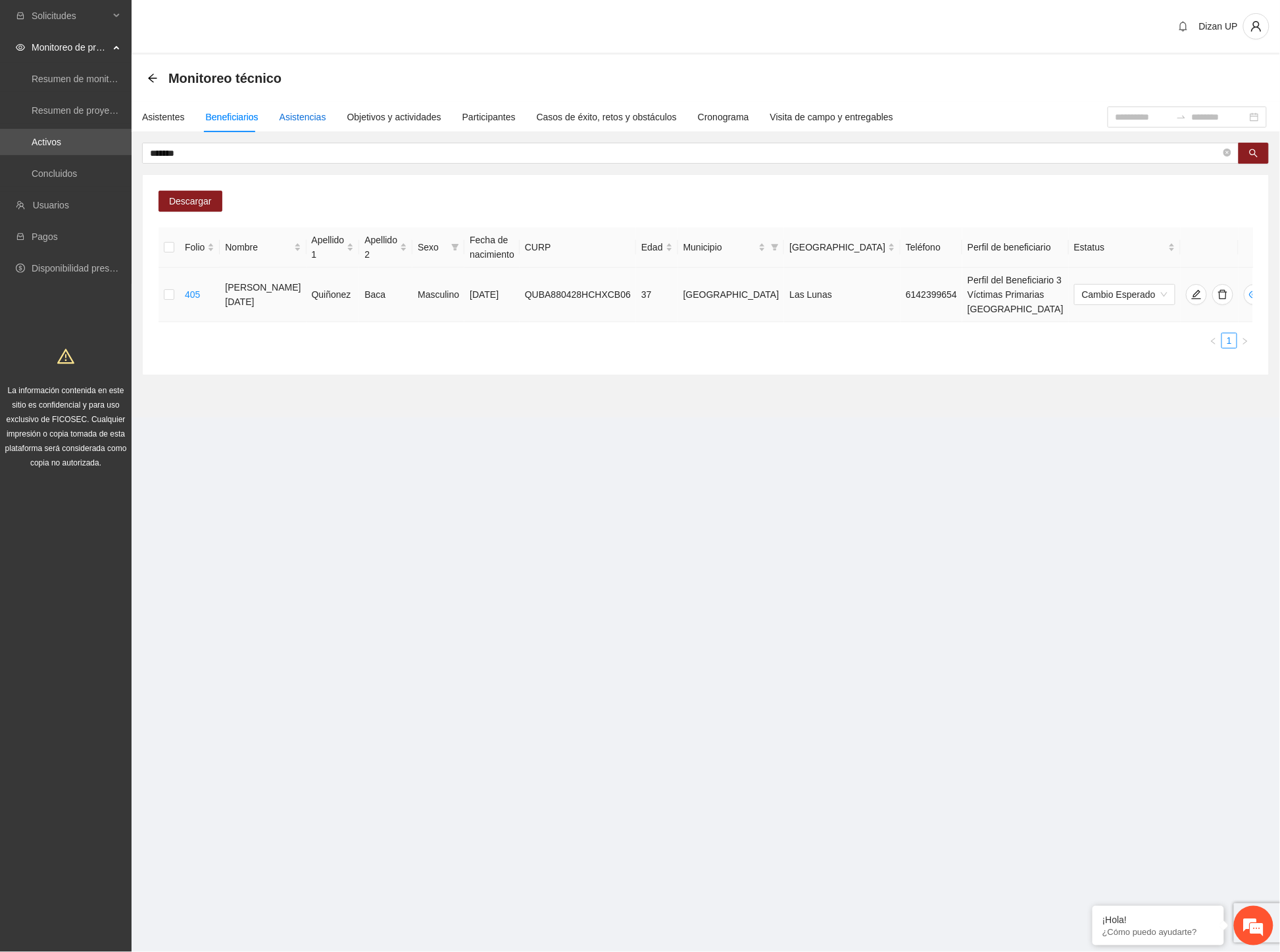
click at [297, 115] on div "Asistencias" at bounding box center [303, 116] width 47 height 14
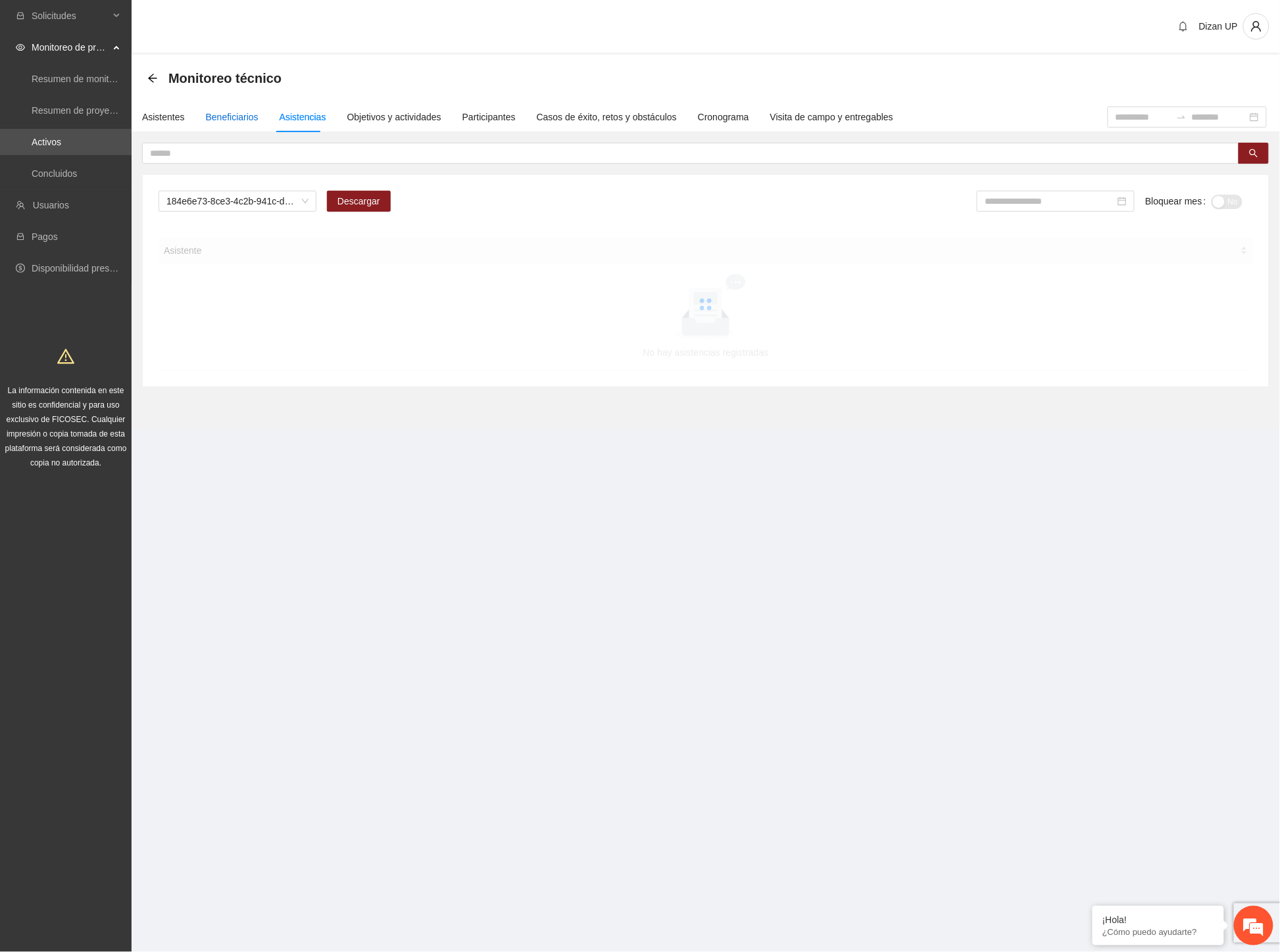
click at [238, 114] on div "Beneficiarios" at bounding box center [232, 116] width 53 height 14
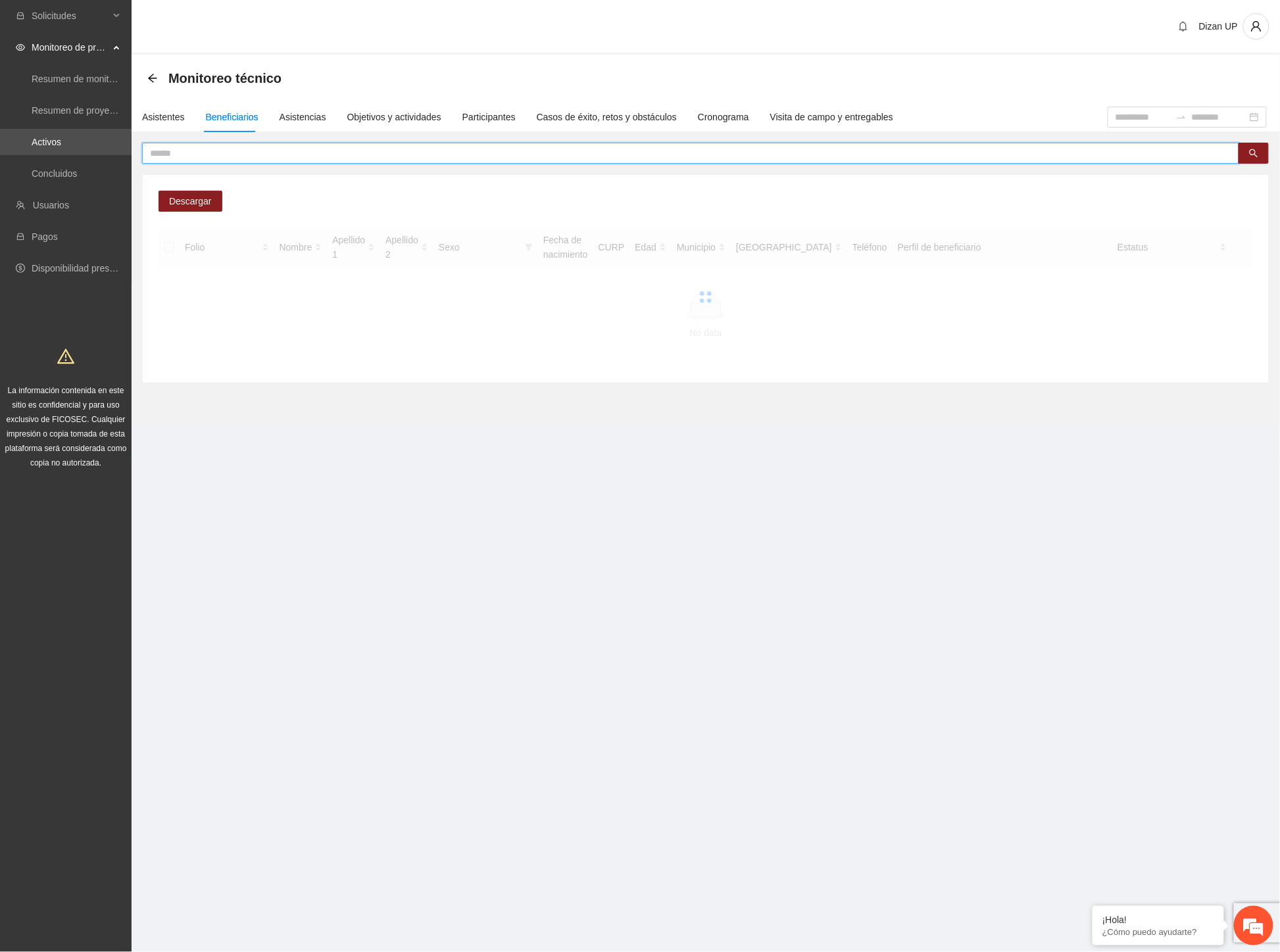
click at [350, 152] on input "text" at bounding box center [685, 153] width 1070 height 14
click at [235, 155] on input "******" at bounding box center [685, 153] width 1070 height 14
type input "*"
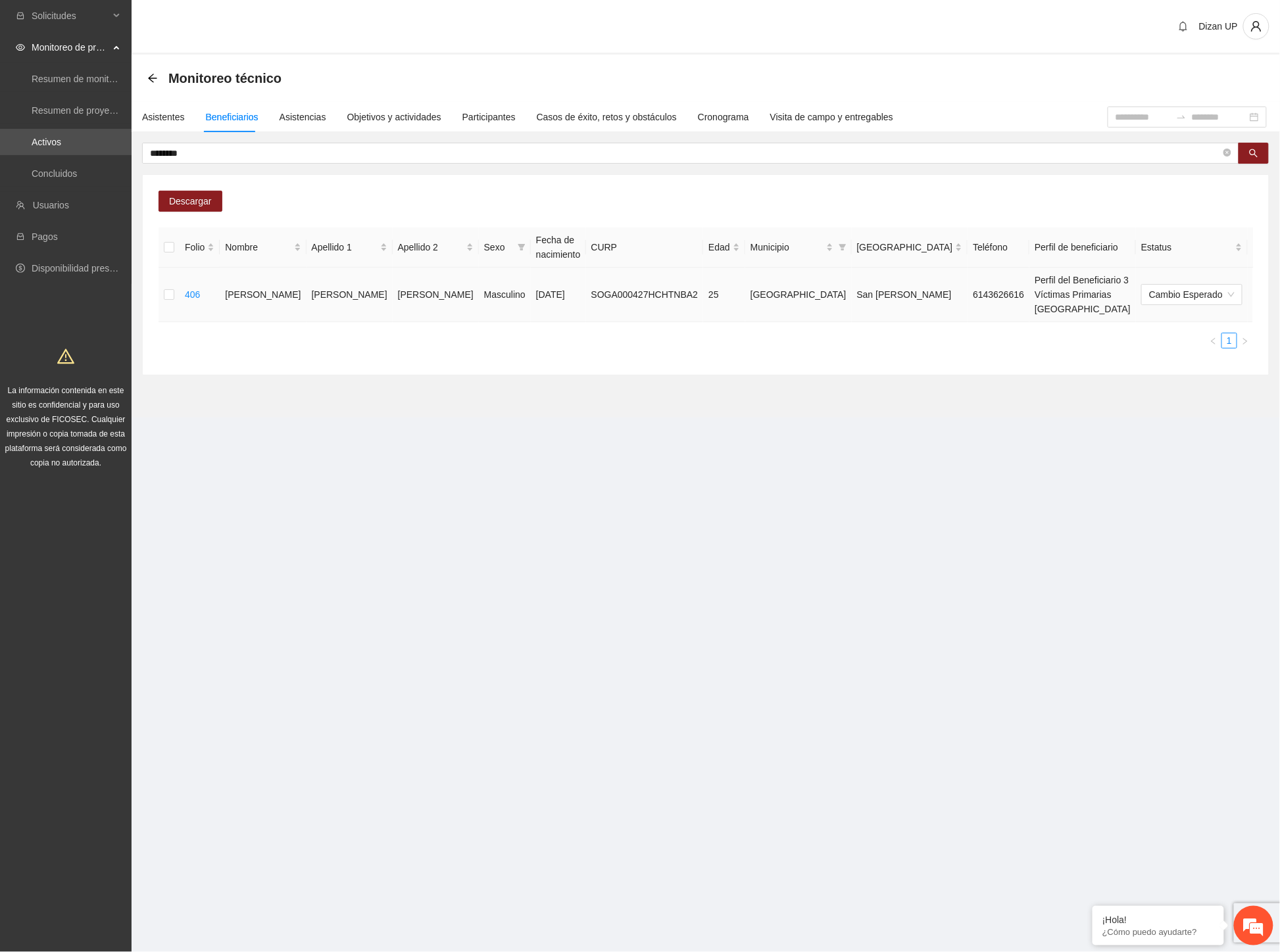
click at [1279, 290] on icon "delete" at bounding box center [1290, 295] width 9 height 9
click at [1235, 244] on span "Eliminar" at bounding box center [1250, 245] width 34 height 14
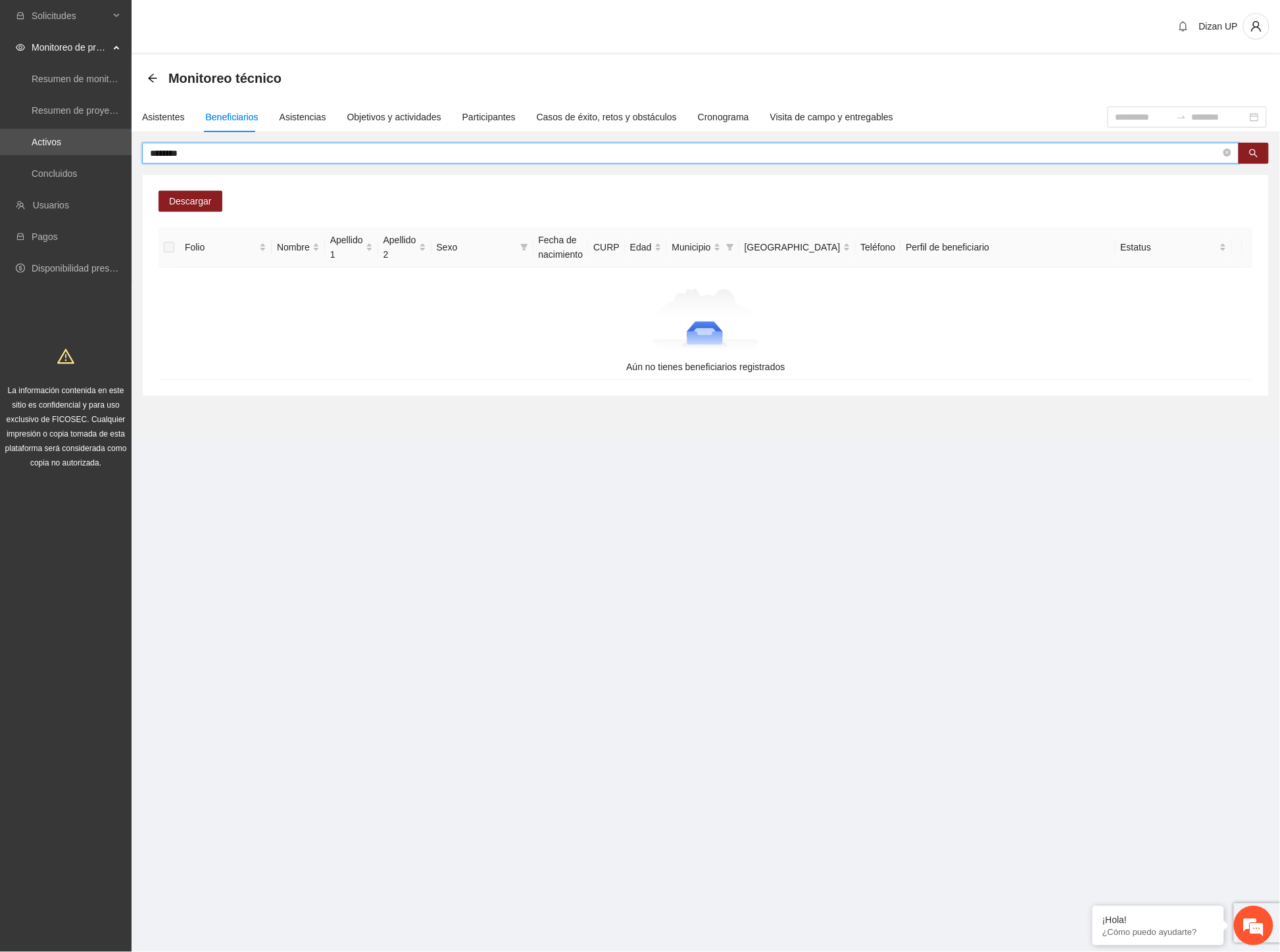
click at [234, 151] on input "********" at bounding box center [685, 153] width 1070 height 14
drag, startPoint x: 219, startPoint y: 152, endPoint x: 1, endPoint y: 129, distance: 219.2
click at [18, 147] on section "Solicitudes Monitoreo de proyectos Resumen de monitoreo Resumen de proyectos ap…" at bounding box center [640, 476] width 1280 height 952
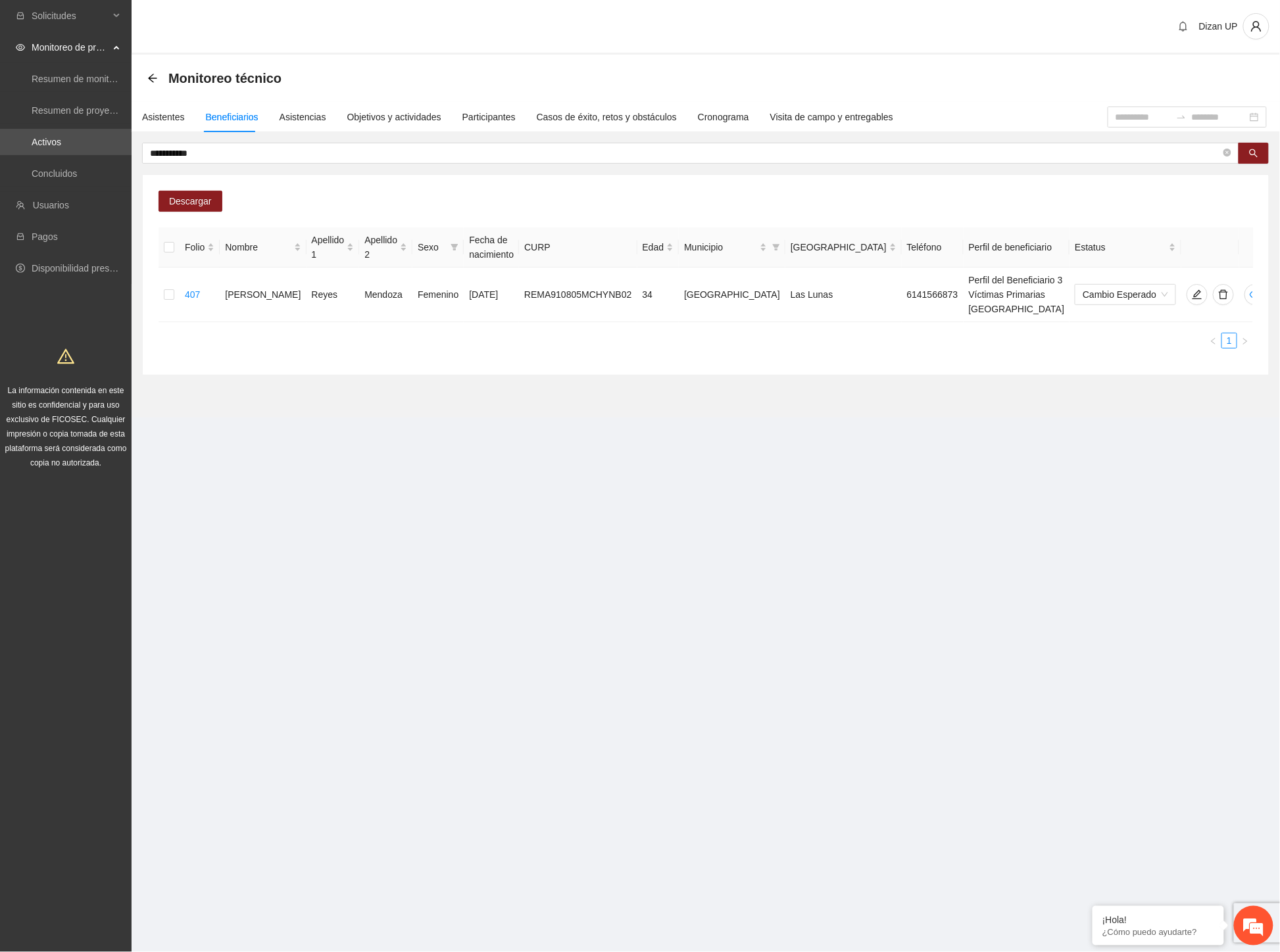
click at [881, 343] on div "Folio Nombre Apellido 1 Apellido 2 Sexo Fecha de nacimiento CURP Edad Municipio…" at bounding box center [706, 293] width 1094 height 131
click at [1218, 289] on icon "delete" at bounding box center [1223, 295] width 11 height 11
click at [1239, 244] on span "Eliminar" at bounding box center [1250, 245] width 34 height 14
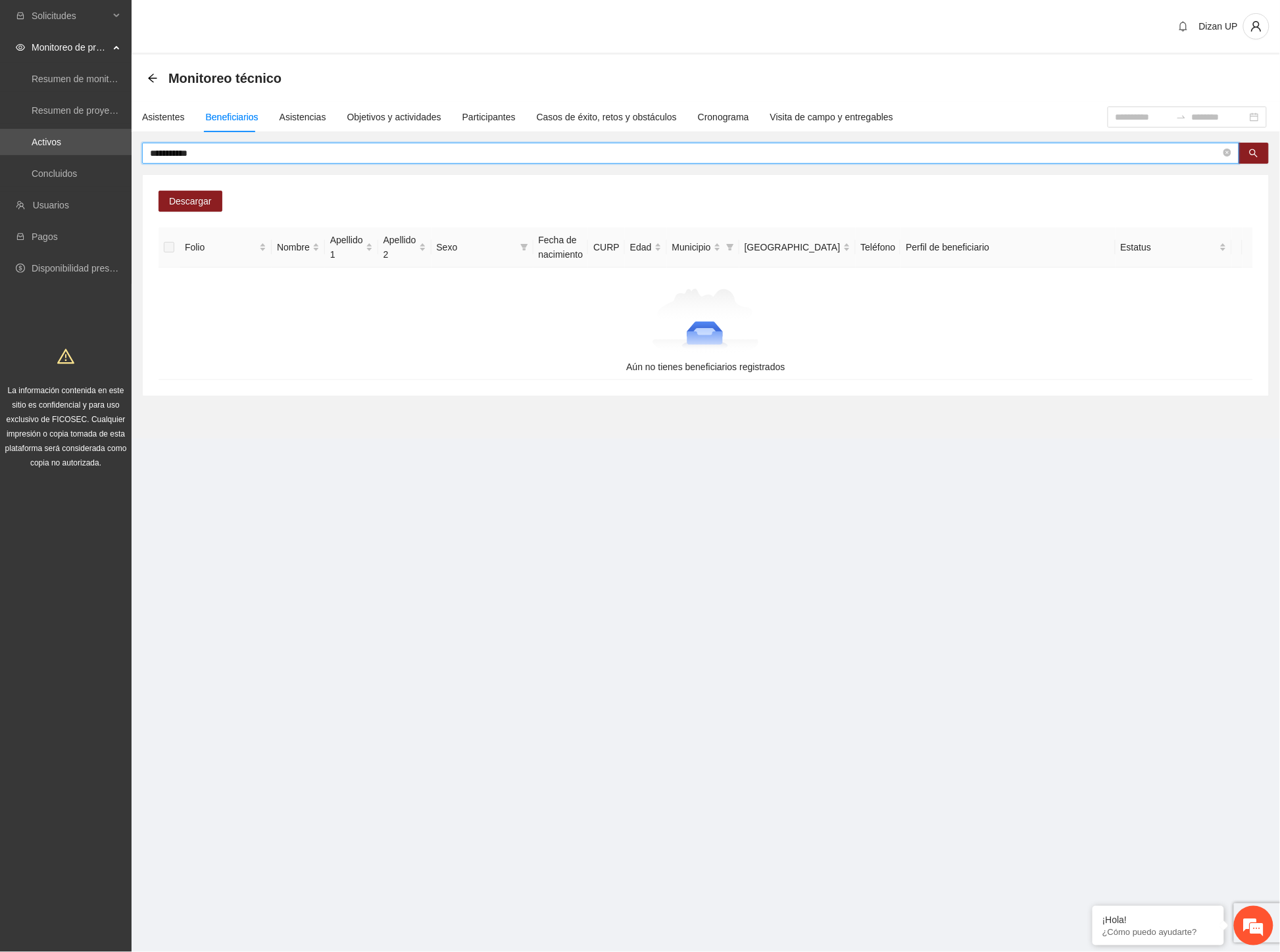
drag, startPoint x: 14, startPoint y: 153, endPoint x: 1, endPoint y: 159, distance: 14.3
click at [1, 160] on section "**********" at bounding box center [640, 476] width 1280 height 952
click at [227, 151] on input "*********" at bounding box center [685, 153] width 1070 height 14
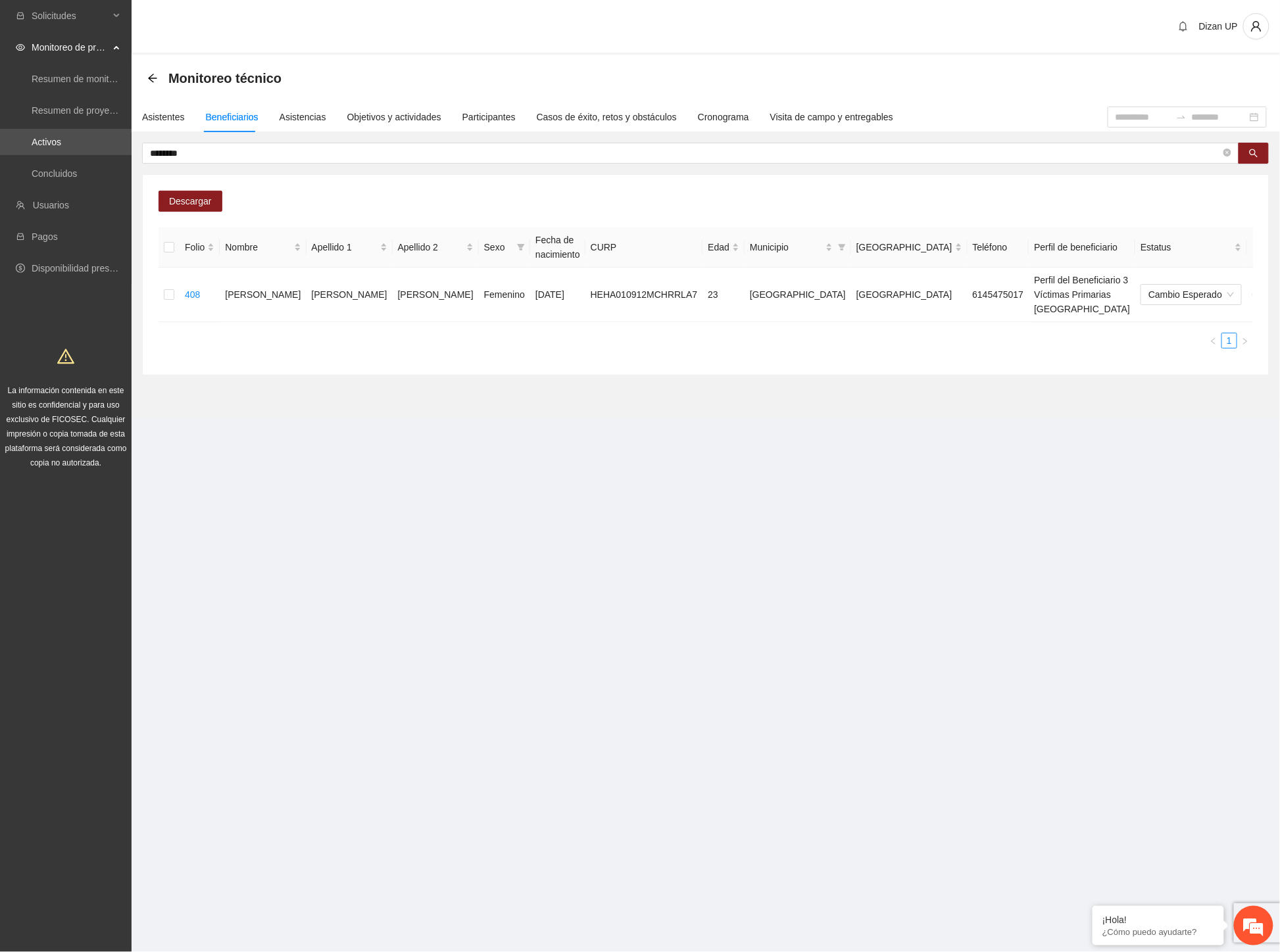
drag, startPoint x: 495, startPoint y: 357, endPoint x: 507, endPoint y: 334, distance: 25.9
click at [495, 357] on div "Descargar Folio Nombre Apellido 1 Apellido 2 Sexo Fecha de nacimiento CURP Edad…" at bounding box center [706, 275] width 1126 height 200
click at [436, 347] on div "Descargar Folio Nombre Apellido 1 Apellido 2 Sexo Fecha de nacimiento CURP Edad…" at bounding box center [706, 275] width 1126 height 200
click at [1279, 289] on icon "delete" at bounding box center [1289, 295] width 11 height 11
click at [1247, 245] on span "Eliminar" at bounding box center [1250, 245] width 34 height 14
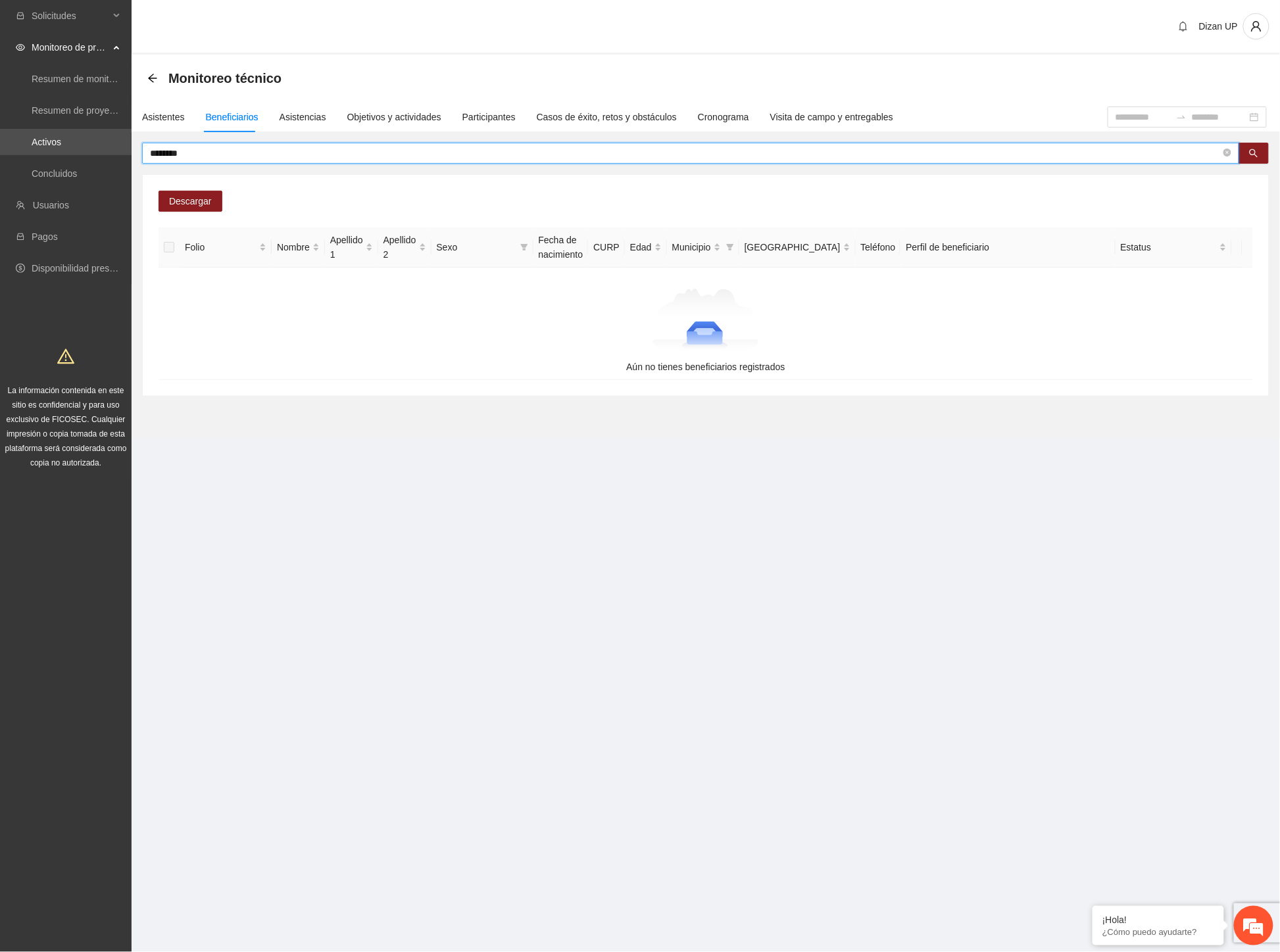
drag, startPoint x: 189, startPoint y: 153, endPoint x: 1, endPoint y: 158, distance: 188.1
click at [1, 158] on section "Solicitudes Monitoreo de proyectos Resumen de monitoreo Resumen de proyectos ap…" at bounding box center [640, 476] width 1280 height 952
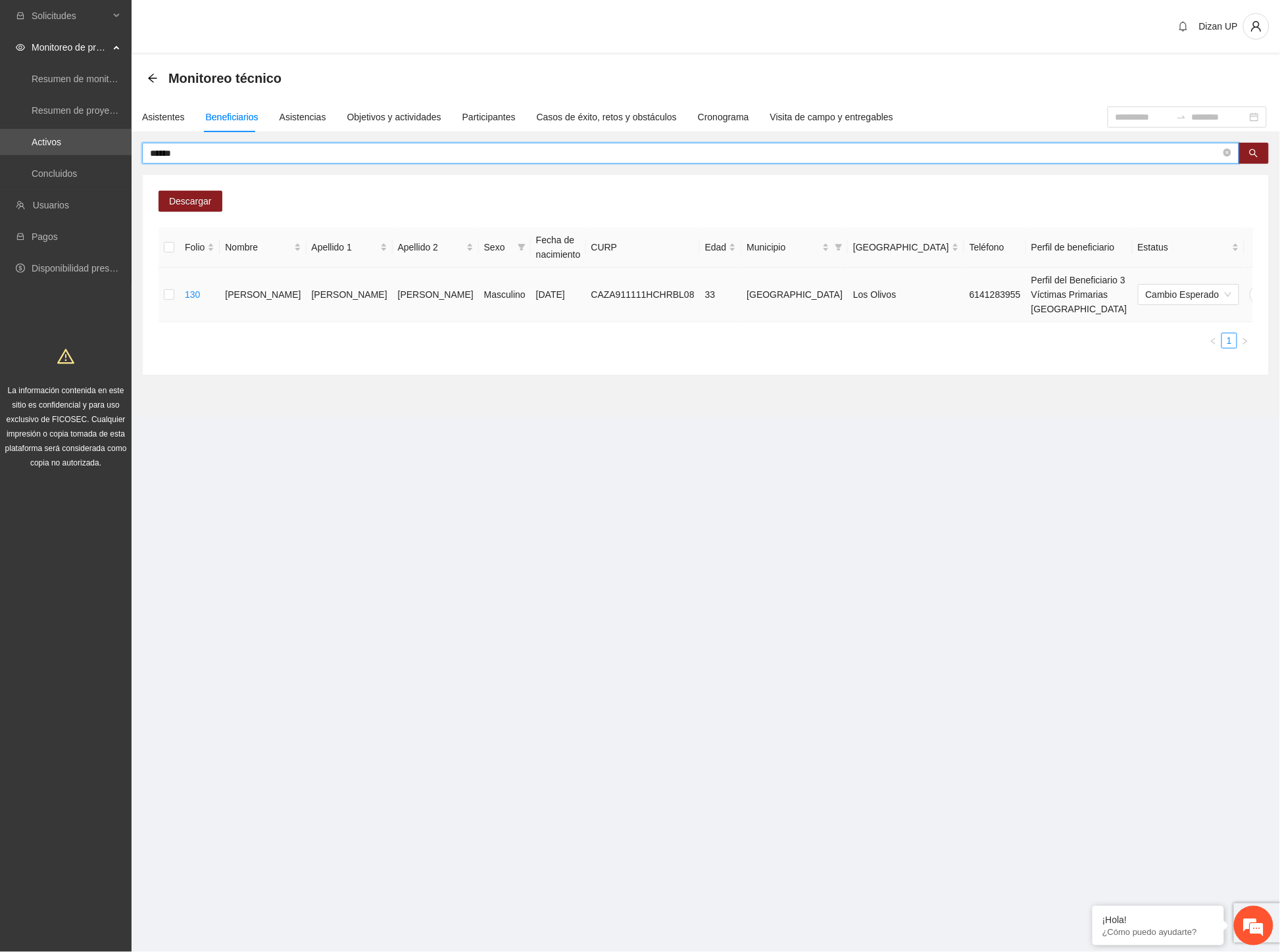
click at [1279, 289] on icon "delete" at bounding box center [1286, 295] width 11 height 11
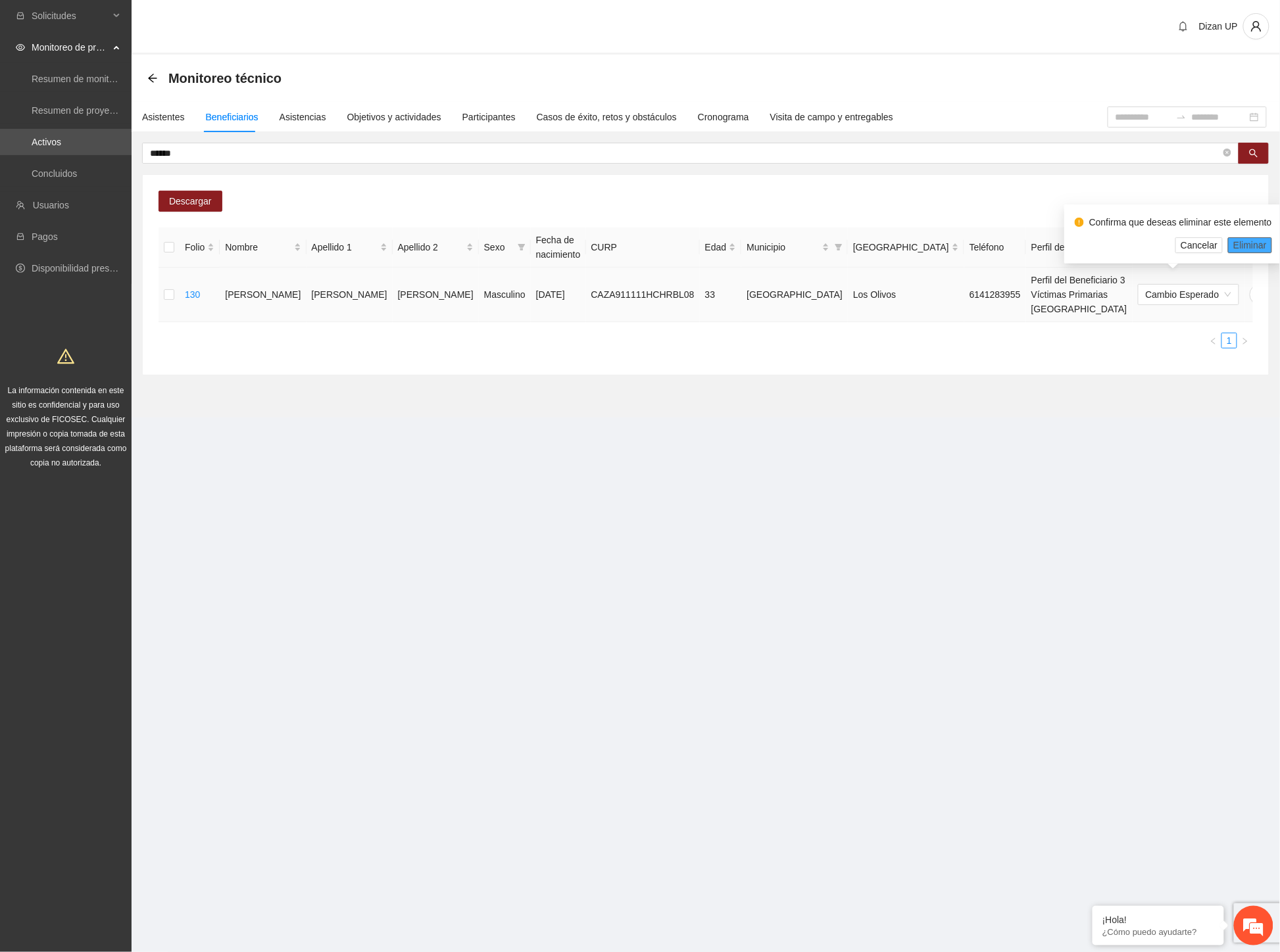
click at [1256, 240] on span "Eliminar" at bounding box center [1250, 245] width 34 height 14
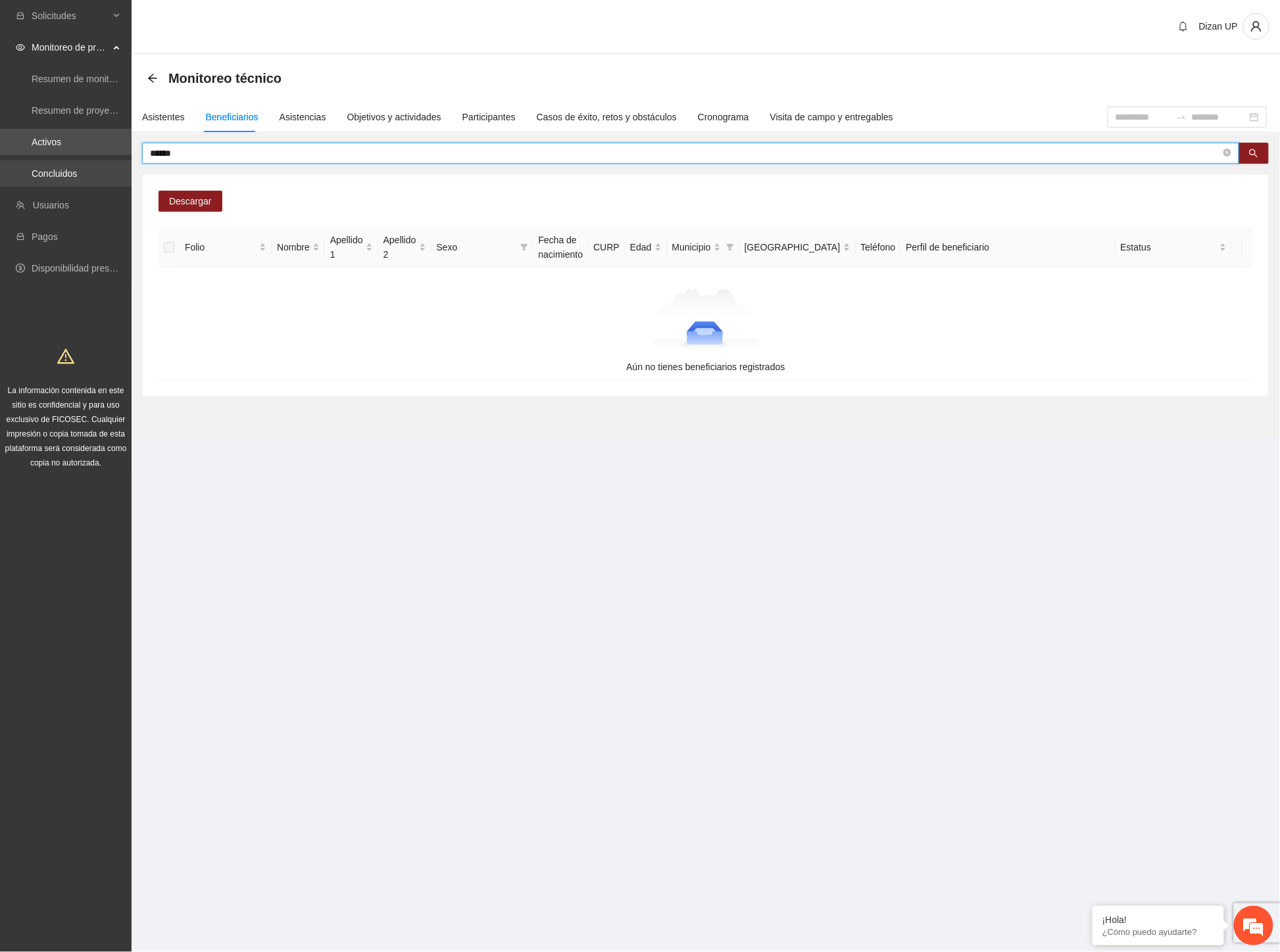
drag, startPoint x: 300, startPoint y: 153, endPoint x: 2, endPoint y: 162, distance: 298.1
click at [2, 162] on section "Solicitudes Monitoreo de proyectos Resumen de monitoreo Resumen de proyectos ap…" at bounding box center [640, 476] width 1280 height 952
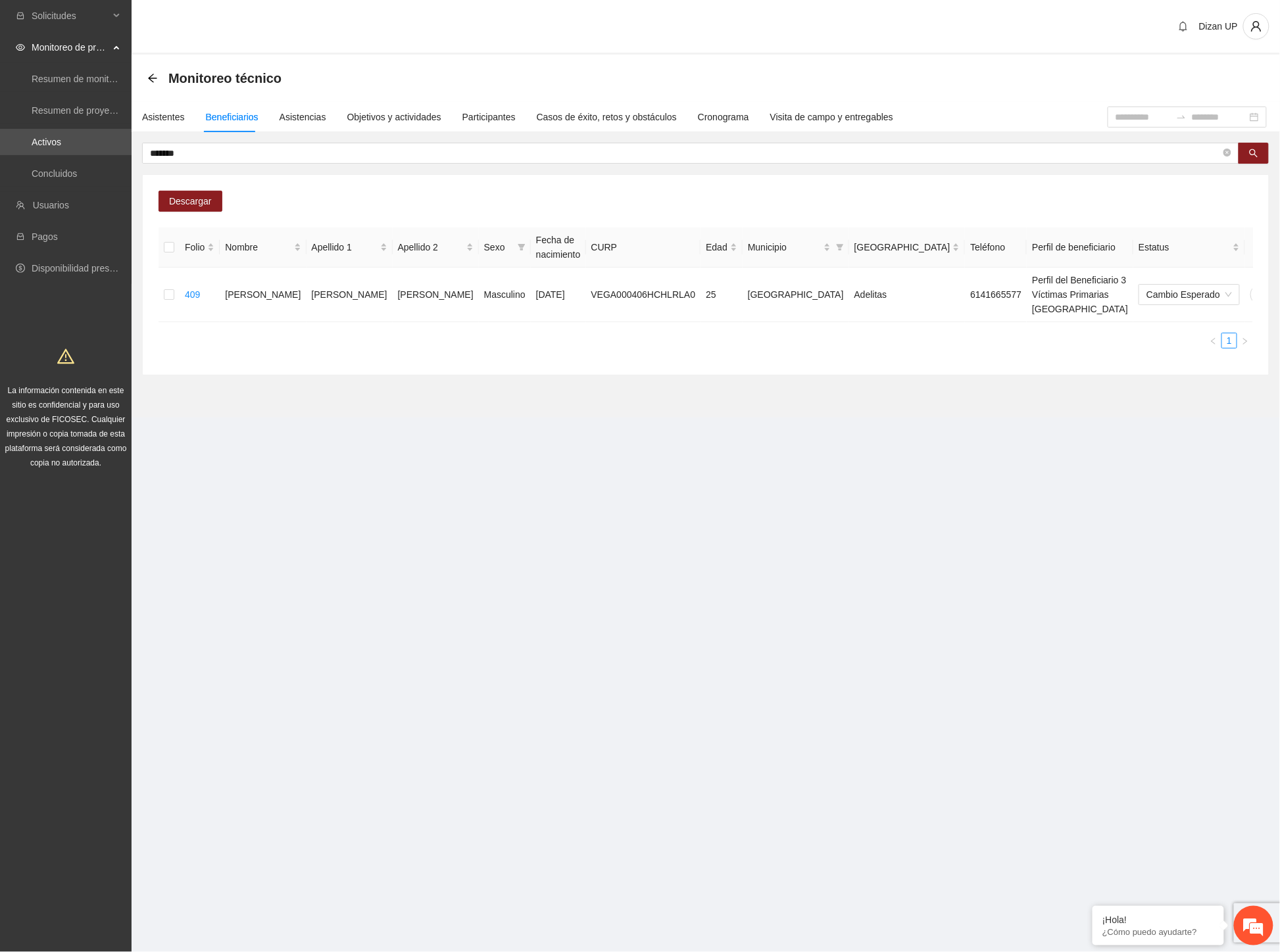
click at [790, 421] on section "Dizan UP Monitoreo técnico Asistentes Beneficiarios Asistencias Objetivos y act…" at bounding box center [706, 227] width 1148 height 455
click at [1279, 291] on icon "delete" at bounding box center [1287, 295] width 11 height 11
drag, startPoint x: 1254, startPoint y: 243, endPoint x: 1260, endPoint y: 249, distance: 8.5
click at [1256, 243] on span "Eliminar" at bounding box center [1250, 245] width 34 height 14
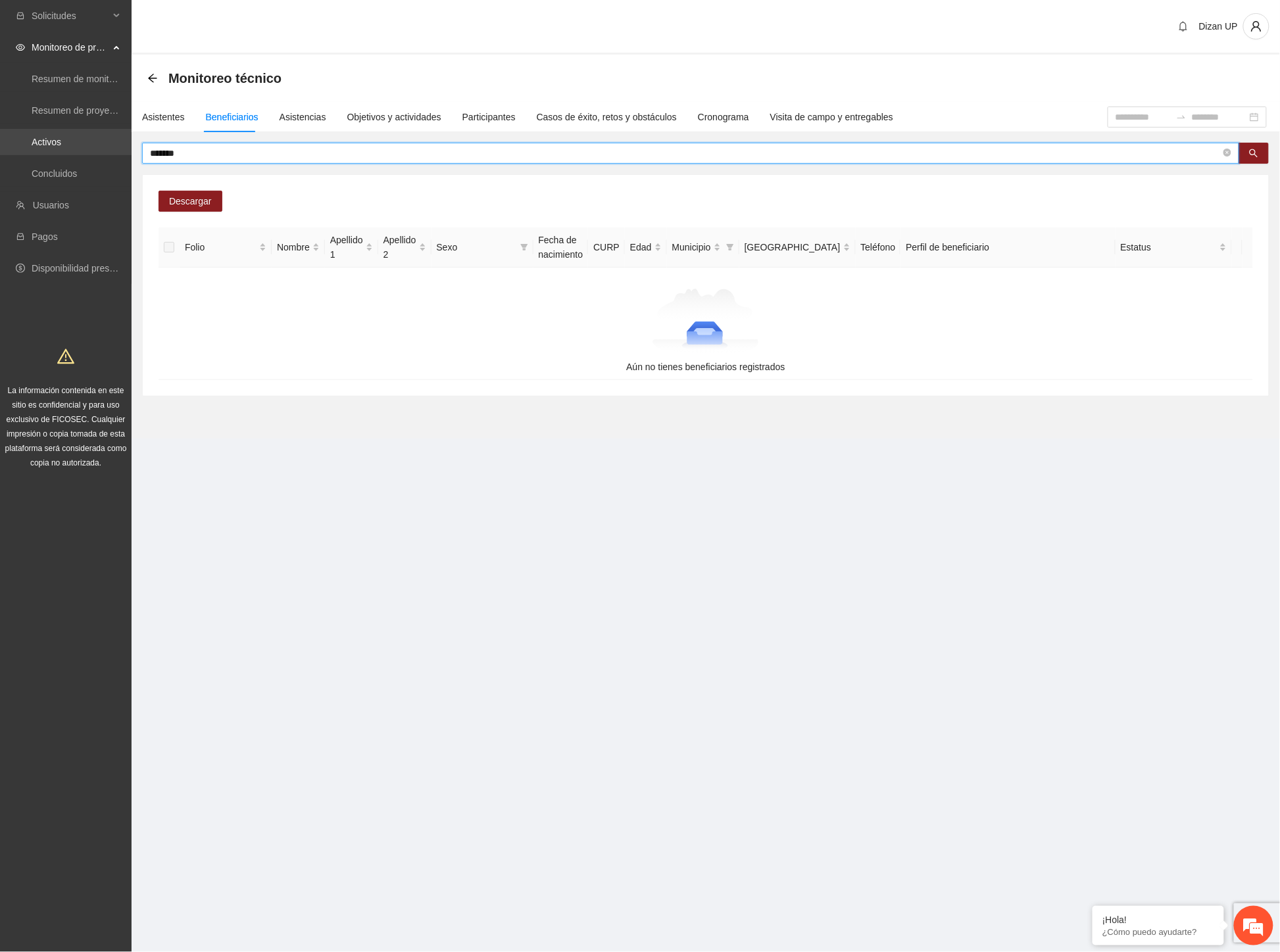
drag, startPoint x: 189, startPoint y: 153, endPoint x: 1, endPoint y: 122, distance: 190.5
click at [1, 128] on section "Solicitudes Monitoreo de proyectos Resumen de monitoreo Resumen de proyectos ap…" at bounding box center [640, 476] width 1280 height 952
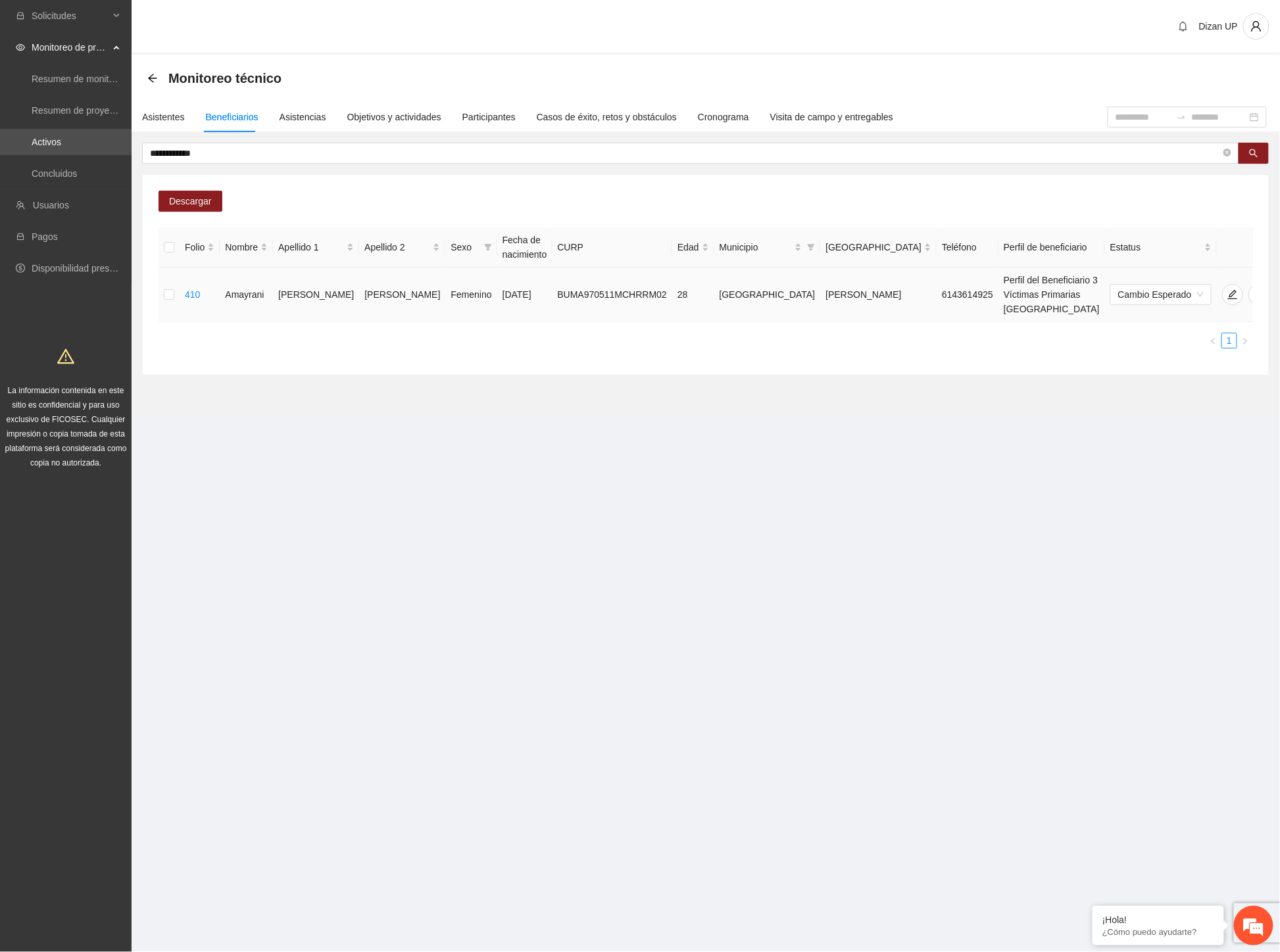
click at [497, 297] on td "[DATE]" at bounding box center [524, 295] width 55 height 55
click at [1254, 289] on icon "delete" at bounding box center [1259, 295] width 11 height 11
click at [1239, 243] on span "Eliminar" at bounding box center [1250, 245] width 34 height 14
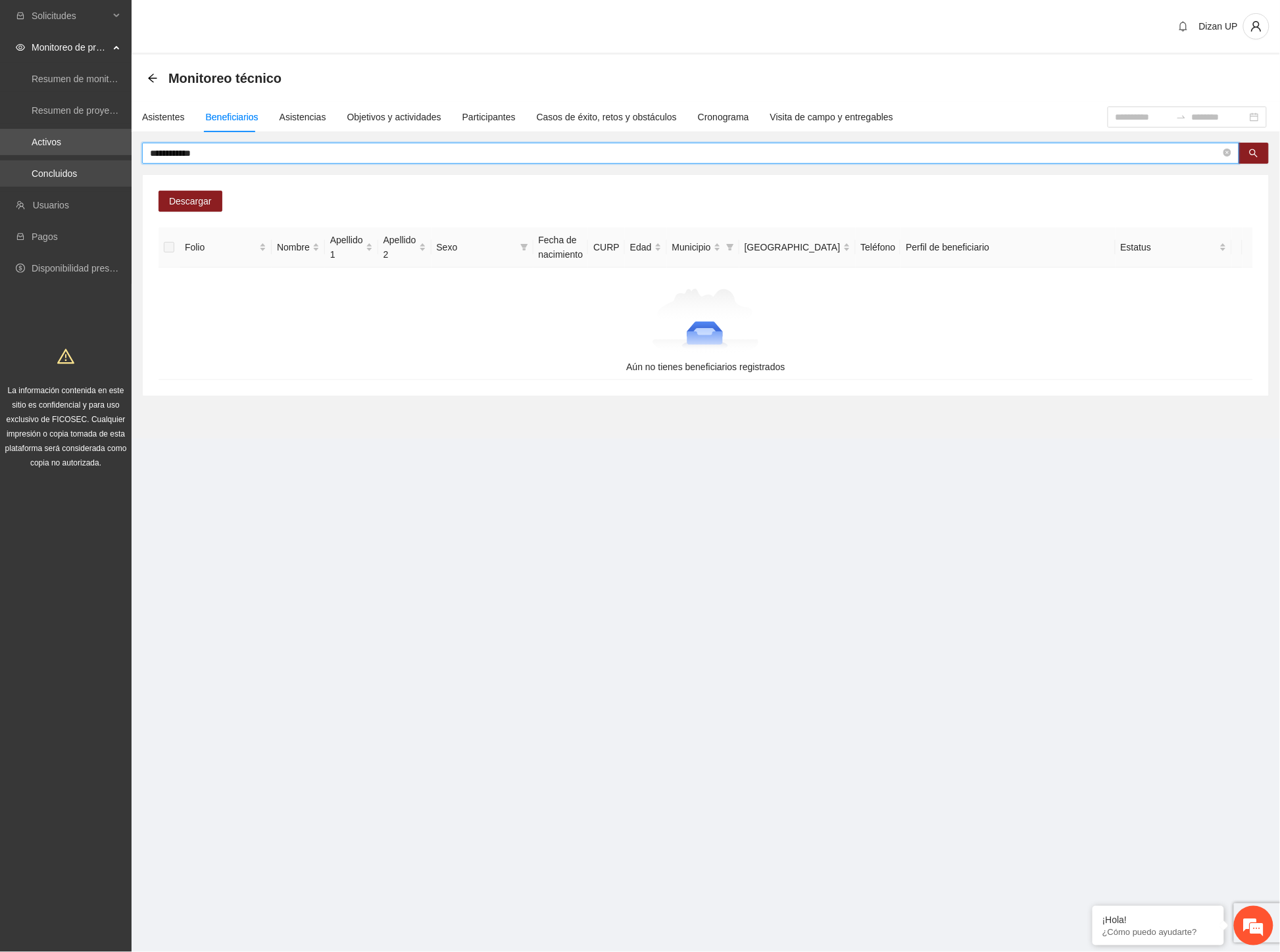
drag, startPoint x: 126, startPoint y: 151, endPoint x: 8, endPoint y: 162, distance: 118.5
click at [8, 162] on section "**********" at bounding box center [640, 476] width 1280 height 952
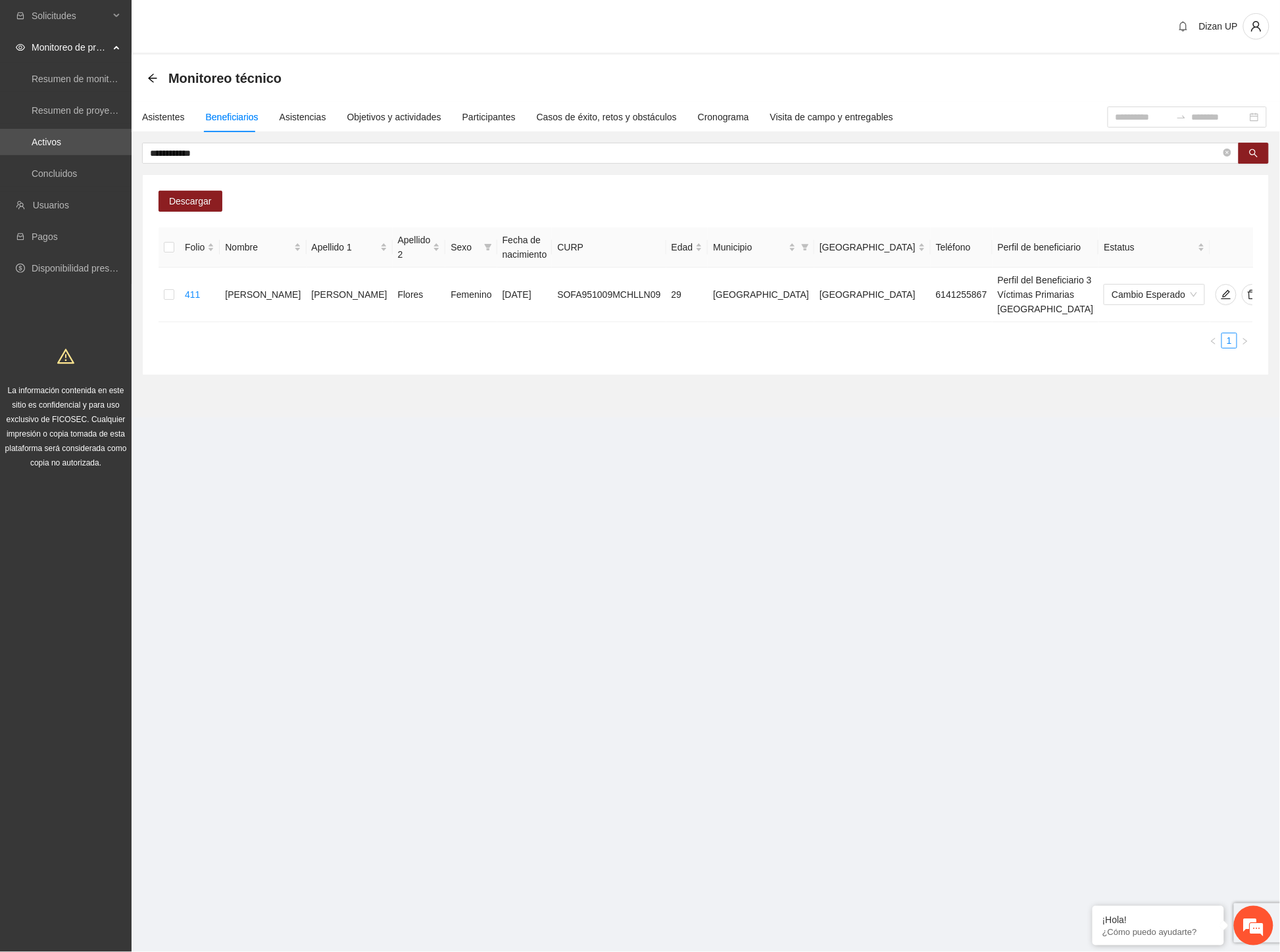
drag, startPoint x: 688, startPoint y: 393, endPoint x: 782, endPoint y: 358, distance: 100.3
click at [691, 393] on section "**********" at bounding box center [706, 236] width 1148 height 363
click at [1248, 290] on icon "delete" at bounding box center [1253, 295] width 9 height 9
click at [1237, 246] on span "Eliminar" at bounding box center [1250, 245] width 34 height 14
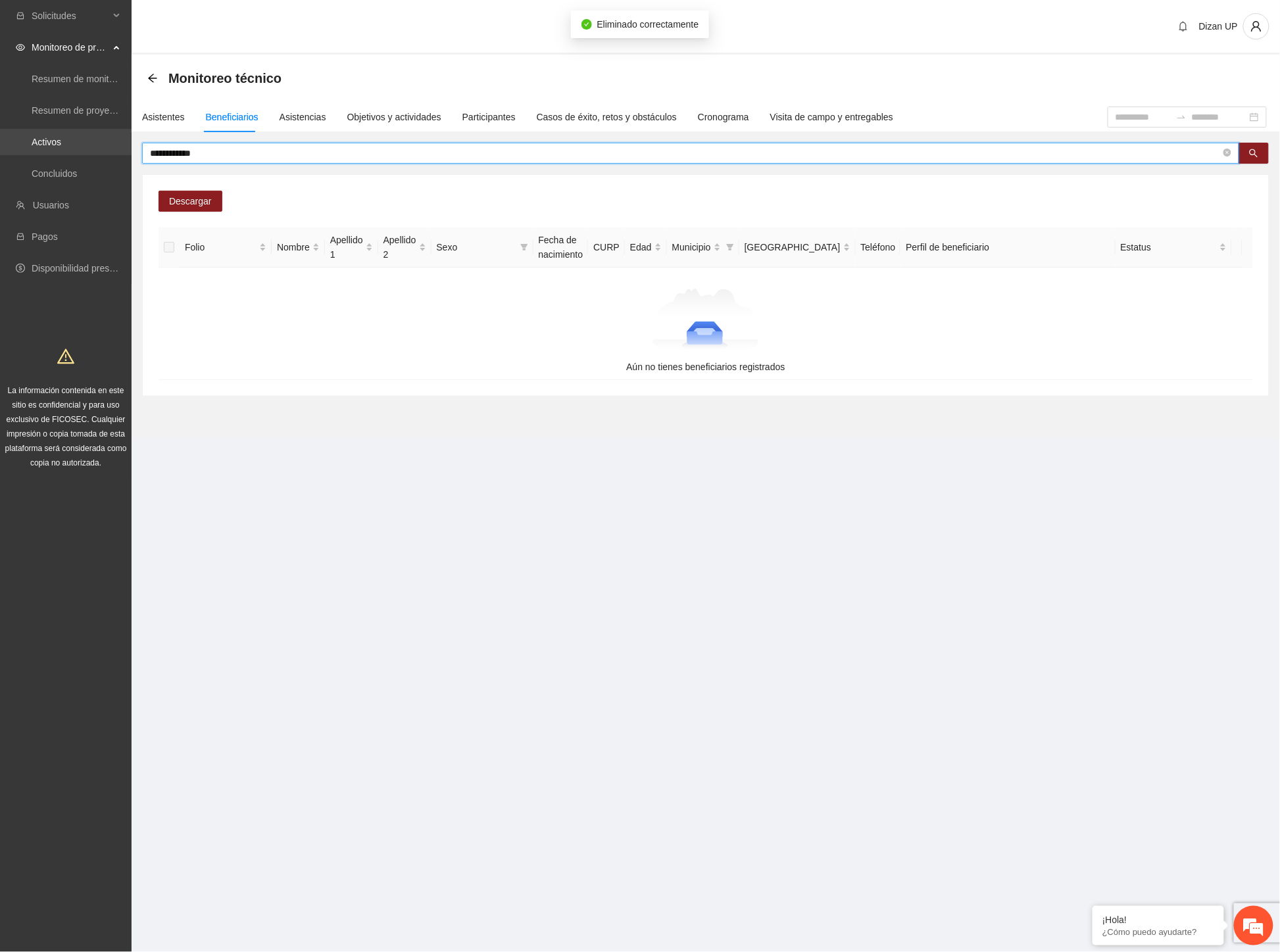
drag, startPoint x: 126, startPoint y: 147, endPoint x: 94, endPoint y: 251, distance: 108.8
click at [81, 158] on section "**********" at bounding box center [640, 476] width 1280 height 952
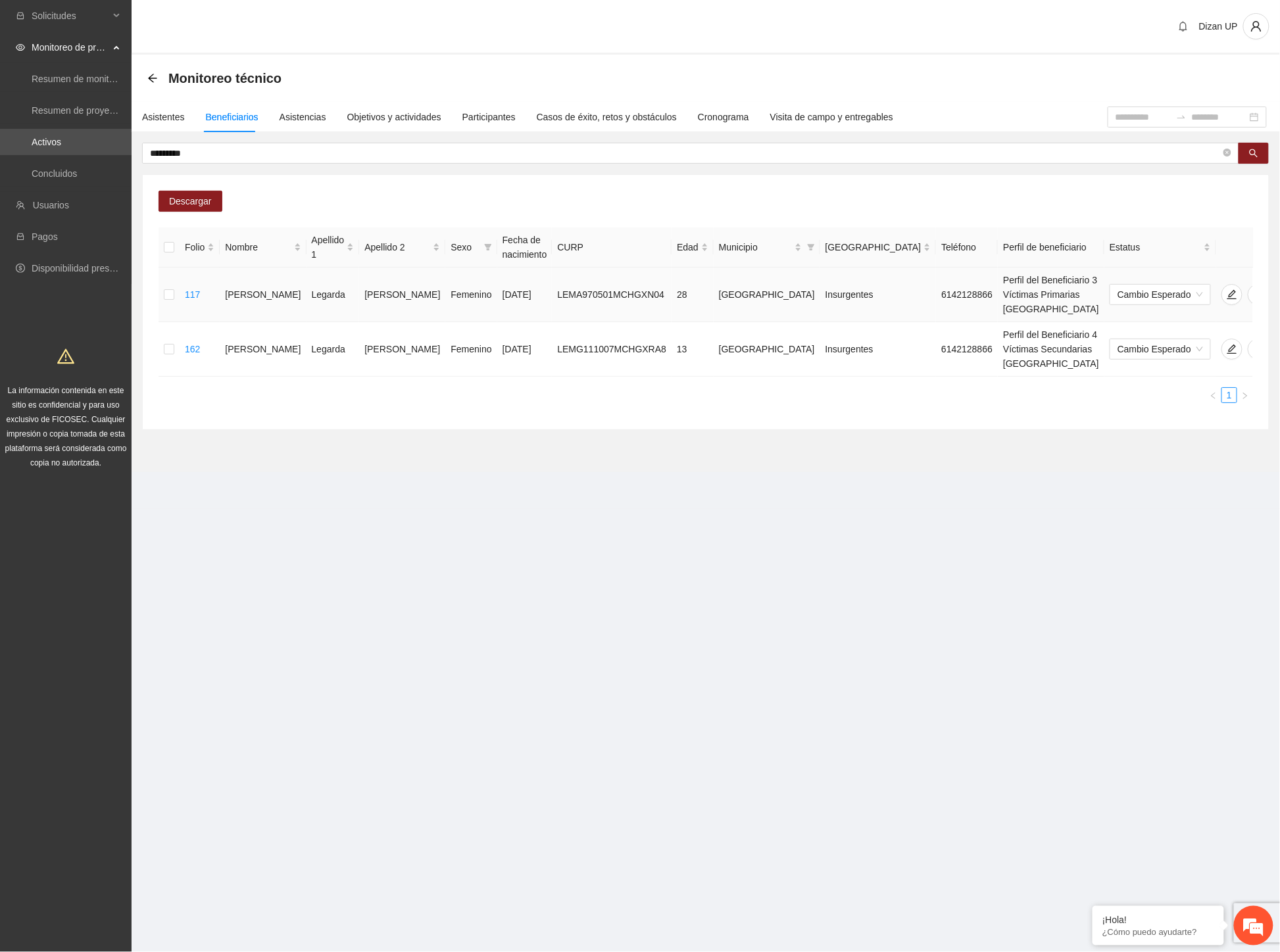
click at [359, 289] on td "[PERSON_NAME]" at bounding box center [402, 295] width 86 height 55
click at [1248, 289] on span "delete" at bounding box center [1258, 295] width 20 height 11
click at [1248, 247] on span "Eliminar" at bounding box center [1250, 245] width 34 height 14
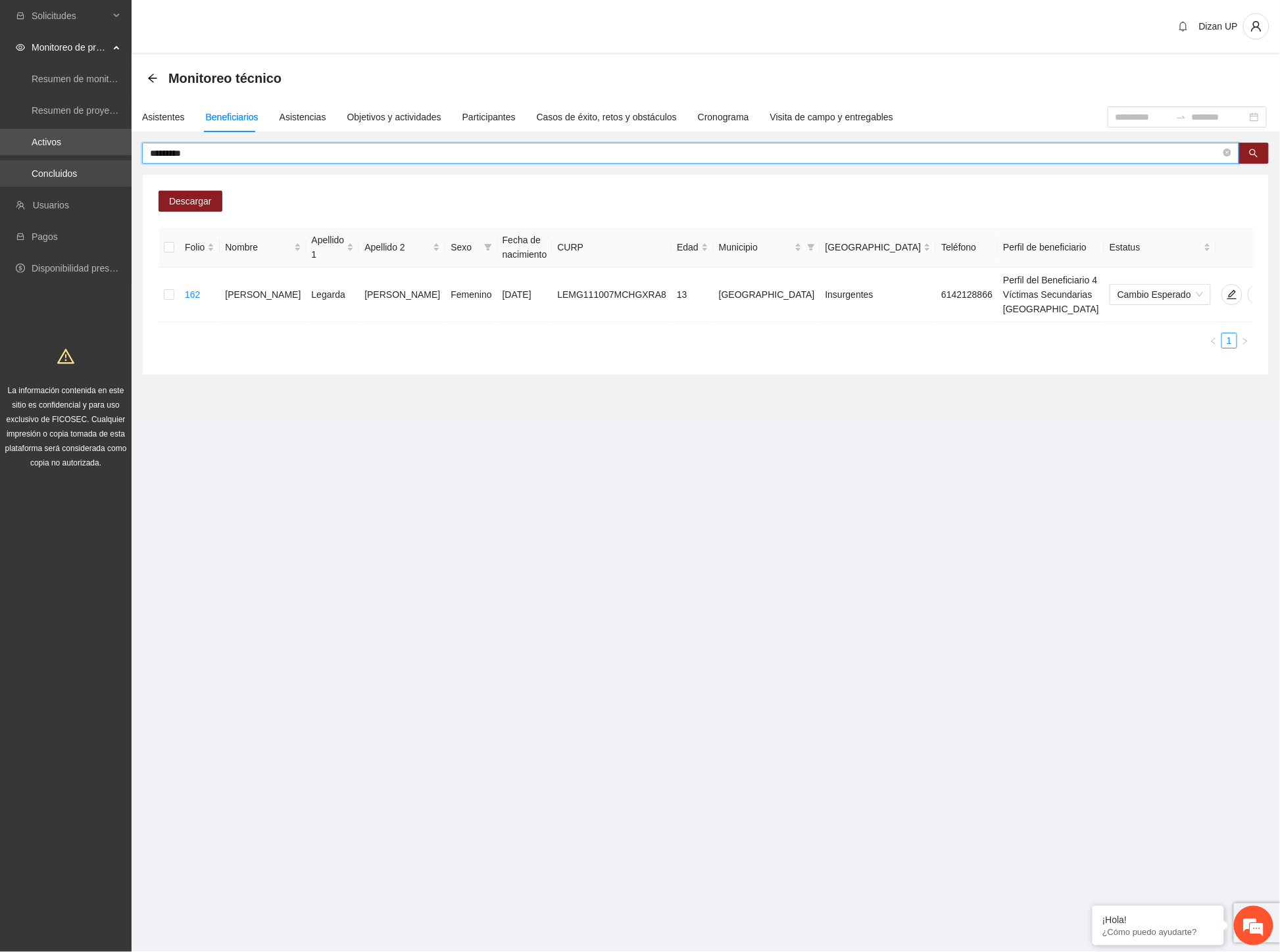
drag, startPoint x: 209, startPoint y: 156, endPoint x: 1, endPoint y: 170, distance: 208.5
click at [1, 170] on section "Solicitudes Monitoreo de proyectos Resumen de monitoreo Resumen de proyectos ap…" at bounding box center [640, 476] width 1280 height 952
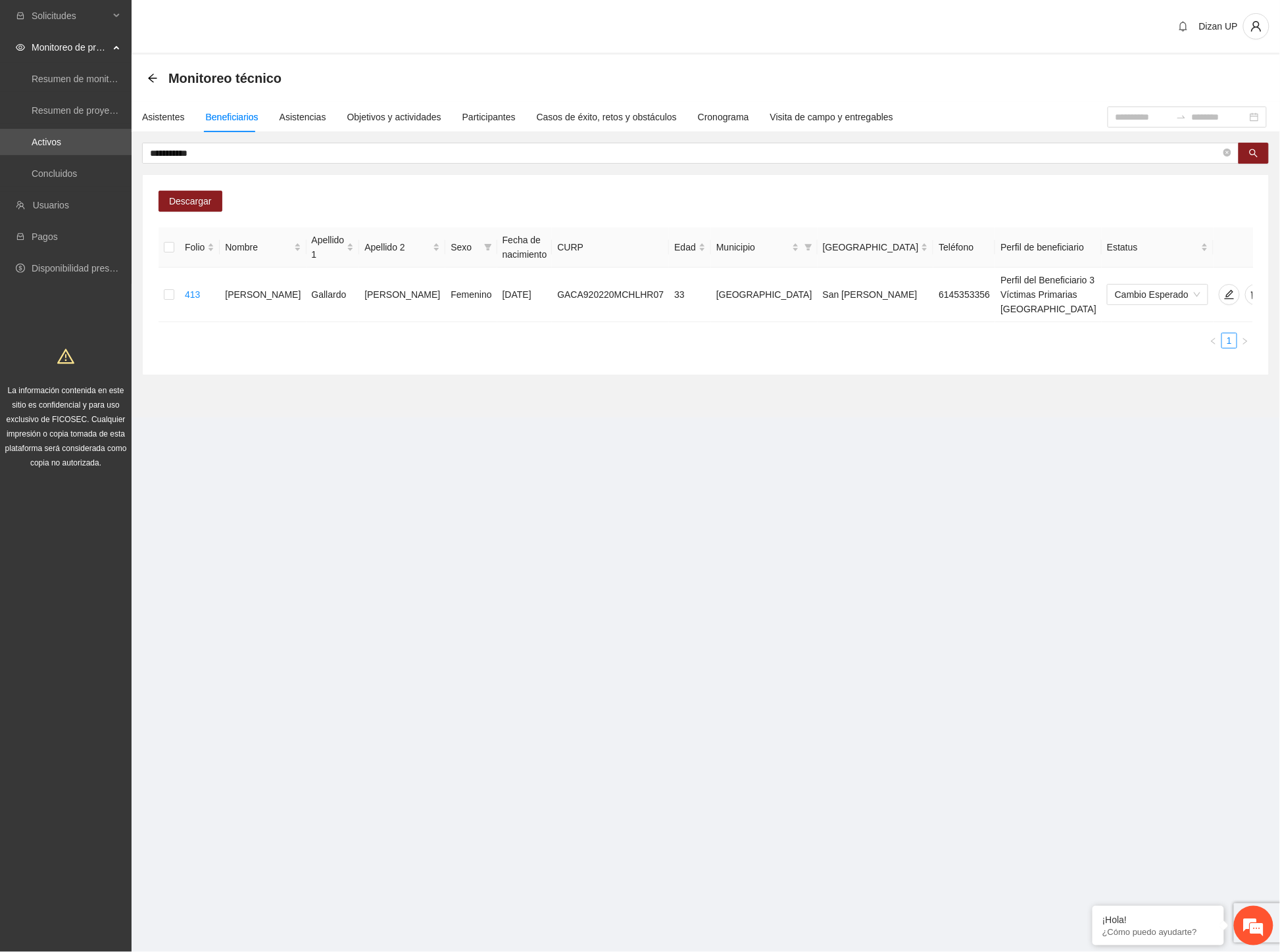
click at [758, 333] on ul "1" at bounding box center [706, 340] width 1094 height 16
click at [1250, 290] on icon "delete" at bounding box center [1255, 295] width 11 height 11
click at [1233, 249] on span "Eliminar" at bounding box center [1250, 245] width 34 height 14
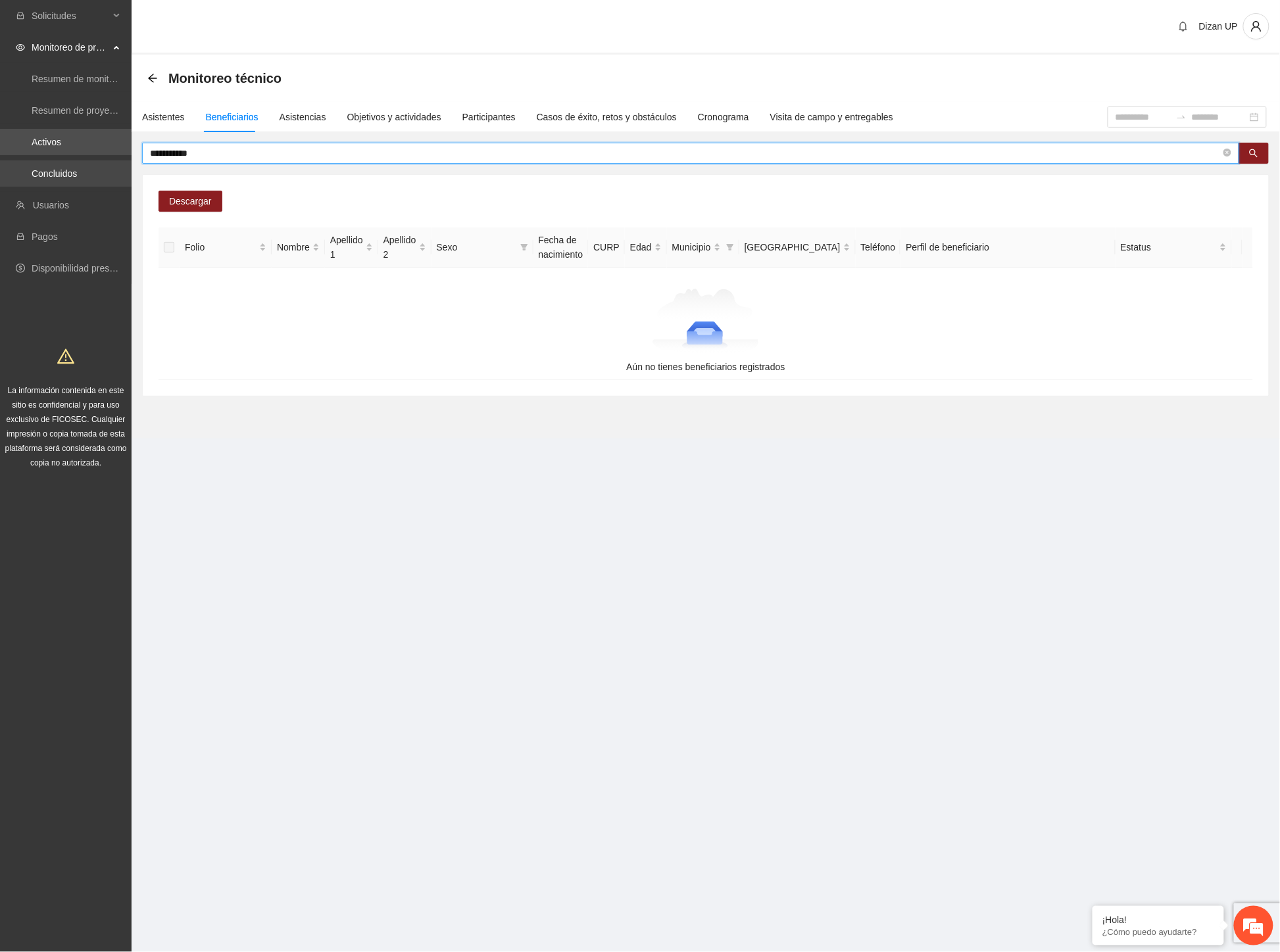
drag, startPoint x: 77, startPoint y: 160, endPoint x: 1, endPoint y: 167, distance: 76.3
click at [5, 167] on section "**********" at bounding box center [640, 476] width 1280 height 952
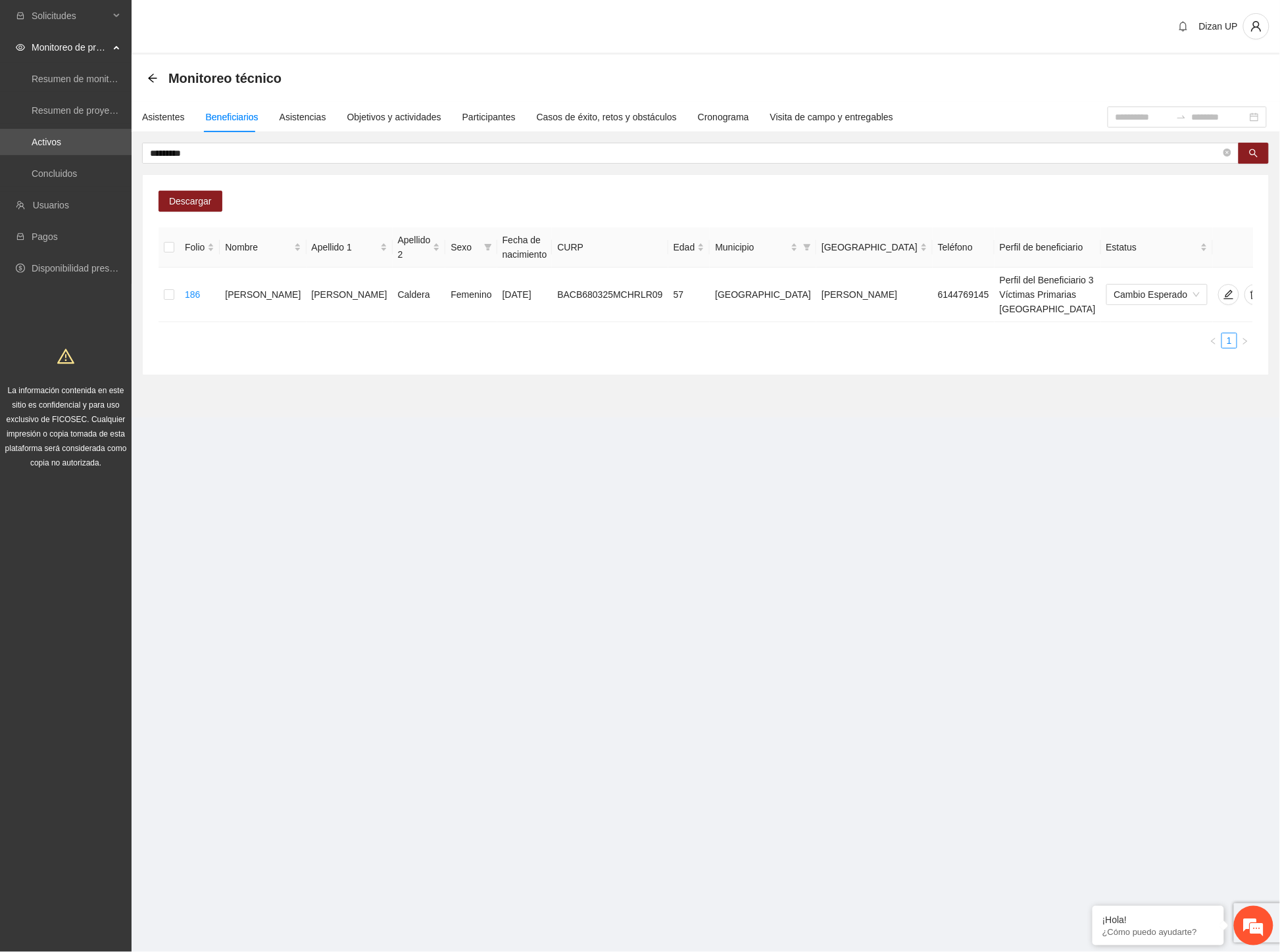
drag, startPoint x: 870, startPoint y: 344, endPoint x: 882, endPoint y: 338, distance: 13.4
click at [873, 343] on div "Descargar Folio Nombre Apellido 1 Apellido 2 Sexo Fecha de nacimiento CURP Edad…" at bounding box center [706, 275] width 1126 height 200
click at [1250, 290] on icon "delete" at bounding box center [1254, 295] width 9 height 9
click at [1249, 242] on span "Eliminar" at bounding box center [1250, 245] width 34 height 14
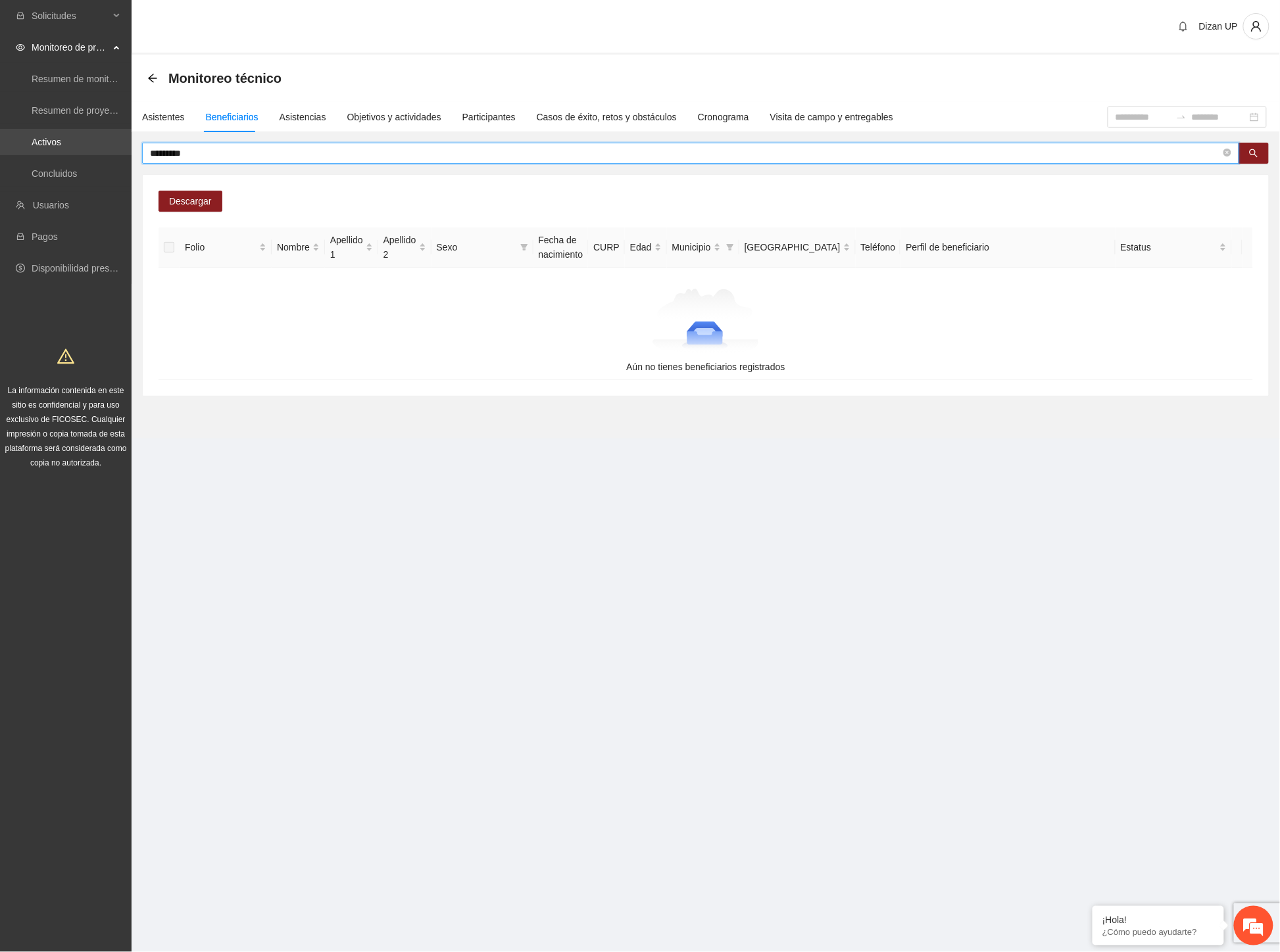
drag, startPoint x: 231, startPoint y: 155, endPoint x: 1, endPoint y: 148, distance: 230.1
click at [1, 149] on section "Solicitudes Monitoreo de proyectos Resumen de monitoreo Resumen de proyectos ap…" at bounding box center [640, 476] width 1280 height 952
type input "**********"
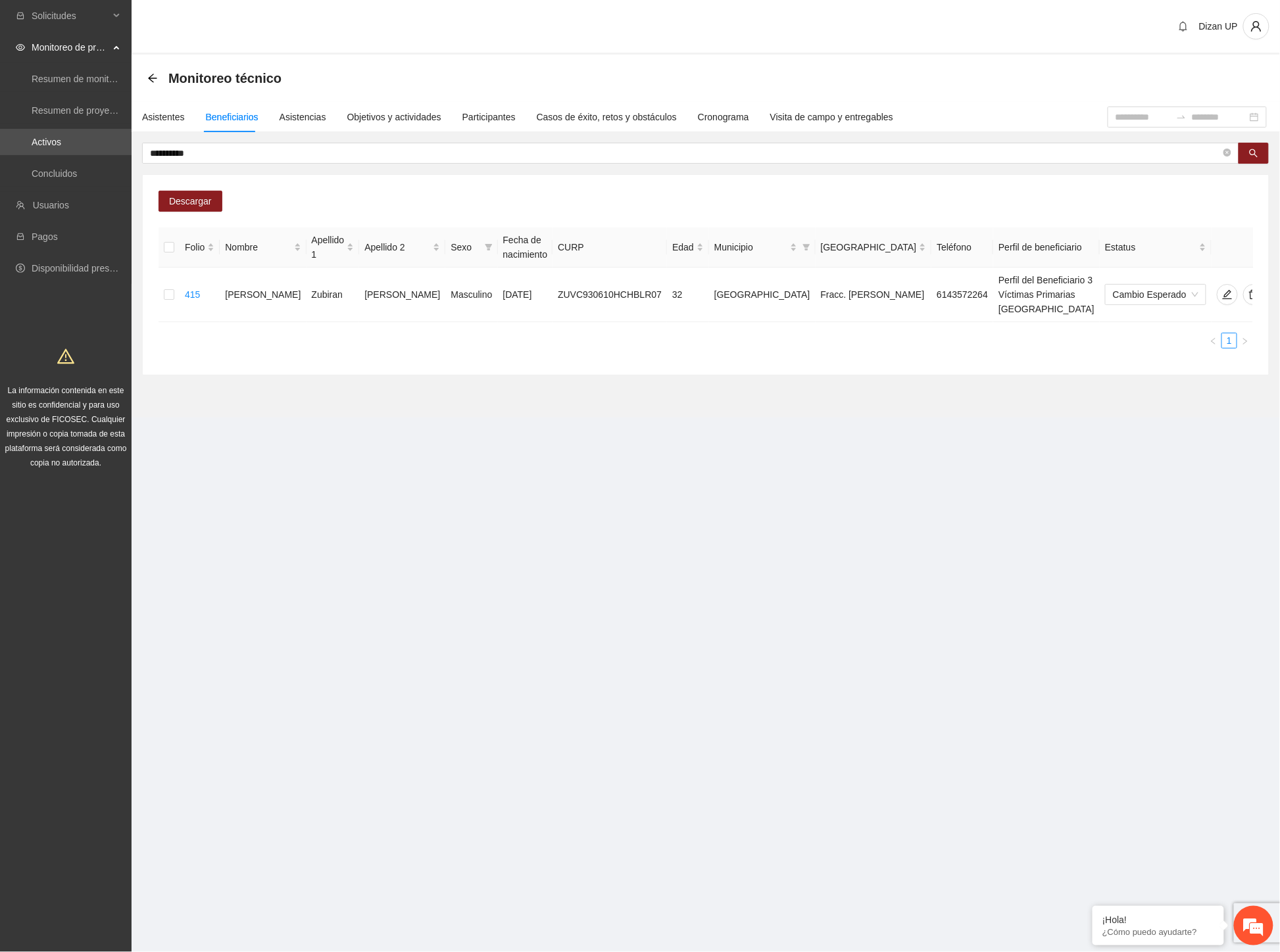
drag, startPoint x: 527, startPoint y: 339, endPoint x: 597, endPoint y: 339, distance: 70.0
click at [527, 339] on div "Folio Nombre Apellido 1 Apellido 2 Sexo Fecha de nacimiento CURP Edad Municipio…" at bounding box center [706, 293] width 1094 height 131
click at [1249, 291] on icon "delete" at bounding box center [1254, 295] width 9 height 9
click at [1233, 248] on span "Eliminar" at bounding box center [1250, 245] width 34 height 14
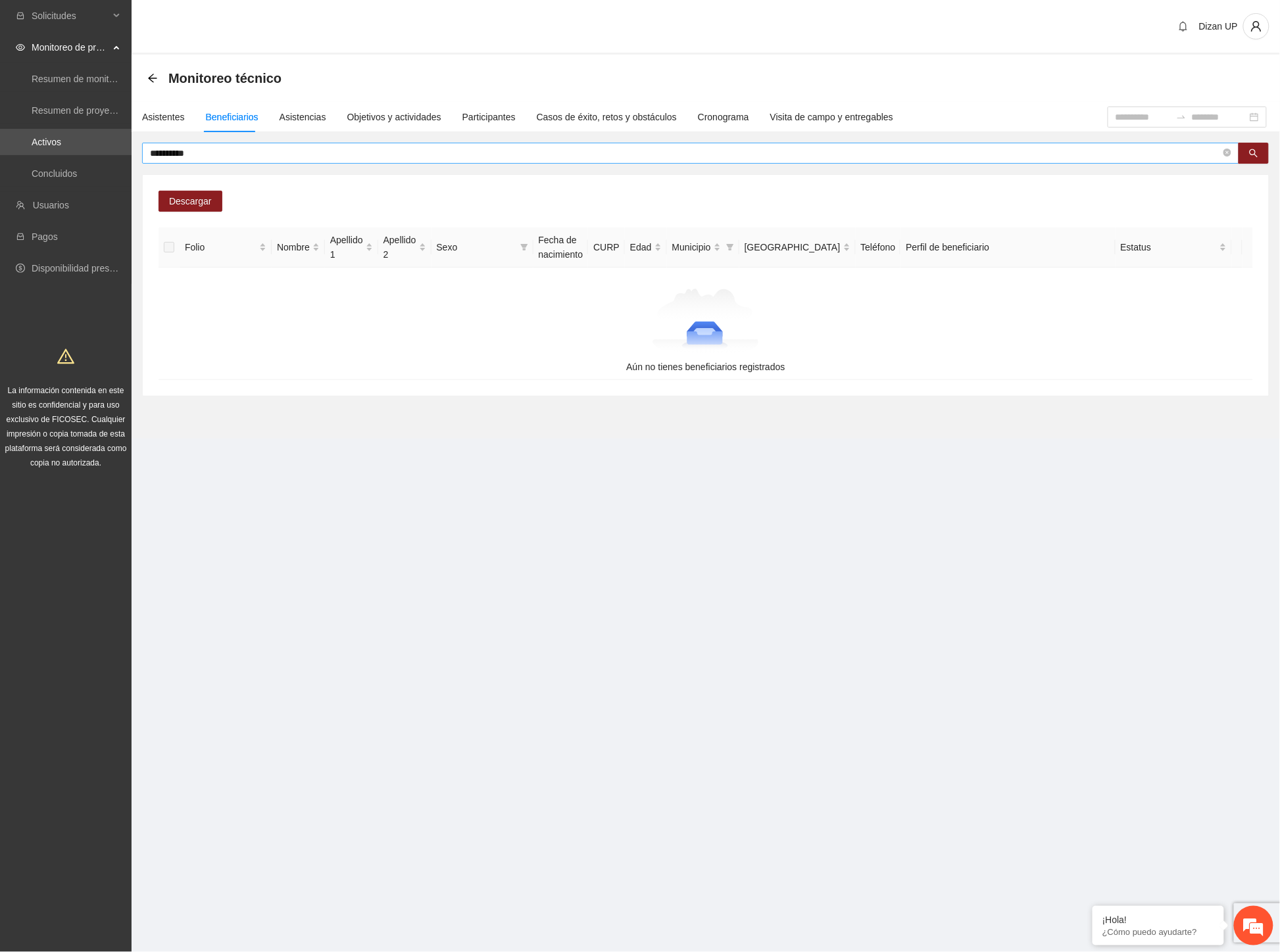
click at [207, 150] on input "**********" at bounding box center [685, 153] width 1070 height 14
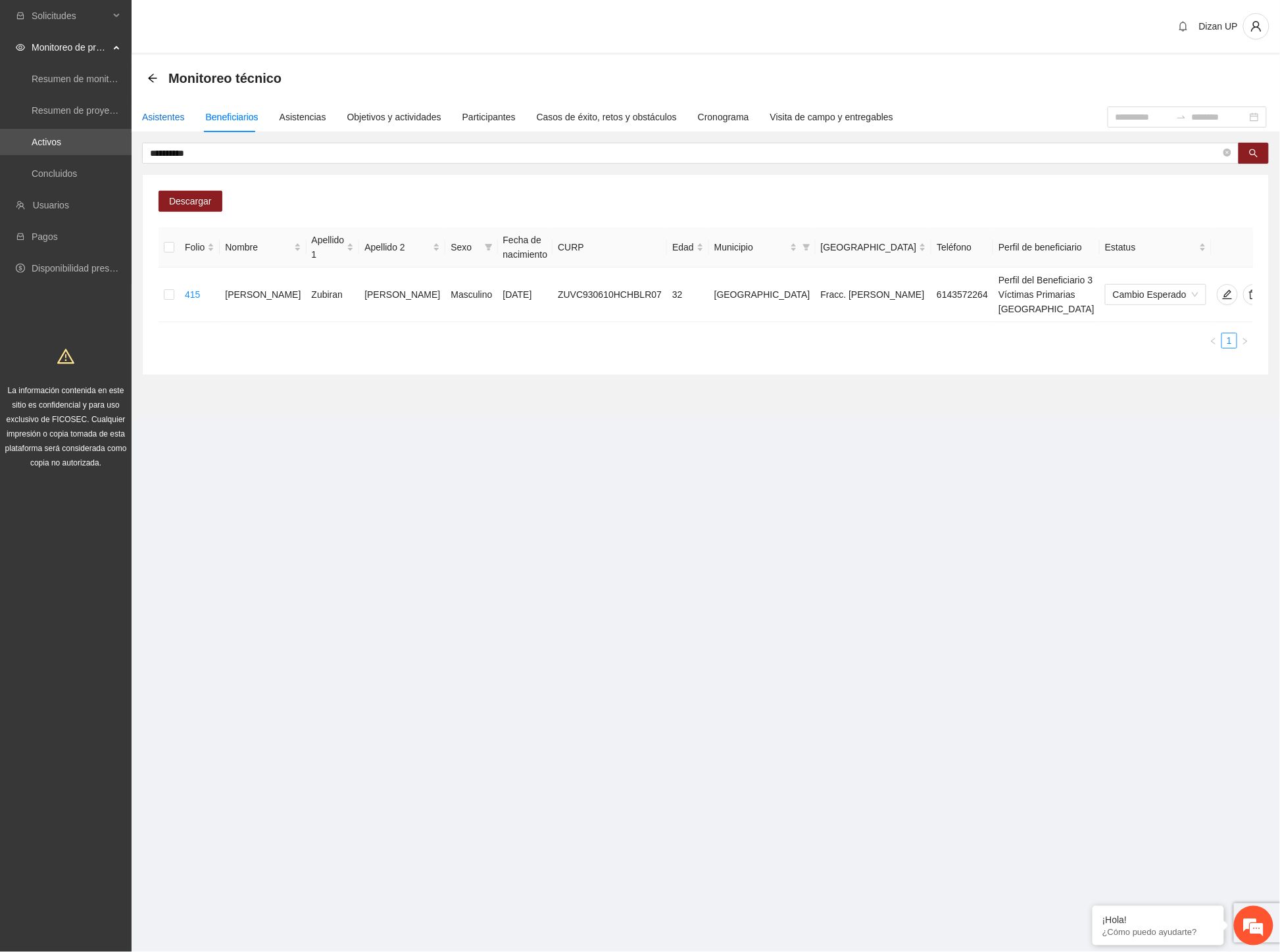
click at [156, 110] on div "Asistentes" at bounding box center [163, 116] width 43 height 14
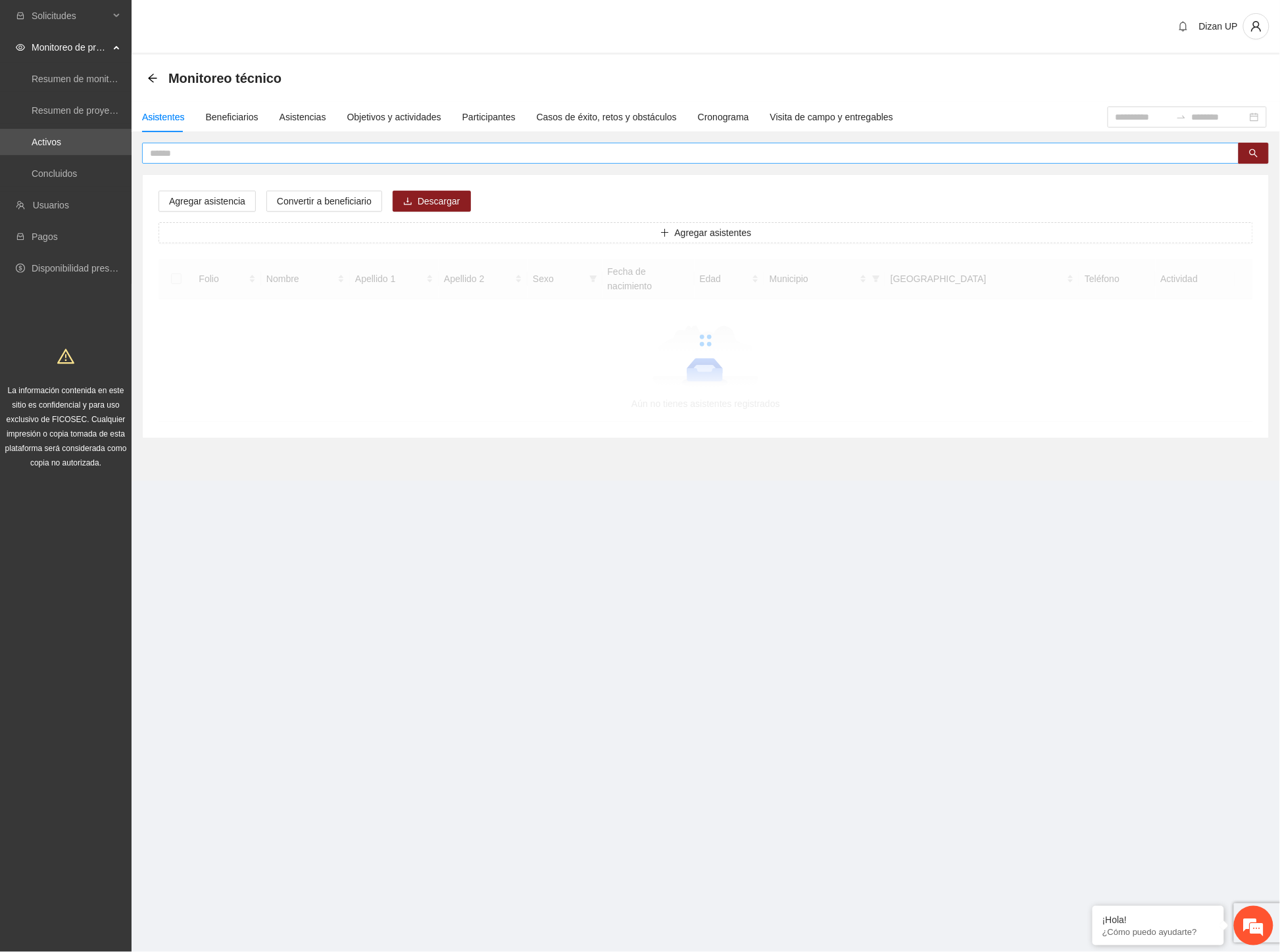
click at [198, 147] on input "text" at bounding box center [685, 153] width 1070 height 14
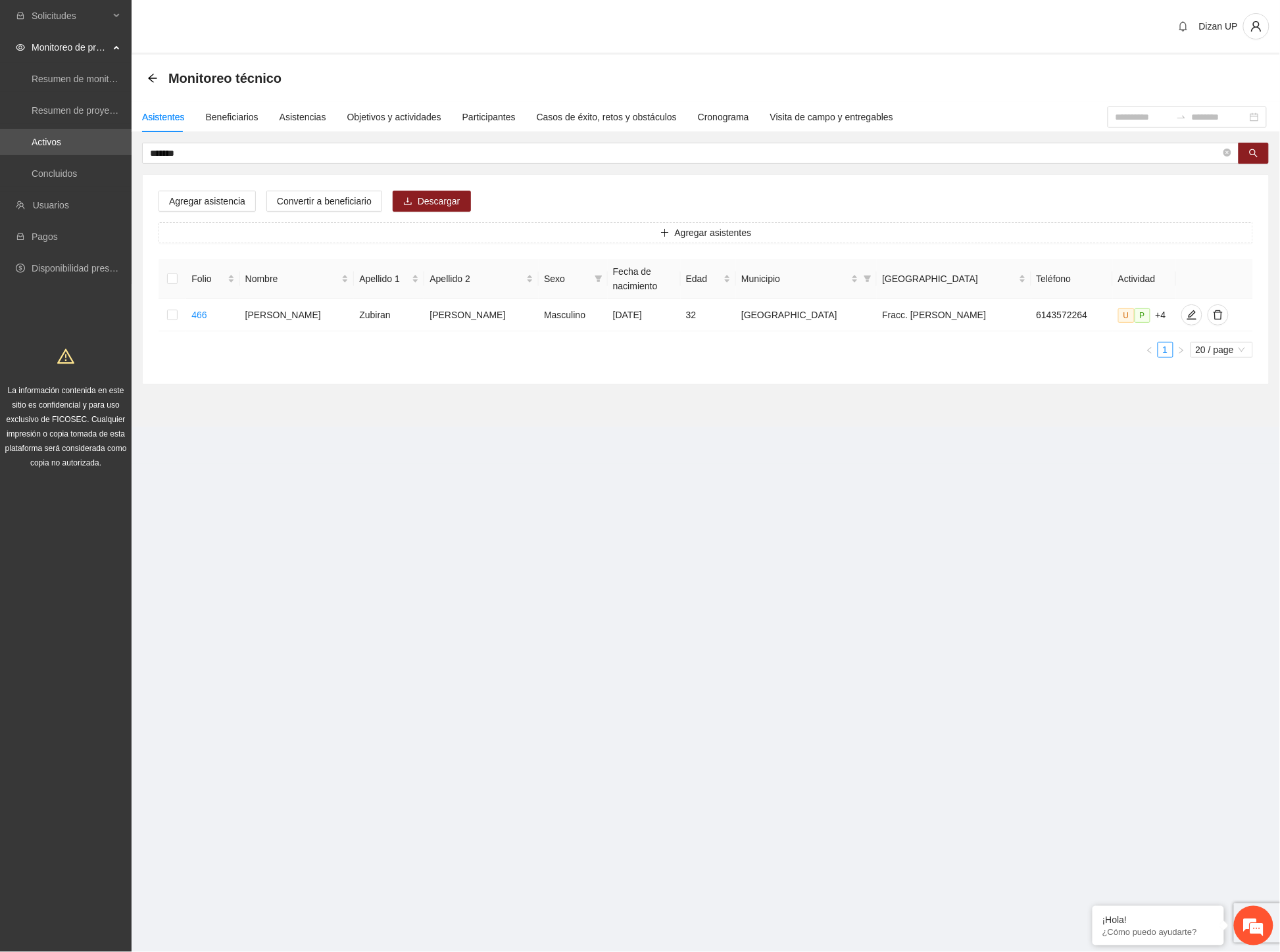
click at [504, 352] on ul "1 20 / page" at bounding box center [706, 349] width 1094 height 16
click at [1212, 314] on icon "delete" at bounding box center [1218, 315] width 11 height 11
click at [1241, 274] on span "Eliminar" at bounding box center [1250, 272] width 34 height 14
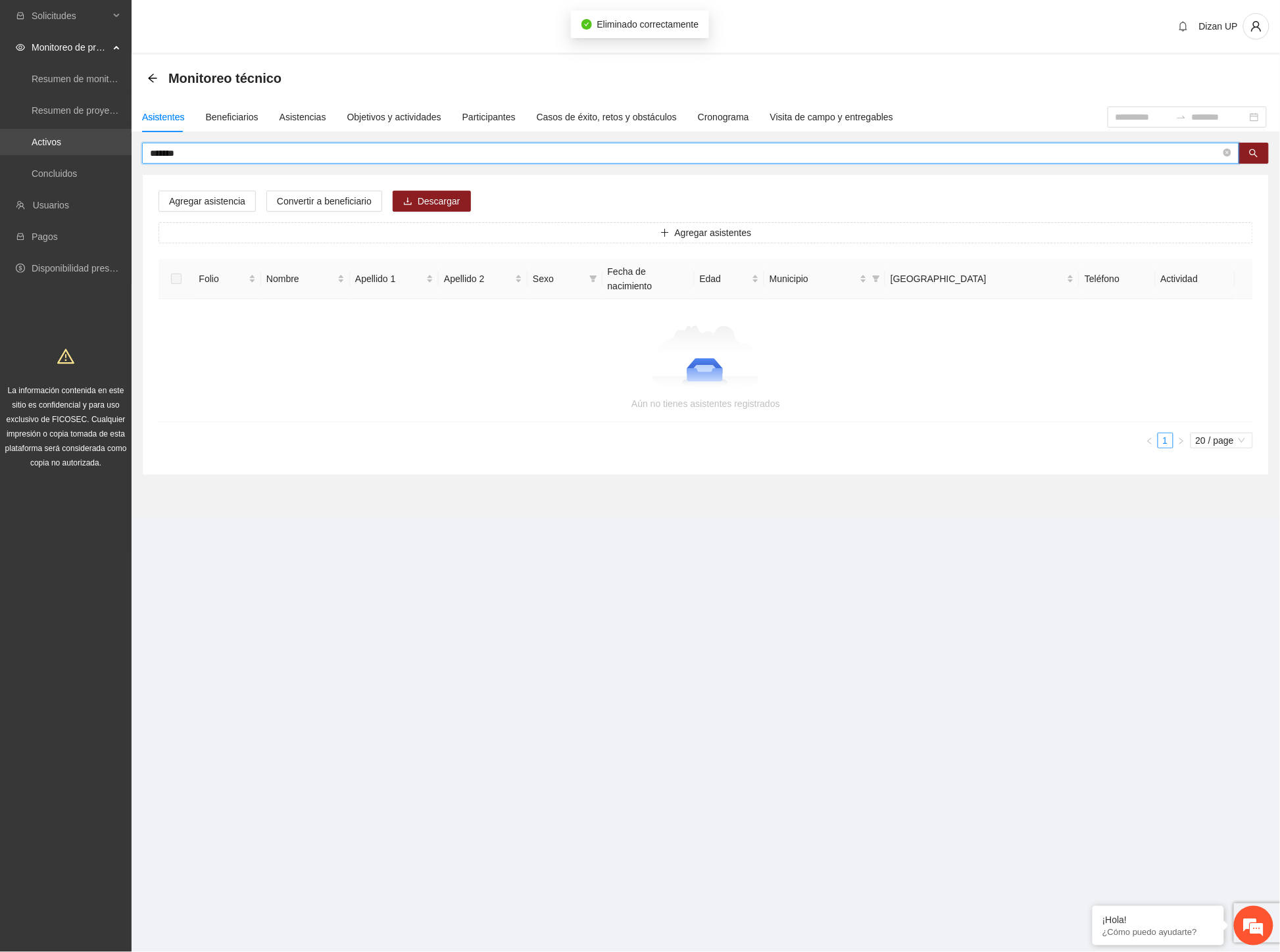
drag, startPoint x: 196, startPoint y: 149, endPoint x: 2, endPoint y: 151, distance: 194.0
click at [8, 151] on section "Solicitudes Monitoreo de proyectos Resumen de monitoreo Resumen de proyectos ap…" at bounding box center [640, 476] width 1280 height 952
type input "********"
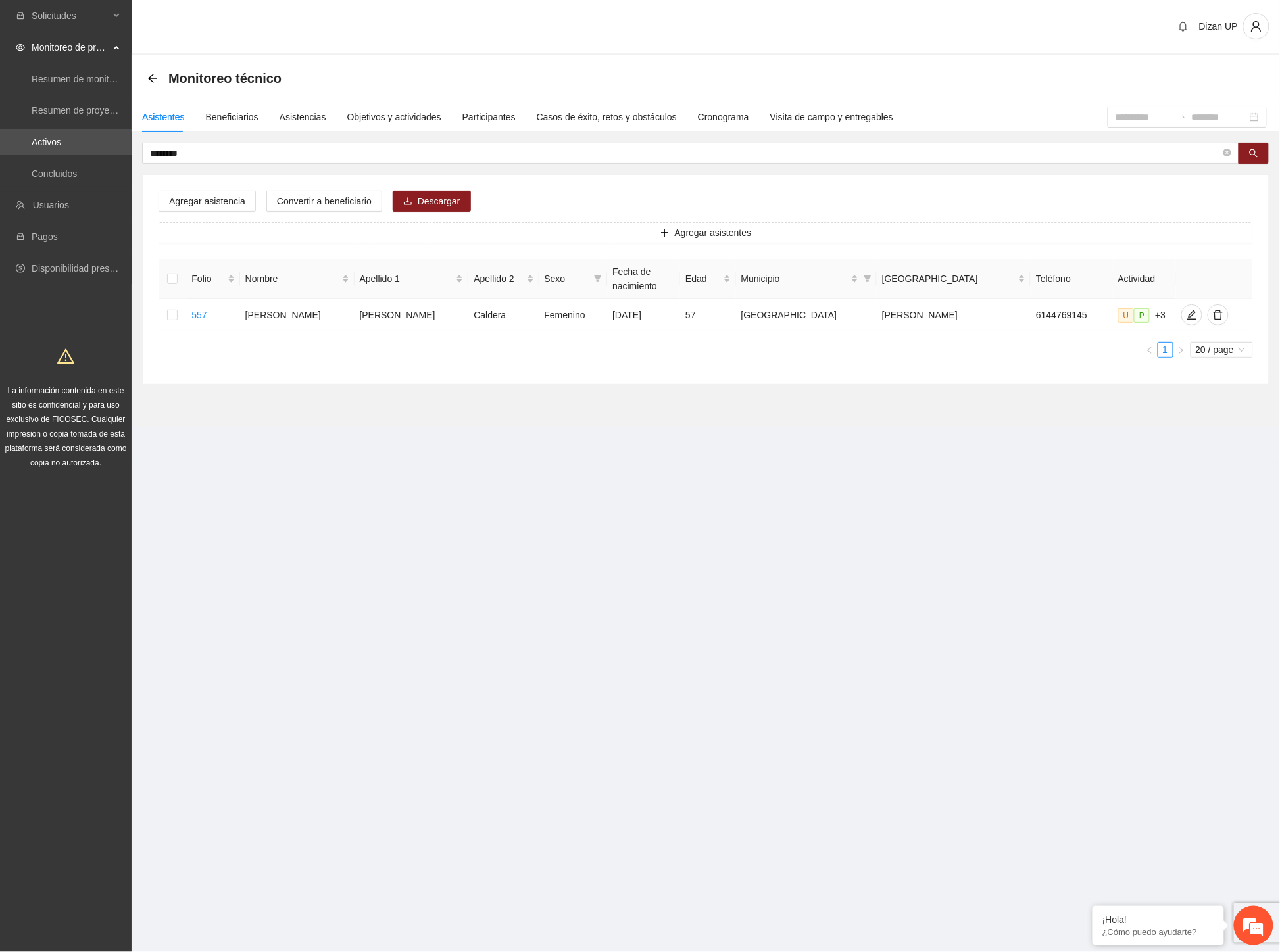
drag, startPoint x: 792, startPoint y: 405, endPoint x: 806, endPoint y: 397, distance: 16.1
click at [794, 403] on section "Monitoreo técnico Asistentes Beneficiarios Asistencias Objetivos y actividades …" at bounding box center [706, 240] width 1148 height 372
click at [1213, 312] on icon "delete" at bounding box center [1218, 315] width 9 height 9
click at [1195, 274] on span "Cancelar" at bounding box center [1199, 272] width 37 height 14
click at [235, 113] on div "Beneficiarios" at bounding box center [232, 116] width 53 height 14
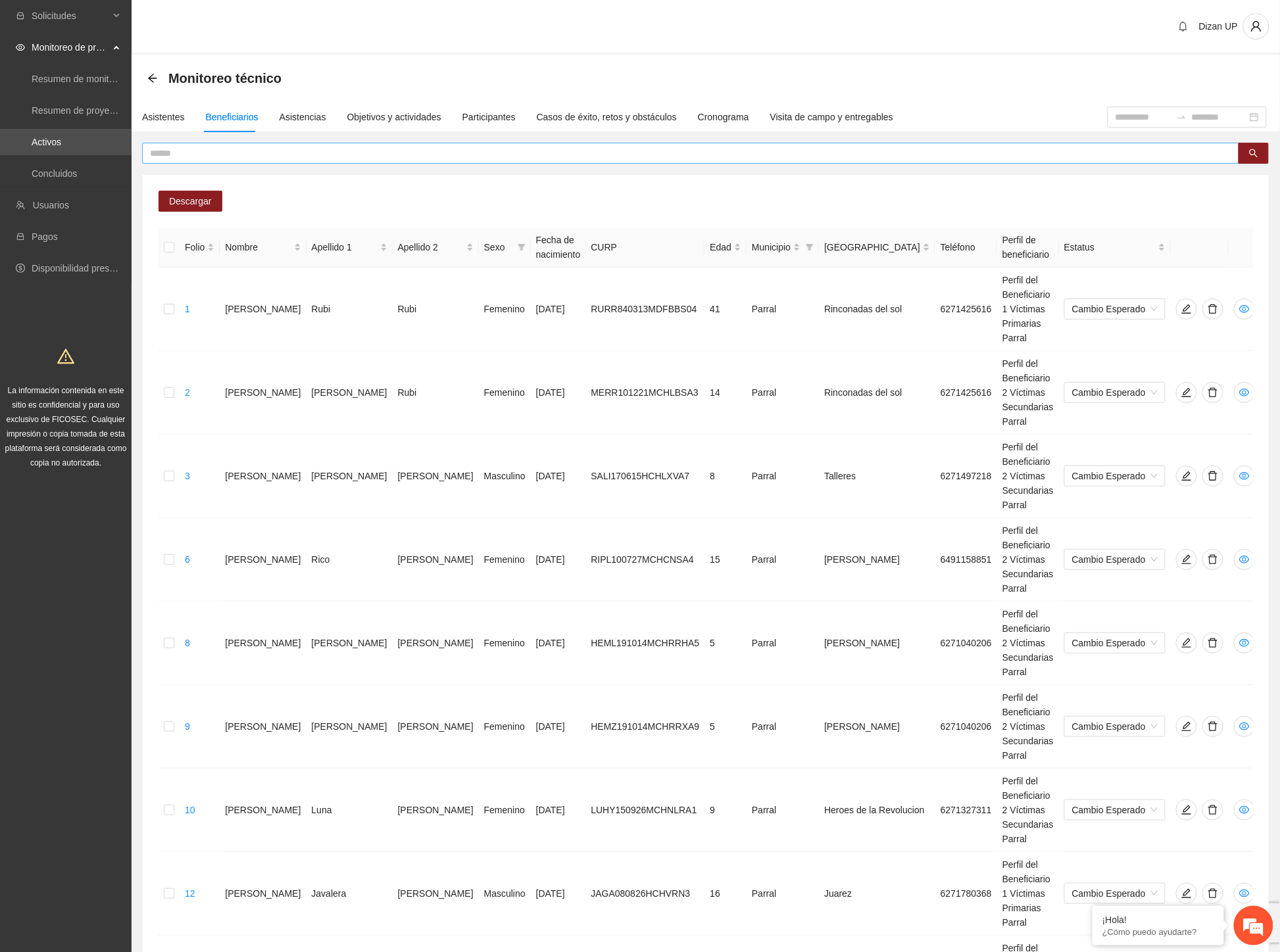
click at [198, 151] on input "text" at bounding box center [685, 153] width 1070 height 14
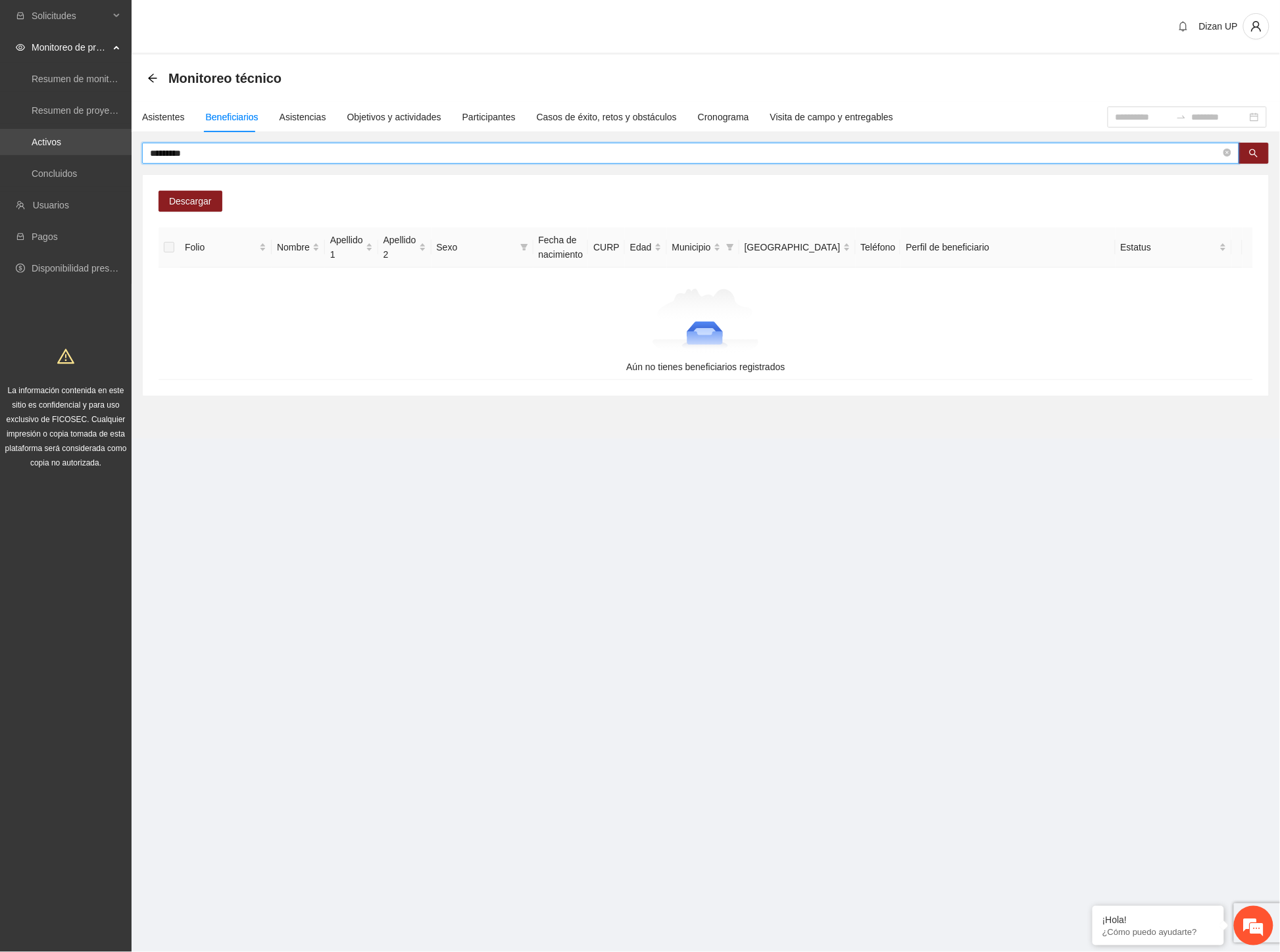
drag, startPoint x: 240, startPoint y: 155, endPoint x: 50, endPoint y: 139, distance: 190.7
click at [50, 139] on section "Solicitudes Monitoreo de proyectos Resumen de monitoreo Resumen de proyectos ap…" at bounding box center [640, 476] width 1280 height 952
type input "*"
drag, startPoint x: 184, startPoint y: 151, endPoint x: 1, endPoint y: 130, distance: 184.2
click at [1, 130] on section "Solicitudes Monitoreo de proyectos Resumen de monitoreo Resumen de proyectos ap…" at bounding box center [640, 476] width 1280 height 952
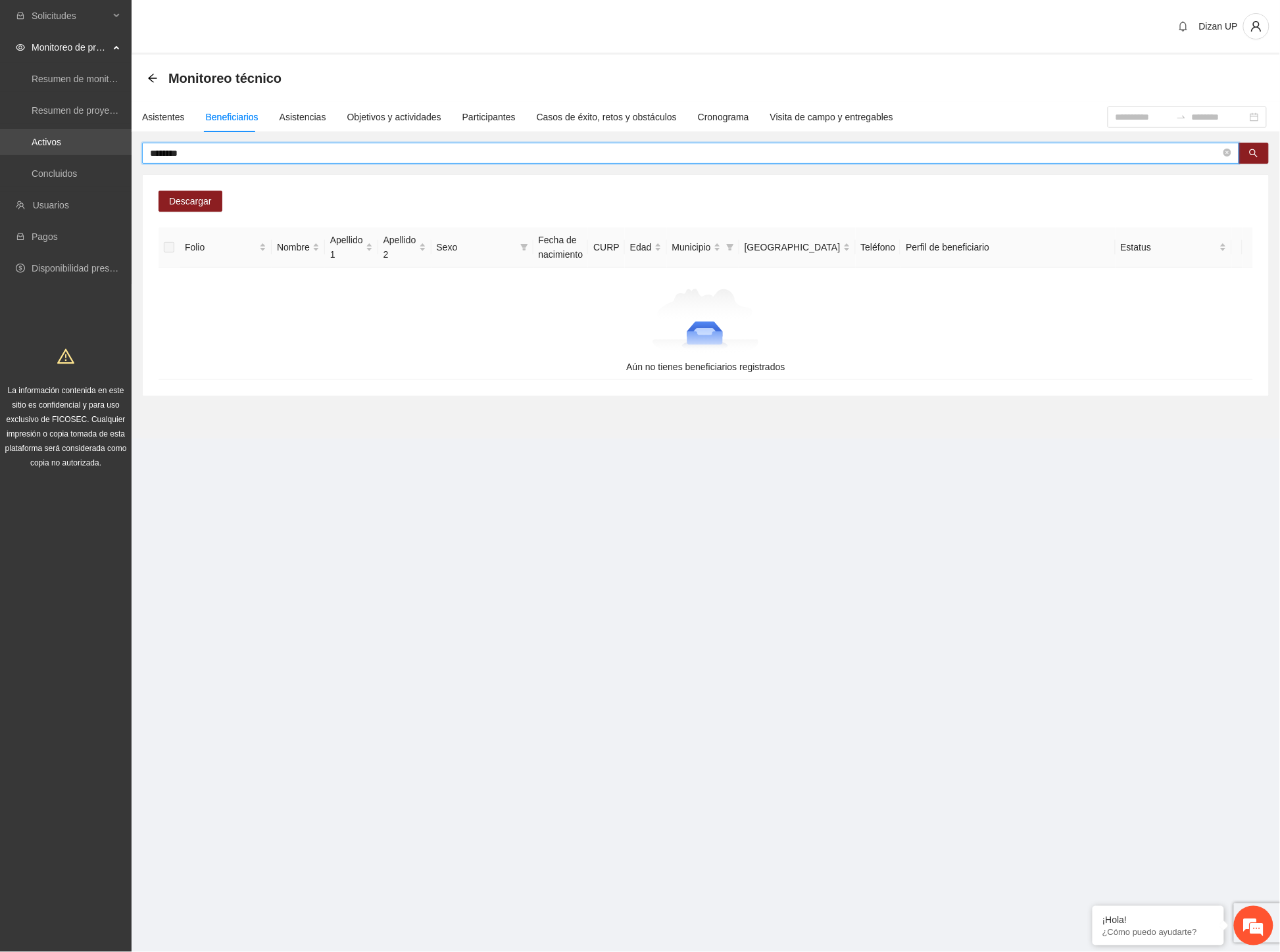
type input "********"
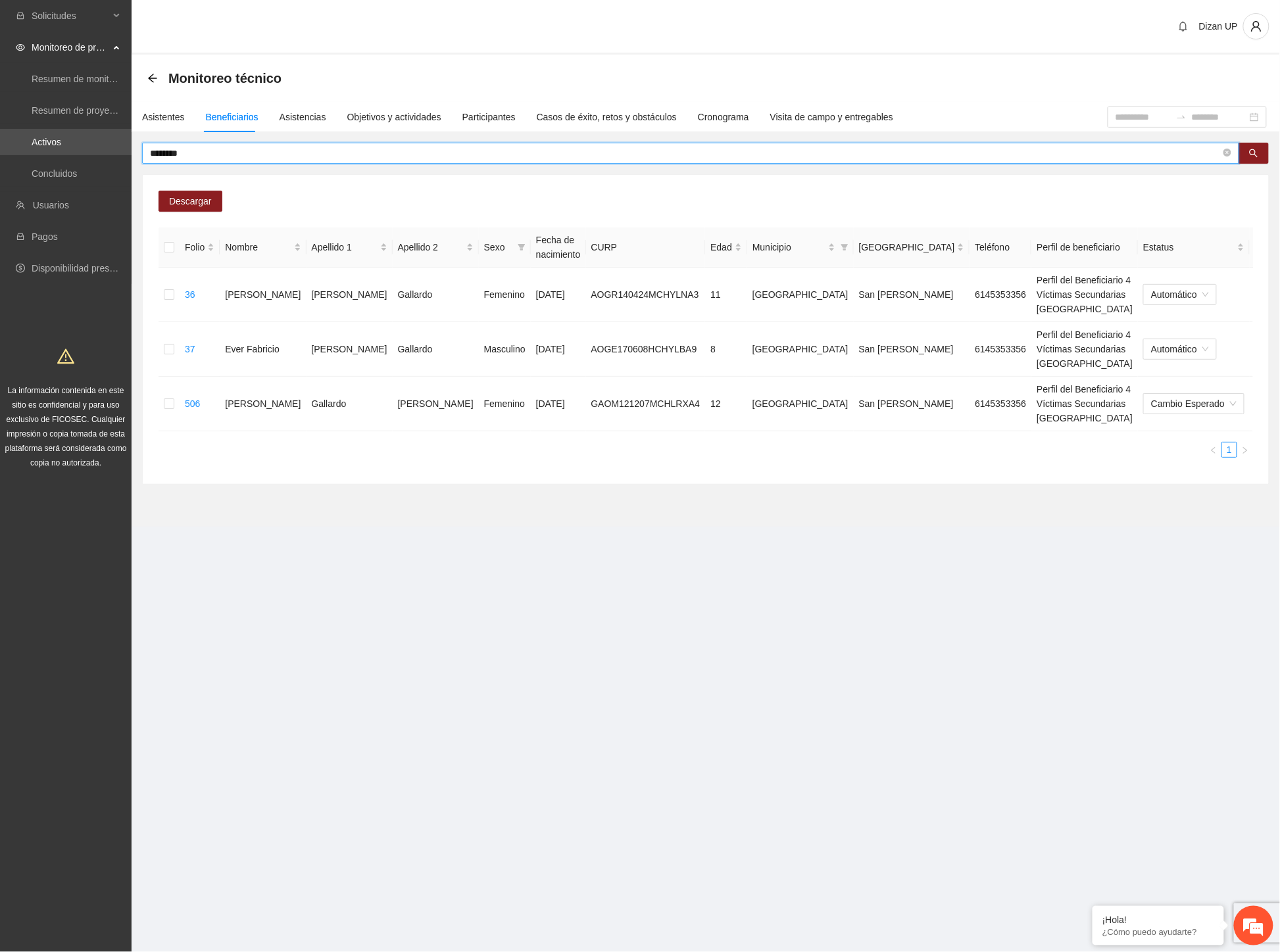
drag, startPoint x: 230, startPoint y: 145, endPoint x: 38, endPoint y: 159, distance: 192.5
click at [38, 159] on section "Solicitudes Monitoreo de proyectos Resumen de monitoreo Resumen de proyectos ap…" at bounding box center [640, 476] width 1280 height 952
click at [274, 150] on input "text" at bounding box center [685, 153] width 1070 height 14
paste input "**********"
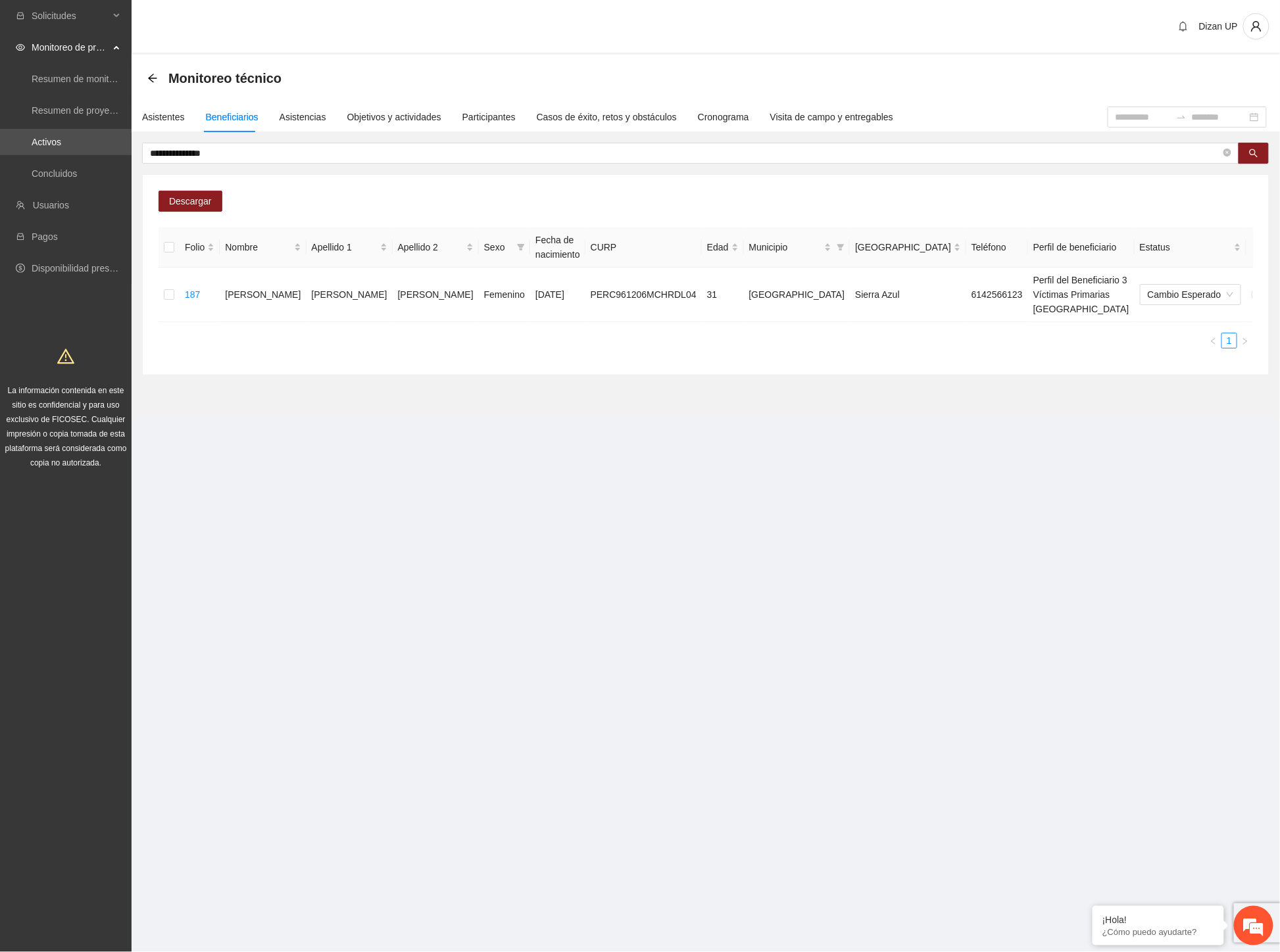
click at [758, 376] on section "**********" at bounding box center [706, 236] width 1148 height 363
click at [1279, 289] on icon "delete" at bounding box center [1288, 295] width 11 height 11
click at [1260, 240] on span "Eliminar" at bounding box center [1250, 245] width 34 height 14
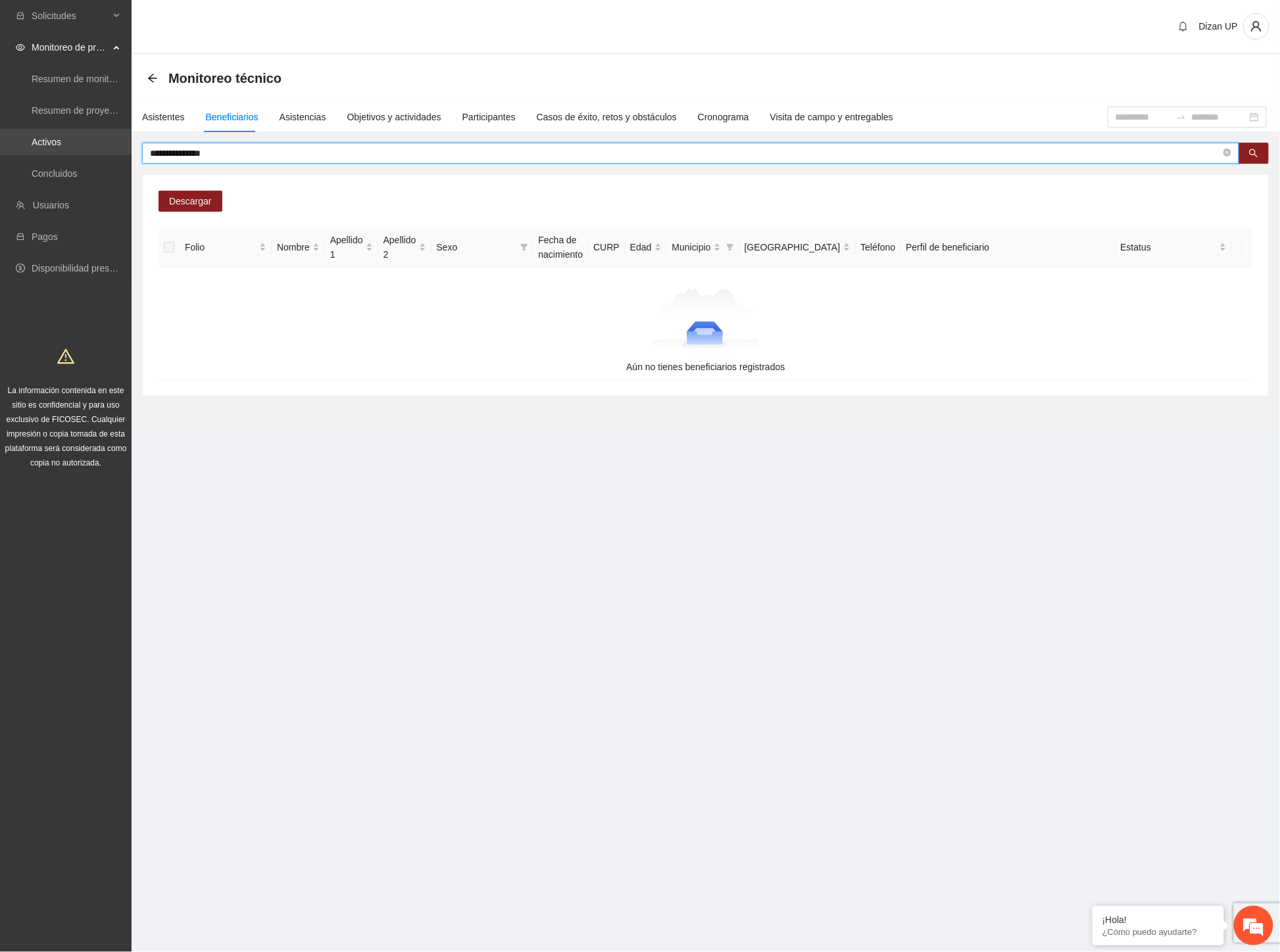
drag, startPoint x: 146, startPoint y: 148, endPoint x: 23, endPoint y: 149, distance: 123.0
click at [23, 149] on section "**********" at bounding box center [640, 476] width 1280 height 952
paste input "text"
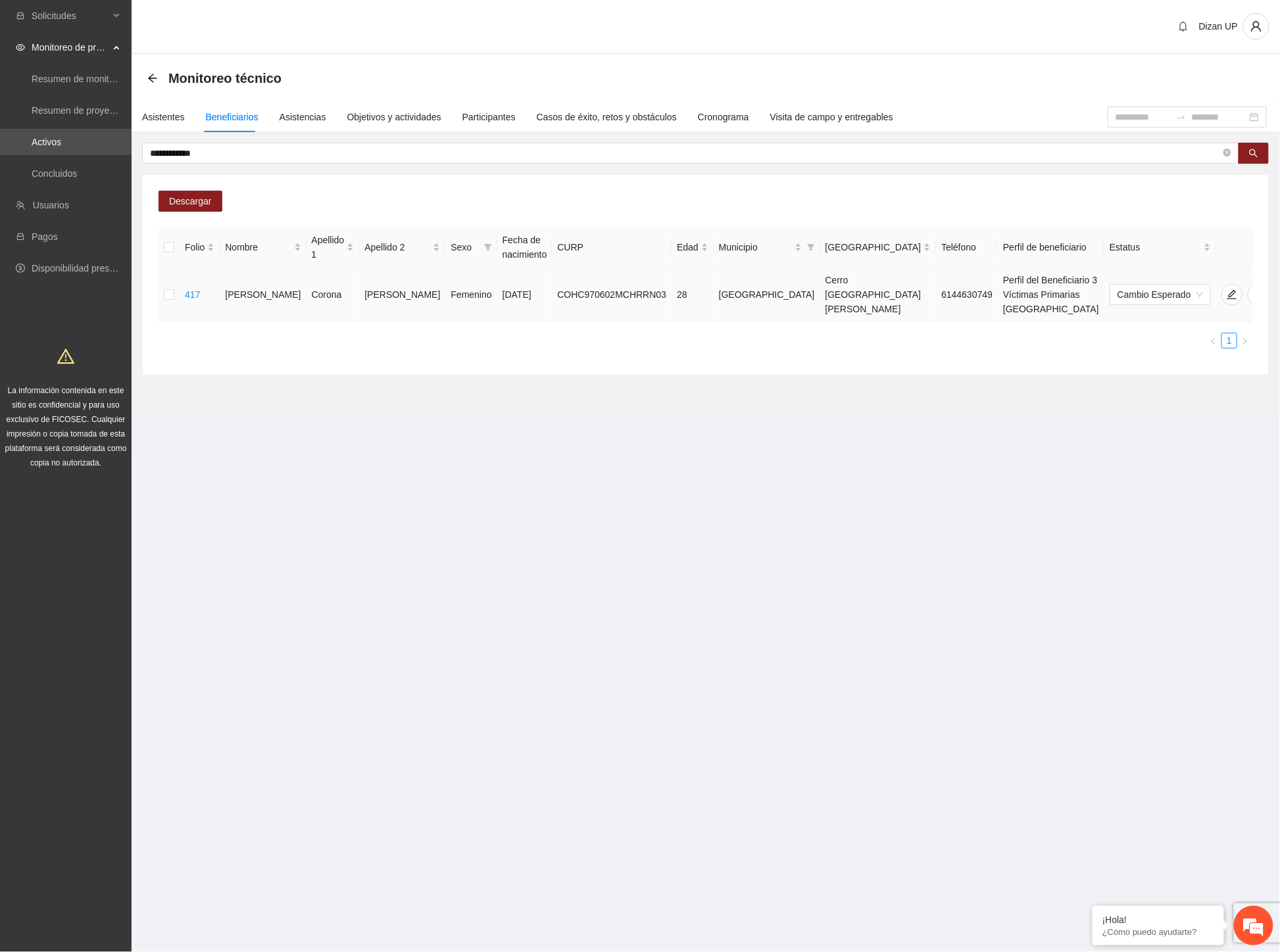
drag, startPoint x: 846, startPoint y: 366, endPoint x: 1049, endPoint y: 275, distance: 222.5
click at [851, 363] on section "**********" at bounding box center [706, 236] width 1148 height 363
click at [1248, 289] on span "delete" at bounding box center [1258, 295] width 20 height 11
click at [1237, 242] on span "Eliminar" at bounding box center [1250, 245] width 34 height 14
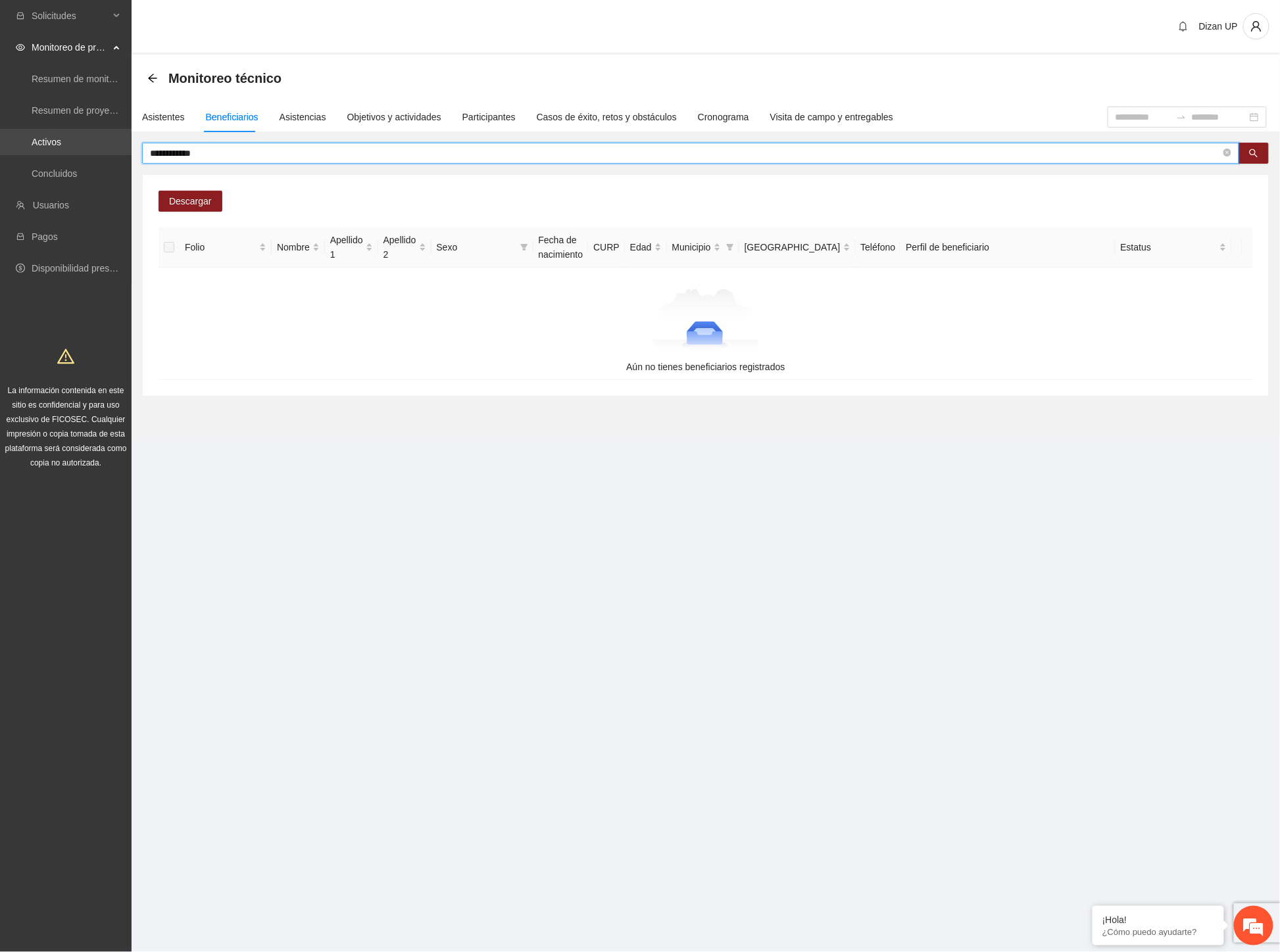
drag, startPoint x: 53, startPoint y: 140, endPoint x: 38, endPoint y: 141, distance: 15.0
click at [41, 141] on section "**********" at bounding box center [640, 476] width 1280 height 952
paste input "***"
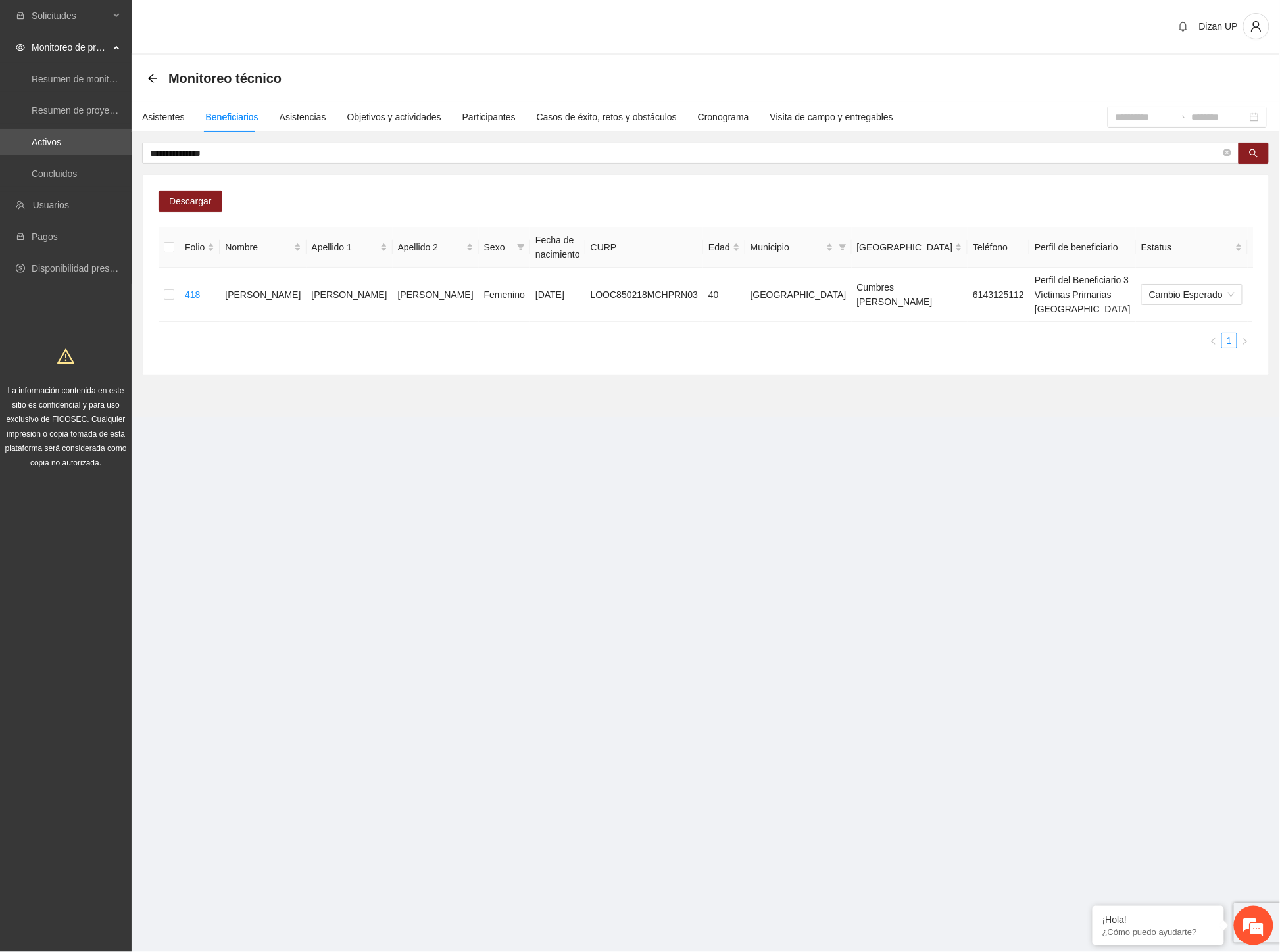
click at [643, 368] on div "Descargar Folio Nombre Apellido 1 Apellido 2 Sexo Fecha de nacimiento CURP Edad…" at bounding box center [706, 275] width 1126 height 200
click at [1279, 289] on icon "delete" at bounding box center [1290, 295] width 11 height 11
click at [1239, 255] on span "Eliminar" at bounding box center [1250, 252] width 34 height 14
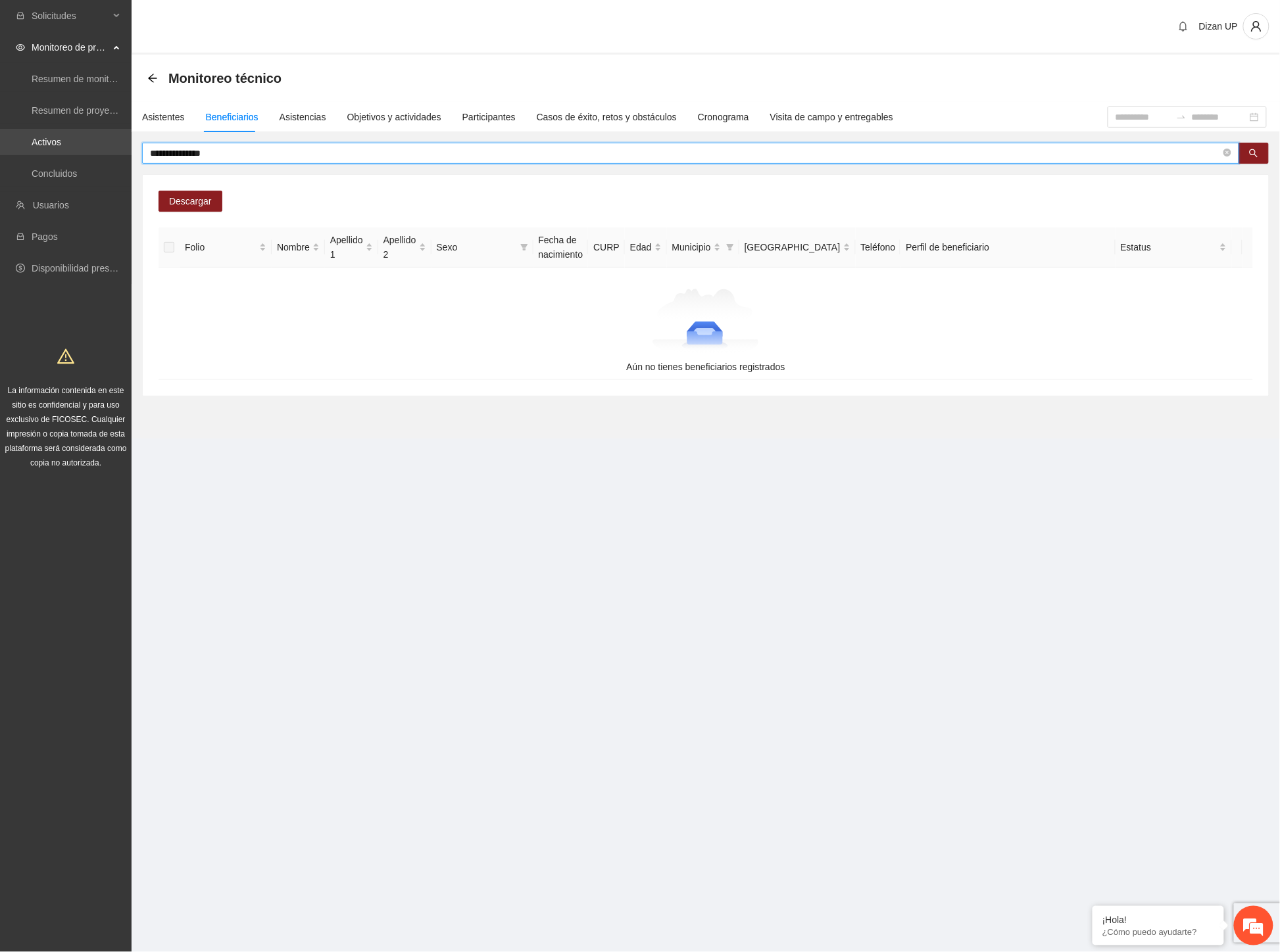
drag, startPoint x: 218, startPoint y: 151, endPoint x: 1, endPoint y: 144, distance: 217.1
click at [1, 144] on section "**********" at bounding box center [640, 476] width 1280 height 952
paste input "*"
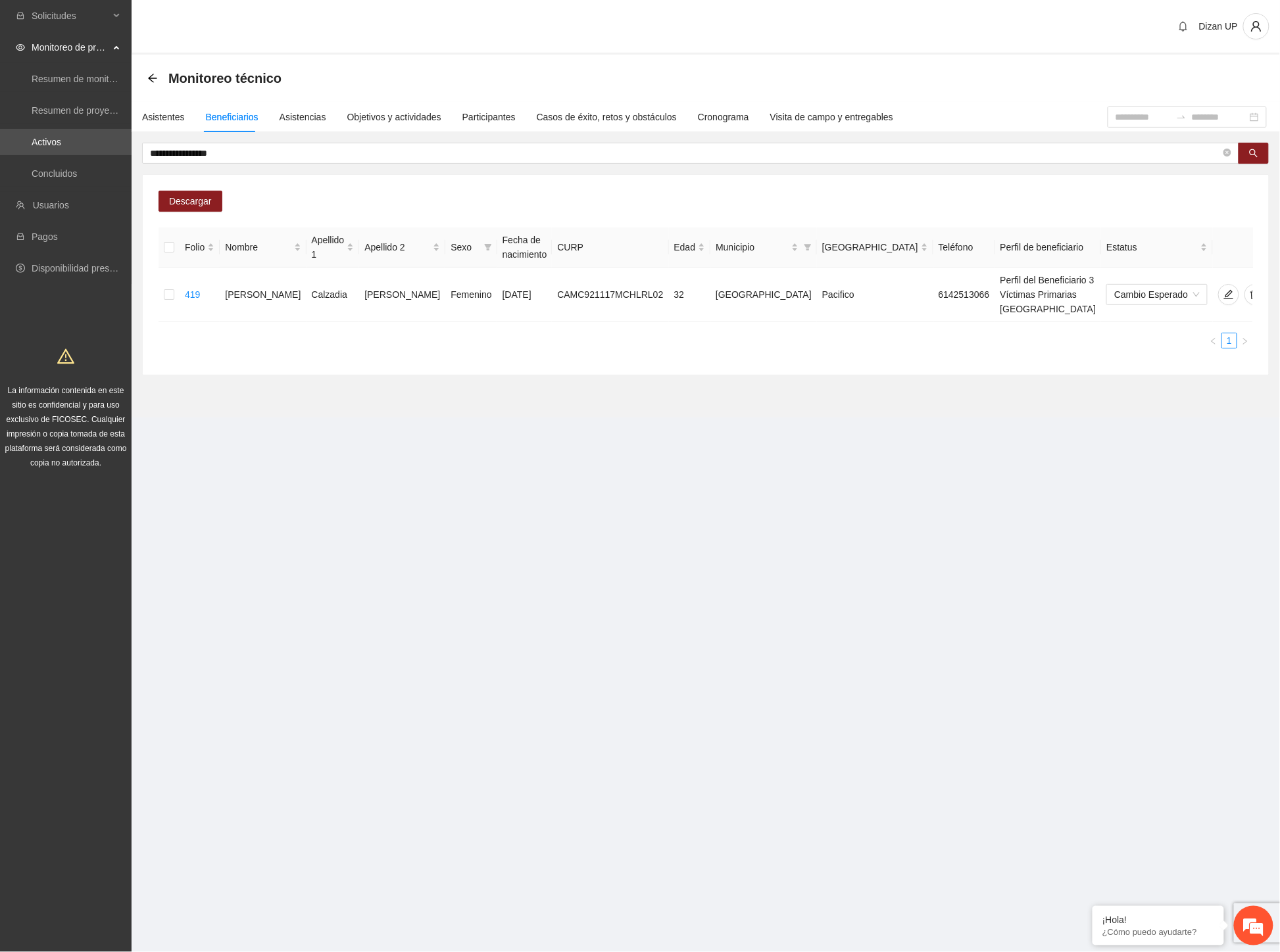
drag, startPoint x: 542, startPoint y: 404, endPoint x: 765, endPoint y: 367, distance: 226.0
click at [542, 404] on section "**********" at bounding box center [706, 227] width 1148 height 455
click at [1245, 289] on span "delete" at bounding box center [1254, 295] width 20 height 11
drag, startPoint x: 1250, startPoint y: 246, endPoint x: 1279, endPoint y: 253, distance: 29.8
click at [1251, 246] on span "Eliminar" at bounding box center [1250, 245] width 34 height 14
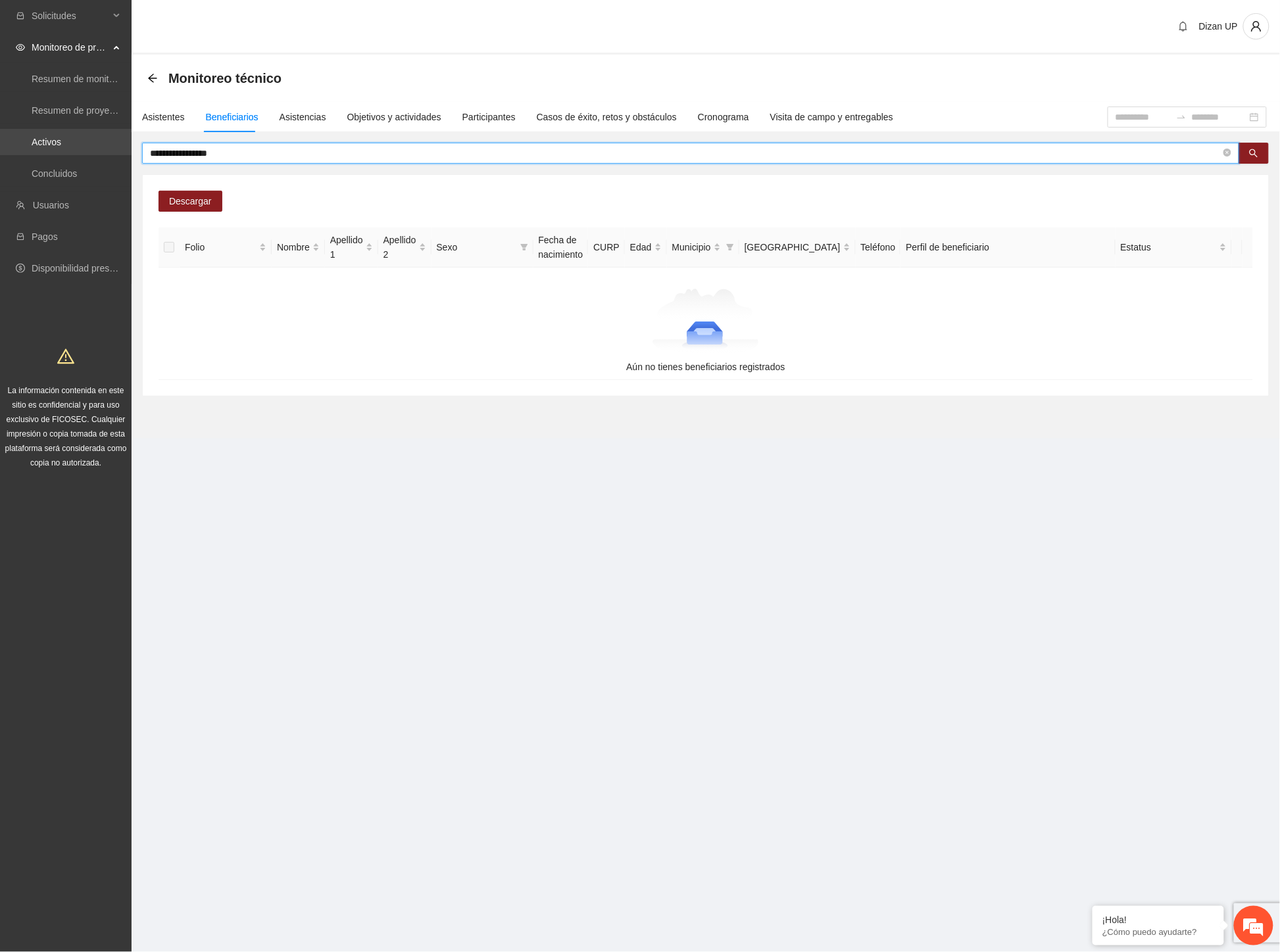
drag, startPoint x: 244, startPoint y: 150, endPoint x: 44, endPoint y: 154, distance: 200.0
click at [44, 154] on section "**********" at bounding box center [640, 476] width 1280 height 952
paste input "*"
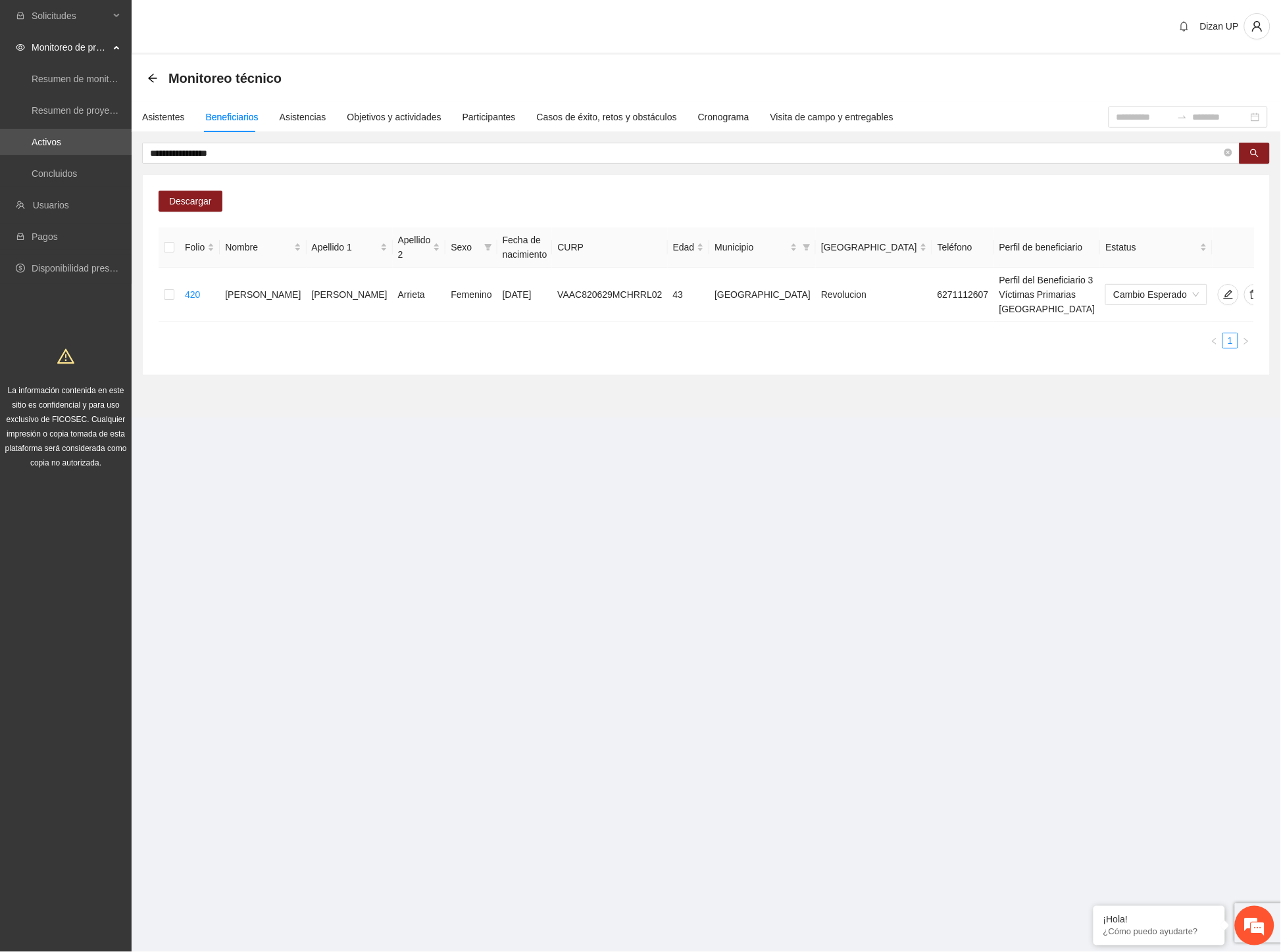
drag, startPoint x: 656, startPoint y: 357, endPoint x: 750, endPoint y: 342, distance: 95.2
click at [659, 357] on div "Descargar Folio Nombre Apellido 1 Apellido 2 Sexo Fecha de nacimiento CURP Edad…" at bounding box center [706, 275] width 1127 height 200
click at [1244, 289] on span "delete" at bounding box center [1254, 295] width 20 height 11
click at [1249, 289] on icon "delete" at bounding box center [1255, 295] width 11 height 11
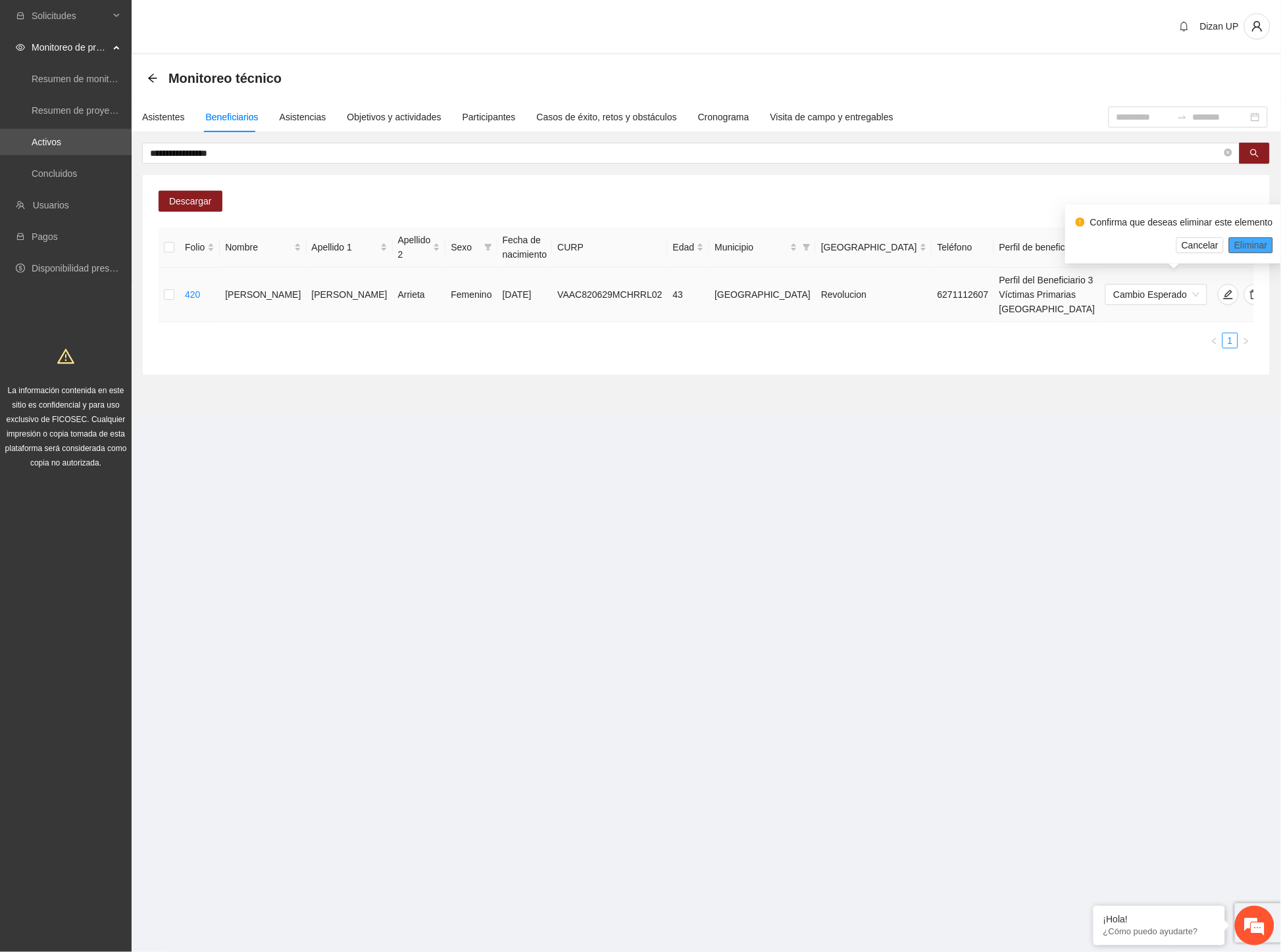
click at [1242, 242] on span "Eliminar" at bounding box center [1250, 245] width 34 height 14
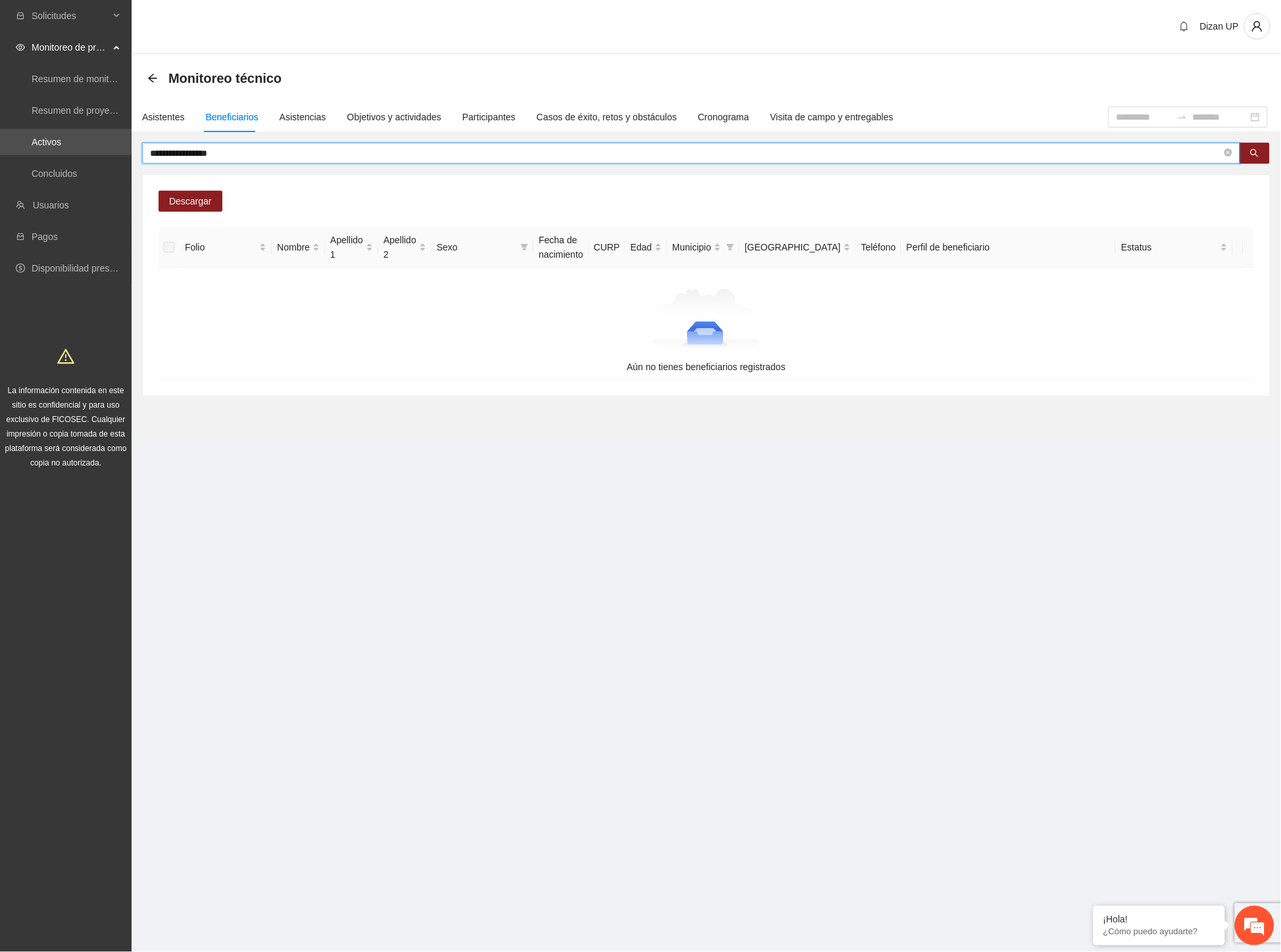
drag, startPoint x: 247, startPoint y: 155, endPoint x: 23, endPoint y: 155, distance: 224.0
click at [23, 155] on section "**********" at bounding box center [640, 476] width 1281 height 952
paste input "text"
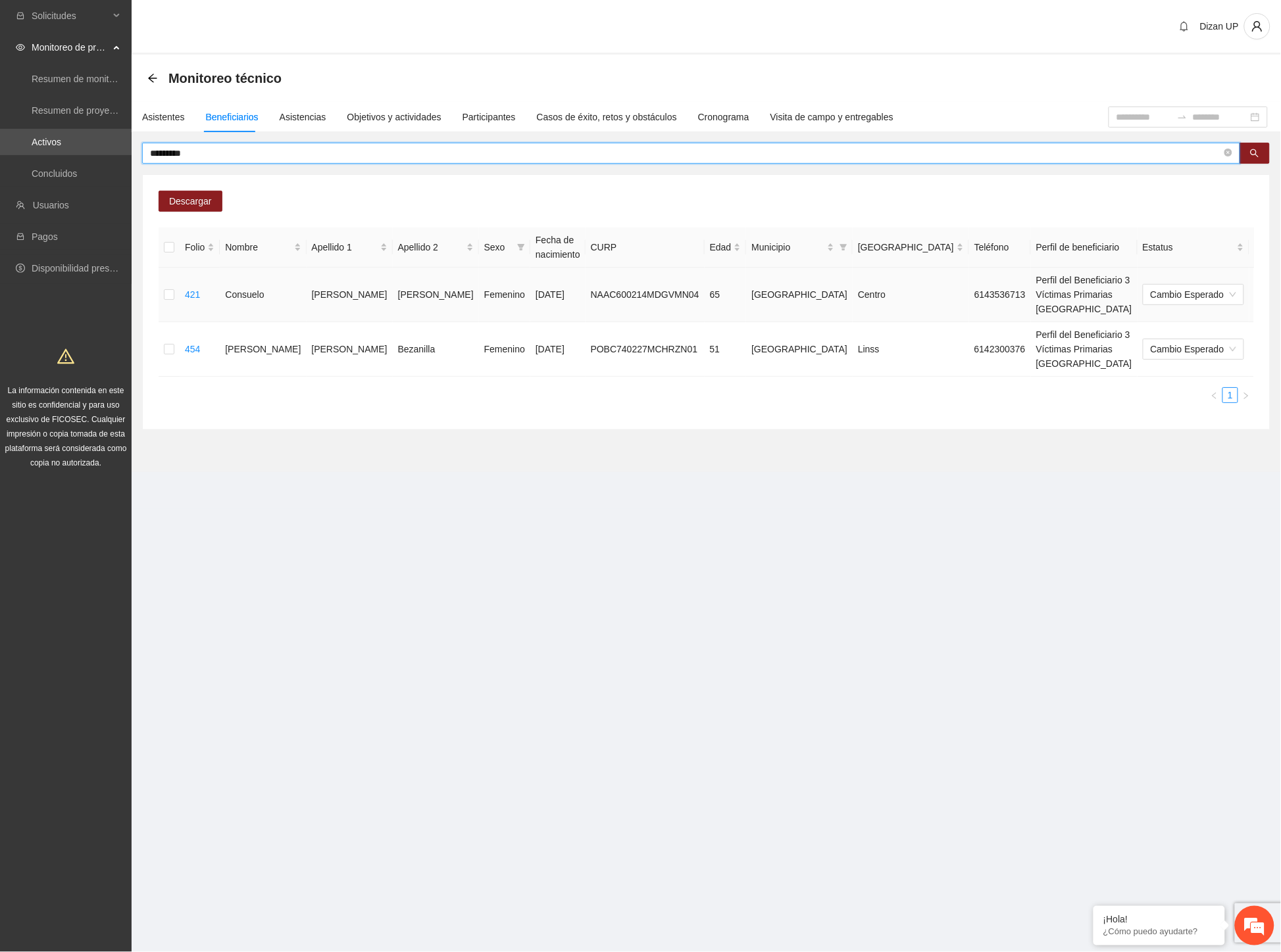
click at [1279, 291] on icon "delete" at bounding box center [1292, 295] width 11 height 11
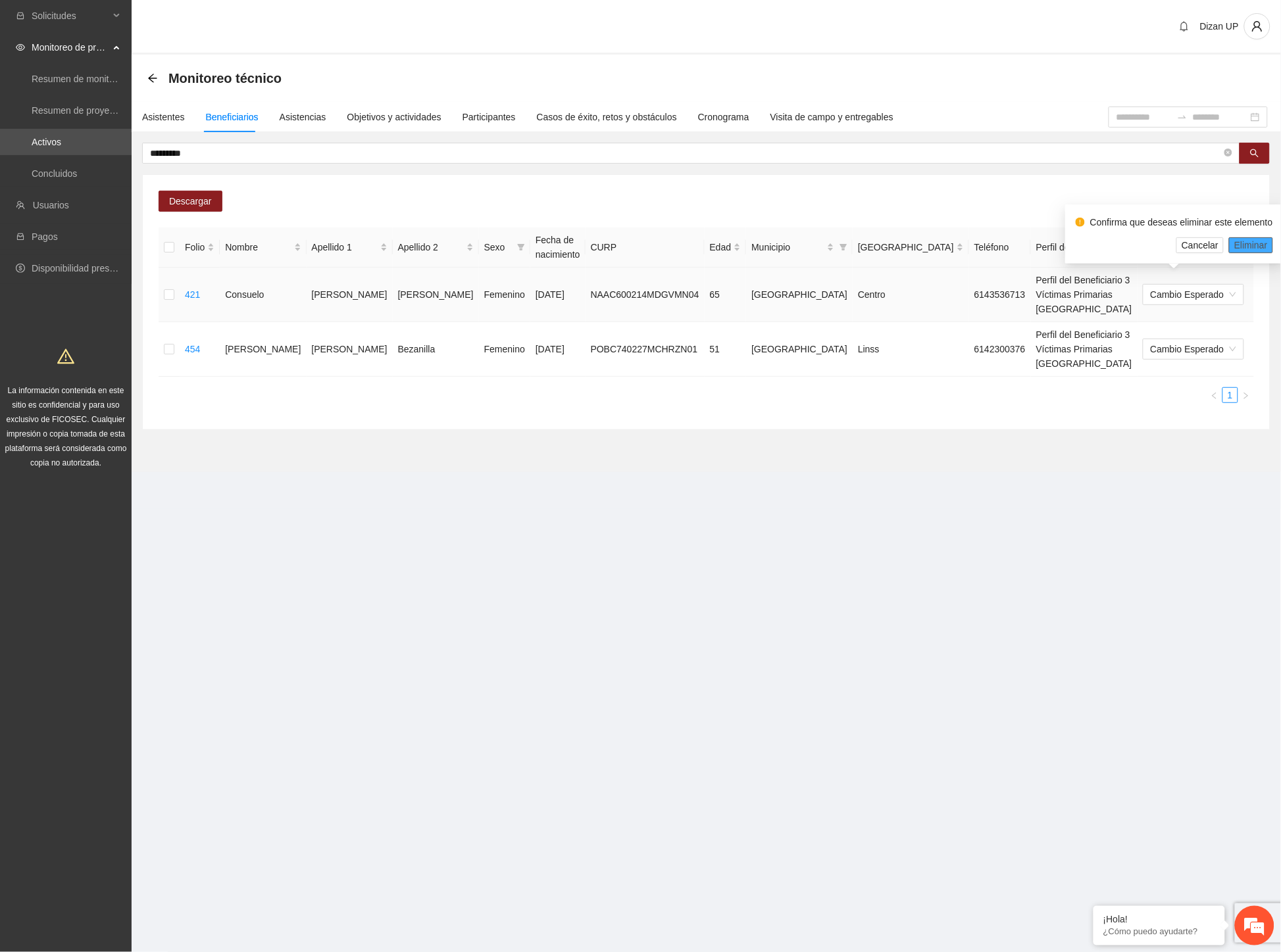
drag, startPoint x: 1244, startPoint y: 237, endPoint x: 1264, endPoint y: 239, distance: 20.1
click at [1245, 238] on span "Eliminar" at bounding box center [1250, 245] width 34 height 14
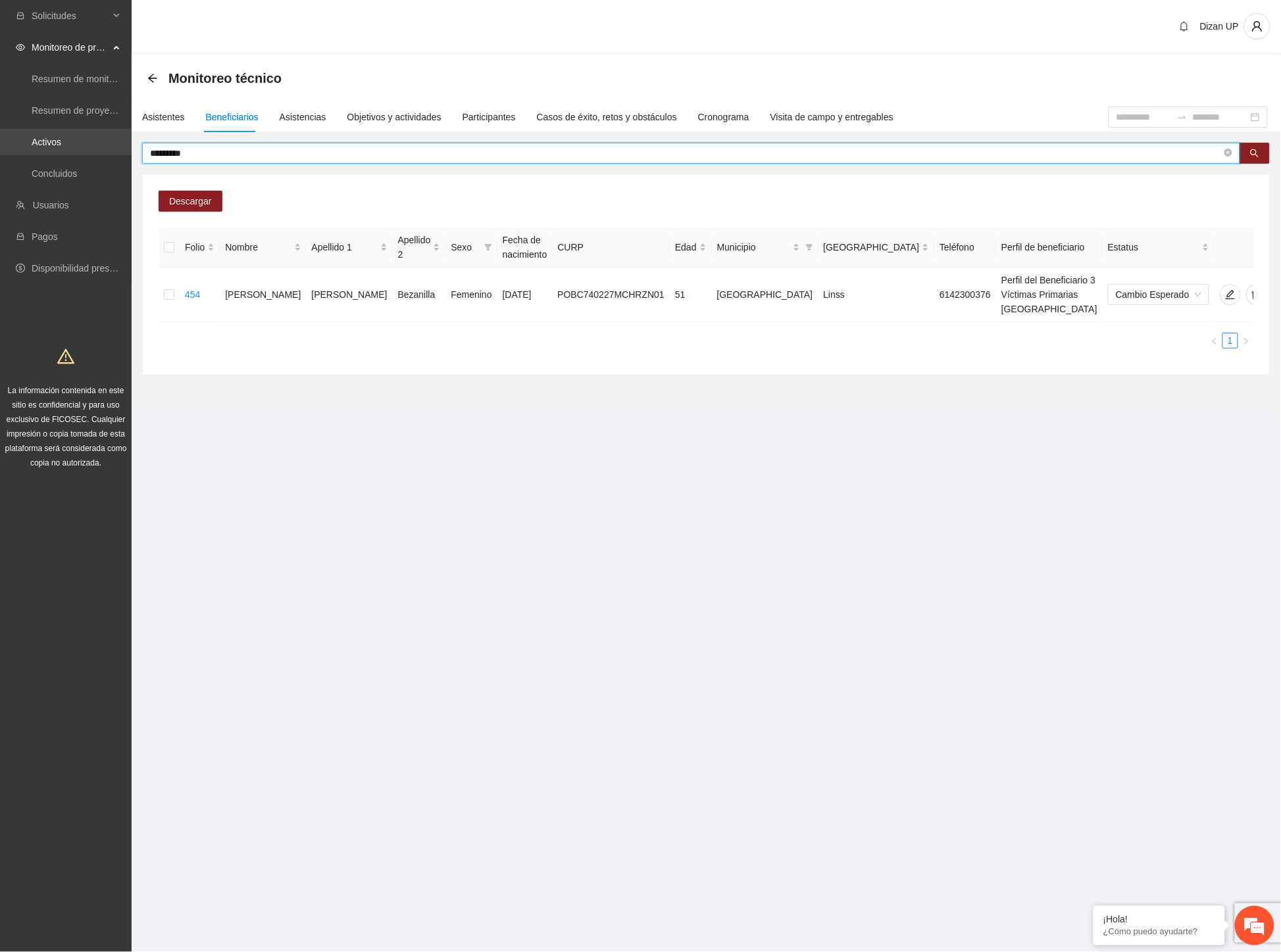
drag, startPoint x: 213, startPoint y: 147, endPoint x: 79, endPoint y: 149, distance: 134.0
click at [79, 149] on section "Solicitudes Monitoreo de proyectos Resumen de monitoreo Resumen de proyectos ap…" at bounding box center [640, 476] width 1281 height 952
paste input "******"
type input "**********"
click at [1276, 381] on section "**********" at bounding box center [706, 236] width 1149 height 363
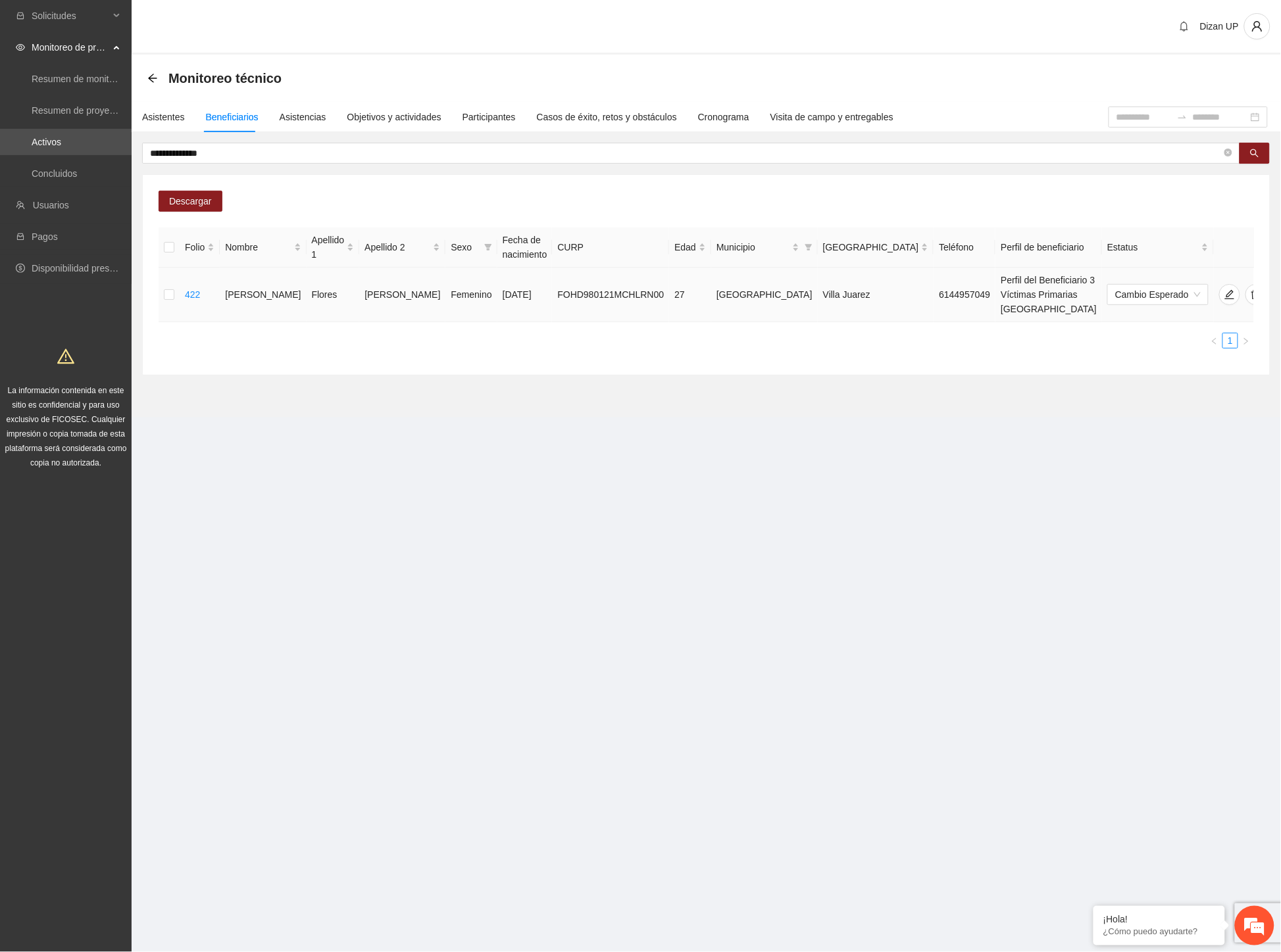
drag, startPoint x: 558, startPoint y: 307, endPoint x: 582, endPoint y: 304, distance: 24.2
click at [558, 307] on div "Folio Nombre Apellido 1 Apellido 2 Sexo Fecha de nacimiento CURP Edad Municipio…" at bounding box center [706, 288] width 1095 height 121
click at [1250, 289] on icon "delete" at bounding box center [1255, 295] width 11 height 11
click at [1239, 242] on span "Eliminar" at bounding box center [1250, 245] width 34 height 14
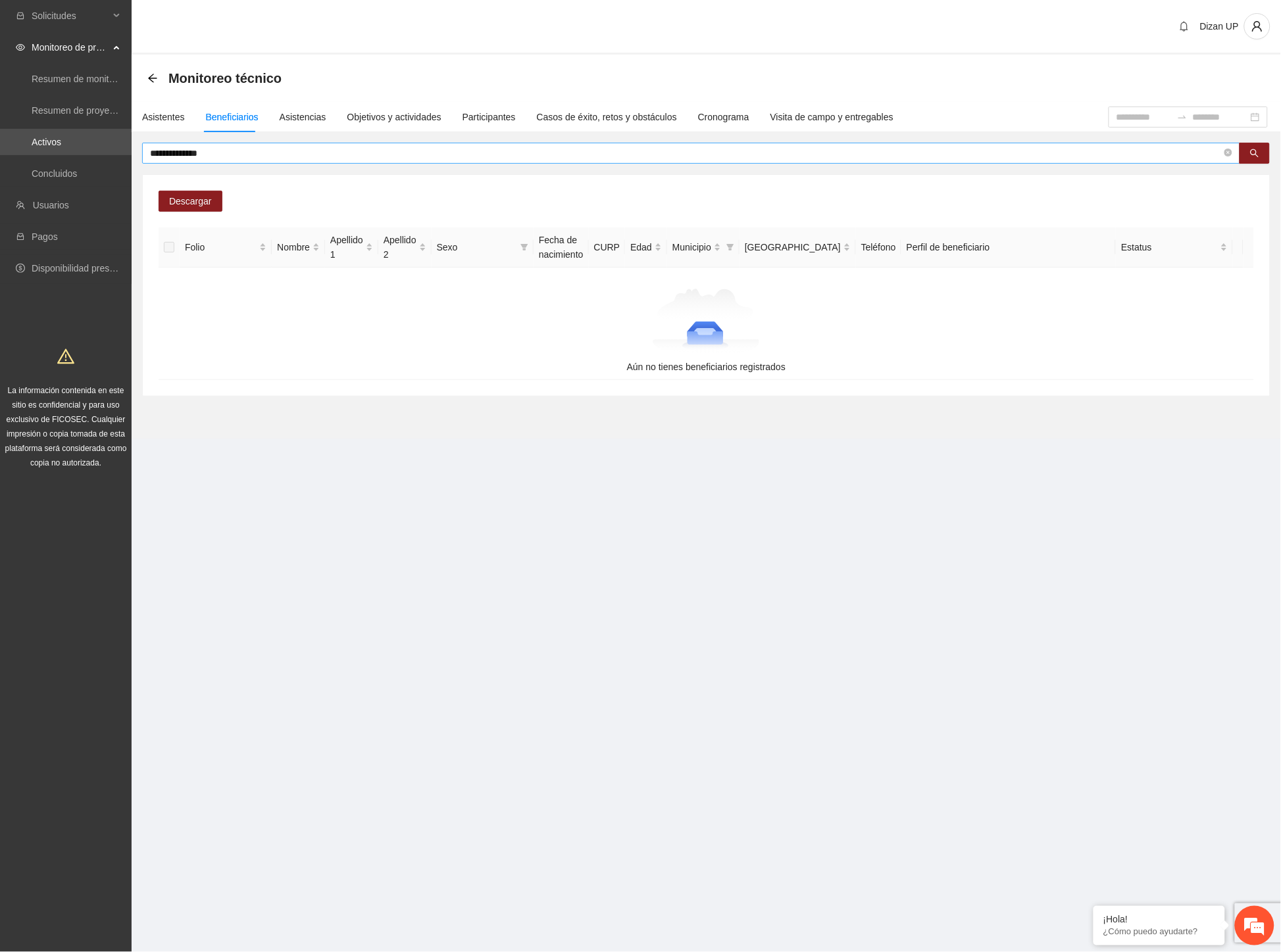
click at [237, 152] on input "**********" at bounding box center [685, 153] width 1071 height 14
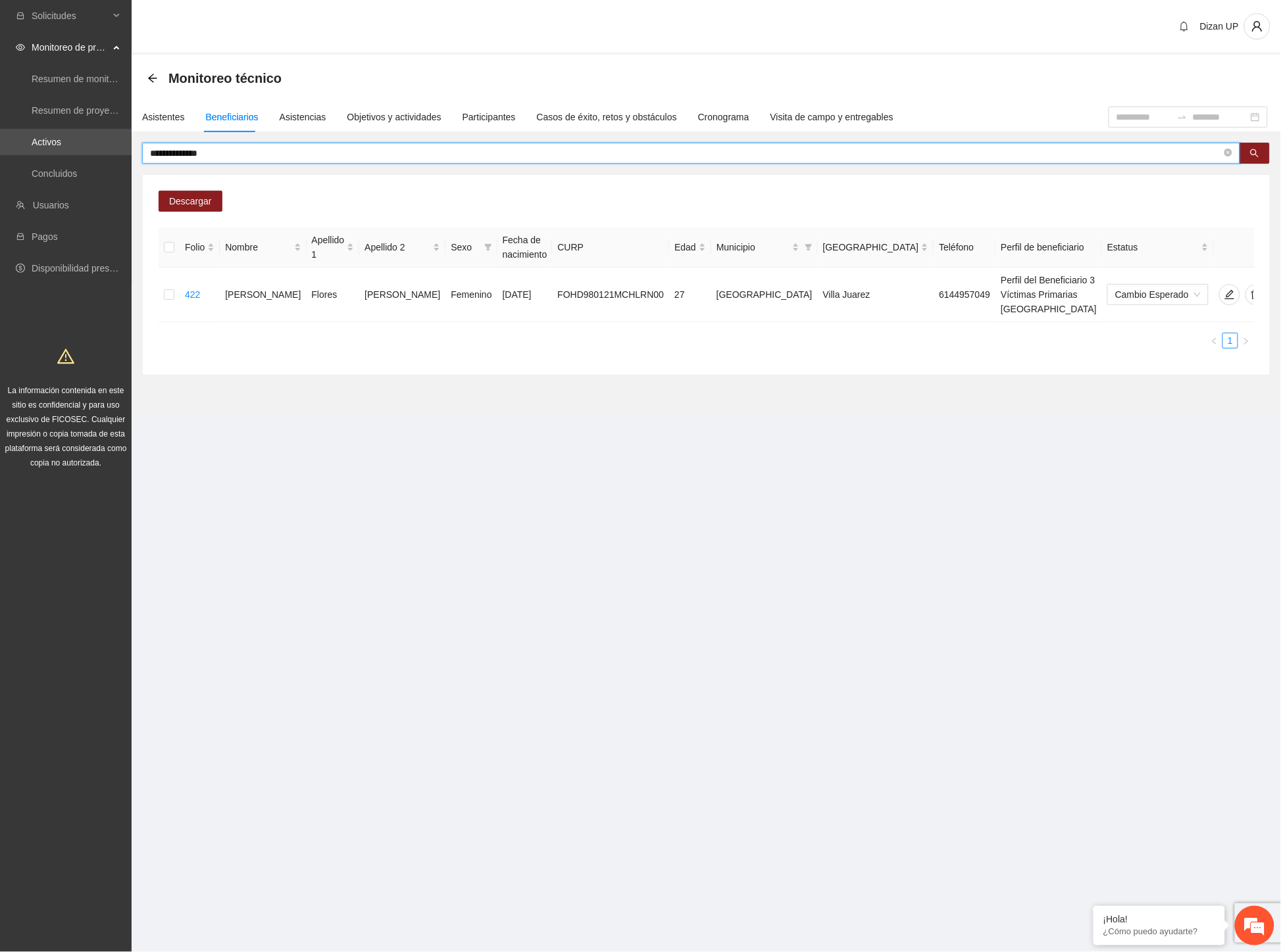
drag, startPoint x: 595, startPoint y: 330, endPoint x: 375, endPoint y: 169, distance: 272.6
click at [592, 333] on ul "1" at bounding box center [706, 340] width 1095 height 16
click at [166, 114] on div "Asistentes" at bounding box center [163, 116] width 43 height 14
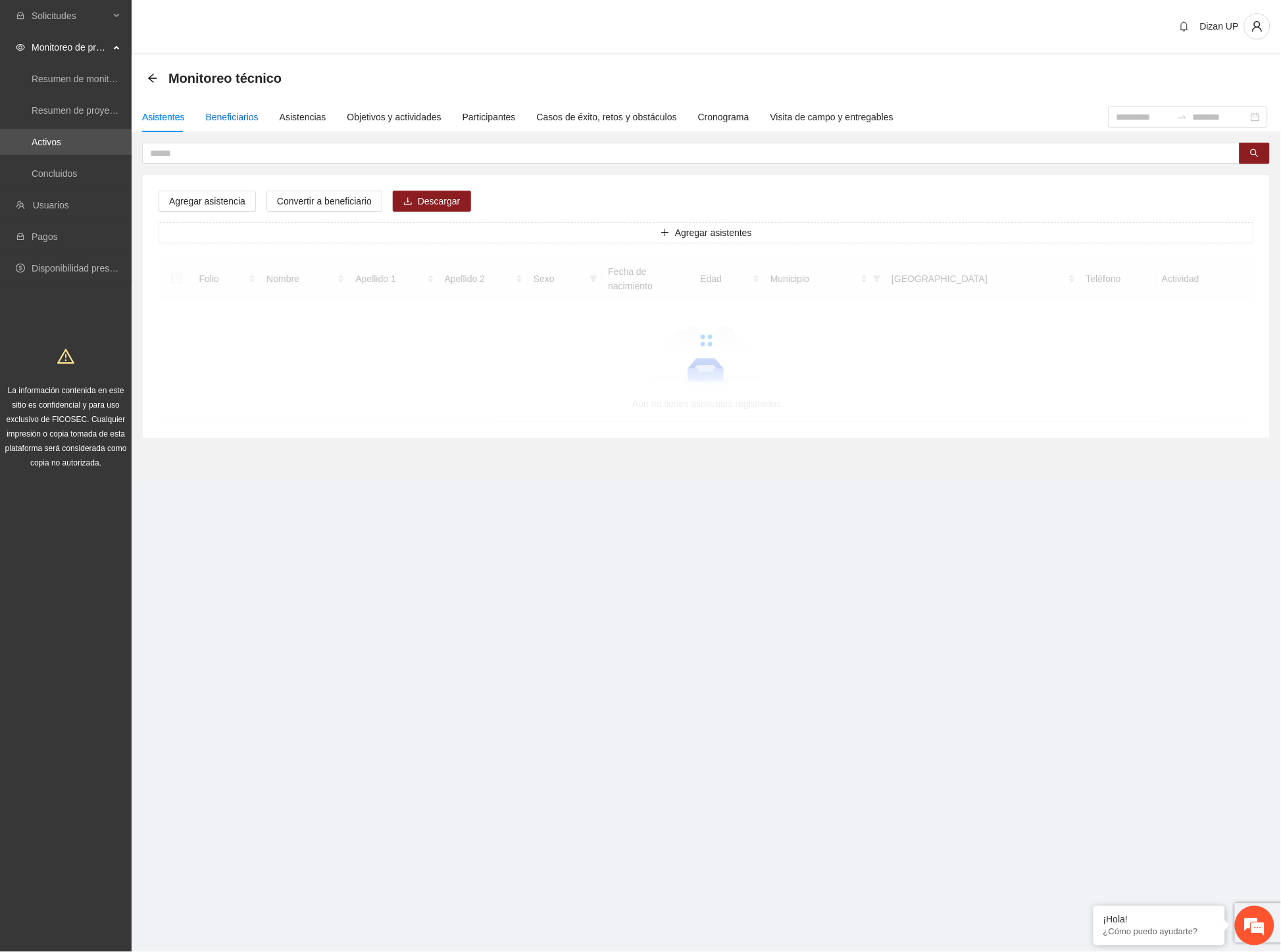
click at [223, 113] on div "Beneficiarios" at bounding box center [232, 116] width 53 height 14
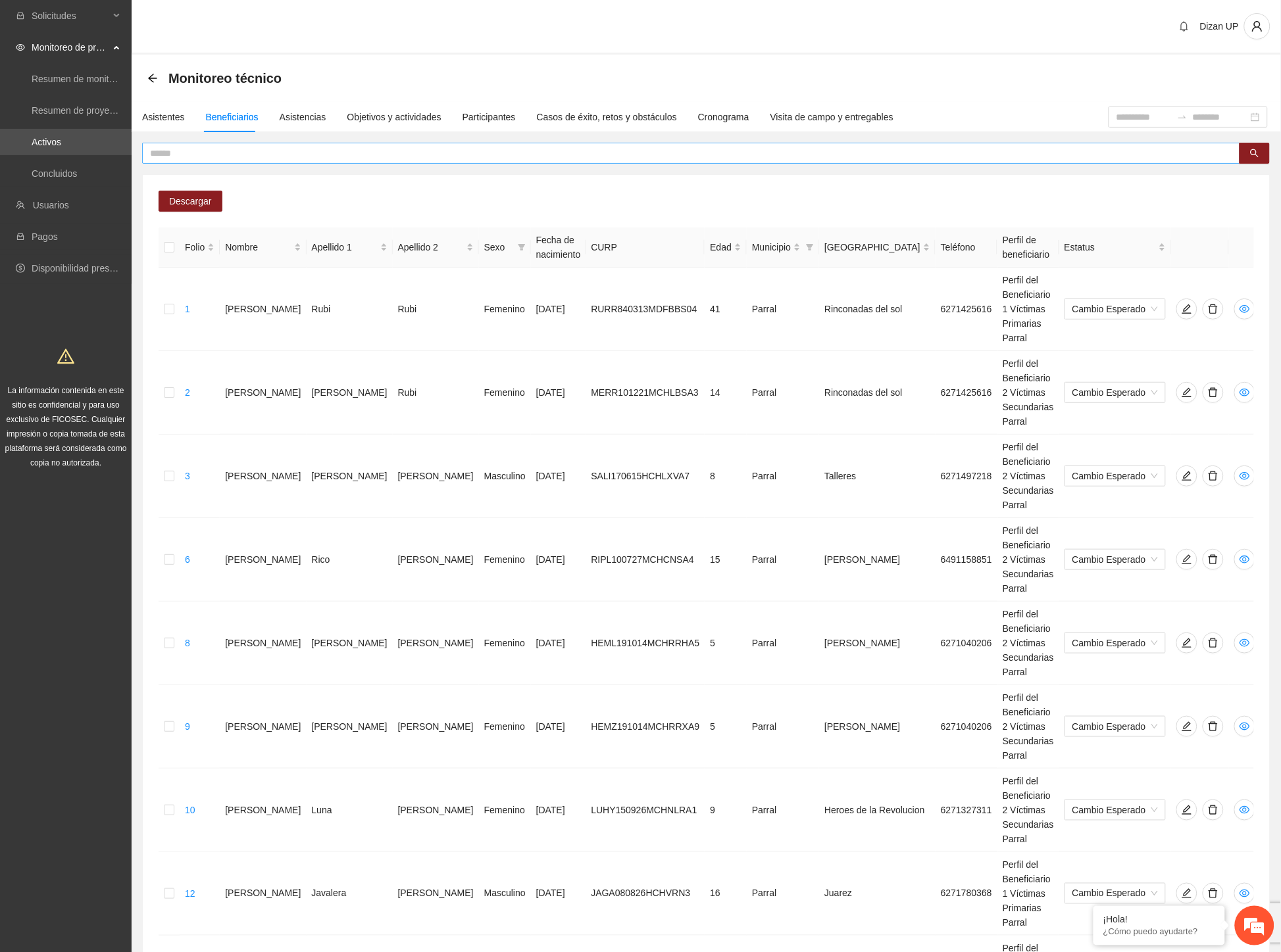
click at [232, 159] on input "text" at bounding box center [685, 153] width 1071 height 14
paste input "**********"
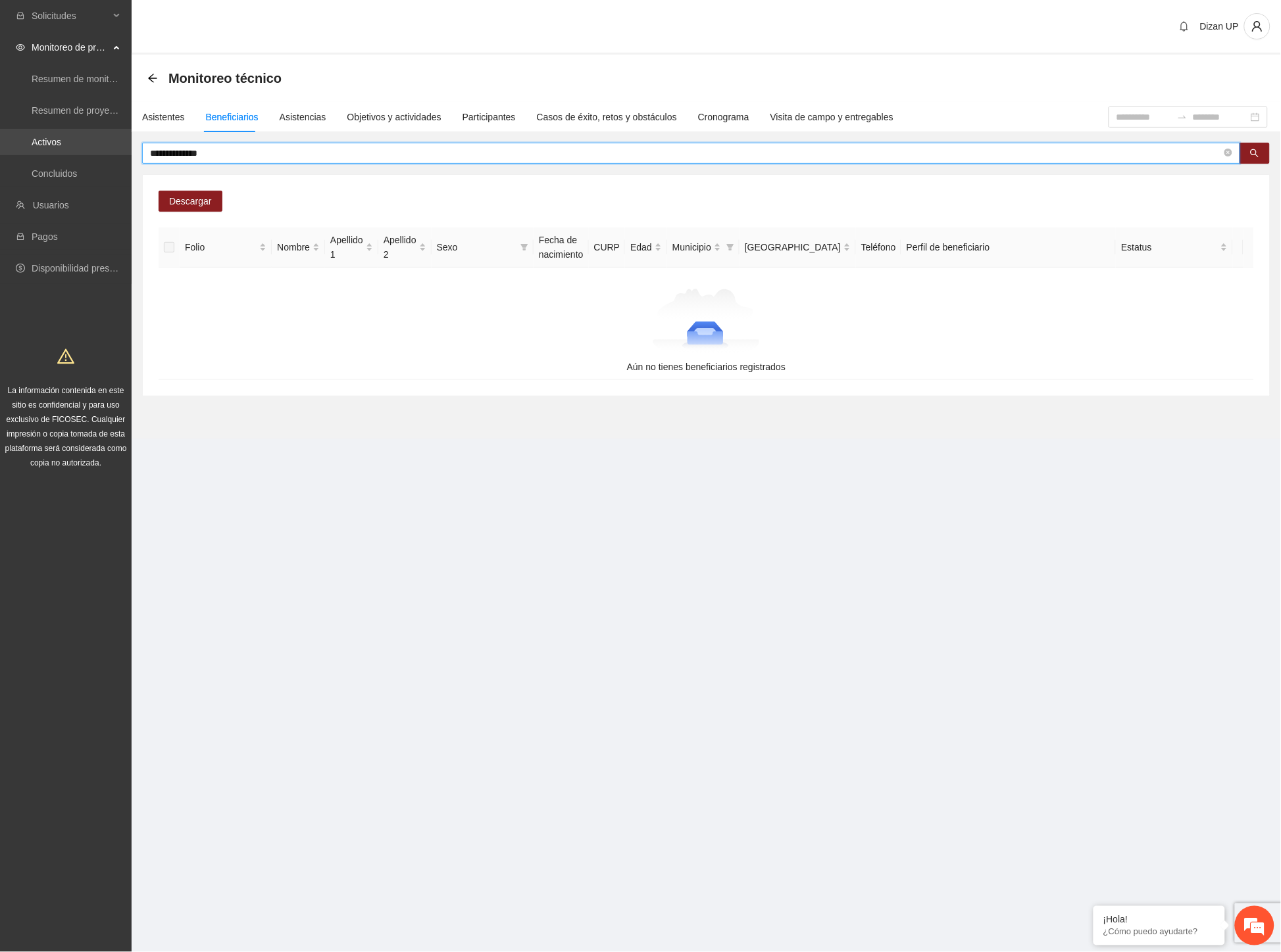
drag, startPoint x: 186, startPoint y: 150, endPoint x: 112, endPoint y: 149, distance: 74.0
click at [111, 149] on section "**********" at bounding box center [640, 476] width 1281 height 952
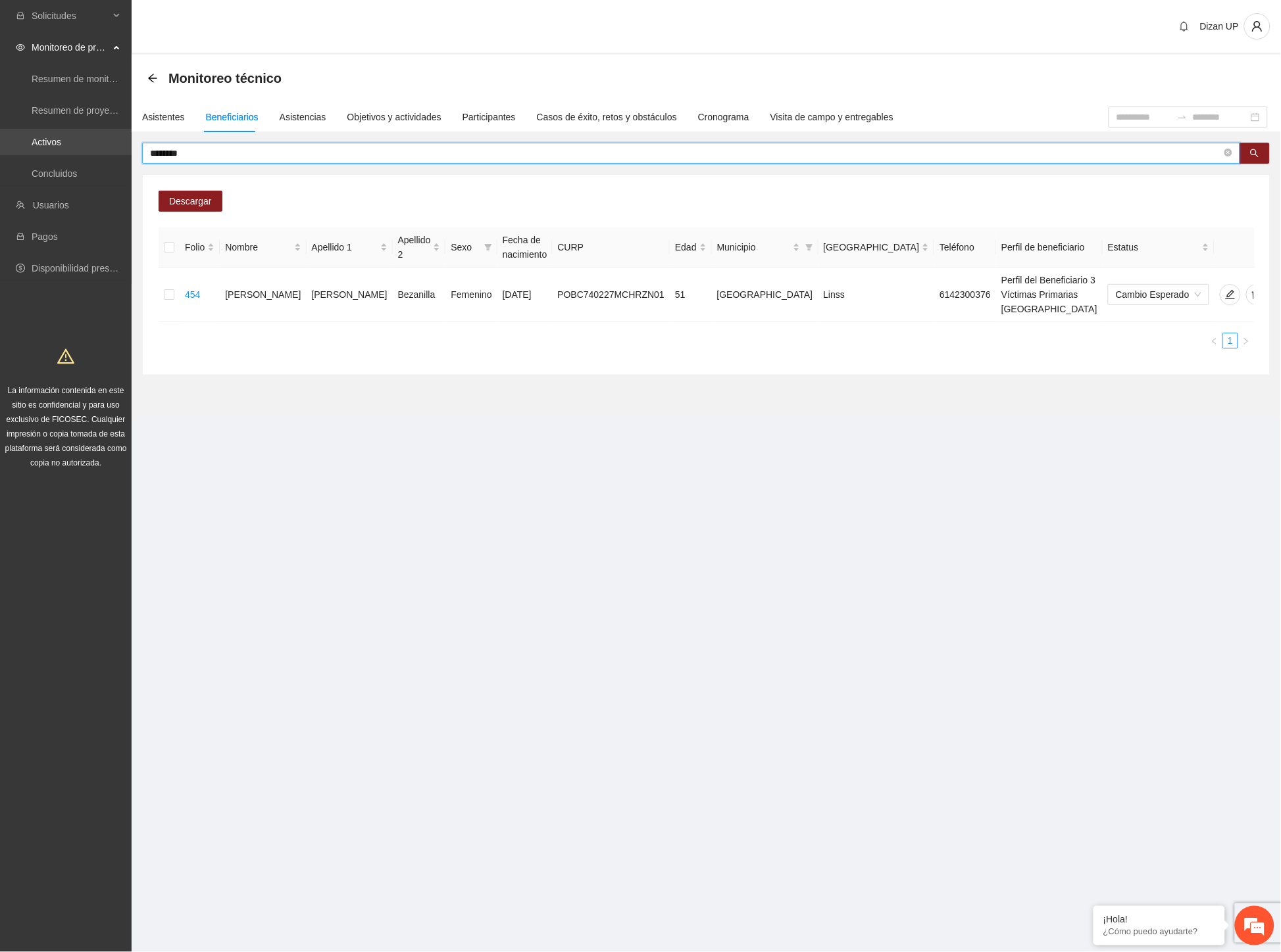
drag, startPoint x: 214, startPoint y: 149, endPoint x: 31, endPoint y: 153, distance: 183.0
click at [31, 153] on section "Solicitudes Monitoreo de proyectos Resumen de monitoreo Resumen de proyectos ap…" at bounding box center [640, 476] width 1281 height 952
paste input "*********"
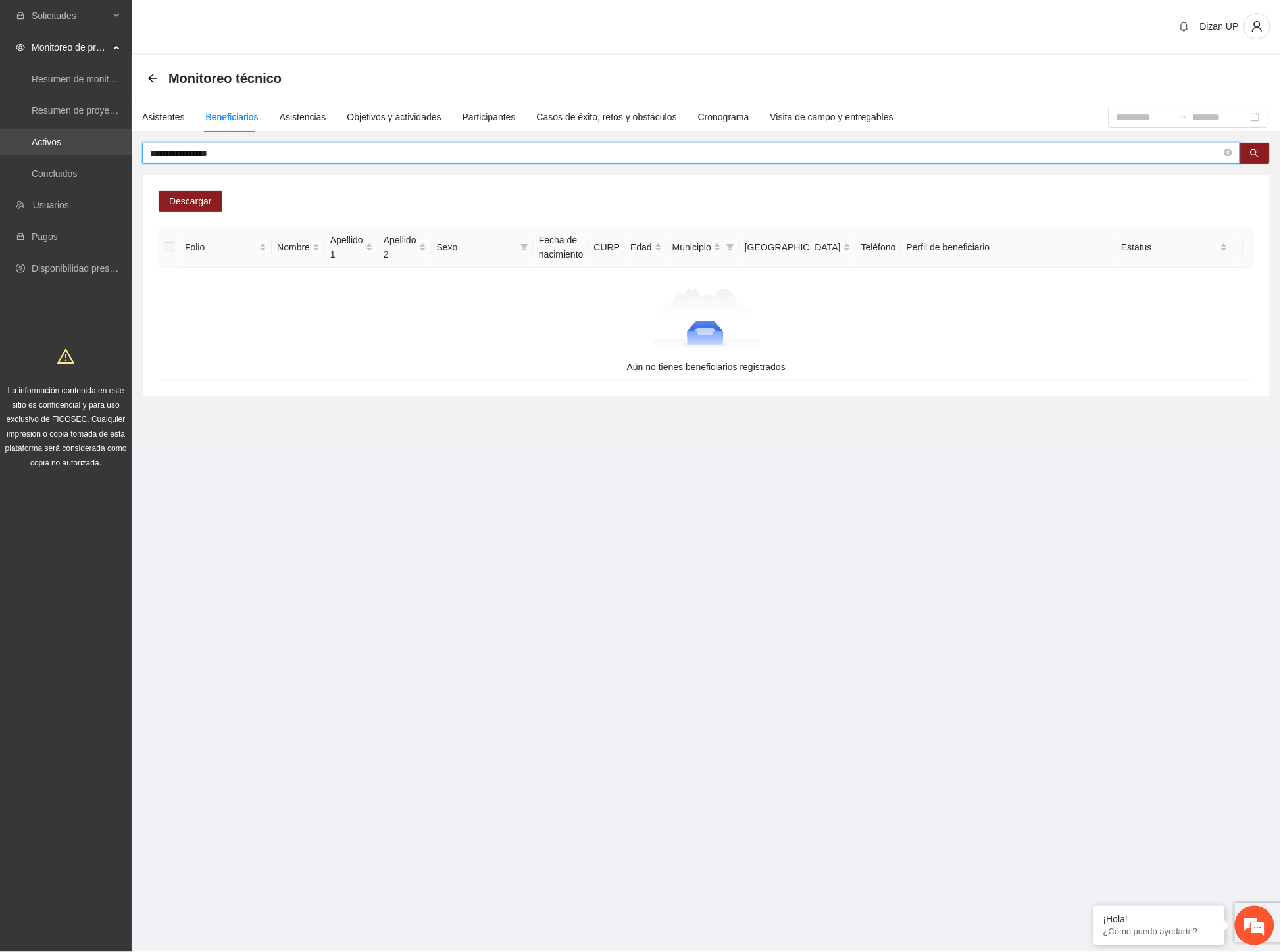
drag, startPoint x: 186, startPoint y: 150, endPoint x: 29, endPoint y: 144, distance: 157.1
click at [35, 146] on section "**********" at bounding box center [640, 476] width 1281 height 952
paste input "text"
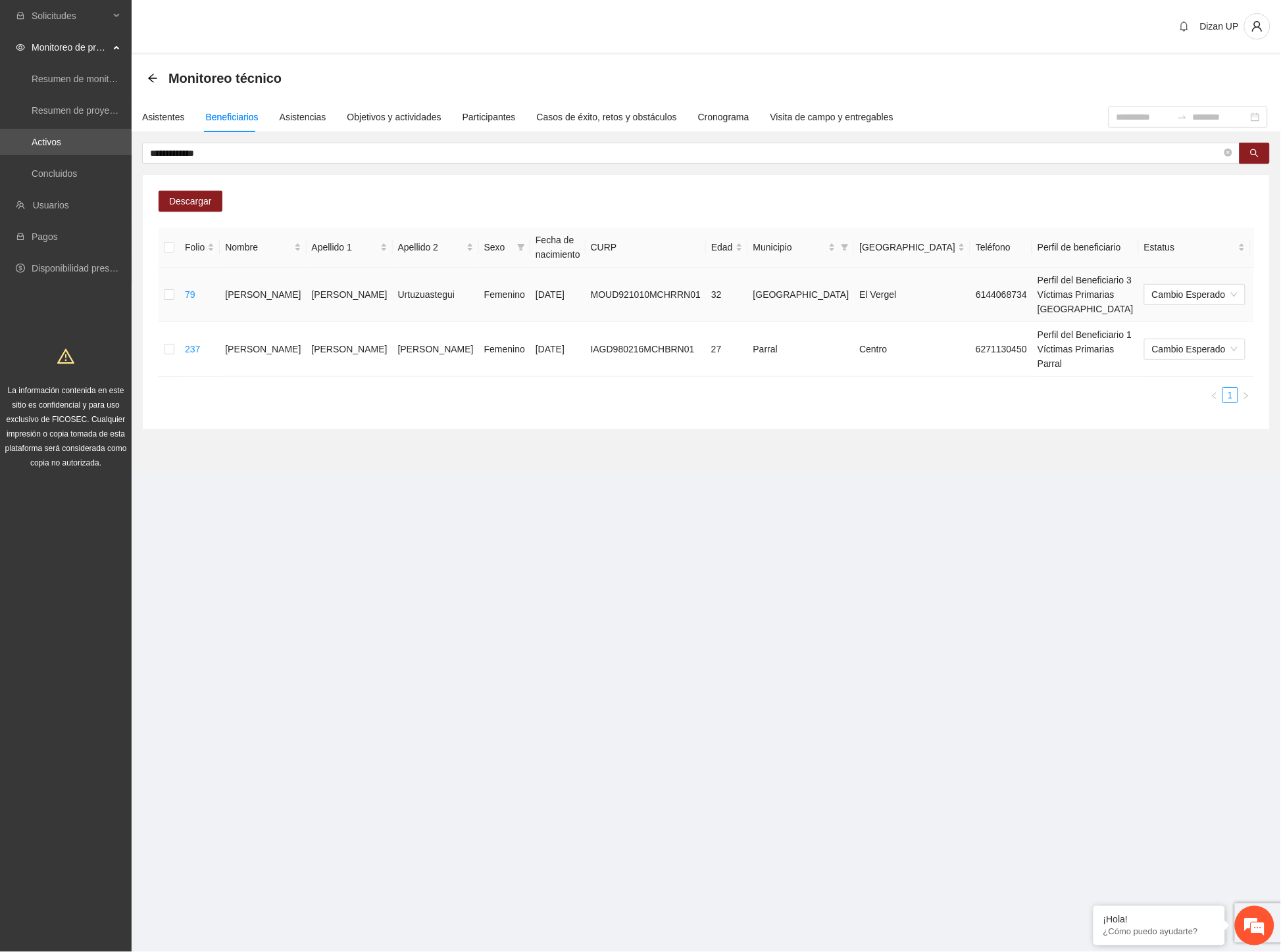
click at [392, 289] on td "Urtuzuastegui" at bounding box center [435, 295] width 86 height 55
click at [1279, 289] on icon "delete" at bounding box center [1292, 295] width 11 height 11
click at [1235, 244] on span "Eliminar" at bounding box center [1250, 245] width 34 height 14
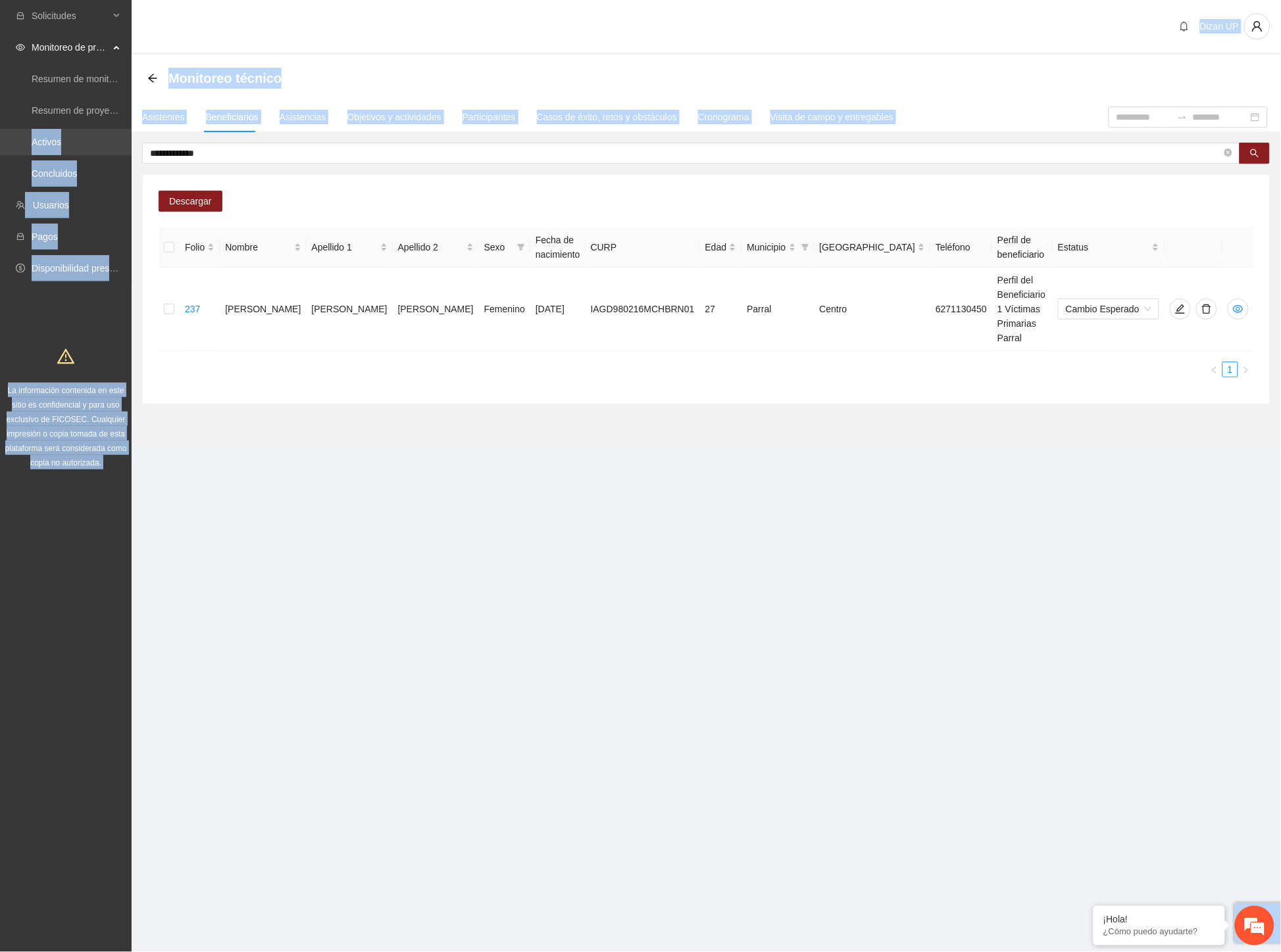
drag, startPoint x: 249, startPoint y: 144, endPoint x: 68, endPoint y: 149, distance: 181.1
click at [68, 149] on section "**********" at bounding box center [640, 476] width 1281 height 952
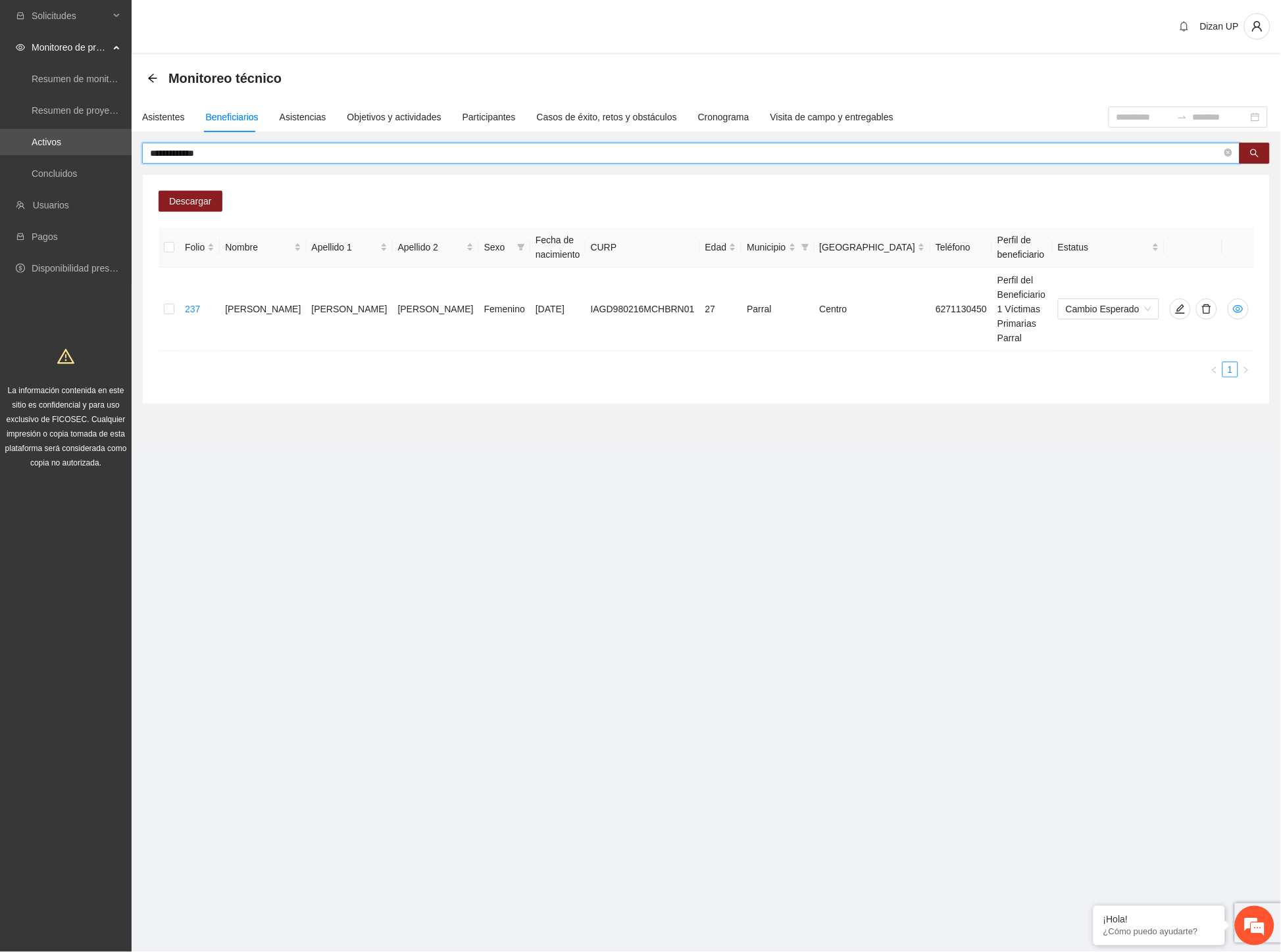
click at [228, 158] on input "**********" at bounding box center [685, 153] width 1071 height 14
drag, startPoint x: 156, startPoint y: 150, endPoint x: 96, endPoint y: 144, distance: 60.3
click at [96, 144] on section "**********" at bounding box center [640, 476] width 1281 height 952
paste input "**"
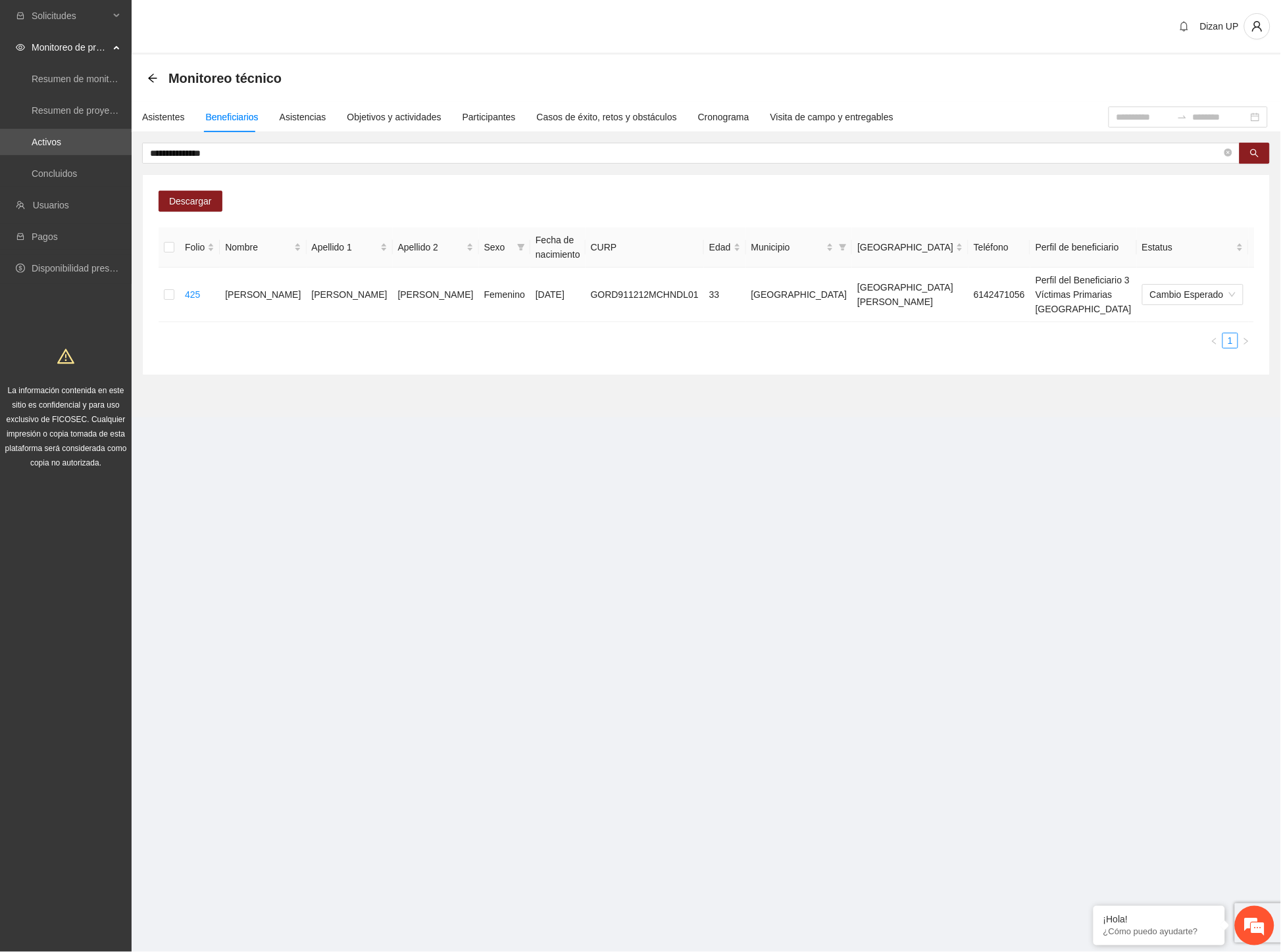
drag, startPoint x: 792, startPoint y: 334, endPoint x: 883, endPoint y: 313, distance: 93.4
click at [797, 331] on div "Folio Nombre Apellido 1 Apellido 2 Sexo Fecha de nacimiento CURP Edad Municipio…" at bounding box center [706, 293] width 1095 height 131
click at [1279, 289] on icon "delete" at bounding box center [1291, 295] width 11 height 11
click at [1247, 244] on span "Eliminar" at bounding box center [1250, 245] width 34 height 14
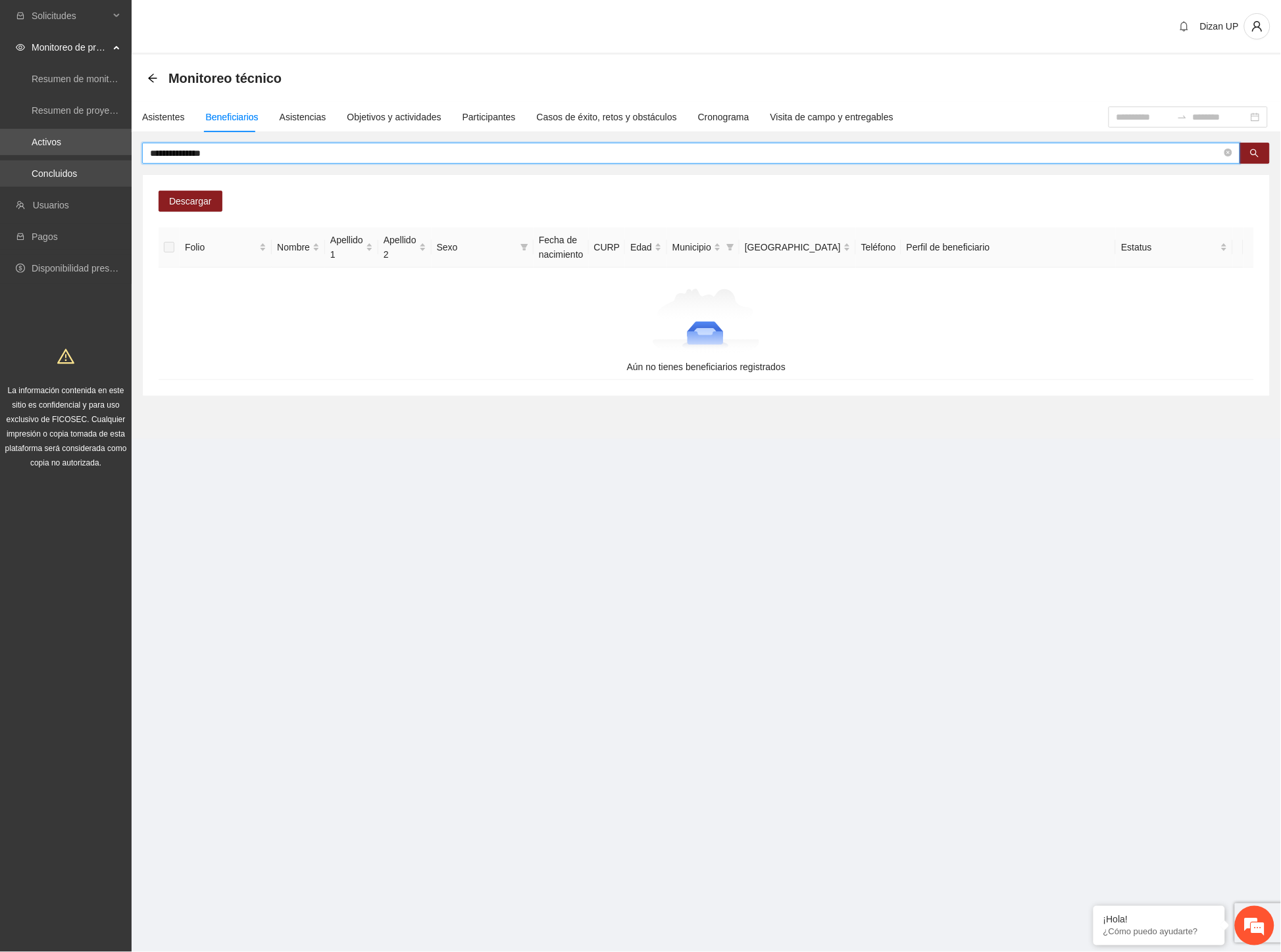
drag, startPoint x: 149, startPoint y: 154, endPoint x: 1, endPoint y: 171, distance: 149.0
click at [1, 171] on section "**********" at bounding box center [640, 476] width 1281 height 952
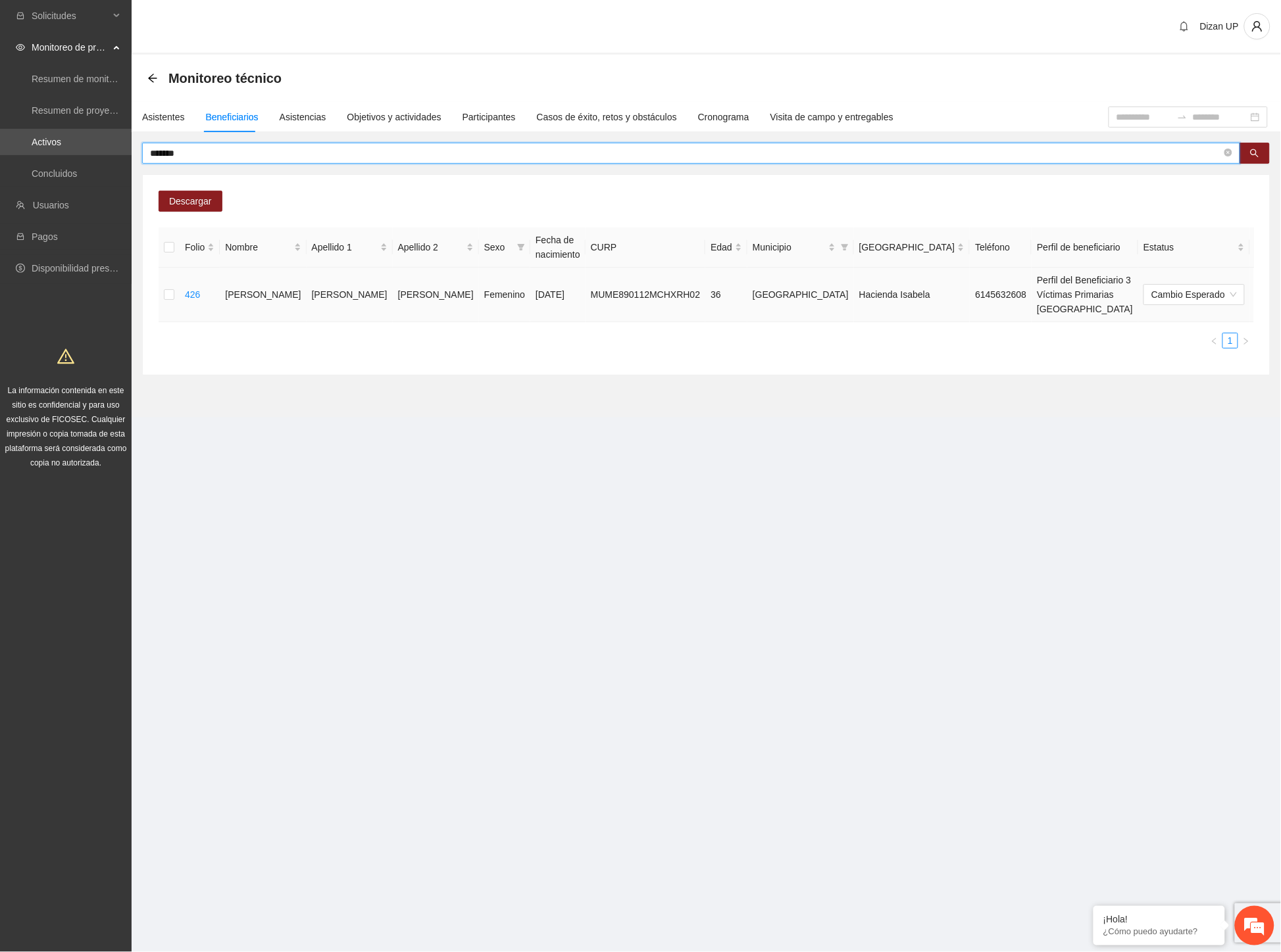
drag, startPoint x: 1205, startPoint y: 286, endPoint x: 1204, endPoint y: 273, distance: 13.0
click at [1279, 289] on icon "delete" at bounding box center [1292, 295] width 11 height 11
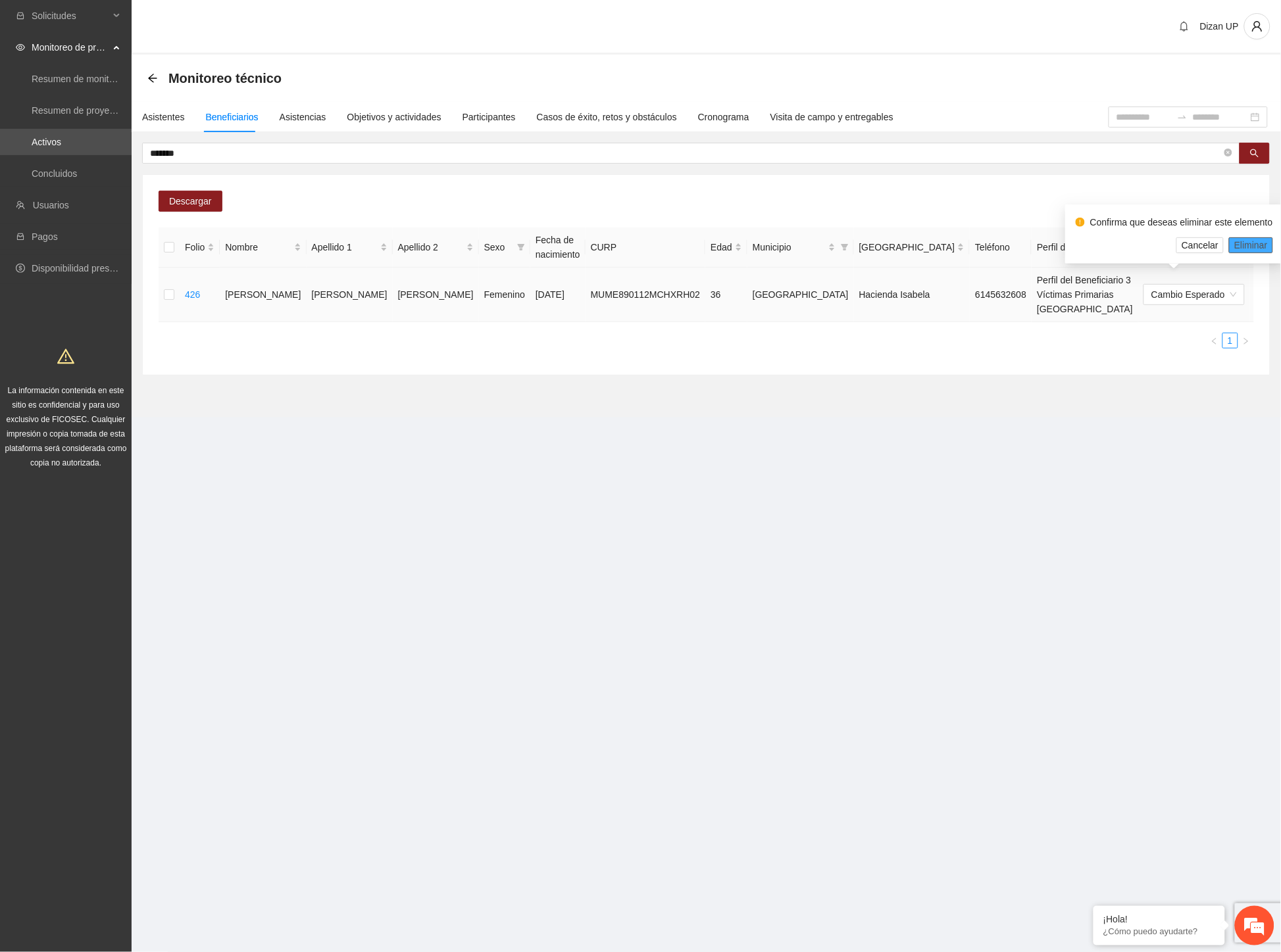
click at [1242, 245] on span "Eliminar" at bounding box center [1250, 245] width 34 height 14
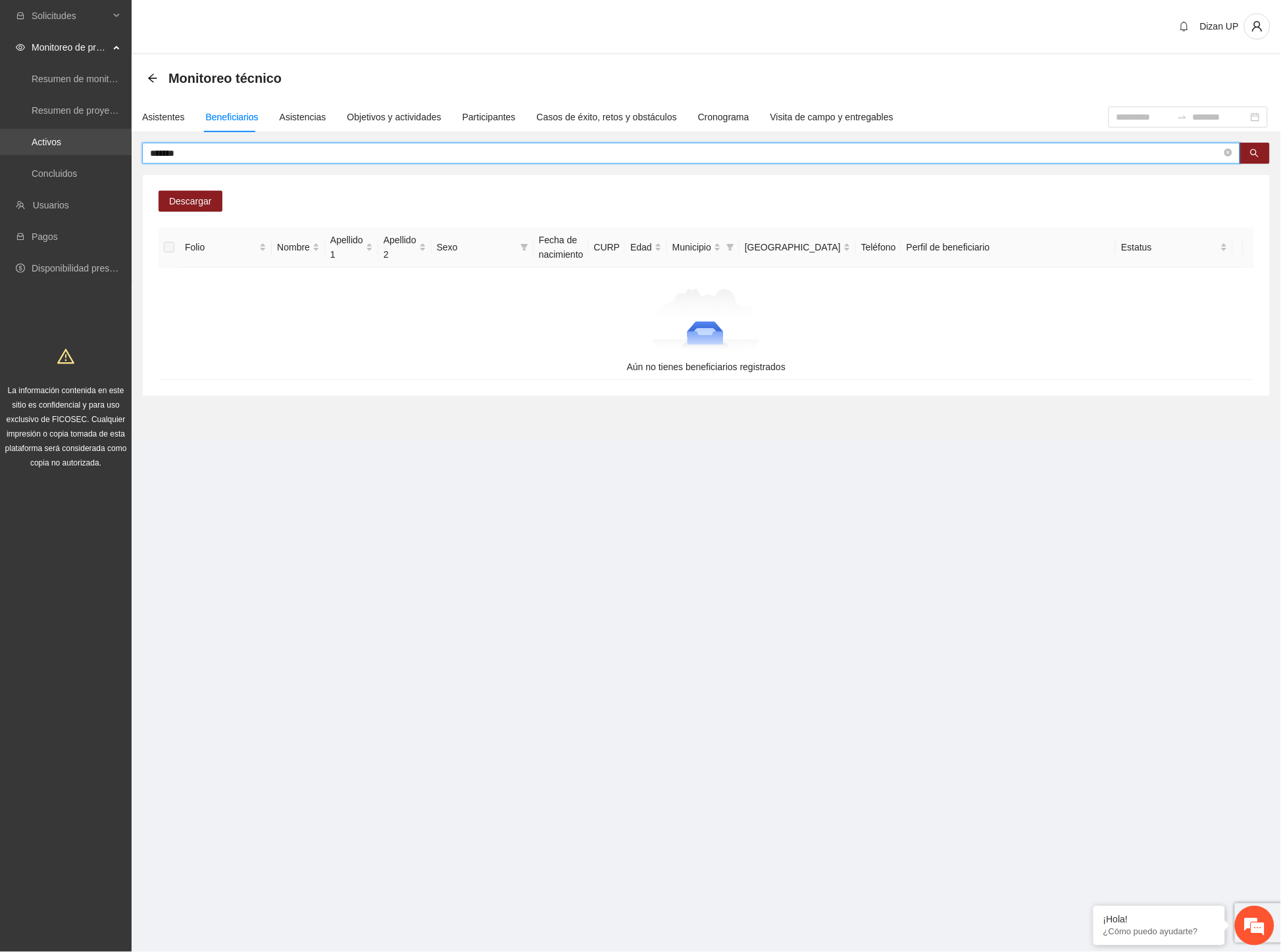
drag, startPoint x: 38, startPoint y: 144, endPoint x: 1, endPoint y: 147, distance: 37.1
click at [1, 145] on section "Solicitudes Monitoreo de proyectos Resumen de monitoreo Resumen de proyectos ap…" at bounding box center [640, 476] width 1281 height 952
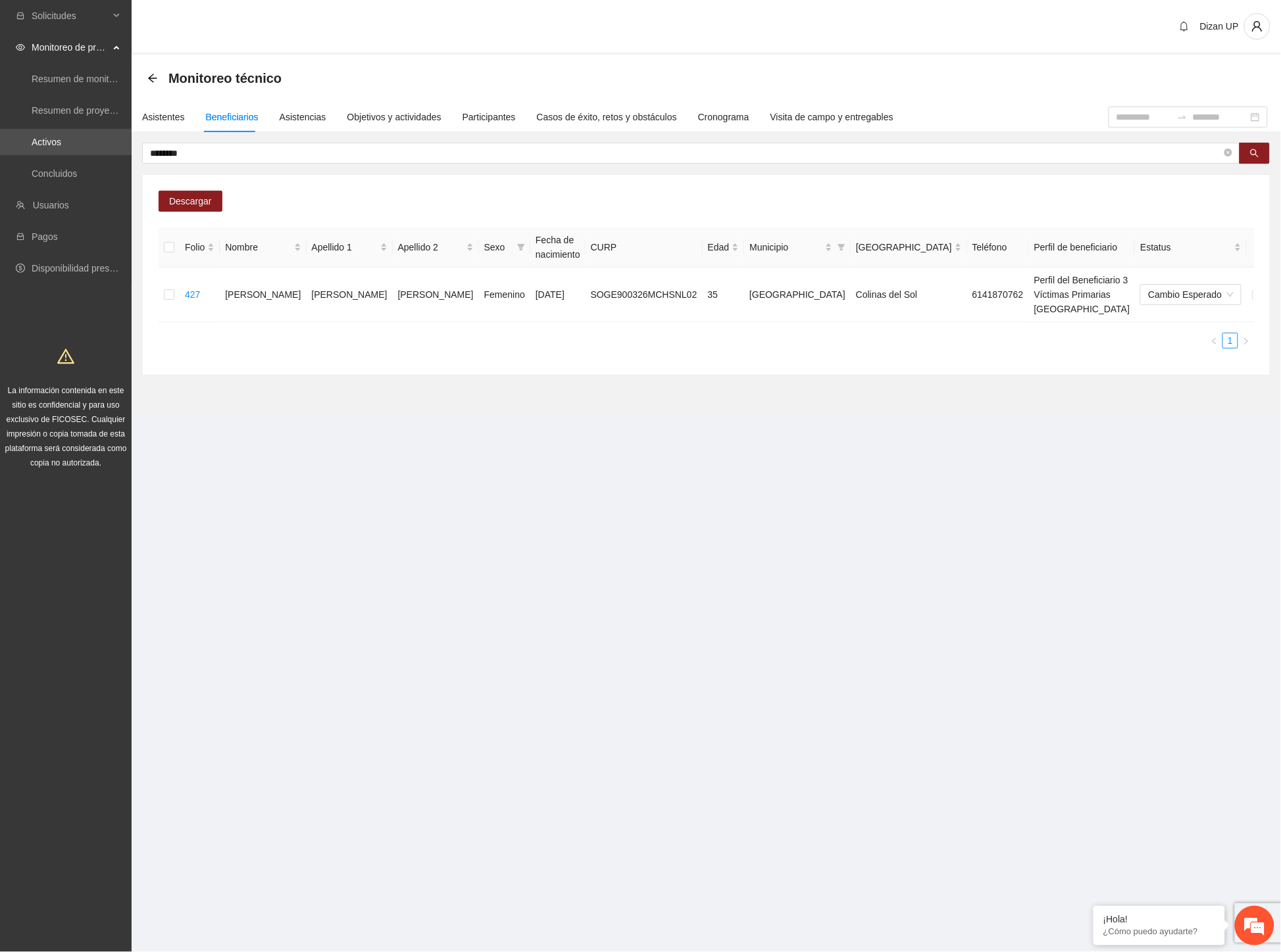
click at [549, 343] on div "Folio Nombre Apellido 1 Apellido 2 Sexo Fecha de nacimiento CURP Edad Municipio…" at bounding box center [706, 293] width 1095 height 131
click at [1279, 290] on icon "delete" at bounding box center [1289, 295] width 11 height 11
click at [1238, 239] on span "Eliminar" at bounding box center [1250, 245] width 34 height 14
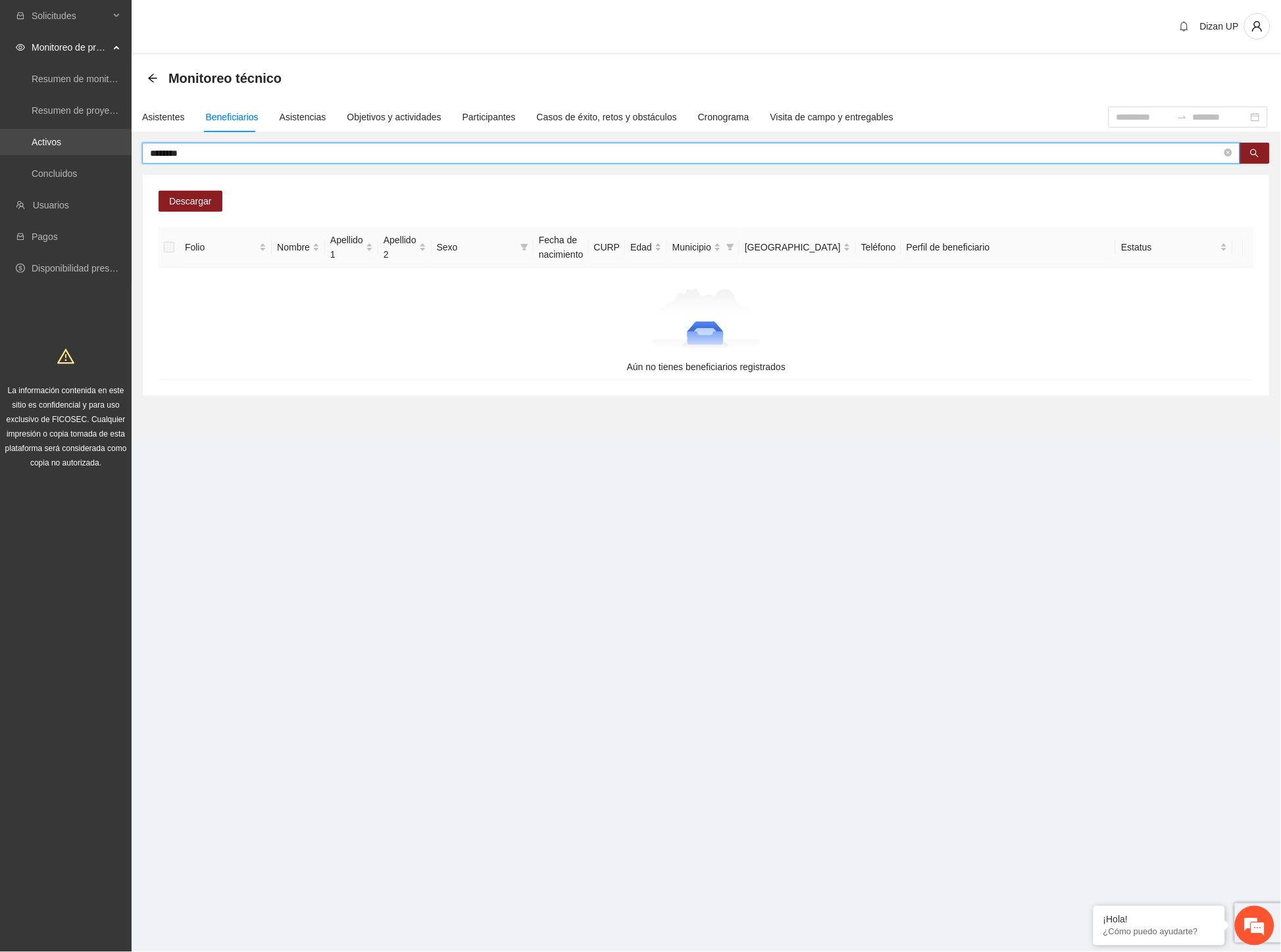
drag, startPoint x: 192, startPoint y: 153, endPoint x: 1, endPoint y: 143, distance: 191.3
click at [1, 144] on section "Solicitudes Monitoreo de proyectos Resumen de monitoreo Resumen de proyectos ap…" at bounding box center [640, 476] width 1281 height 952
type input "*"
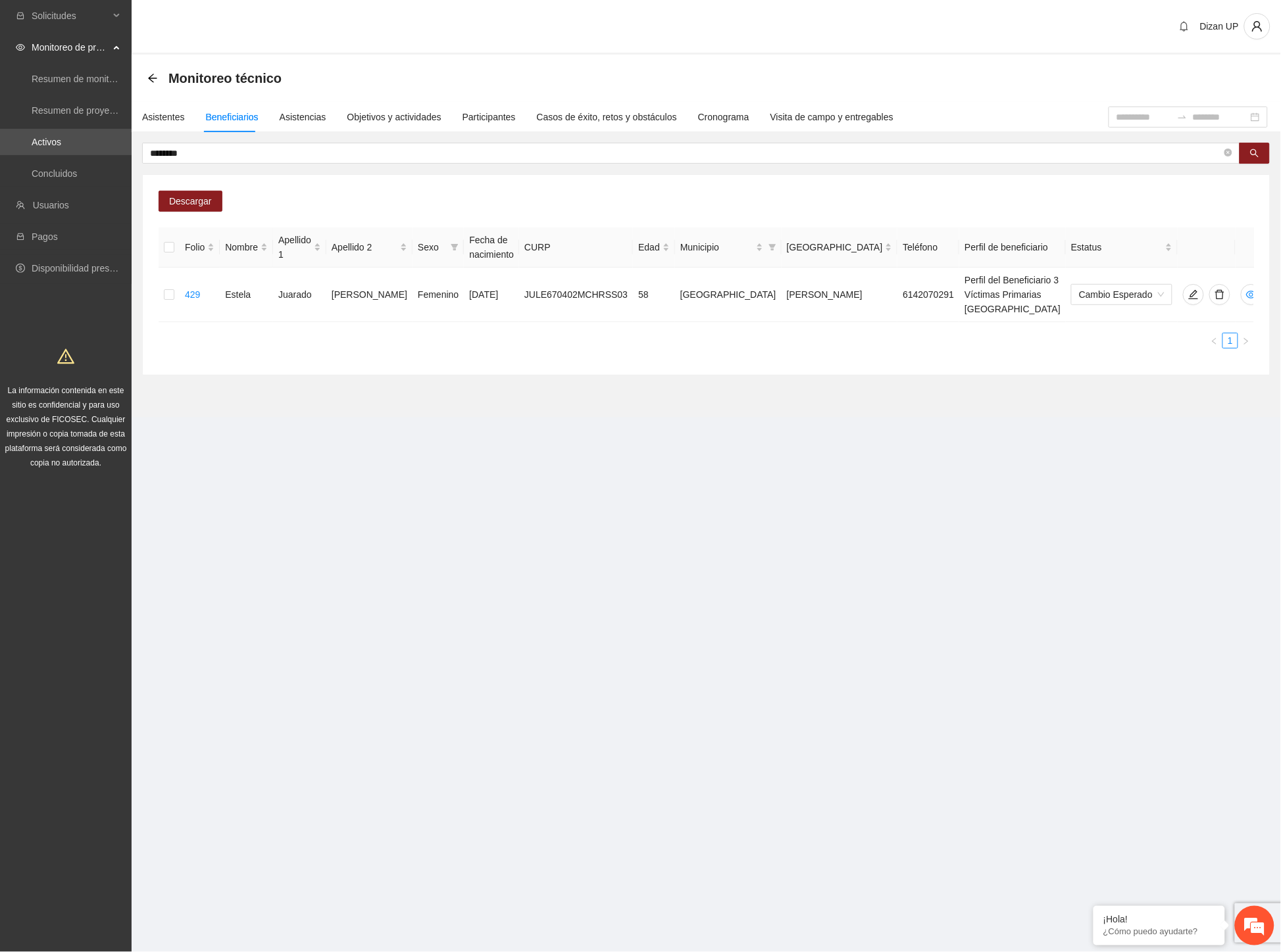
drag, startPoint x: 501, startPoint y: 365, endPoint x: 786, endPoint y: 342, distance: 285.9
click at [505, 365] on div "Descargar Folio Nombre Apellido 1 Apellido 2 Sexo Fecha de nacimiento CURP Edad…" at bounding box center [706, 275] width 1127 height 200
click at [1214, 289] on icon "delete" at bounding box center [1219, 295] width 11 height 11
drag, startPoint x: 1247, startPoint y: 252, endPoint x: 1254, endPoint y: 256, distance: 8.1
click at [1248, 252] on span "Eliminar" at bounding box center [1250, 252] width 34 height 14
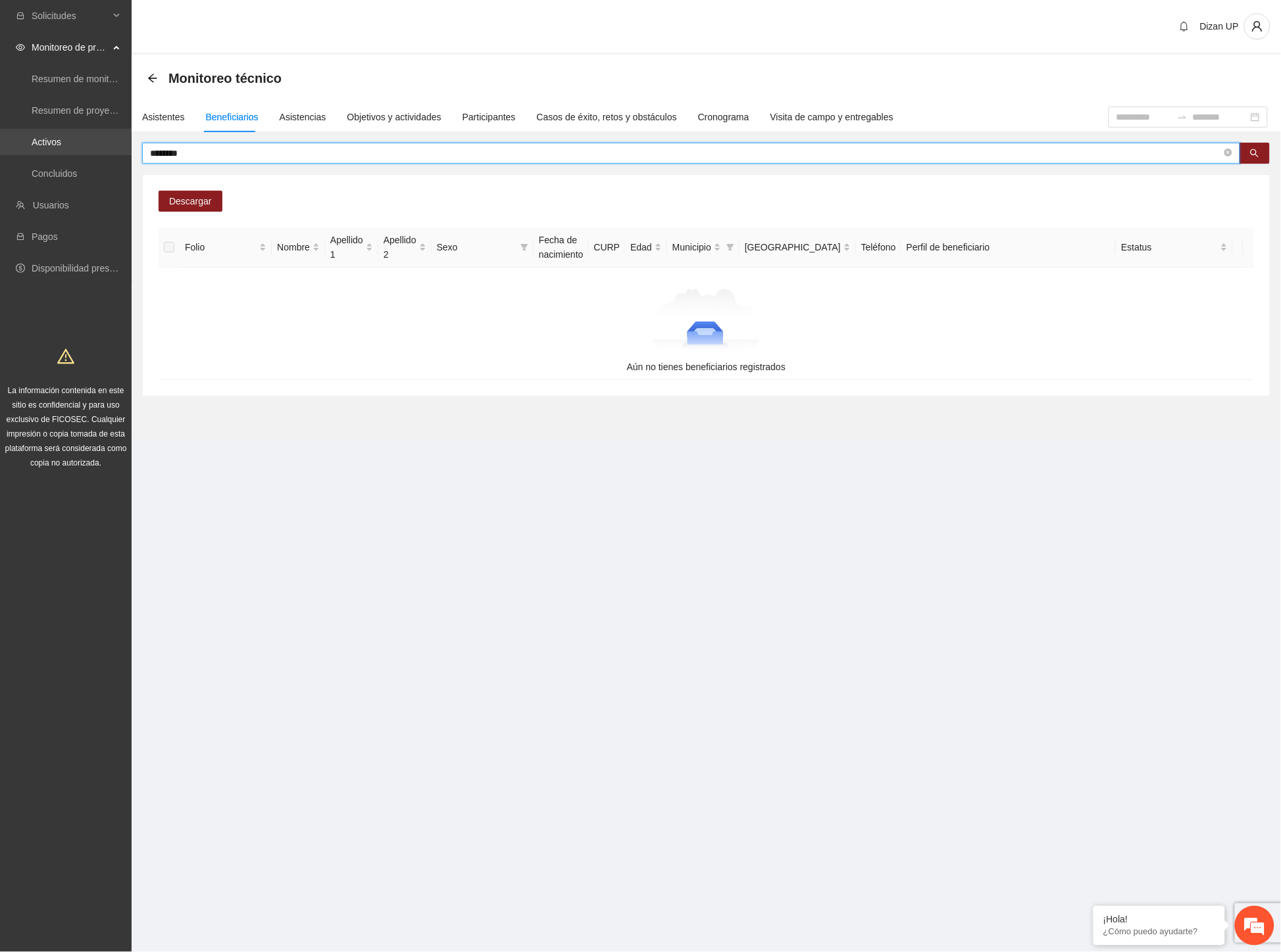
drag, startPoint x: 195, startPoint y: 150, endPoint x: 65, endPoint y: 148, distance: 130.0
click at [83, 153] on section "Solicitudes Monitoreo de proyectos Resumen de monitoreo Resumen de proyectos ap…" at bounding box center [640, 476] width 1281 height 952
click at [156, 153] on input "**********" at bounding box center [685, 153] width 1071 height 14
type input "*"
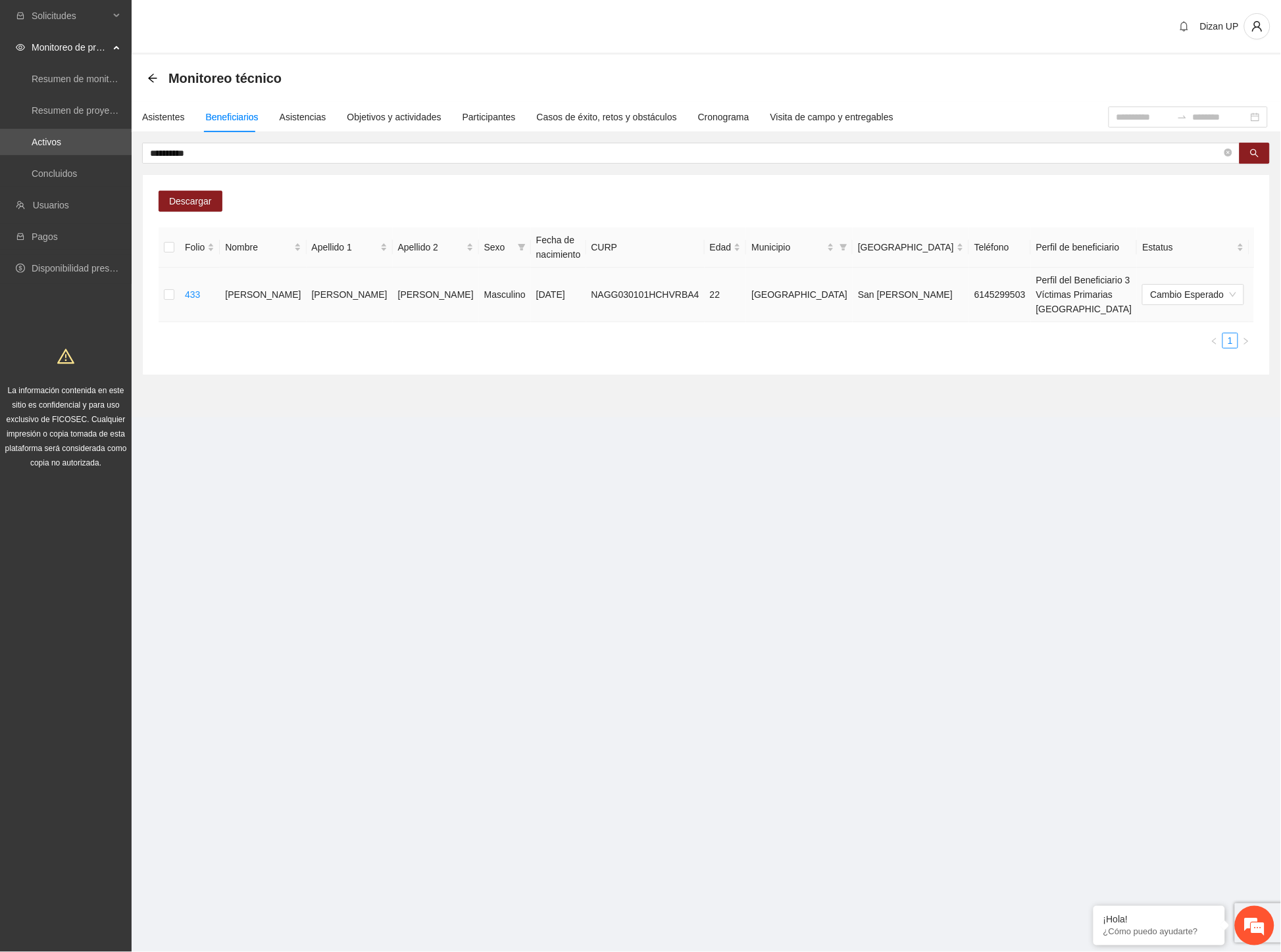
drag, startPoint x: 507, startPoint y: 293, endPoint x: 544, endPoint y: 299, distance: 37.5
click at [586, 293] on td "NAGG030101HCHVRBA4" at bounding box center [645, 295] width 118 height 55
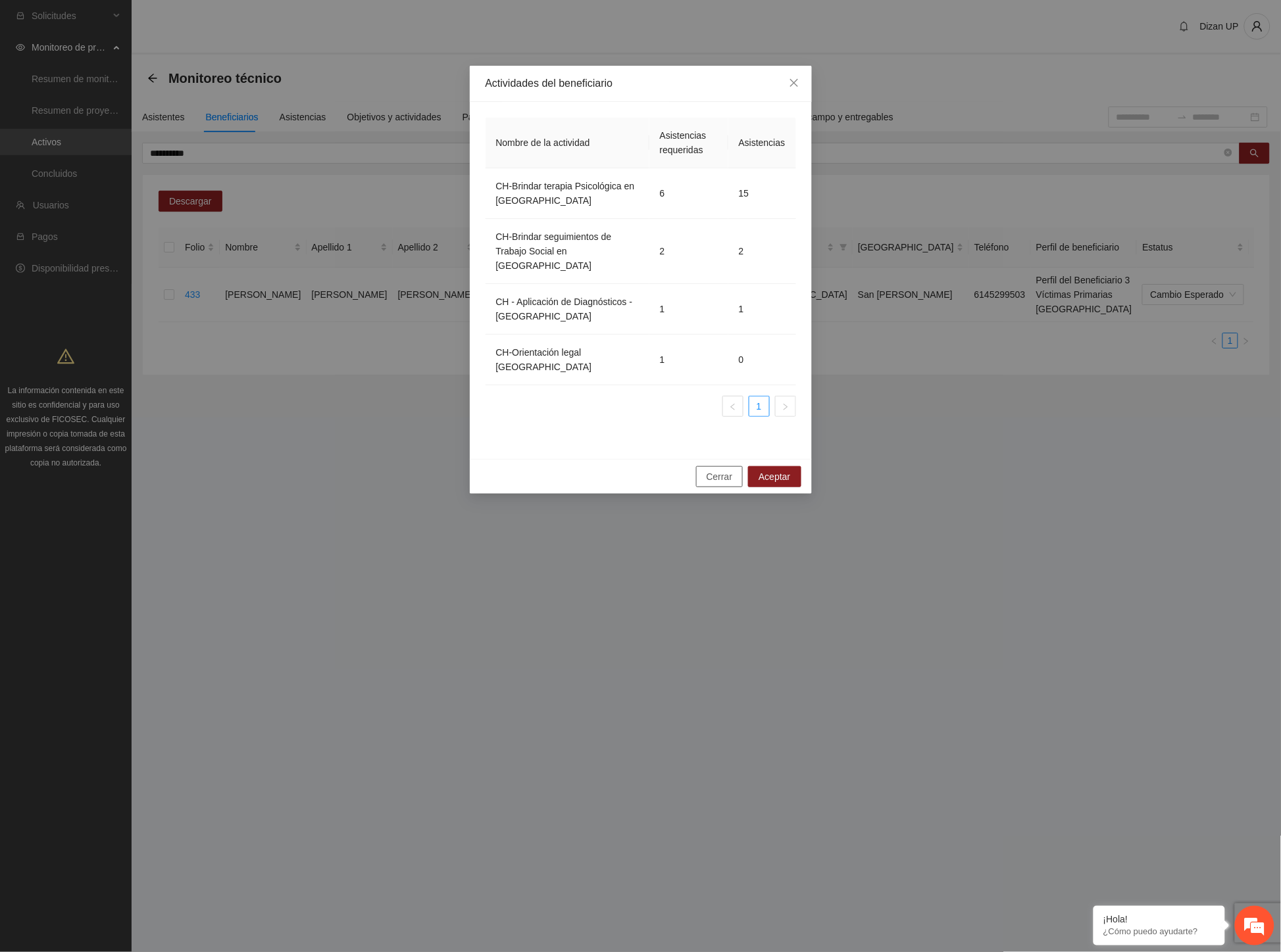
click at [709, 470] on span "Cerrar" at bounding box center [719, 476] width 26 height 14
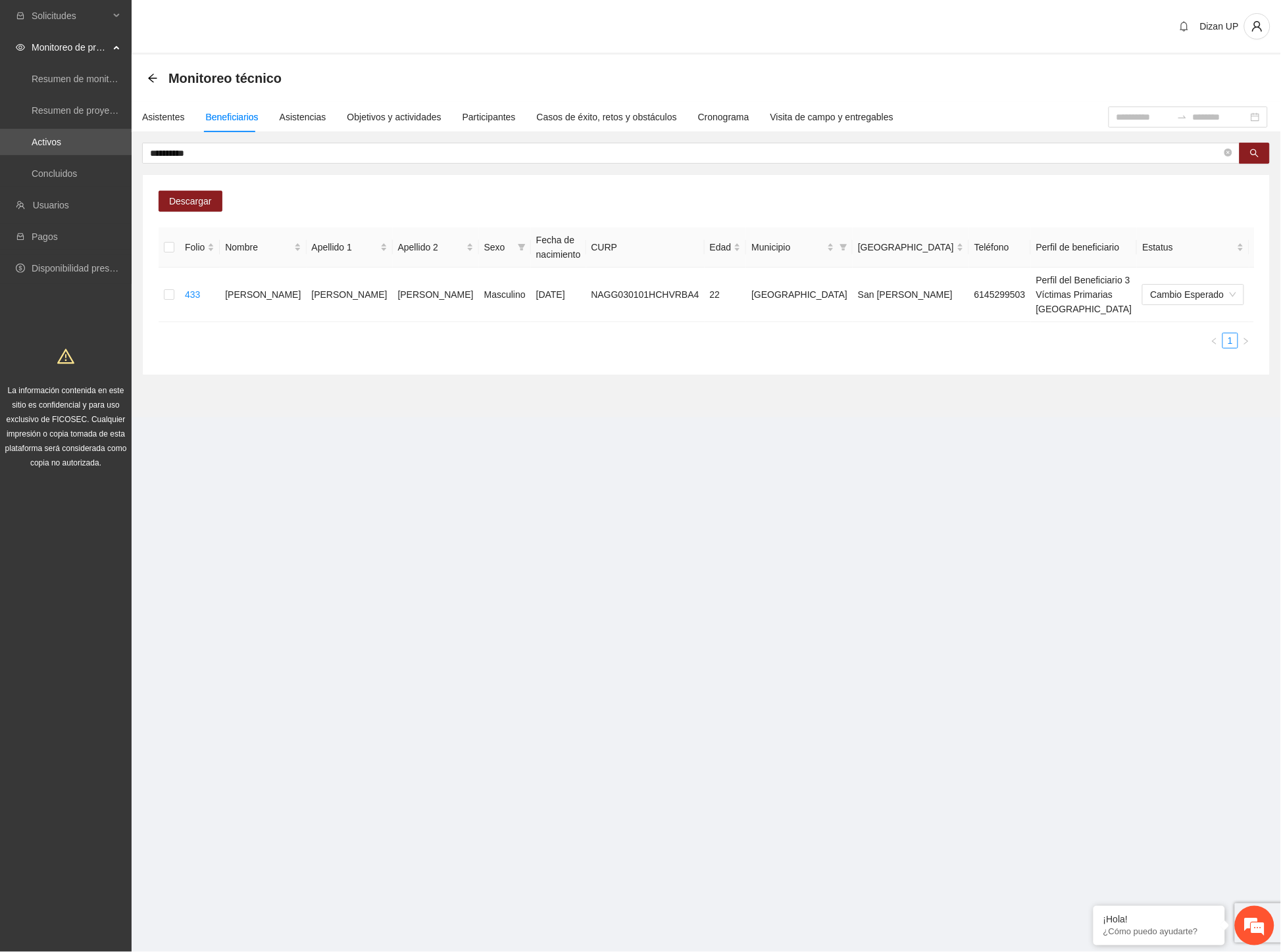
click at [757, 454] on section "**********" at bounding box center [640, 476] width 1281 height 952
click at [1279, 289] on icon "delete" at bounding box center [1292, 295] width 11 height 11
click at [1241, 240] on span "Eliminar" at bounding box center [1250, 245] width 34 height 14
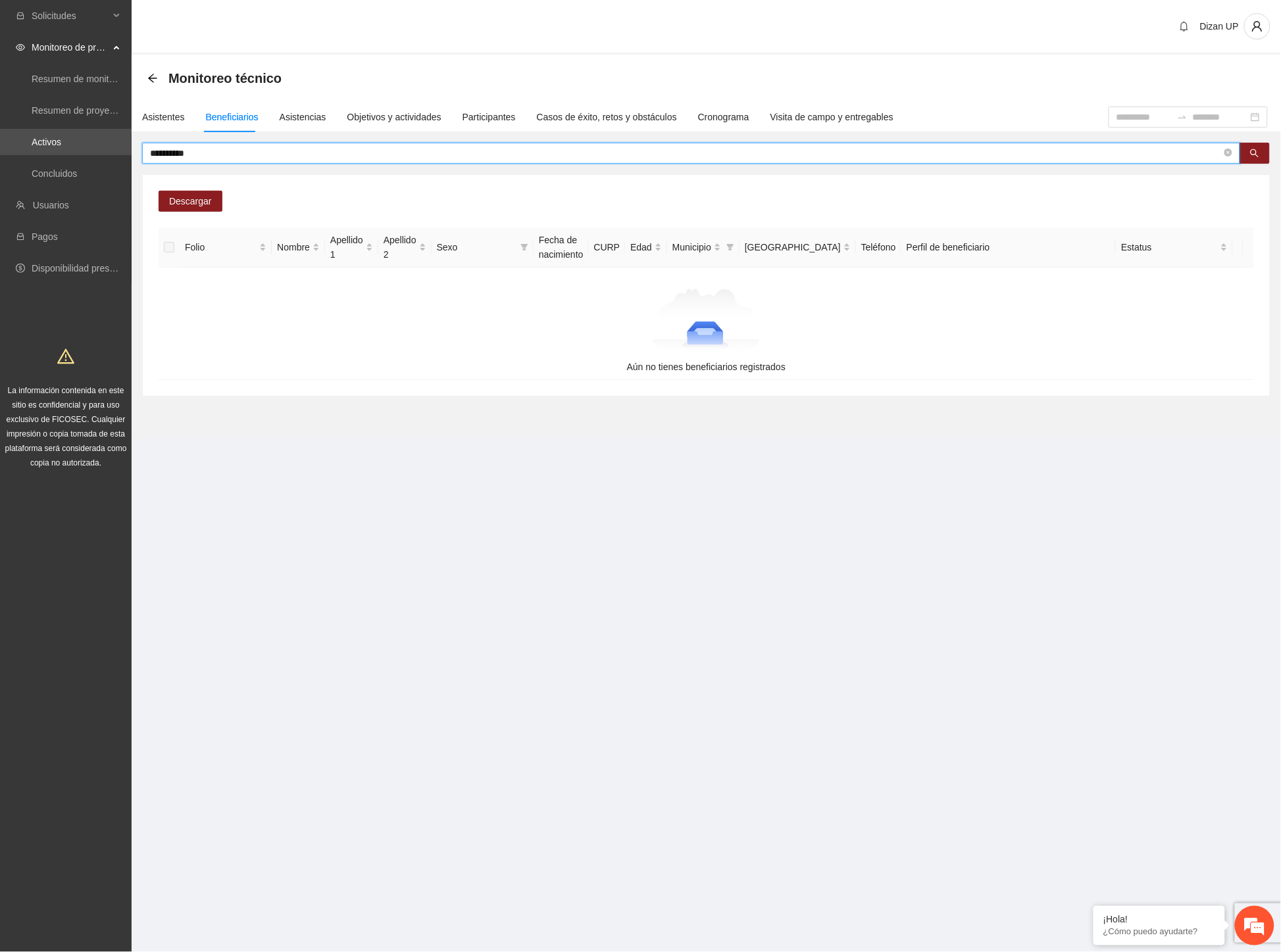
drag, startPoint x: 208, startPoint y: 153, endPoint x: 1, endPoint y: 158, distance: 207.1
click at [1, 158] on section "**********" at bounding box center [640, 476] width 1281 height 952
type input "********"
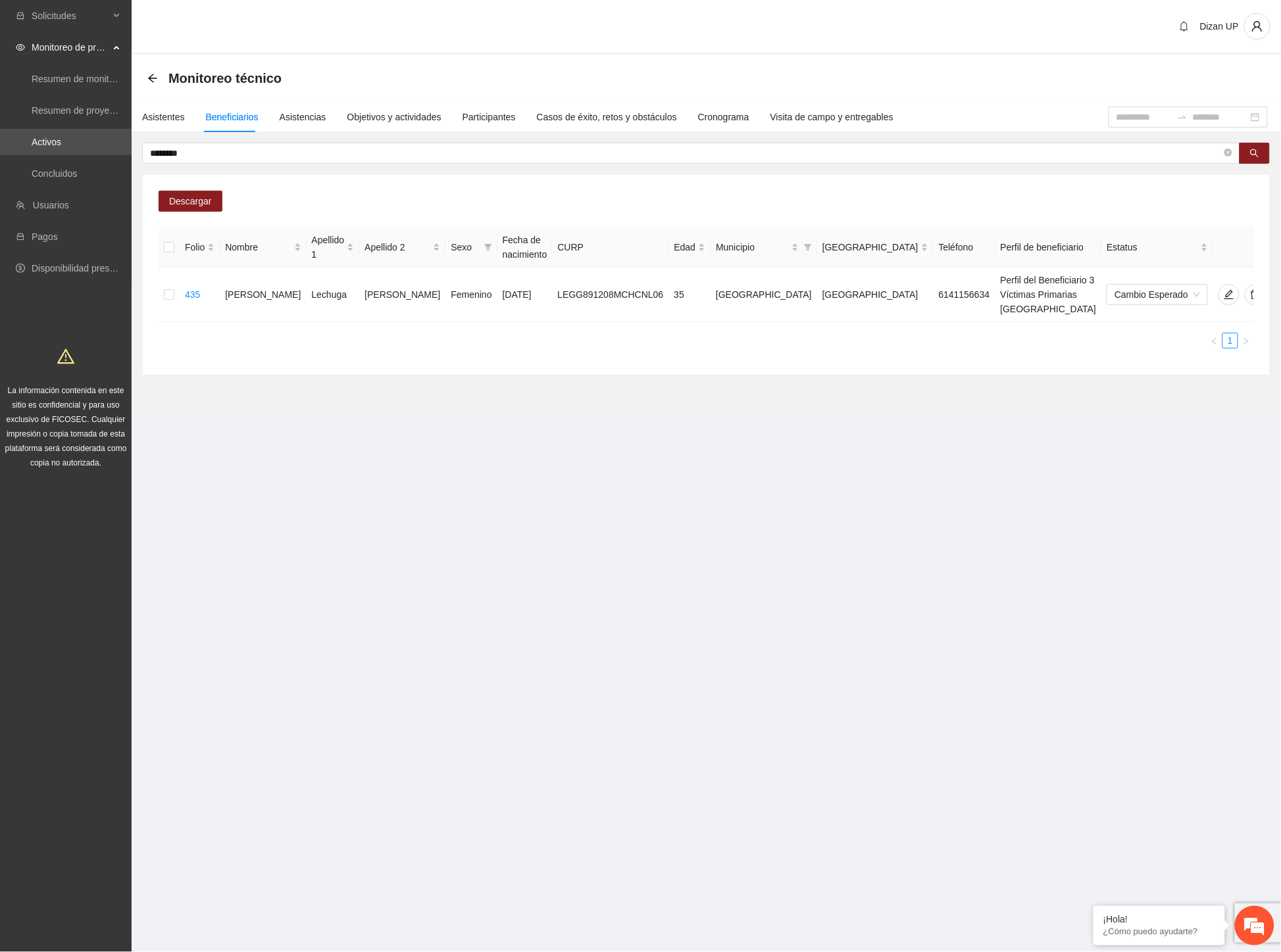
click at [598, 373] on section "Monitoreo técnico Asistentes Beneficiarios Asistencias Objetivos y actividades …" at bounding box center [706, 236] width 1149 height 363
click at [1251, 290] on icon "delete" at bounding box center [1255, 295] width 9 height 9
click at [1260, 244] on span "Eliminar" at bounding box center [1250, 245] width 34 height 14
